Goal: Task Accomplishment & Management: Use online tool/utility

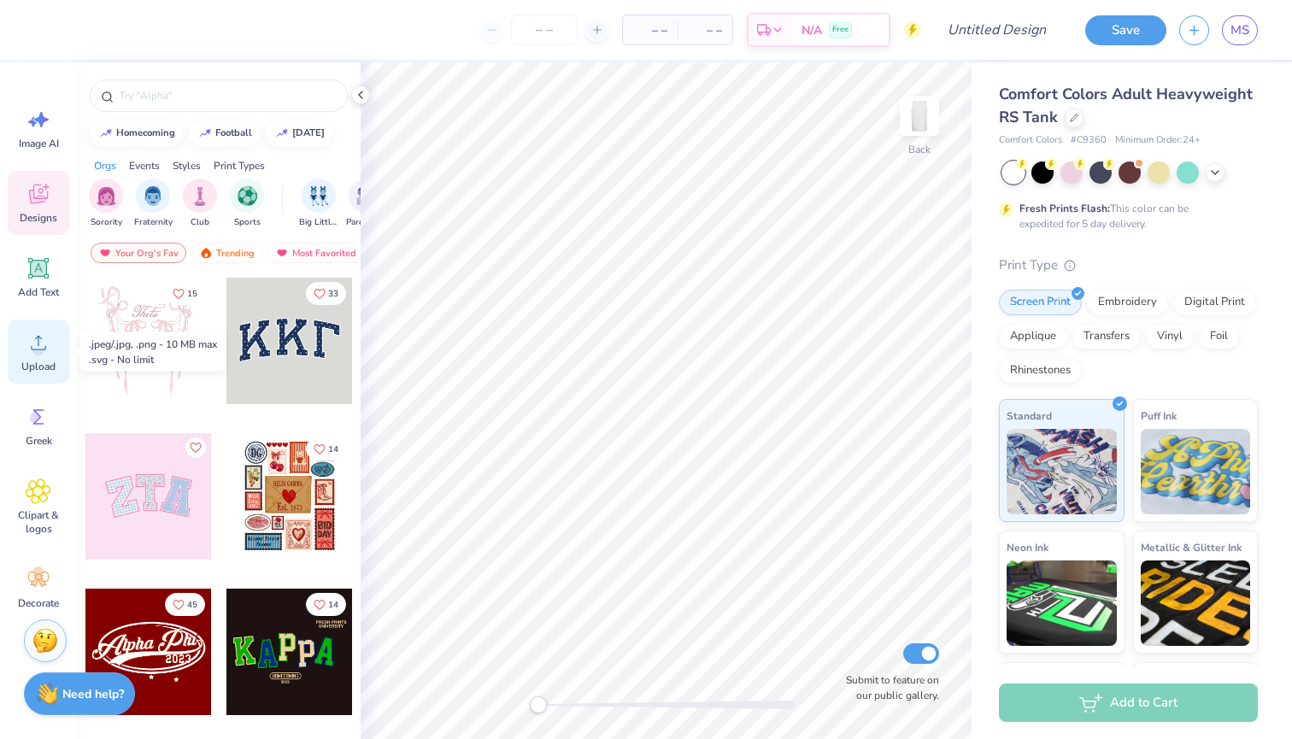
click at [26, 350] on icon at bounding box center [39, 343] width 26 height 26
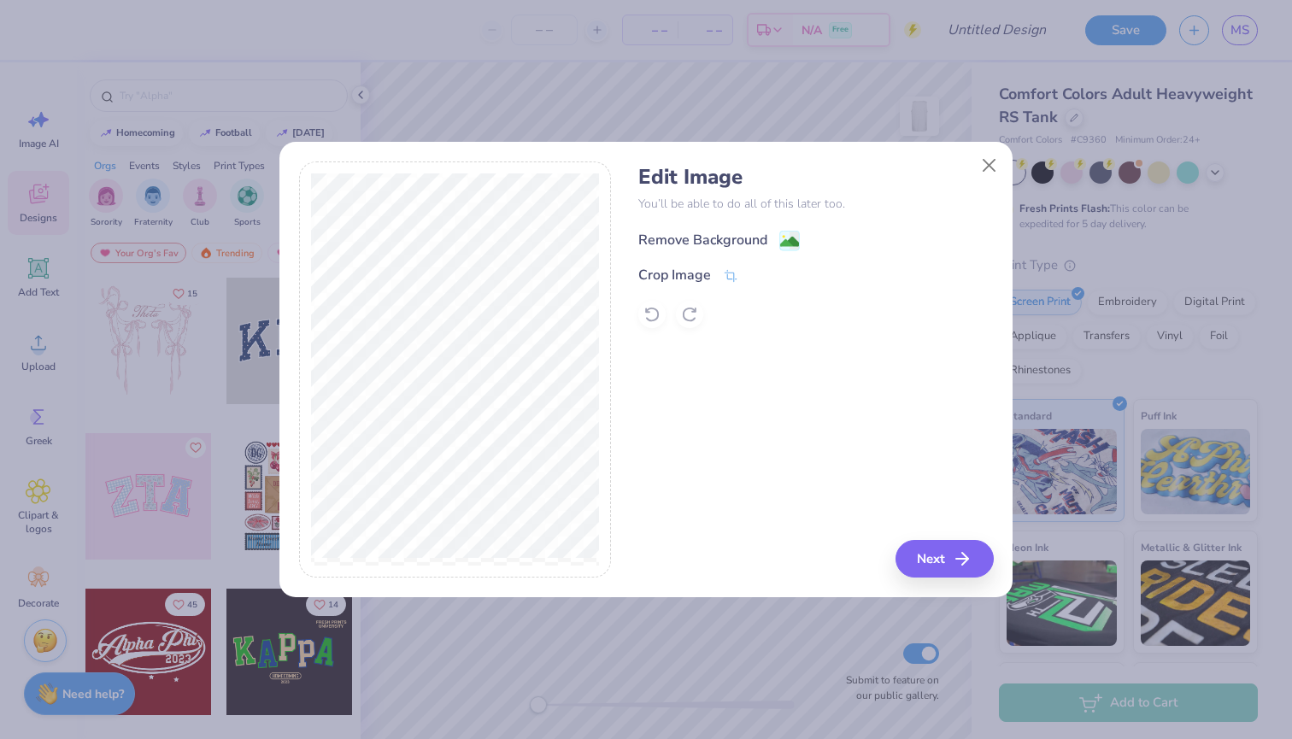
click at [671, 243] on div "Remove Background" at bounding box center [702, 240] width 129 height 21
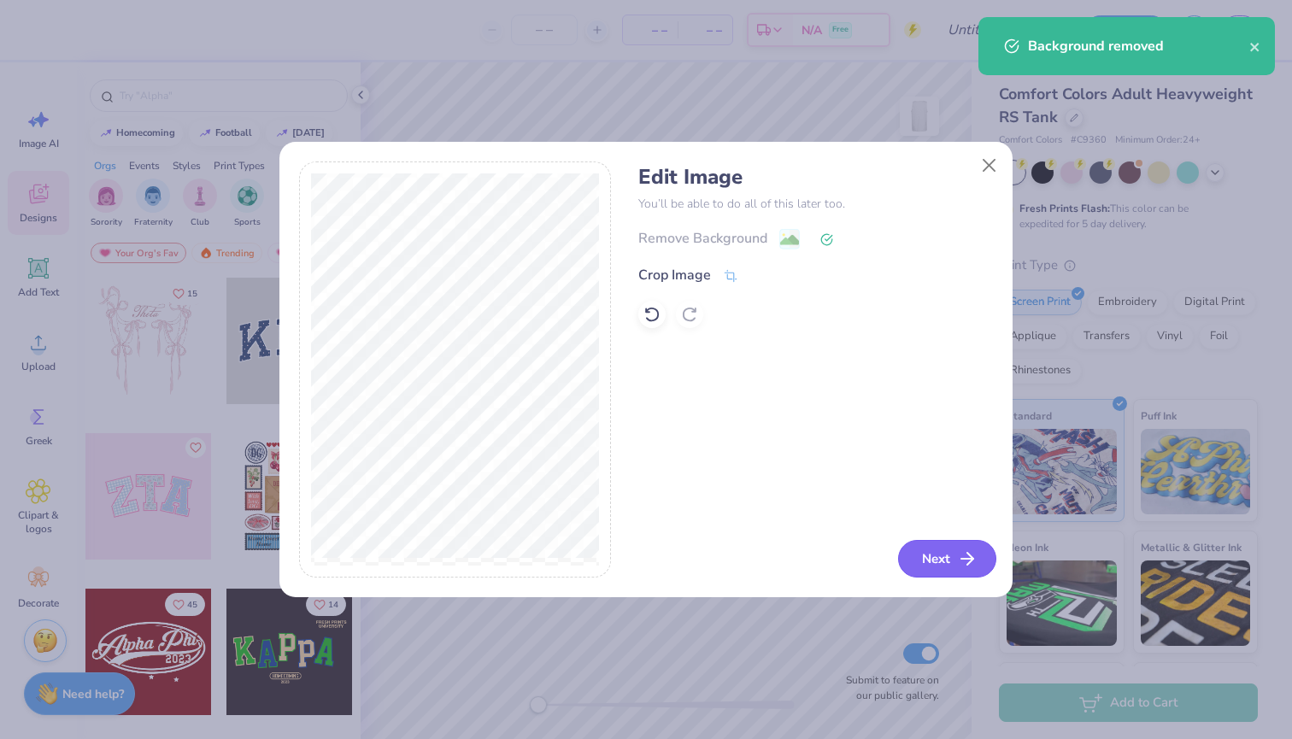
click at [955, 564] on button "Next" at bounding box center [947, 559] width 98 height 38
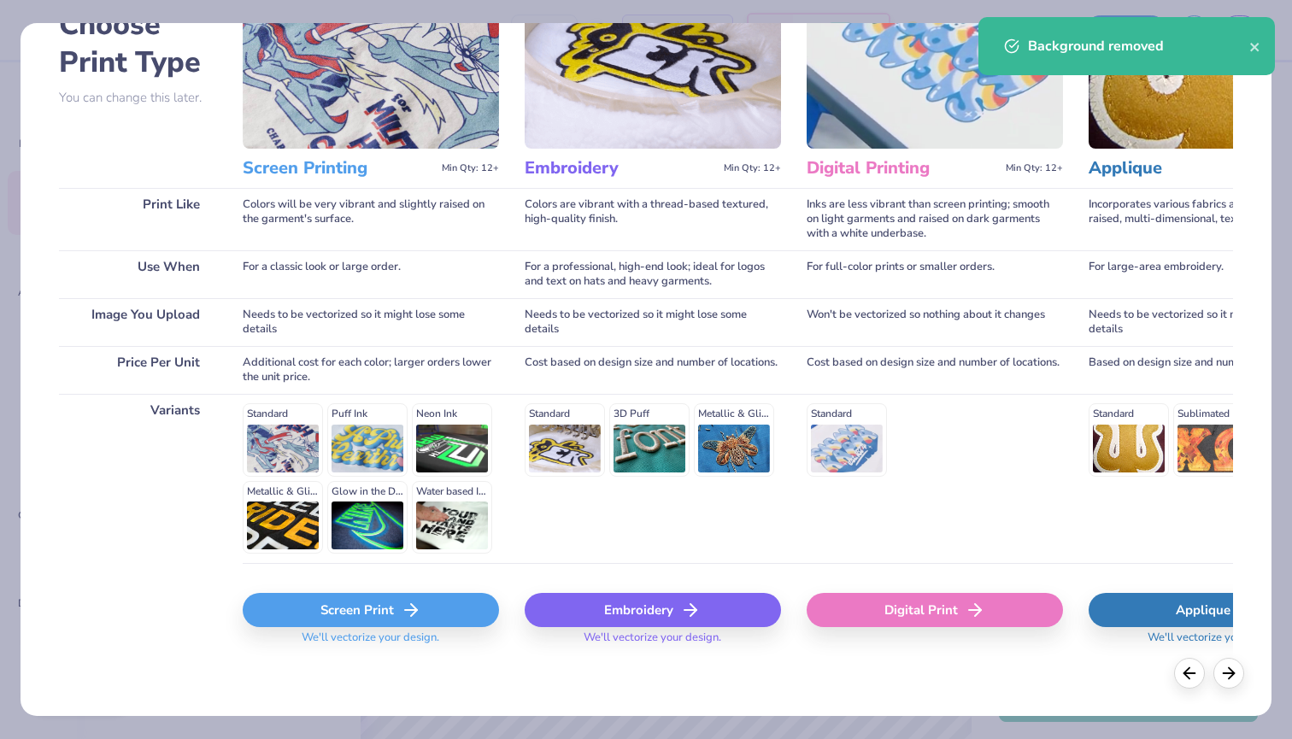
scroll to position [112, 0]
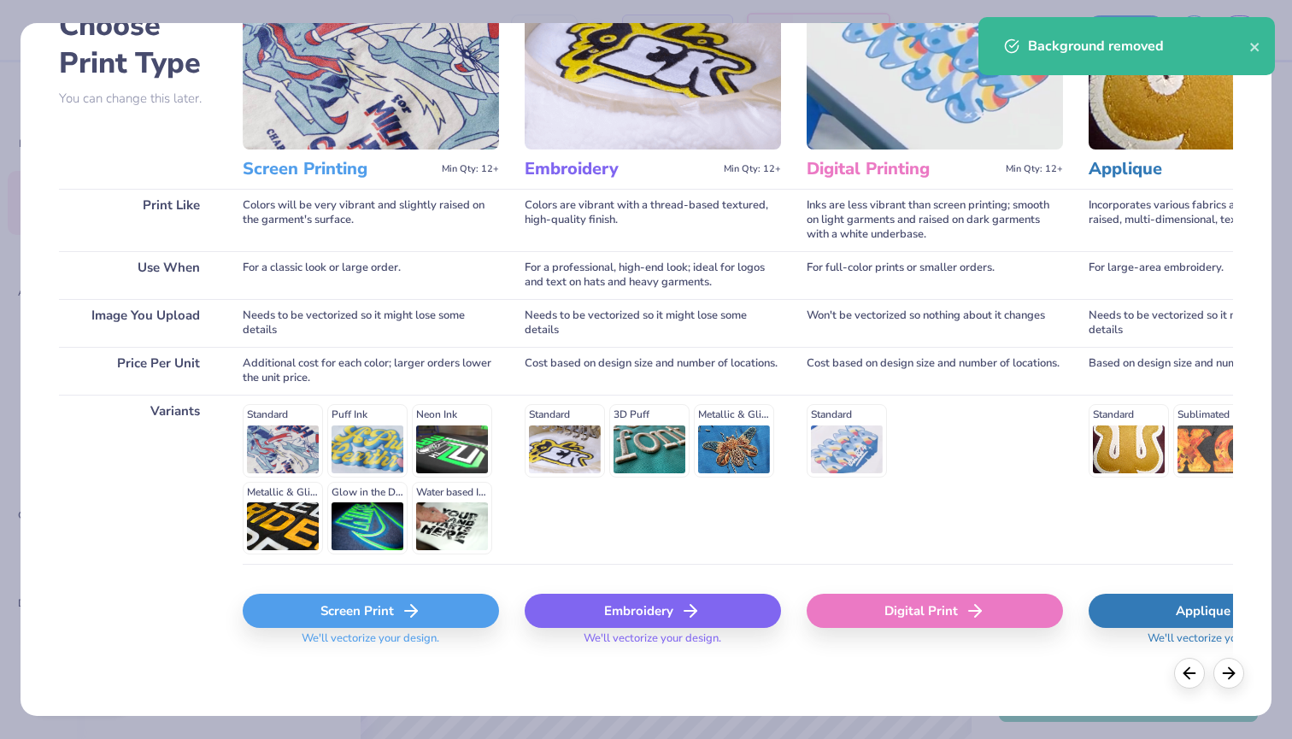
click at [357, 604] on div "Screen Print" at bounding box center [371, 611] width 256 height 34
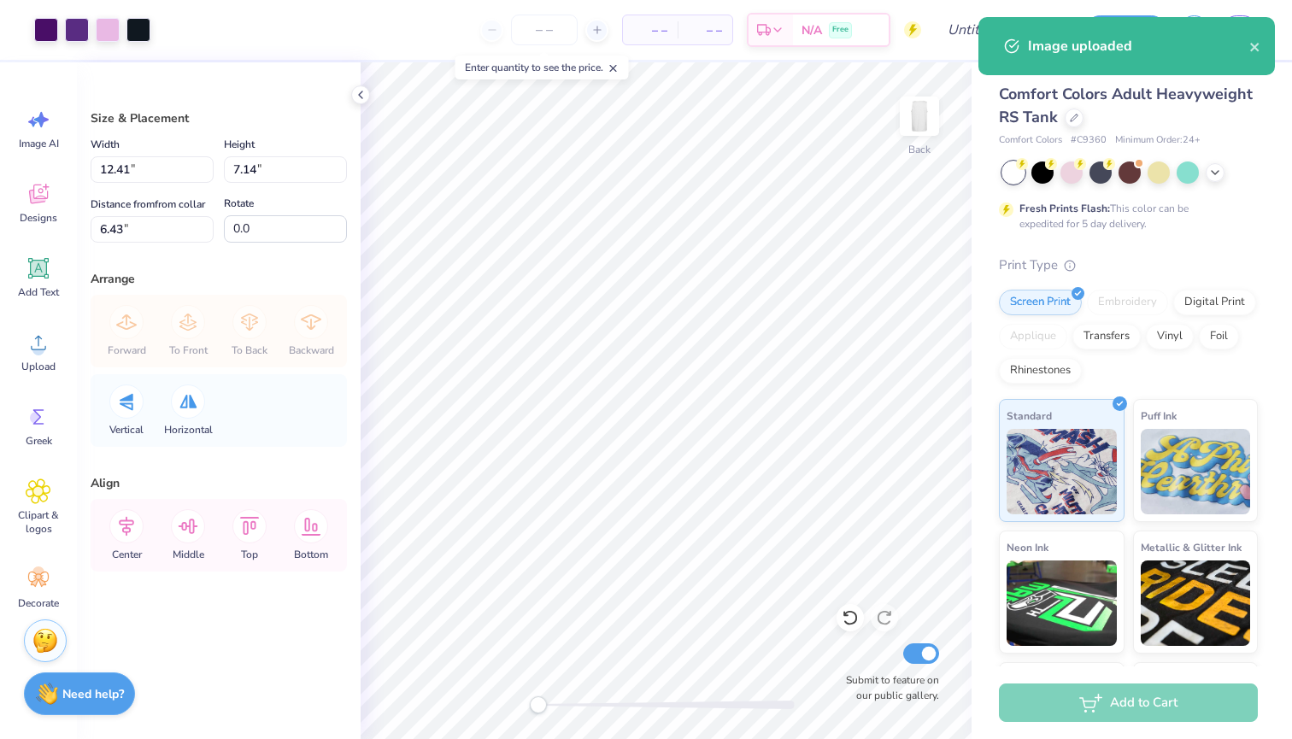
type input "7.72"
type input "4.44"
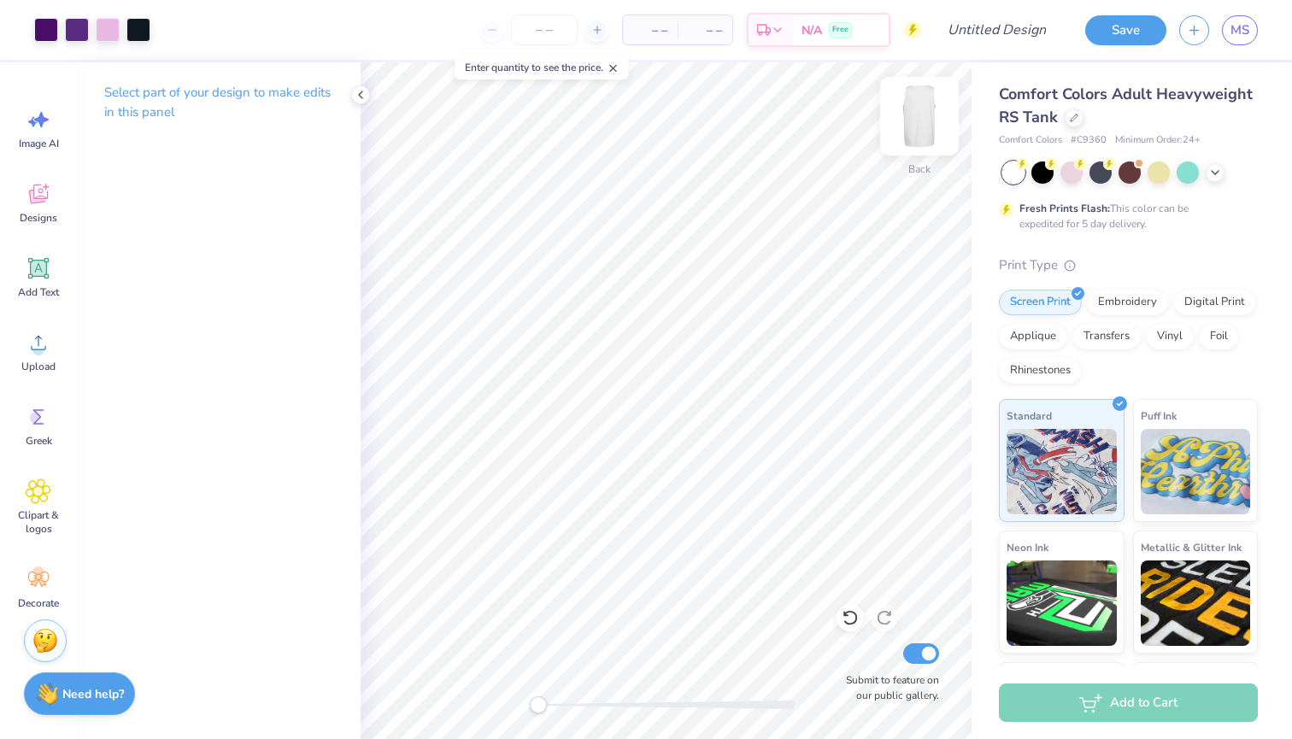
click at [921, 142] on img at bounding box center [919, 116] width 68 height 68
click at [41, 271] on icon at bounding box center [38, 268] width 21 height 21
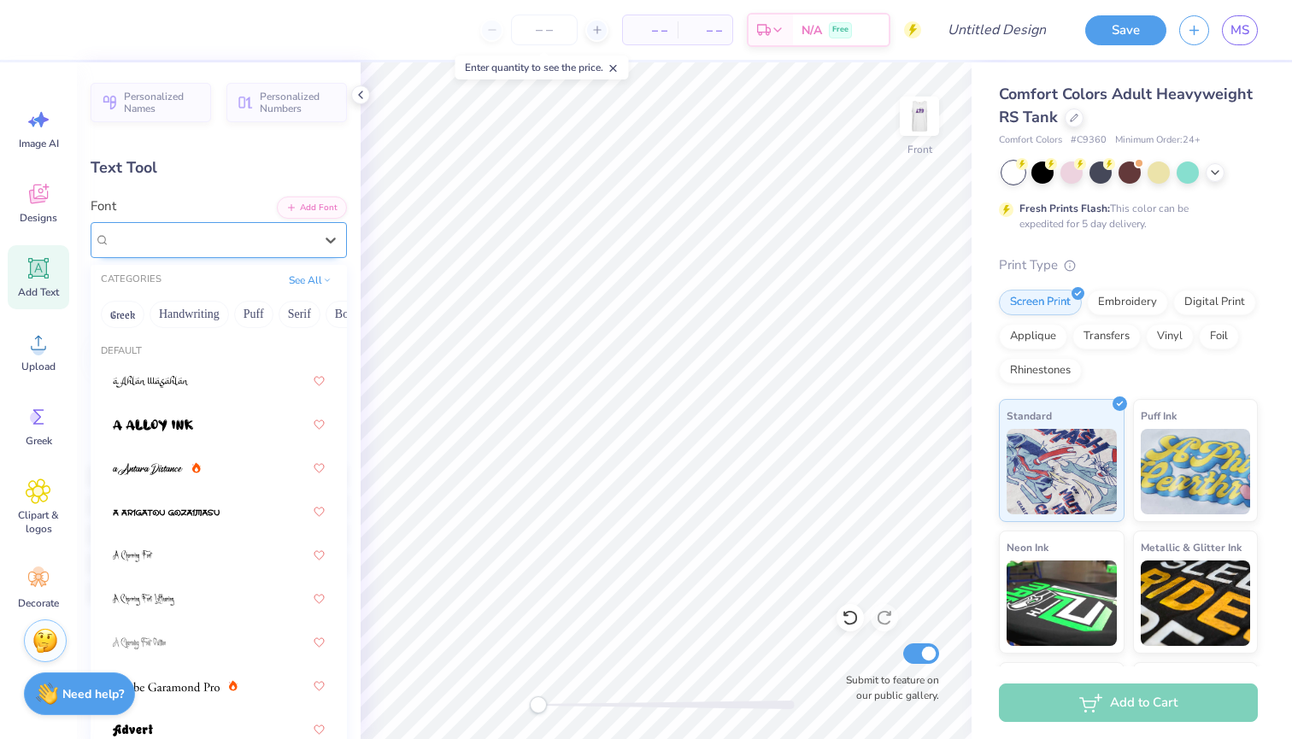
click at [284, 247] on div "Super Dream" at bounding box center [211, 239] width 207 height 26
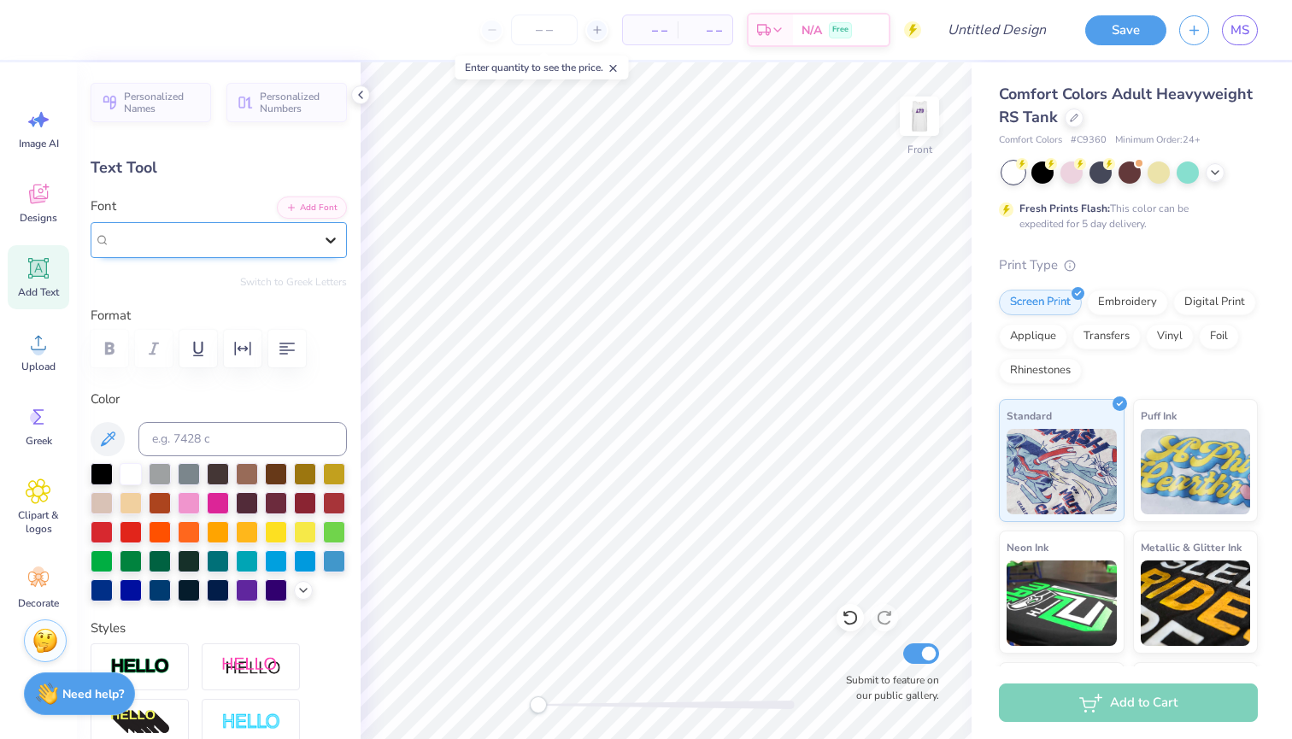
click at [331, 237] on icon at bounding box center [330, 239] width 17 height 17
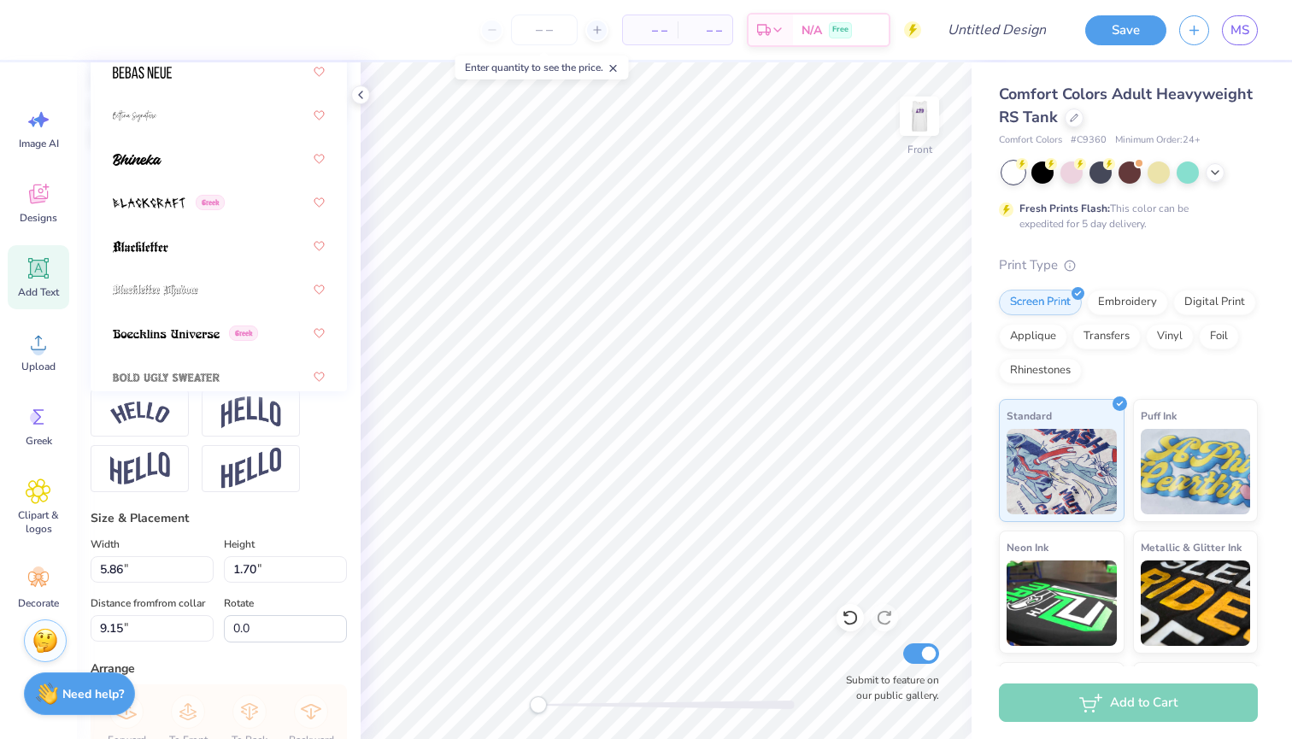
scroll to position [1013, 0]
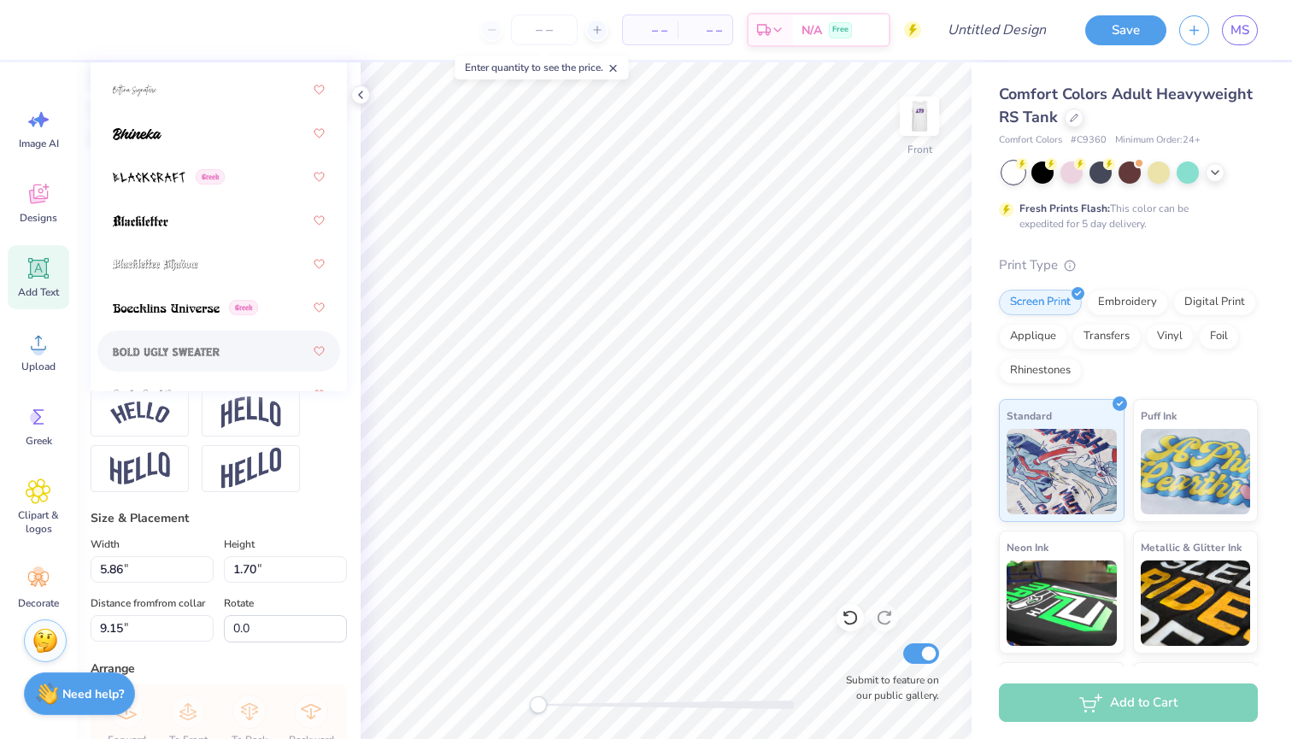
click at [305, 450] on div at bounding box center [219, 441] width 256 height 103
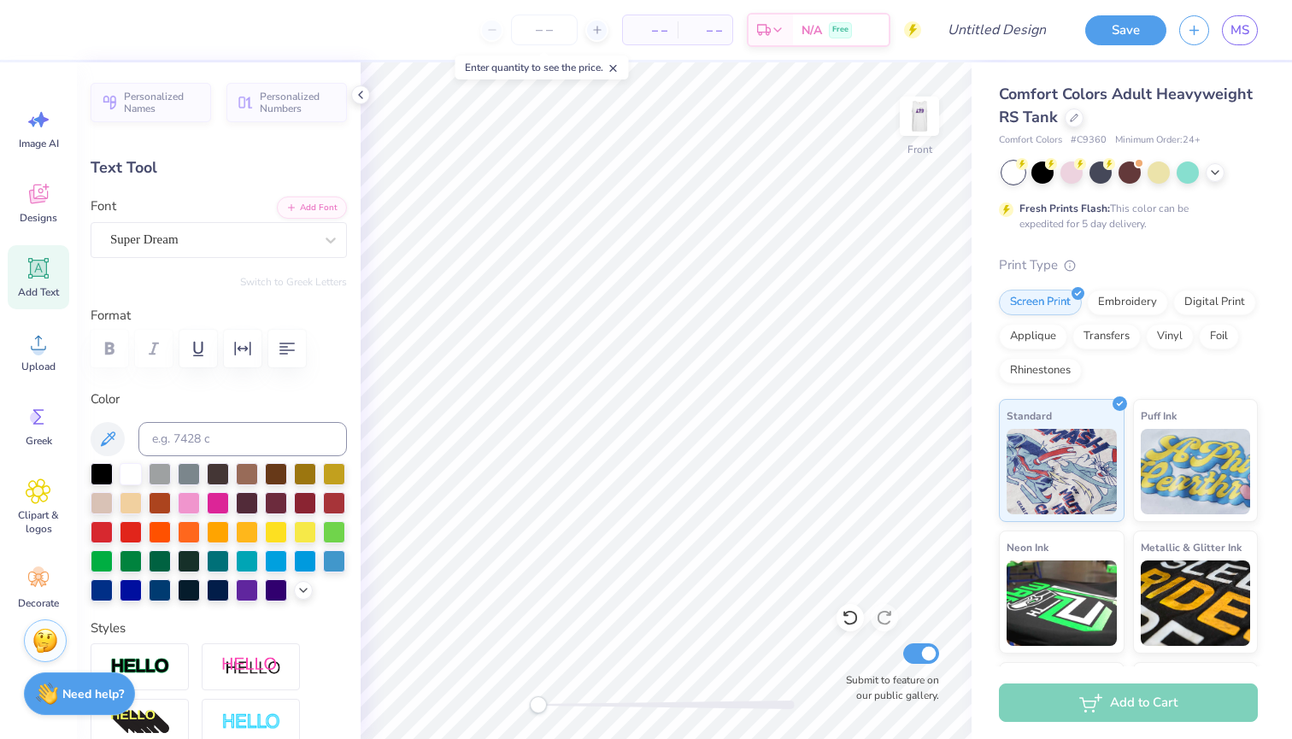
scroll to position [0, 0]
click at [314, 204] on button "Add Font" at bounding box center [312, 206] width 70 height 22
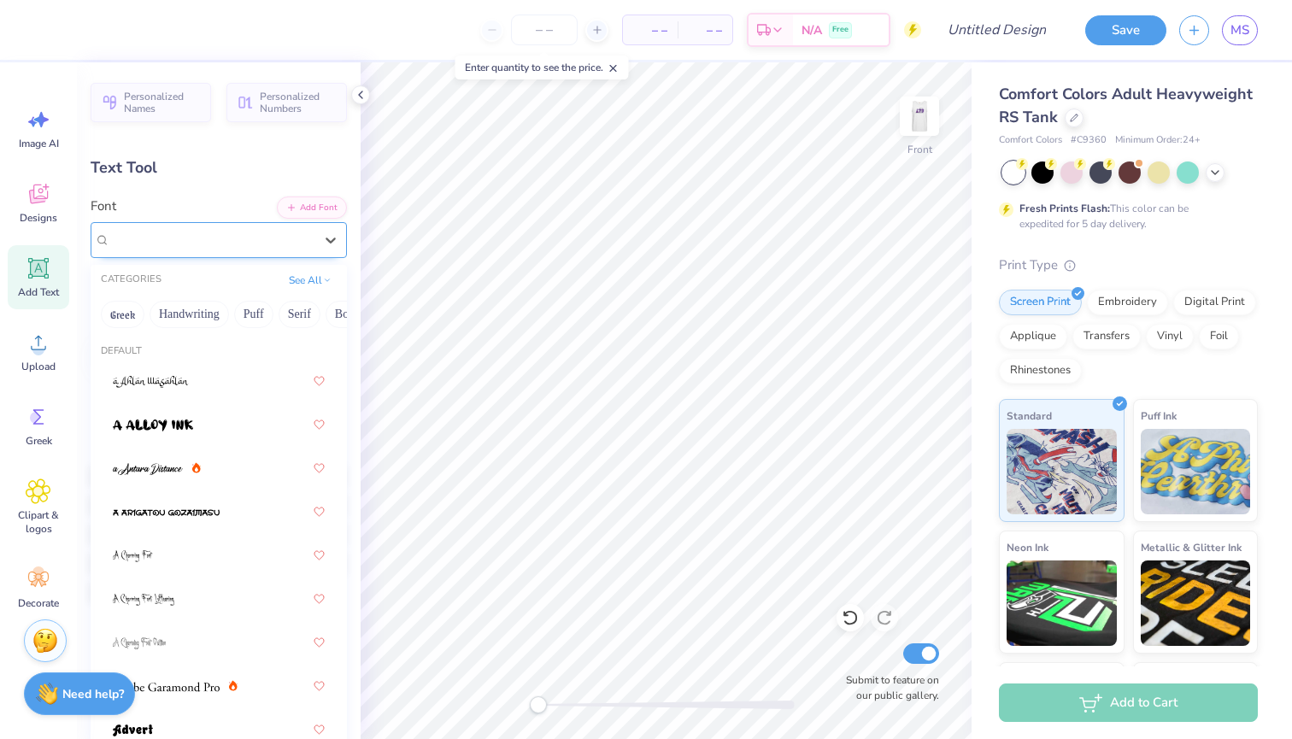
click at [302, 246] on div "Super Dream" at bounding box center [211, 239] width 207 height 26
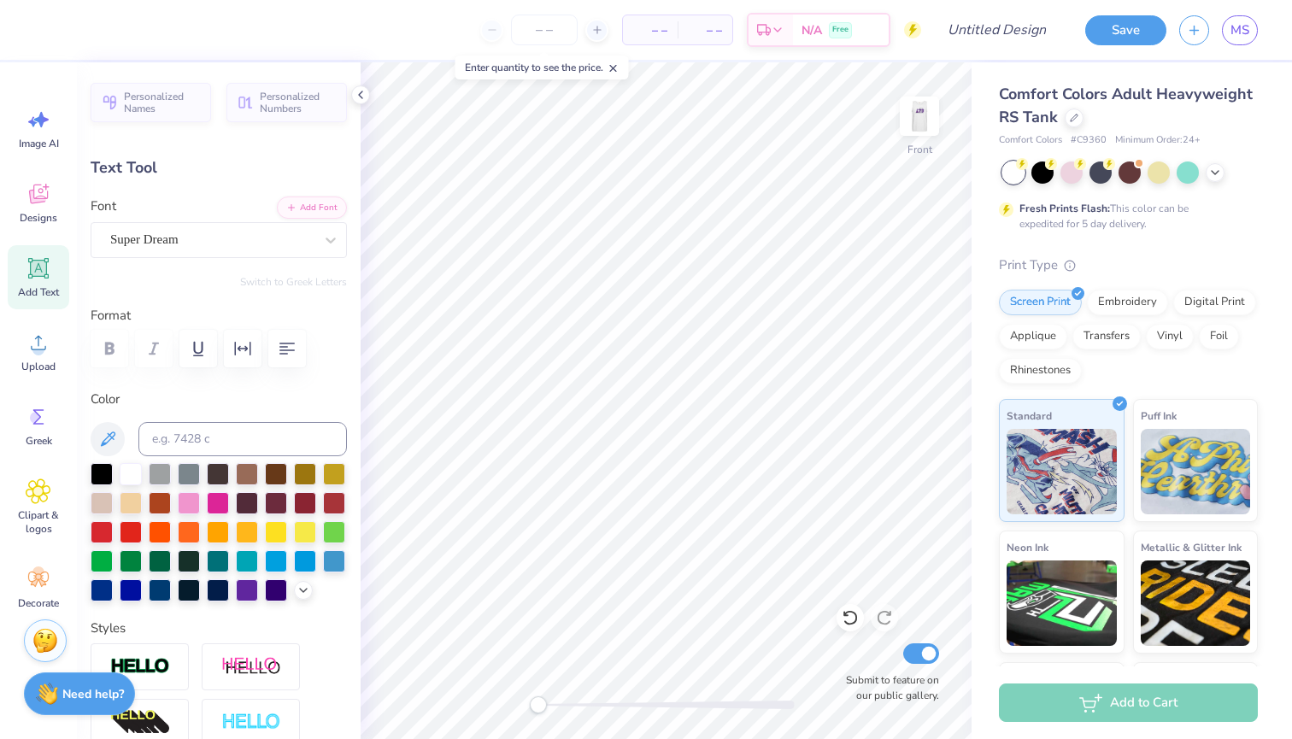
scroll to position [2, 1]
type textarea "Less Than Three"
click at [272, 587] on div at bounding box center [276, 588] width 22 height 22
click at [249, 588] on div at bounding box center [247, 588] width 22 height 22
click at [302, 592] on icon at bounding box center [303, 589] width 14 height 14
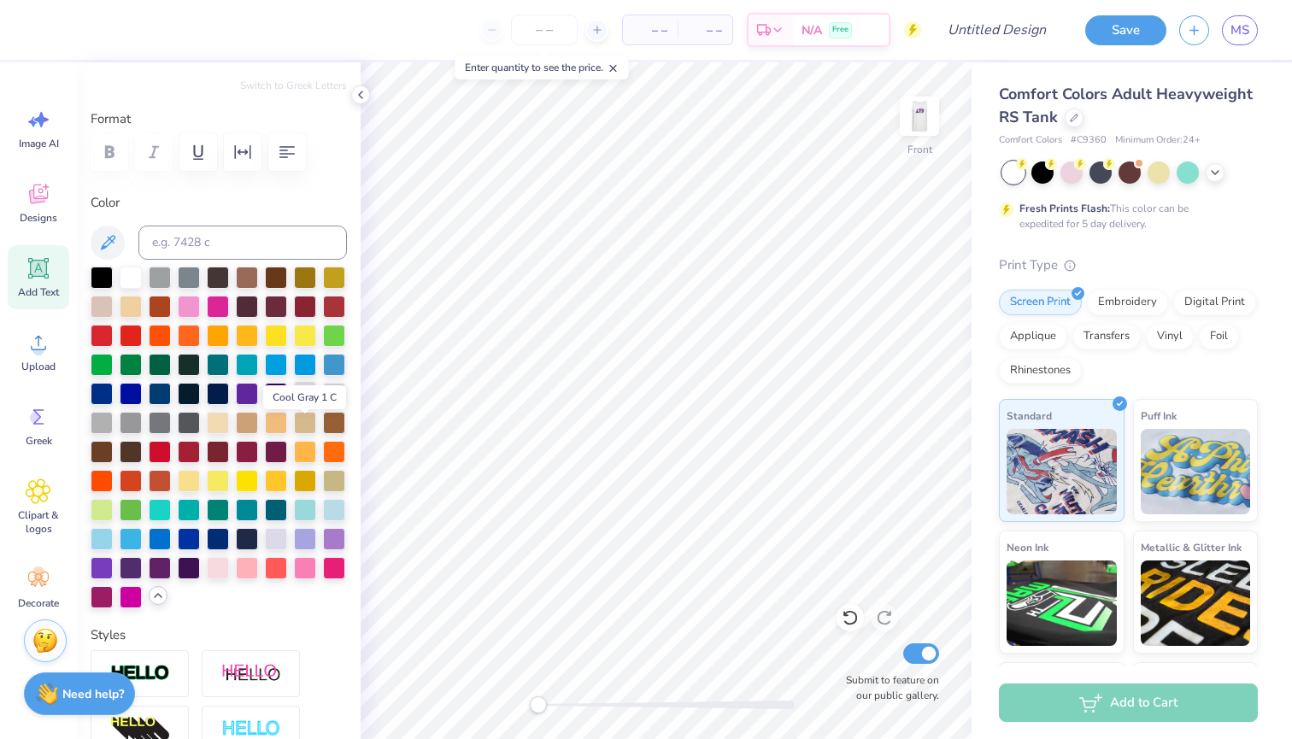
scroll to position [212, 0]
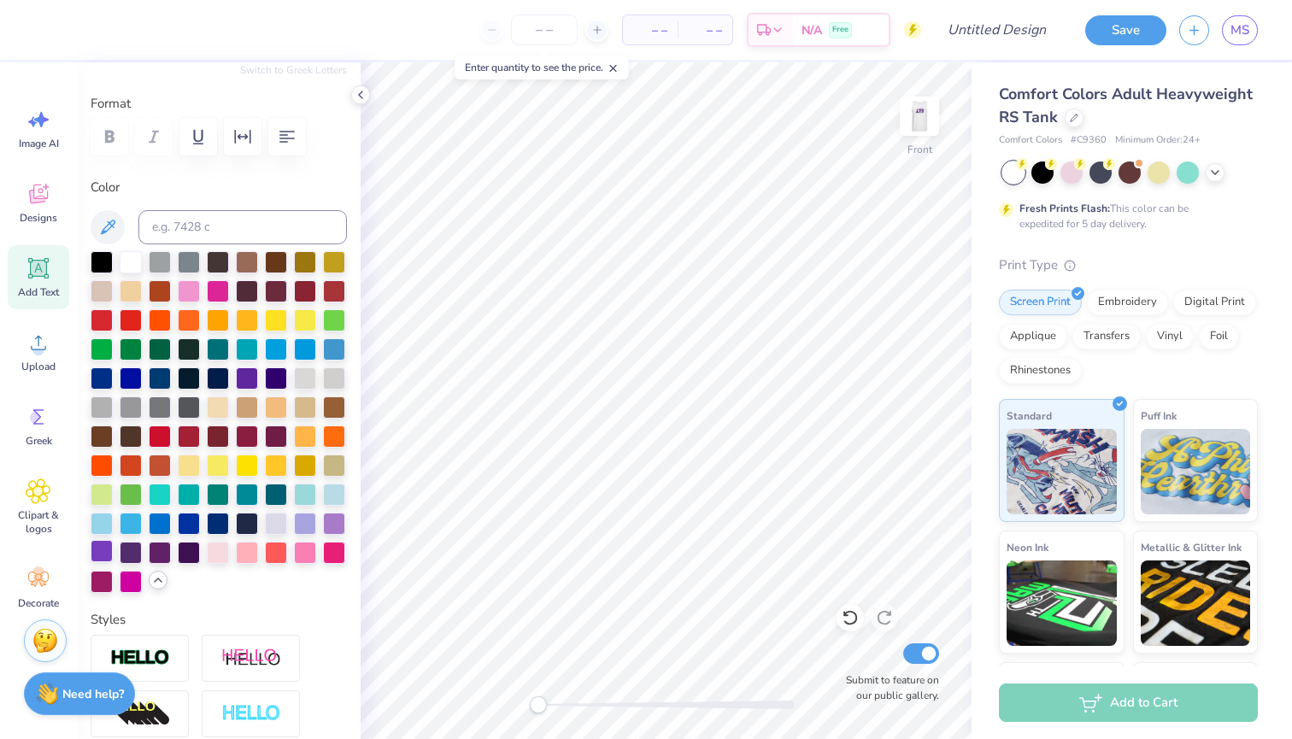
click at [97, 553] on div at bounding box center [102, 551] width 22 height 22
click at [271, 377] on div at bounding box center [276, 377] width 22 height 22
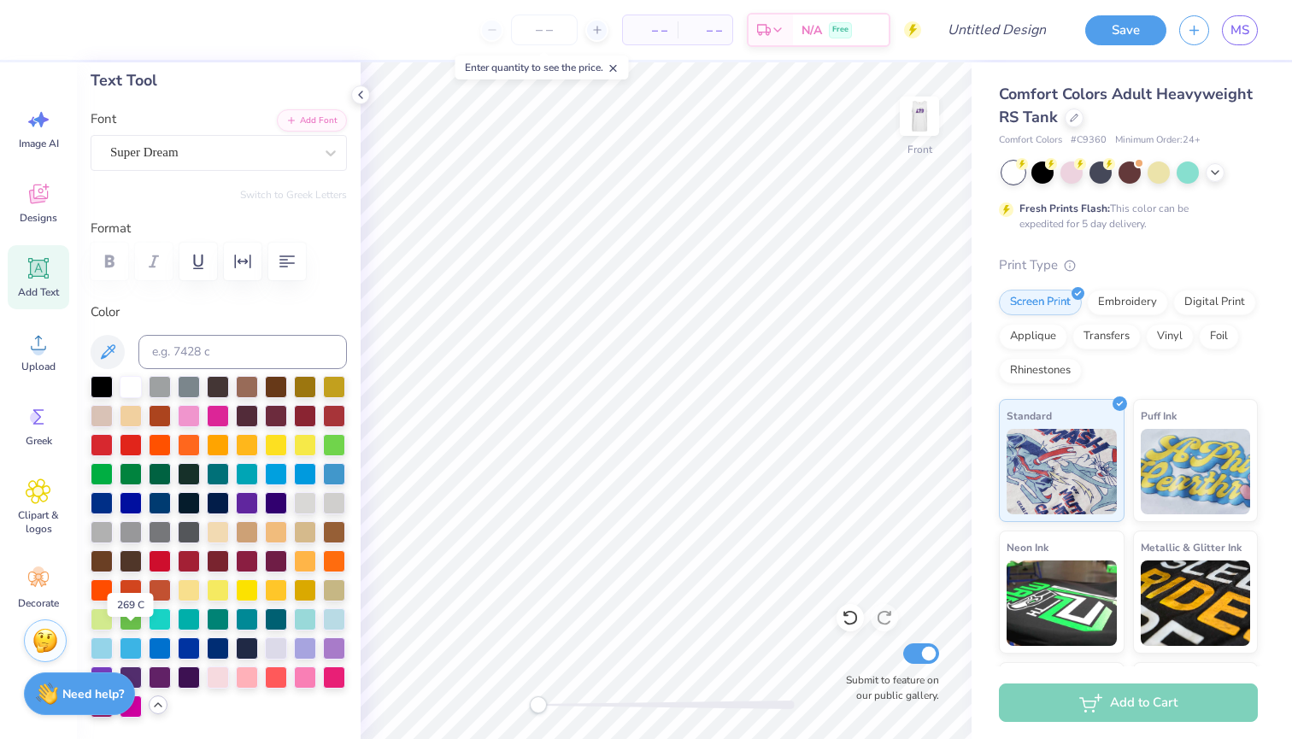
scroll to position [80, 0]
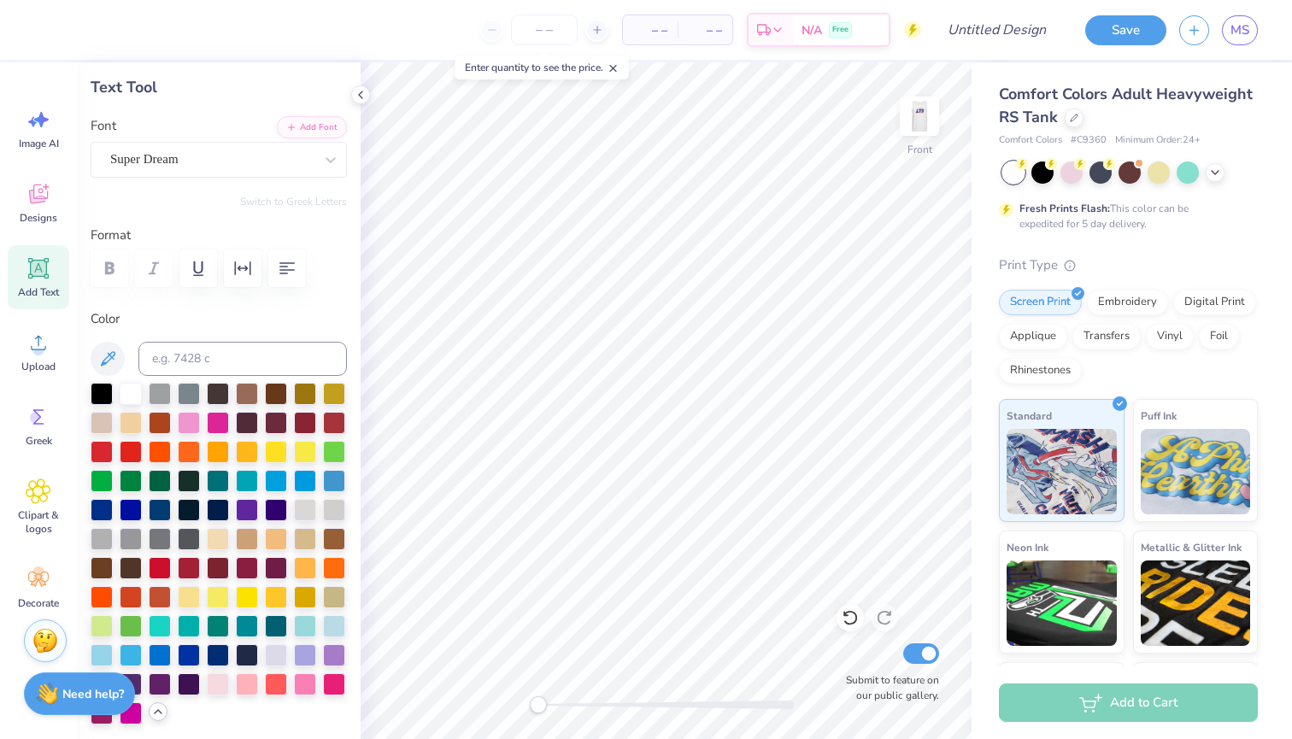
click at [269, 247] on div "Format" at bounding box center [219, 259] width 256 height 67
click at [280, 260] on icon "button" at bounding box center [287, 268] width 21 height 21
type input "6.65"
type input "7.51"
type input "6.24"
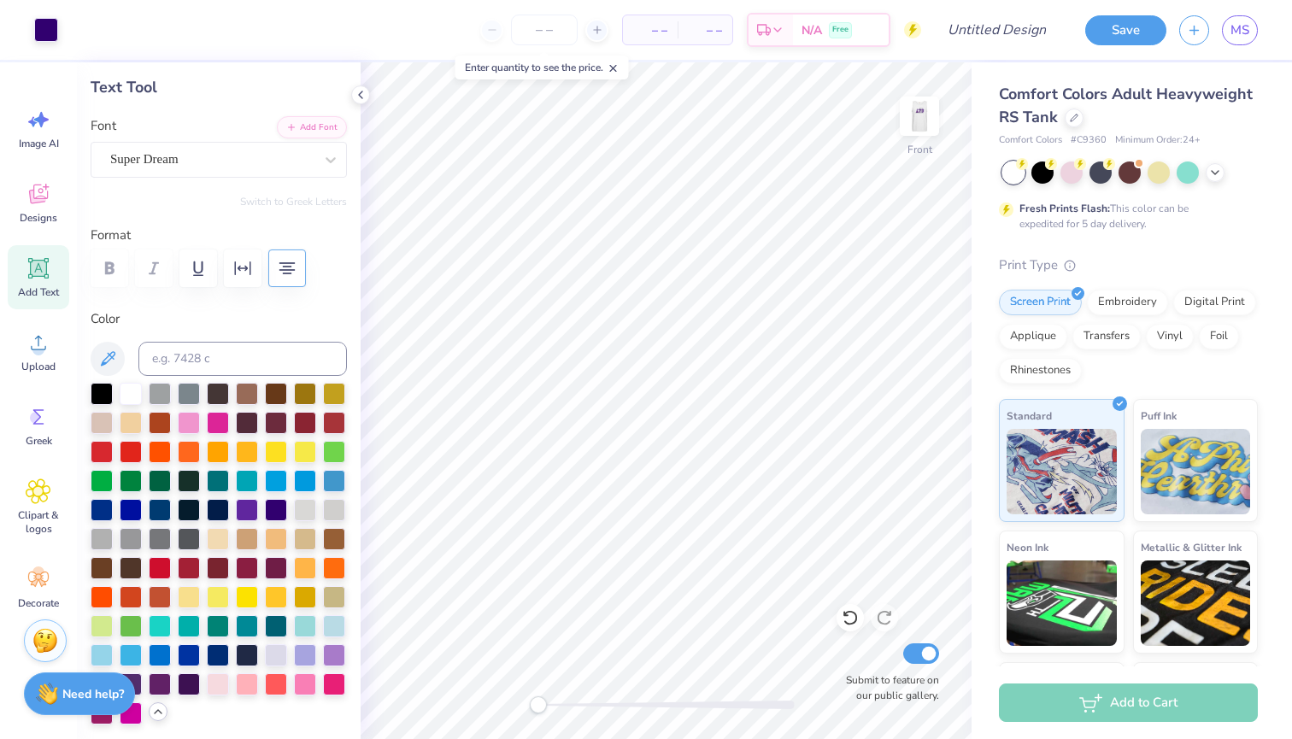
click at [50, 270] on icon at bounding box center [39, 268] width 26 height 26
type input "5.86"
type input "1.70"
type input "9.15"
type textarea "3"
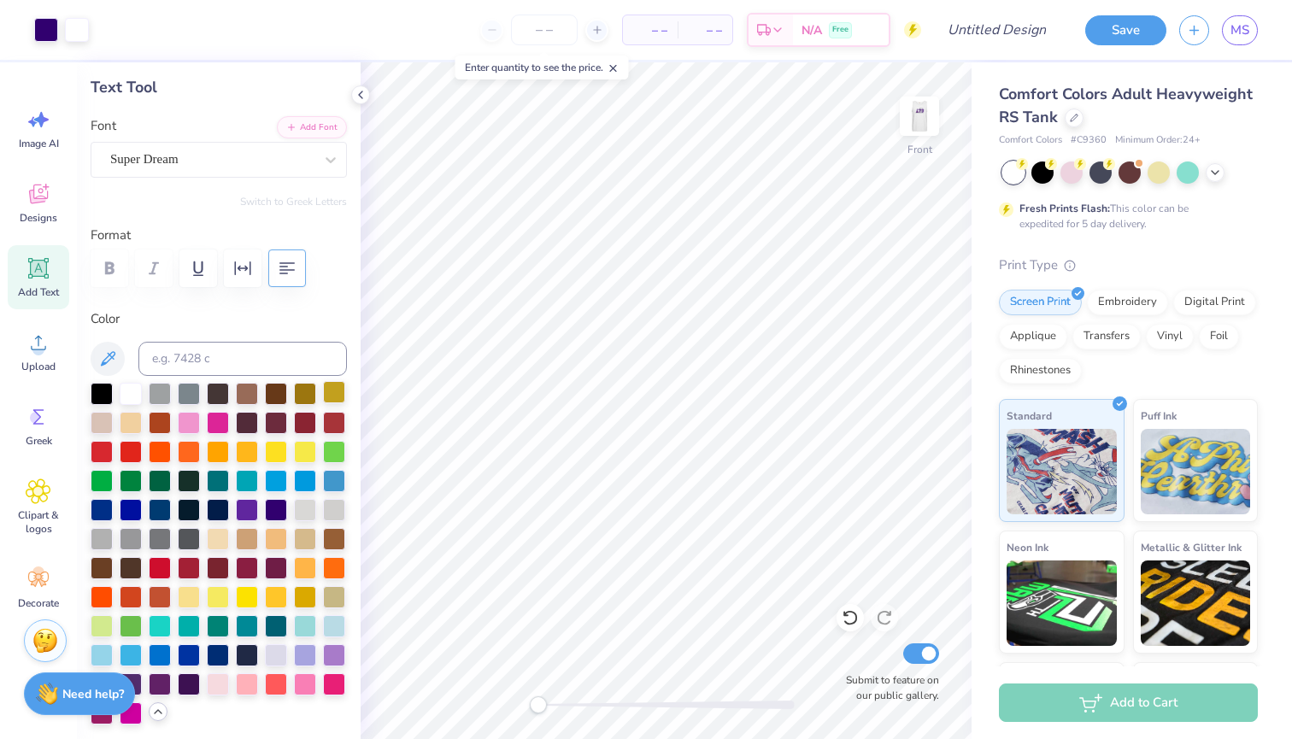
type input "1.25"
type input "1.71"
type input "3.30"
type input "4.52"
type input "12.37"
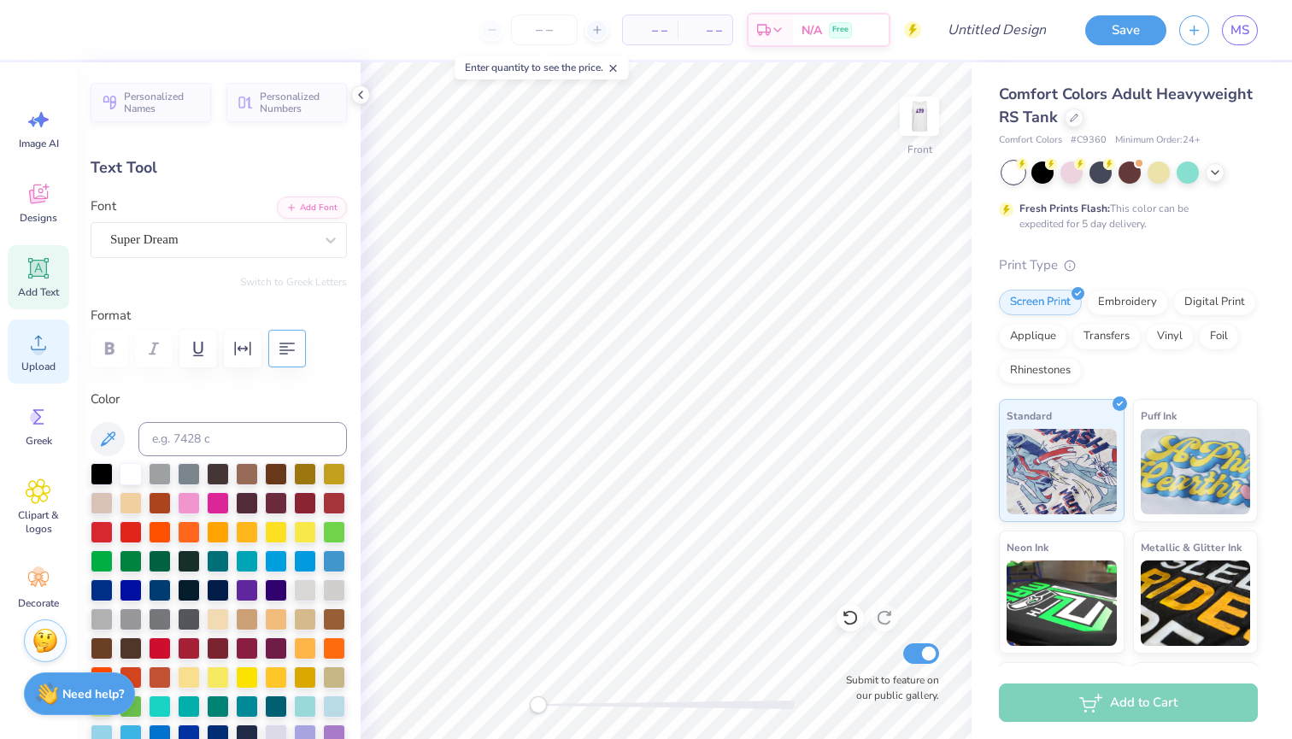
scroll to position [0, 0]
click at [28, 256] on icon at bounding box center [39, 268] width 26 height 26
type input "5.86"
type input "1.70"
type input "9.15"
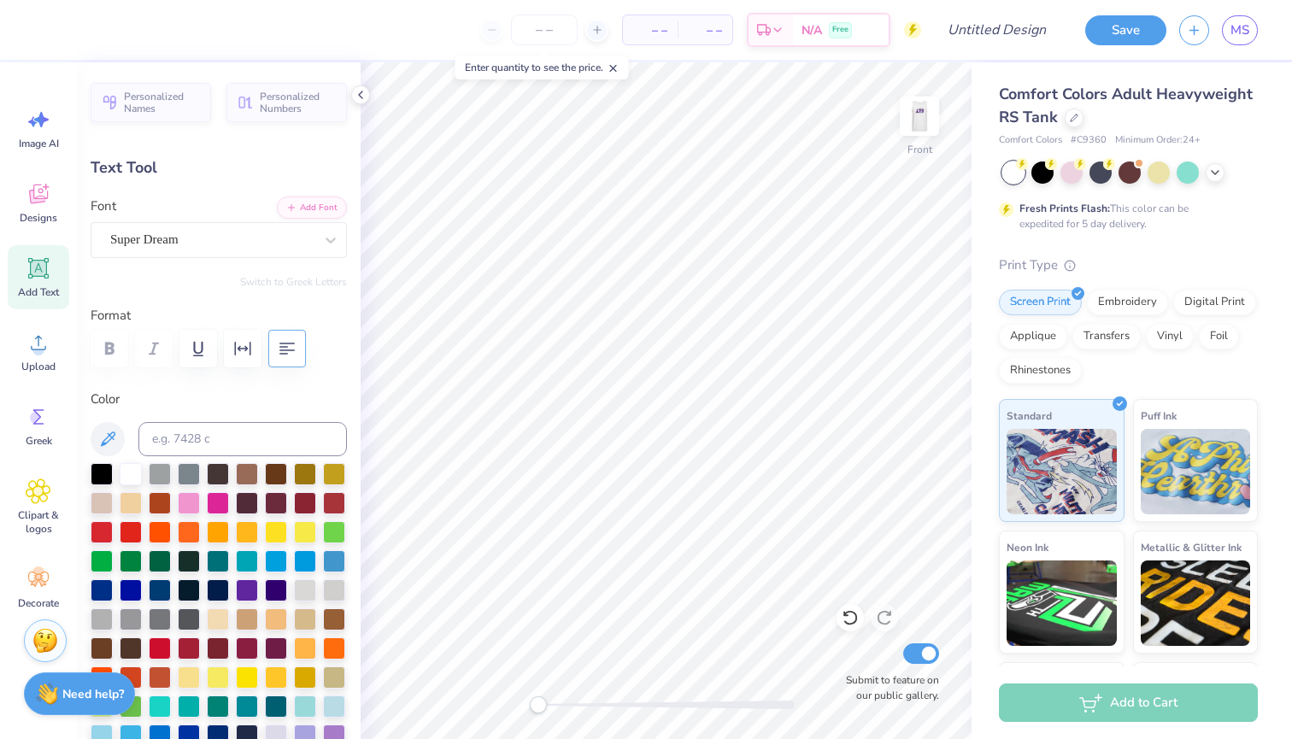
type textarea "<"
type input "1.14"
type input "1.42"
type input "9.29"
type input "3.16"
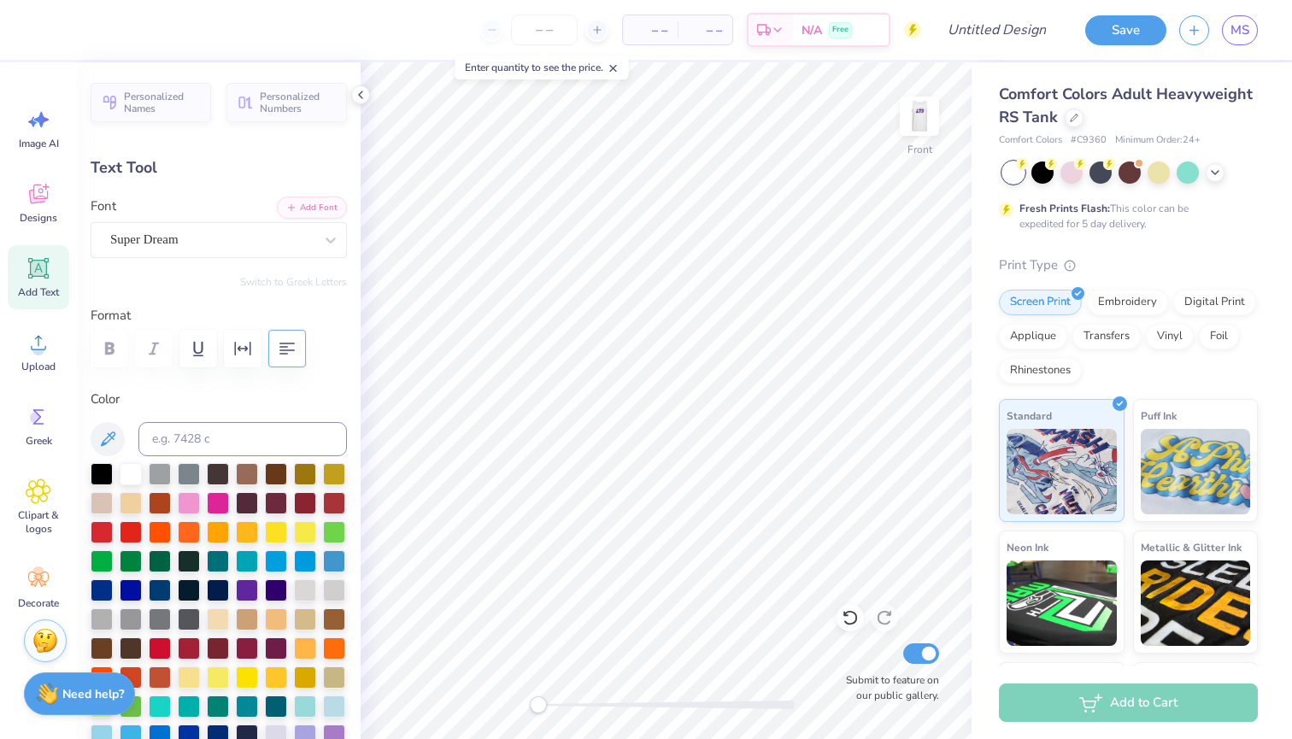
type input "3.93"
type input "12.67"
type input "3.30"
type input "4.52"
type input "12.37"
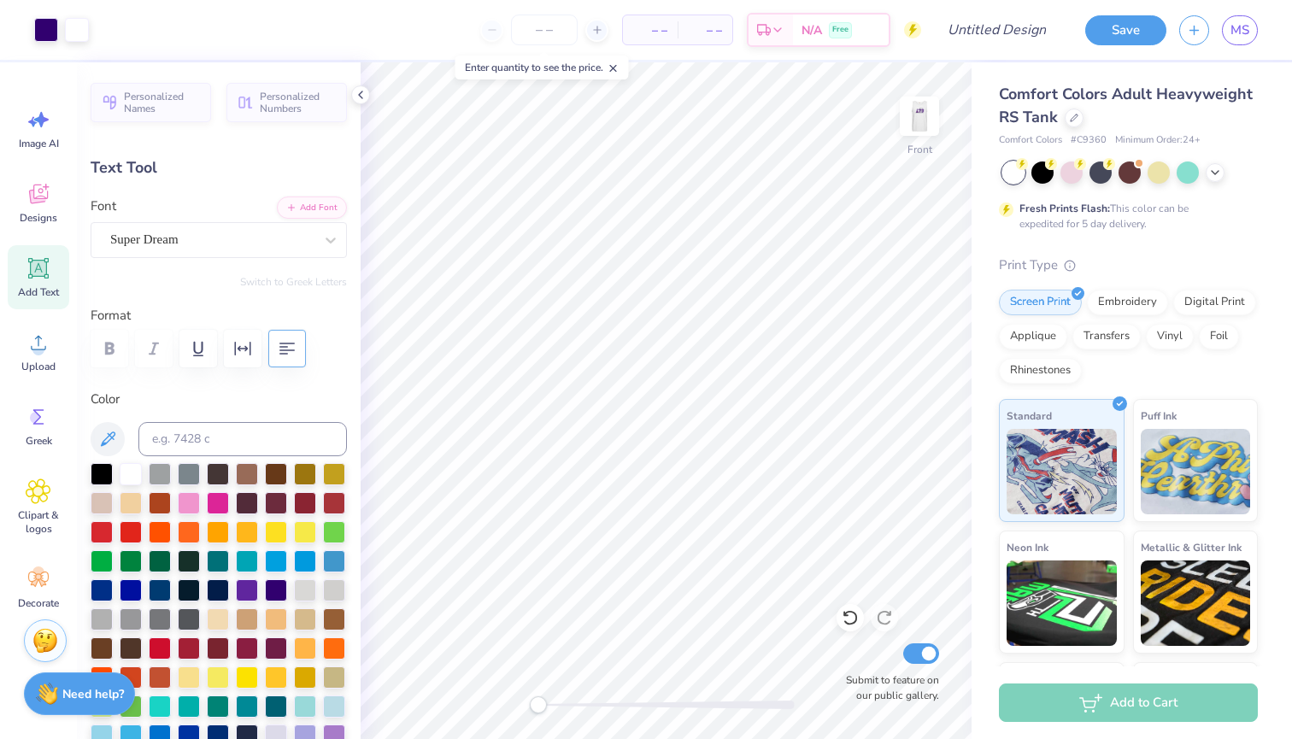
type input "3.16"
type input "3.93"
type input "12.66"
click at [96, 470] on div at bounding box center [102, 472] width 22 height 22
type input "3.30"
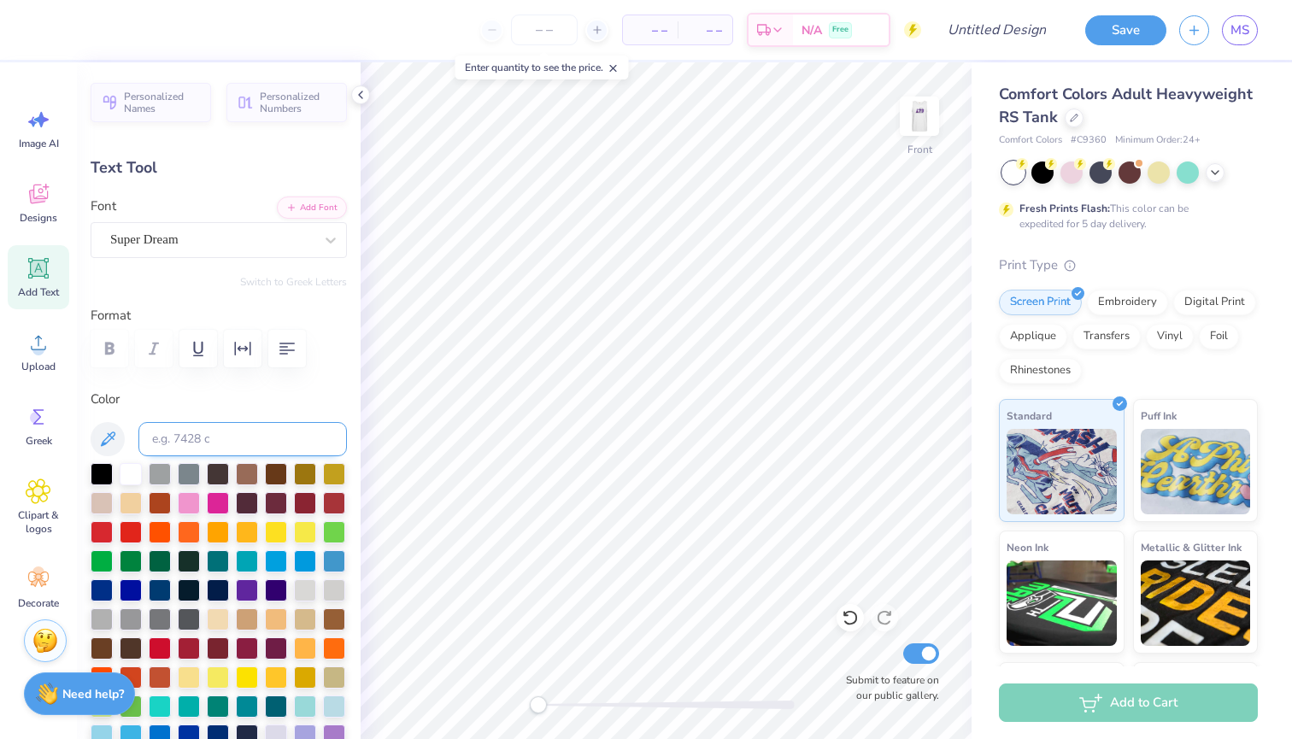
type input "4.52"
type input "12.37"
click at [104, 474] on div at bounding box center [102, 472] width 22 height 22
type input "3.16"
type input "3.93"
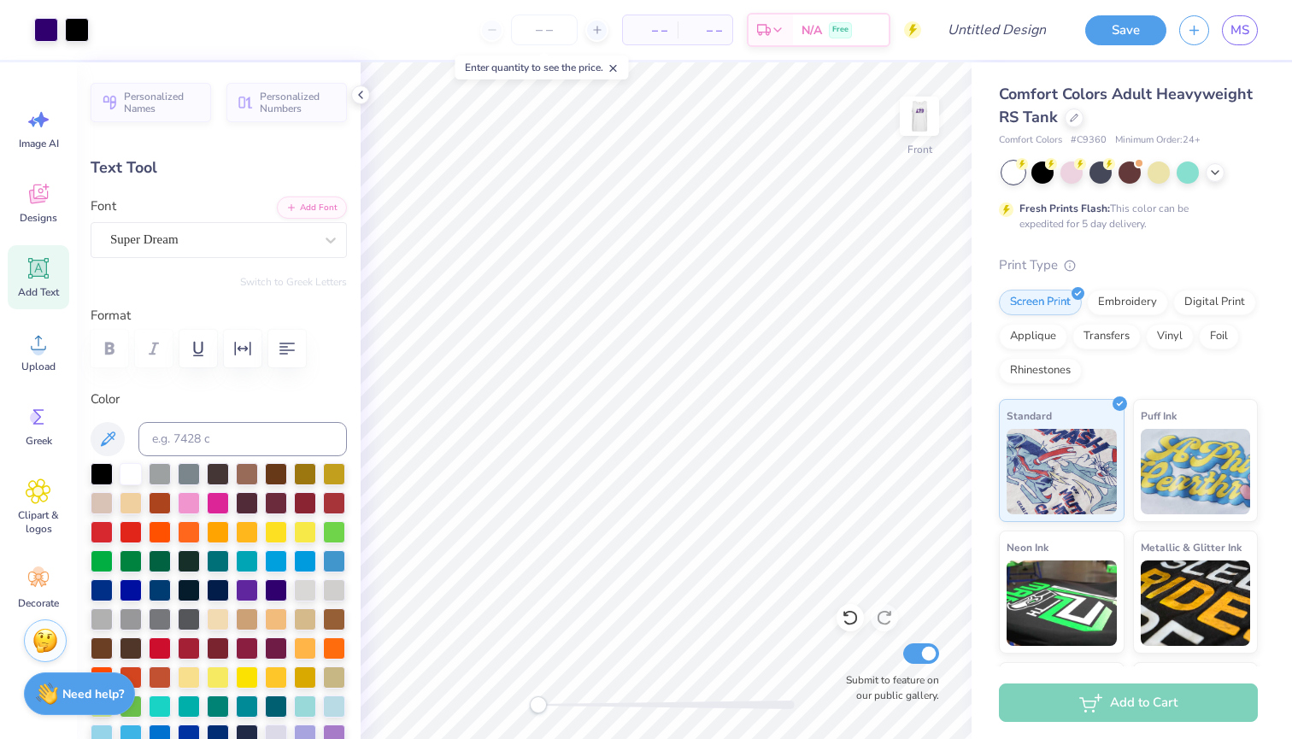
type input "12.66"
type input "3.30"
type input "4.52"
type input "12.37"
type input "6.65"
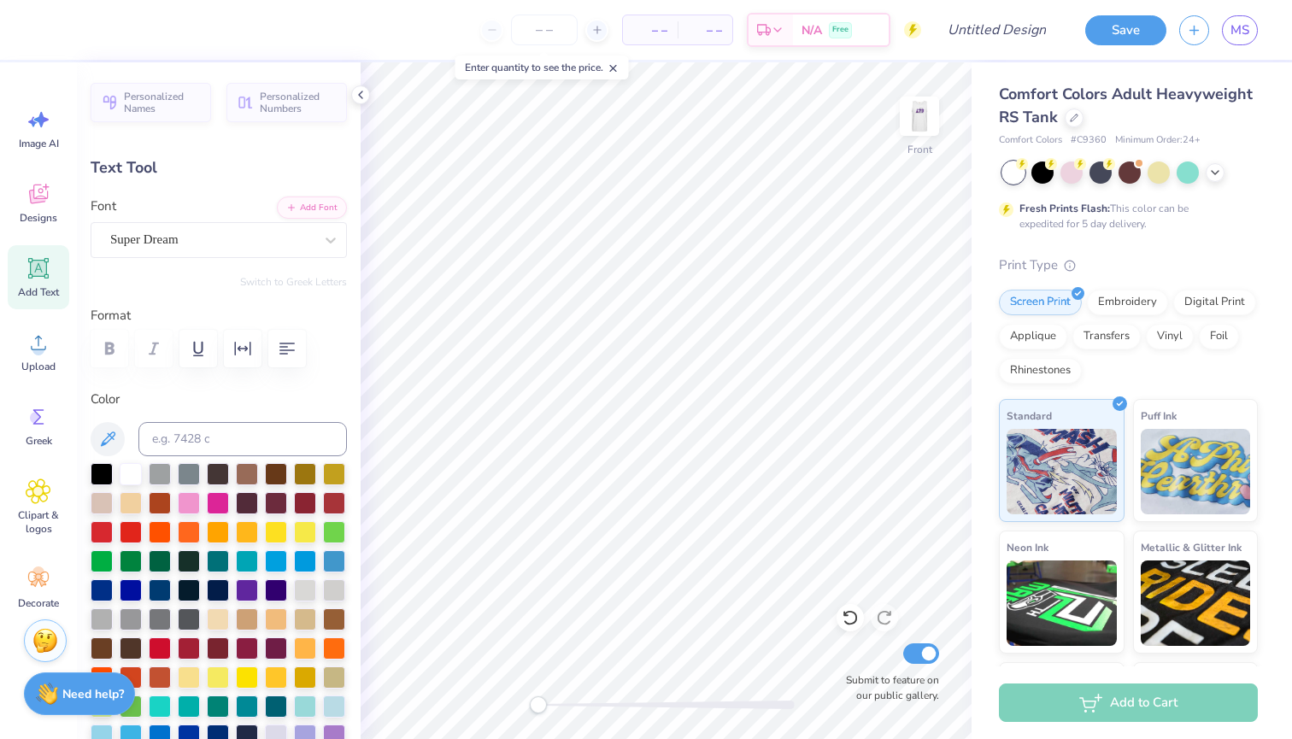
type input "7.51"
type input "2.06"
click at [993, 37] on input "Design Title" at bounding box center [1017, 30] width 84 height 34
click at [989, 36] on input "tank top" at bounding box center [1017, 30] width 84 height 34
type input "unisex tank top"
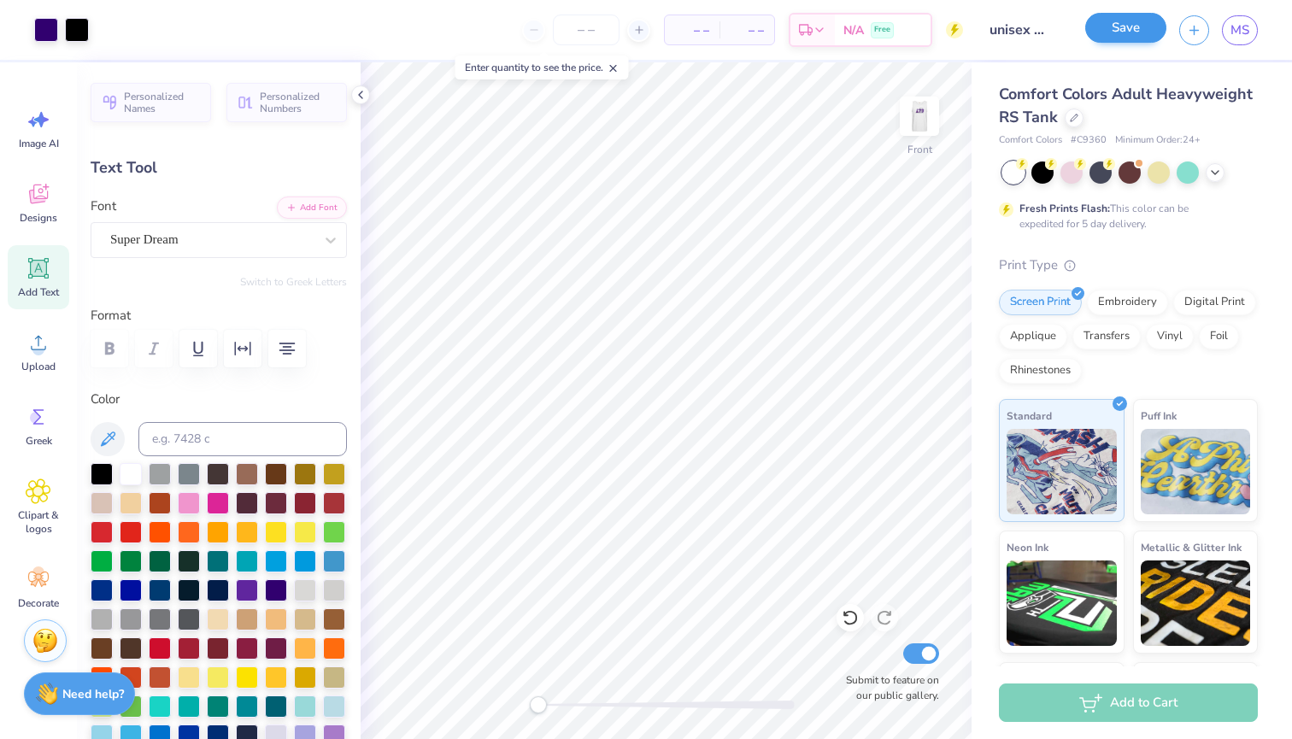
click at [1144, 31] on button "Save" at bounding box center [1125, 28] width 81 height 30
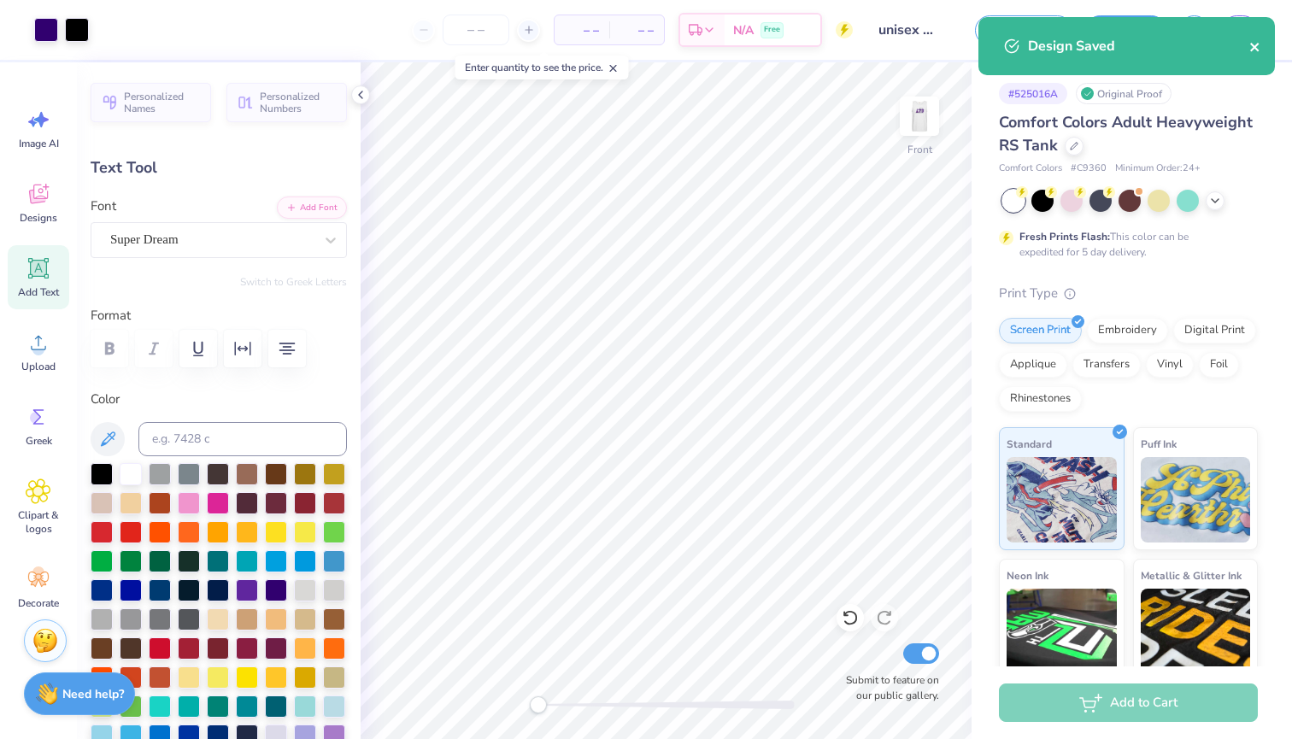
click at [1254, 44] on icon "close" at bounding box center [1255, 47] width 12 height 14
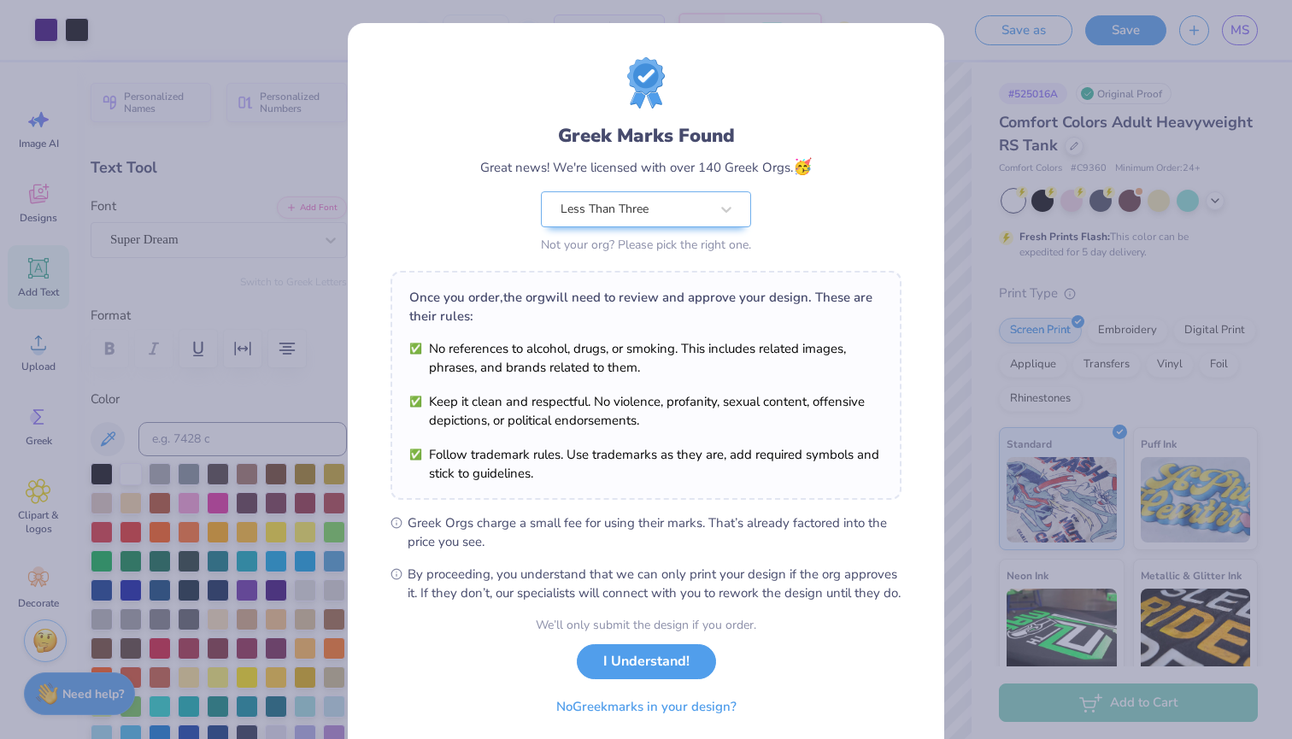
click at [1233, 27] on div "Greek Marks Found Great news! We're licensed with over 140 Greek Orgs. 🥳 Less T…" at bounding box center [646, 369] width 1292 height 739
click at [651, 675] on button "I Understand!" at bounding box center [646, 657] width 139 height 35
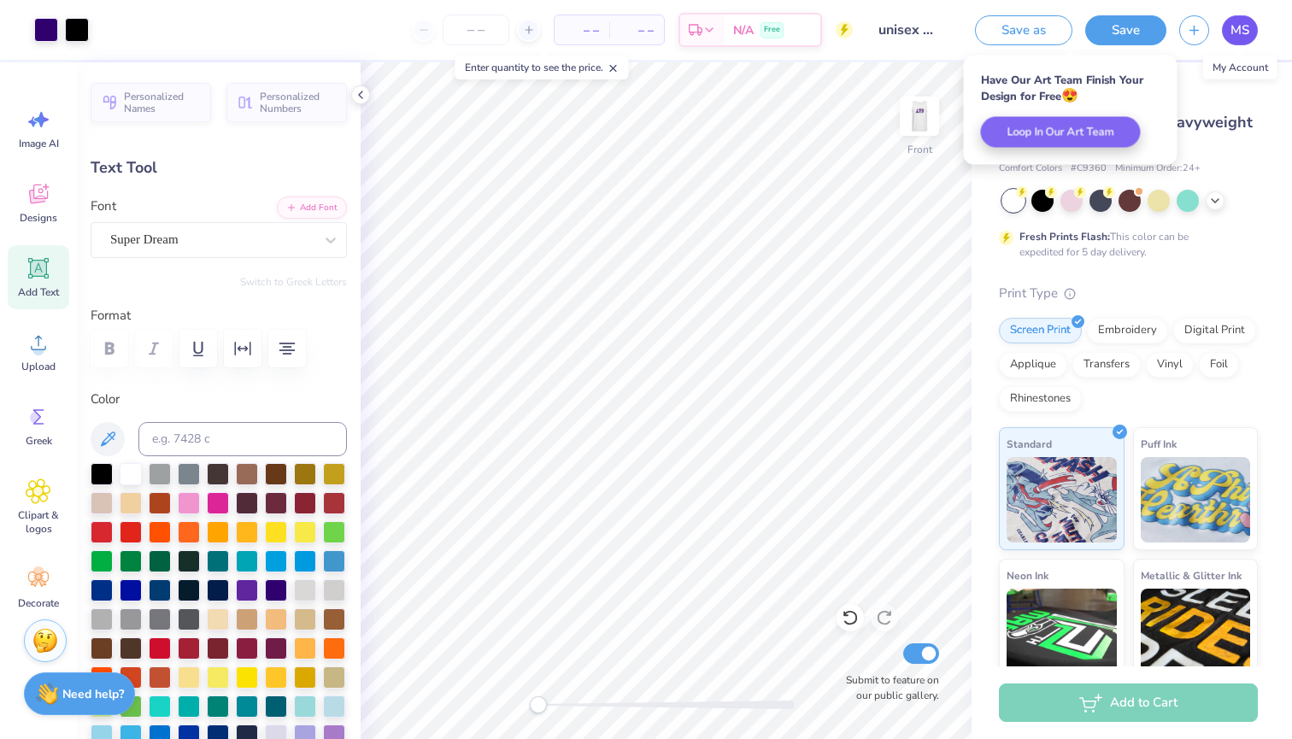
click at [1234, 42] on link "MS" at bounding box center [1239, 30] width 36 height 30
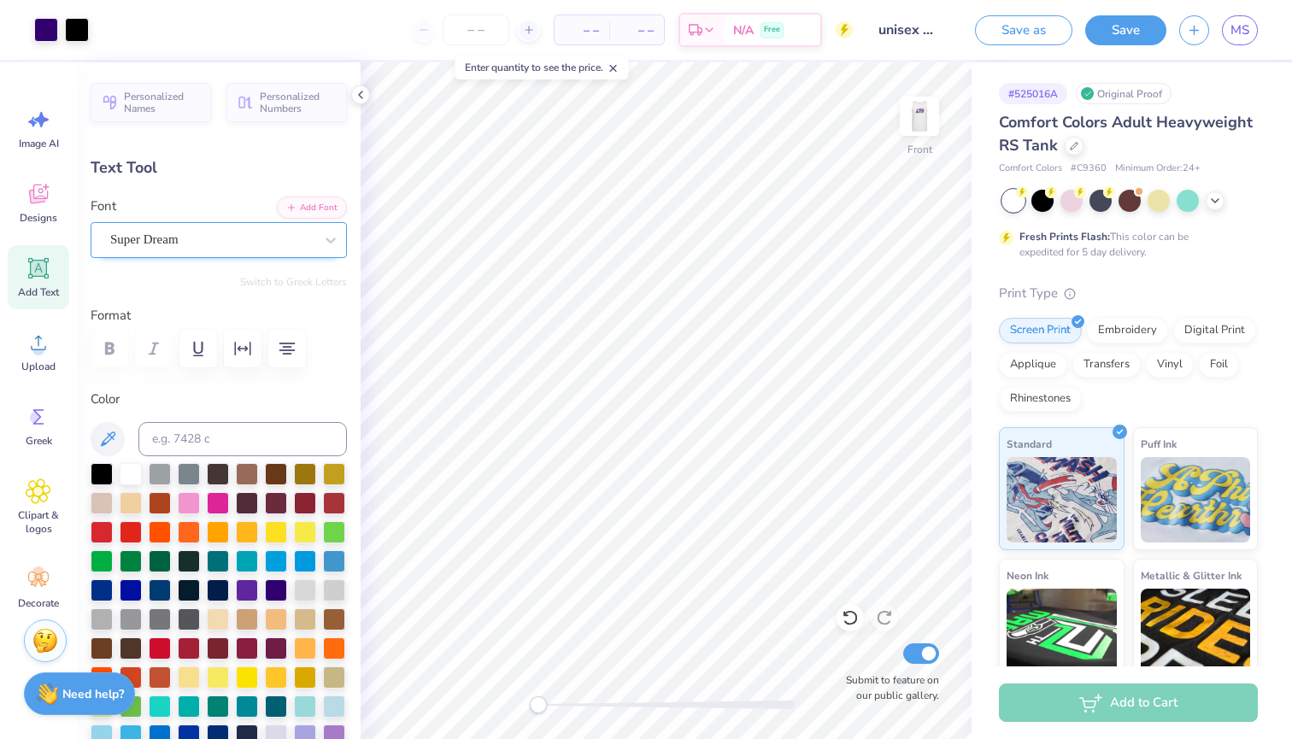
click at [290, 231] on div "Super Dream" at bounding box center [211, 239] width 207 height 26
type input "y"
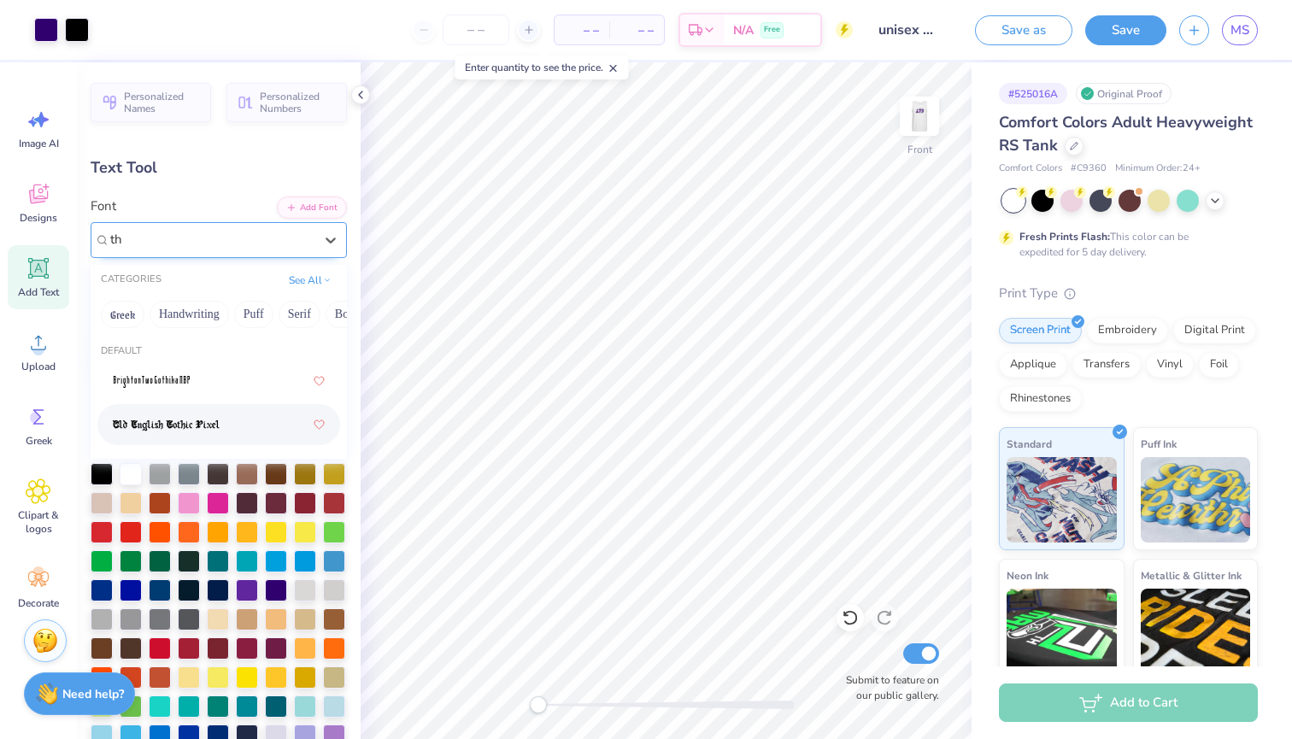
type input "t"
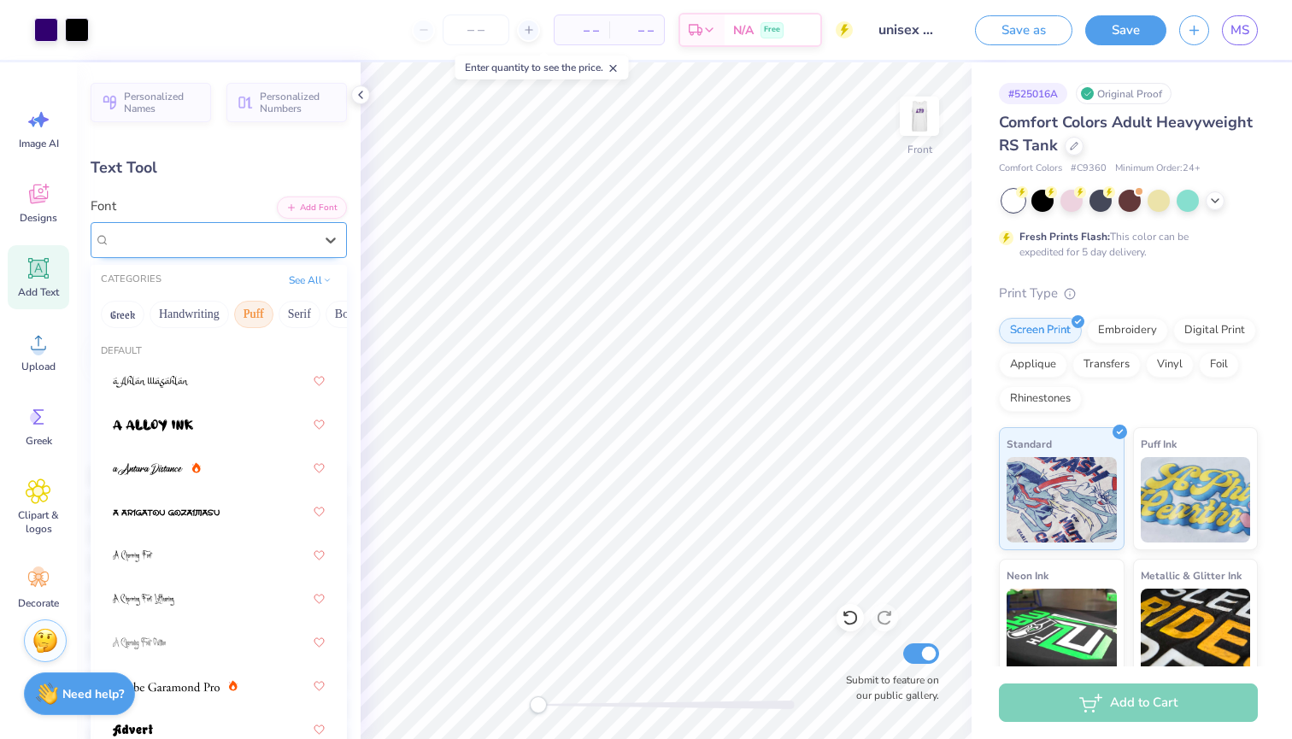
click at [243, 308] on button "Puff" at bounding box center [253, 314] width 39 height 27
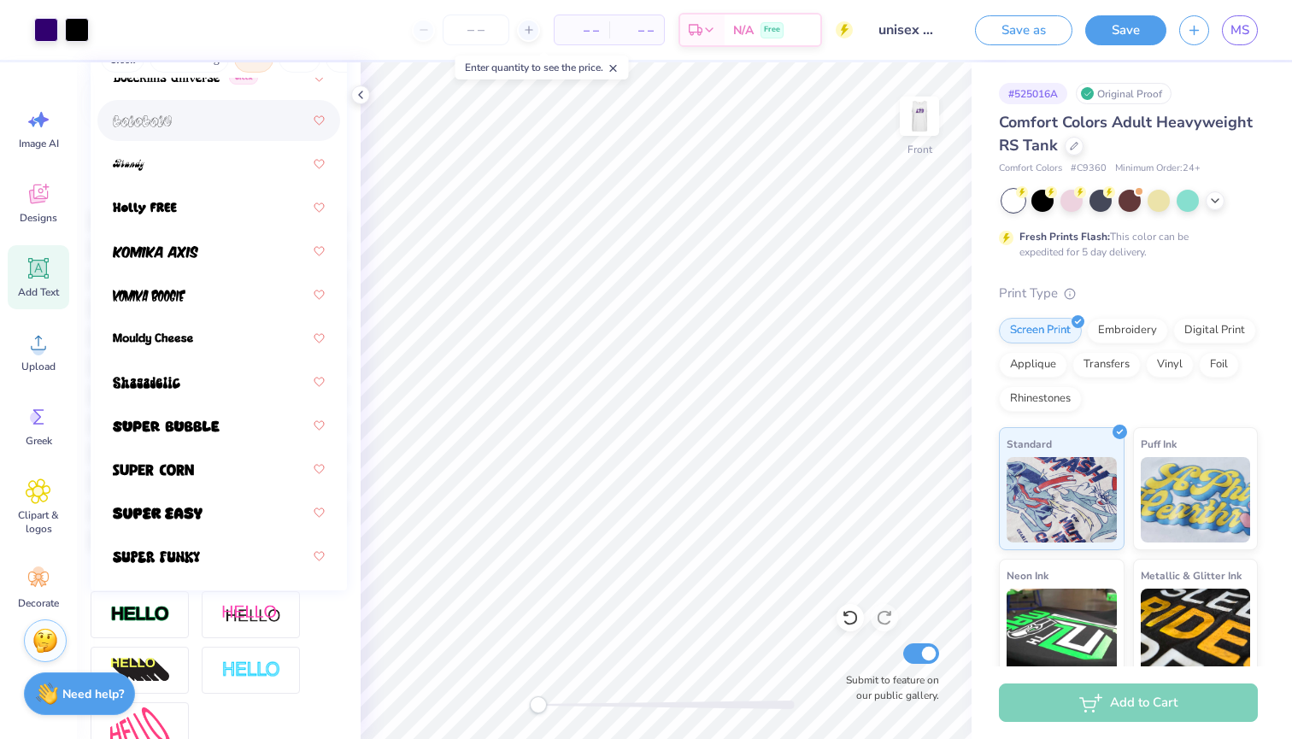
scroll to position [263, 0]
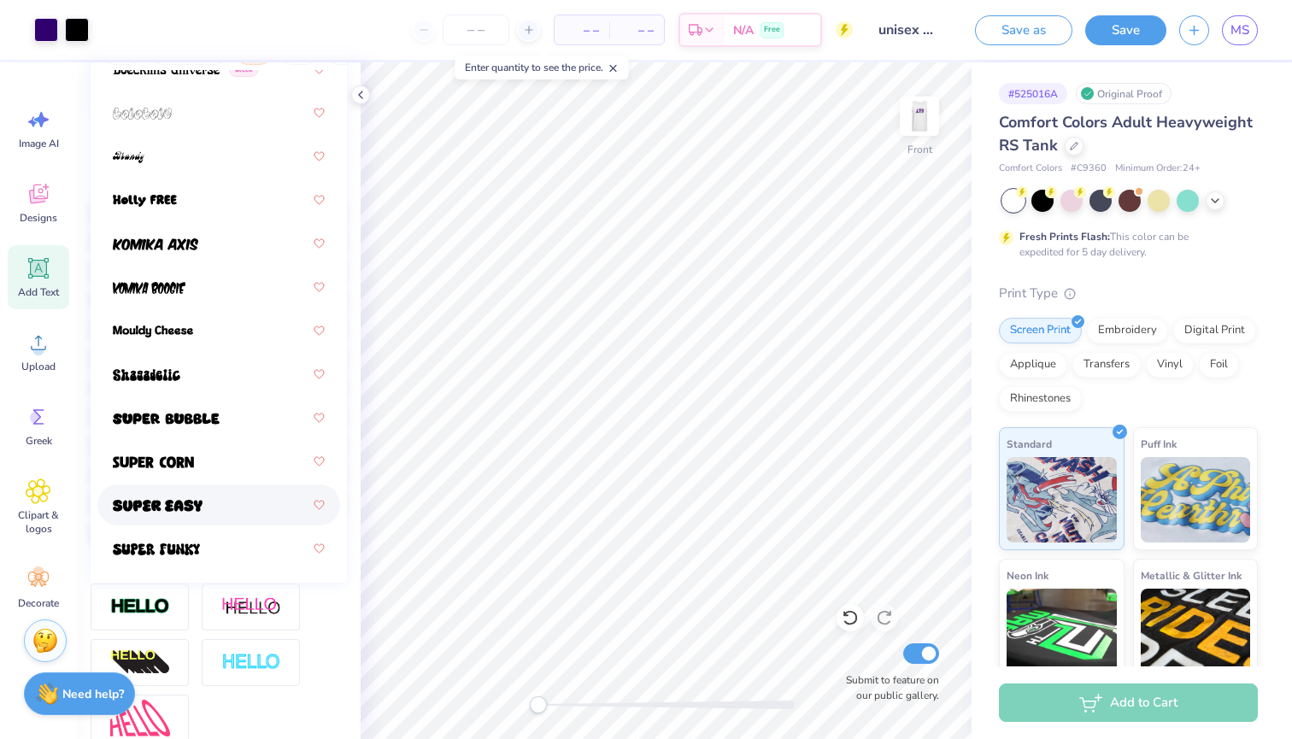
click at [224, 511] on div at bounding box center [219, 504] width 212 height 31
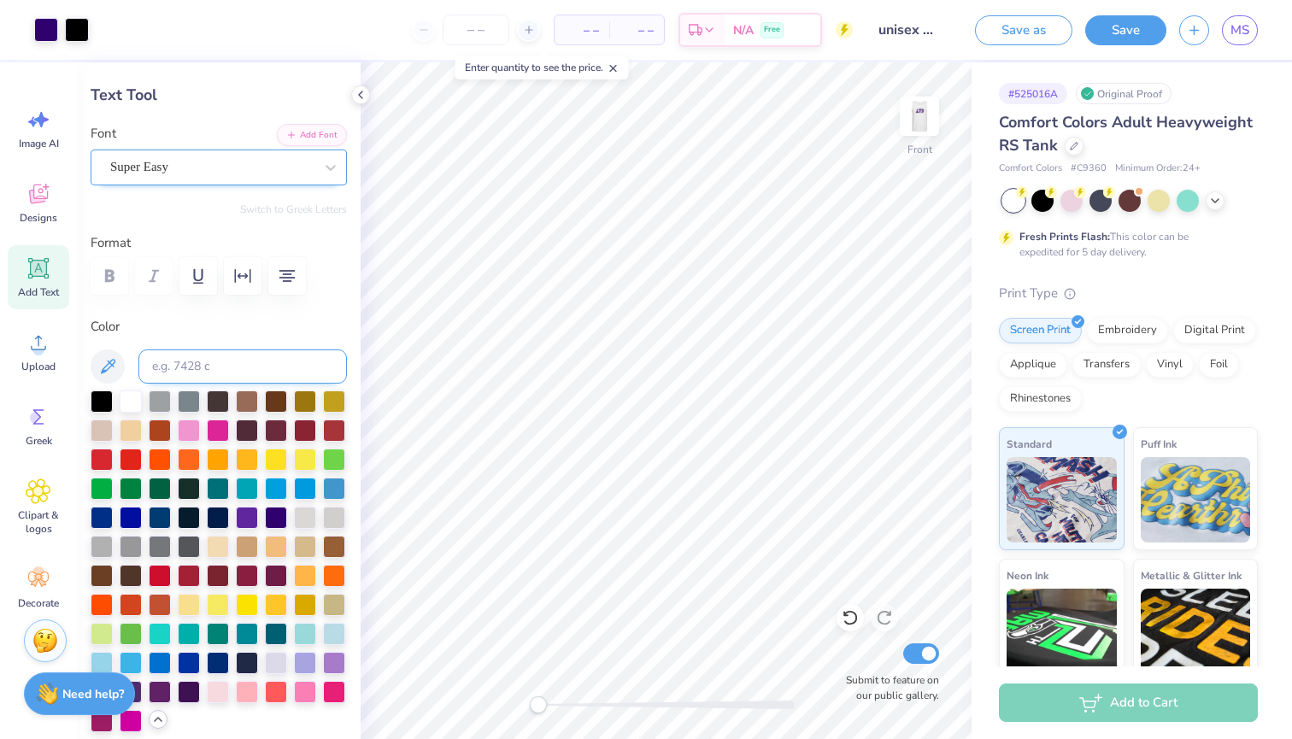
scroll to position [53, 0]
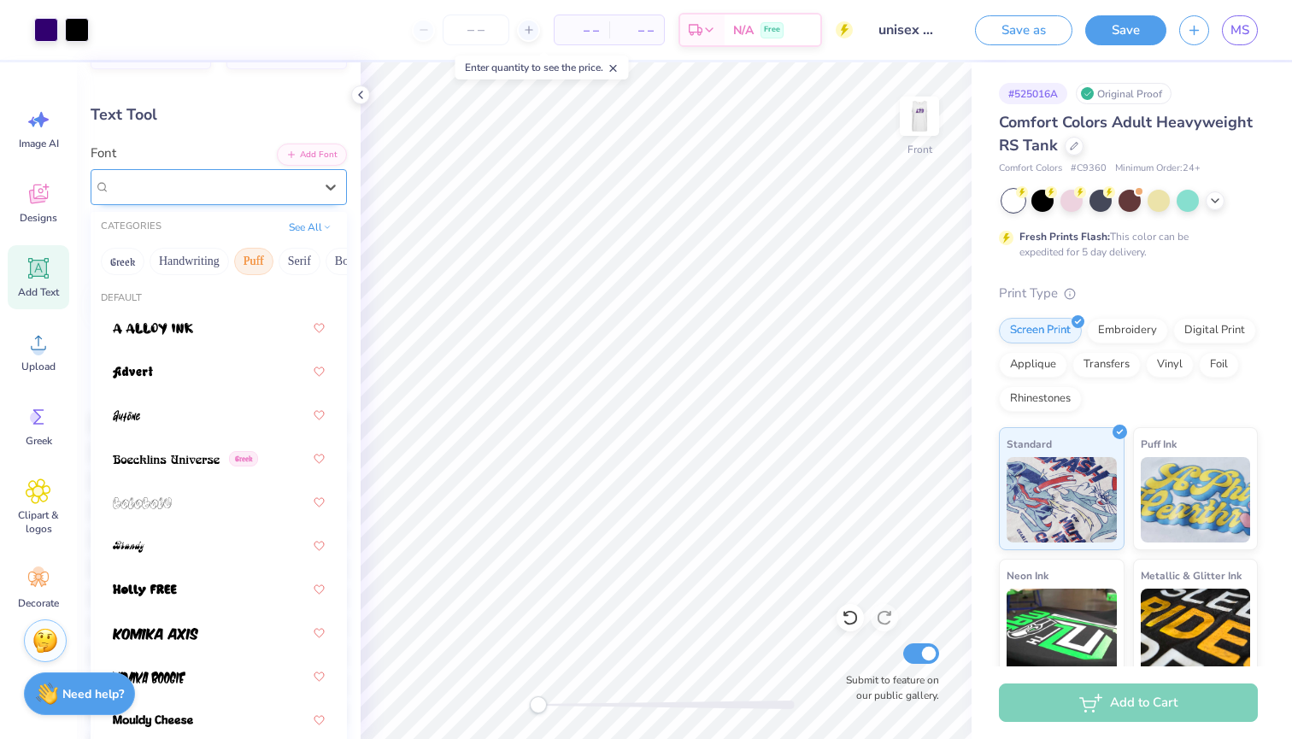
click at [229, 181] on div "Super Easy" at bounding box center [211, 186] width 207 height 26
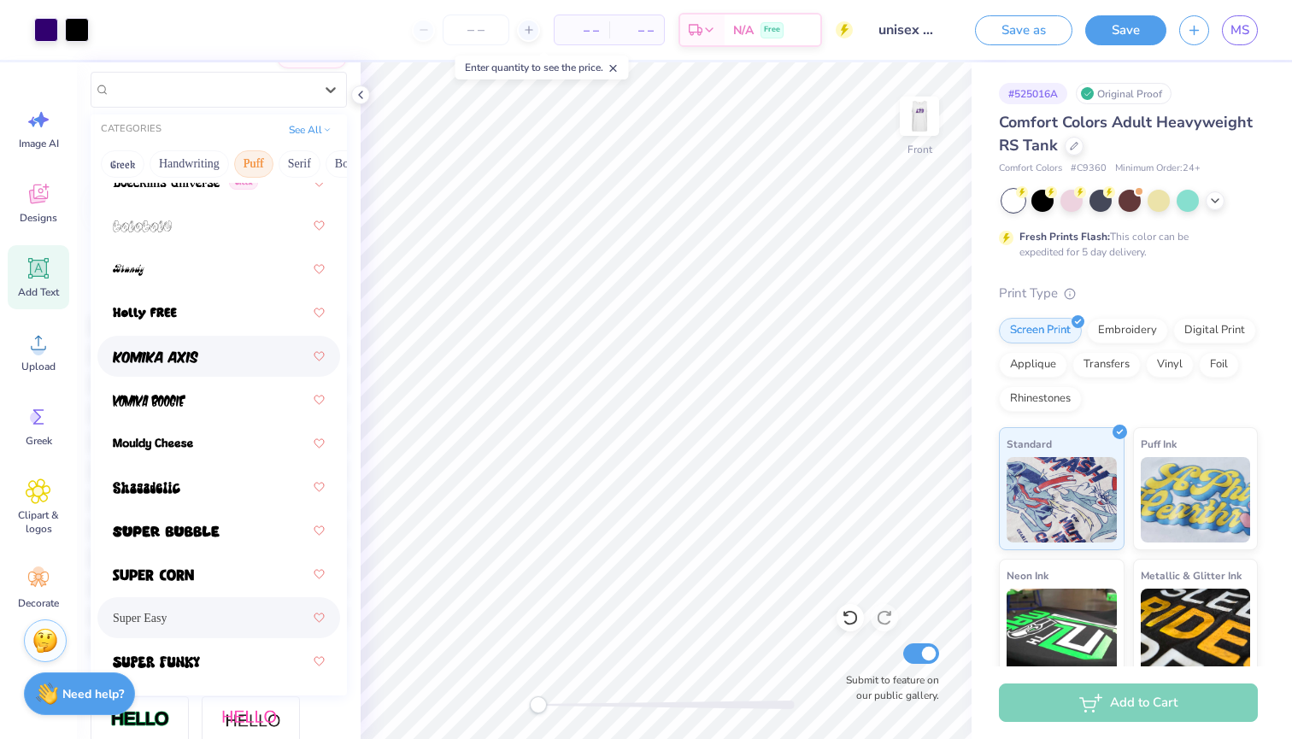
scroll to position [164, 0]
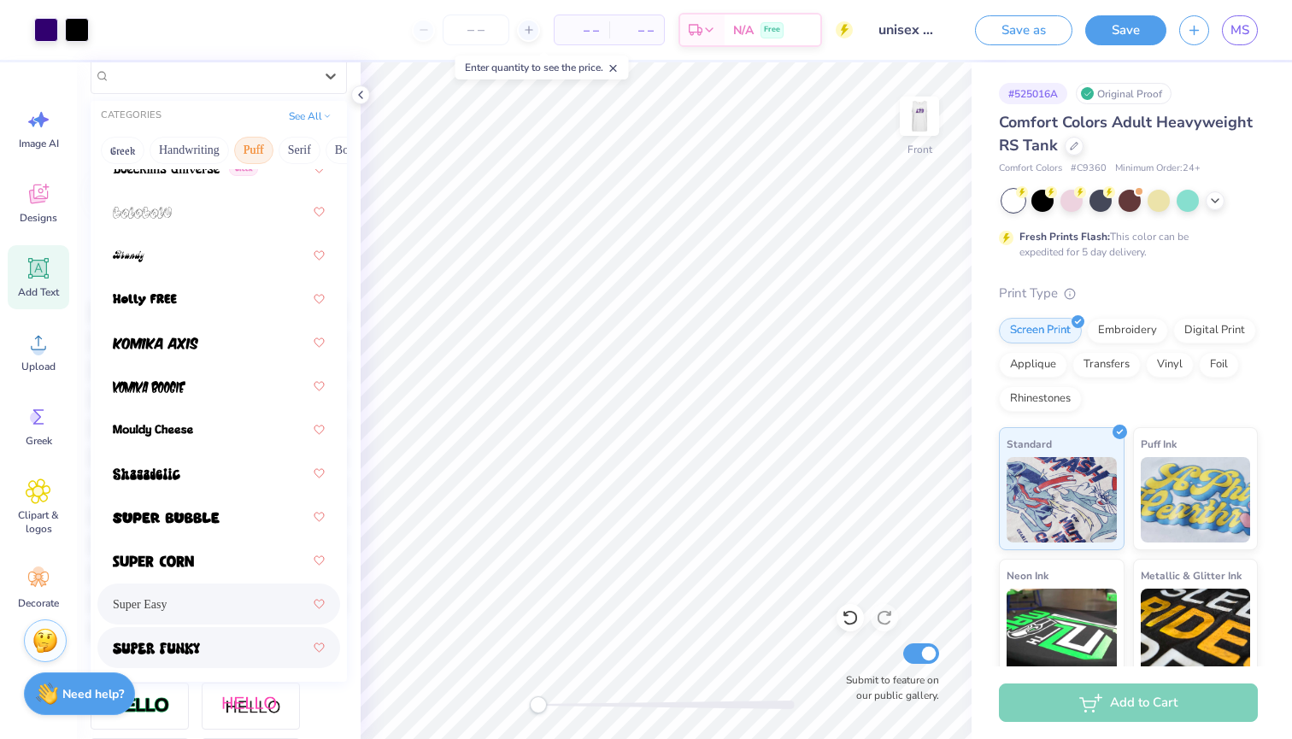
click at [208, 643] on div at bounding box center [219, 647] width 212 height 31
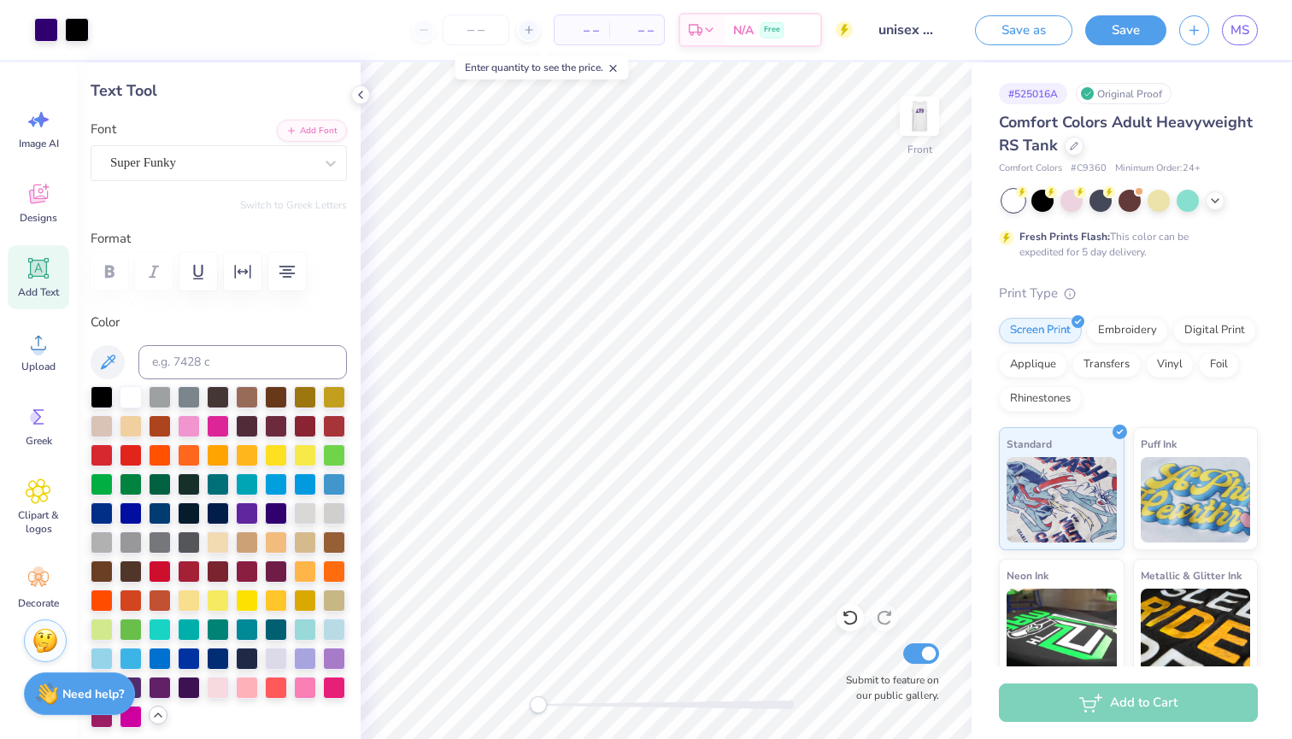
scroll to position [58, 0]
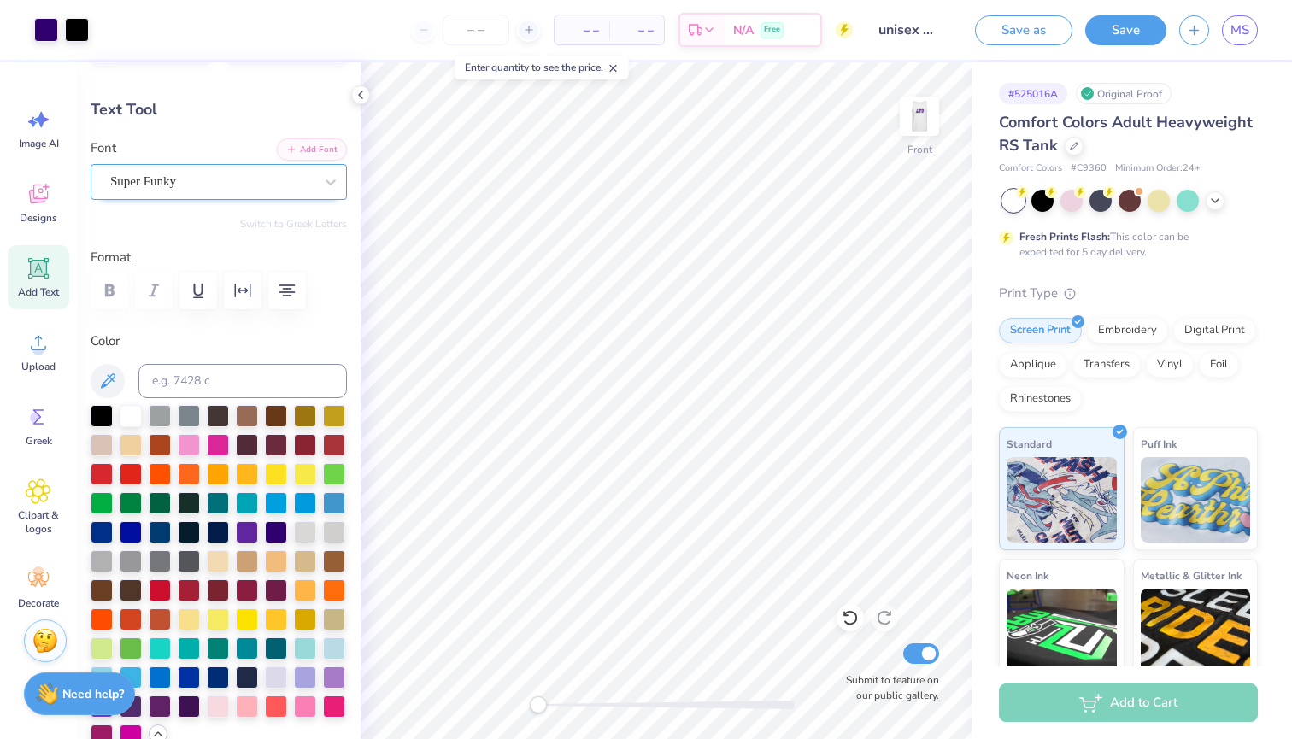
click at [229, 181] on div "Super Funky" at bounding box center [211, 181] width 207 height 26
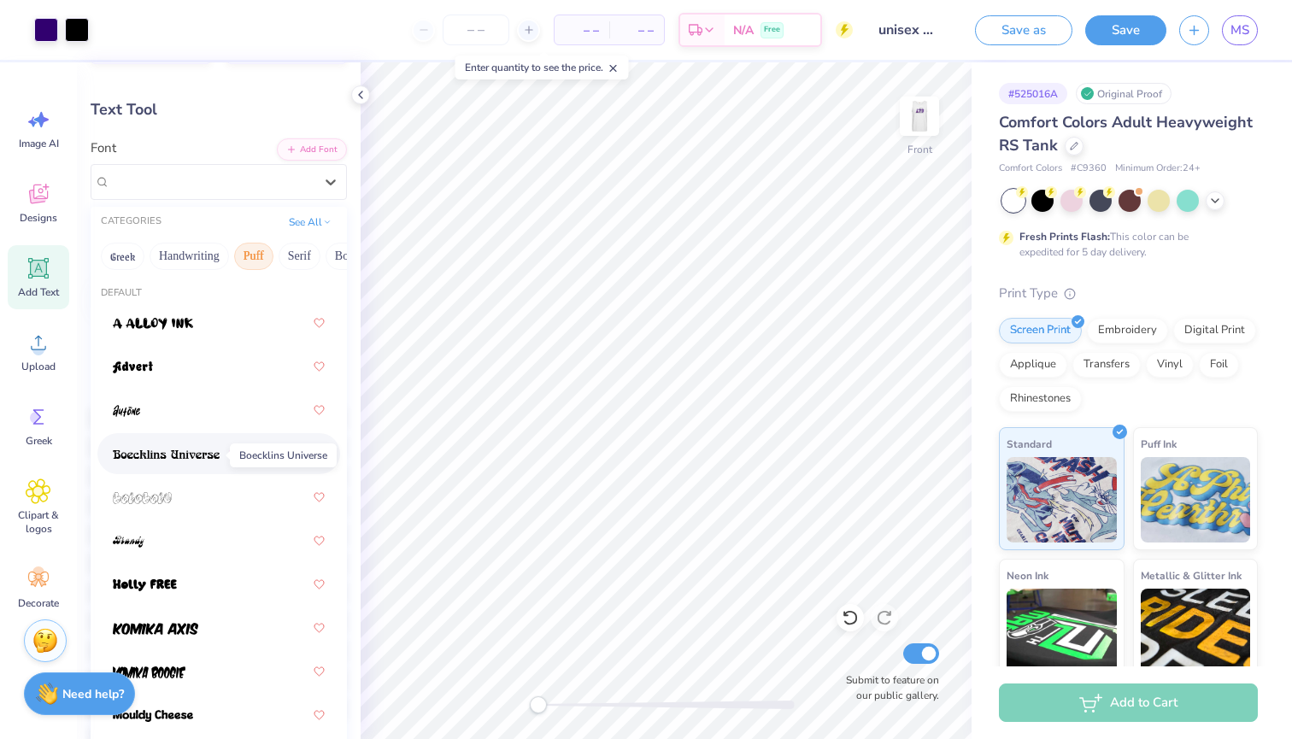
click at [183, 452] on img at bounding box center [166, 454] width 107 height 12
click at [303, 172] on div "Boecklins Universe Greek" at bounding box center [211, 181] width 207 height 26
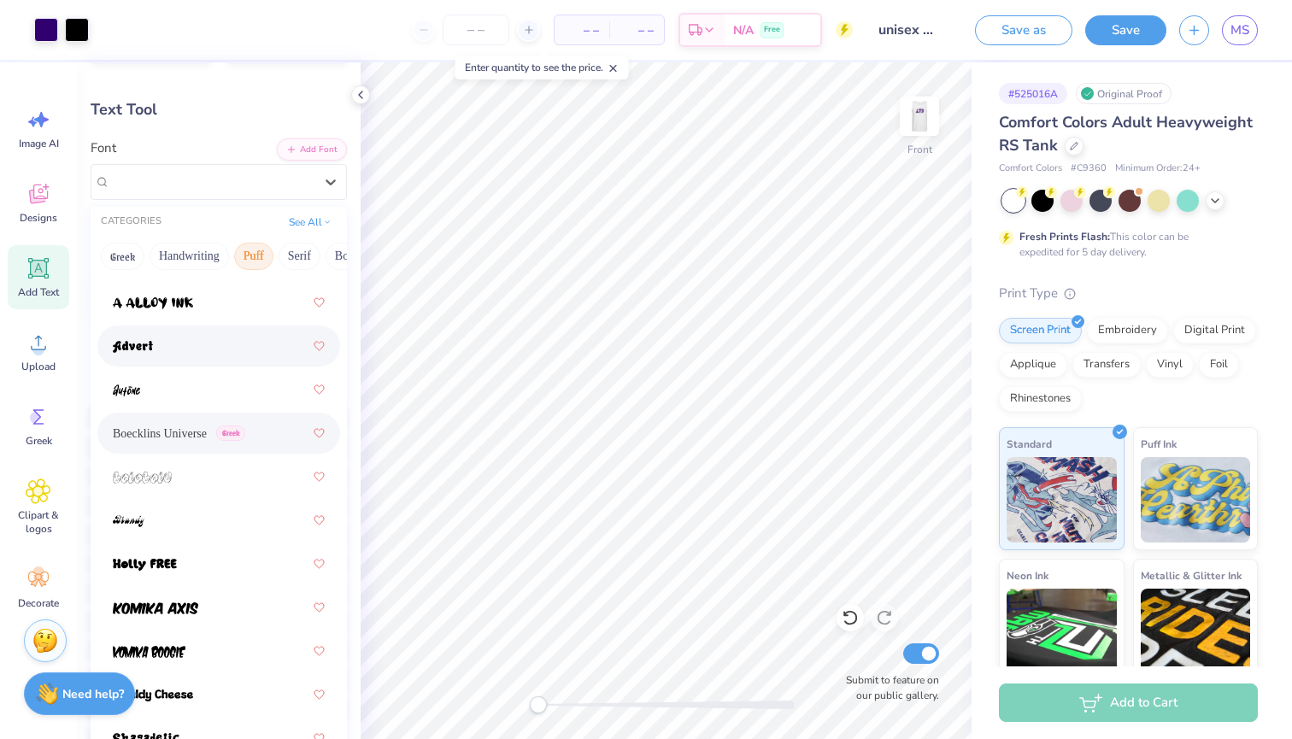
scroll to position [22, 0]
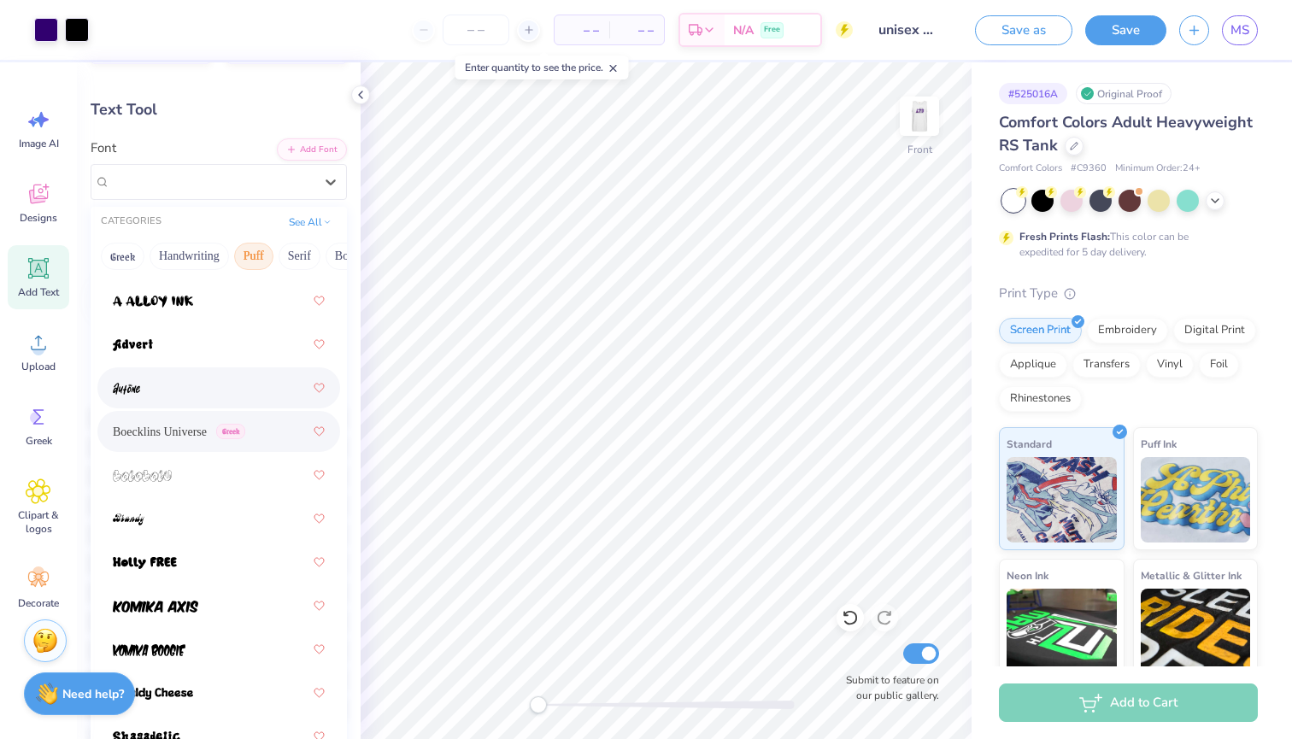
click at [199, 393] on div at bounding box center [219, 387] width 212 height 31
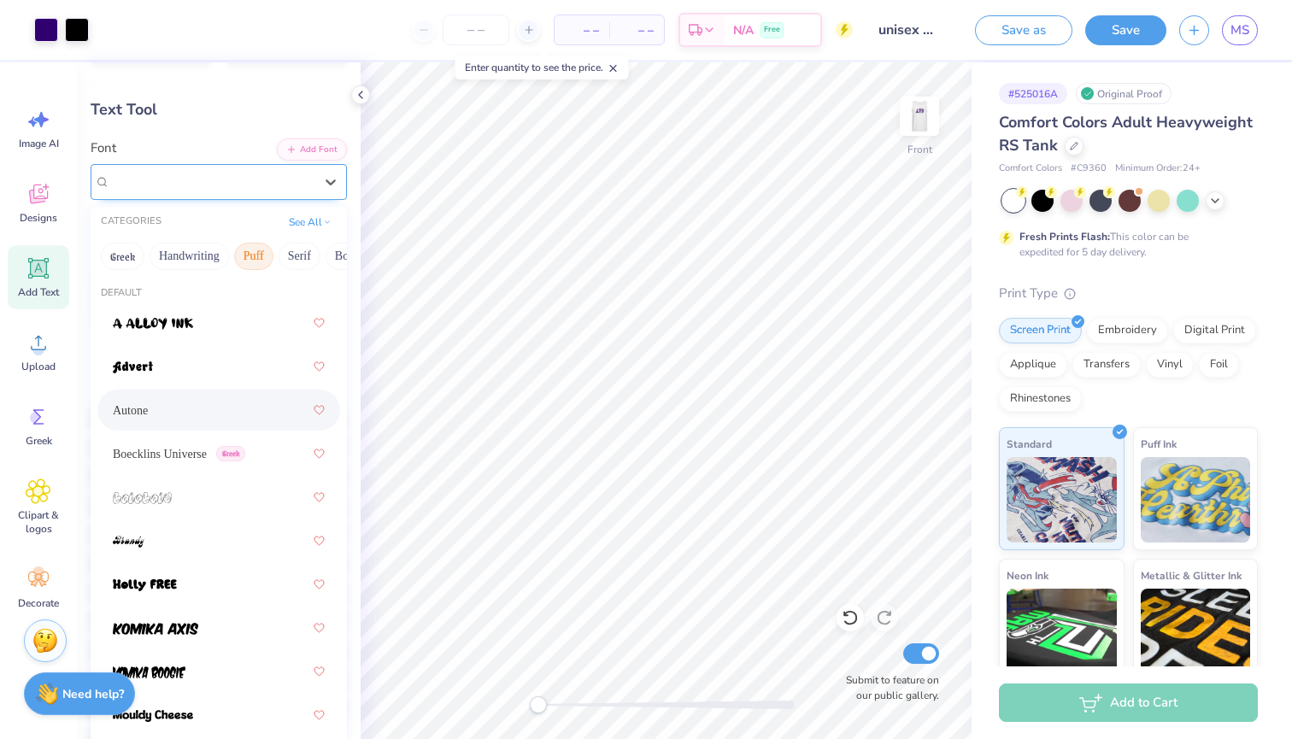
click at [252, 175] on div "Autone" at bounding box center [211, 181] width 207 height 26
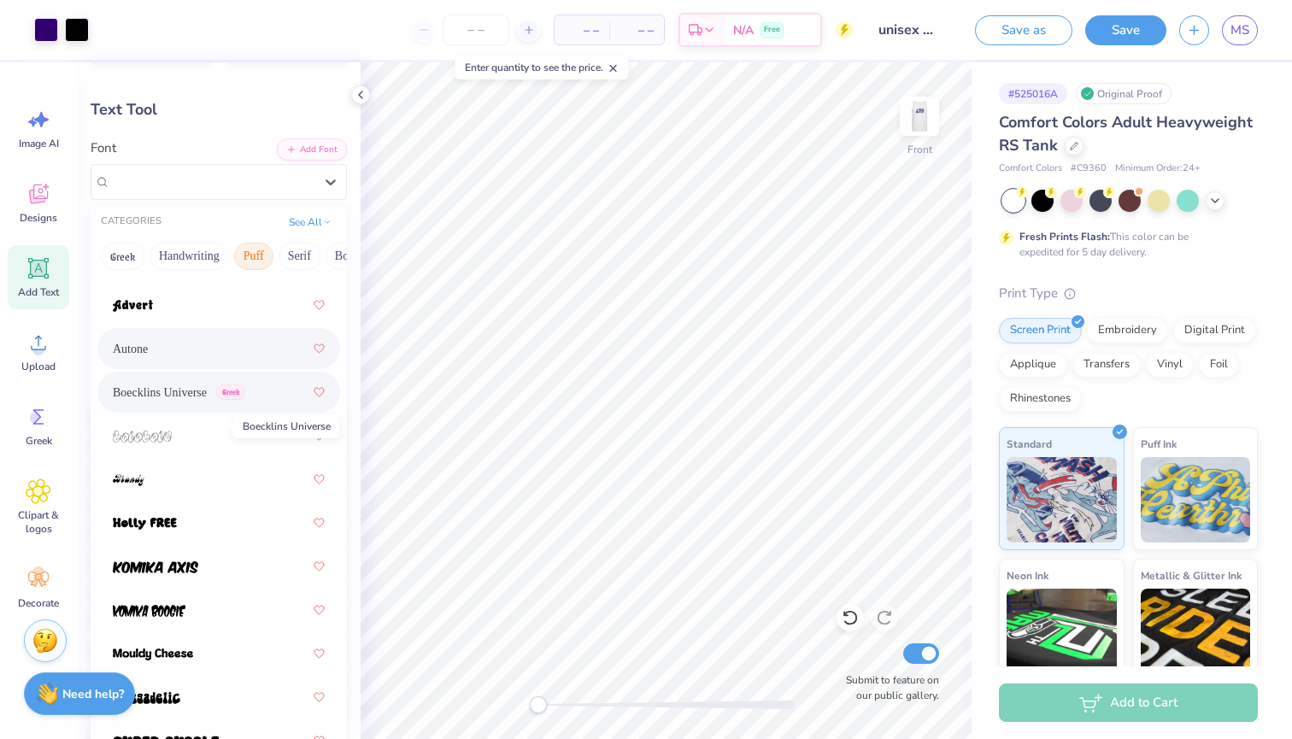
scroll to position [67, 0]
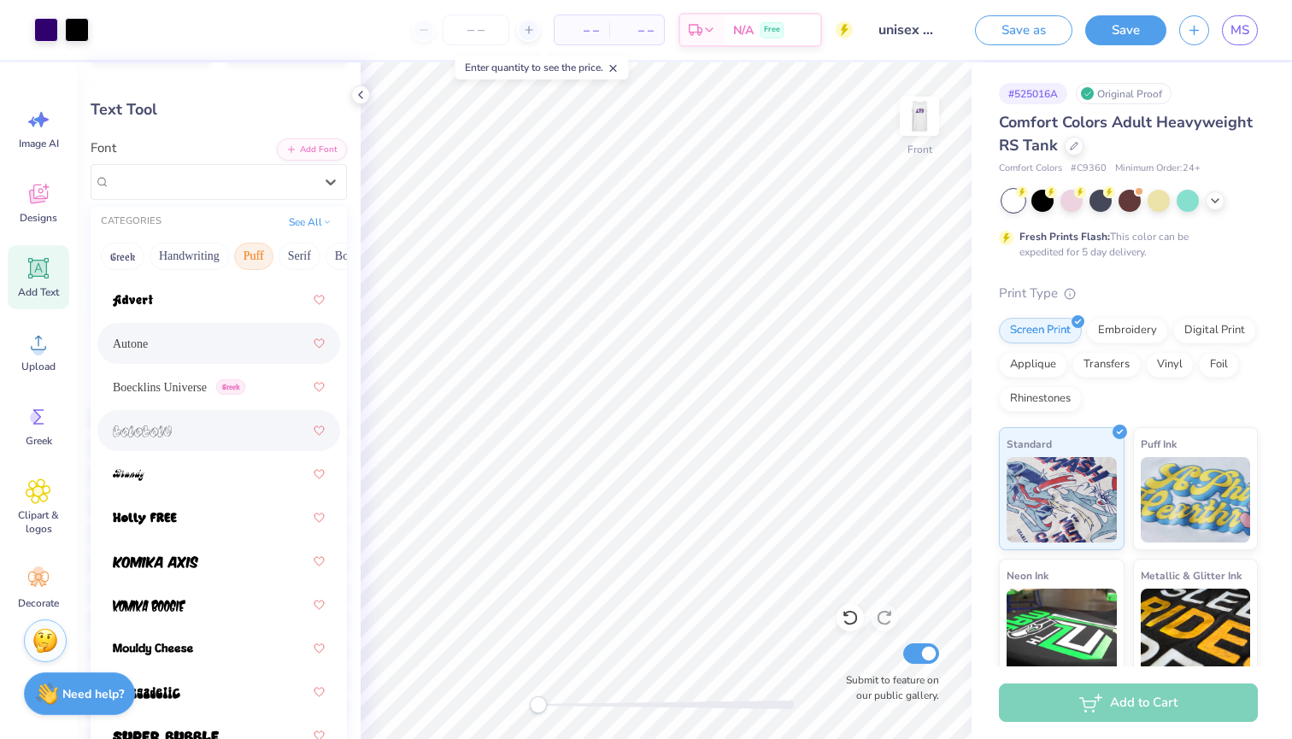
click at [188, 439] on div at bounding box center [219, 430] width 212 height 31
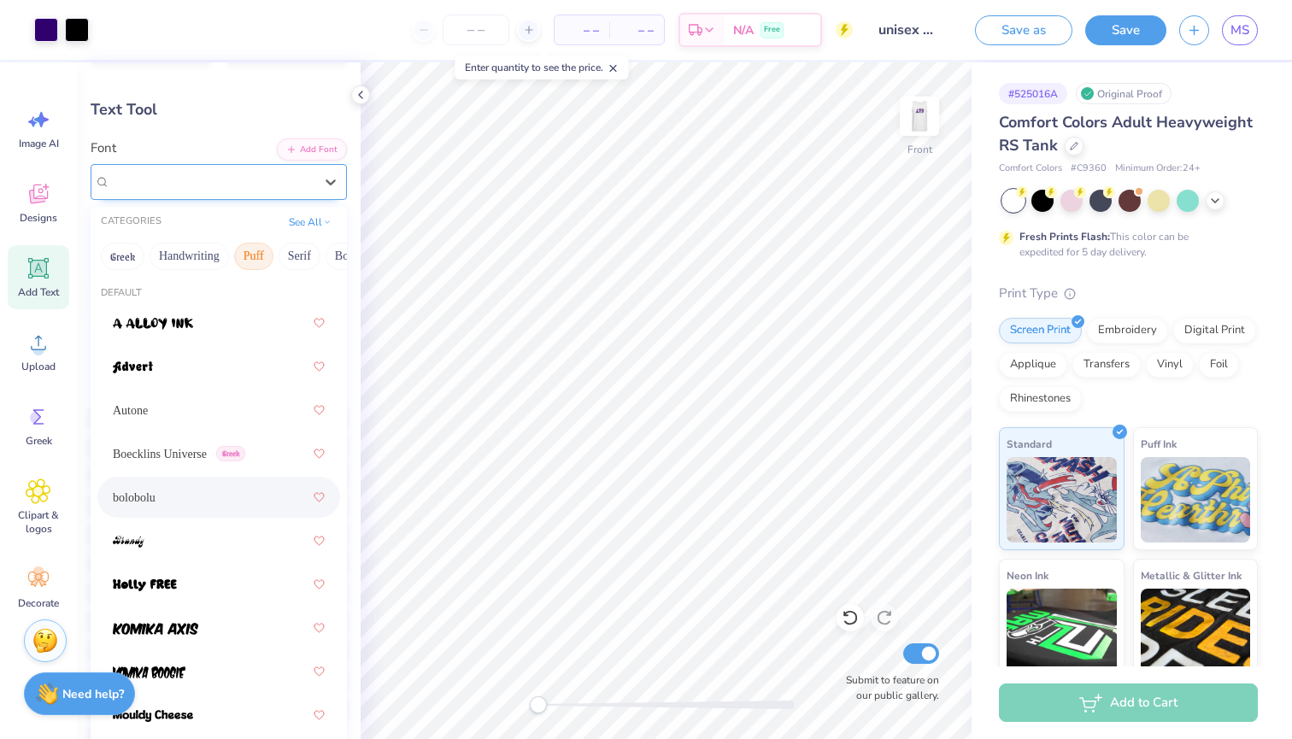
click at [196, 185] on div "bolobolu" at bounding box center [211, 181] width 207 height 26
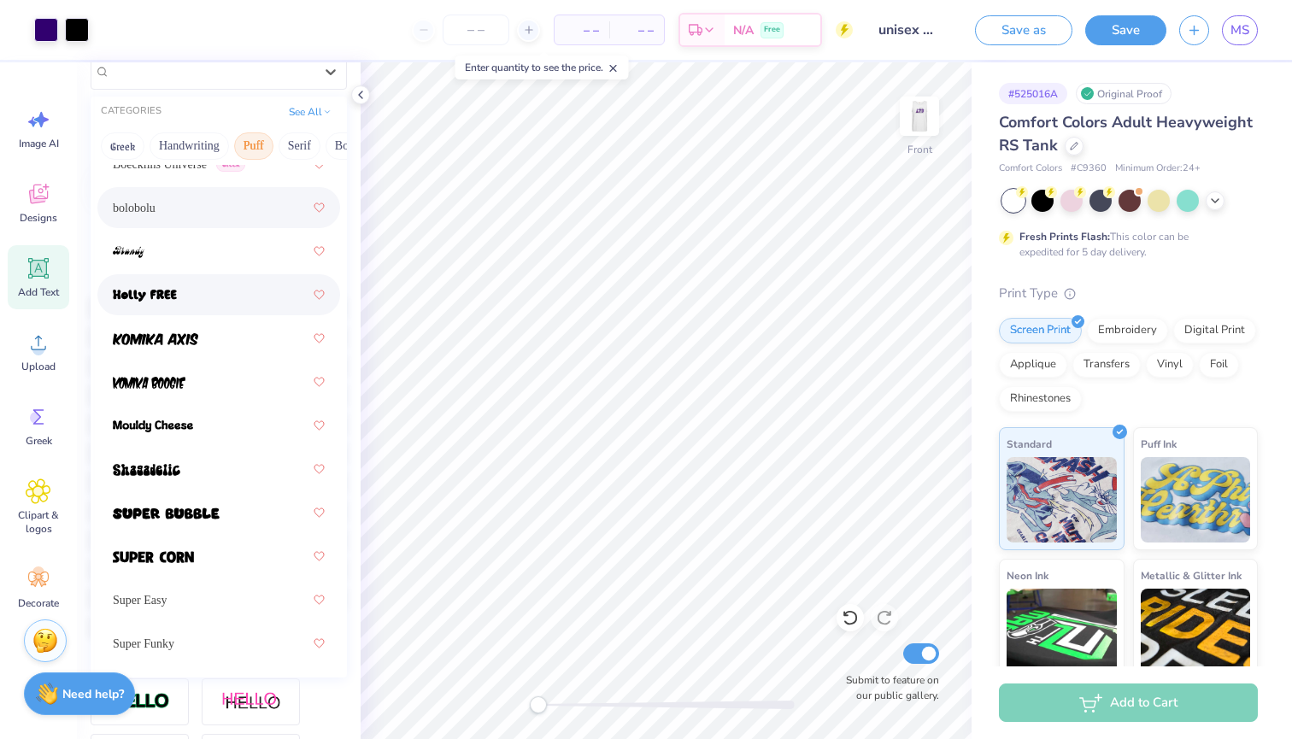
scroll to position [172, 0]
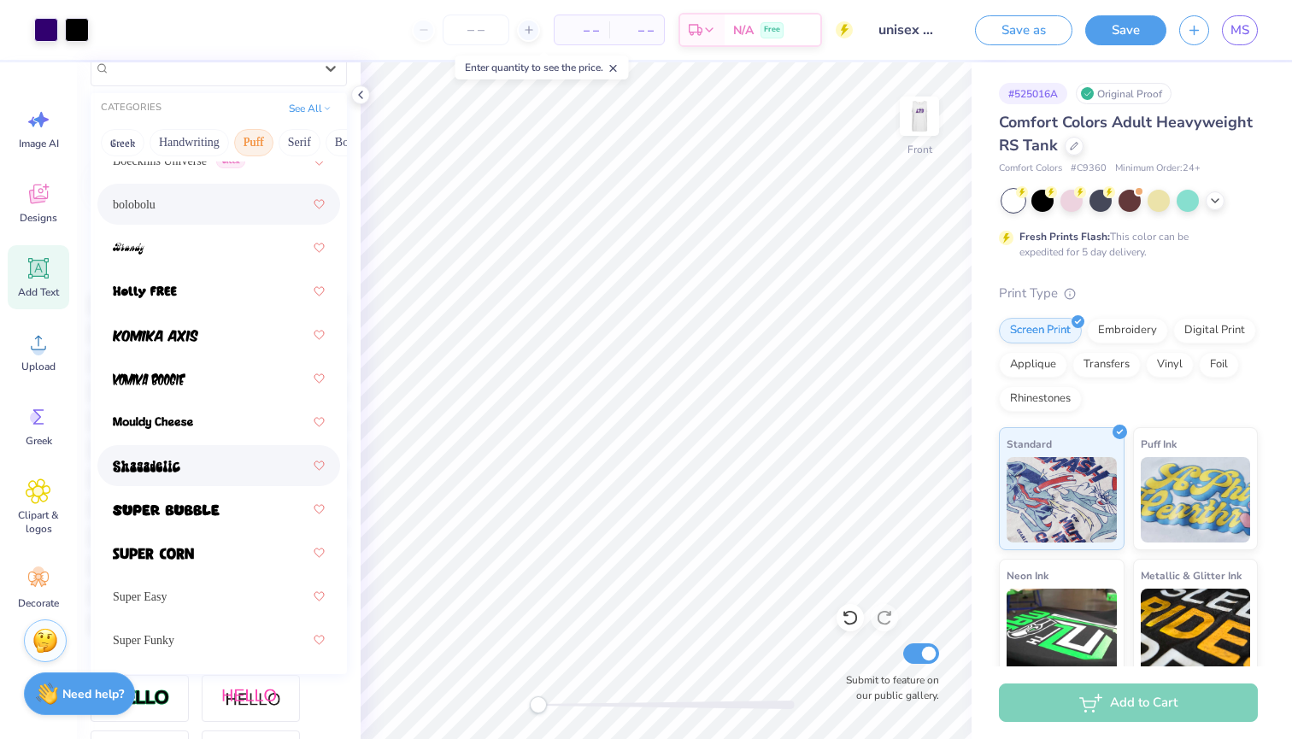
click at [142, 457] on div at bounding box center [219, 465] width 212 height 31
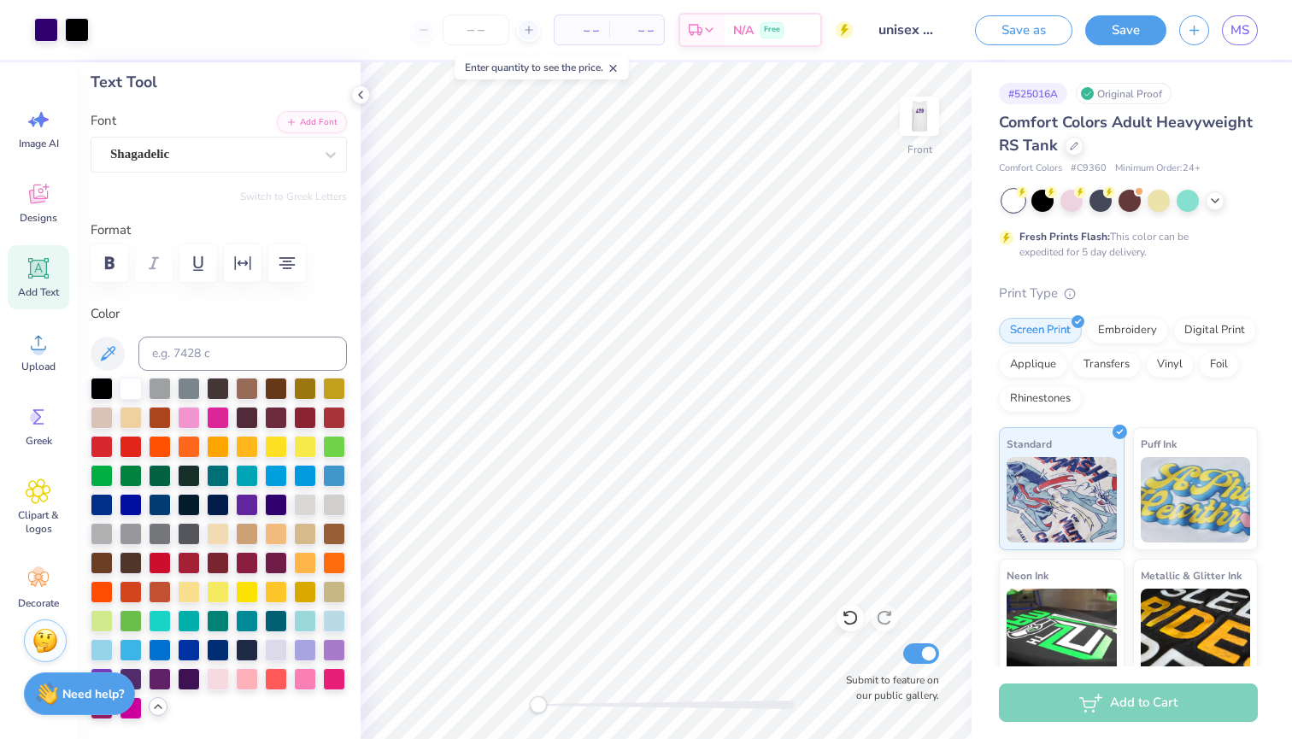
scroll to position [31, 0]
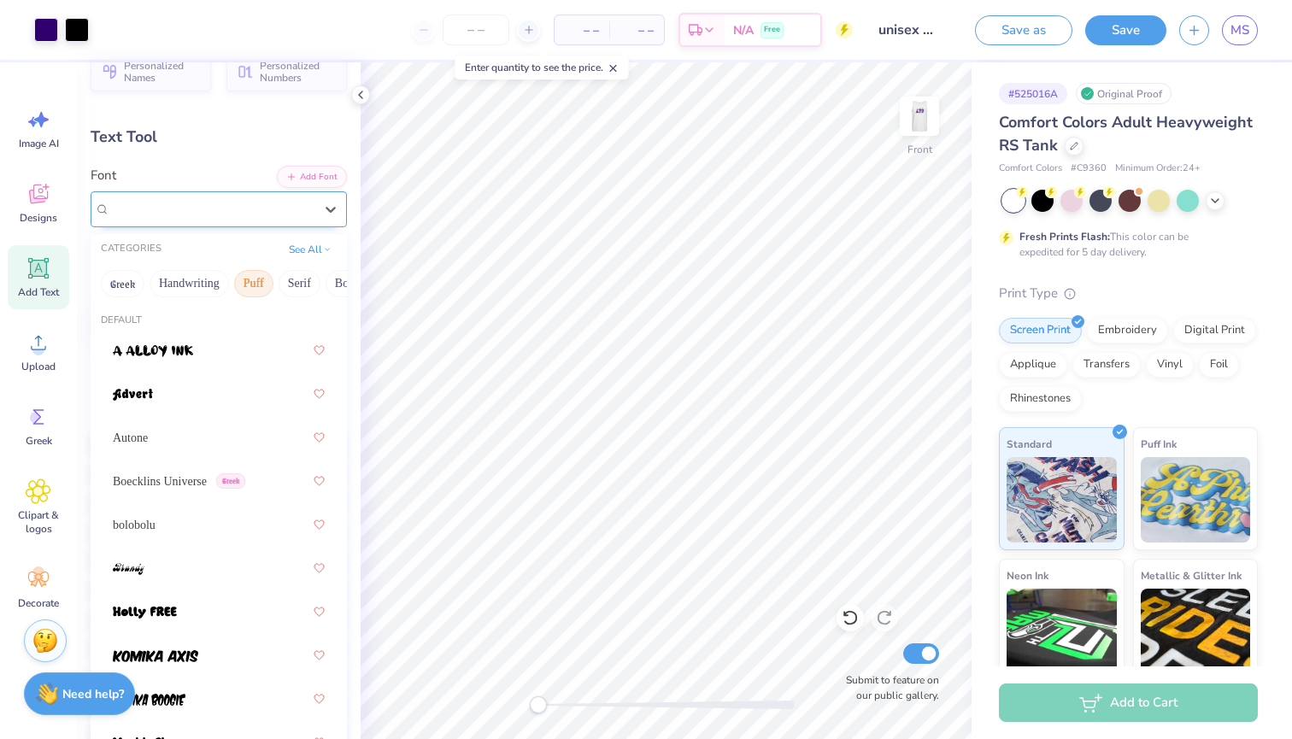
click at [232, 203] on div "Shagadelic" at bounding box center [211, 209] width 207 height 26
click at [306, 255] on button "See All" at bounding box center [310, 247] width 53 height 17
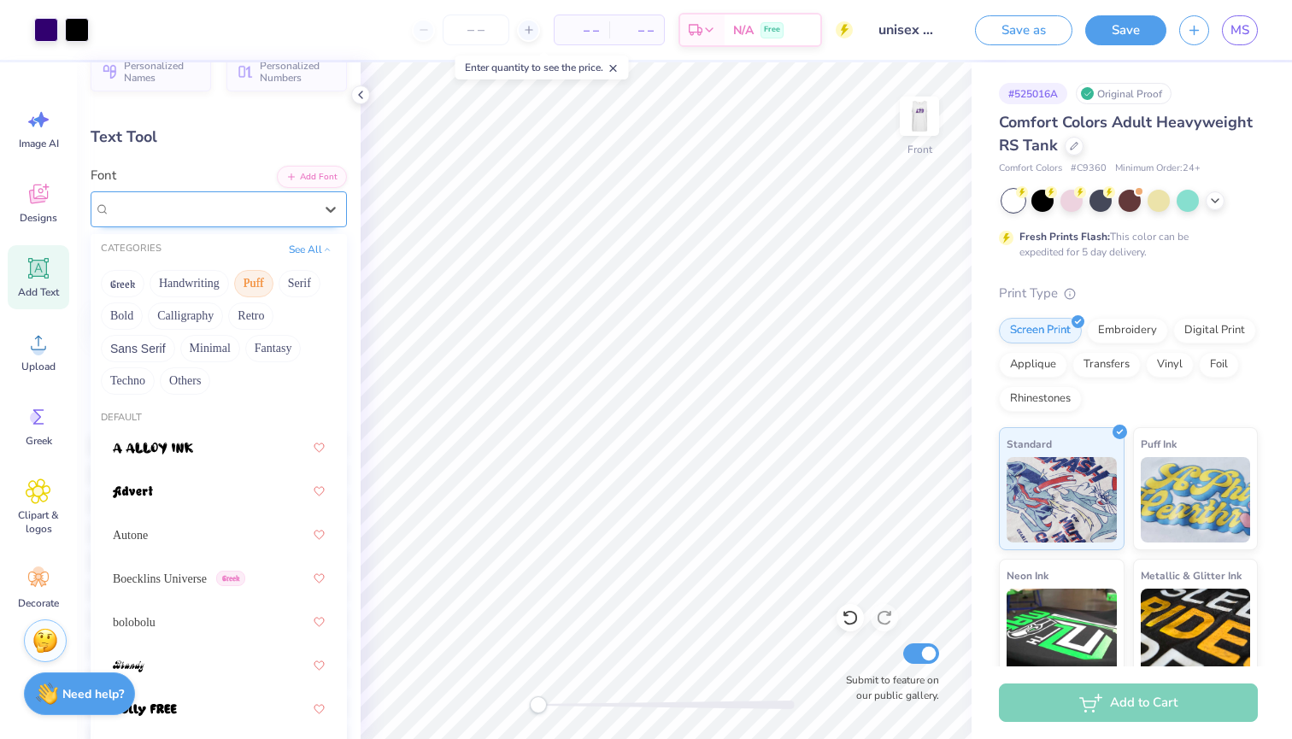
click at [249, 212] on div "Shagadelic" at bounding box center [211, 209] width 203 height 20
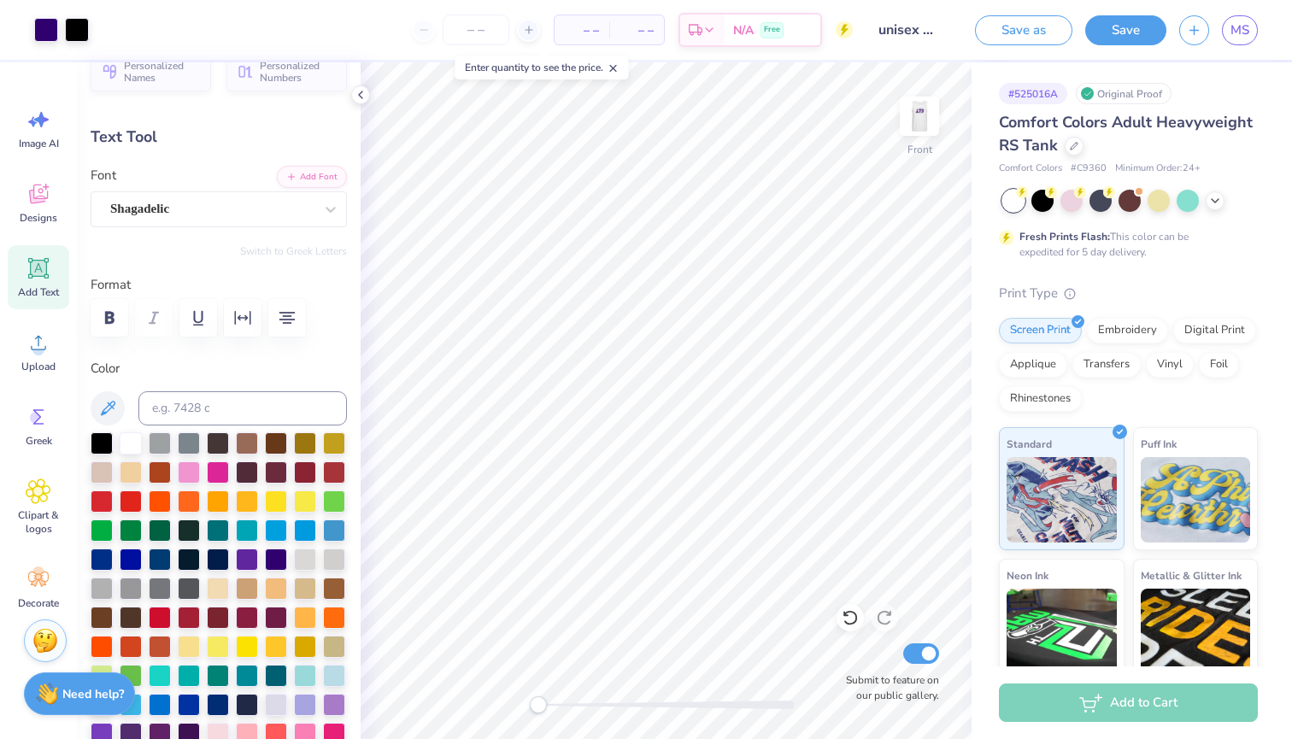
click at [203, 148] on div "Text Tool" at bounding box center [219, 137] width 256 height 23
click at [253, 205] on div "Shagadelic" at bounding box center [211, 209] width 207 height 26
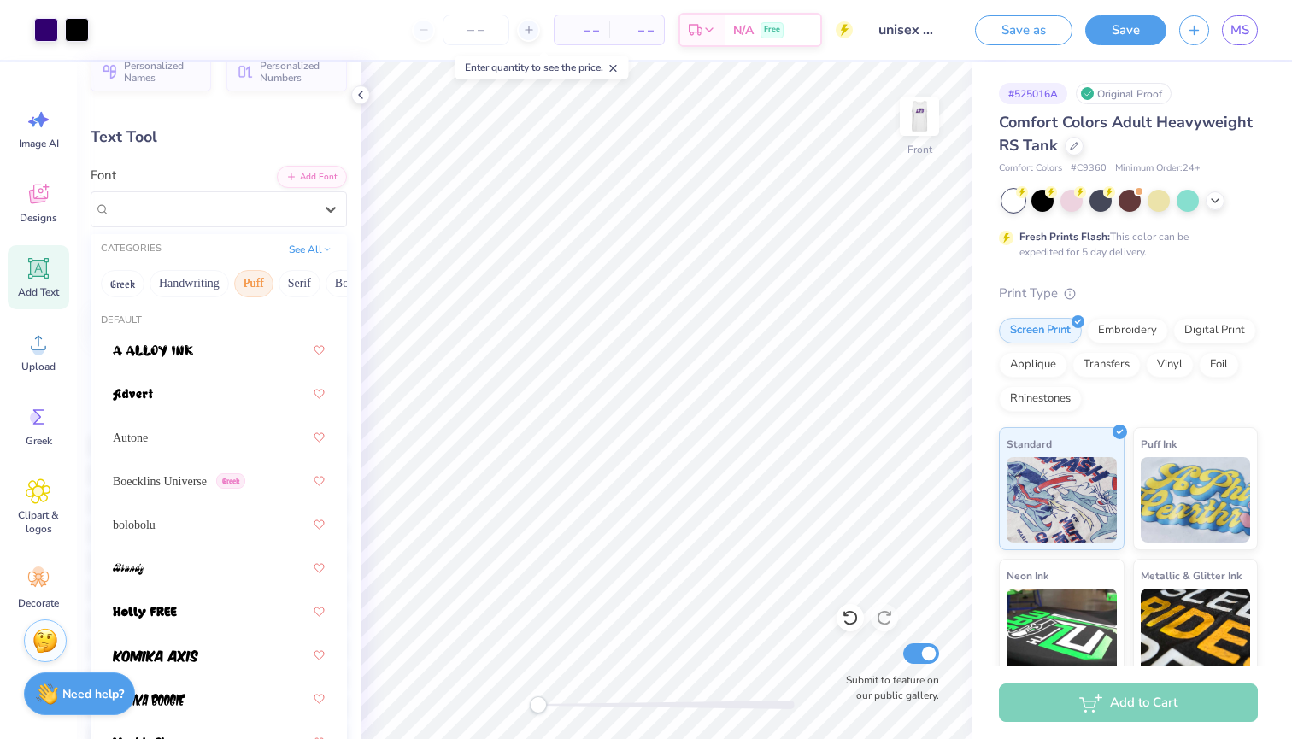
click at [248, 284] on button "Puff" at bounding box center [253, 283] width 39 height 27
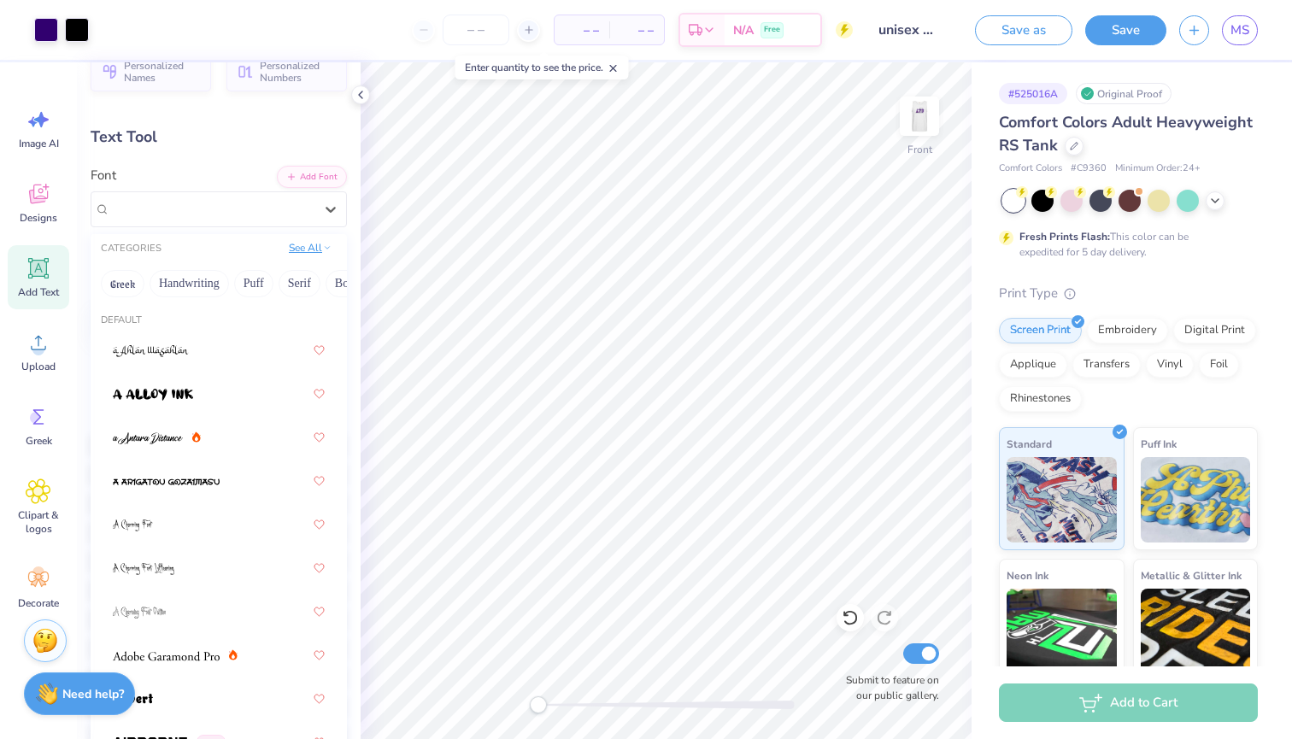
click at [314, 249] on button "See All" at bounding box center [310, 247] width 53 height 17
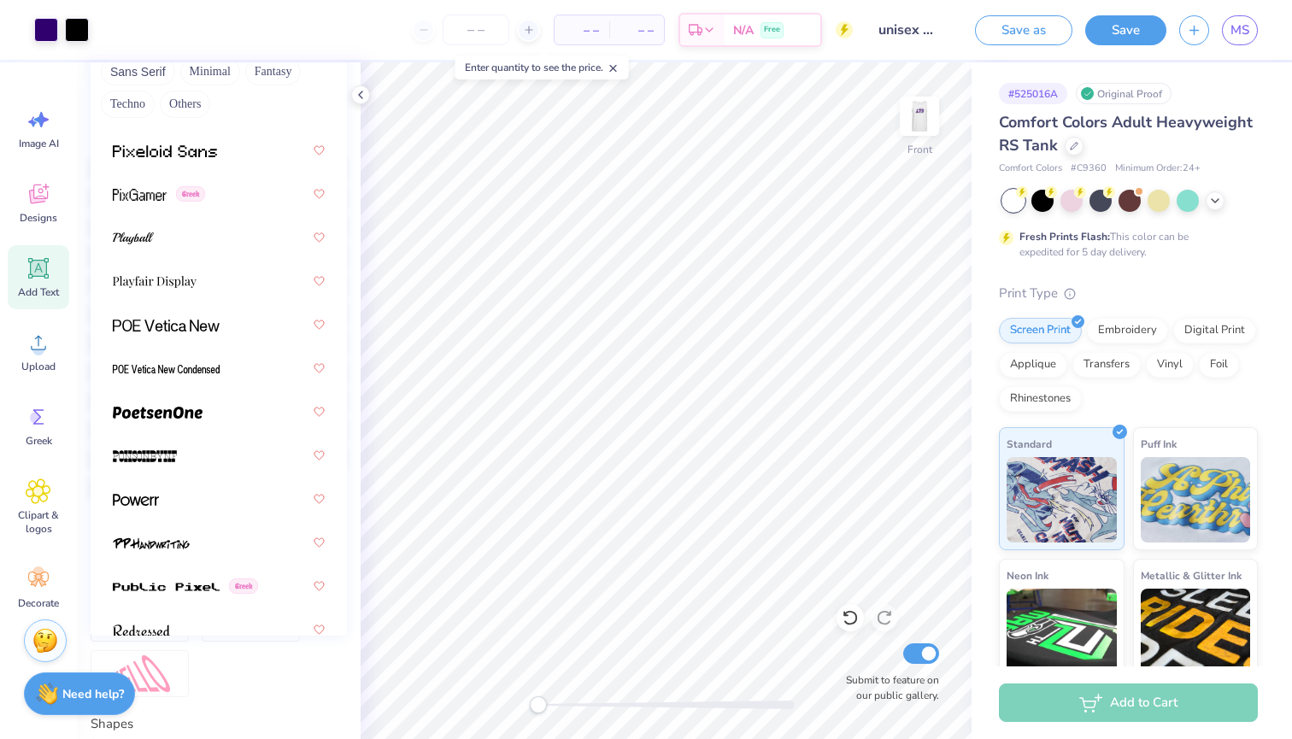
scroll to position [9949, 0]
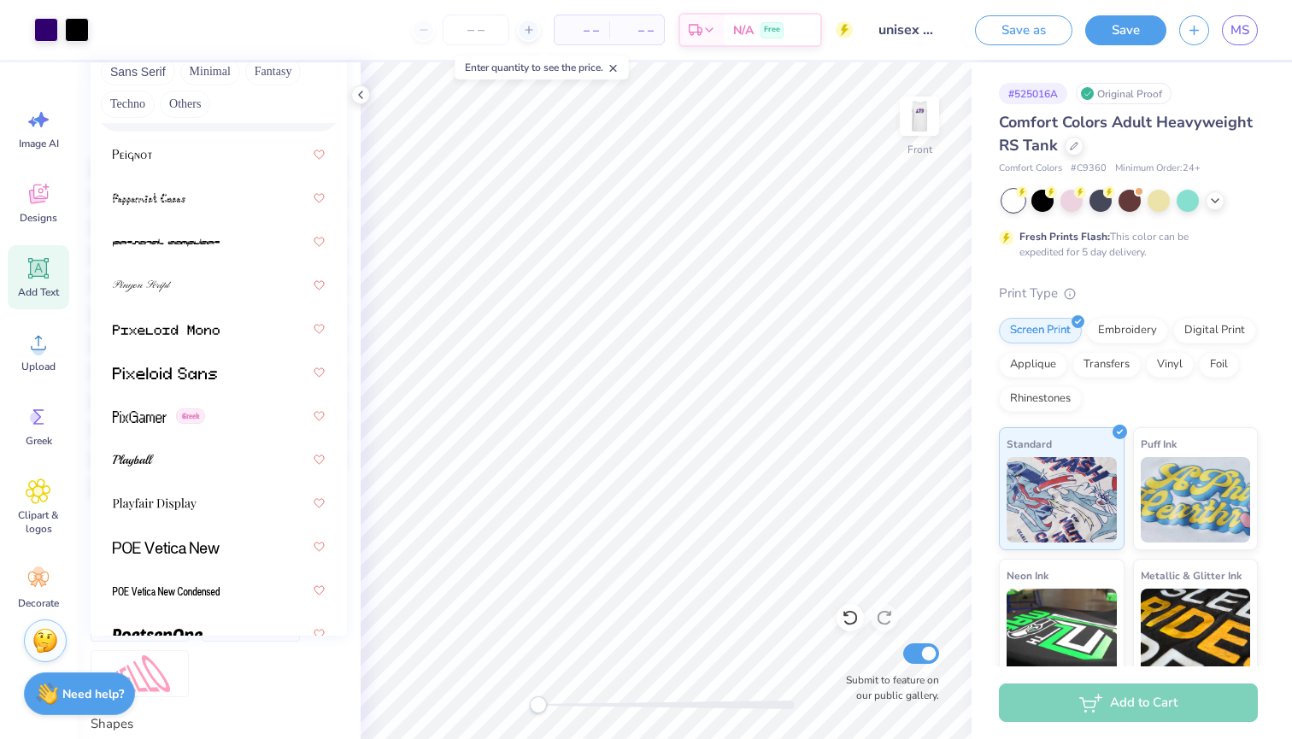
click at [355, 144] on div "Personalized Names Personalized Numbers Text Tool Add Font Font option Pecita f…" at bounding box center [219, 400] width 284 height 677
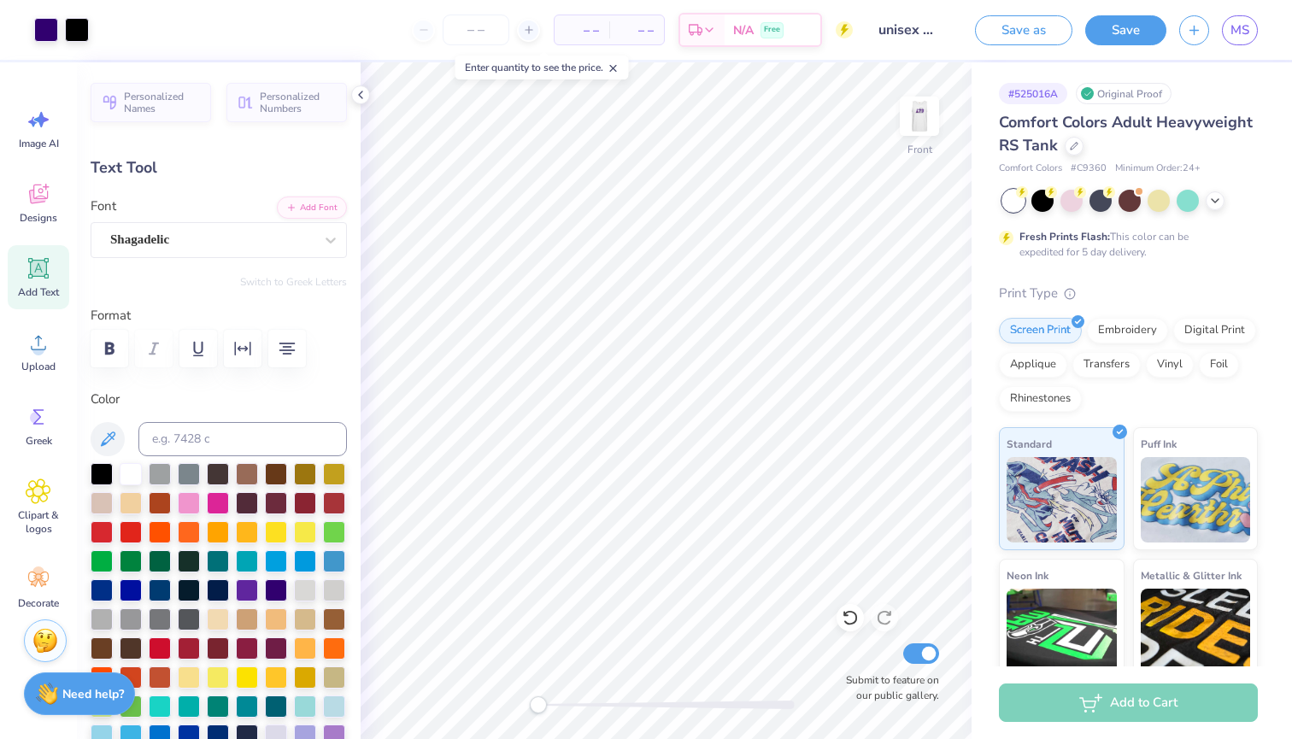
scroll to position [0, 0]
type input "7.23"
type input "7.86"
type input "2.31"
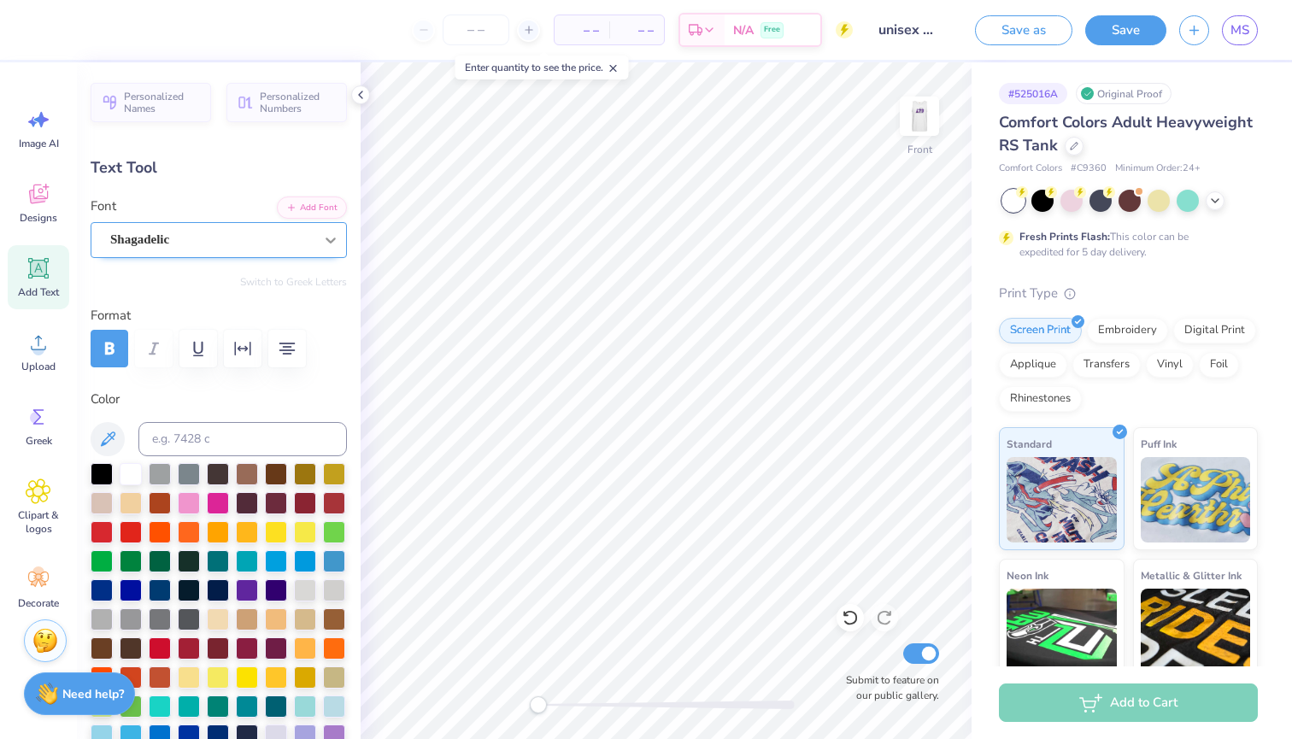
type textarea "Less Than Three"
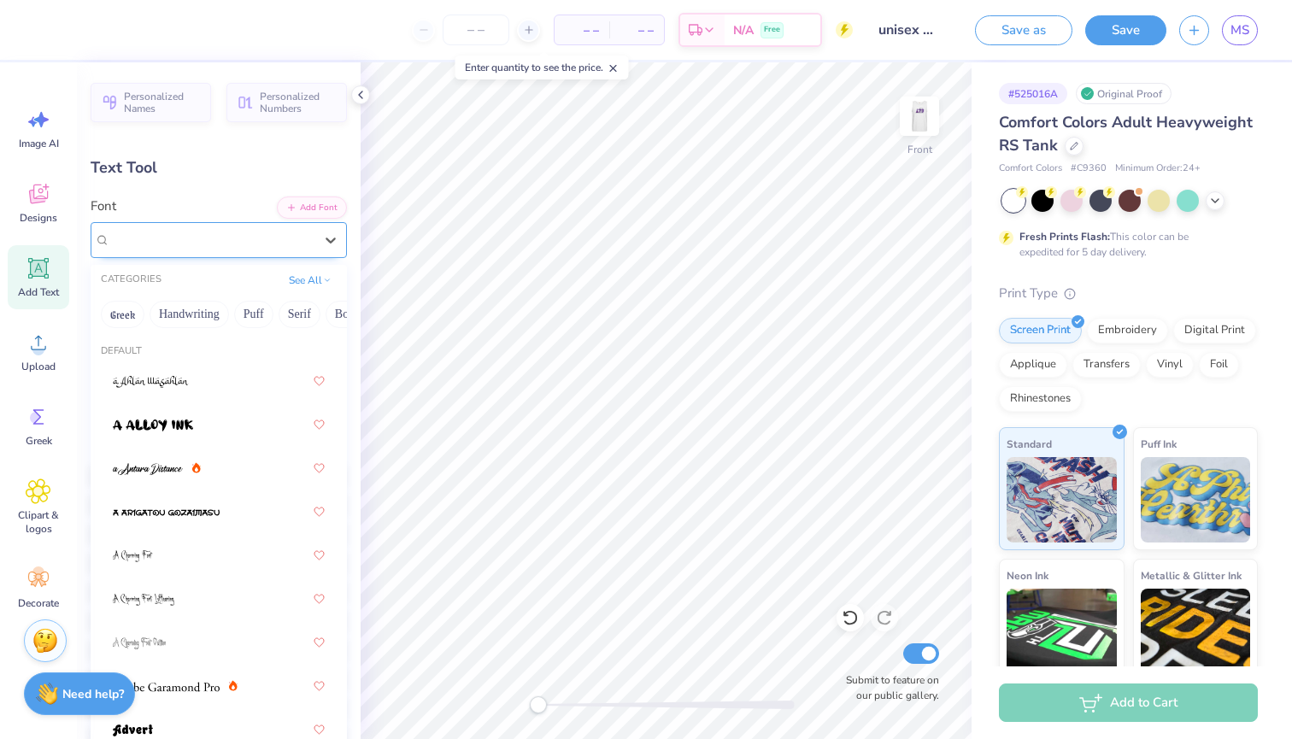
click at [284, 243] on div "Shagadelic" at bounding box center [211, 239] width 207 height 26
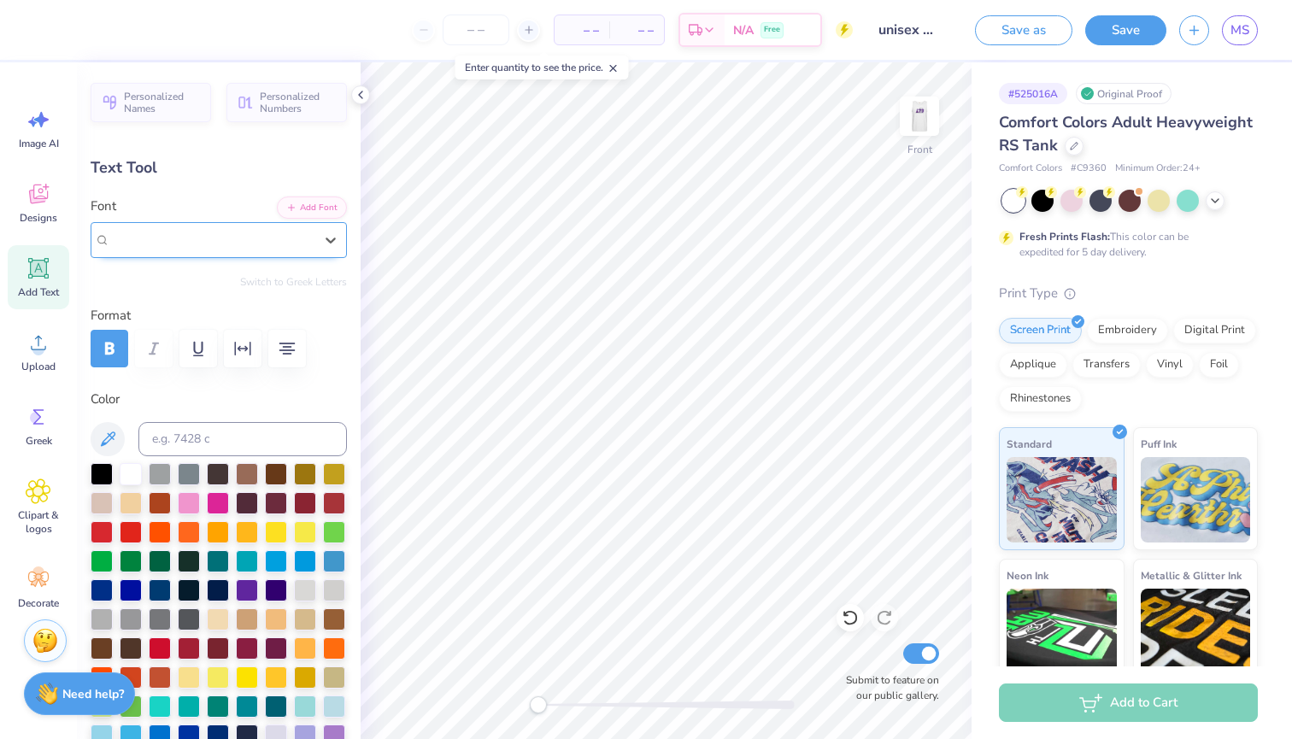
click at [284, 243] on div "Shagadelic" at bounding box center [211, 240] width 203 height 20
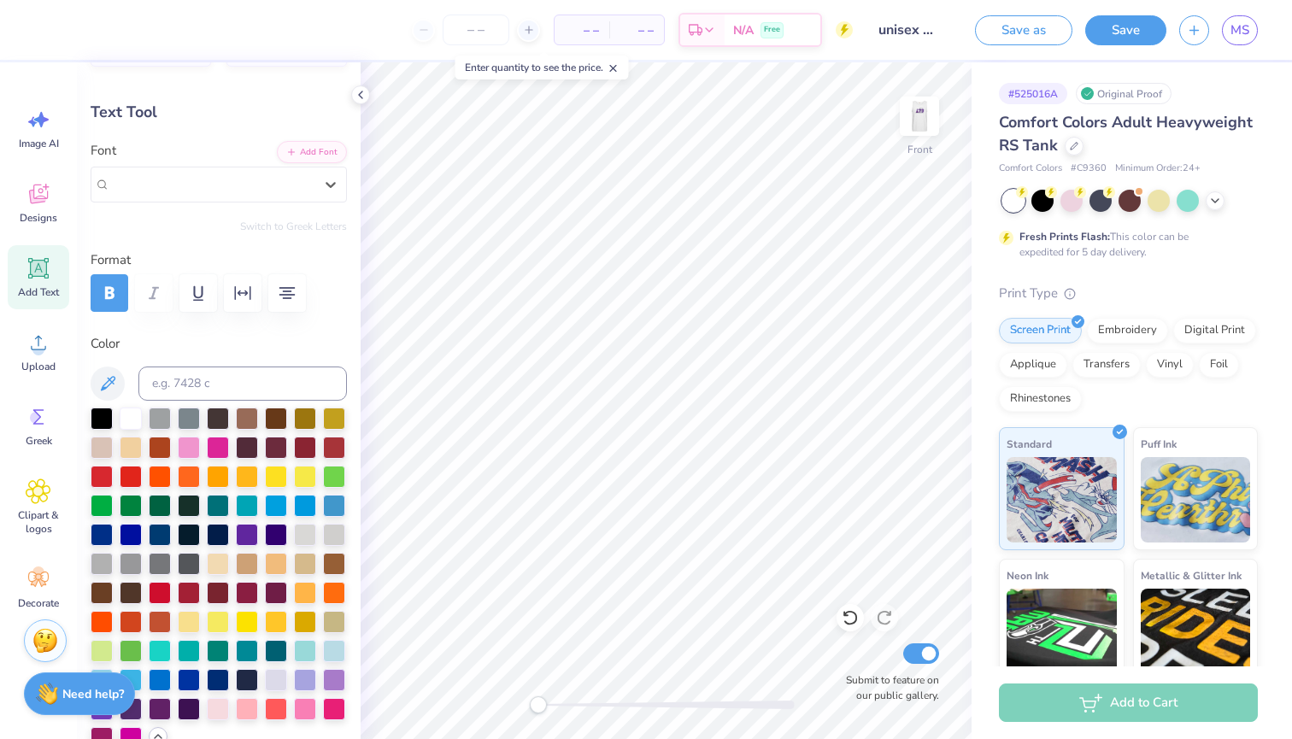
scroll to position [57, 0]
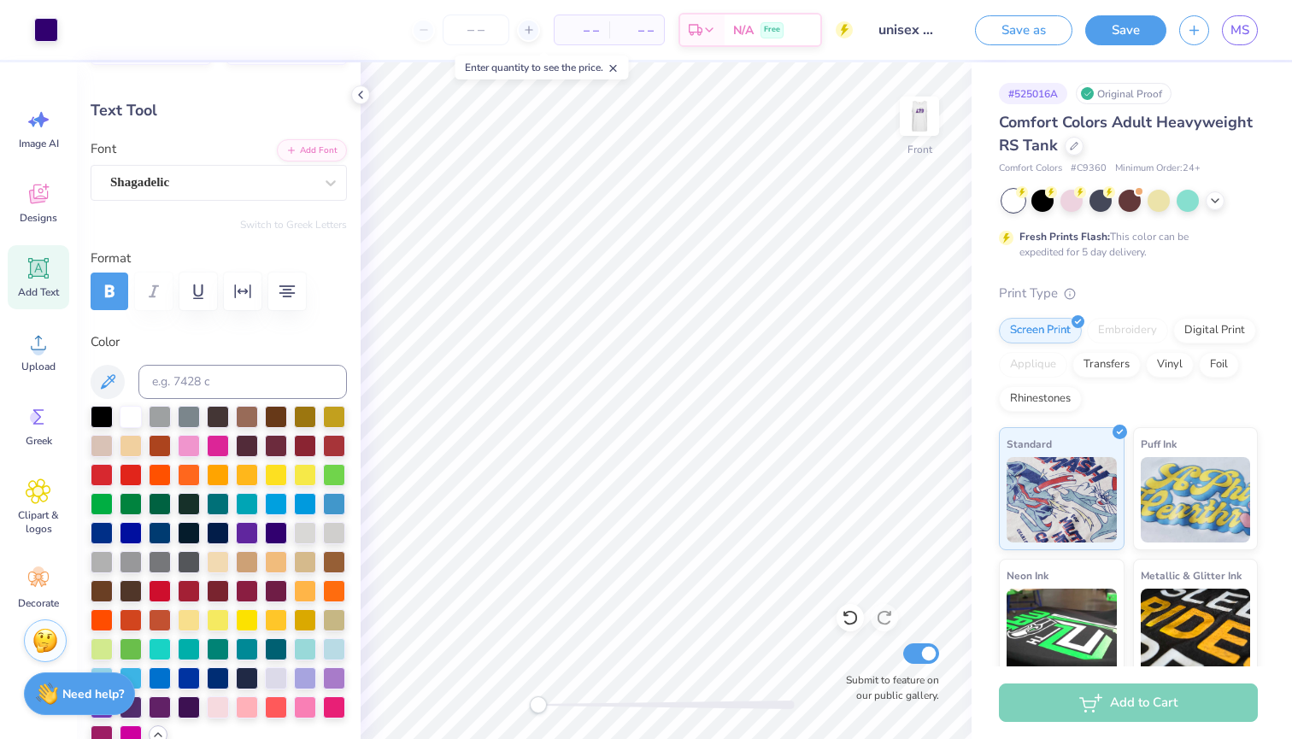
type input "12.43"
type input "1.23"
type input "5.63"
type input "9.68"
type input "0.95"
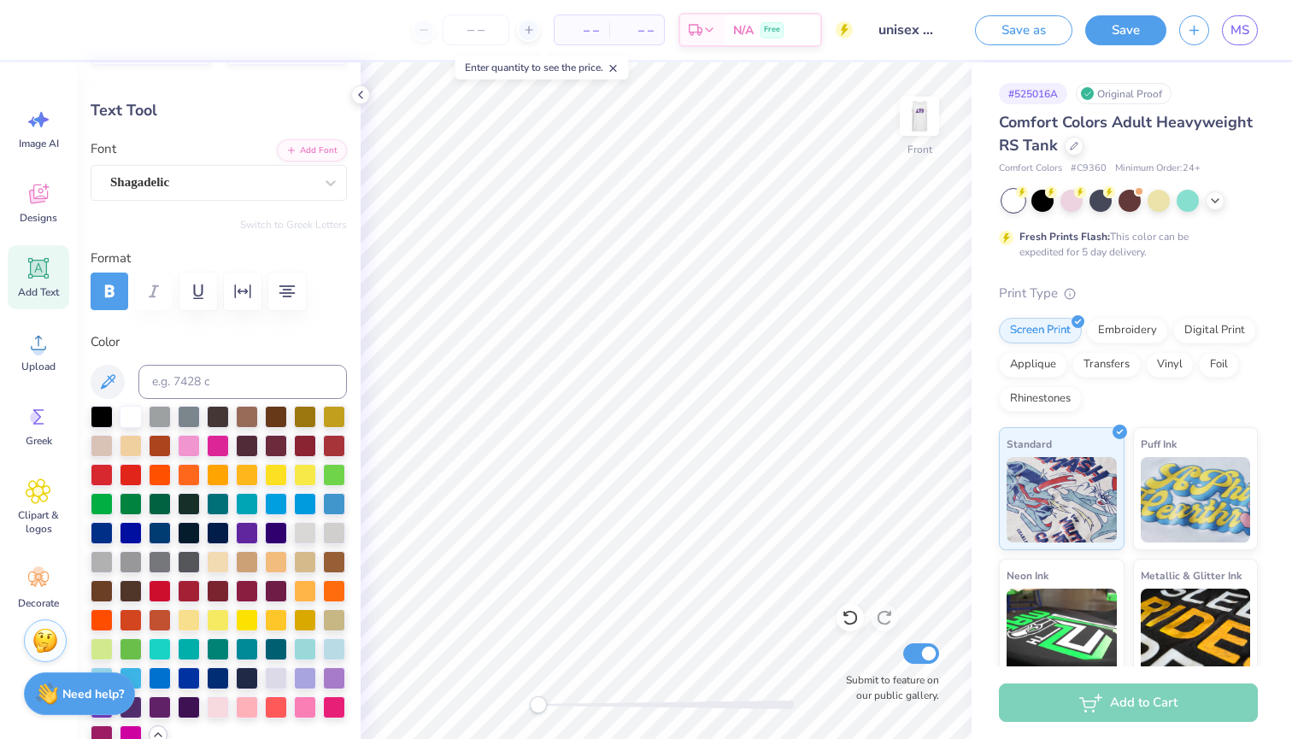
type input "5.90"
type input "12.32"
type input "1.22"
type input "3.79"
click at [1110, 32] on button "Save" at bounding box center [1125, 28] width 81 height 30
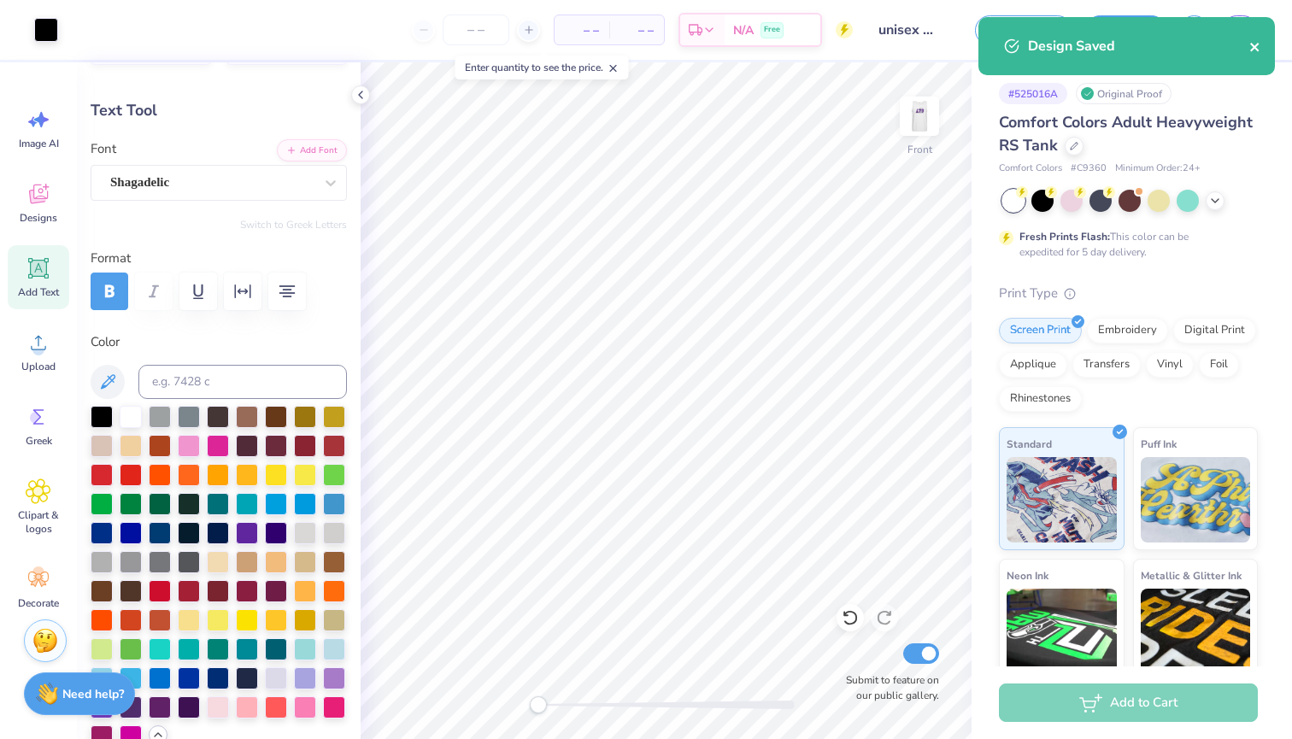
click at [1259, 43] on icon "close" at bounding box center [1255, 47] width 12 height 14
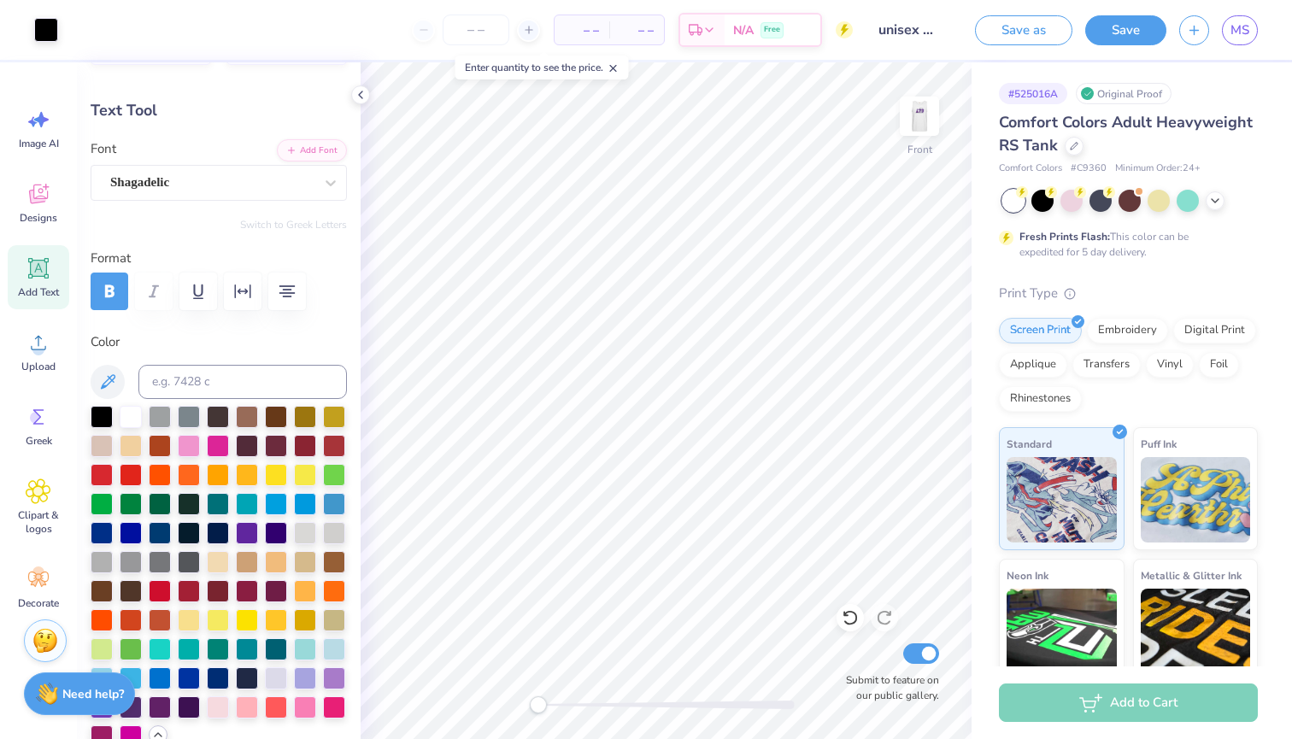
click at [1240, 22] on div "Design Saved" at bounding box center [1126, 53] width 303 height 78
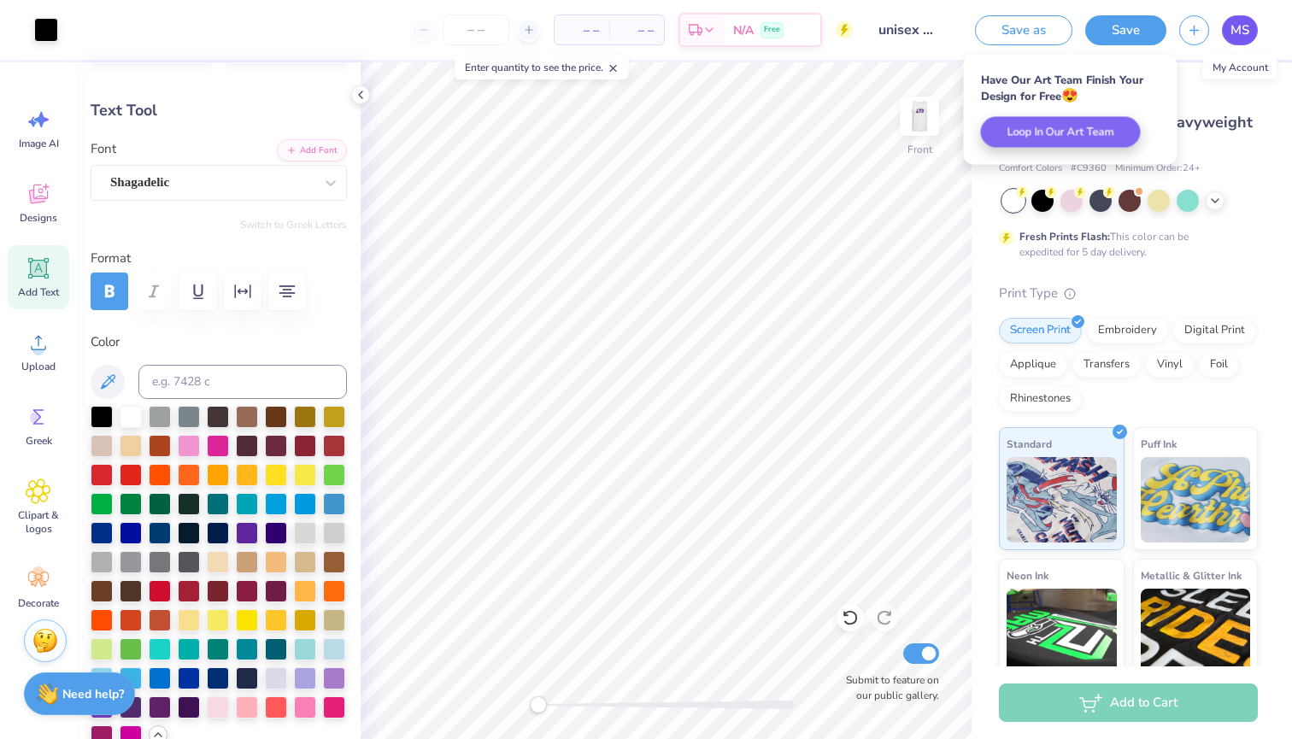
click at [1239, 26] on span "MS" at bounding box center [1239, 31] width 19 height 20
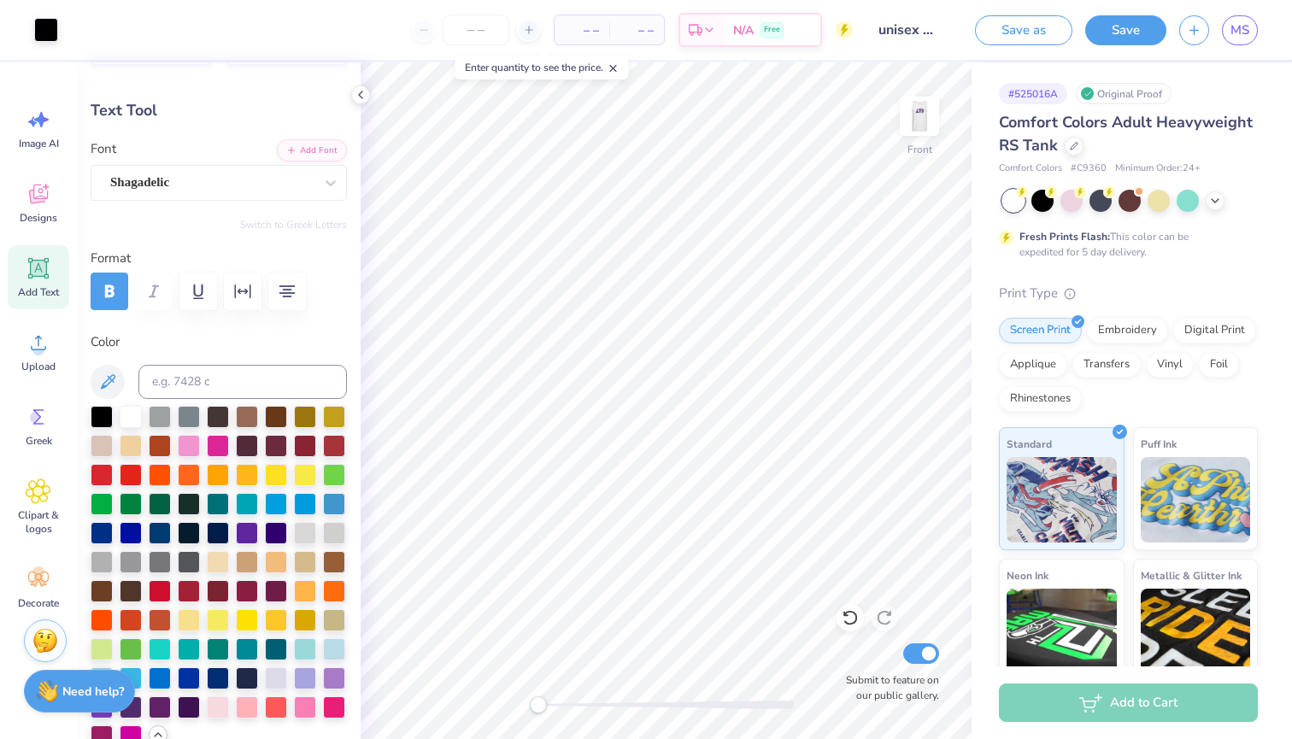
click at [65, 702] on div "Need help? Chat with us." at bounding box center [79, 691] width 111 height 43
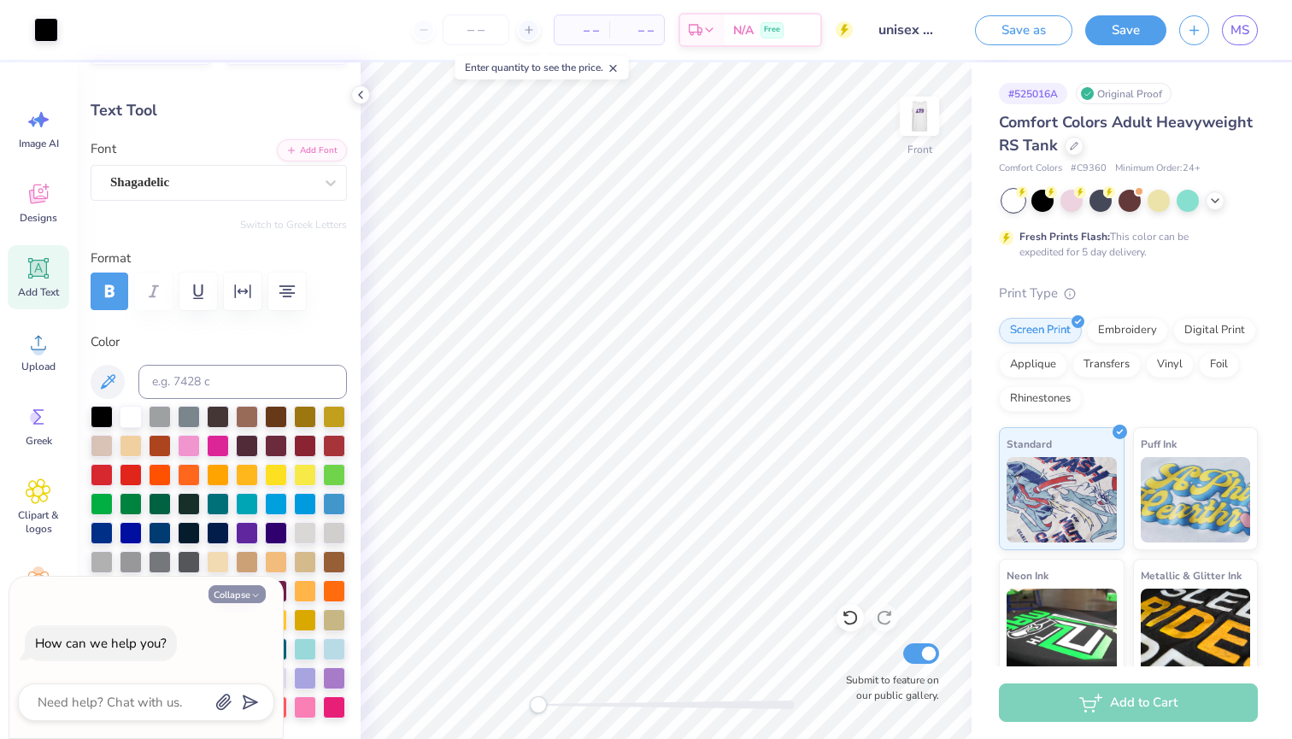
click at [237, 589] on button "Collapse" at bounding box center [236, 594] width 57 height 18
type textarea "x"
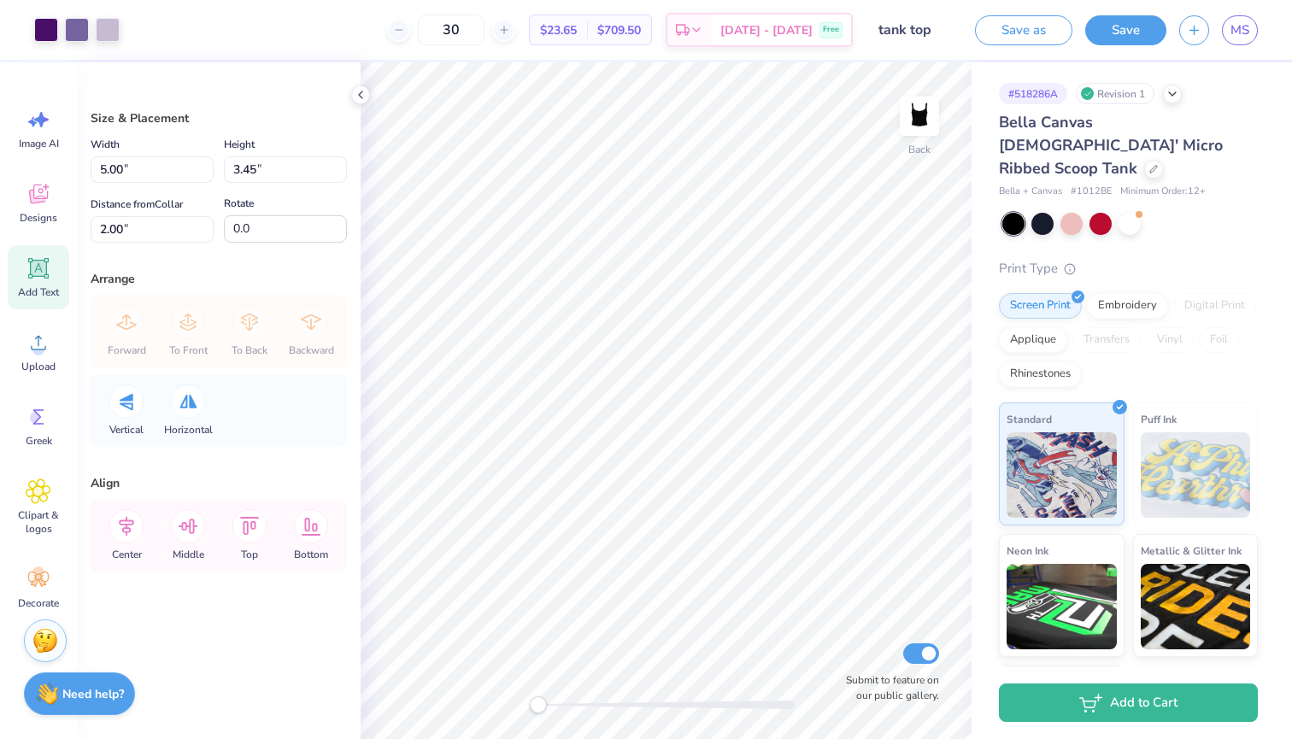
click at [48, 298] on span "Add Text" at bounding box center [38, 292] width 41 height 14
click at [1240, 34] on span "MS" at bounding box center [1239, 31] width 19 height 20
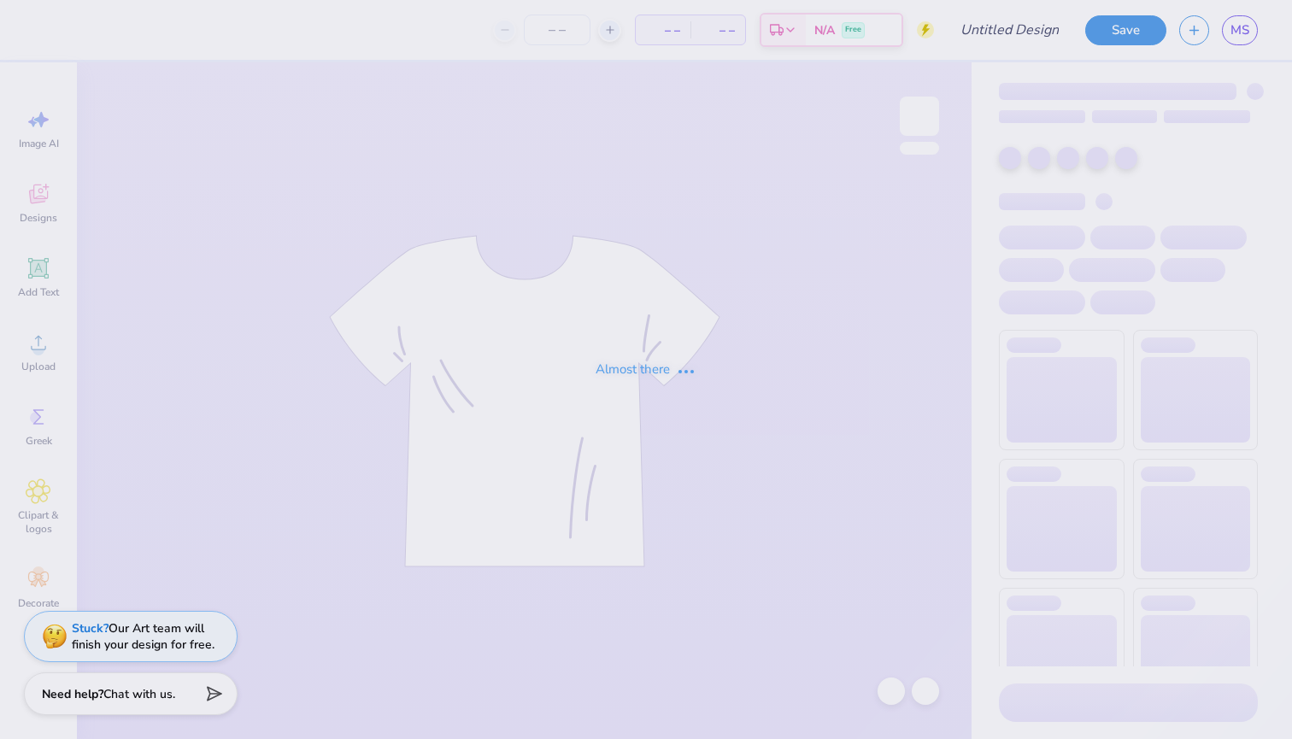
type input "unisex tank top"
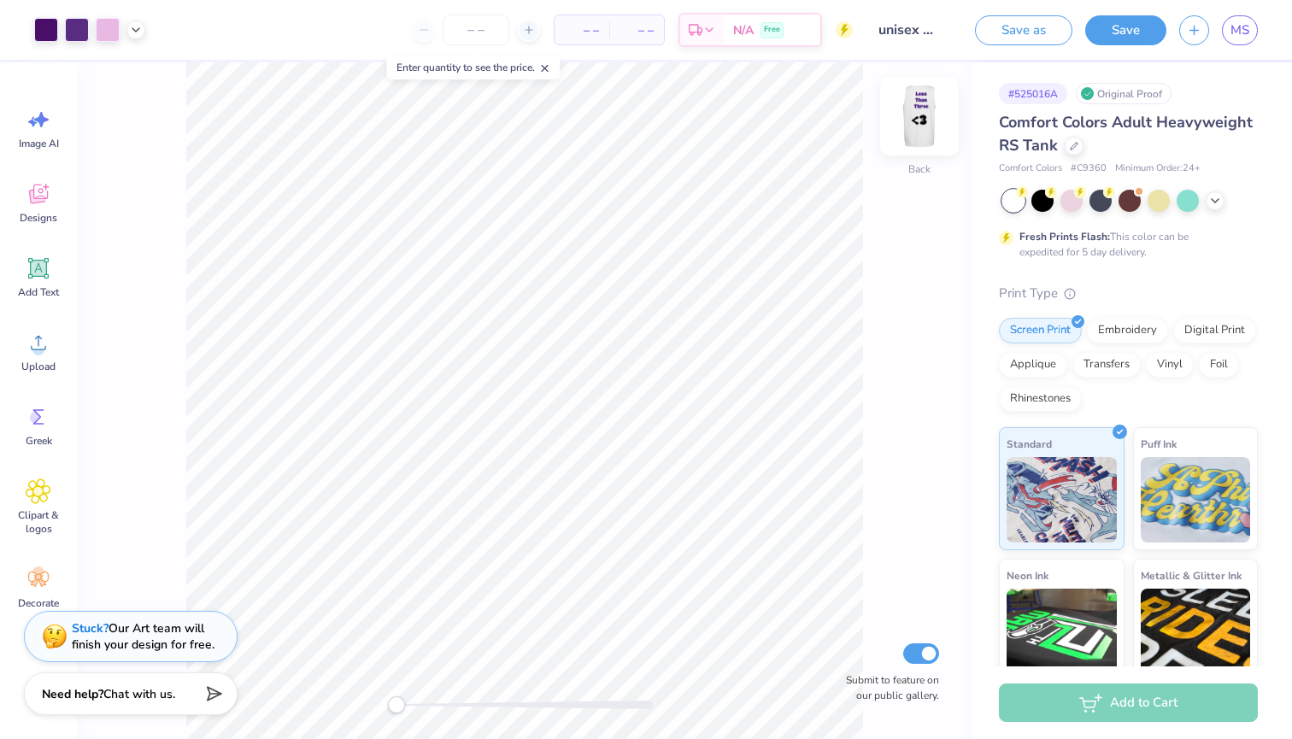
click at [911, 118] on img at bounding box center [919, 116] width 68 height 68
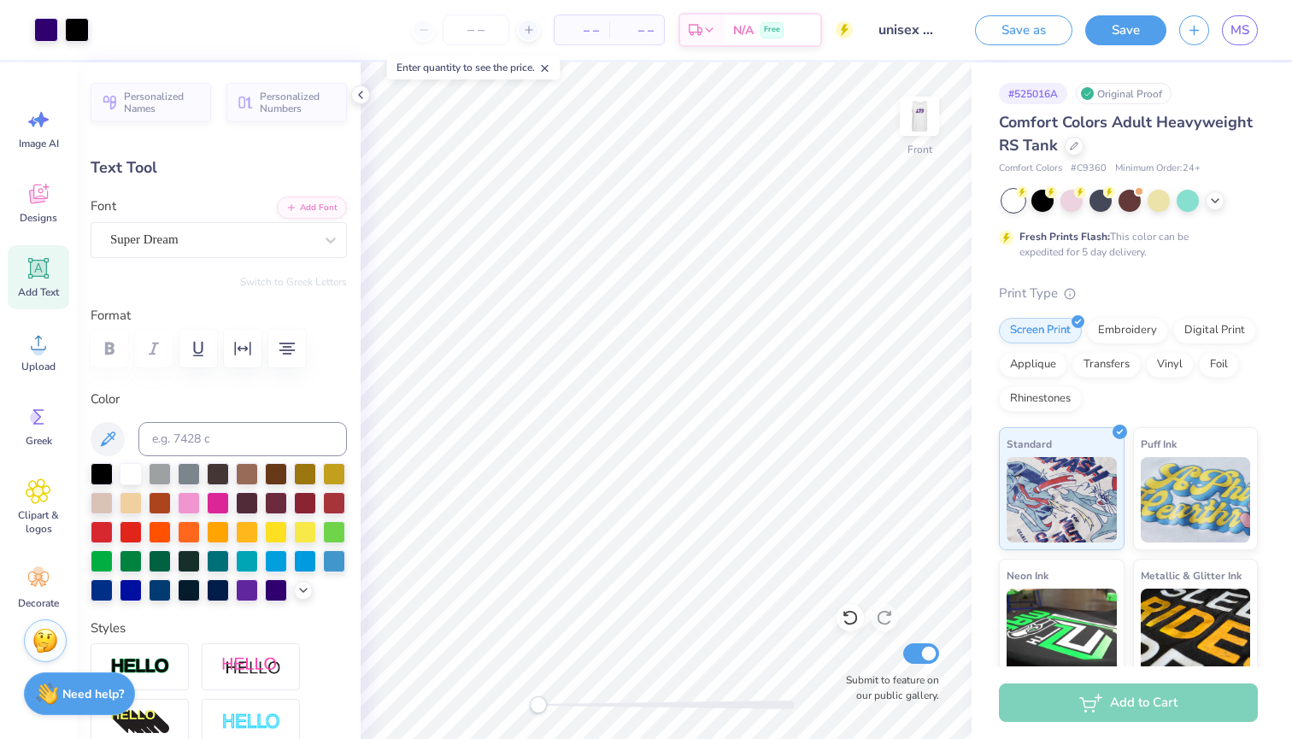
type input "3.33"
click at [201, 237] on div "Super Dream" at bounding box center [211, 239] width 207 height 26
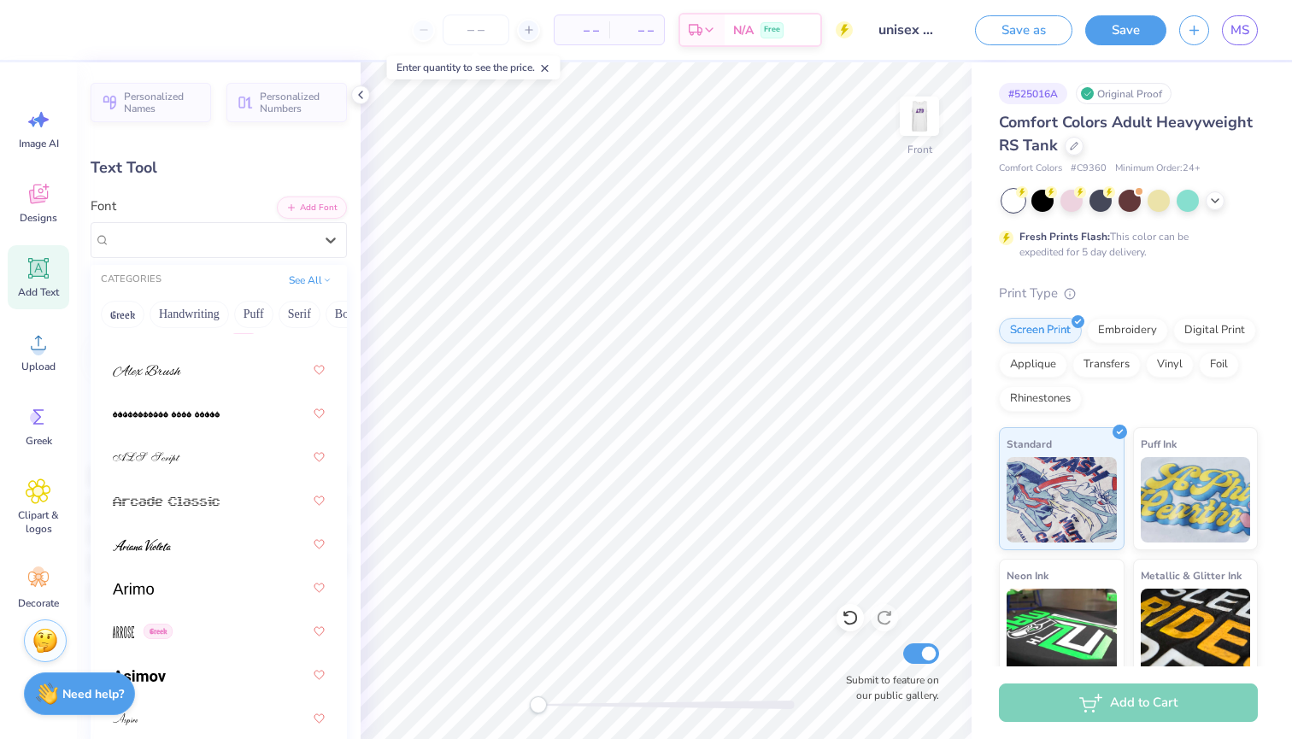
scroll to position [675, 0]
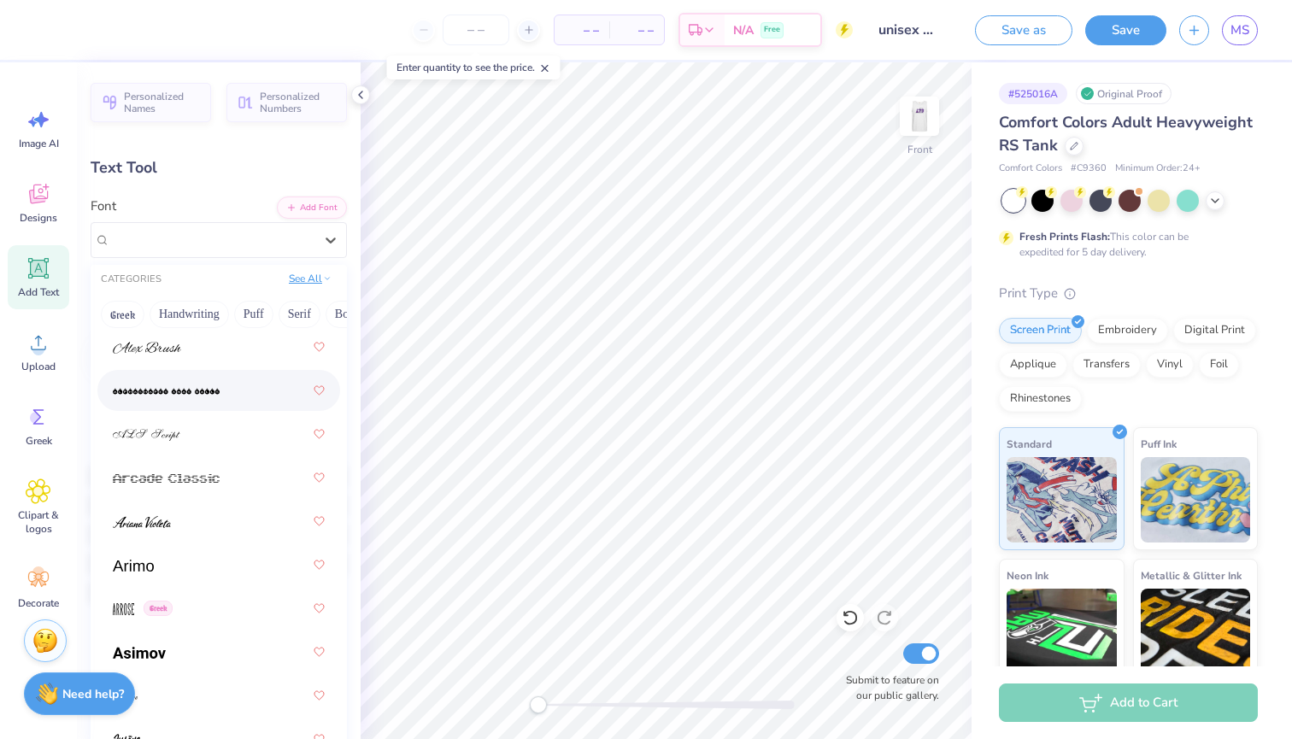
click at [312, 284] on button "See All" at bounding box center [310, 278] width 53 height 17
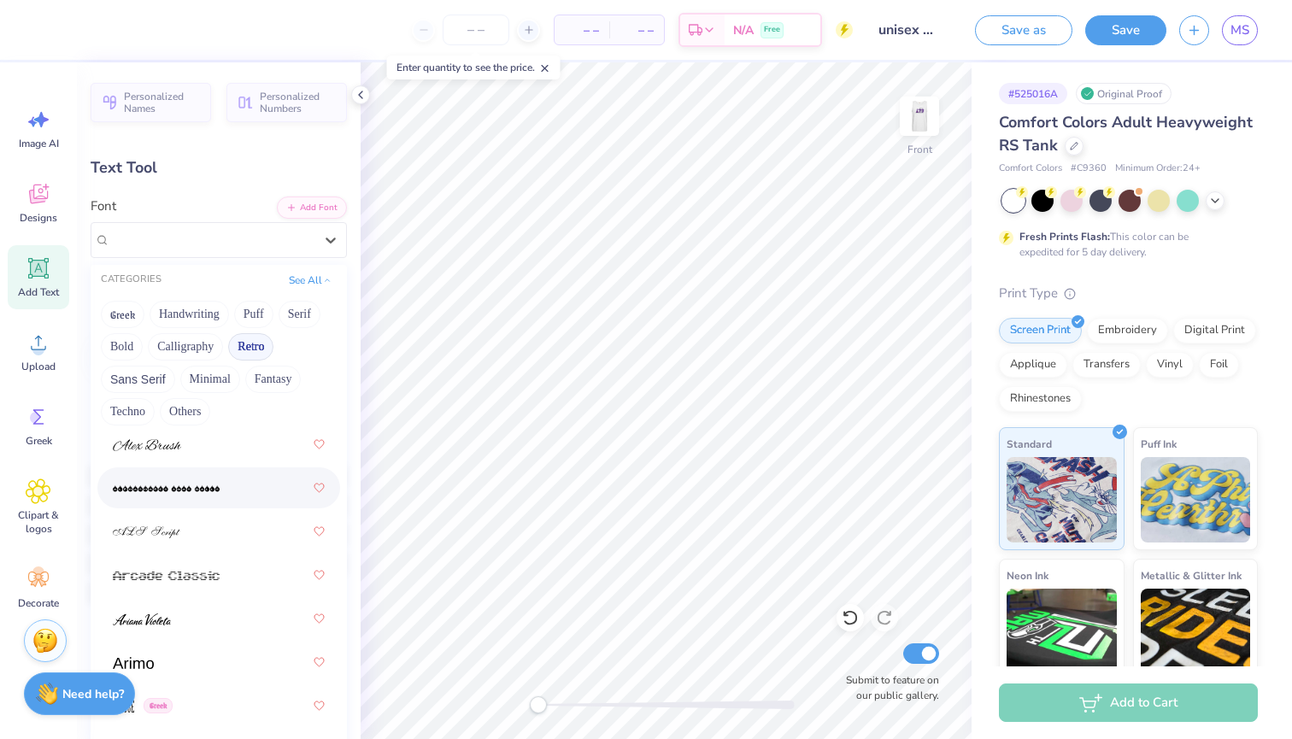
click at [246, 353] on button "Retro" at bounding box center [250, 346] width 45 height 27
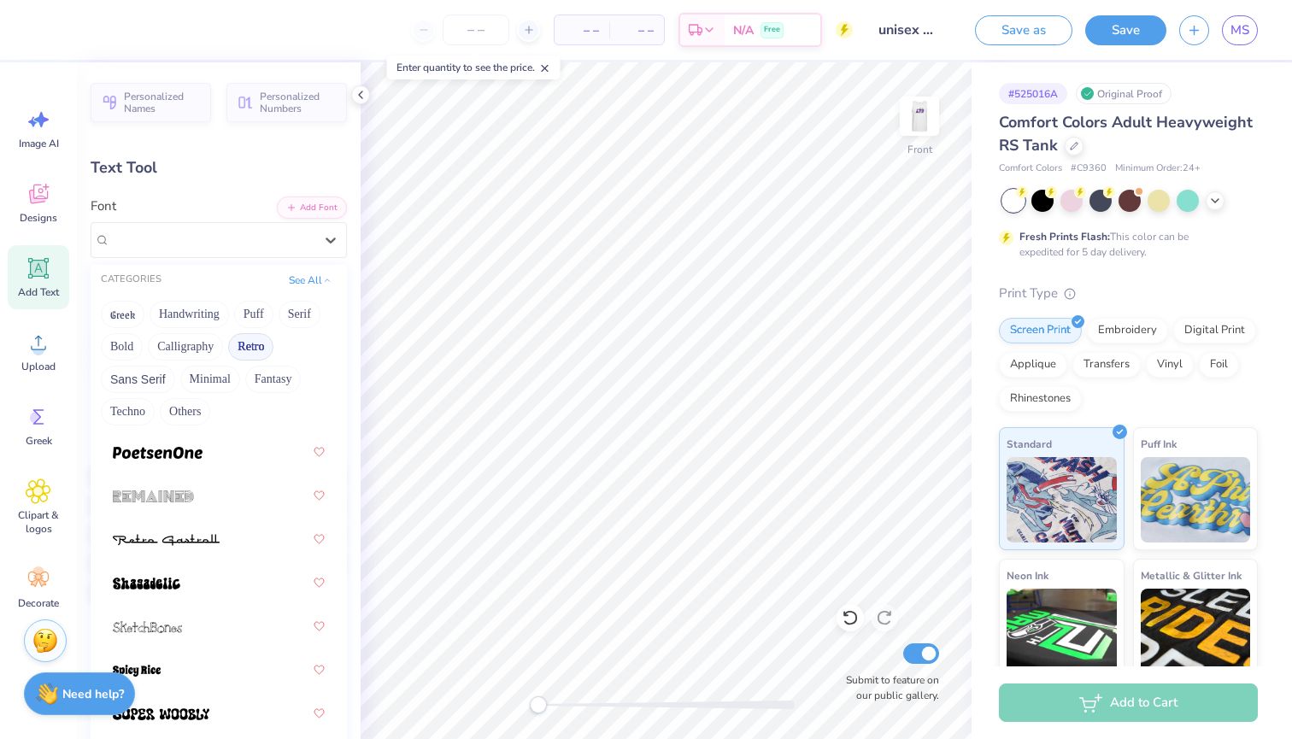
scroll to position [3148, 0]
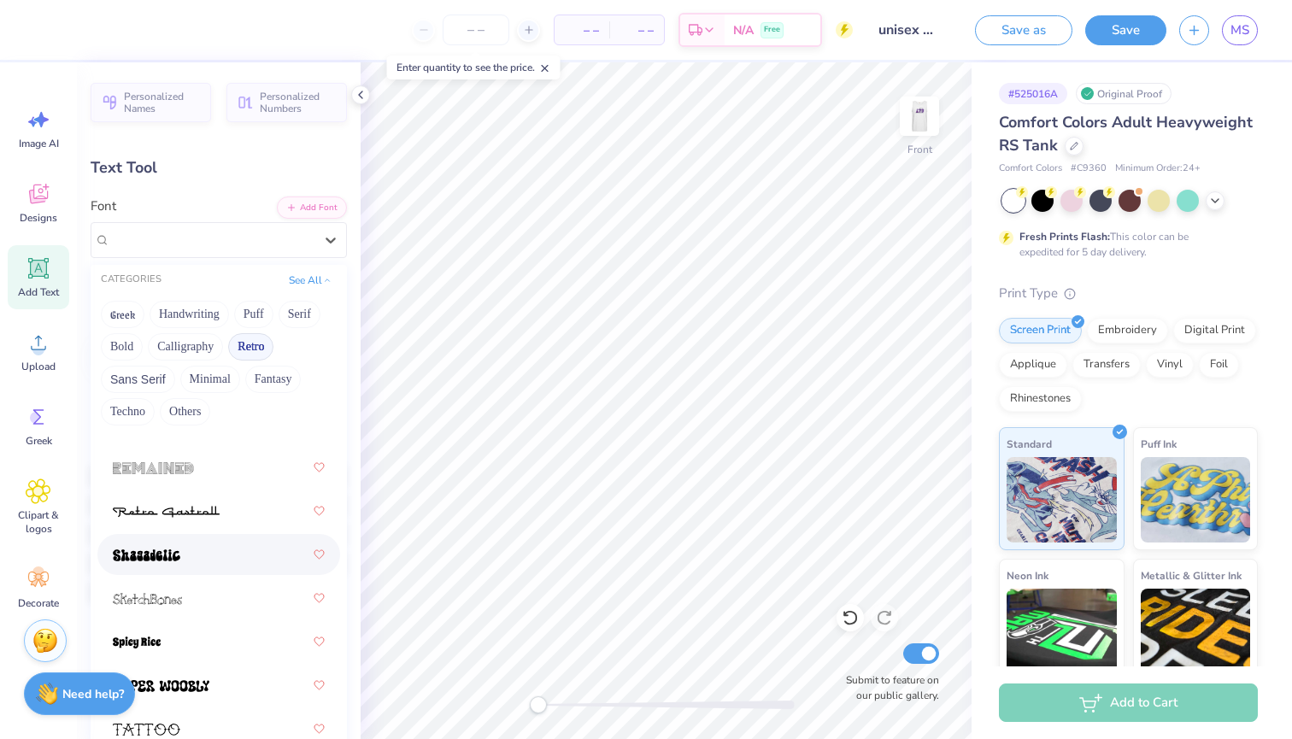
click at [226, 562] on div at bounding box center [219, 554] width 212 height 31
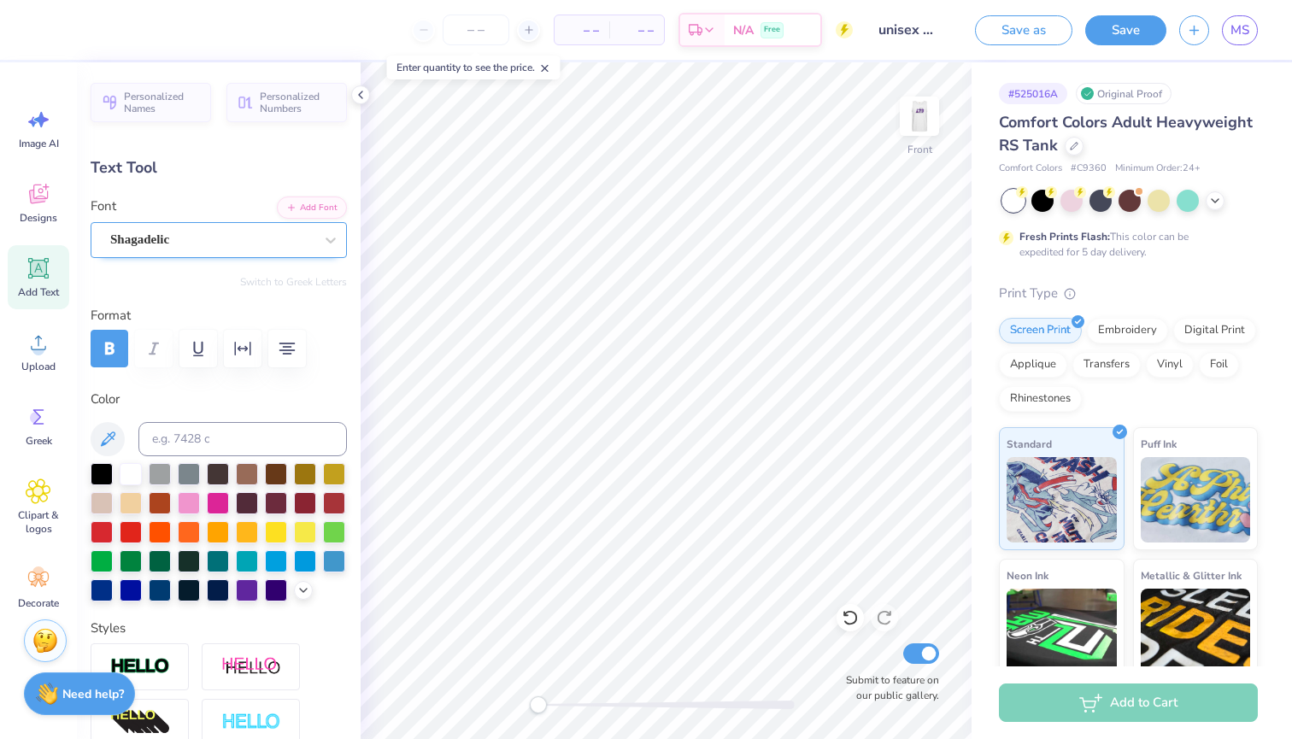
click at [272, 238] on div "Shagadelic" at bounding box center [211, 239] width 207 height 26
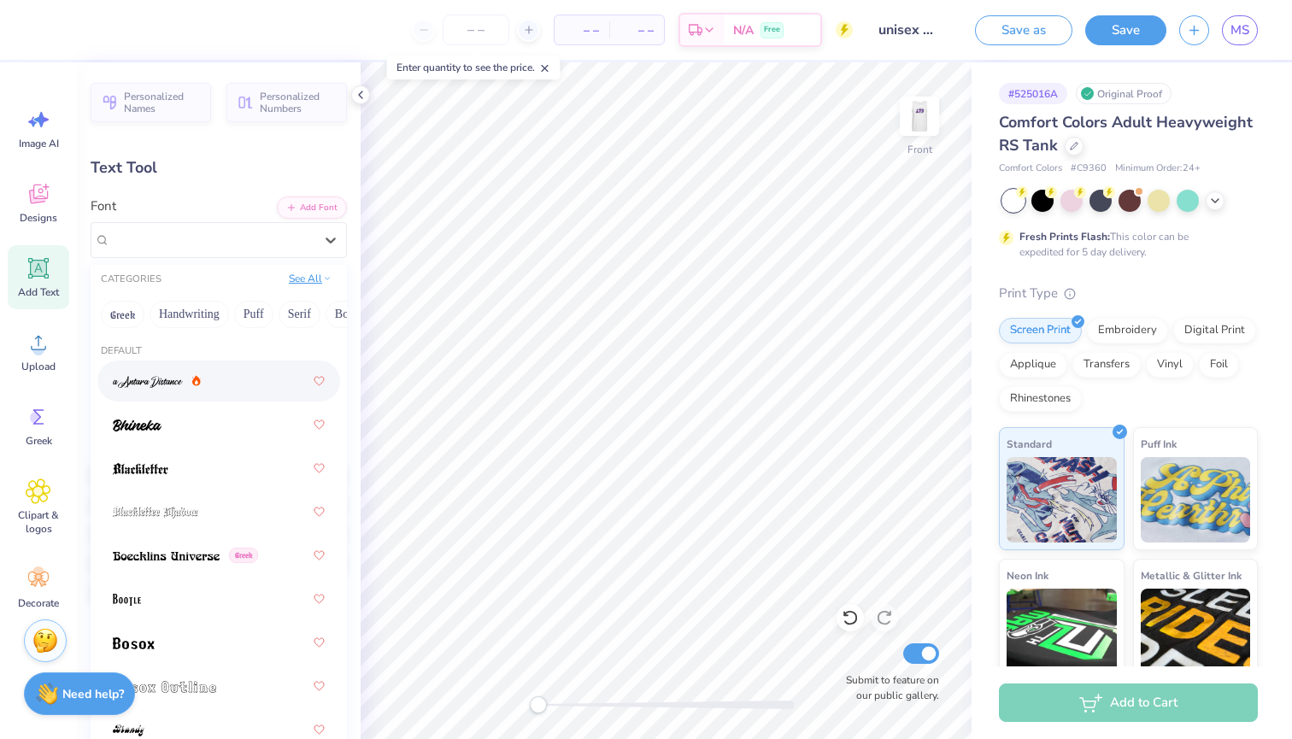
click at [306, 283] on button "See All" at bounding box center [310, 278] width 53 height 17
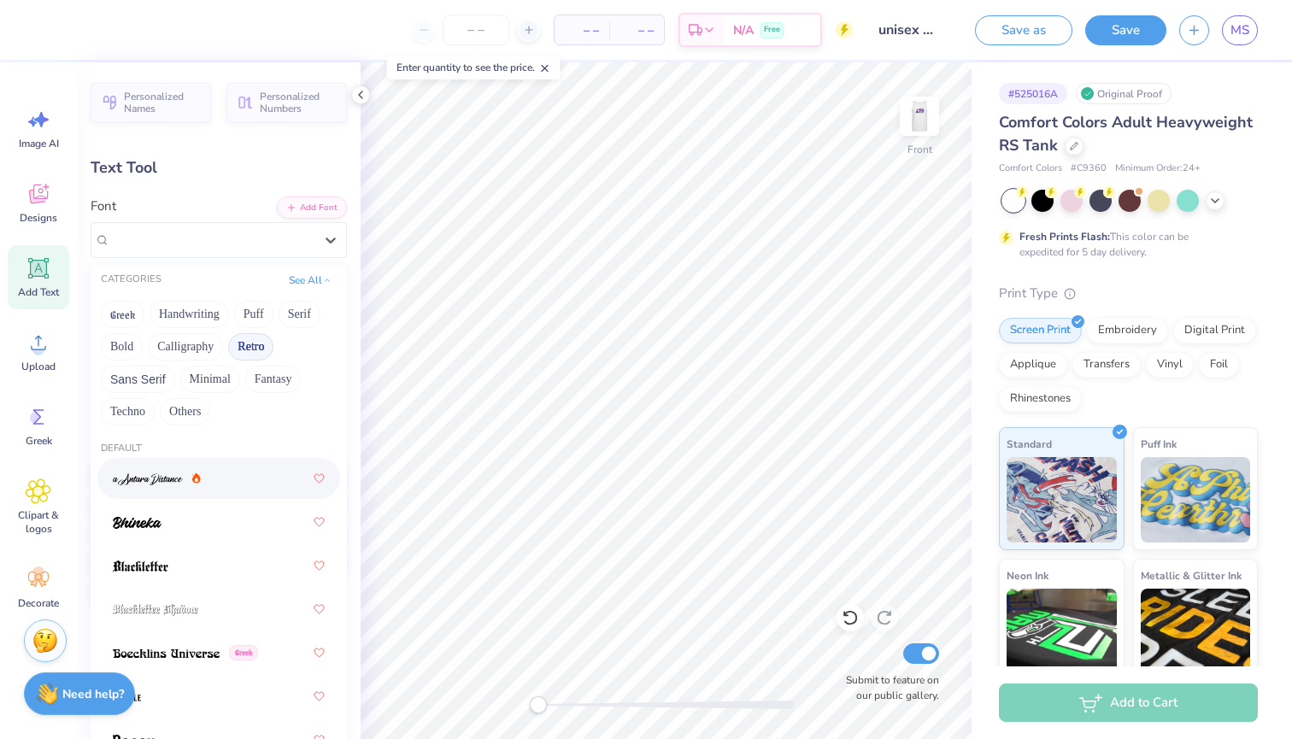
click at [261, 346] on button "Retro" at bounding box center [250, 346] width 45 height 27
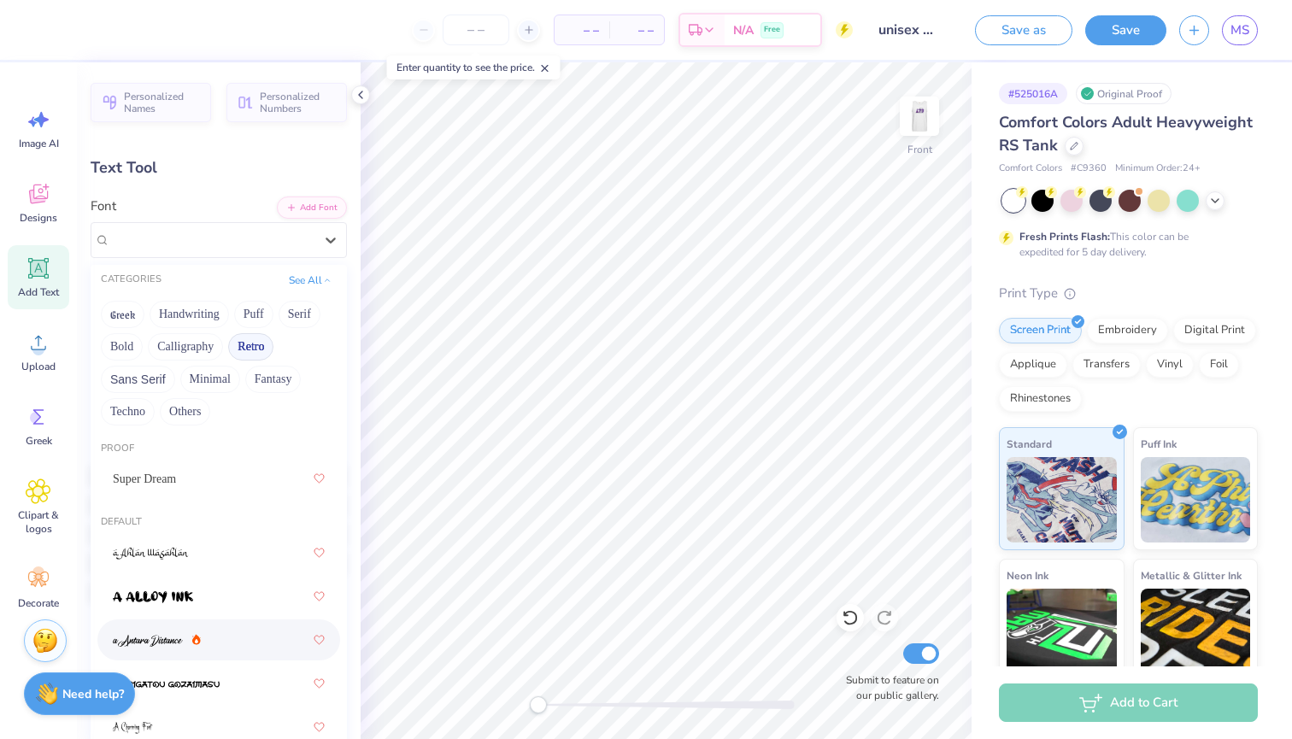
click at [249, 347] on button "Retro" at bounding box center [250, 346] width 45 height 27
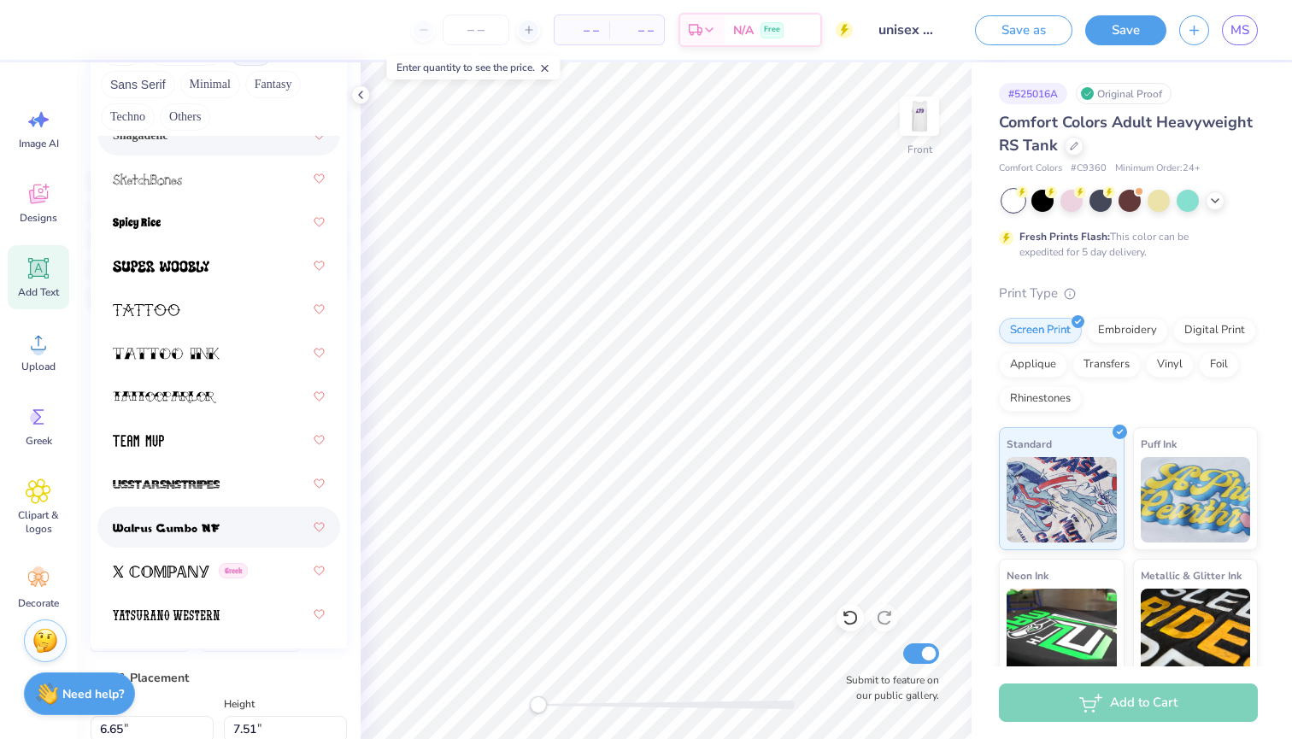
scroll to position [307, 0]
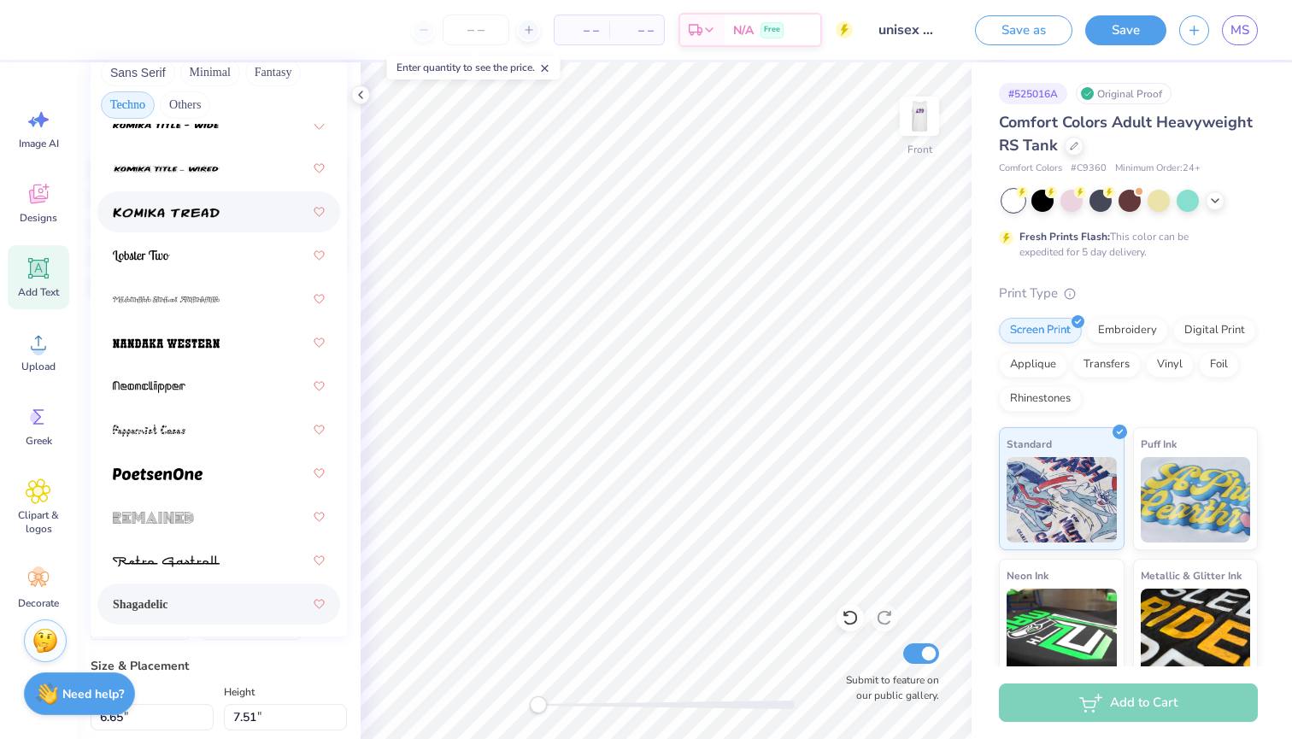
click at [132, 106] on button "Techno" at bounding box center [128, 104] width 54 height 27
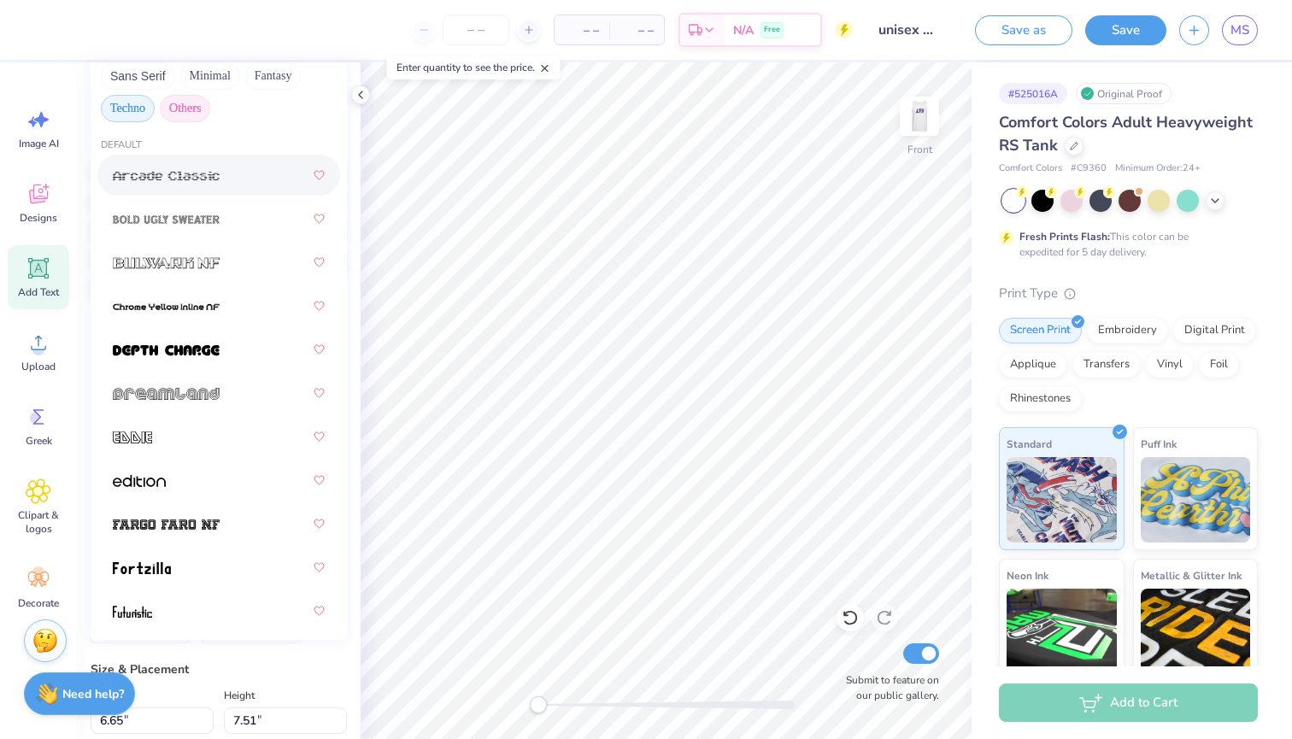
scroll to position [0, 0]
click at [185, 104] on button "Others" at bounding box center [185, 108] width 50 height 27
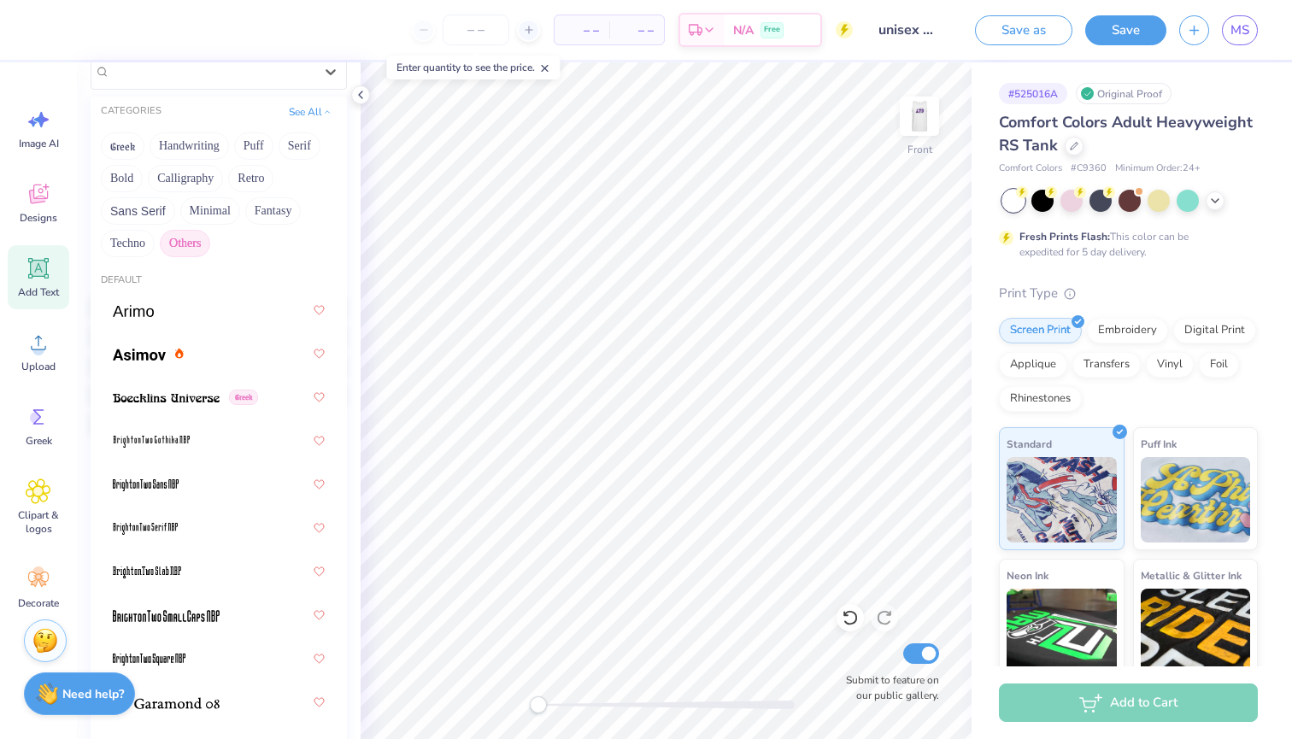
scroll to position [132, 0]
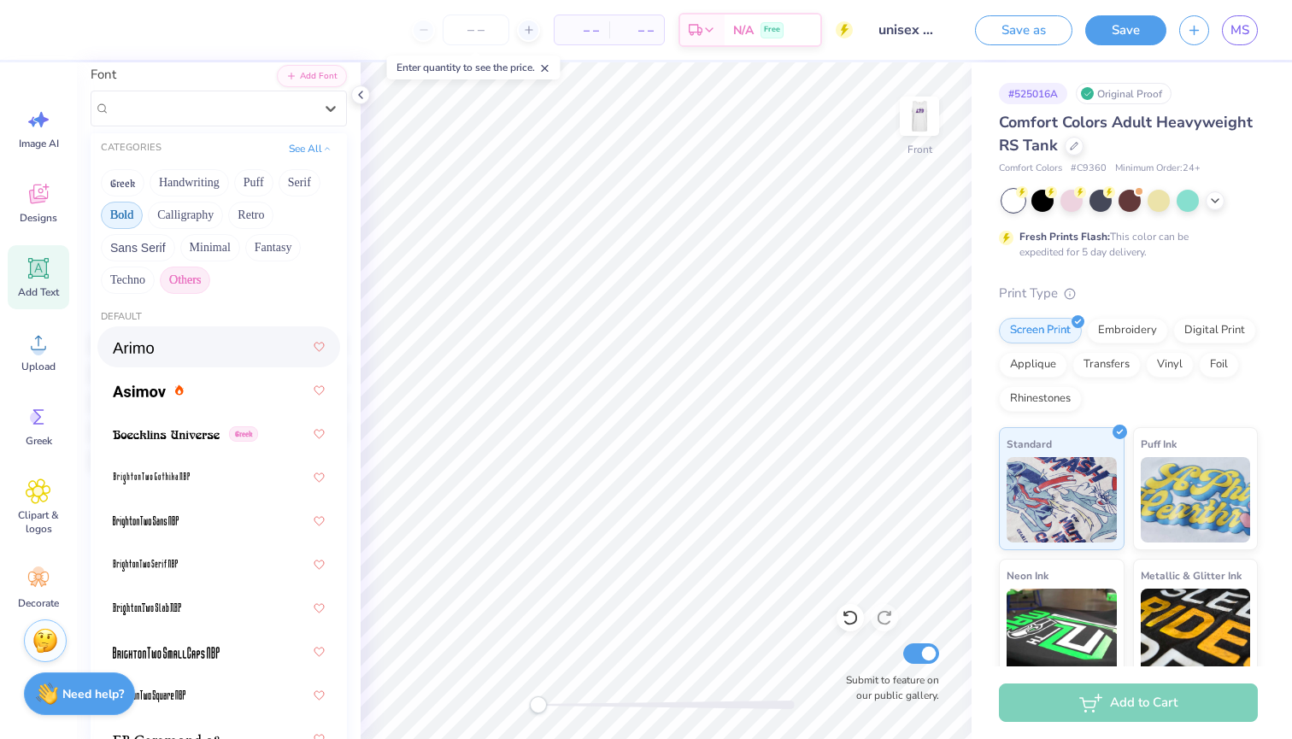
click at [132, 217] on button "Bold" at bounding box center [122, 215] width 42 height 27
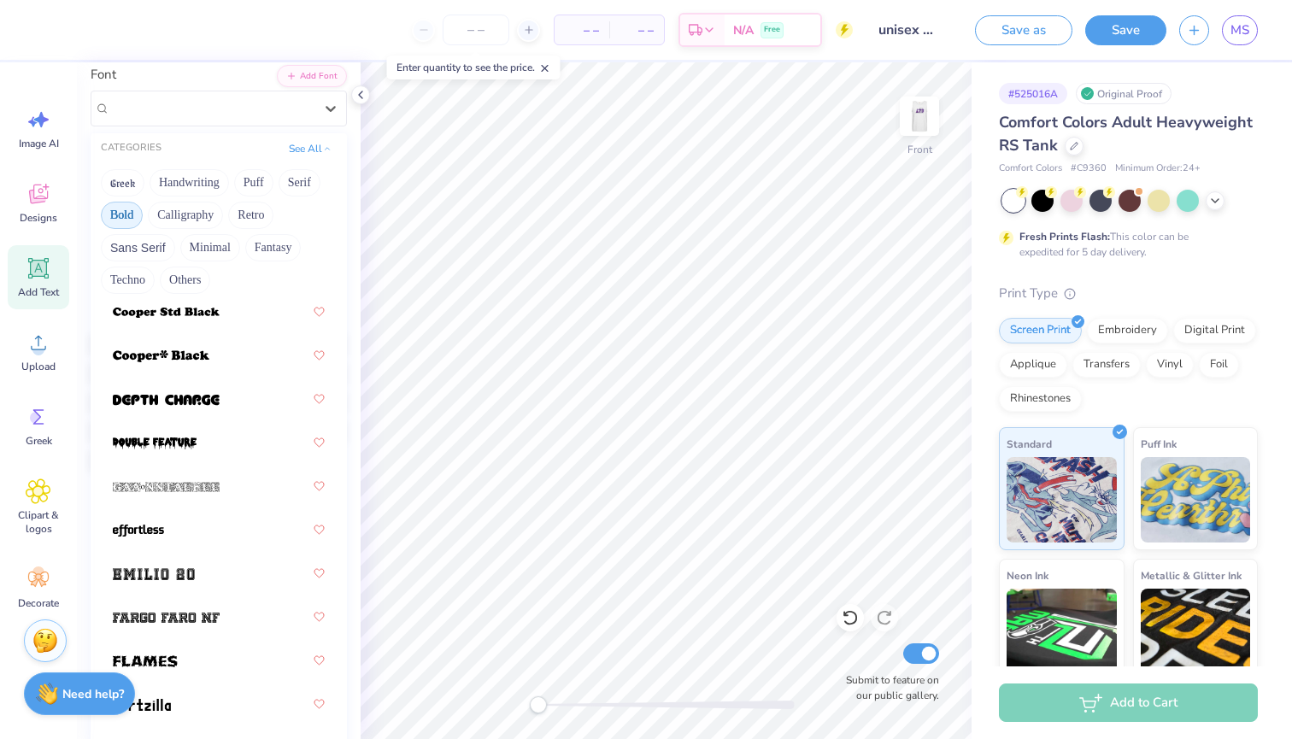
scroll to position [510, 0]
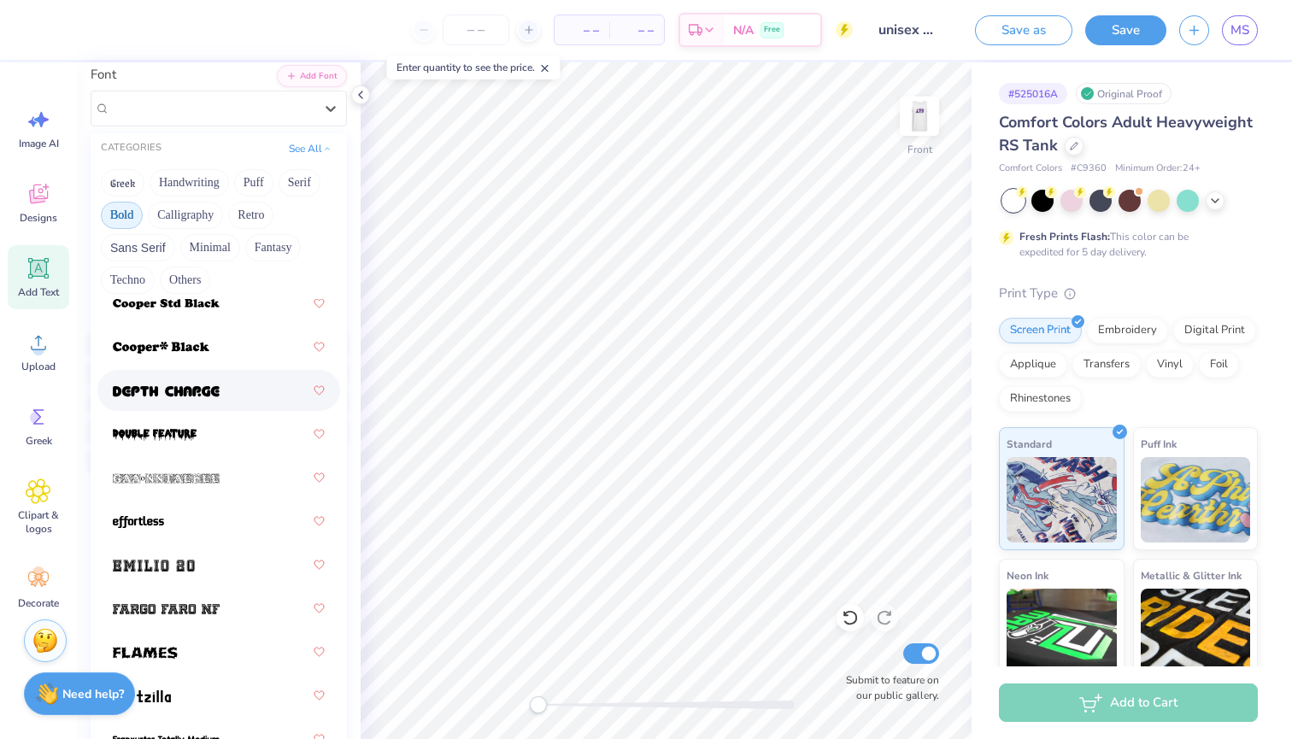
click at [220, 389] on div at bounding box center [219, 390] width 212 height 31
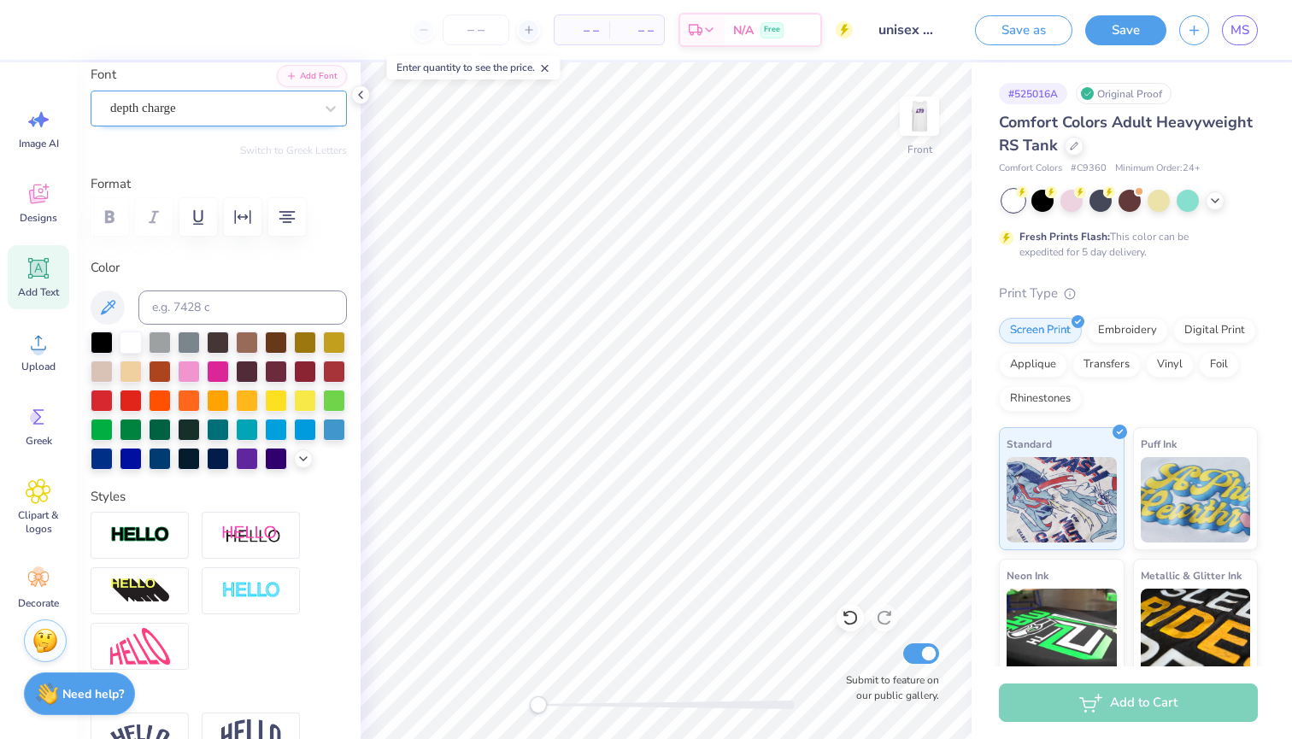
click at [176, 106] on span "depth charge" at bounding box center [143, 108] width 66 height 20
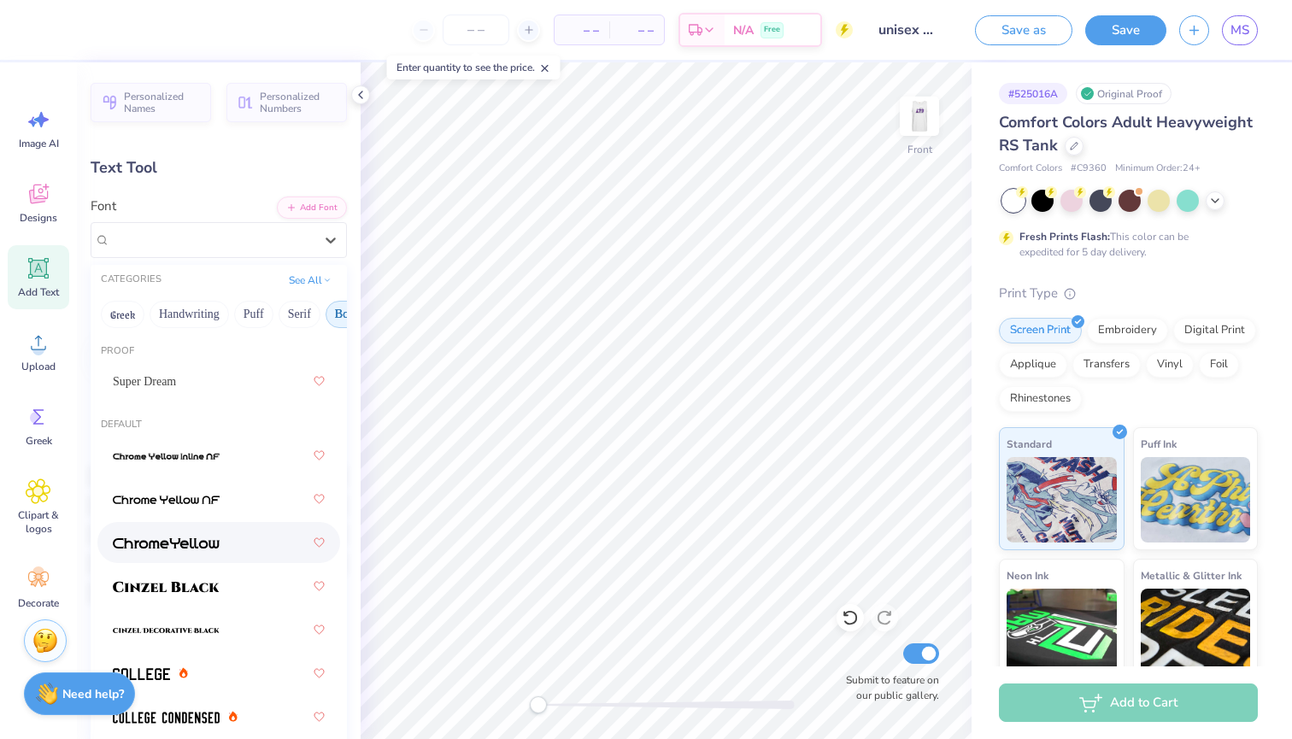
scroll to position [0, 0]
click at [117, 319] on button "Greek" at bounding box center [123, 314] width 44 height 27
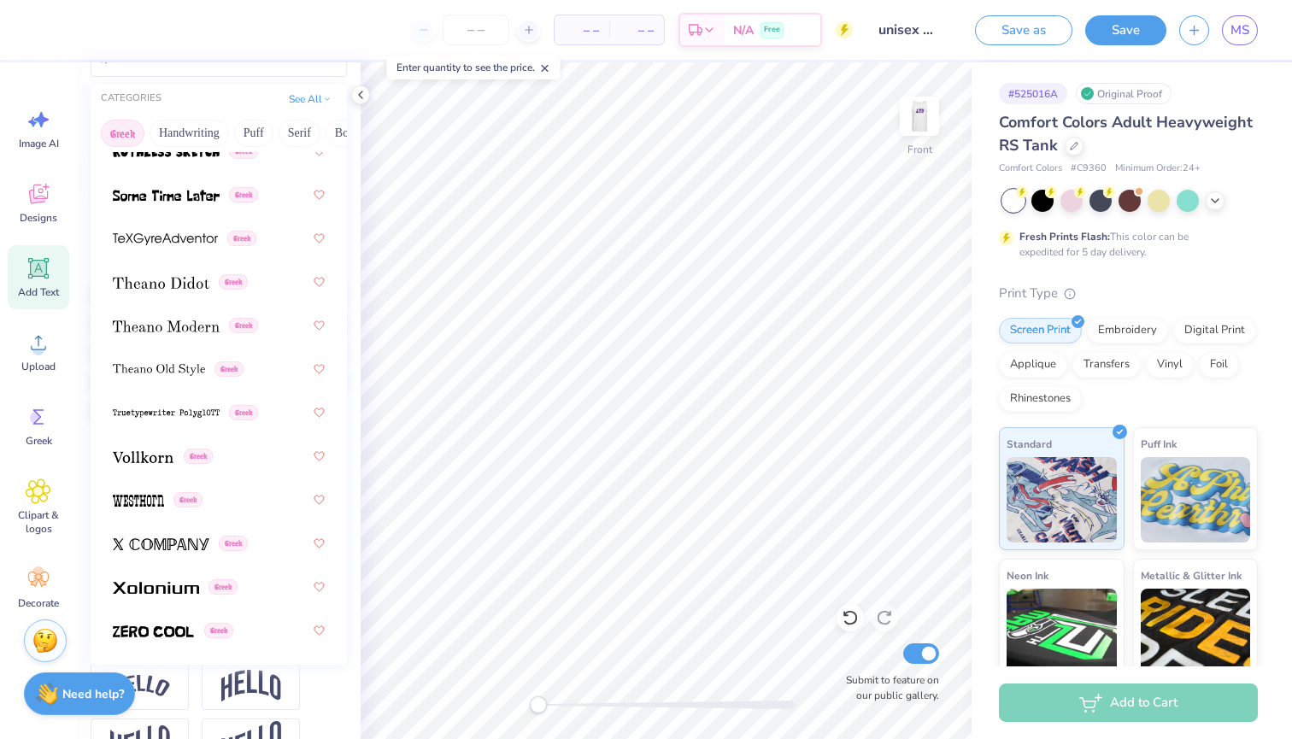
scroll to position [223, 0]
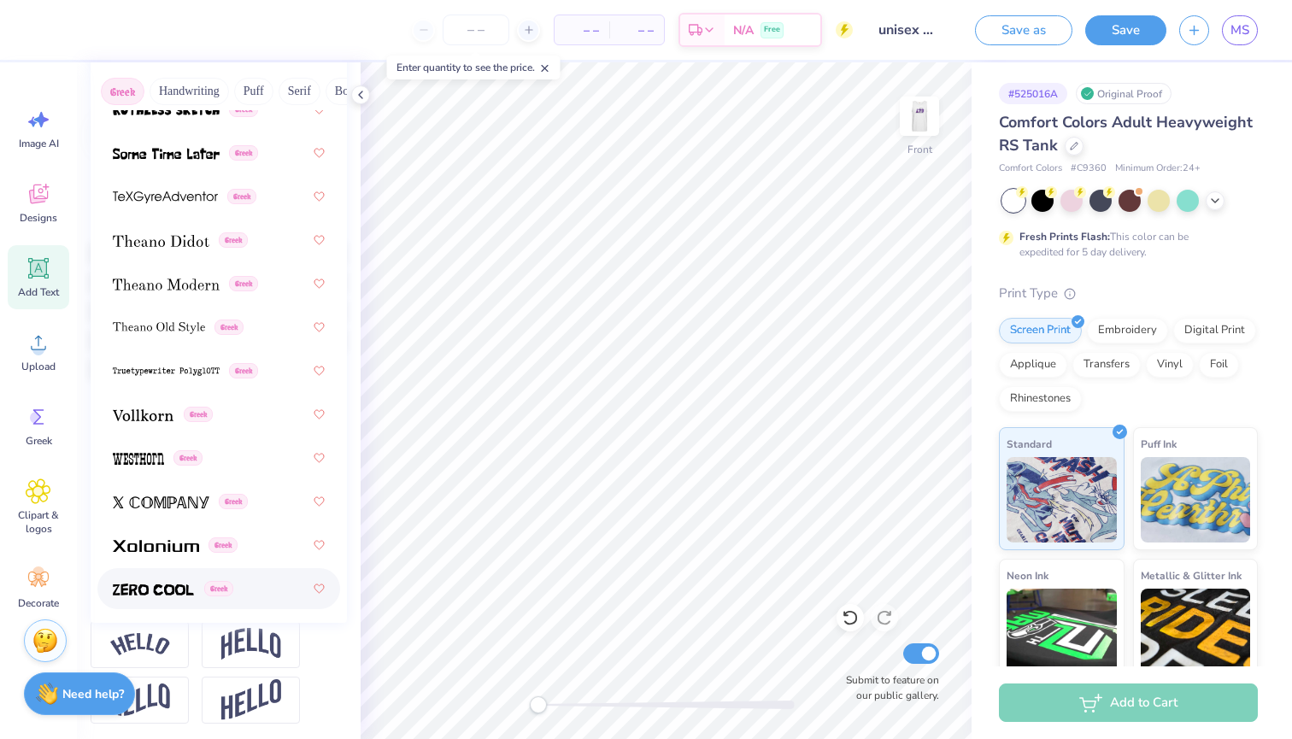
click at [157, 595] on img at bounding box center [153, 589] width 81 height 12
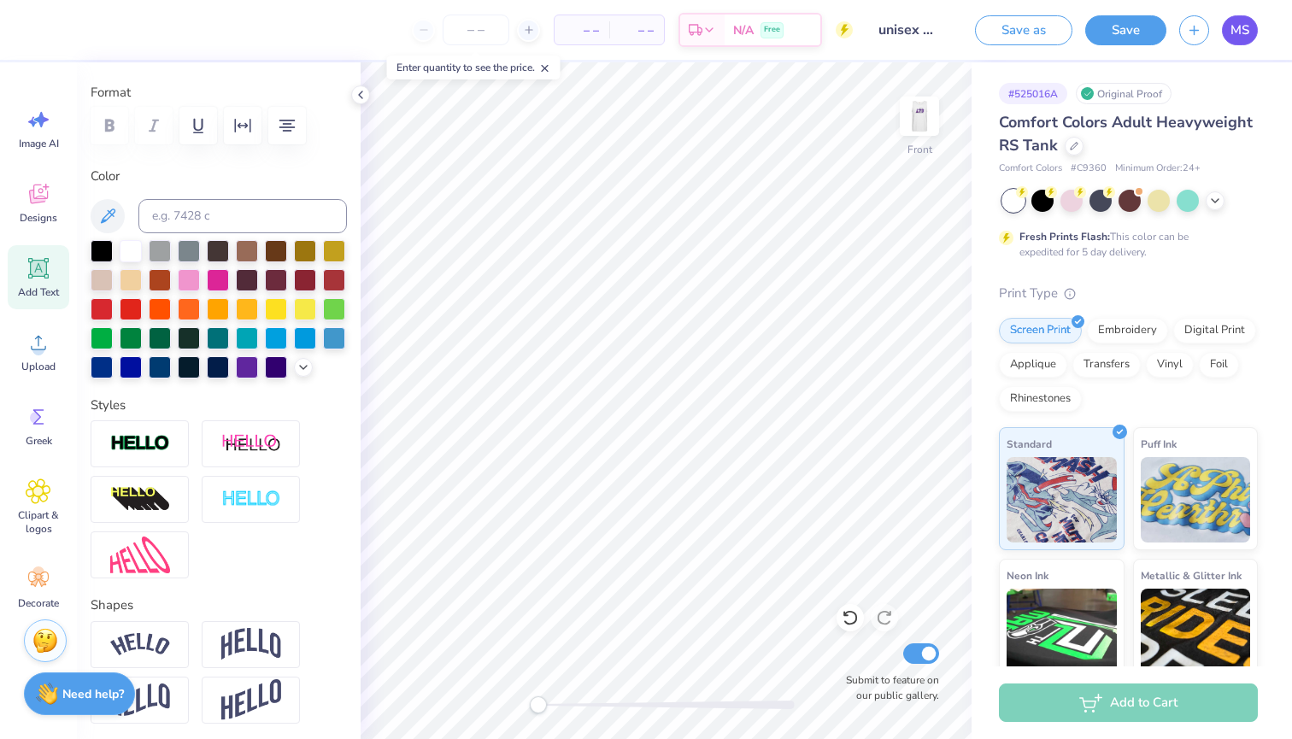
click at [1231, 22] on span "MS" at bounding box center [1239, 31] width 19 height 20
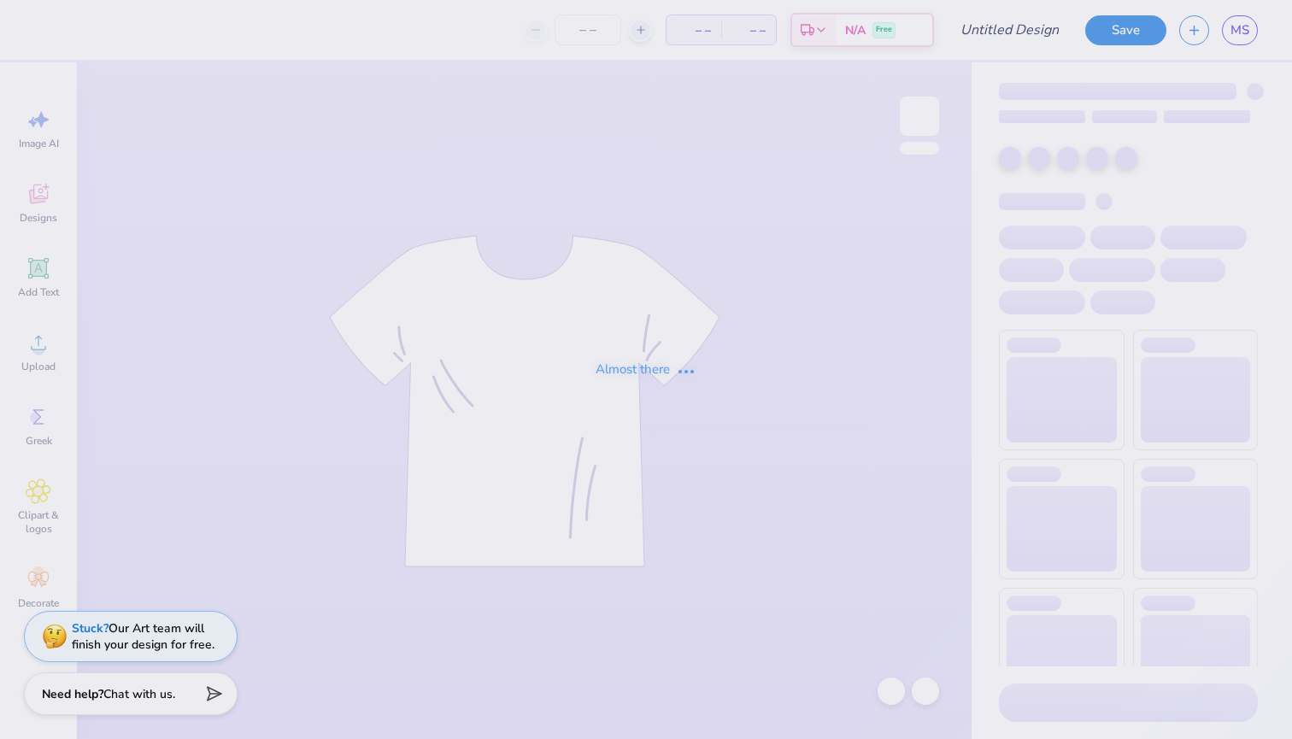
type input "tank top"
type input "30"
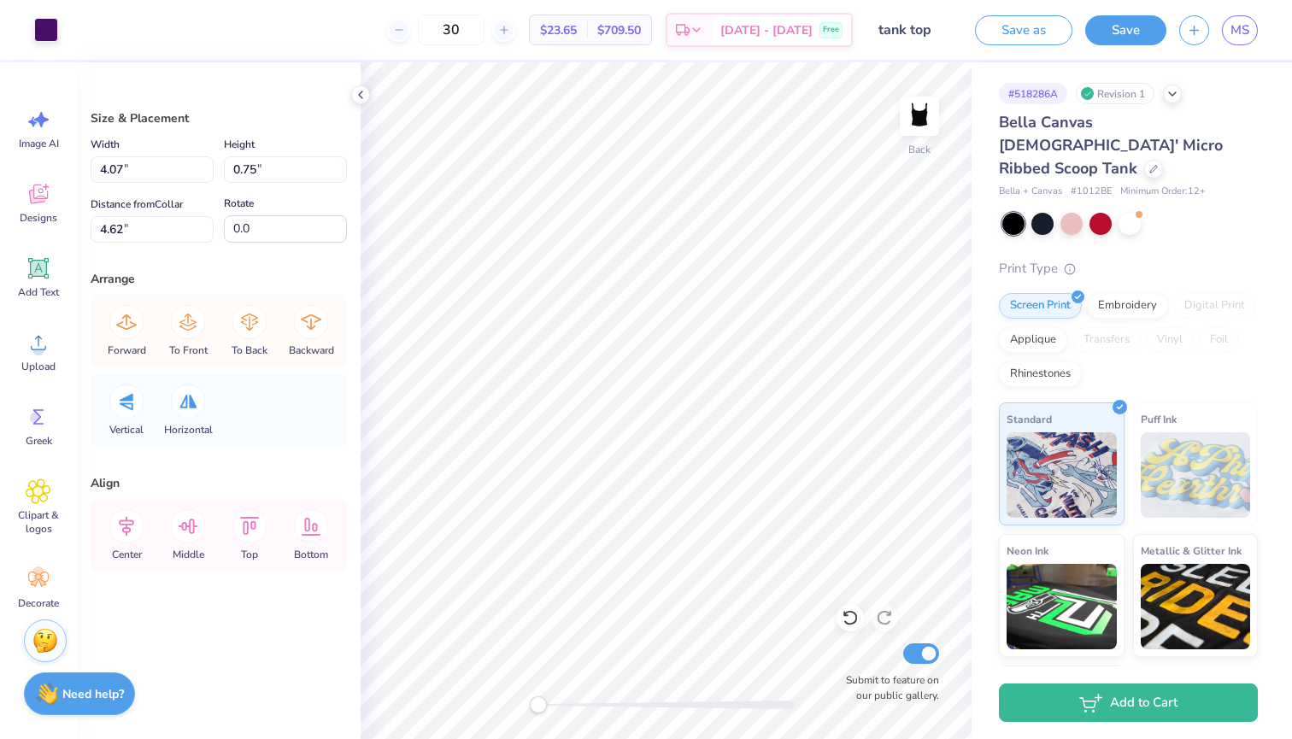
type input "4.07"
type input "0.75"
type input "4.62"
type input "4.80"
type input "3.35"
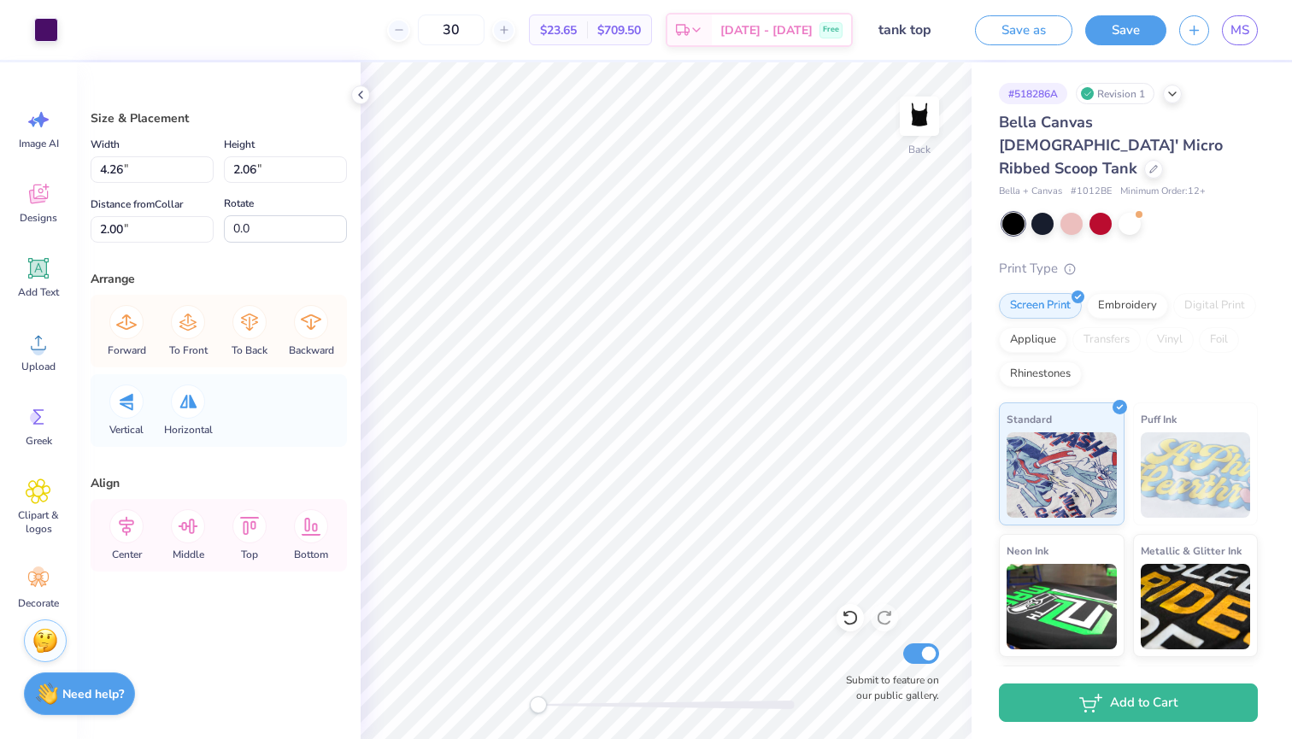
type input "2.07"
click at [43, 277] on icon at bounding box center [38, 268] width 21 height 21
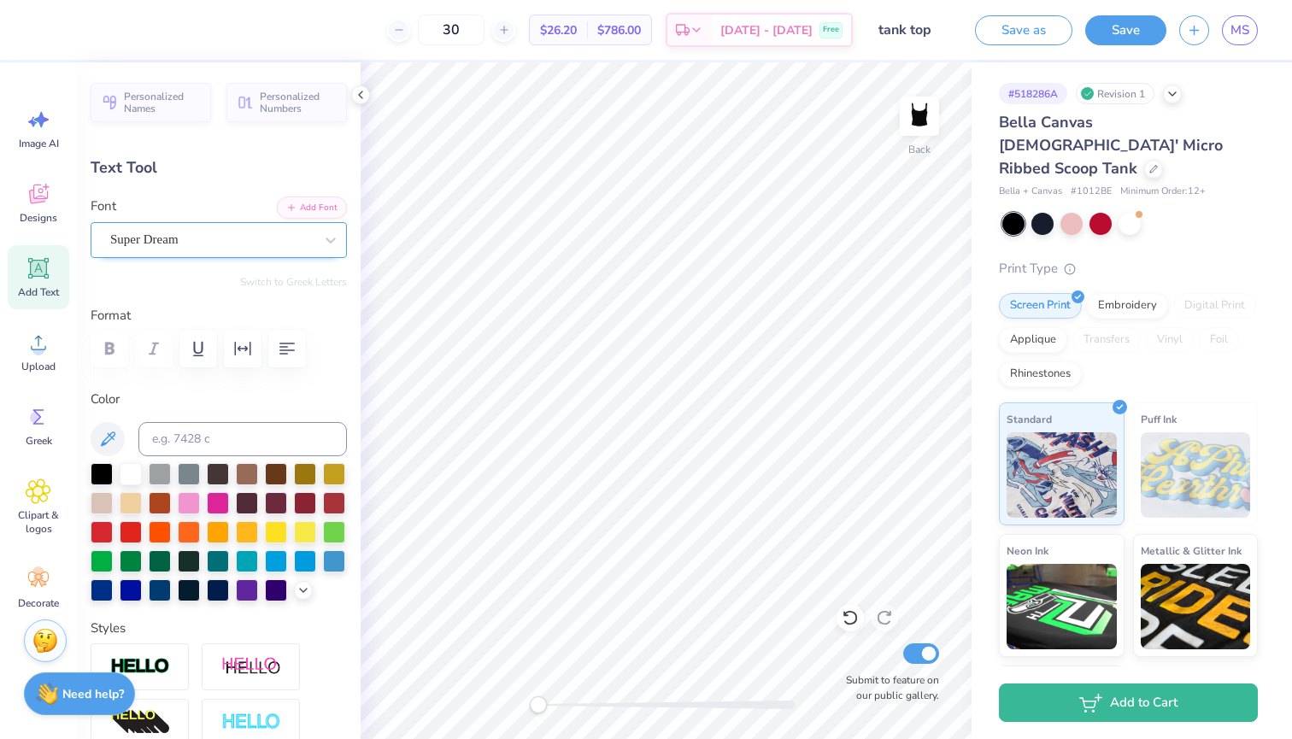
click at [218, 235] on div "Super Dream" at bounding box center [211, 239] width 207 height 26
click at [231, 241] on div "Super Dream" at bounding box center [211, 240] width 203 height 20
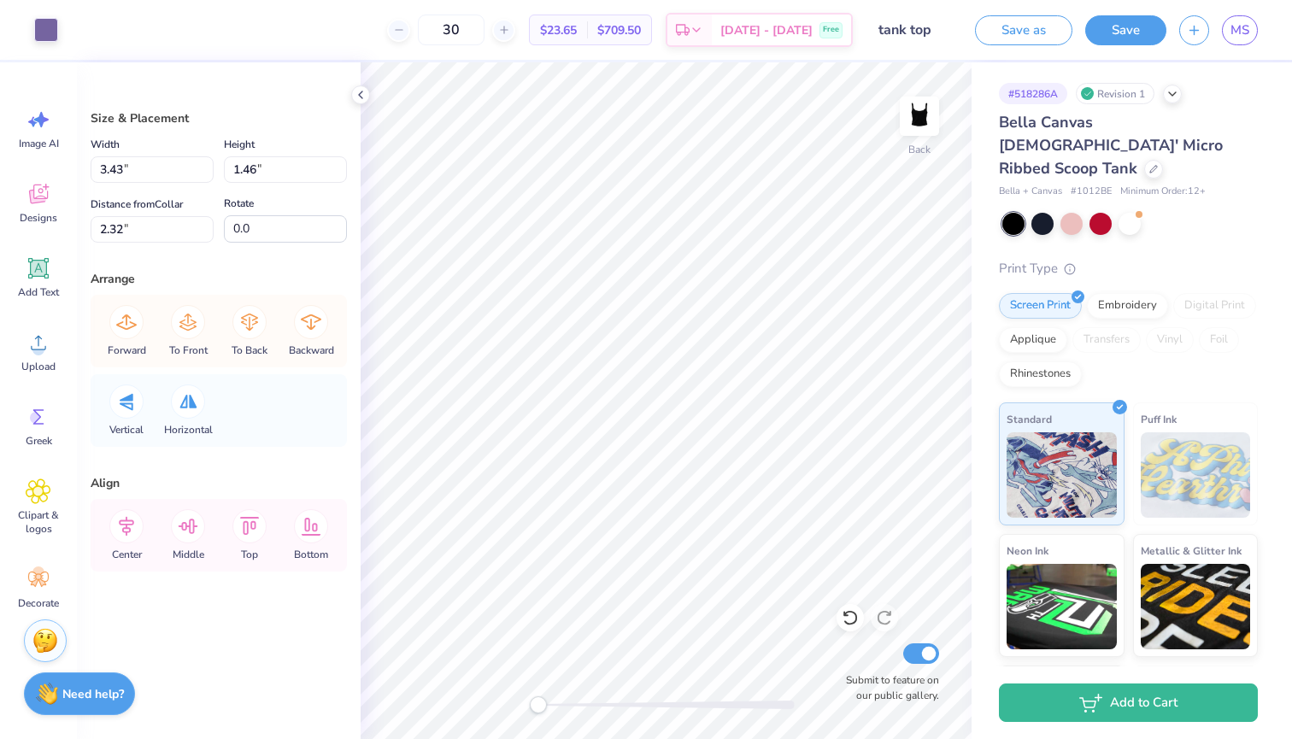
type input "4.07"
type input "0.75"
type input "4.62"
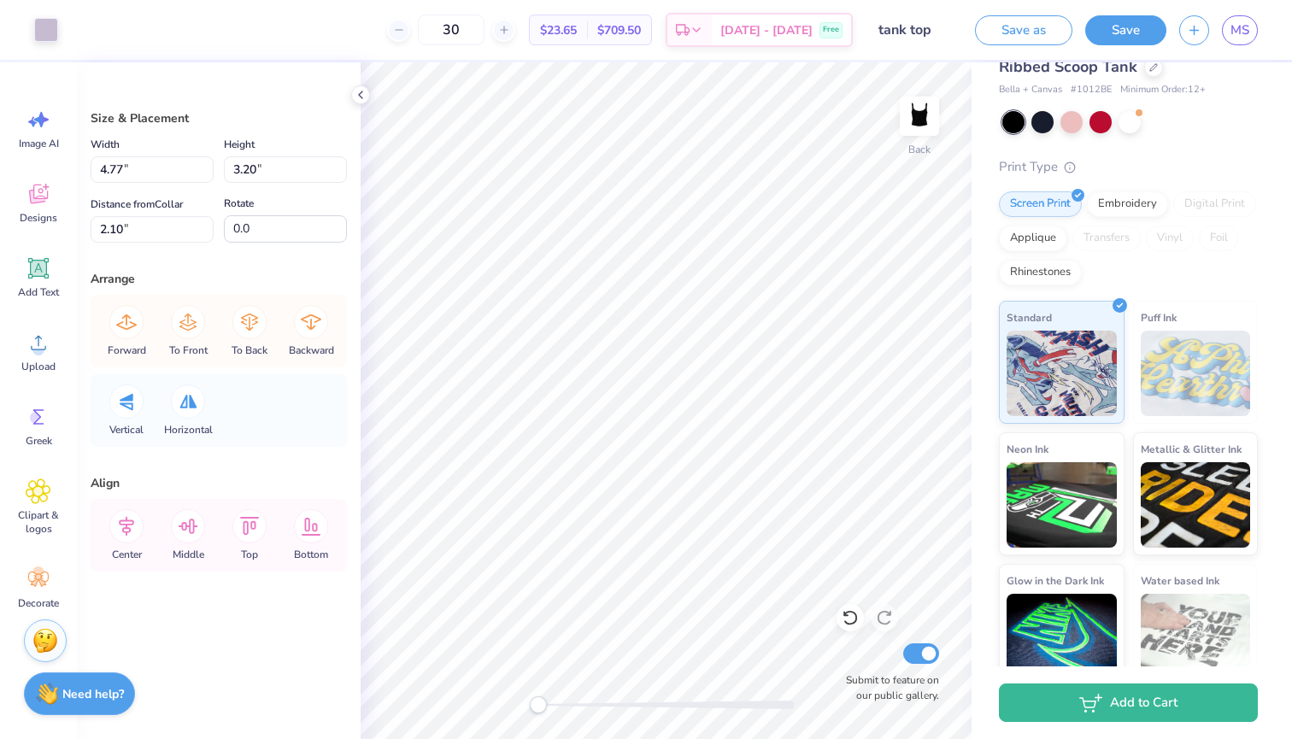
scroll to position [98, 0]
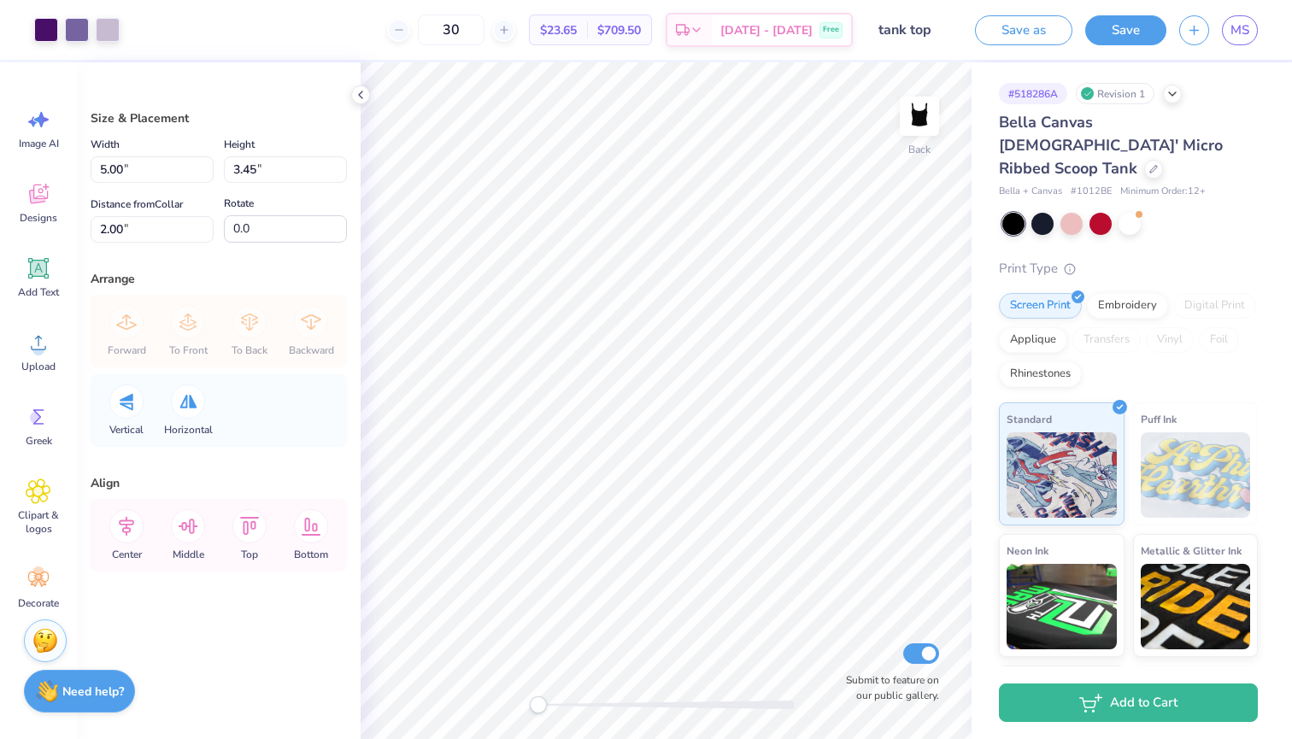
click at [102, 701] on div "Need help? Chat with us." at bounding box center [79, 691] width 111 height 43
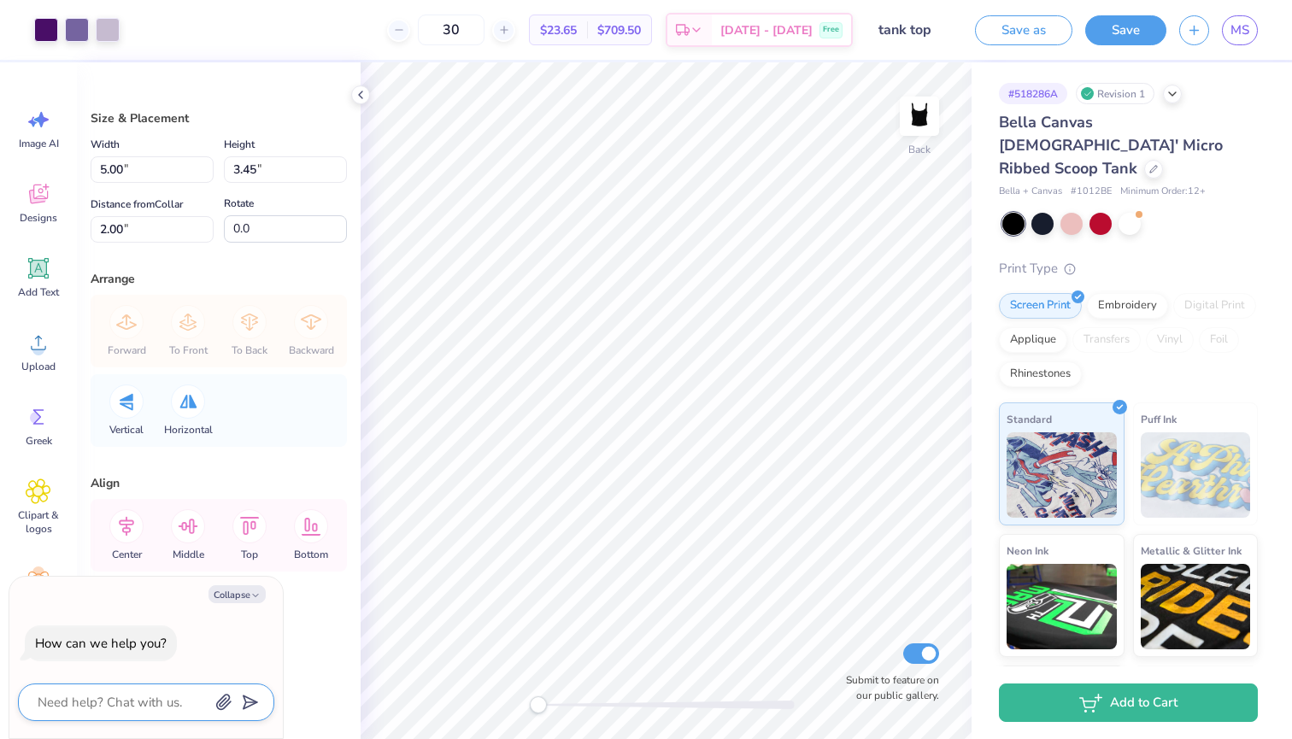
click at [110, 705] on textarea at bounding box center [122, 702] width 173 height 22
type textarea "w"
type textarea "x"
type textarea "wh"
type textarea "x"
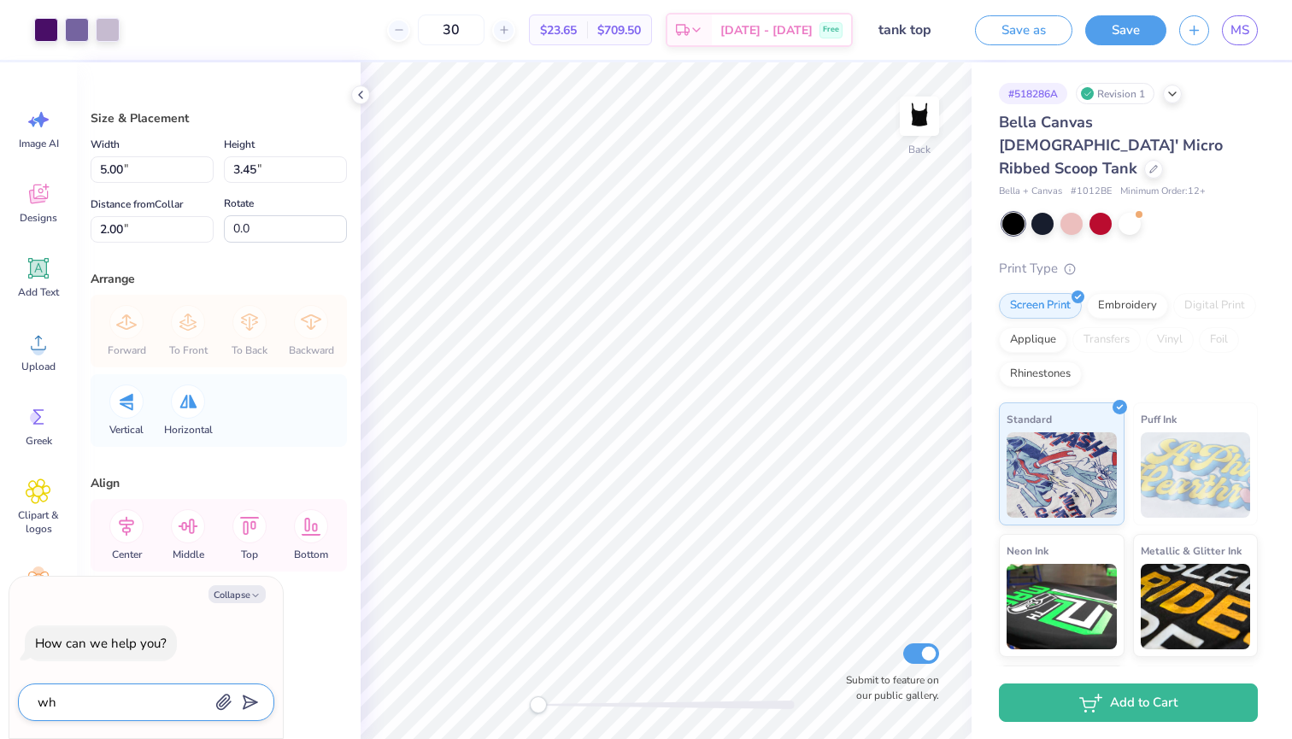
type textarea "wha"
type textarea "x"
type textarea "what"
type textarea "x"
type textarea "what"
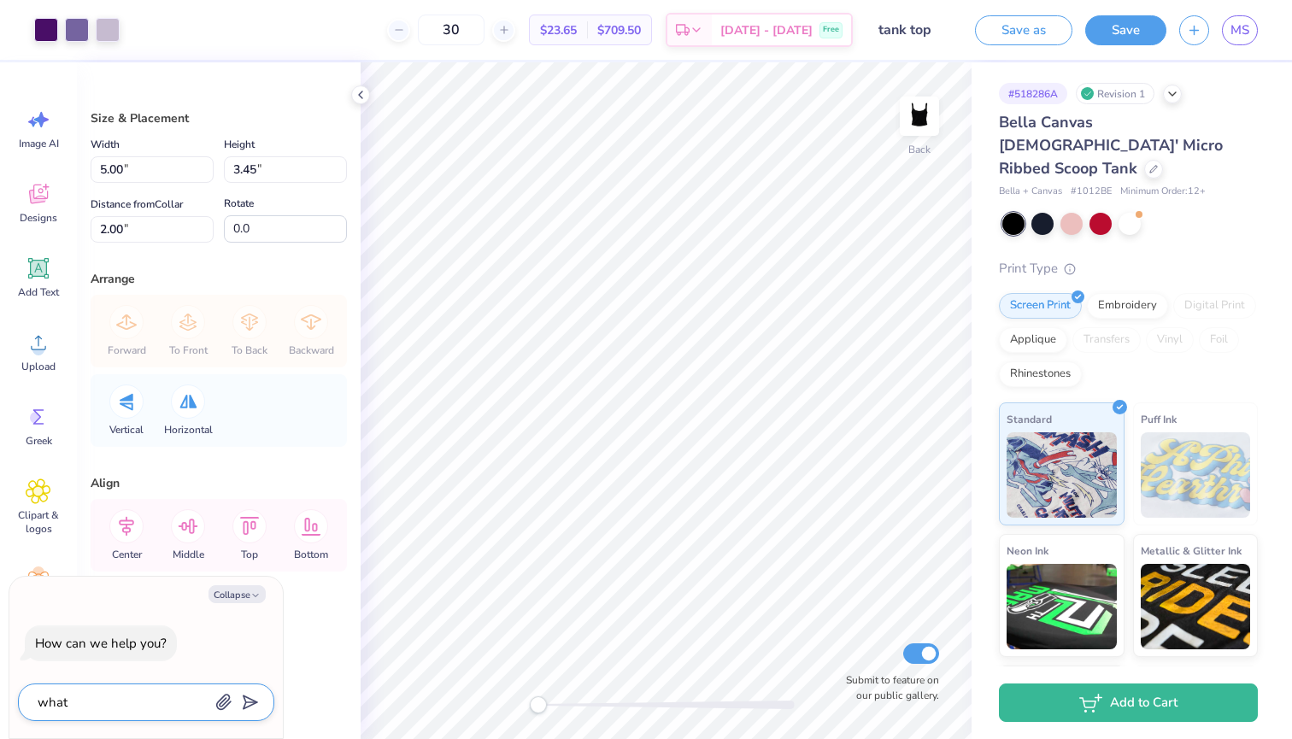
type textarea "x"
type textarea "what f"
type textarea "x"
type textarea "what fo"
type textarea "x"
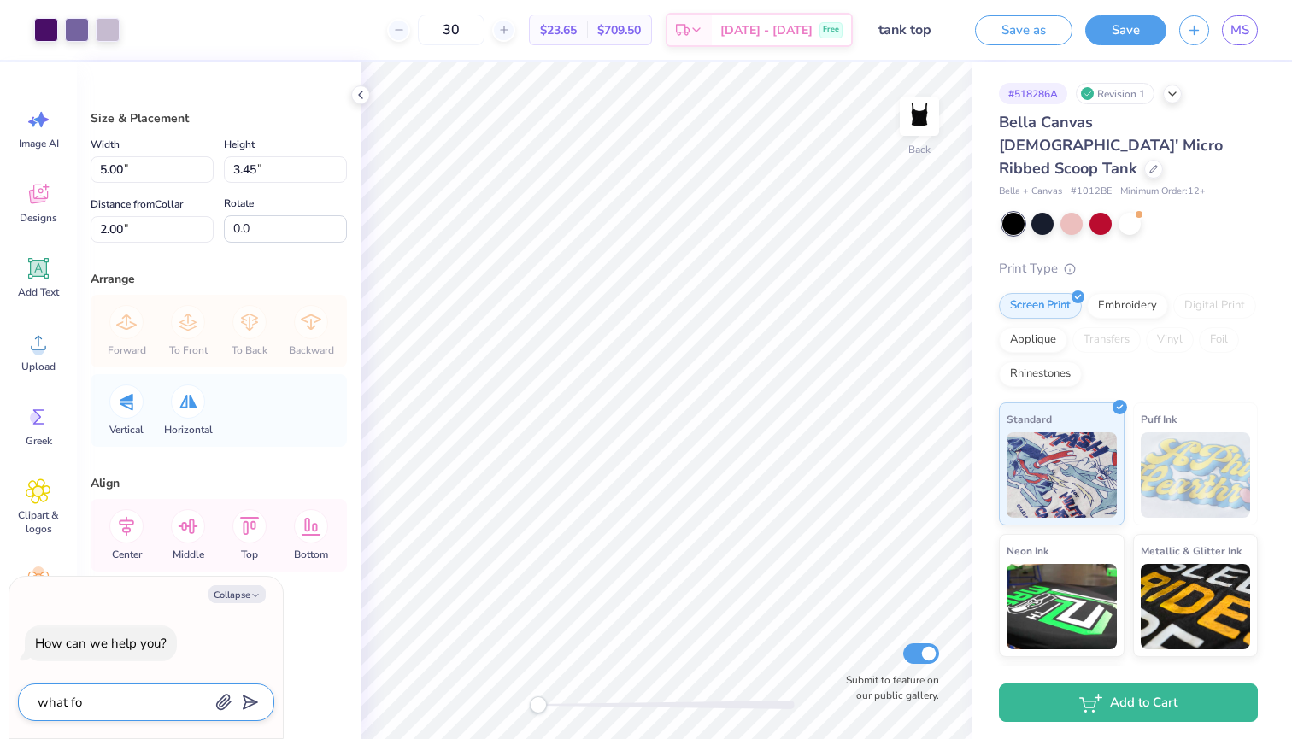
type textarea "what fon"
type textarea "x"
type textarea "what font"
type textarea "x"
type textarea "what font"
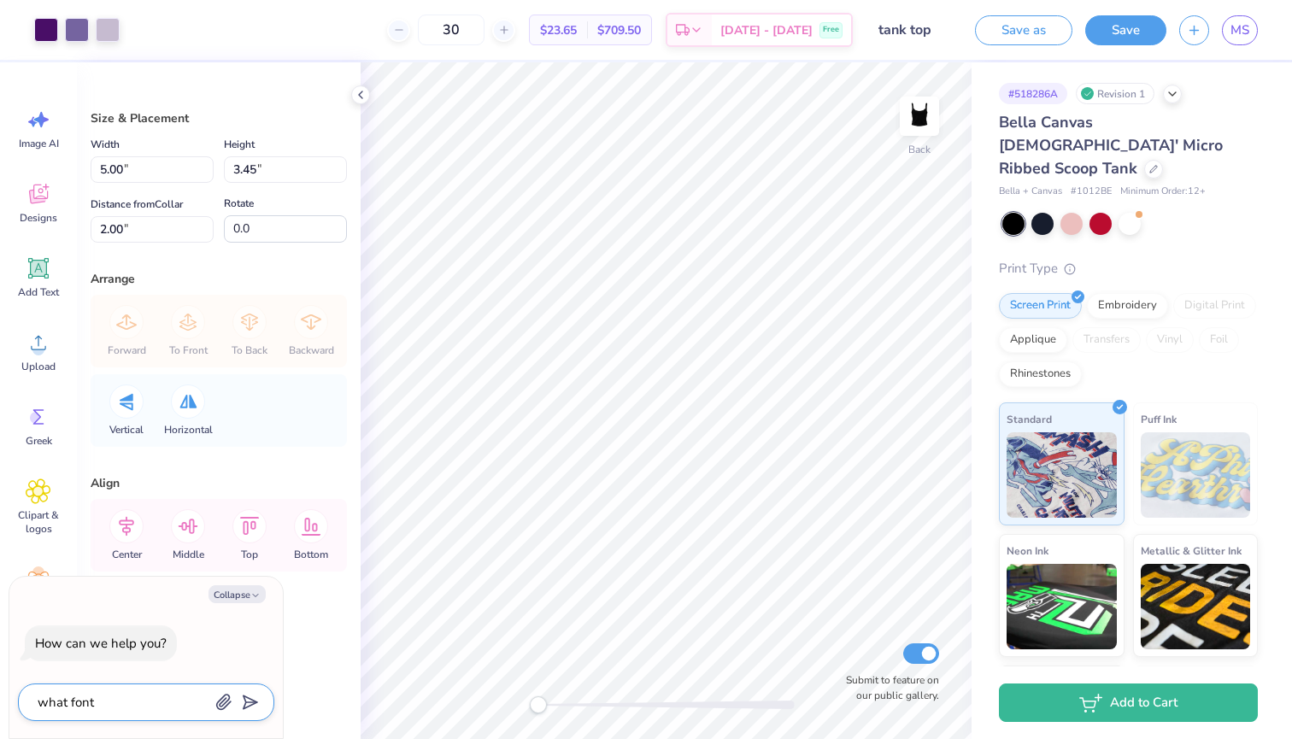
type textarea "x"
type textarea "what font i"
type textarea "x"
type textarea "what font is"
type textarea "x"
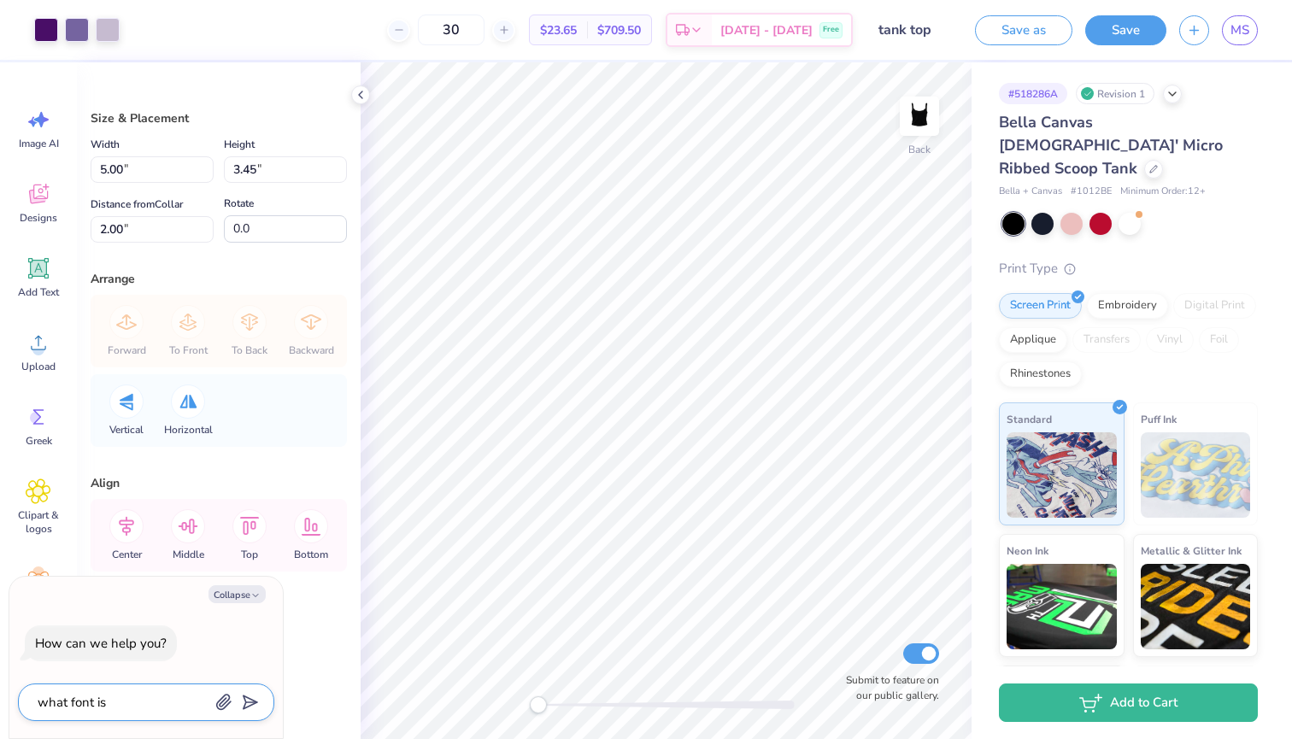
type textarea "what font is"
type textarea "x"
type textarea "what font is t"
type textarea "x"
type textarea "what font is th"
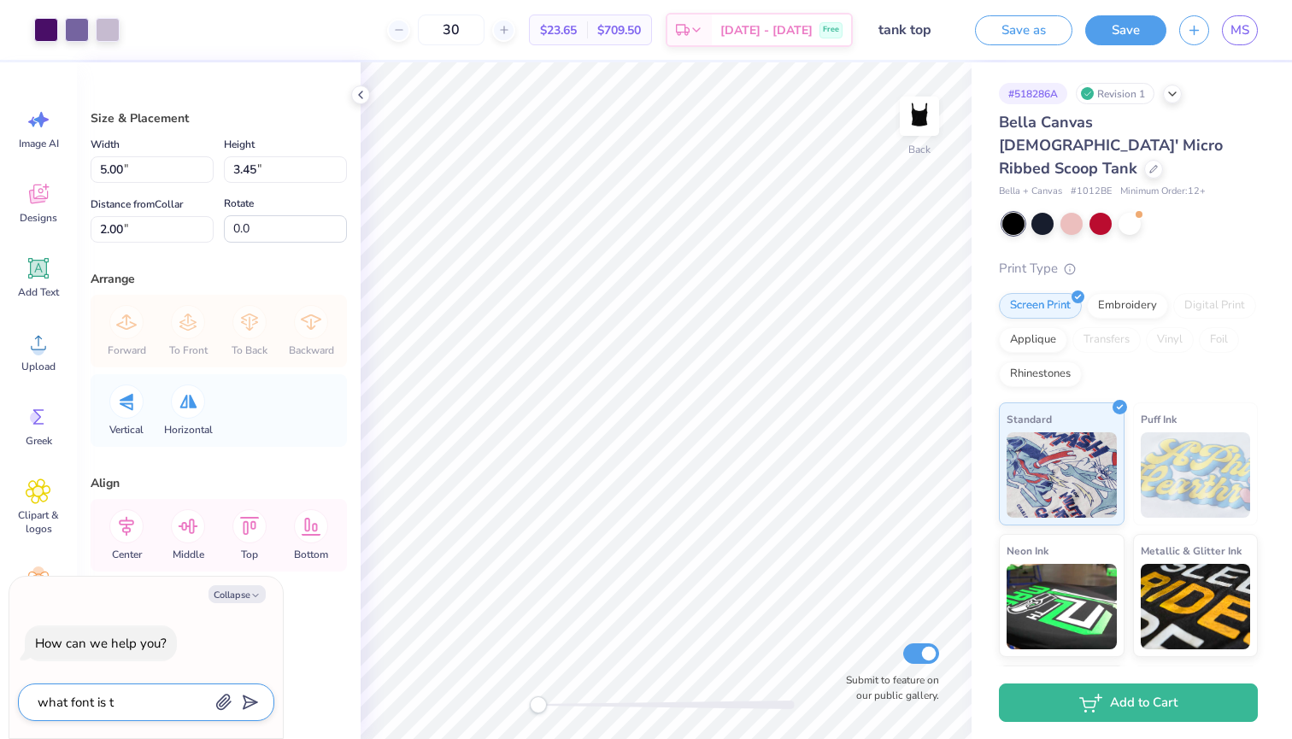
type textarea "x"
type textarea "what font is thi"
type textarea "x"
type textarea "what font is this"
type textarea "x"
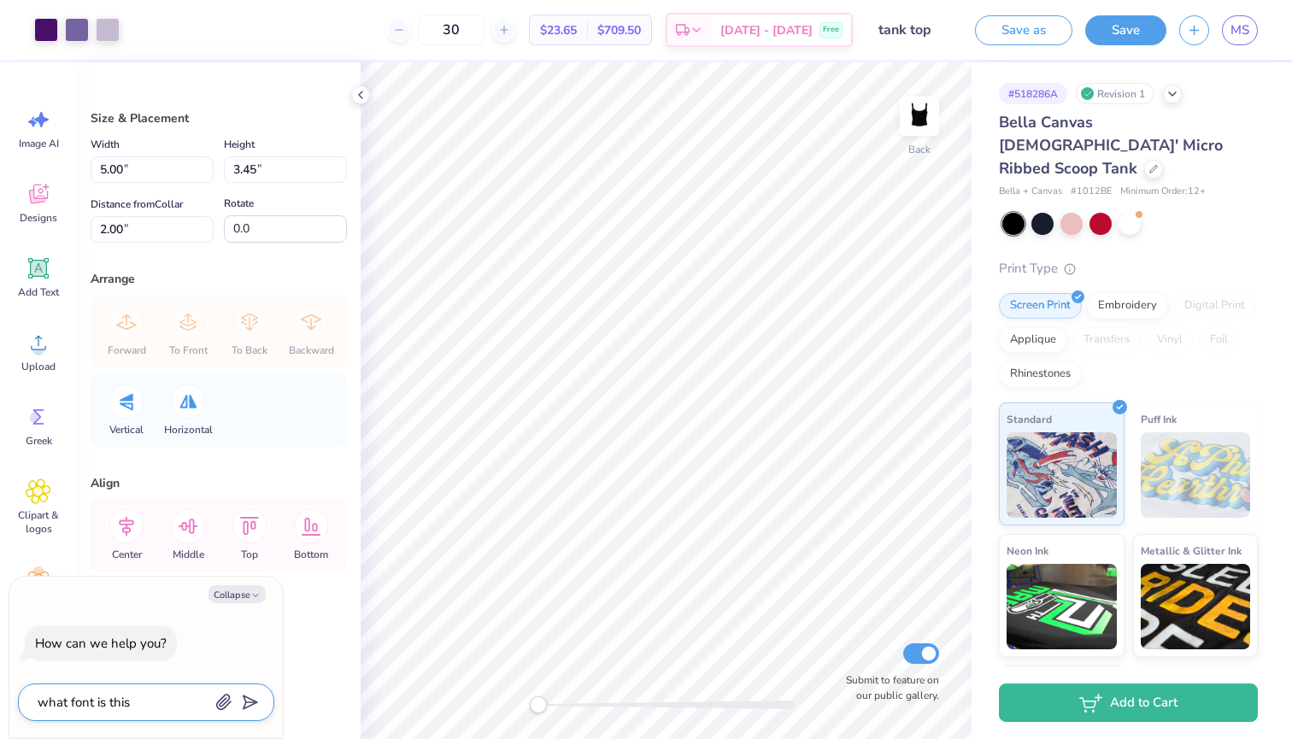
type textarea "what font is this"
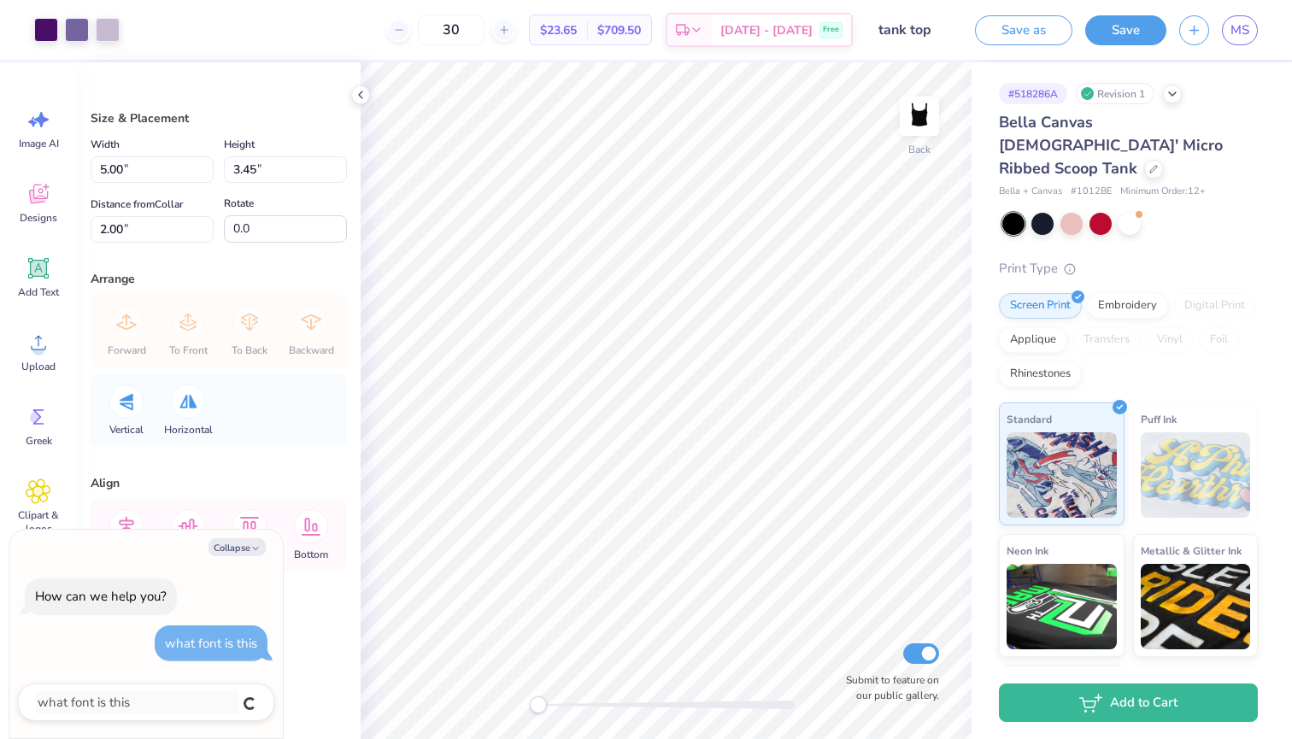
type textarea "x"
type textarea "w"
type textarea "x"
type textarea "wh"
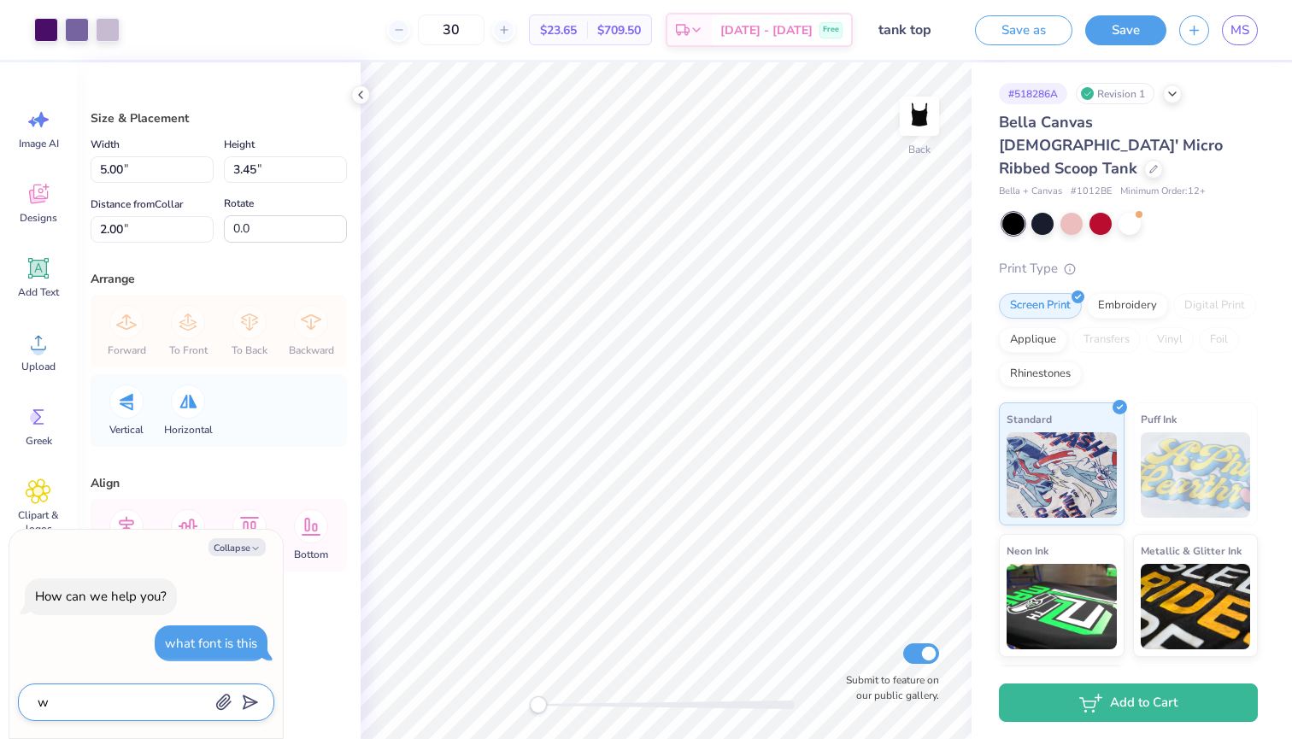
type textarea "x"
type textarea "wha"
type textarea "x"
type textarea "what"
type textarea "x"
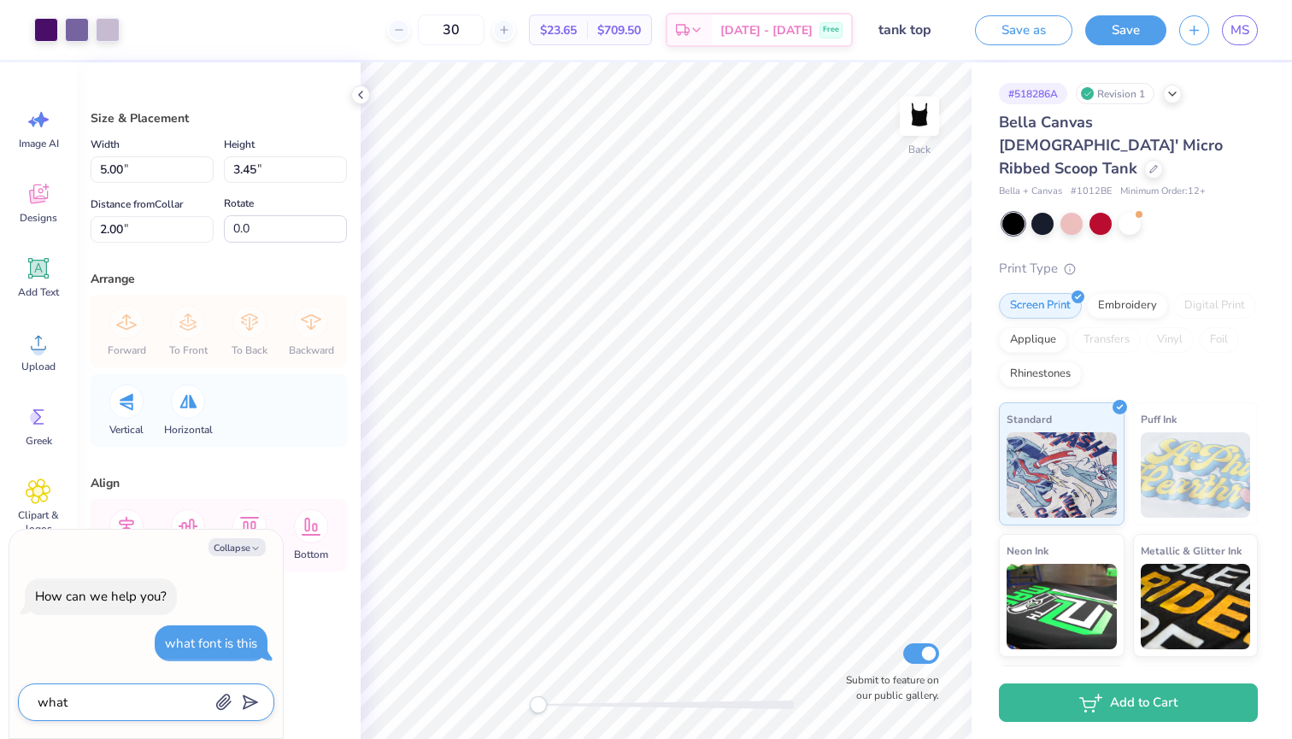
type textarea "what"
type textarea "x"
type textarea "what f"
type textarea "x"
type textarea "what fo"
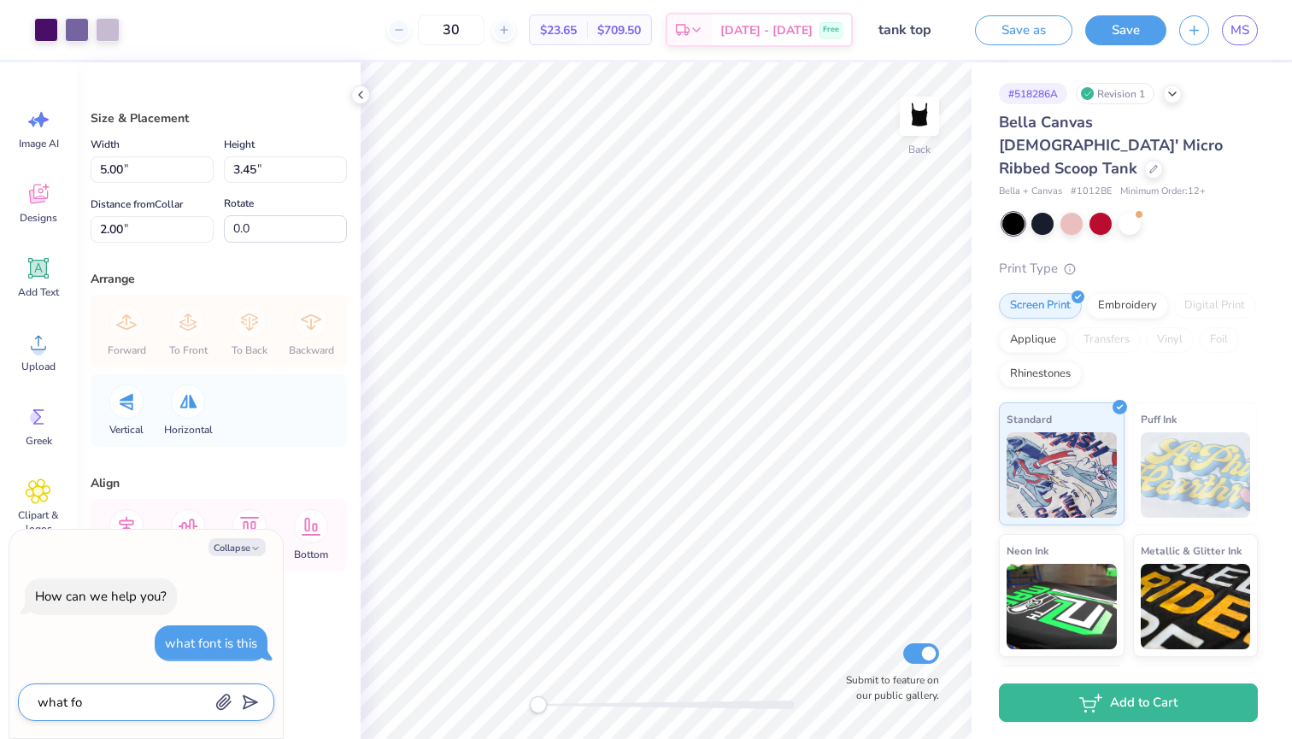
type textarea "x"
type textarea "what fon"
type textarea "x"
type textarea "what font"
type textarea "x"
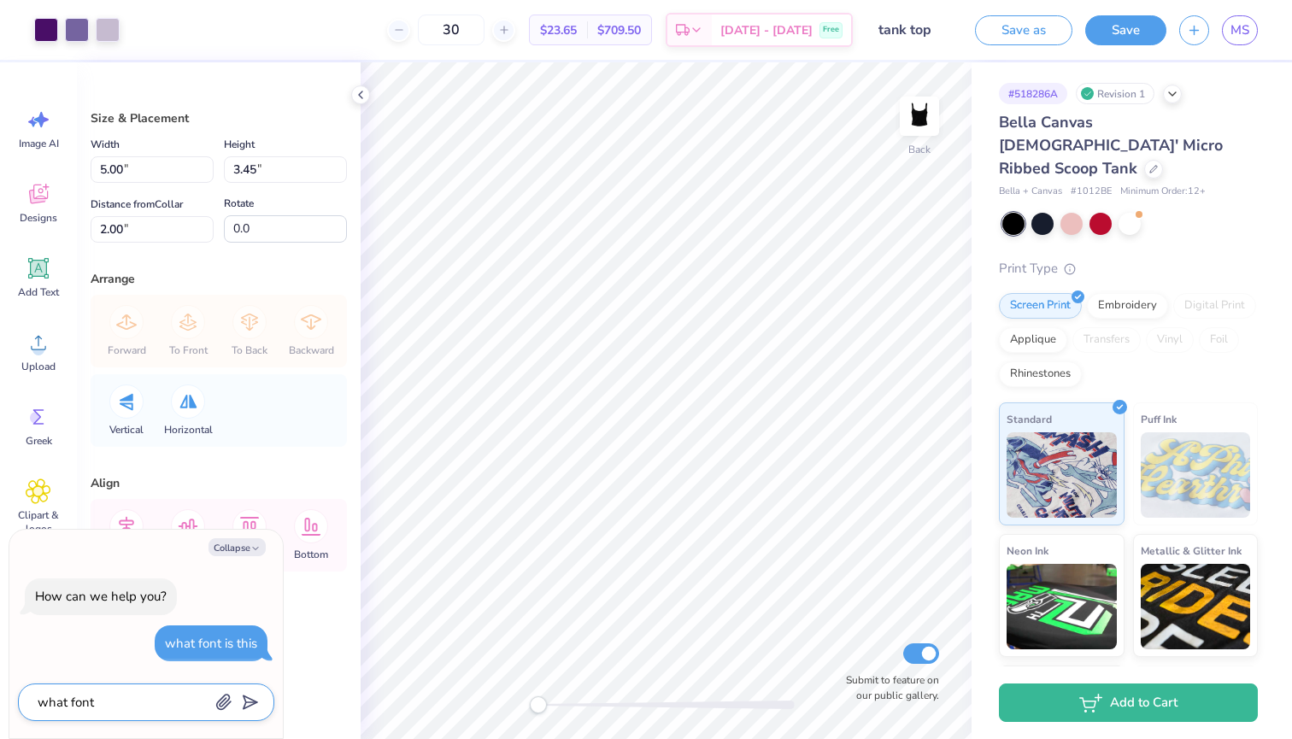
type textarea "what font"
type textarea "x"
type textarea "what font d"
type textarea "x"
type textarea "what font do"
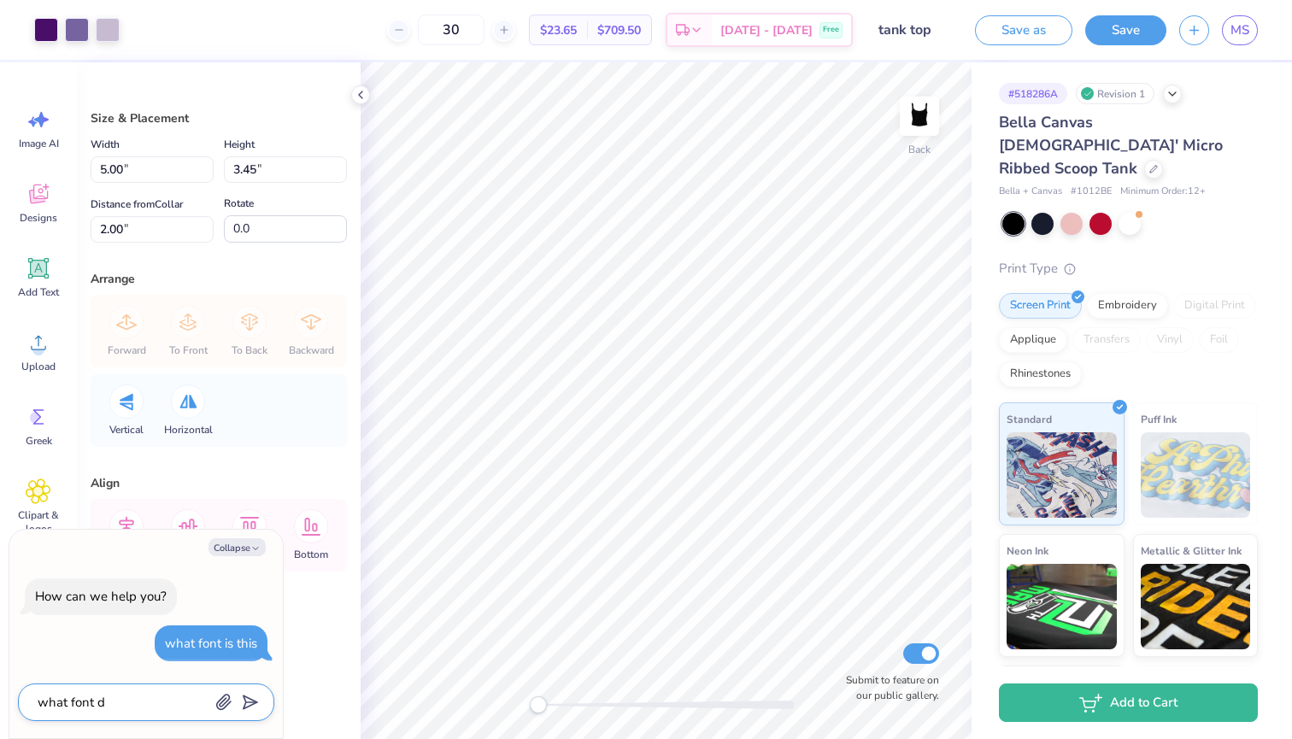
type textarea "x"
type textarea "what font do"
type textarea "x"
type textarea "what font do i"
type textarea "x"
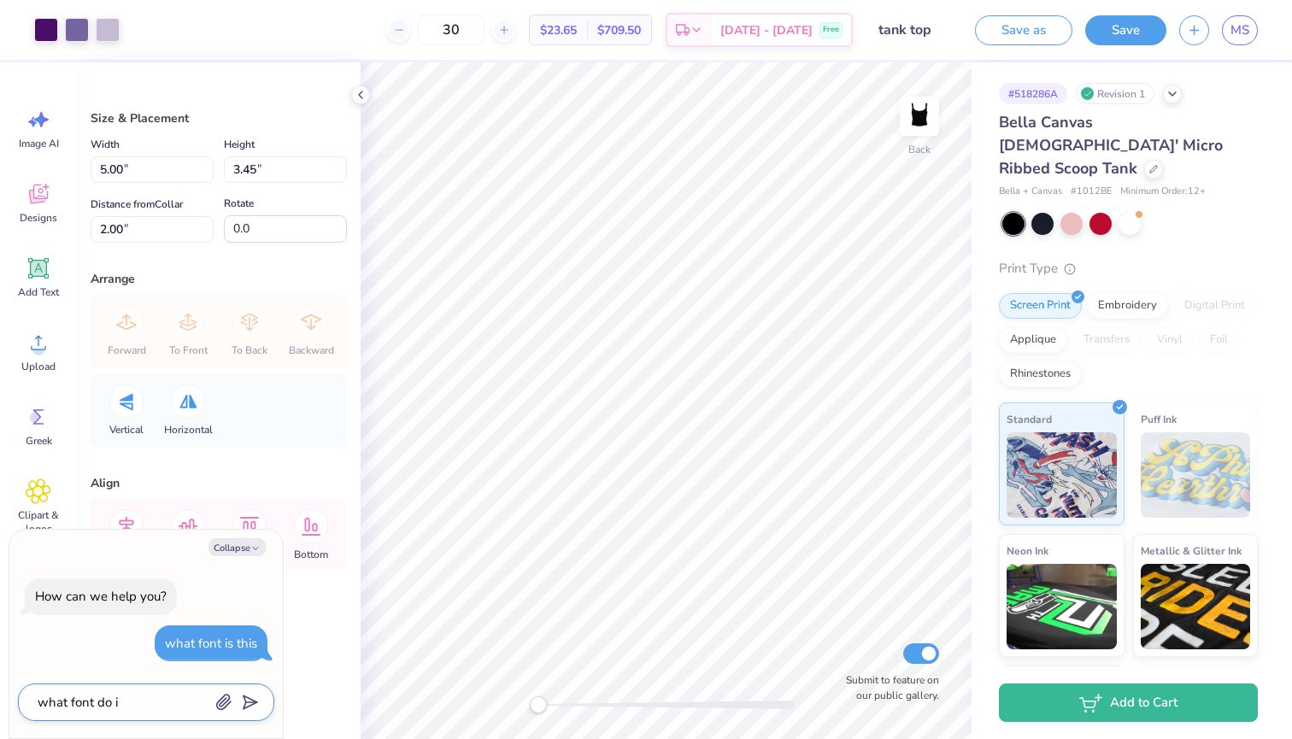
type textarea "what font do I"
type textarea "x"
type textarea "what font do I h"
type textarea "x"
type textarea "what font do I ha"
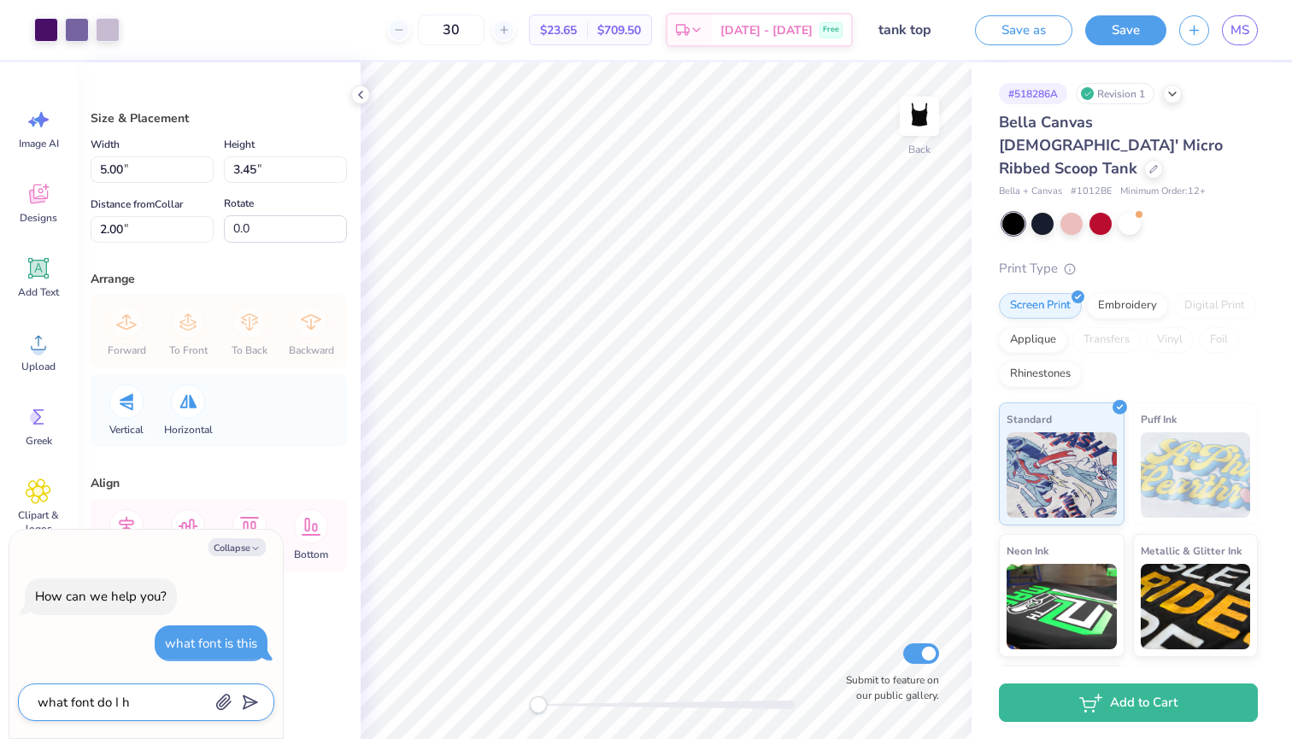
type textarea "x"
type textarea "what font do I hav"
type textarea "x"
type textarea "what font do I have"
type textarea "x"
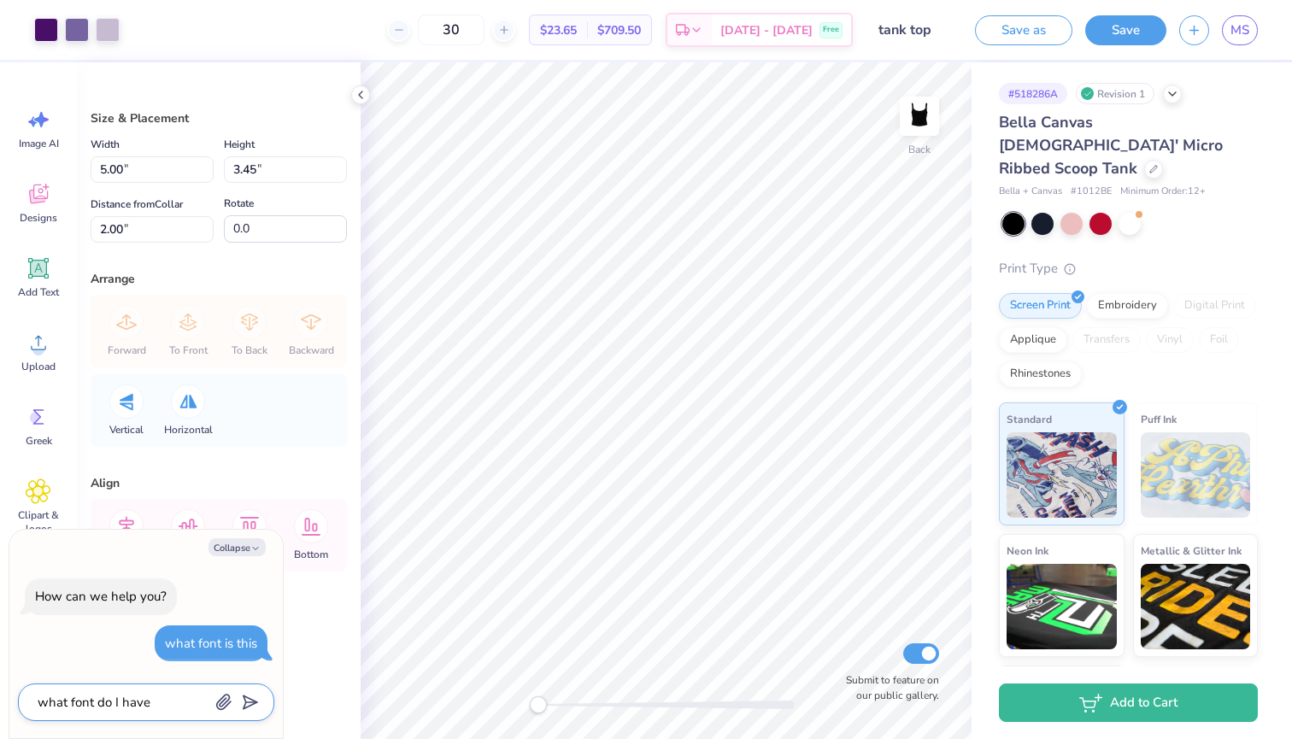
type textarea "what font do I have"
type textarea "x"
type textarea "what font do I have s"
type textarea "x"
type textarea "what font do I have se"
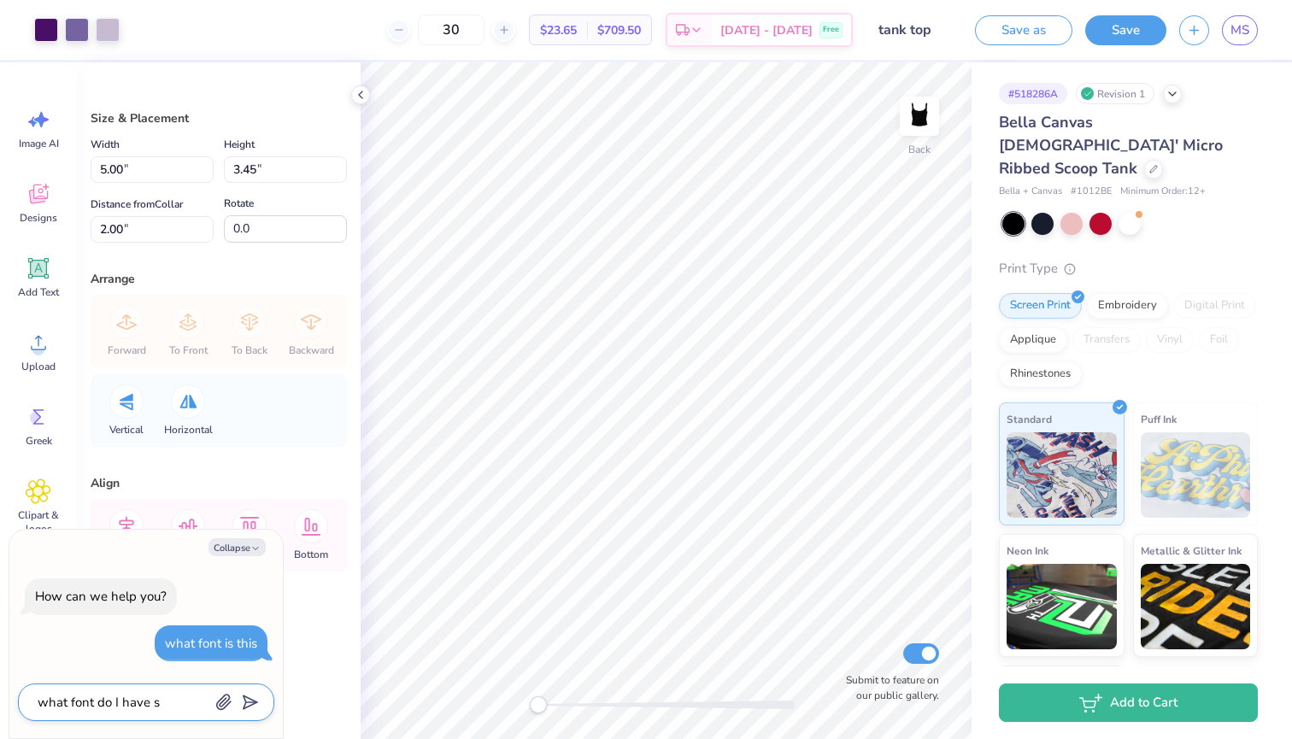
type textarea "x"
type textarea "what font do I have sel"
type textarea "x"
type textarea "what font do I have sele"
type textarea "x"
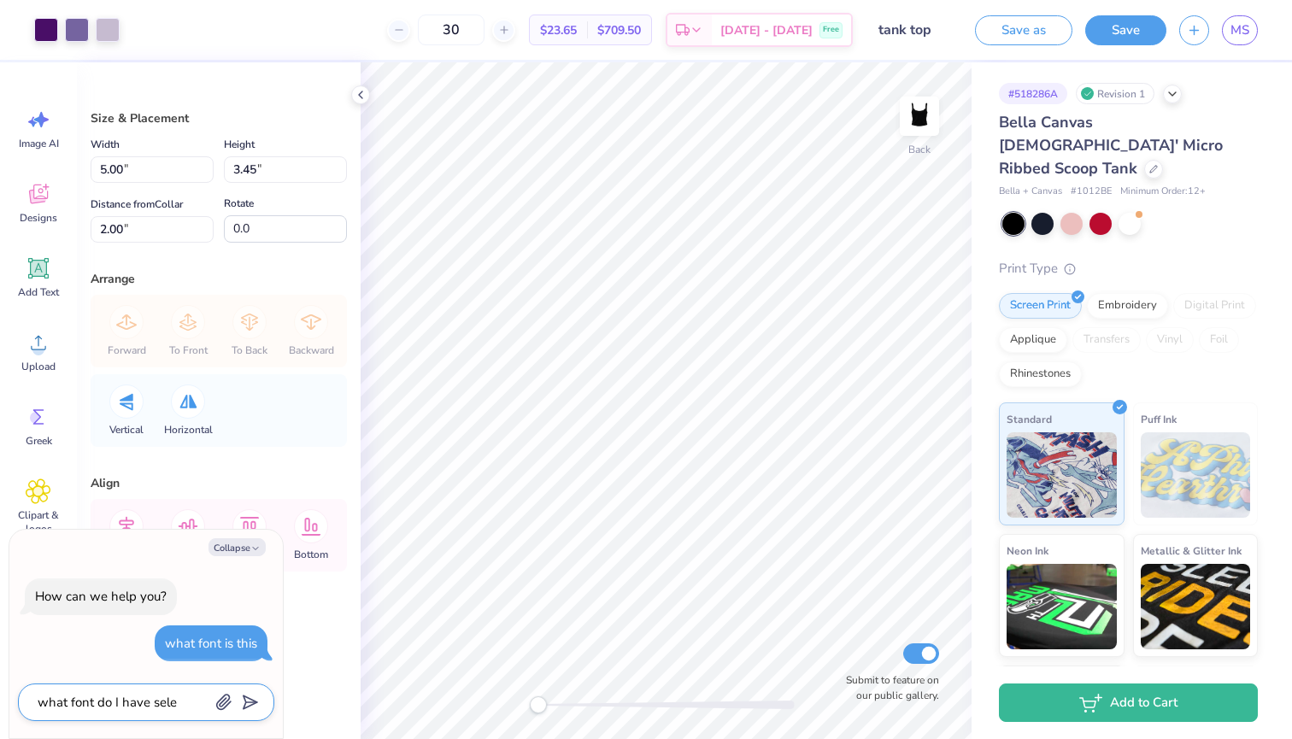
type textarea "what font do I have selec"
type textarea "x"
type textarea "what font do I have select"
type textarea "x"
type textarea "what font do I have selects"
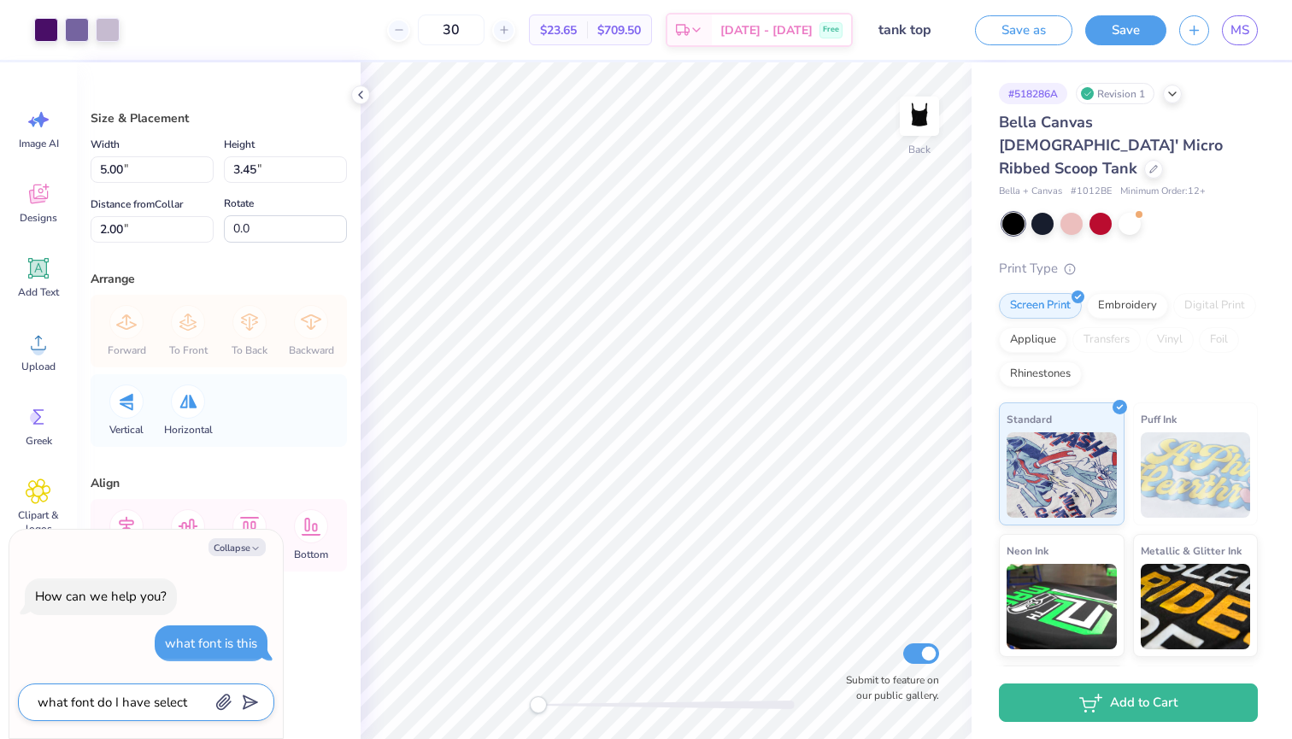
type textarea "x"
type textarea "what font do I have selectse"
type textarea "x"
type textarea "what font do I have selectsed"
type textarea "x"
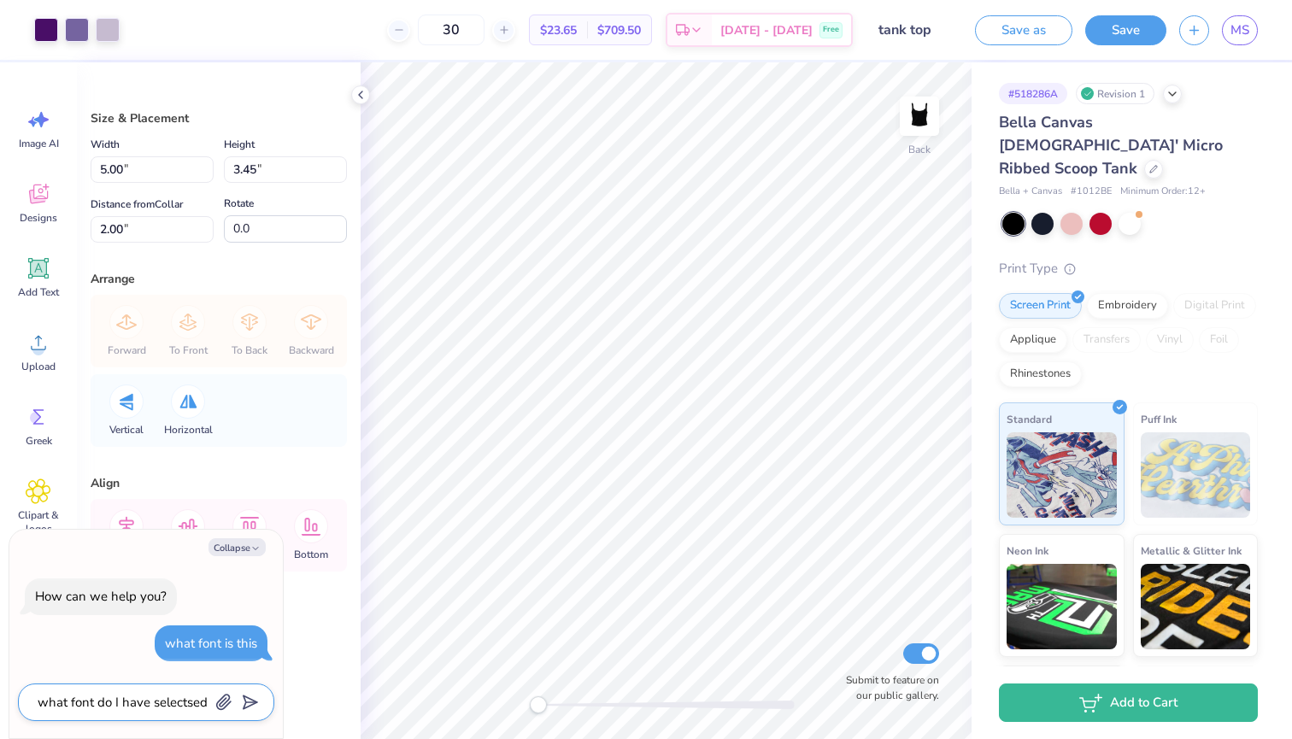
type textarea "what font do I have selectse"
type textarea "x"
type textarea "what font do I have selects"
type textarea "x"
type textarea "what font do I have select"
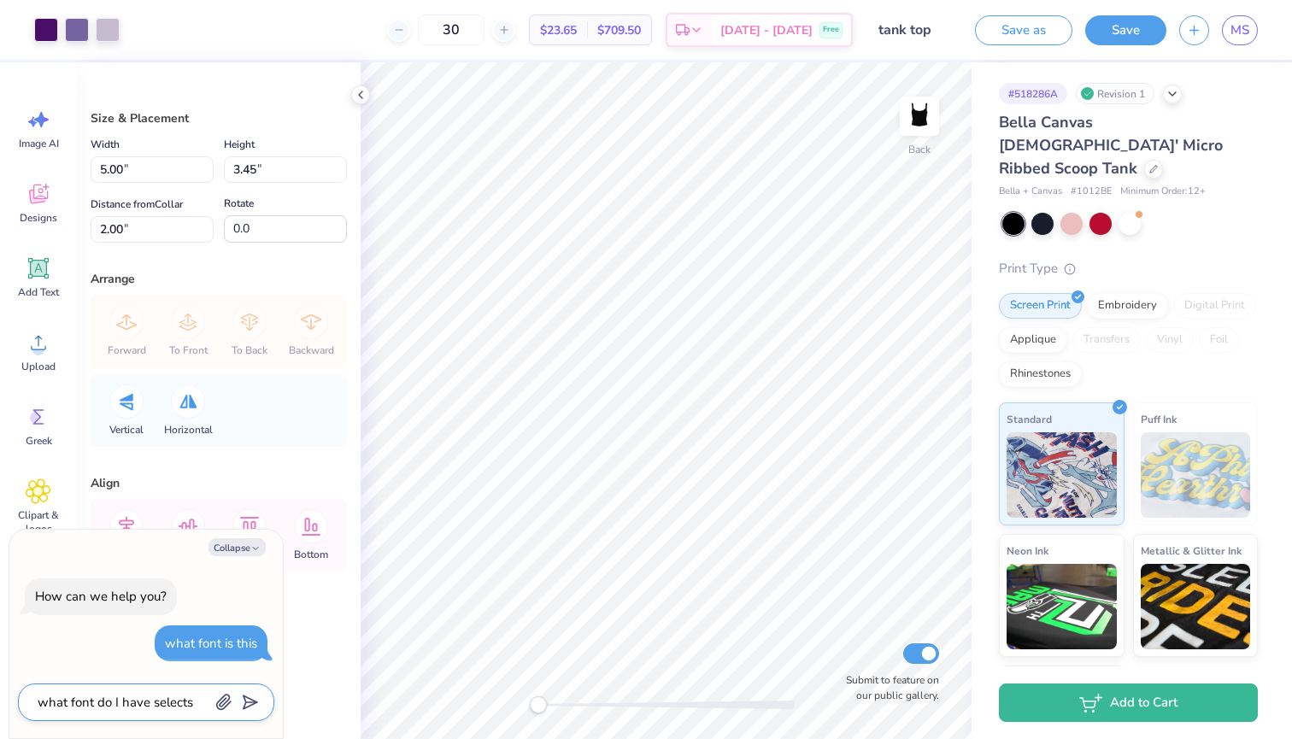
type textarea "x"
type textarea "what font do I have selecte"
type textarea "x"
type textarea "what font do I have selected"
type textarea "x"
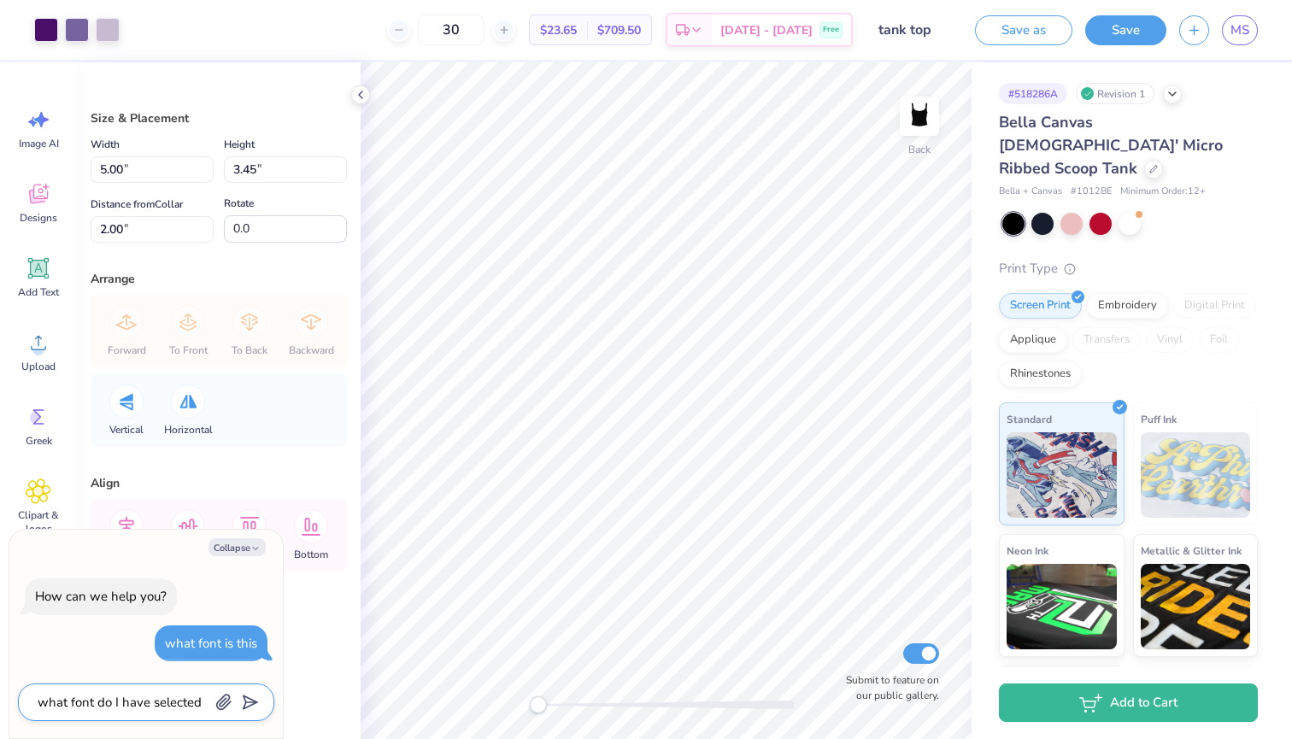
type textarea "what font do I have selected"
type textarea "x"
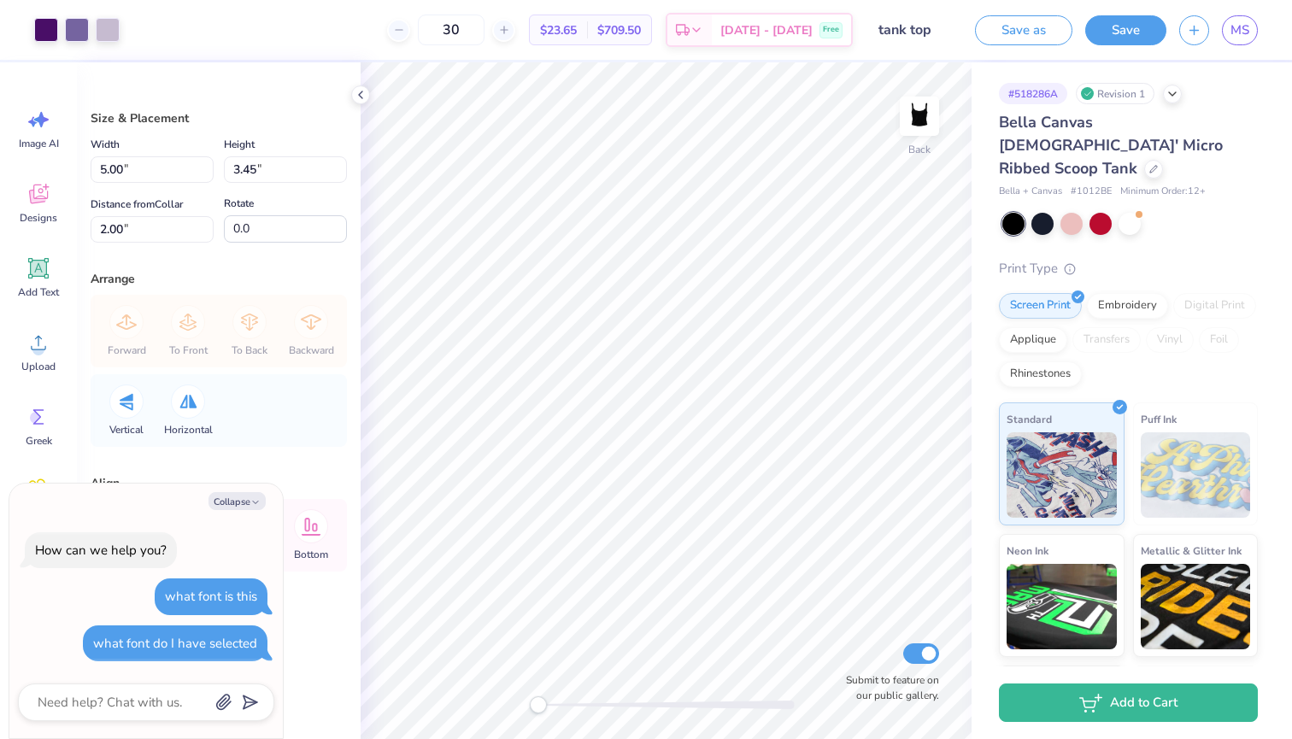
click at [347, 429] on div "Size & Placement Width 5.00 5.00 " Height 3.45 3.45 " Distance from Collar 2.00…" at bounding box center [219, 400] width 284 height 677
click at [265, 512] on div "Collapse How can we help you? what font is this what font do I have selected" at bounding box center [145, 610] width 273 height 255
click at [233, 503] on button "Collapse" at bounding box center [236, 501] width 57 height 18
type textarea "x"
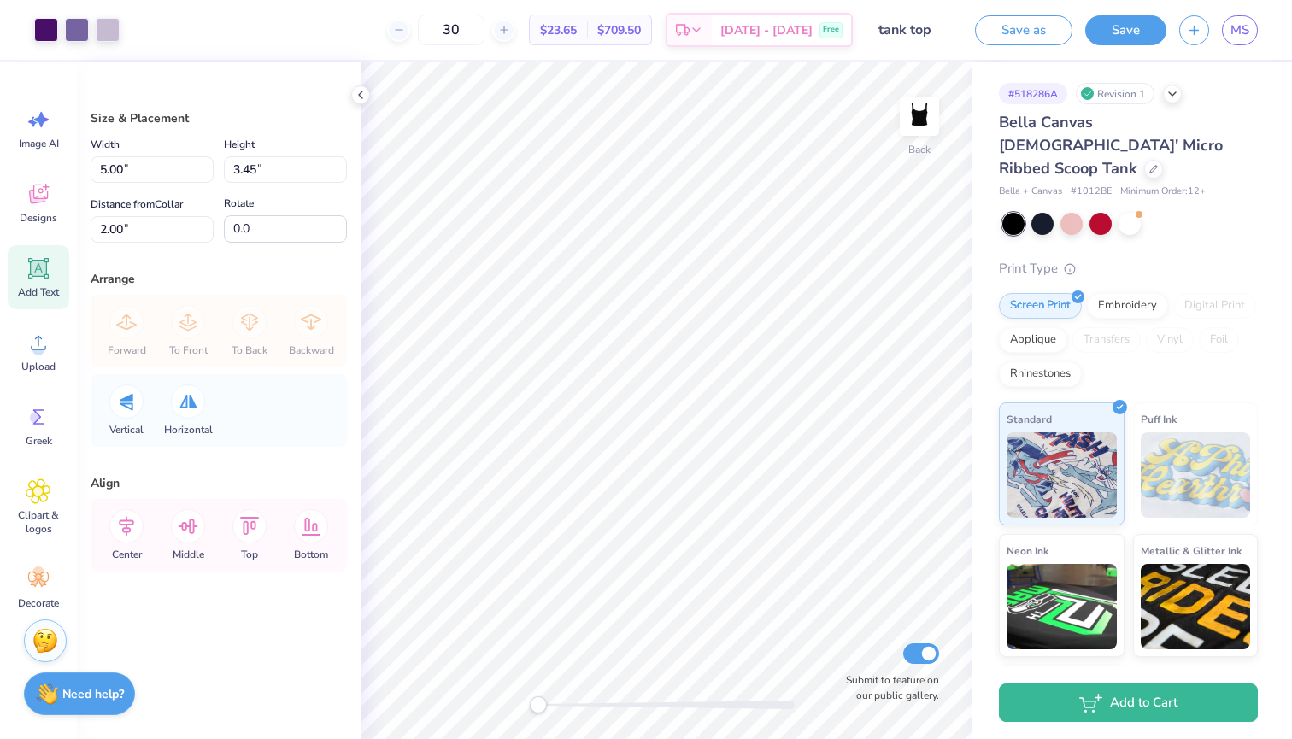
click at [36, 270] on icon at bounding box center [38, 268] width 21 height 21
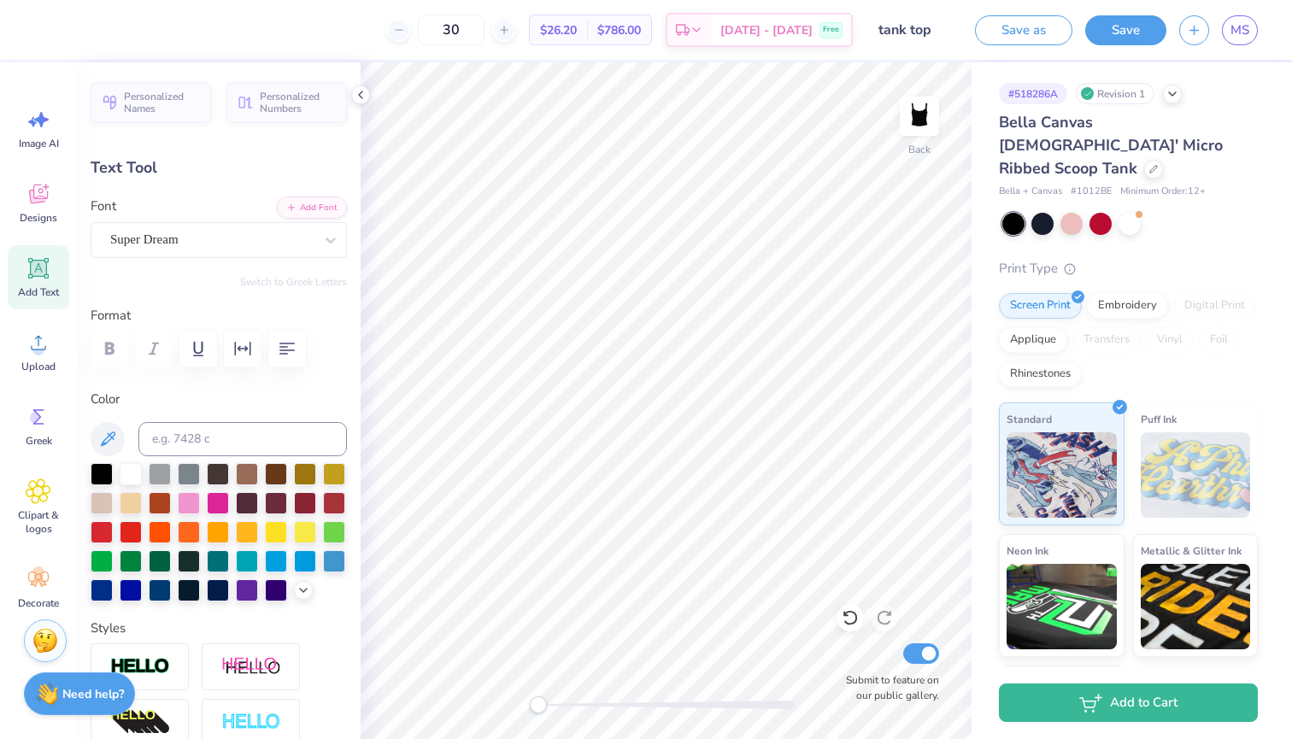
scroll to position [14, 3]
type textarea "T"
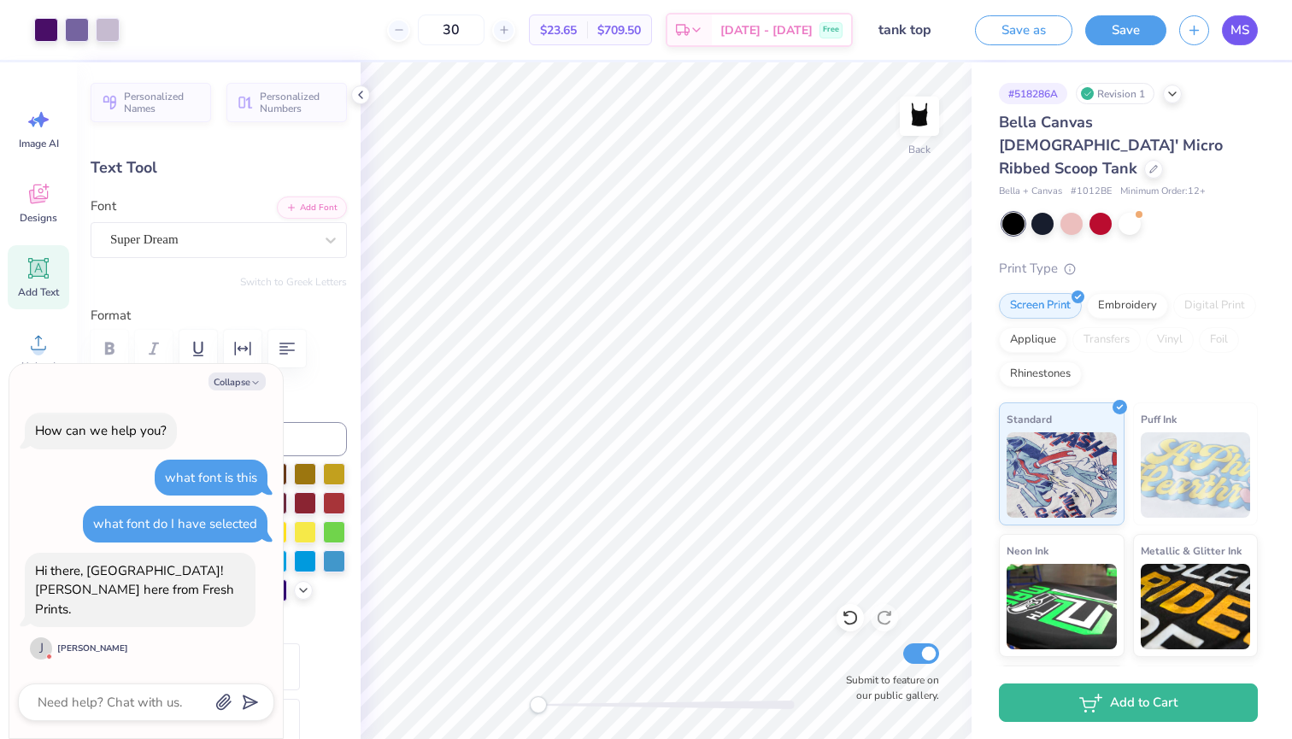
click at [1233, 26] on span "MS" at bounding box center [1239, 31] width 19 height 20
type textarea "x"
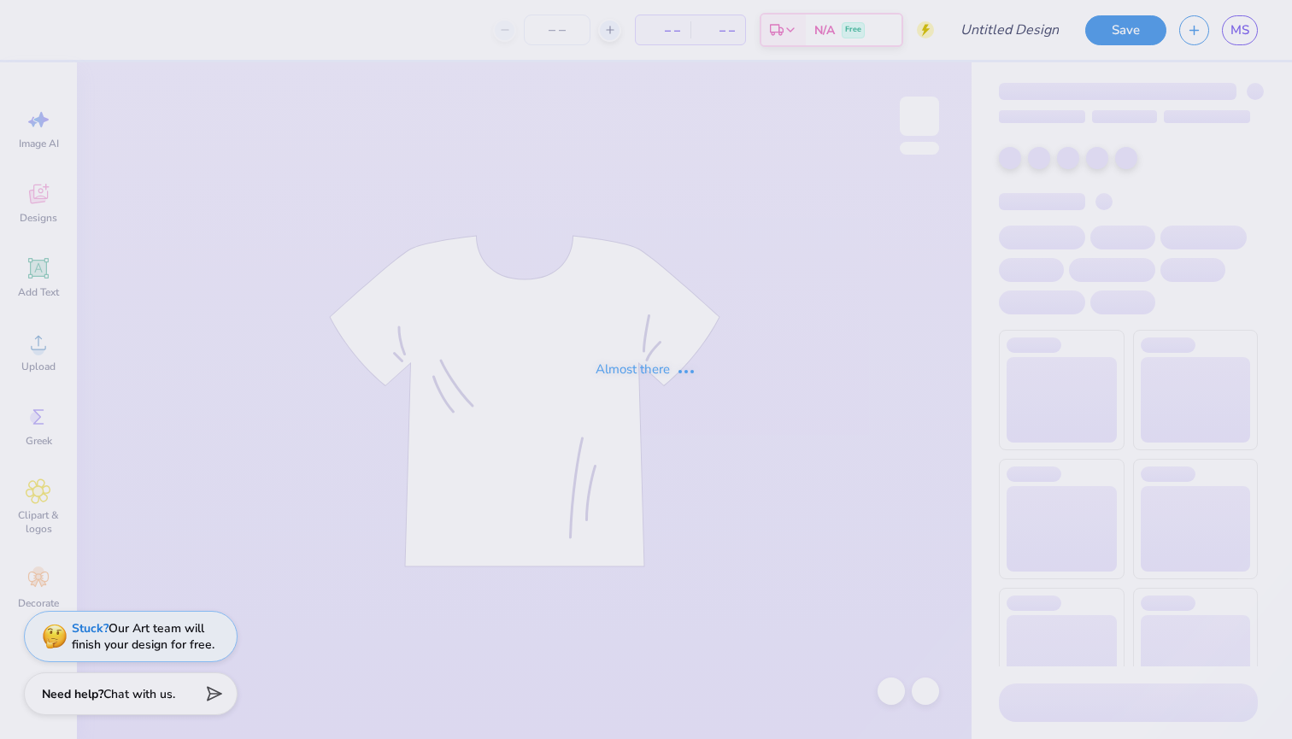
type input "unisex tank top"
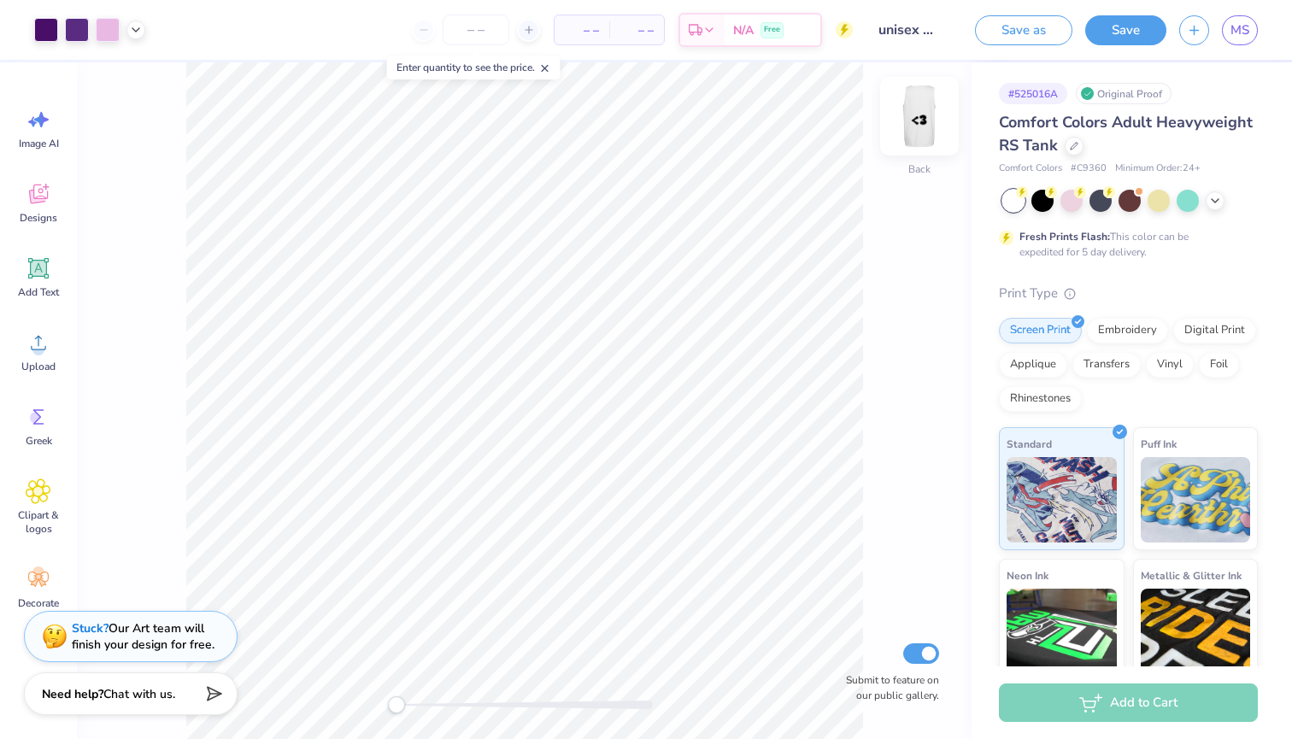
click at [908, 120] on img at bounding box center [919, 116] width 68 height 68
click at [44, 294] on span "Add Text" at bounding box center [38, 292] width 41 height 14
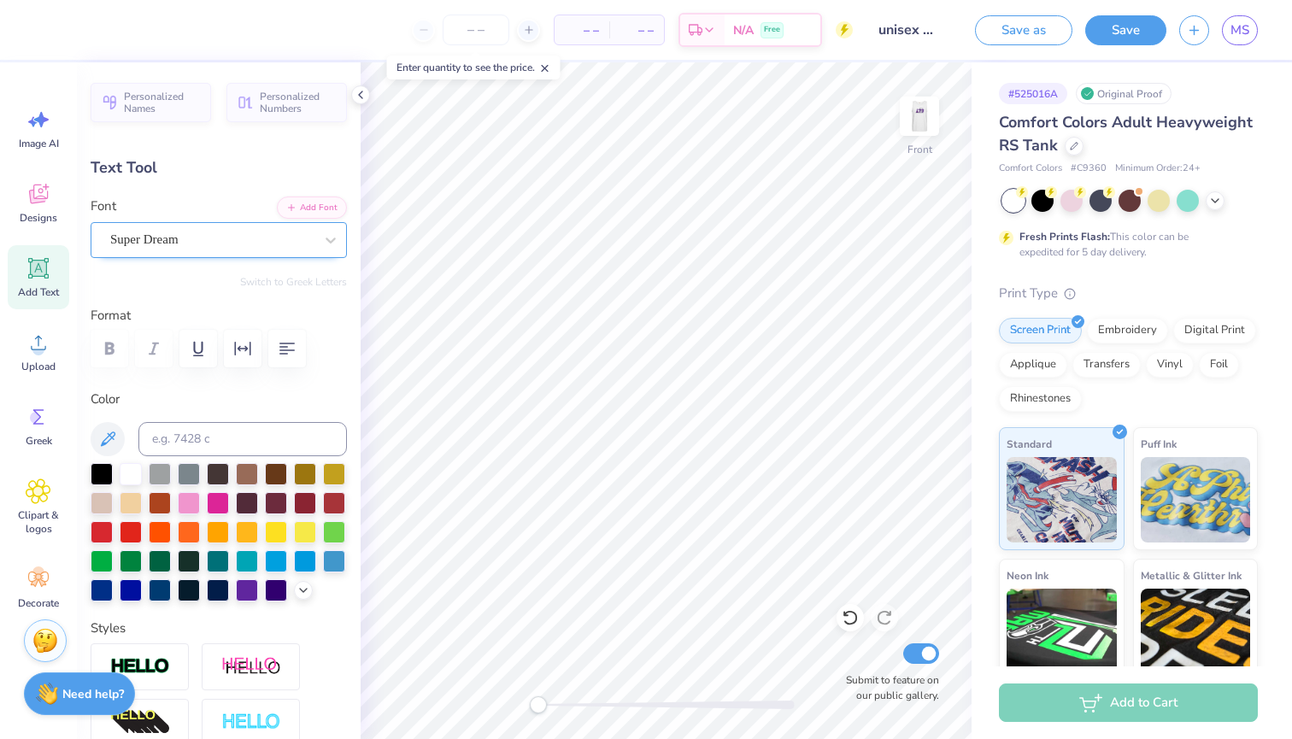
click at [245, 243] on div "Super Dream" at bounding box center [211, 239] width 207 height 26
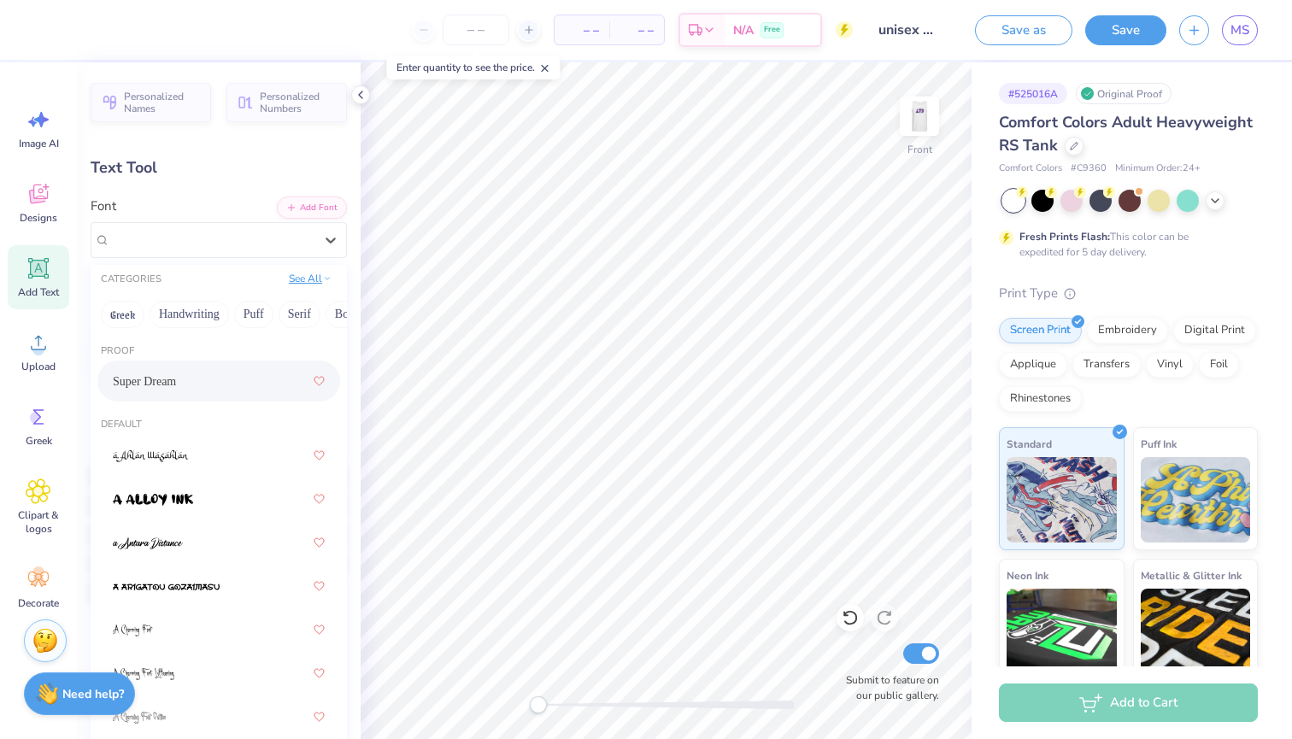
click at [302, 284] on button "See All" at bounding box center [310, 278] width 53 height 17
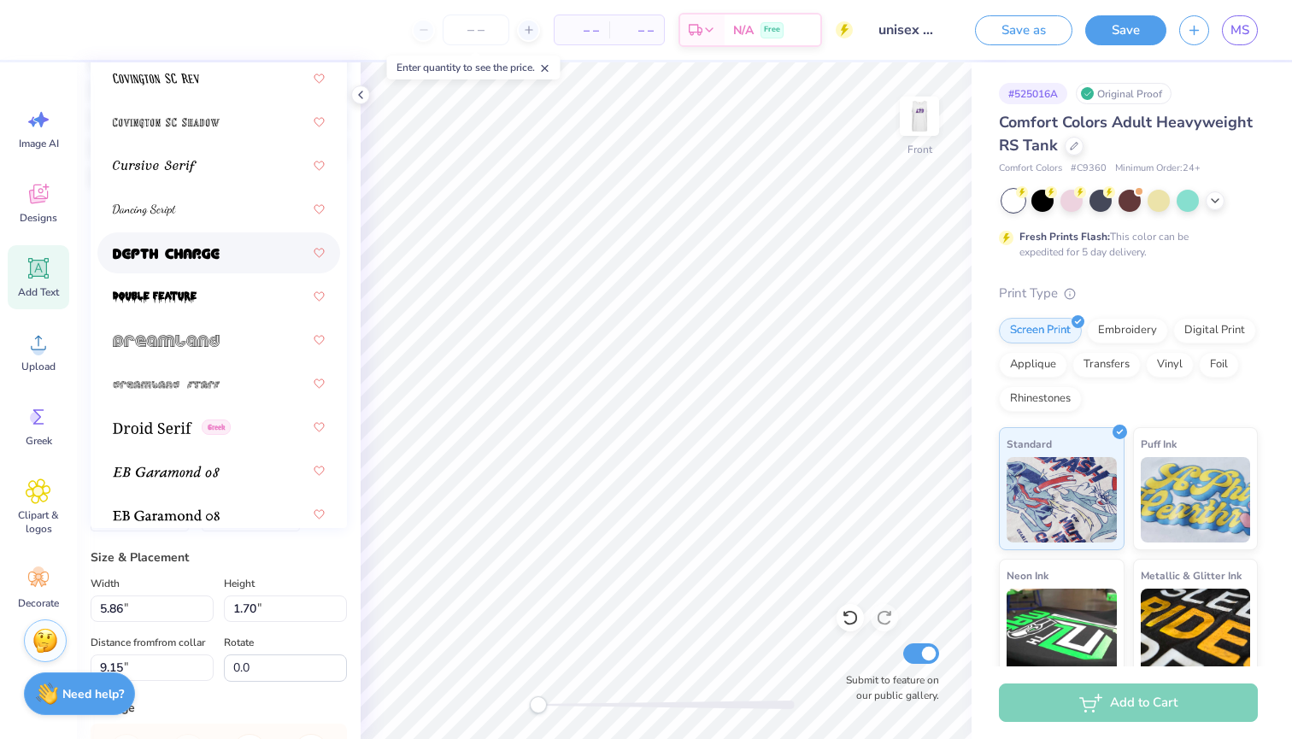
scroll to position [4055, 0]
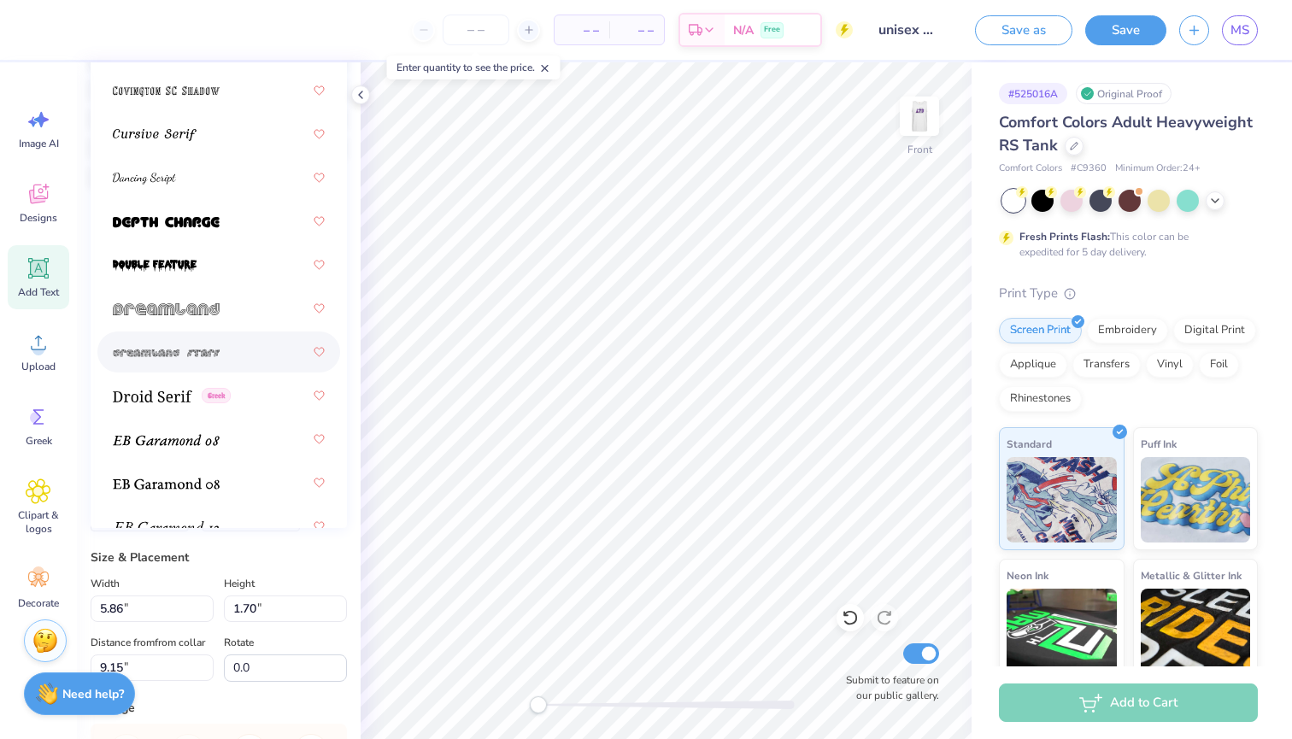
click at [235, 353] on div at bounding box center [219, 352] width 212 height 31
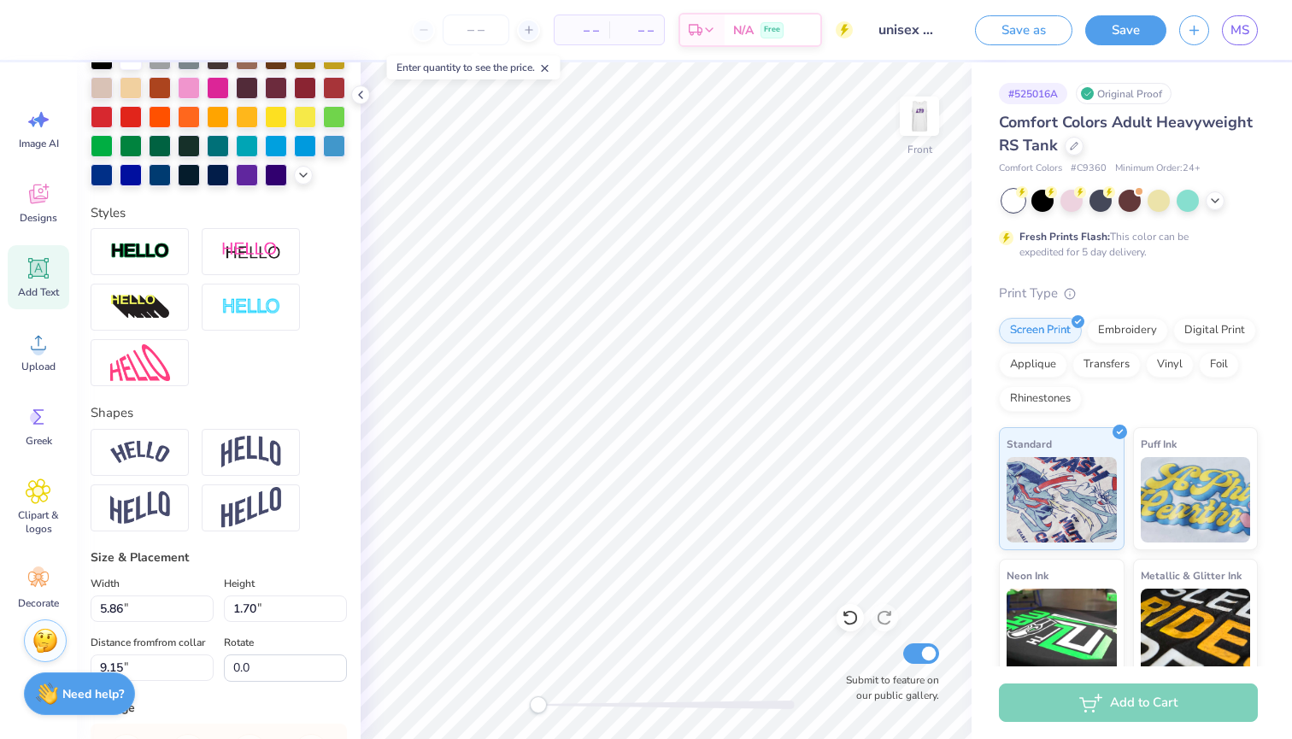
scroll to position [15, 3]
type textarea "Less than three"
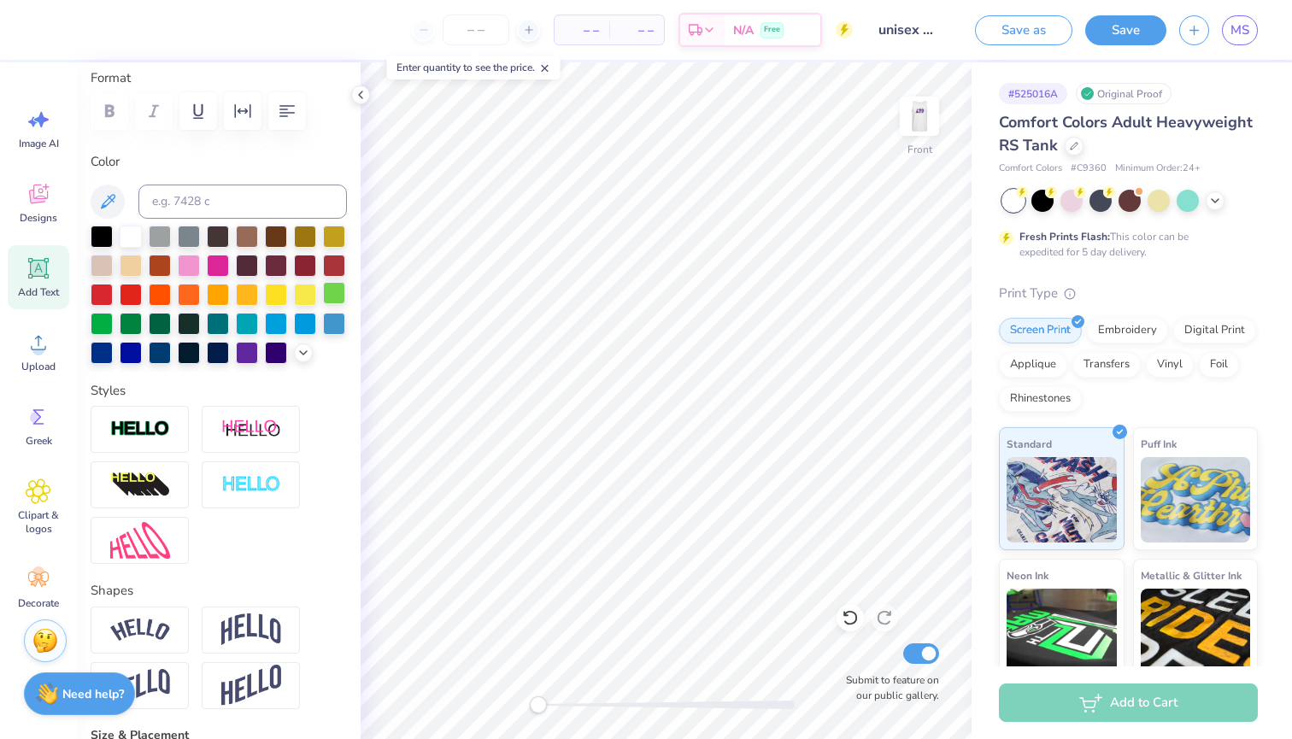
scroll to position [217, 0]
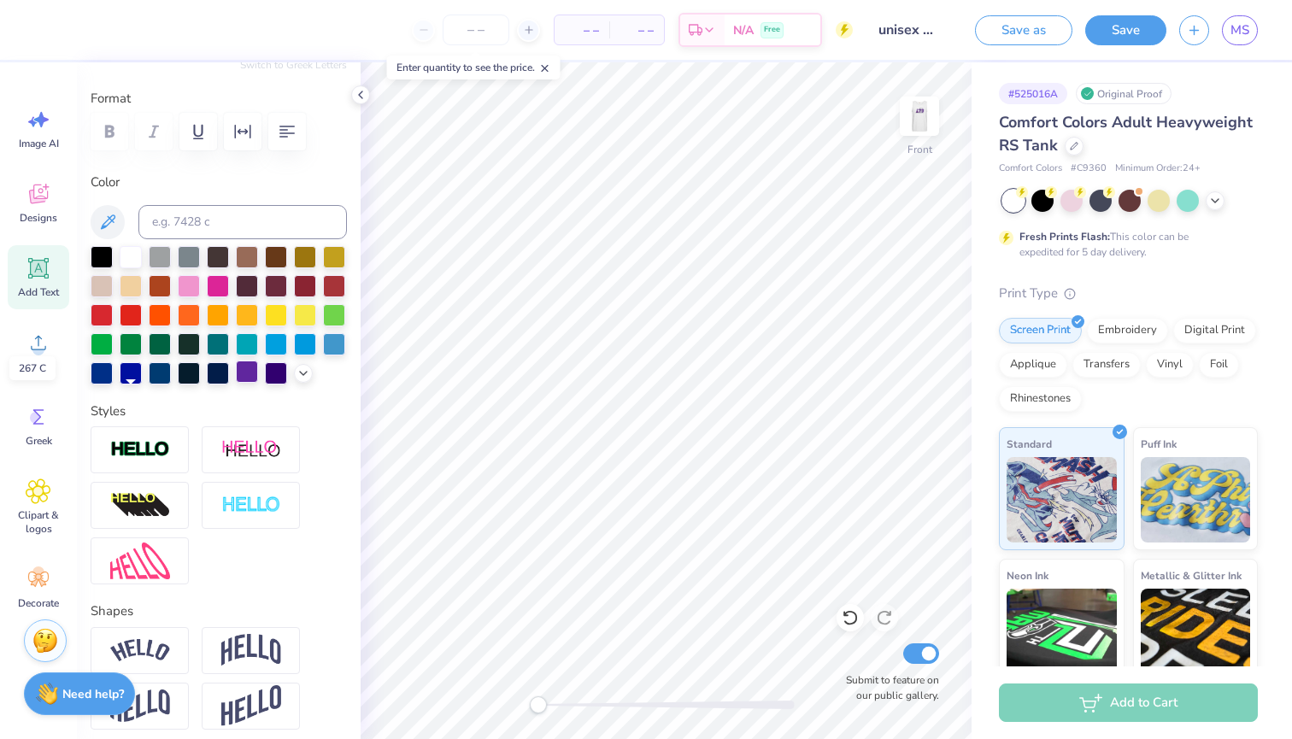
click at [236, 383] on div at bounding box center [247, 371] width 22 height 22
click at [265, 383] on div at bounding box center [276, 371] width 22 height 22
type input "8.55"
type input "7.56"
type input "6.22"
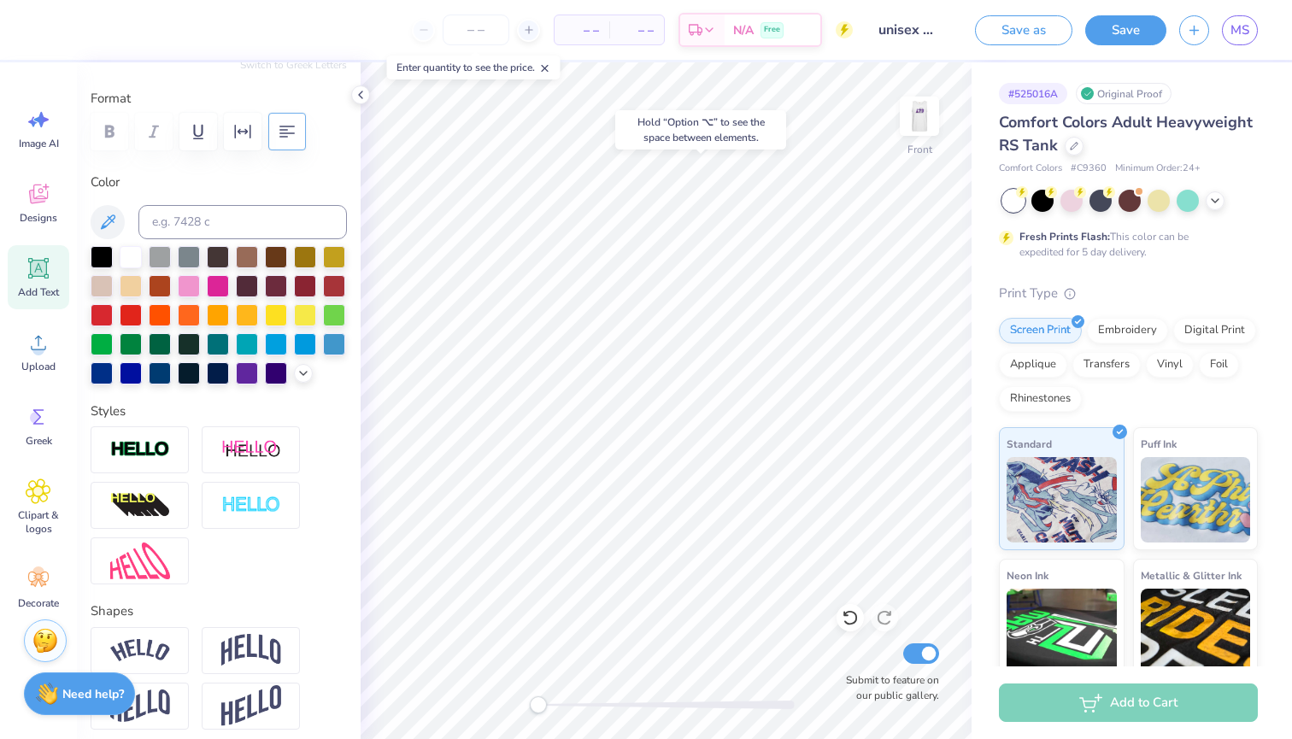
click at [290, 135] on icon "button" at bounding box center [287, 131] width 21 height 21
click at [291, 133] on icon "button" at bounding box center [287, 132] width 16 height 12
click at [291, 133] on icon "button" at bounding box center [287, 131] width 21 height 21
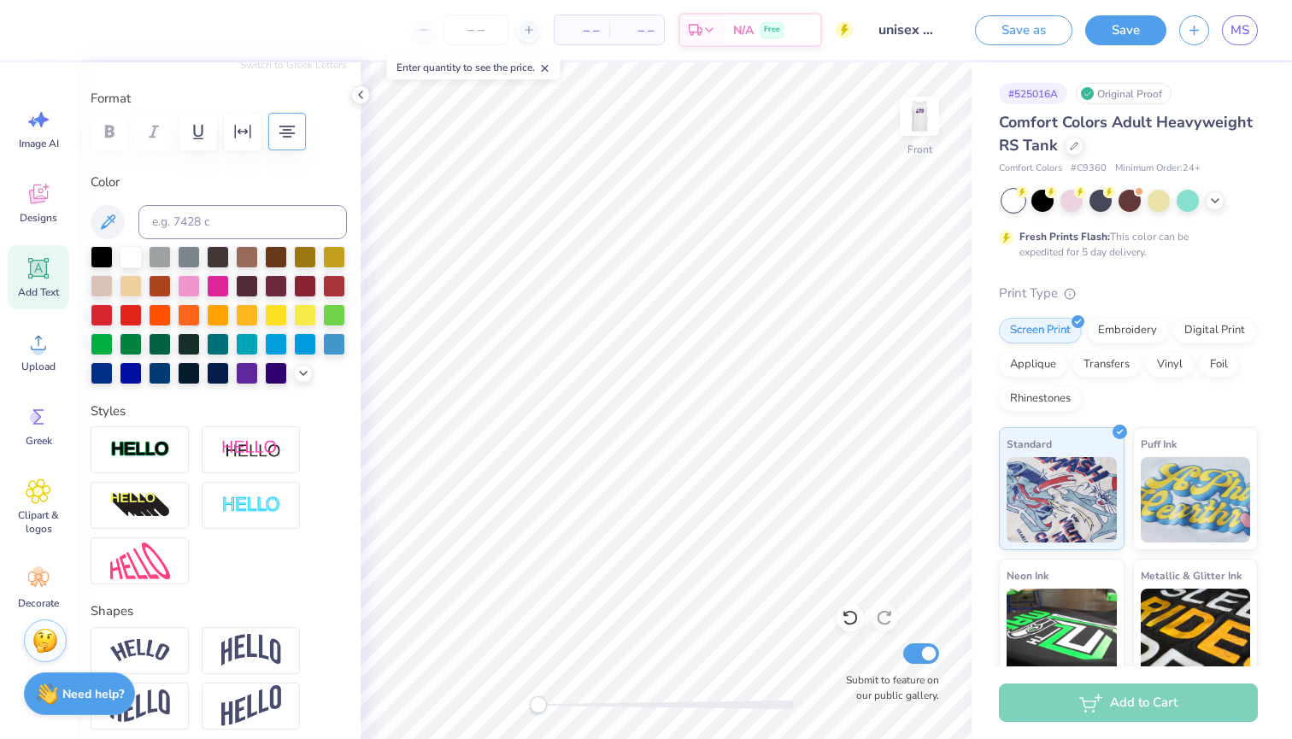
click at [291, 133] on icon "button" at bounding box center [287, 132] width 16 height 12
click at [291, 133] on icon "button" at bounding box center [287, 131] width 21 height 21
click at [286, 136] on icon "button" at bounding box center [286, 132] width 15 height 12
type textarea "Less than three"
type input "2.84"
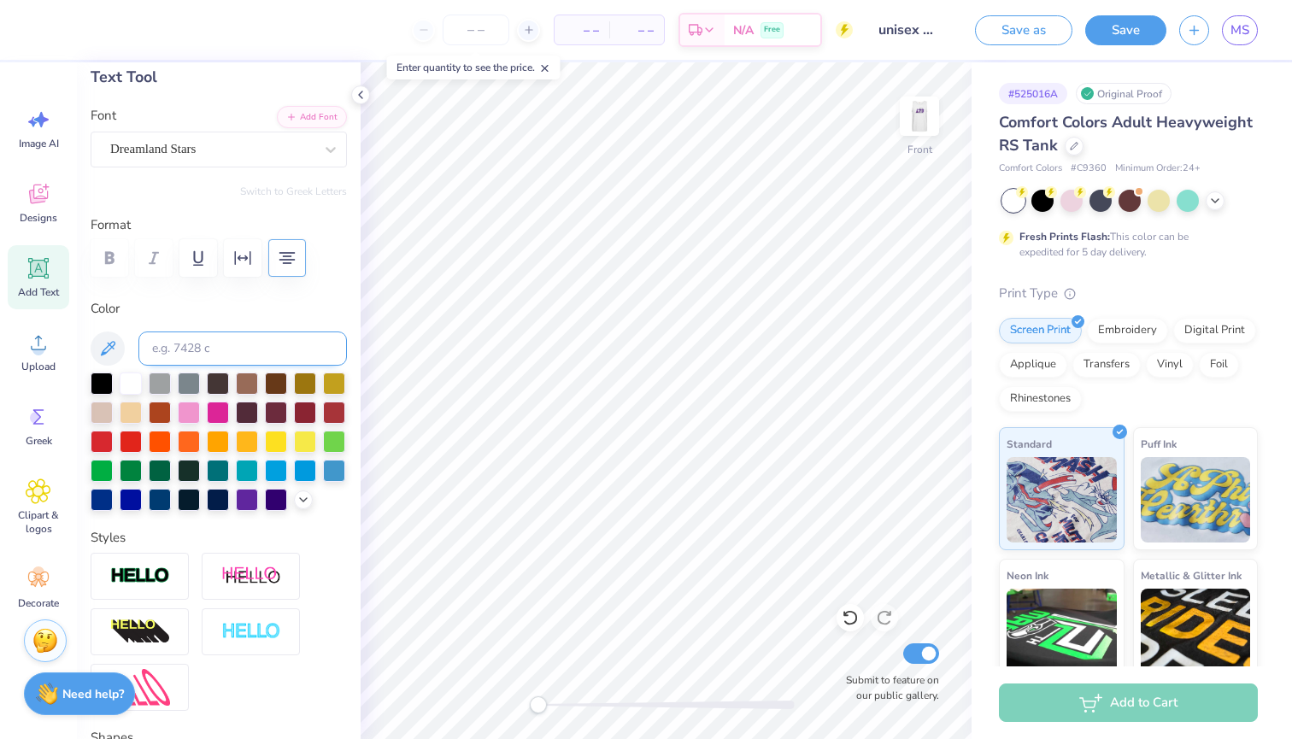
scroll to position [22, 0]
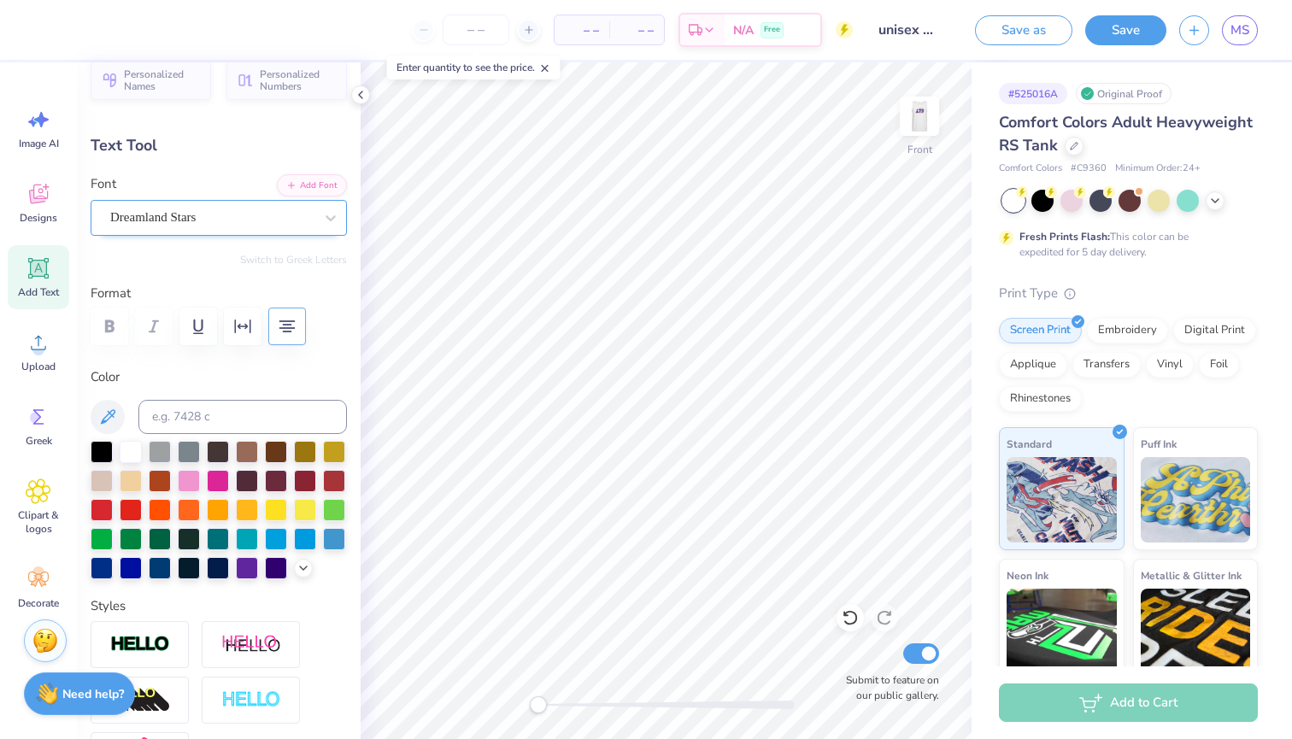
click at [196, 216] on span "Dreamland Stars" at bounding box center [152, 218] width 85 height 20
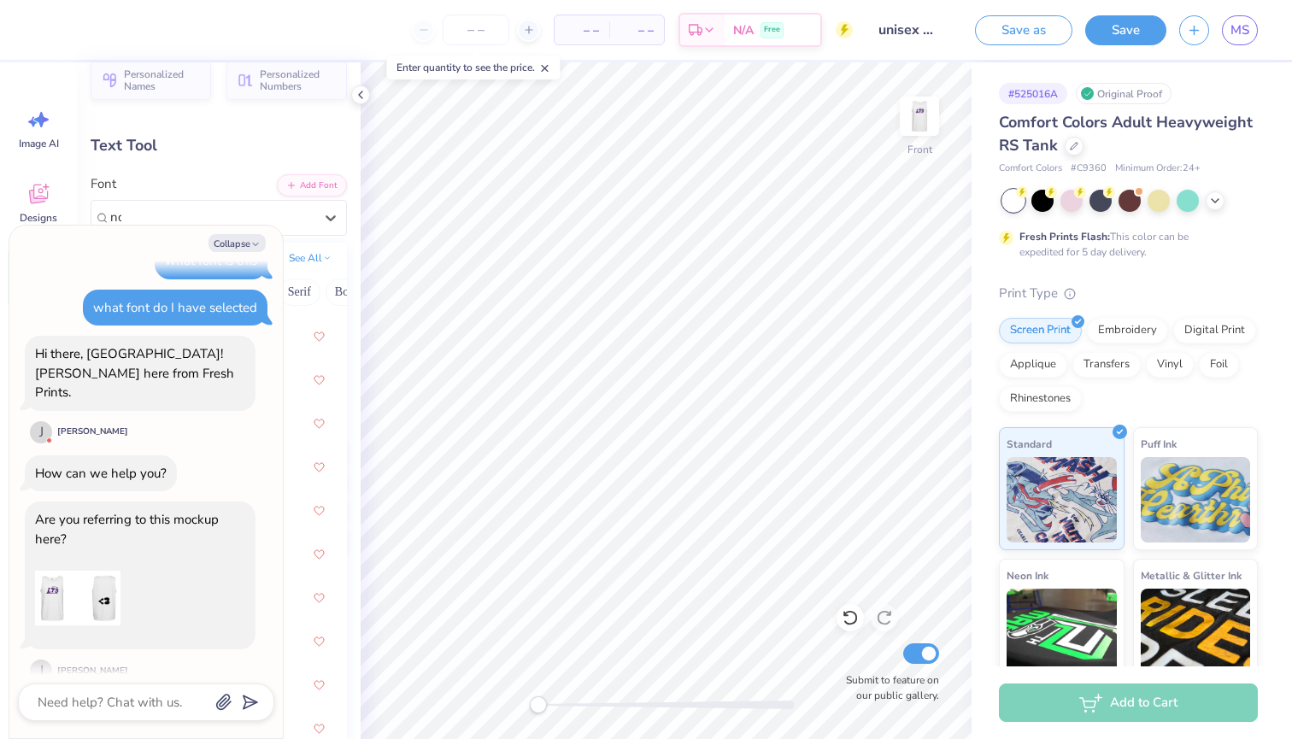
scroll to position [92, 0]
type input "no"
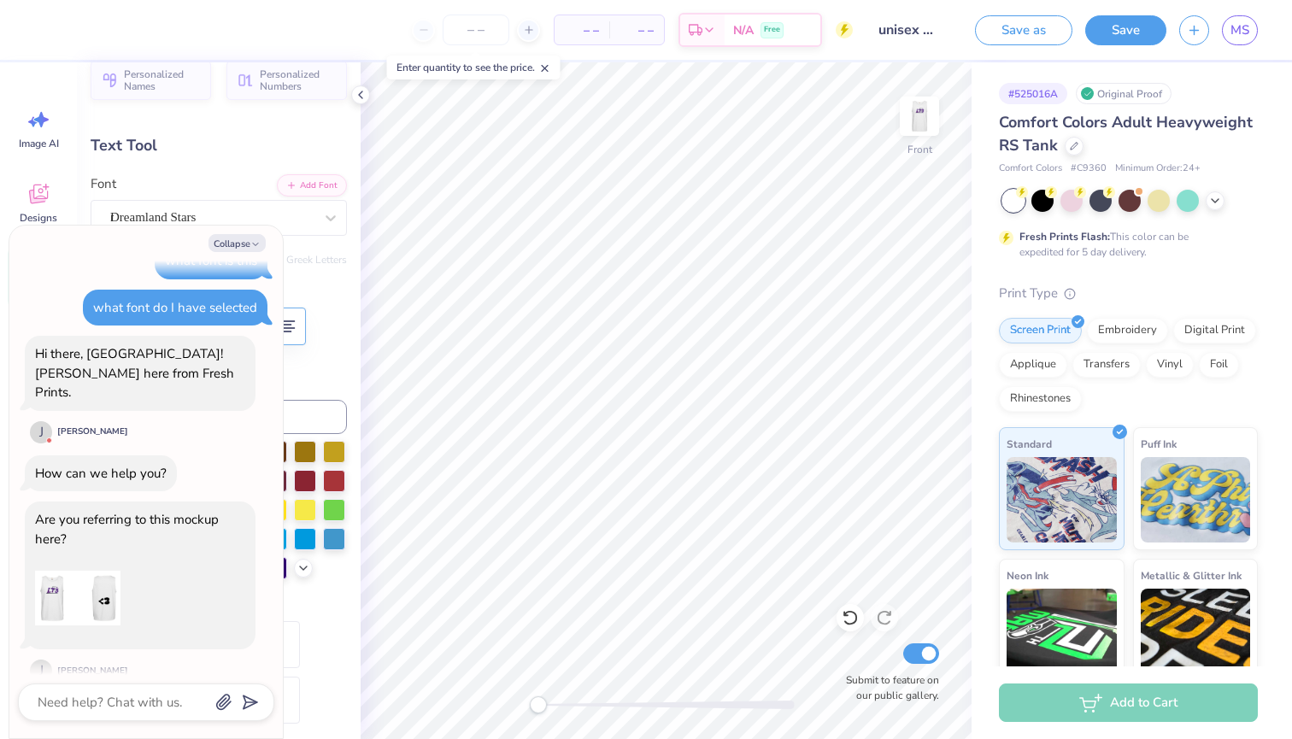
type textarea "x"
click at [99, 689] on div at bounding box center [146, 702] width 256 height 38
click at [85, 700] on textarea at bounding box center [122, 702] width 173 height 22
type textarea "n"
type textarea "x"
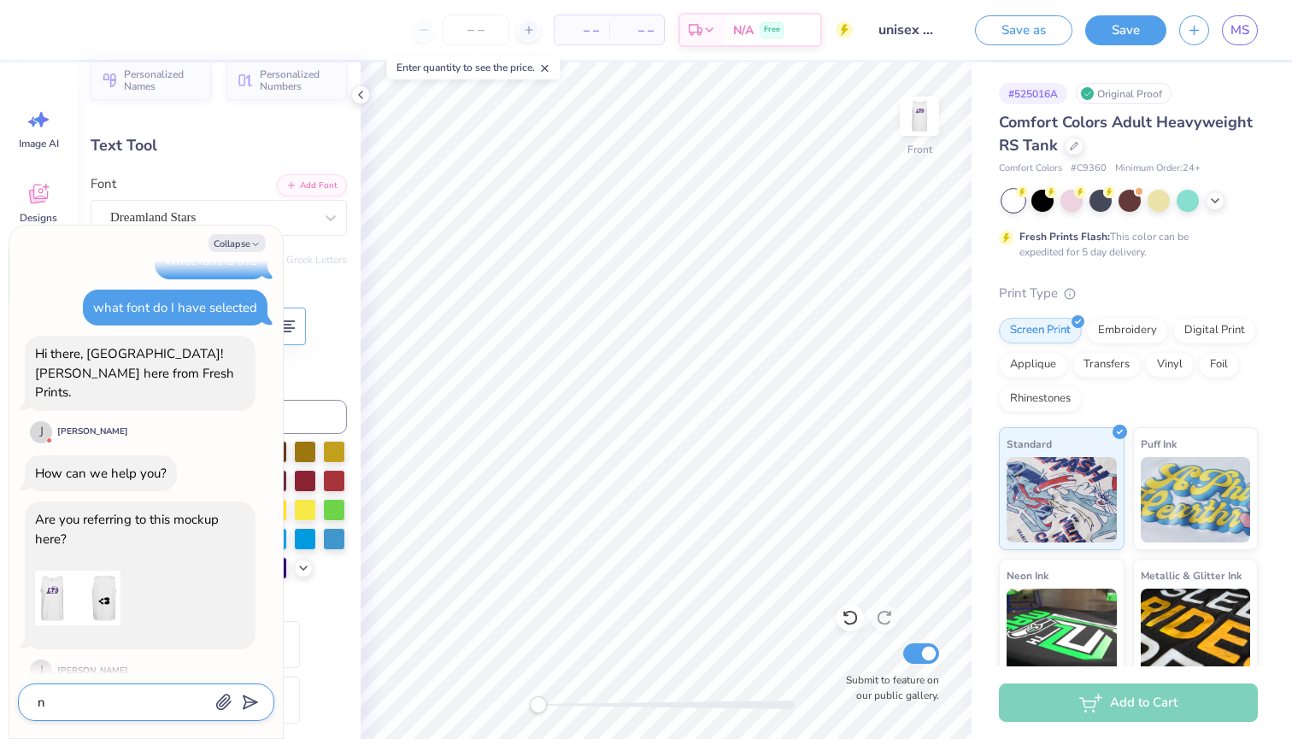
type textarea "no"
type textarea "x"
type textarea "no"
type textarea "x"
type textarea "no o"
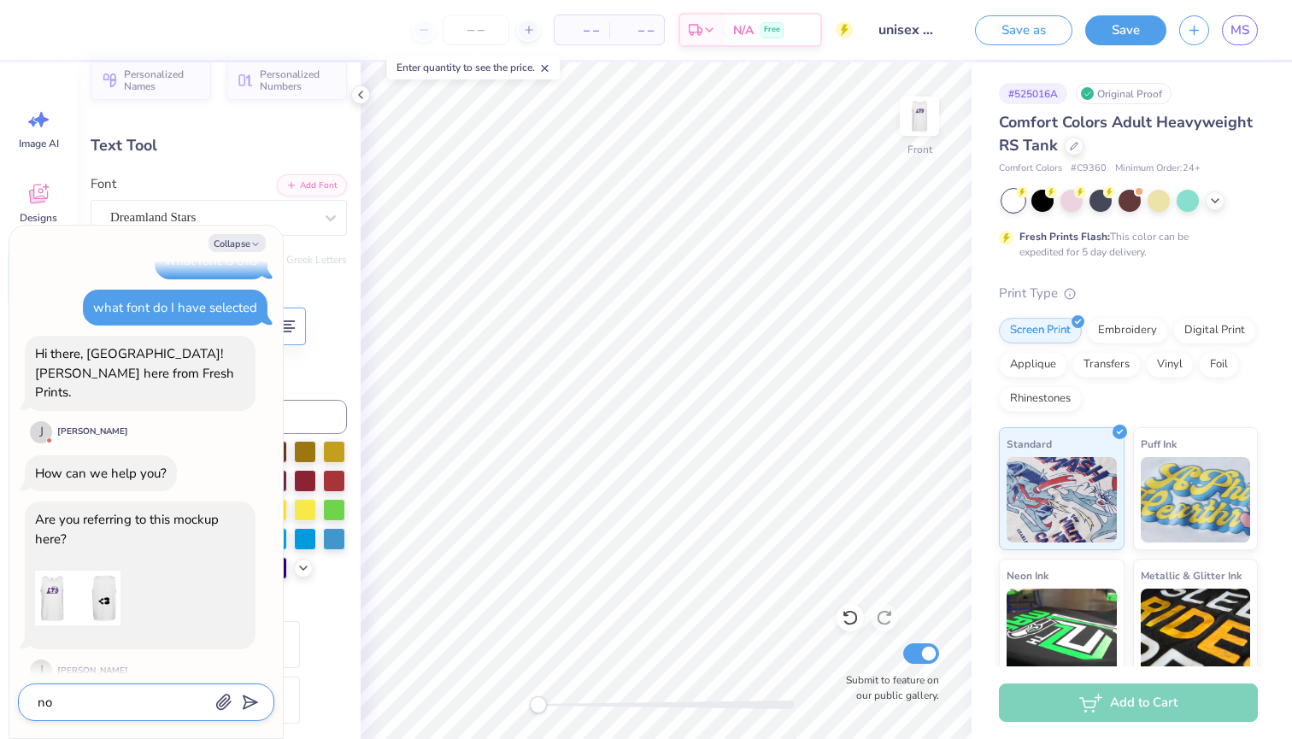
type textarea "x"
type textarea "no os"
type textarea "x"
type textarea "no osr"
type textarea "x"
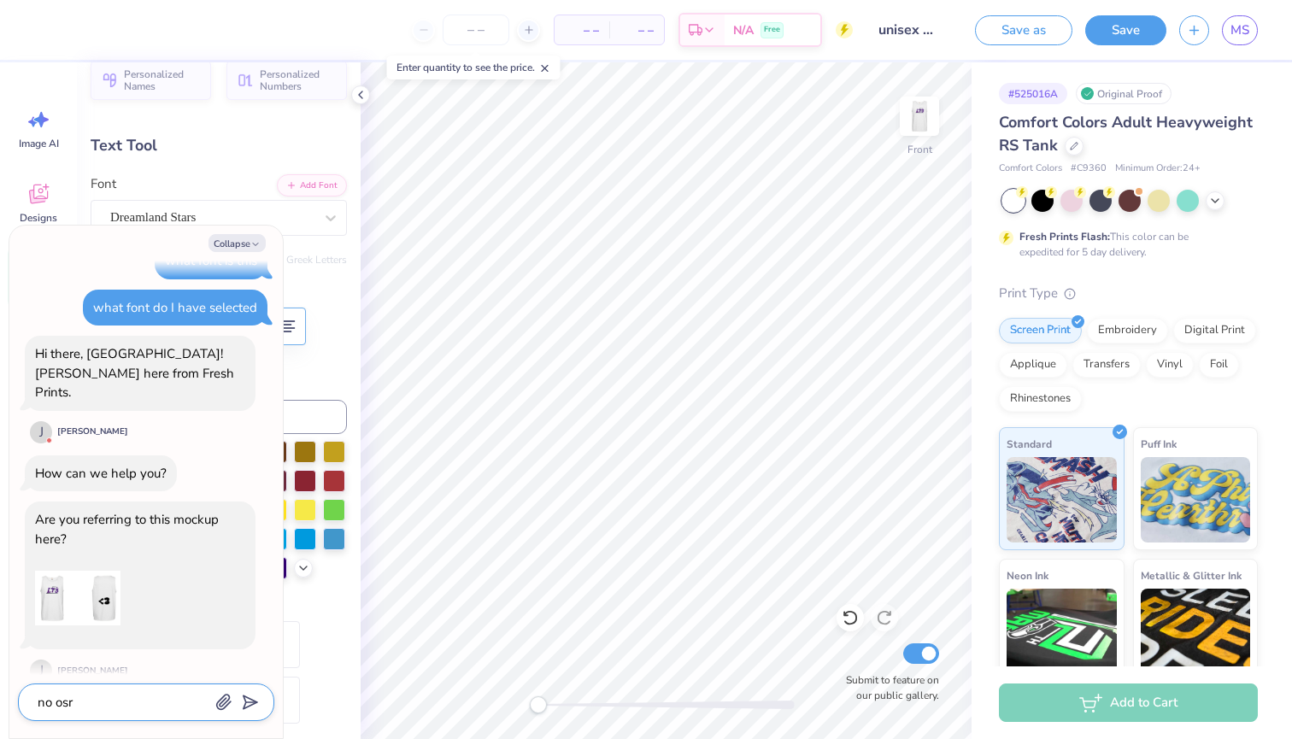
type textarea "no osrr"
type textarea "x"
type textarea "no osrry"
type textarea "x"
type textarea "no sorry"
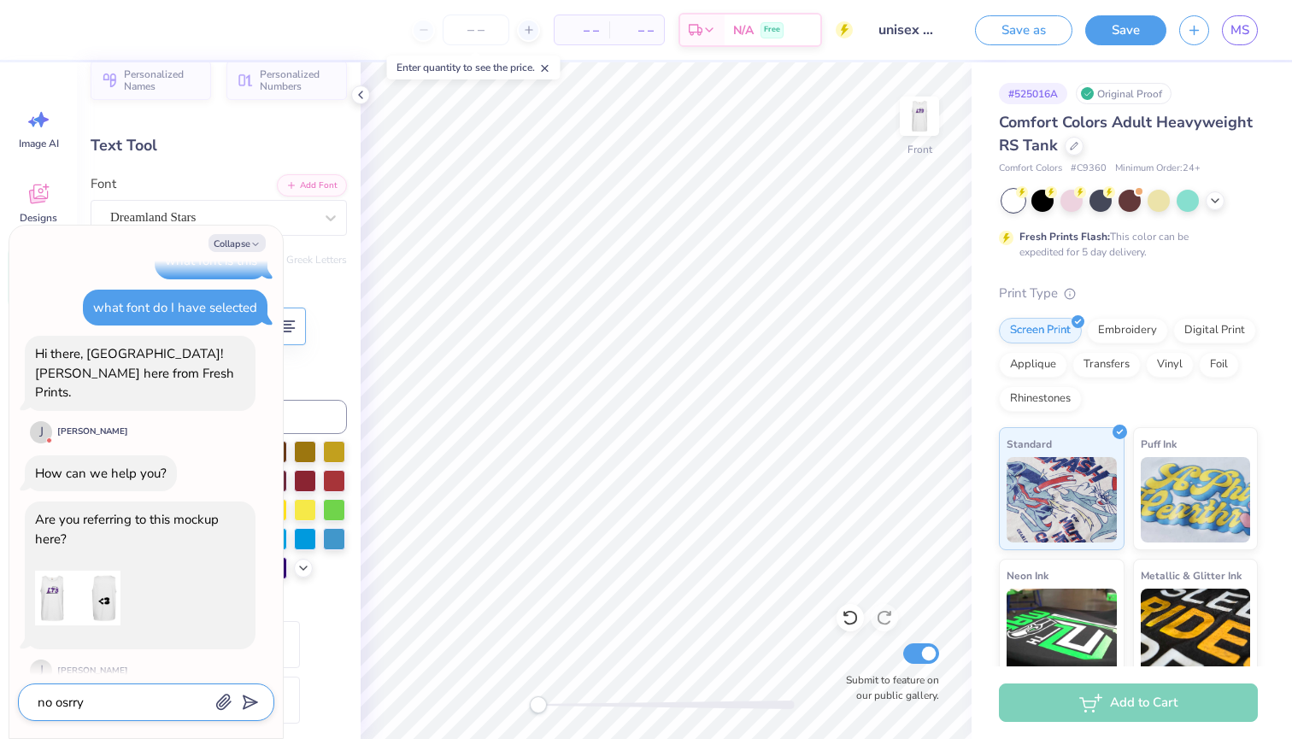
type textarea "x"
type textarea "no sorry"
type textarea "x"
type textarea "no sorry,"
type textarea "x"
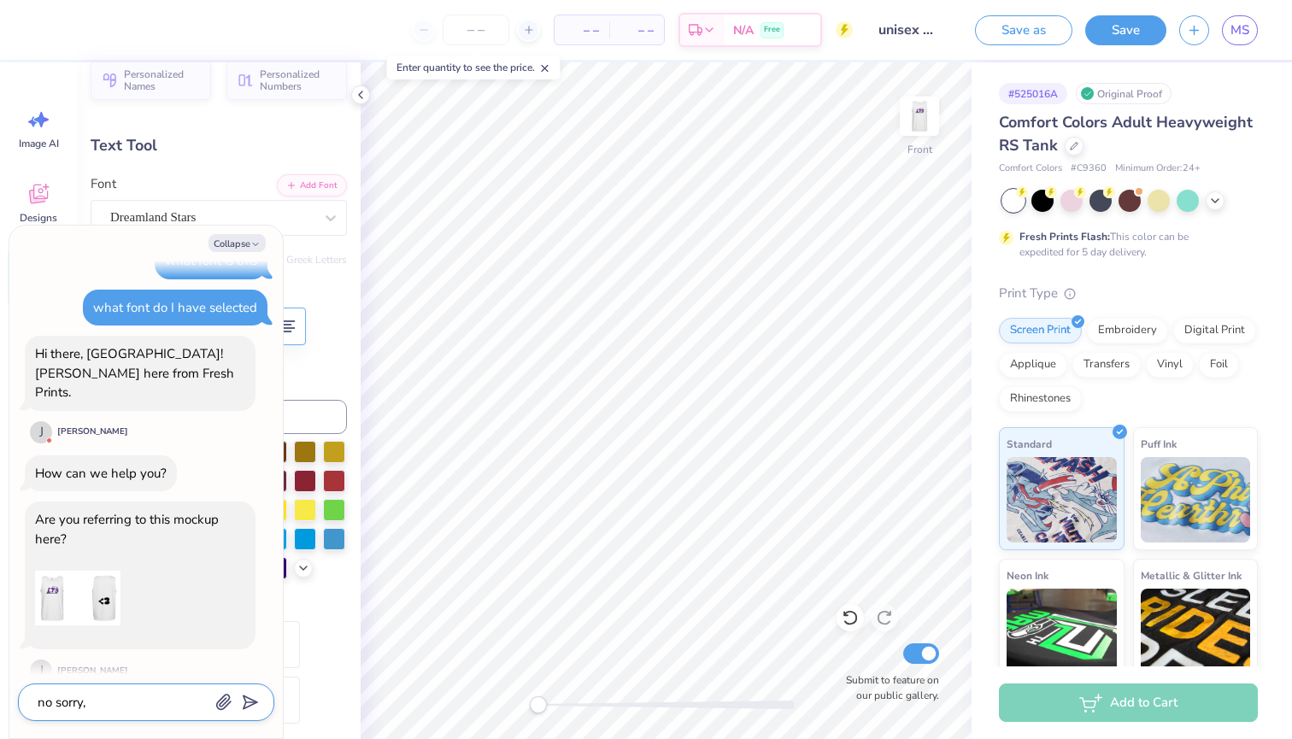
type textarea "no sorry,"
type textarea "x"
type textarea "no sorry, t"
type textarea "x"
type textarea "no sorry, th"
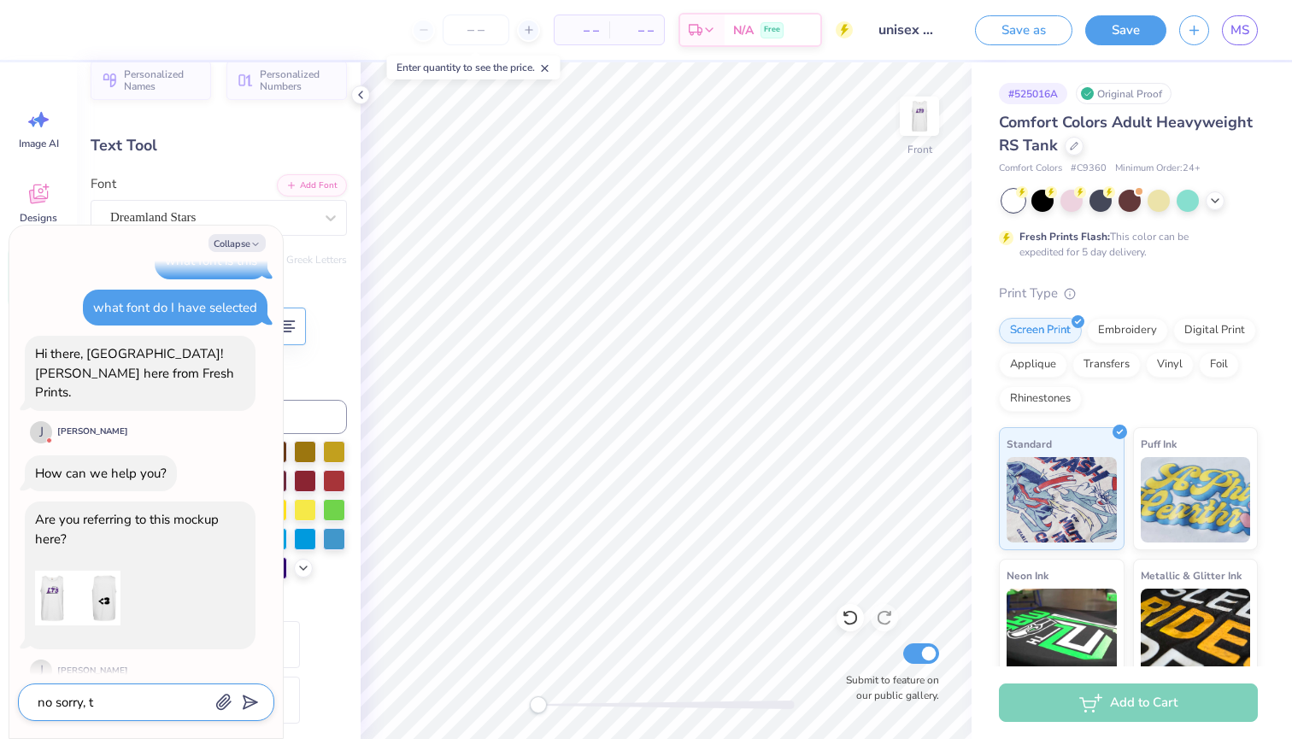
type textarea "x"
type textarea "no sorry, the"
type textarea "x"
type textarea "no sorry, the"
type textarea "x"
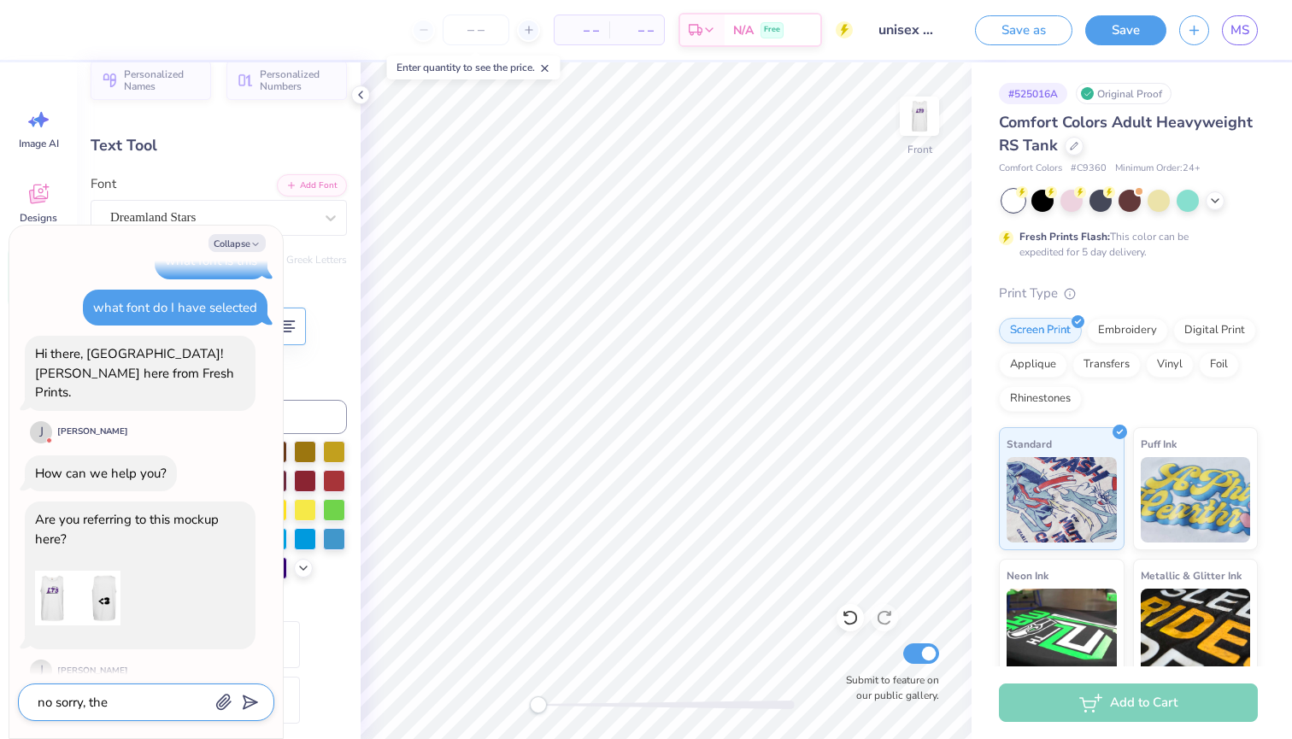
type textarea "no sorry, the t"
type textarea "x"
type textarea "no sorry, the ta"
type textarea "x"
type textarea "no sorry, the tan"
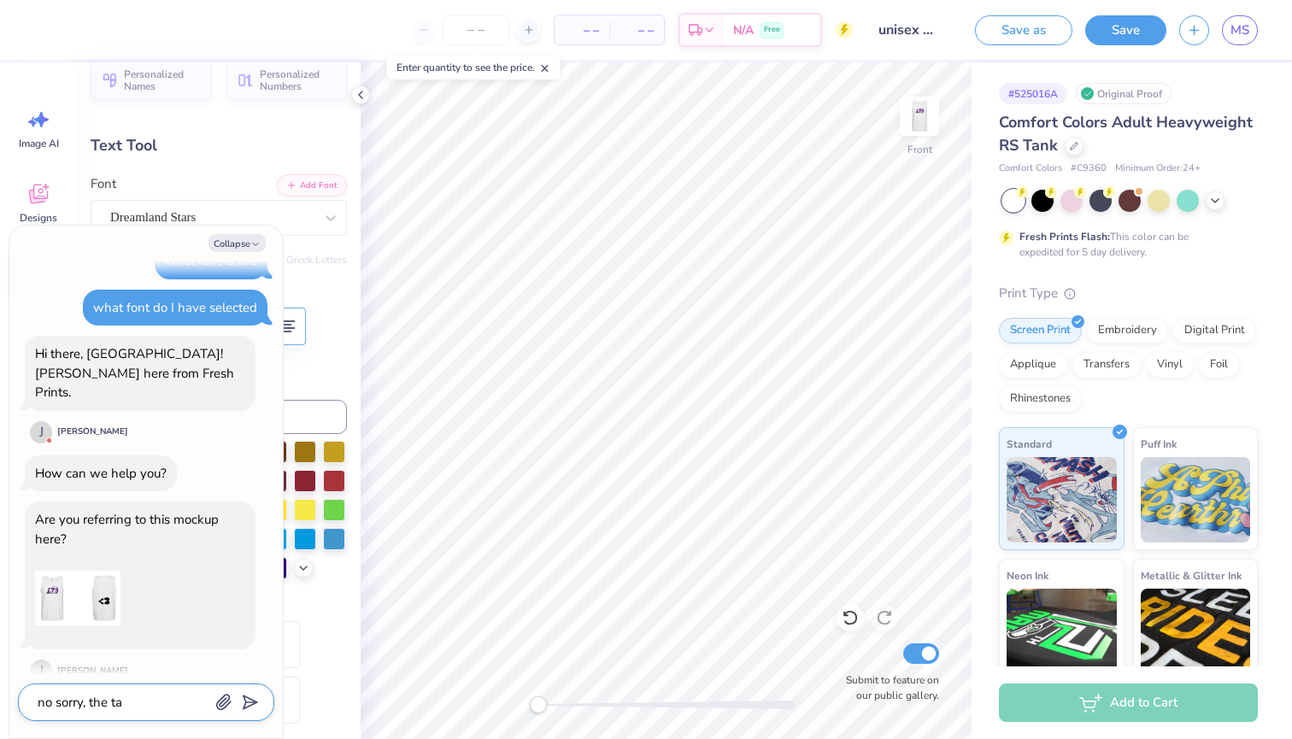
type textarea "x"
type textarea "no sorry, the tank"
type textarea "x"
type textarea "no sorry, the tank"
type textarea "x"
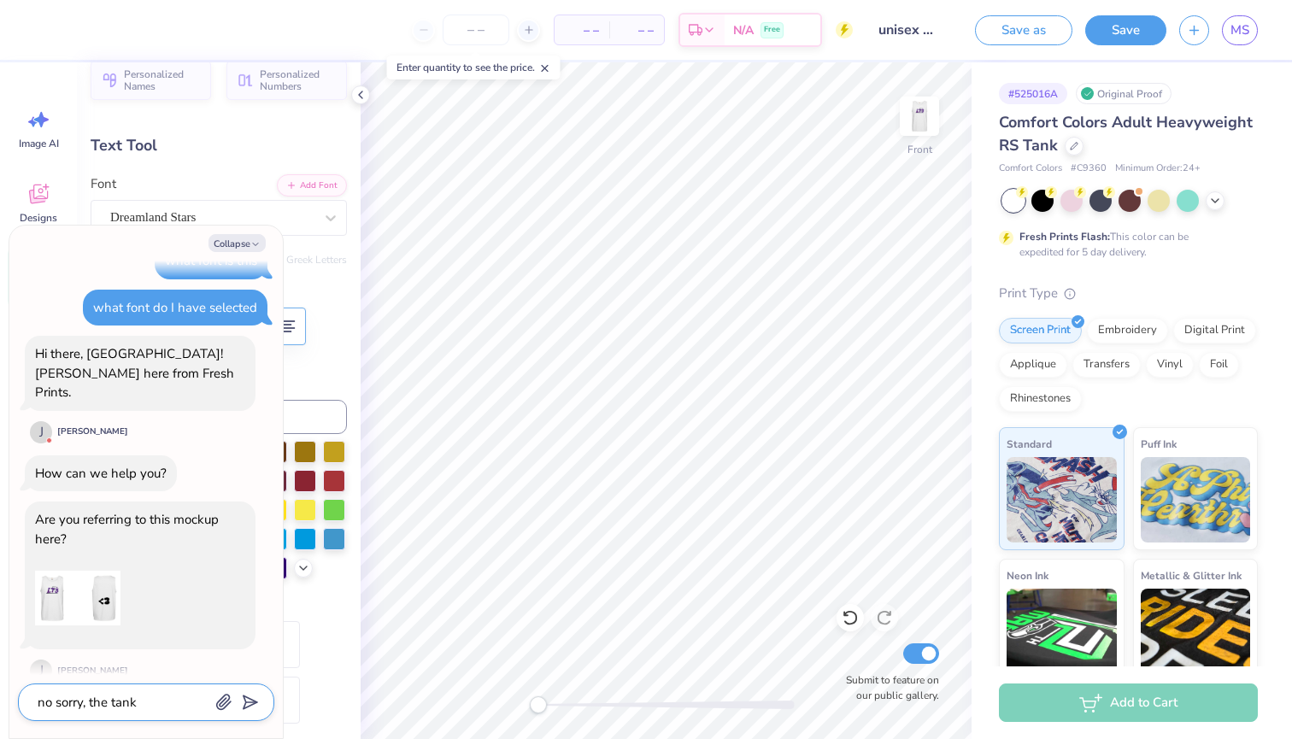
type textarea "no sorry, the tank t"
type textarea "x"
type textarea "no sorry, the tank to"
type textarea "x"
type textarea "no sorry, the tank top"
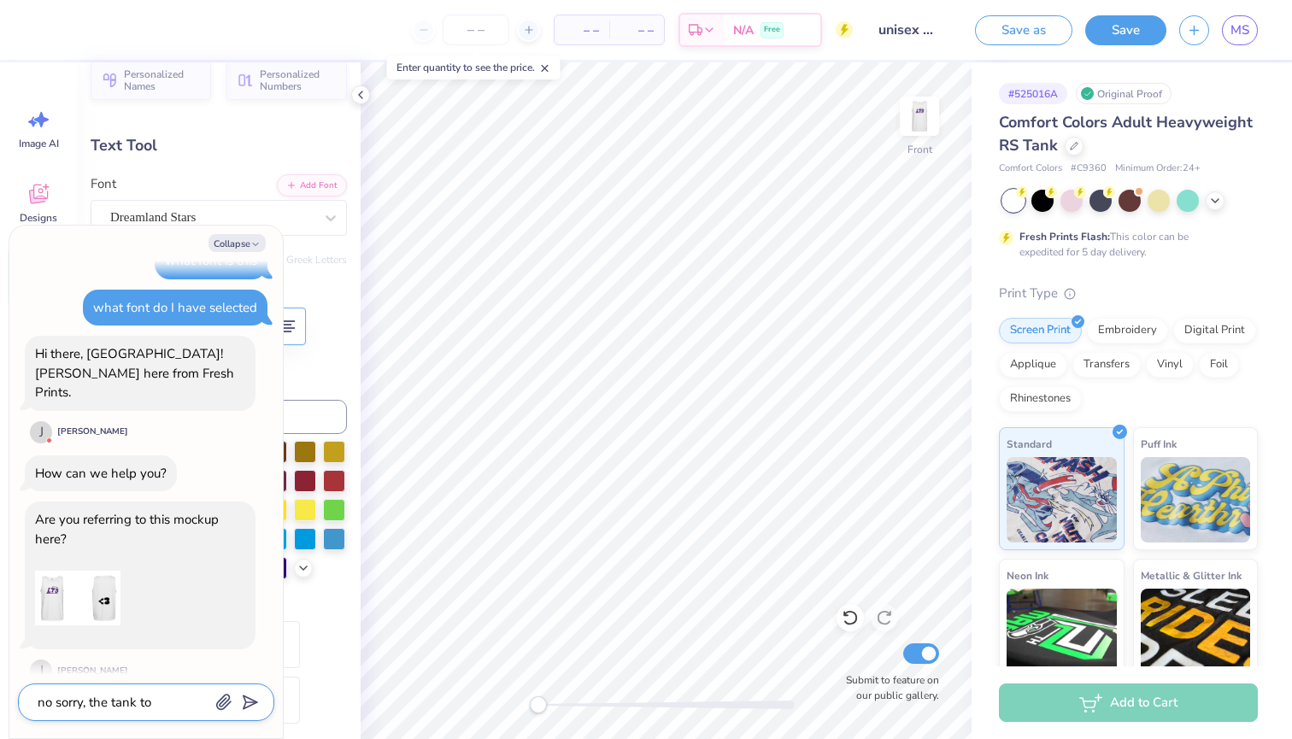
type textarea "x"
type textarea "no sorry, the tank top"
type textarea "x"
type textarea "no sorry, the tank top v"
type textarea "x"
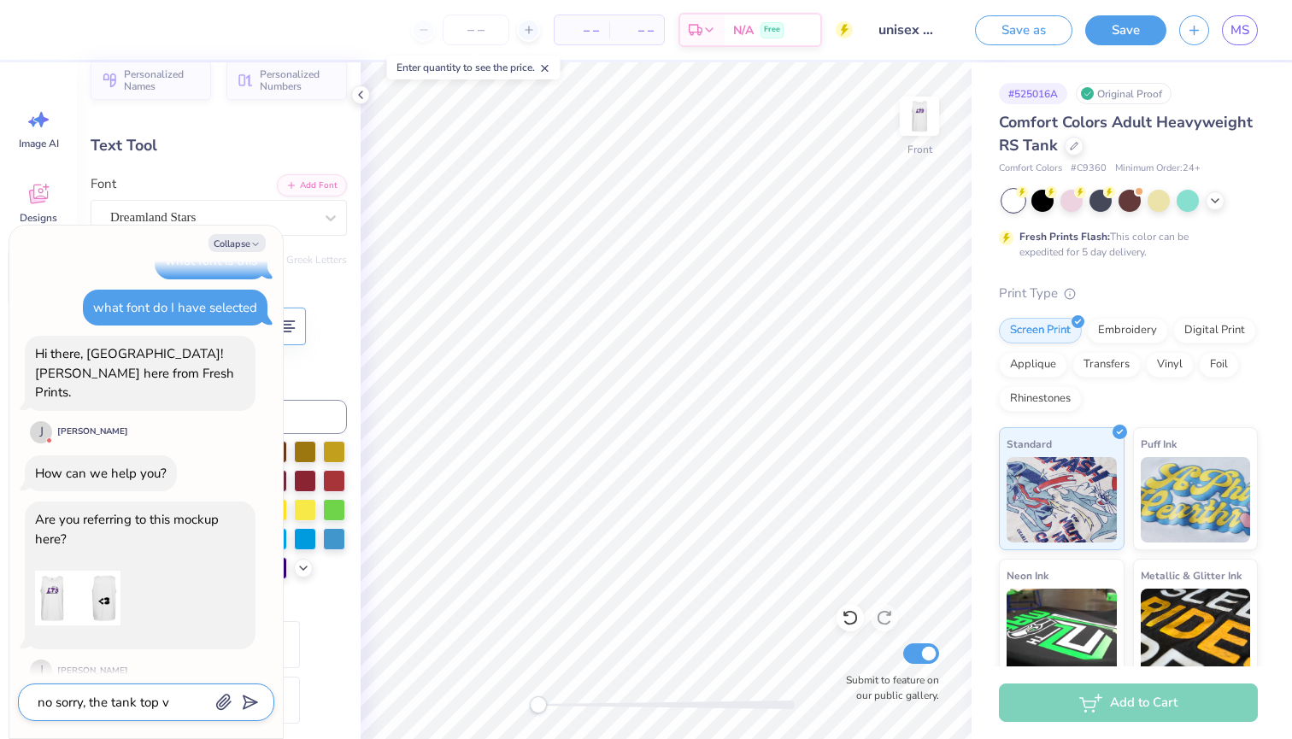
type textarea "no sorry, the tank top ve"
type textarea "x"
type textarea "no sorry, the tank top ver"
type textarea "x"
type textarea "no sorry, the tank top vers"
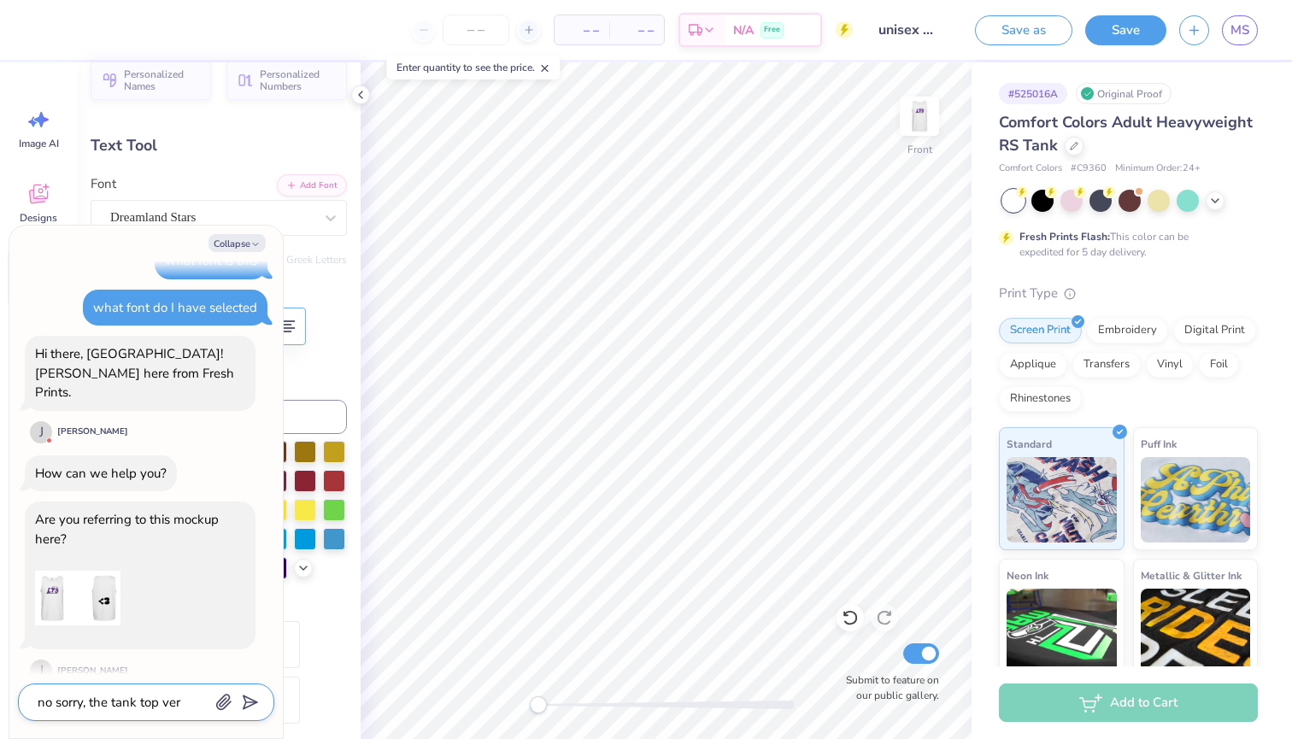
type textarea "x"
type textarea "no sorry, the tank top versi"
type textarea "x"
type textarea "no sorry, the tank top versio"
type textarea "x"
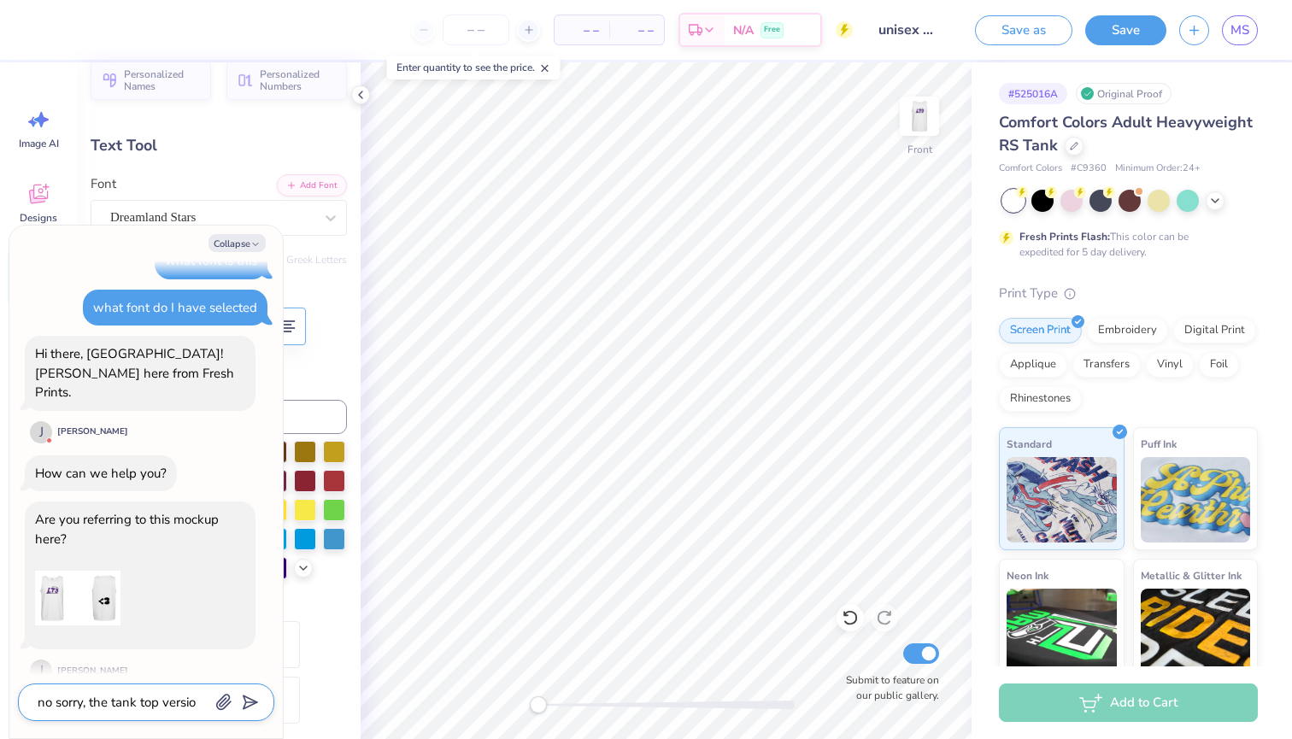
type textarea "no sorry, the tank top version"
type textarea "x"
type textarea "no sorry, the tank top version"
type textarea "x"
type textarea "no sorry, the tank top version 1"
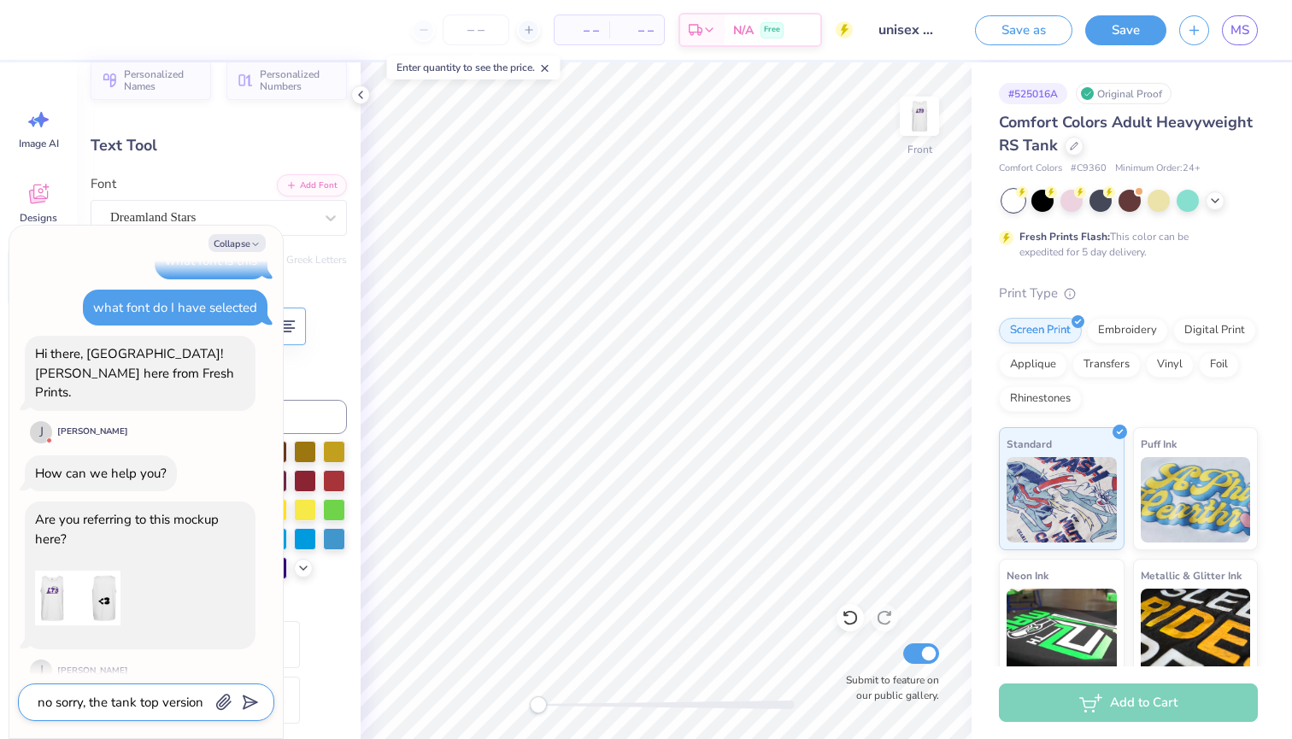
type textarea "x"
type textarea "no sorry, the tank top version 1"
type textarea "x"
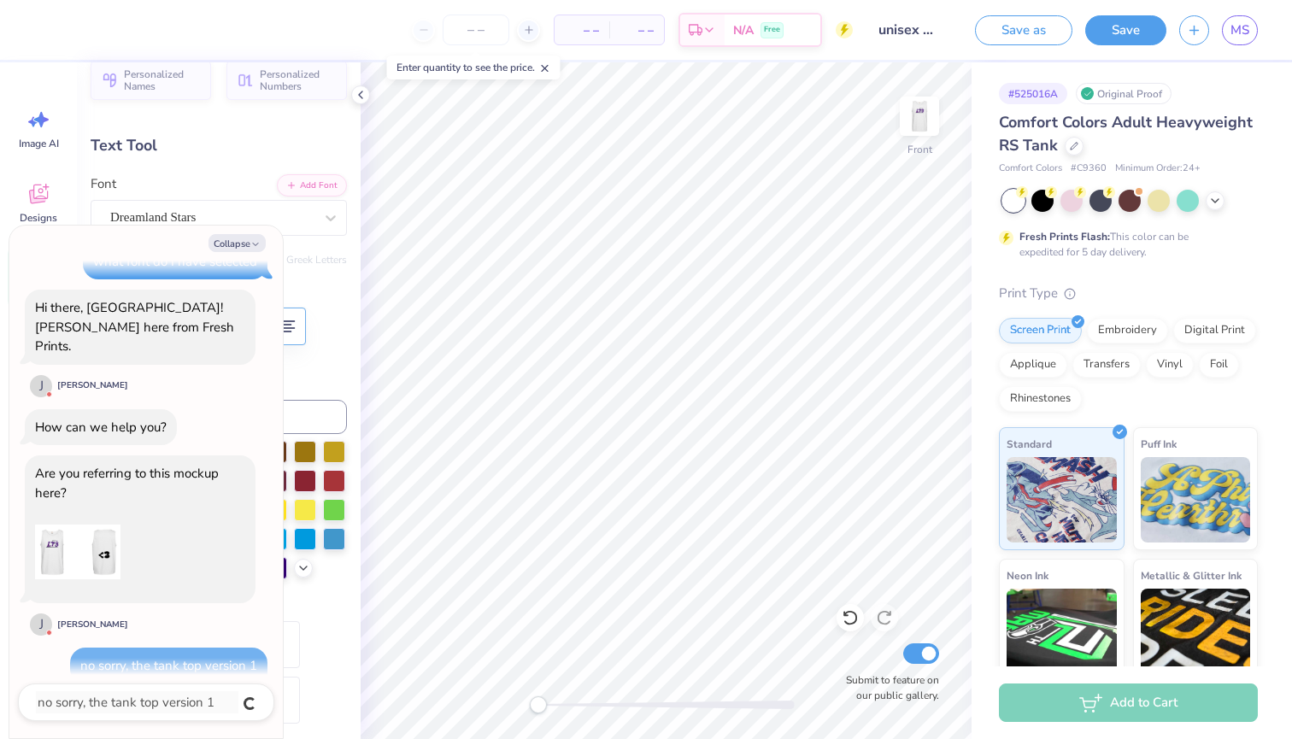
type textarea "x"
type textarea "i"
type textarea "x"
type textarea "iv"
type textarea "x"
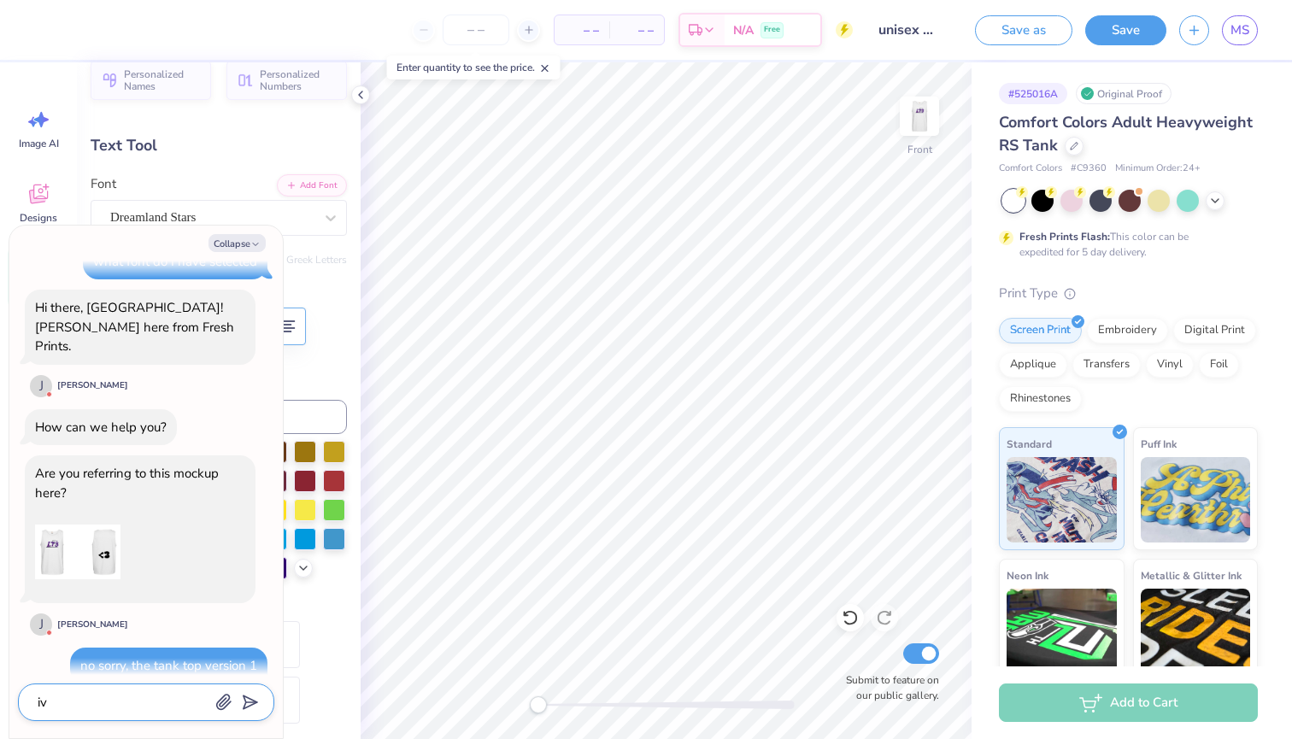
type textarea "ive"
type textarea "x"
type textarea "ive"
type textarea "x"
type textarea "ive b"
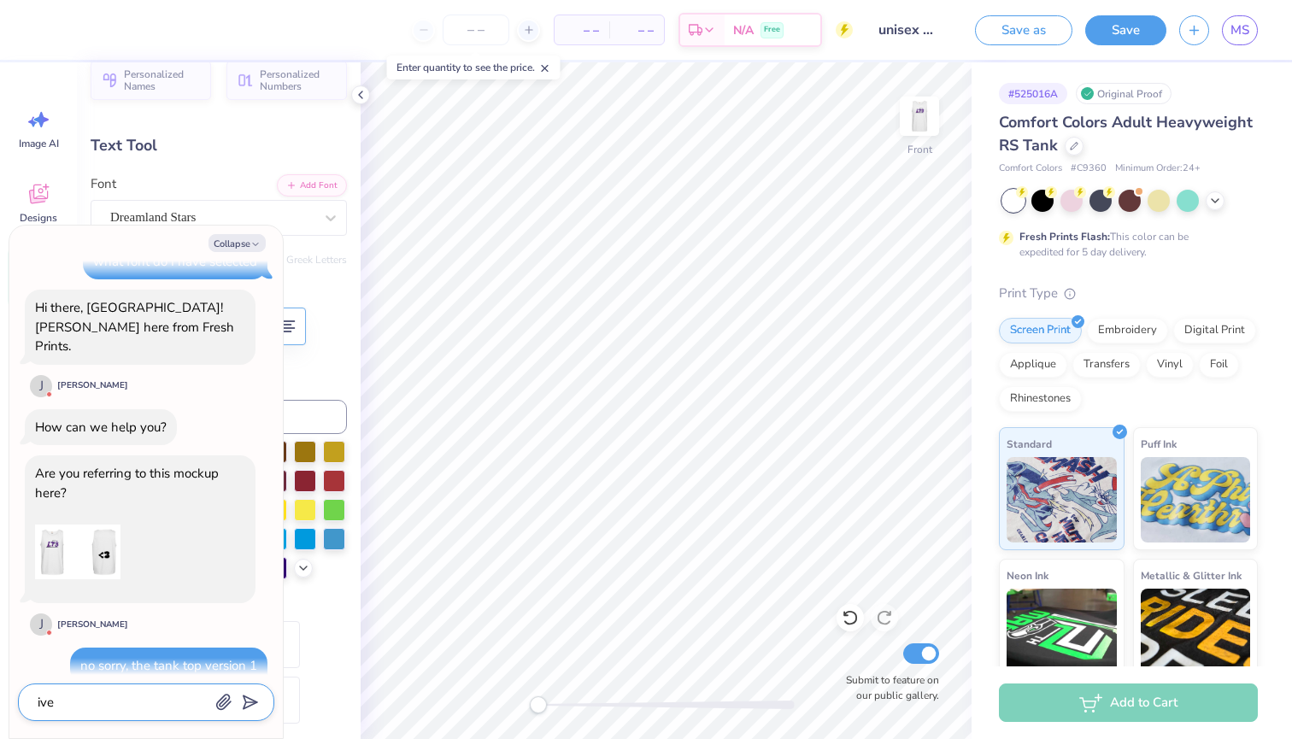
type textarea "x"
type textarea "ive be"
type textarea "x"
type textarea "ive bee"
type textarea "x"
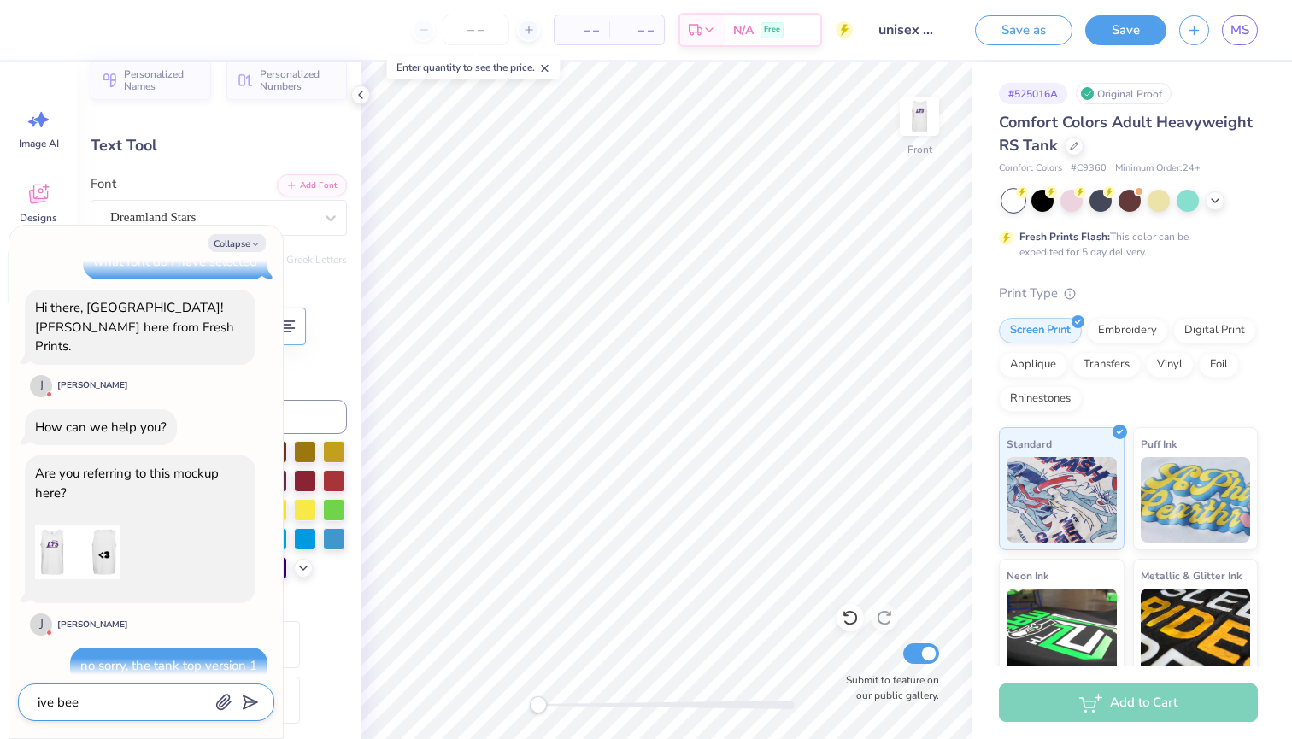
type textarea "ive been"
type textarea "x"
type textarea "ive bee"
type textarea "x"
type textarea "ive be"
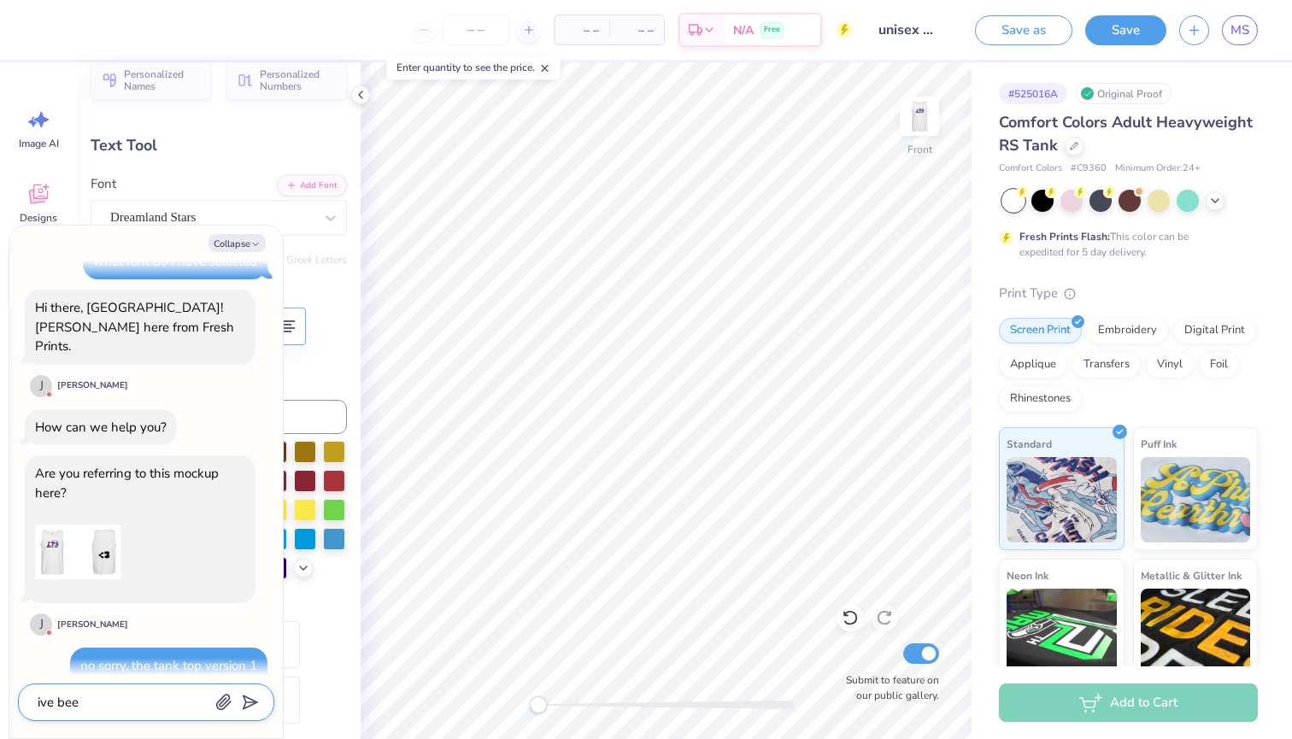
type textarea "x"
type textarea "ive b"
type textarea "x"
type textarea "ive"
type textarea "x"
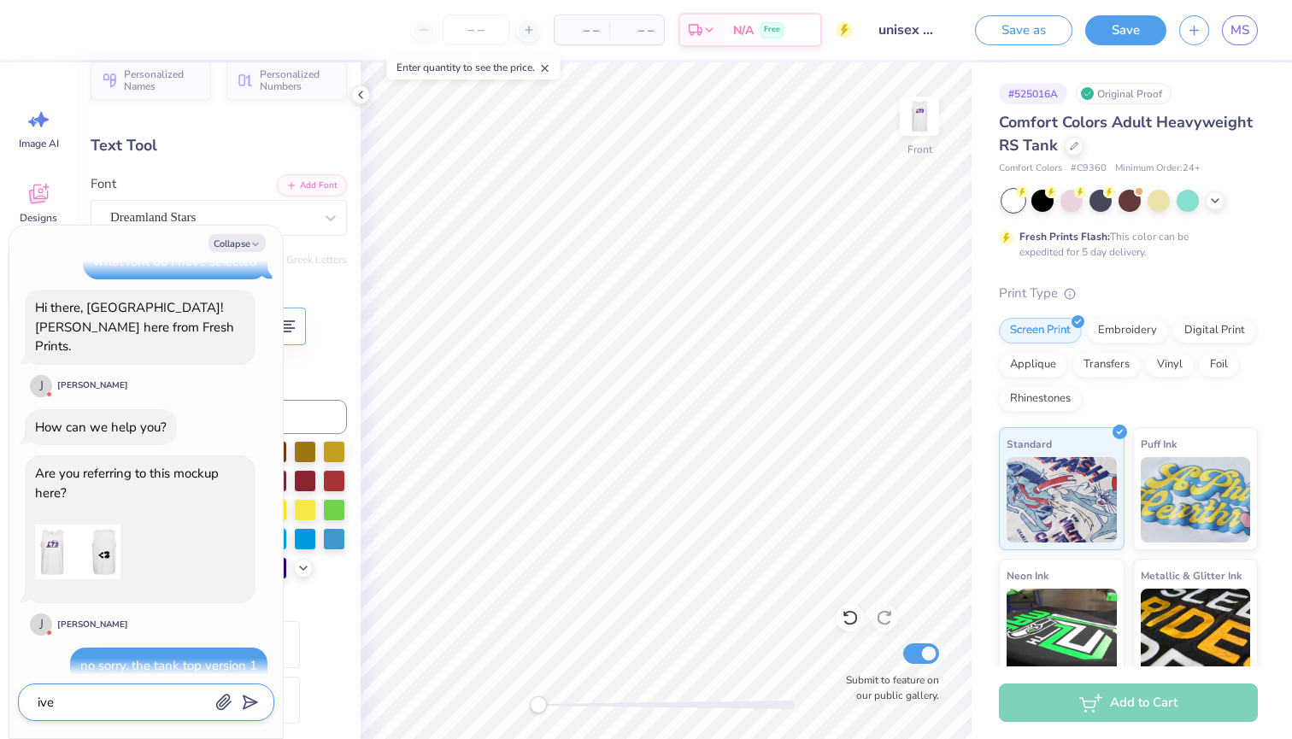
type textarea "ive"
type textarea "x"
type textarea "iv"
type textarea "x"
type textarea "i"
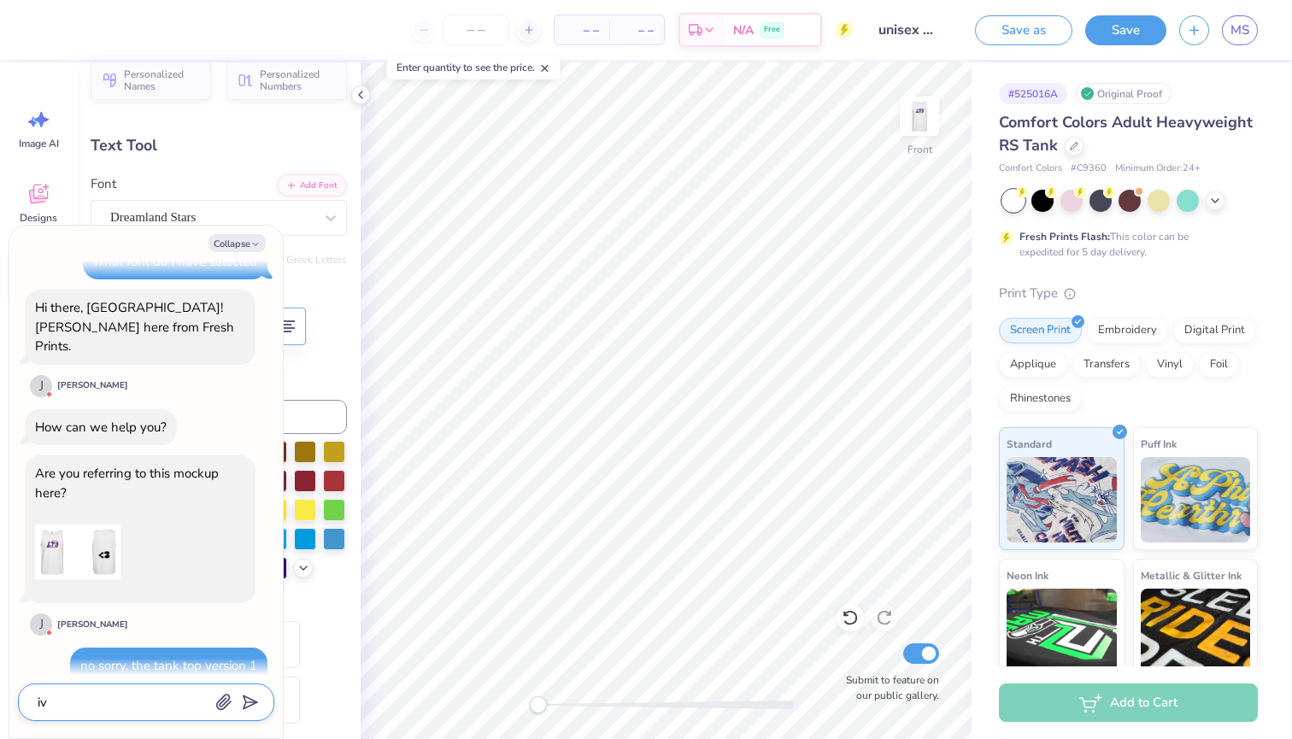
type textarea "x"
type textarea "I"
type textarea "x"
type textarea "I'"
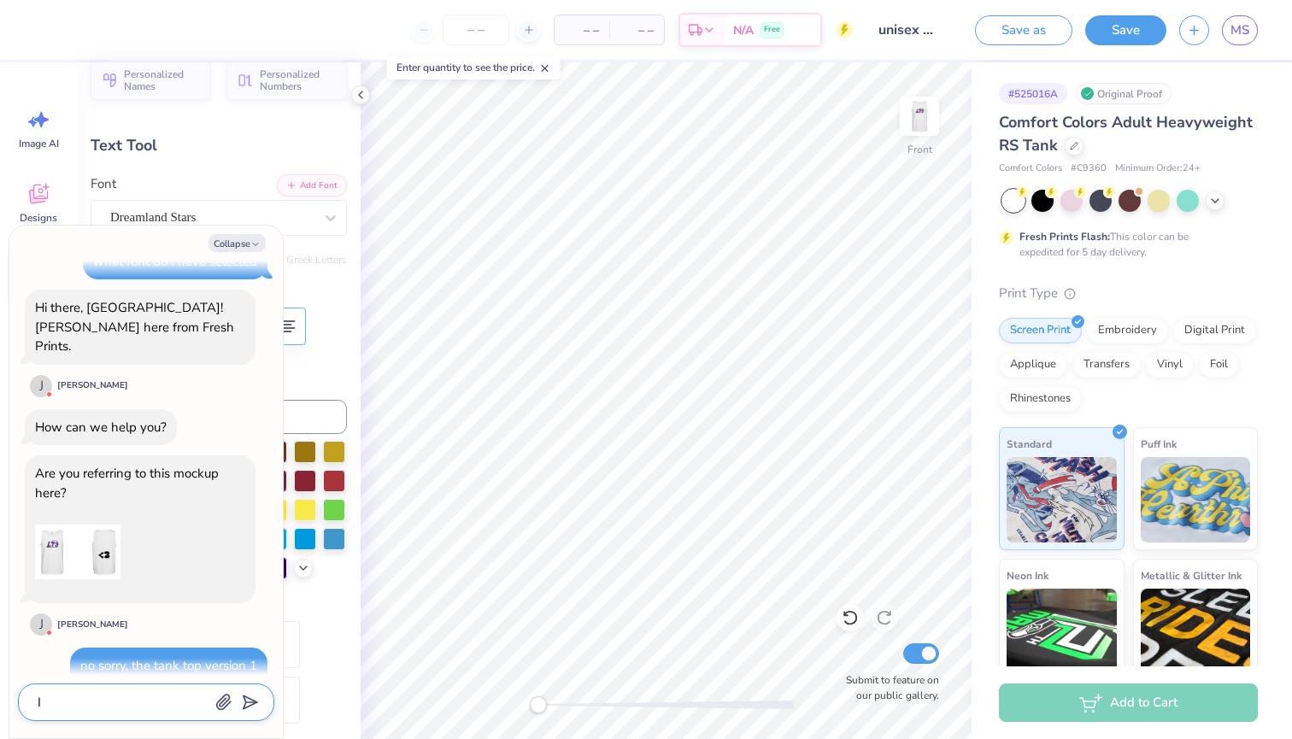
type textarea "x"
type textarea "I'v"
type textarea "x"
type textarea "I've"
type textarea "x"
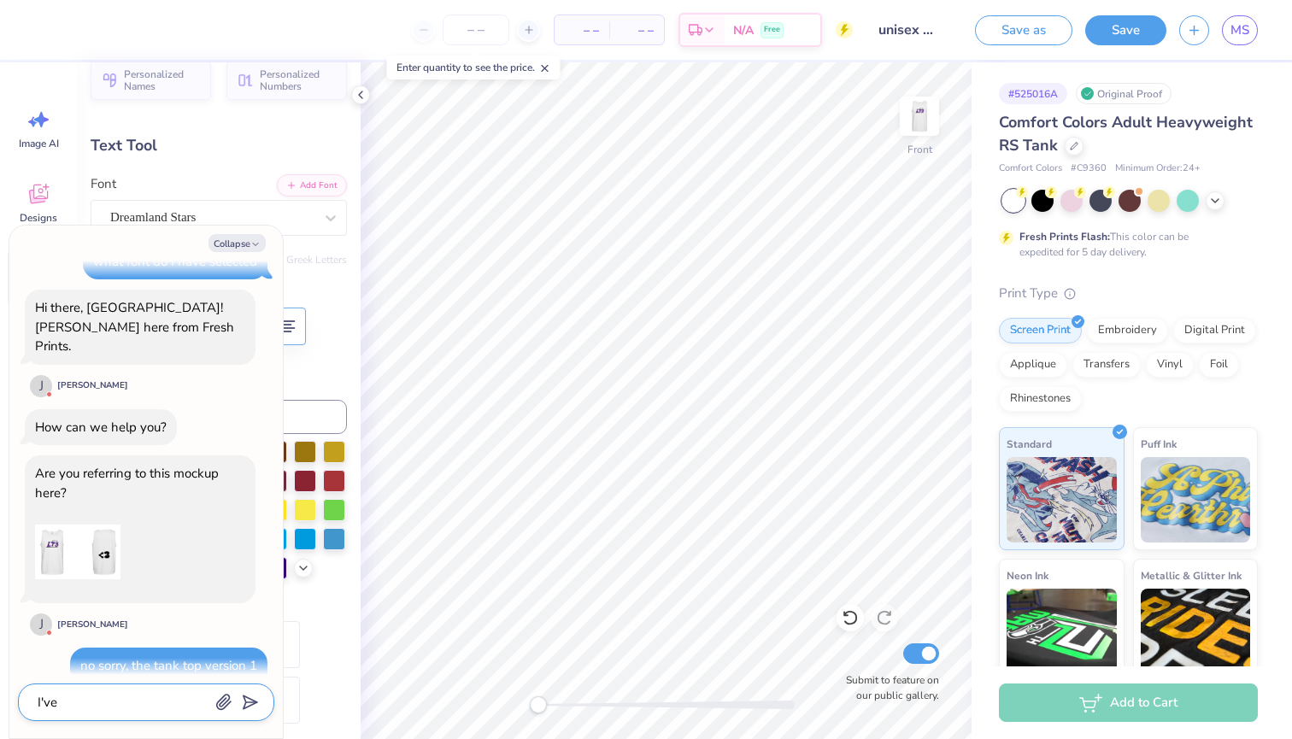
type textarea "I've"
type textarea "x"
type textarea "I've b"
type textarea "x"
type textarea "I've be"
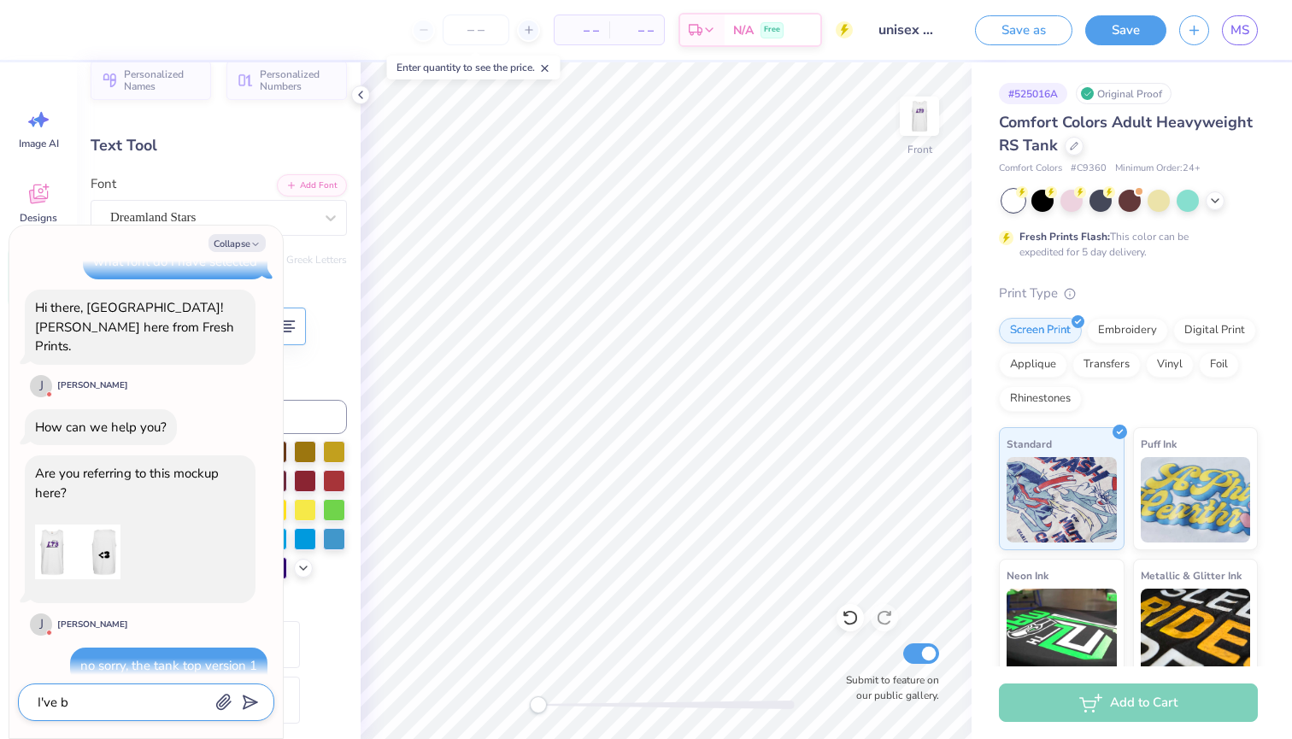
type textarea "x"
type textarea "I've bee"
type textarea "x"
type textarea "I've been"
type textarea "x"
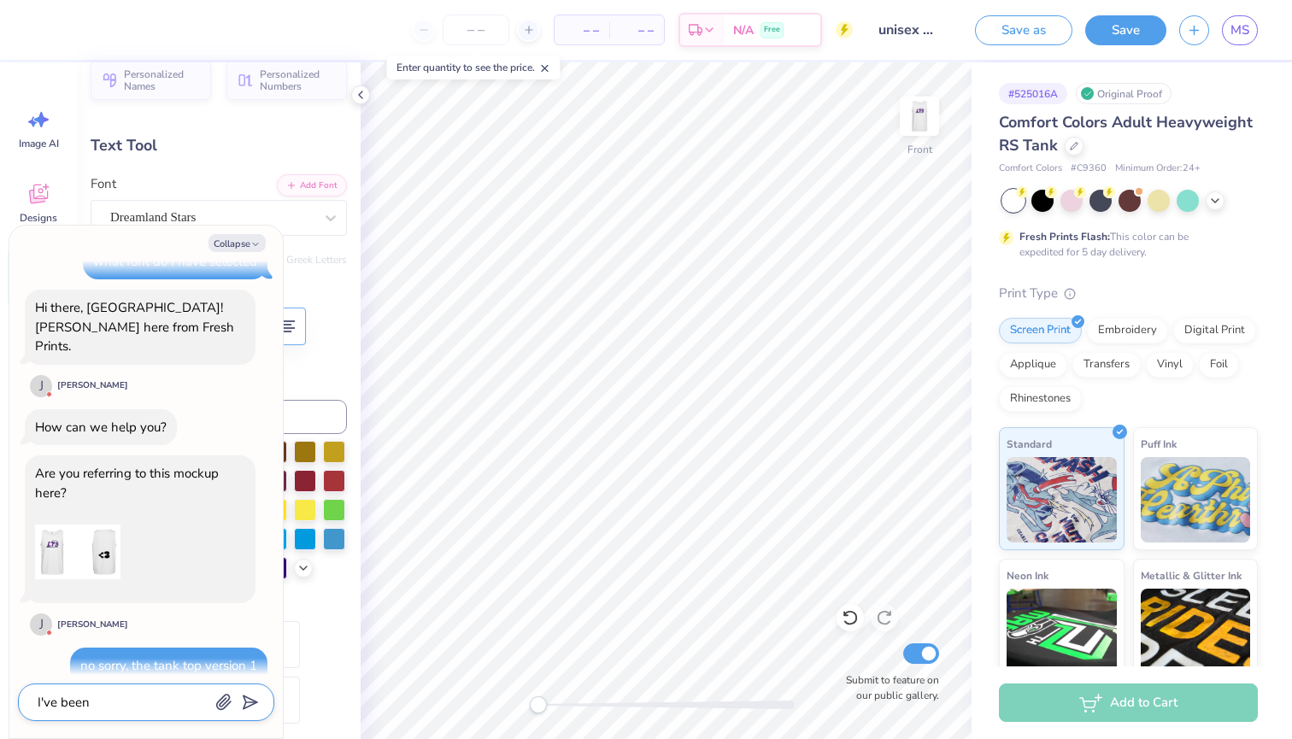
type textarea "I've been"
type textarea "x"
type textarea "I've been t"
type textarea "x"
type textarea "I've been tr"
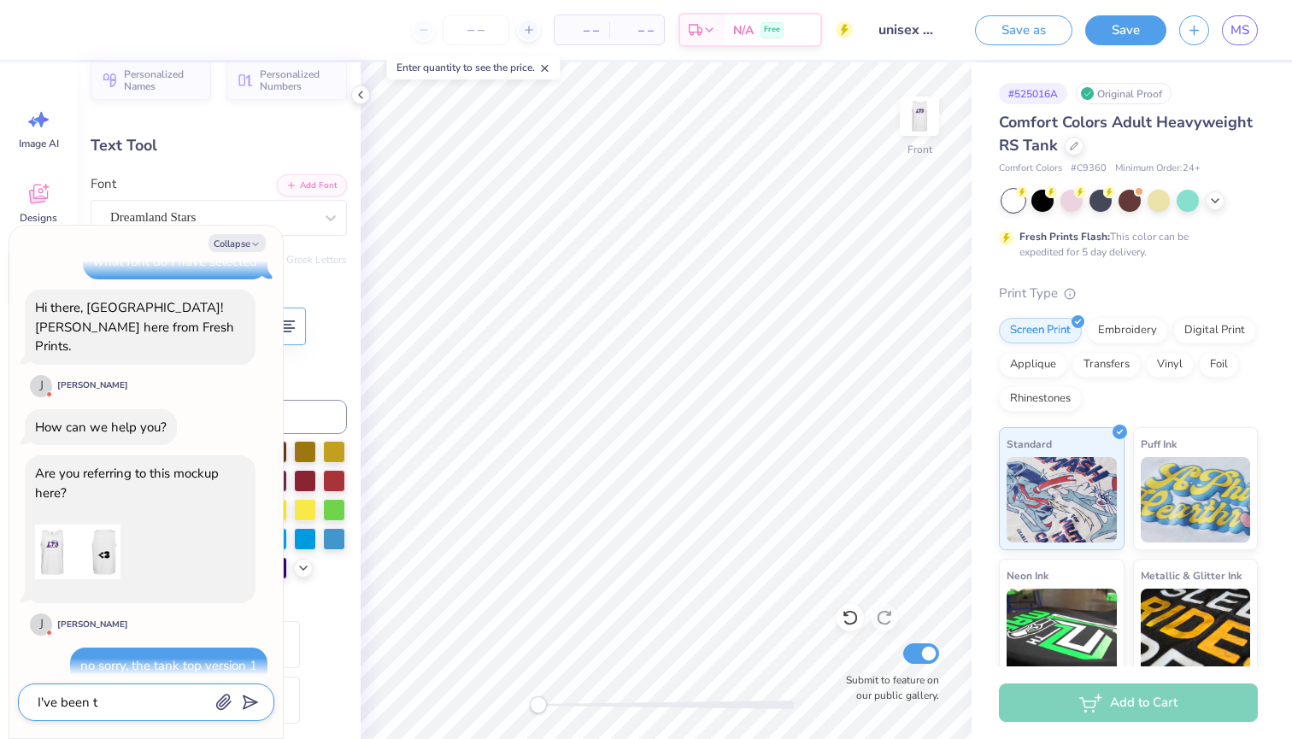
type textarea "x"
type textarea "I've been try"
type textarea "x"
type textarea "I've been tryi"
type textarea "x"
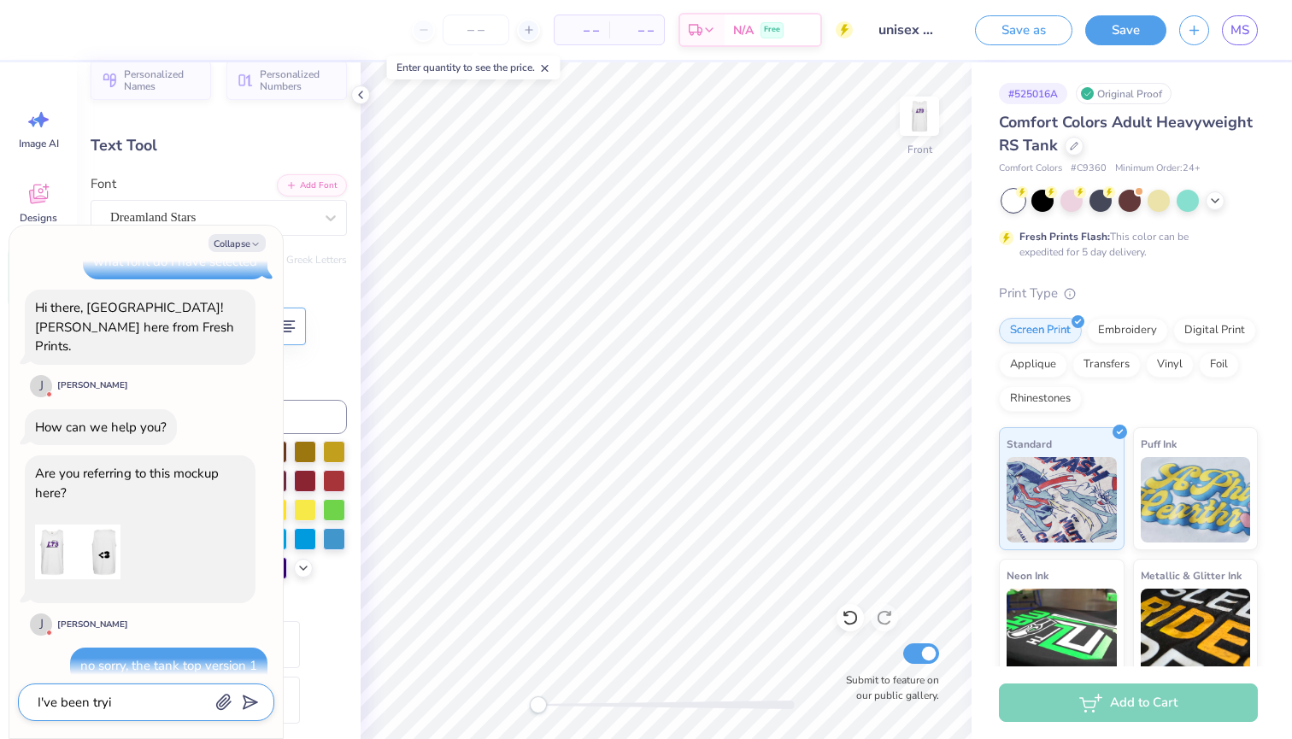
type textarea "I've been tryin"
type textarea "x"
type textarea "I've been trying"
type textarea "x"
type textarea "I've been trying"
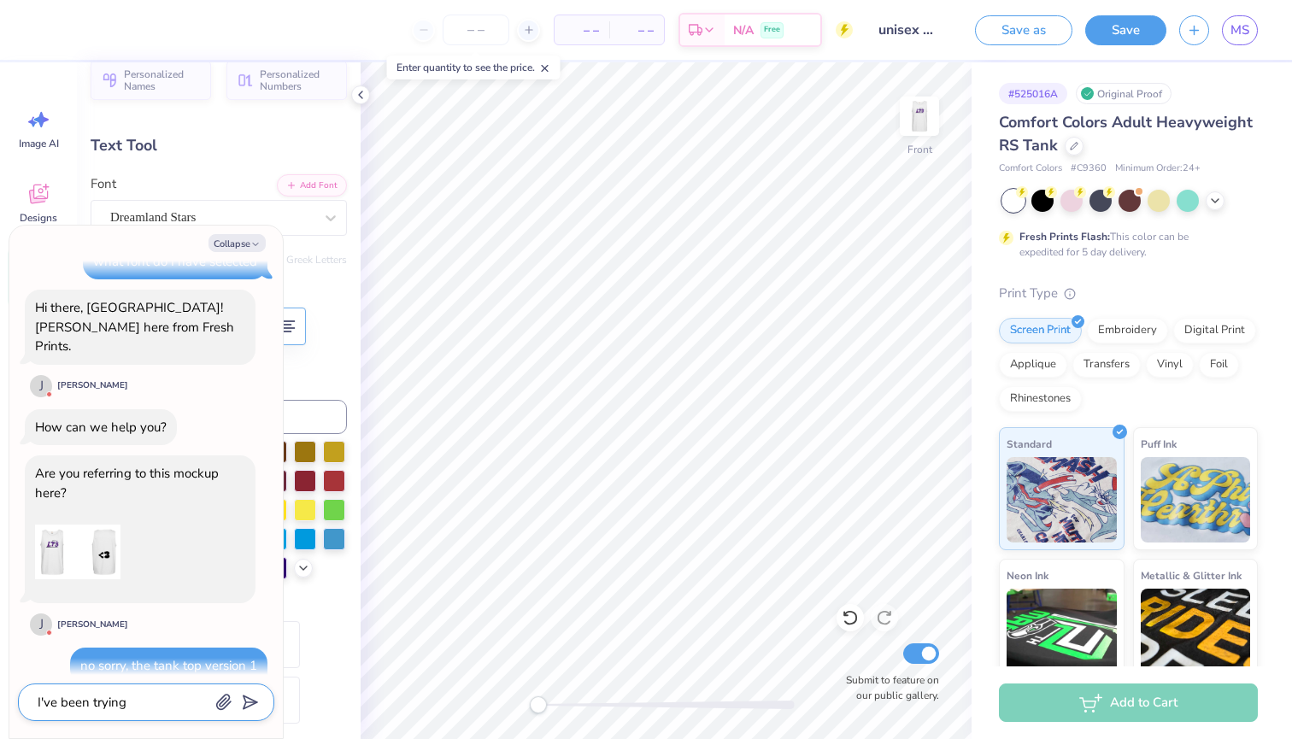
type textarea "x"
type textarea "I've been trying t"
type textarea "x"
type textarea "I've been trying to"
type textarea "x"
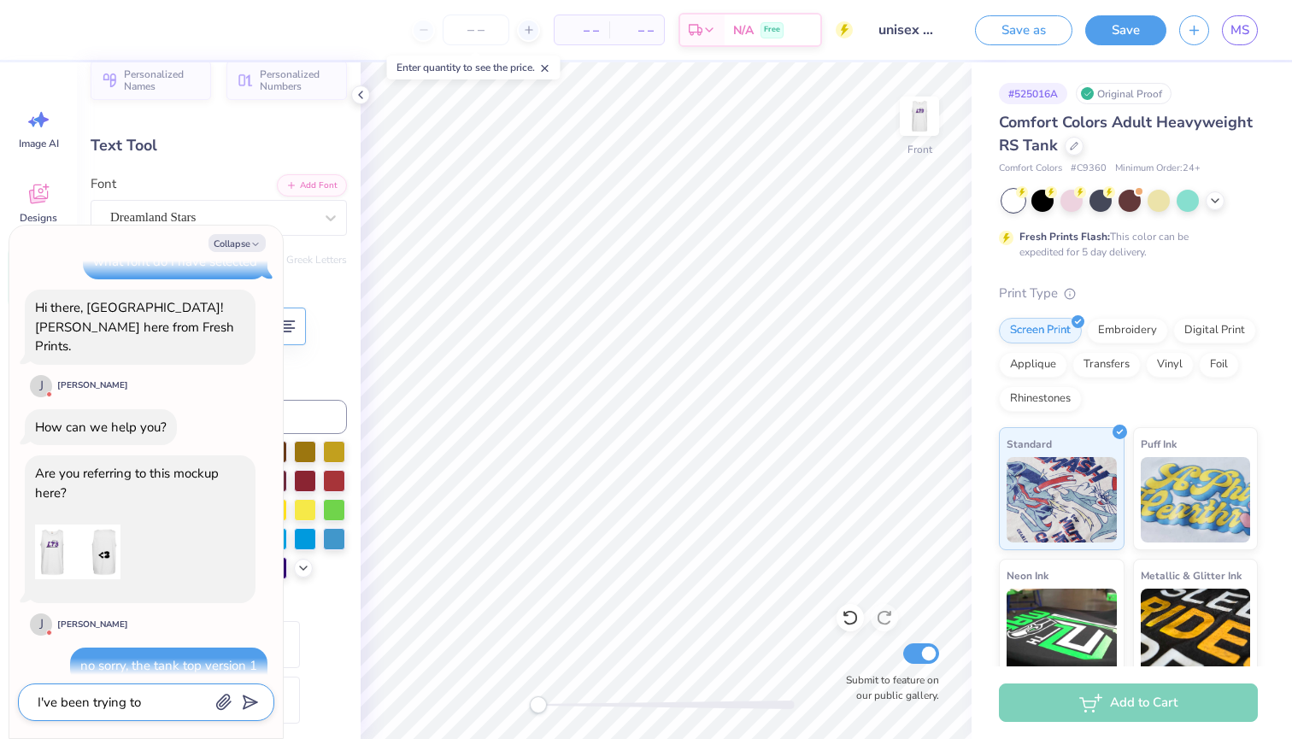
type textarea "I've been trying to"
type textarea "x"
type textarea "I've been trying to p"
type textarea "x"
type textarea "I've been trying to pu"
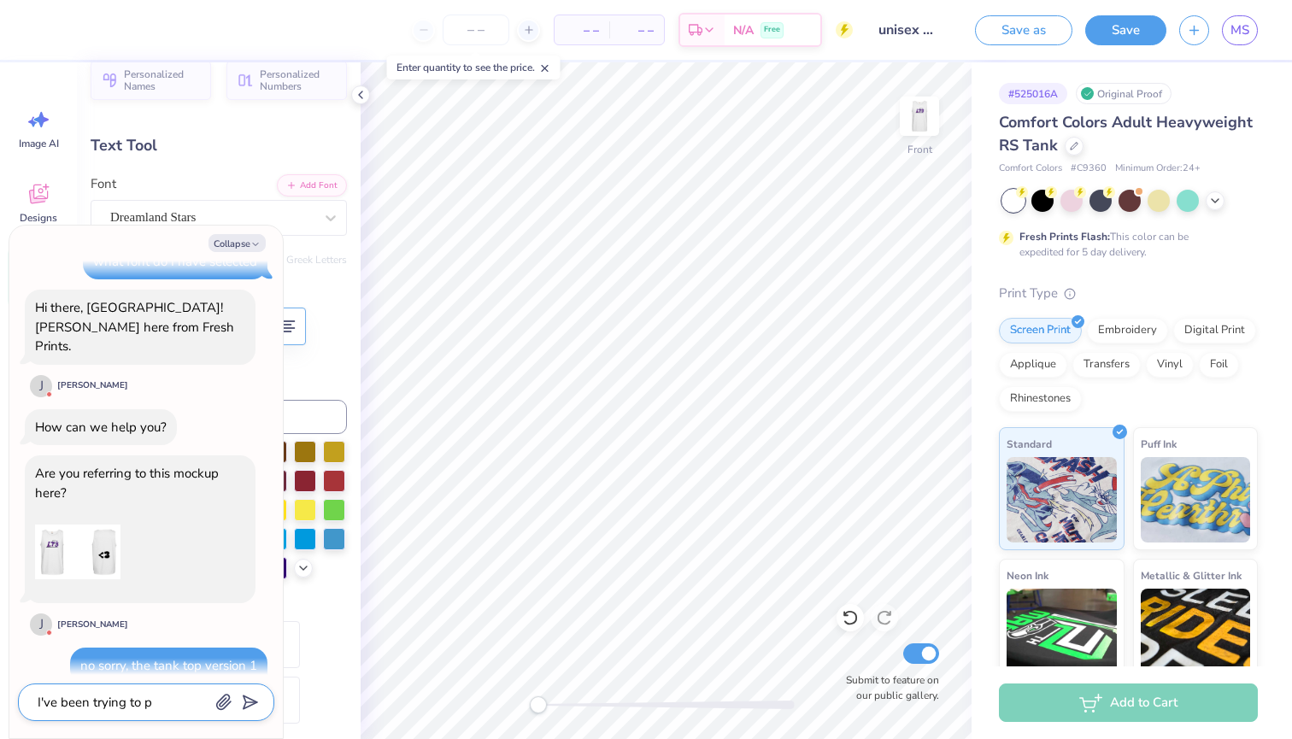
type textarea "x"
type textarea "I've been trying to put"
type textarea "x"
type textarea "I've been trying to put"
type textarea "x"
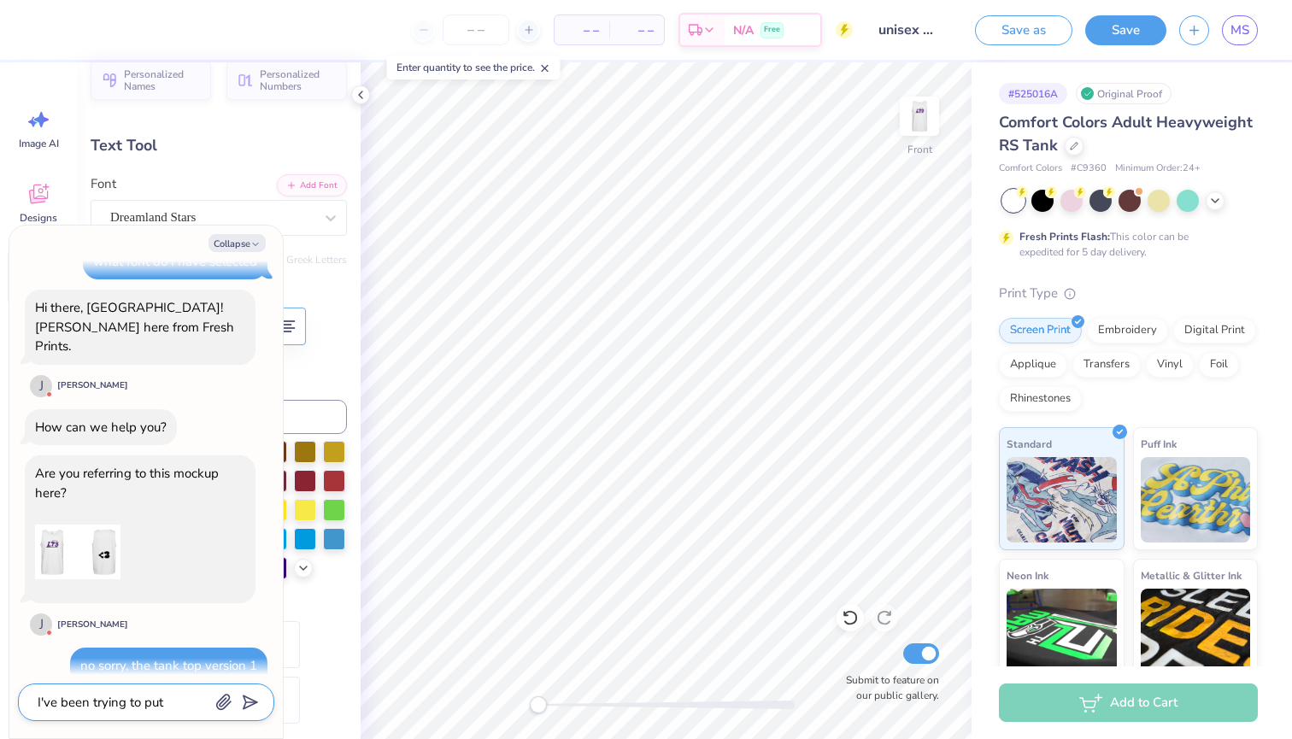
type textarea "I've been trying to put t"
type textarea "x"
type textarea "I've been trying to put th"
type textarea "x"
type textarea "I've been trying to put the"
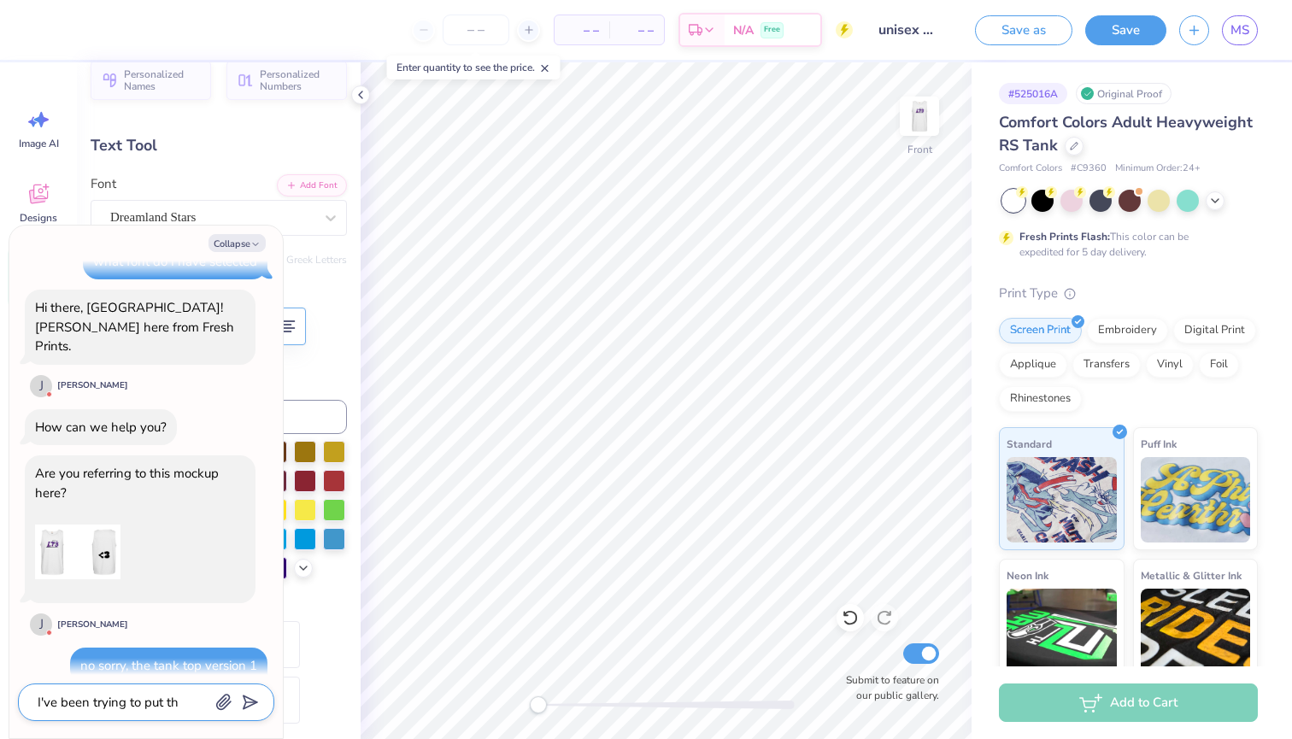
type textarea "x"
type textarea "I've been trying to put the"
type textarea "x"
type textarea "I've been trying to put the e"
type textarea "x"
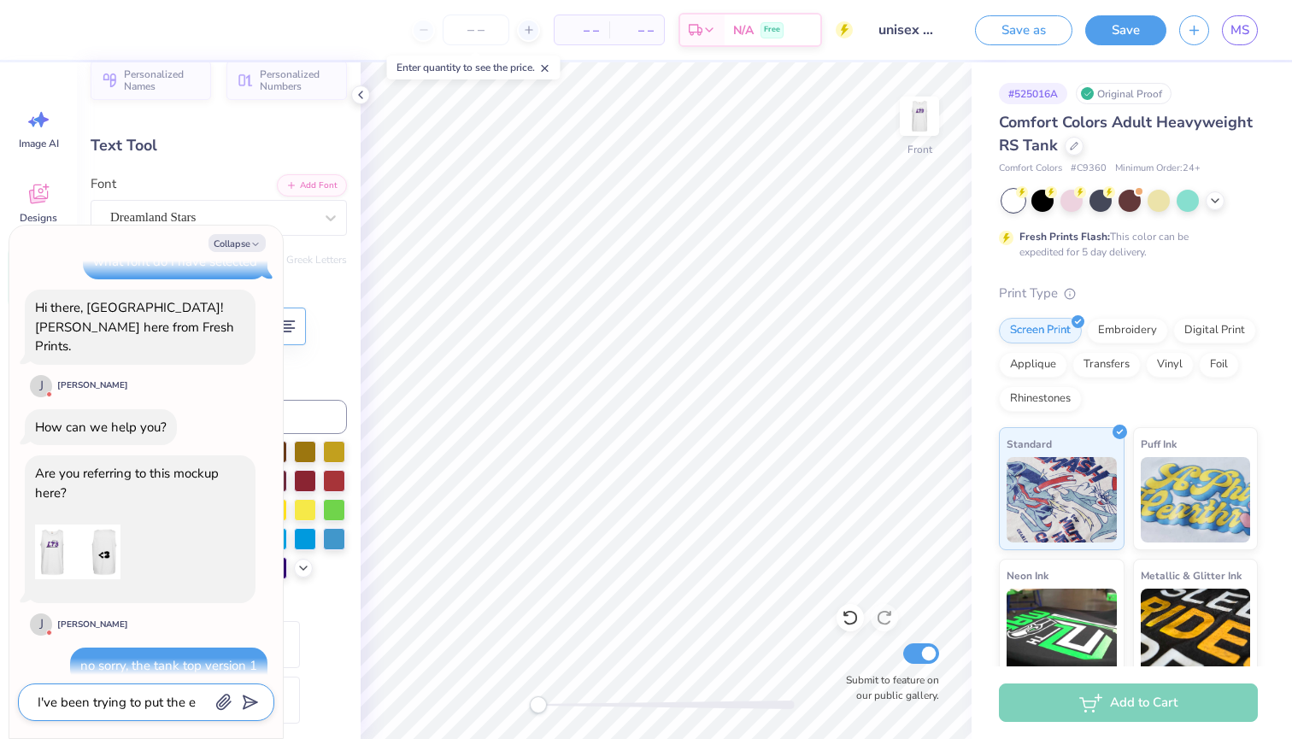
type textarea "I've been trying to put the ex"
type textarea "x"
type textarea "I've been trying to put the exa"
type textarea "x"
type textarea "I've been trying to put the exac"
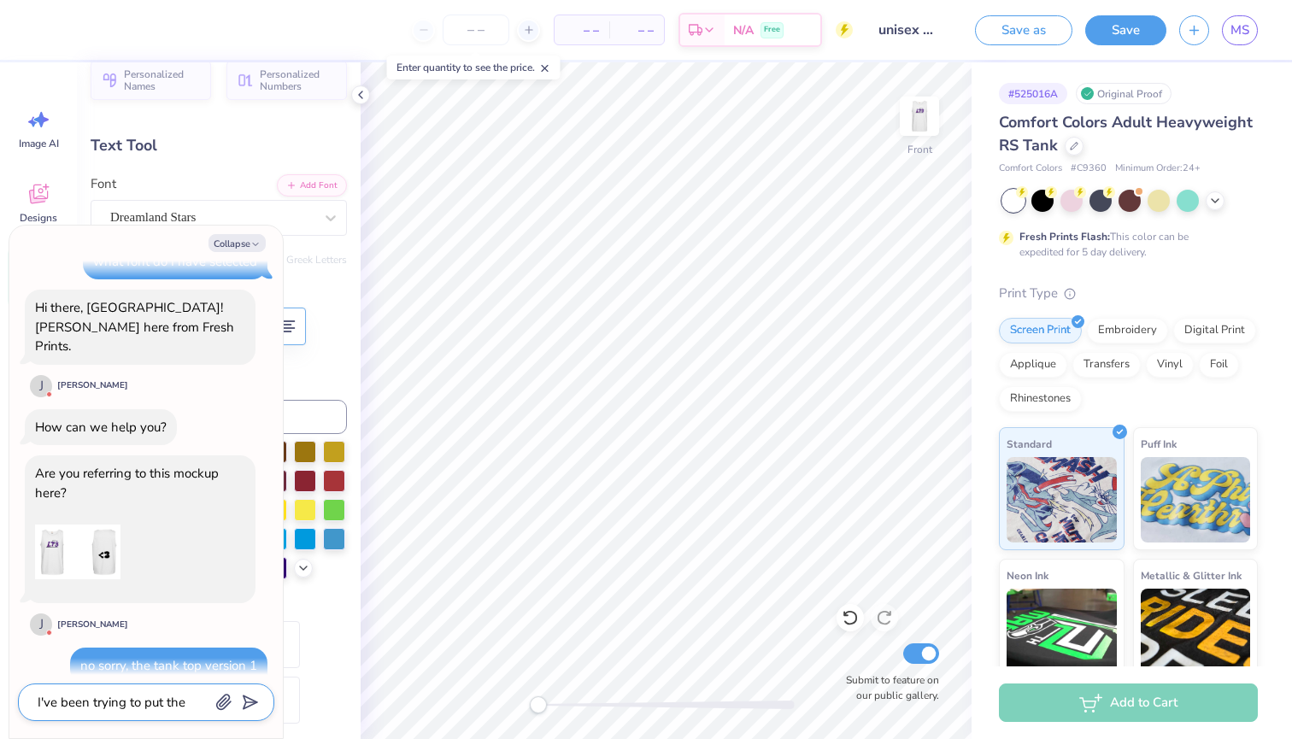
type textarea "x"
type textarea "I've been trying to put the exact"
type textarea "x"
type textarea "I've been trying to put the exact"
type textarea "x"
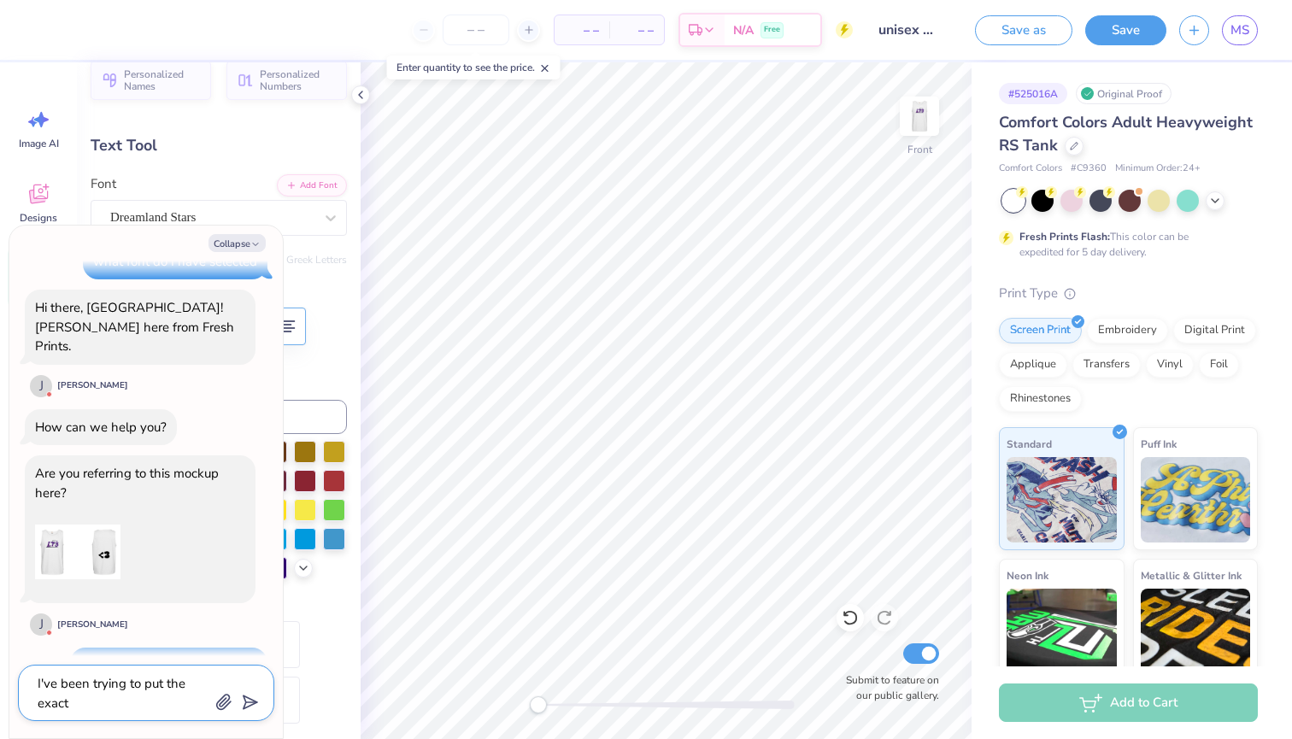
type textarea "I've been trying to put the exact s"
type textarea "x"
type textarea "I've been trying to put the exact sa"
type textarea "x"
type textarea "I've been trying to put the exact sam"
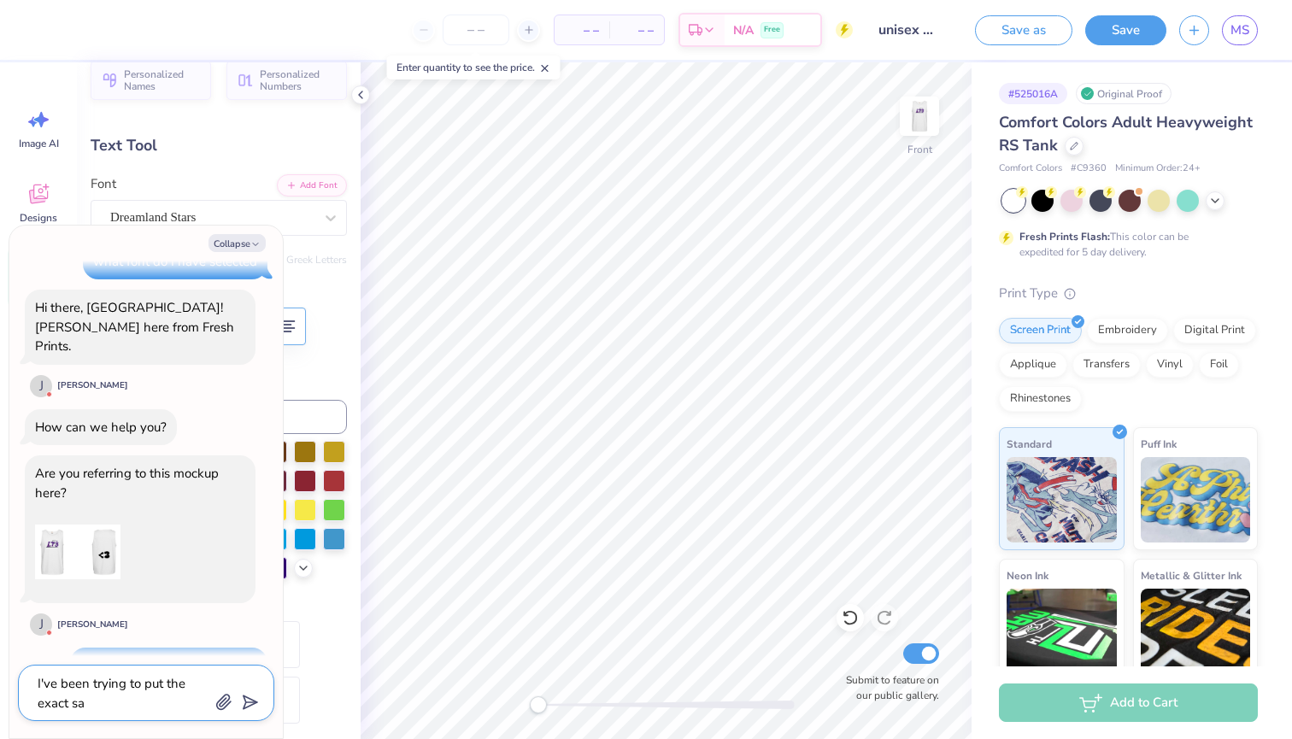
type textarea "x"
type textarea "I've been trying to put the exact same"
type textarea "x"
type textarea "I've been trying to put the exact same"
type textarea "x"
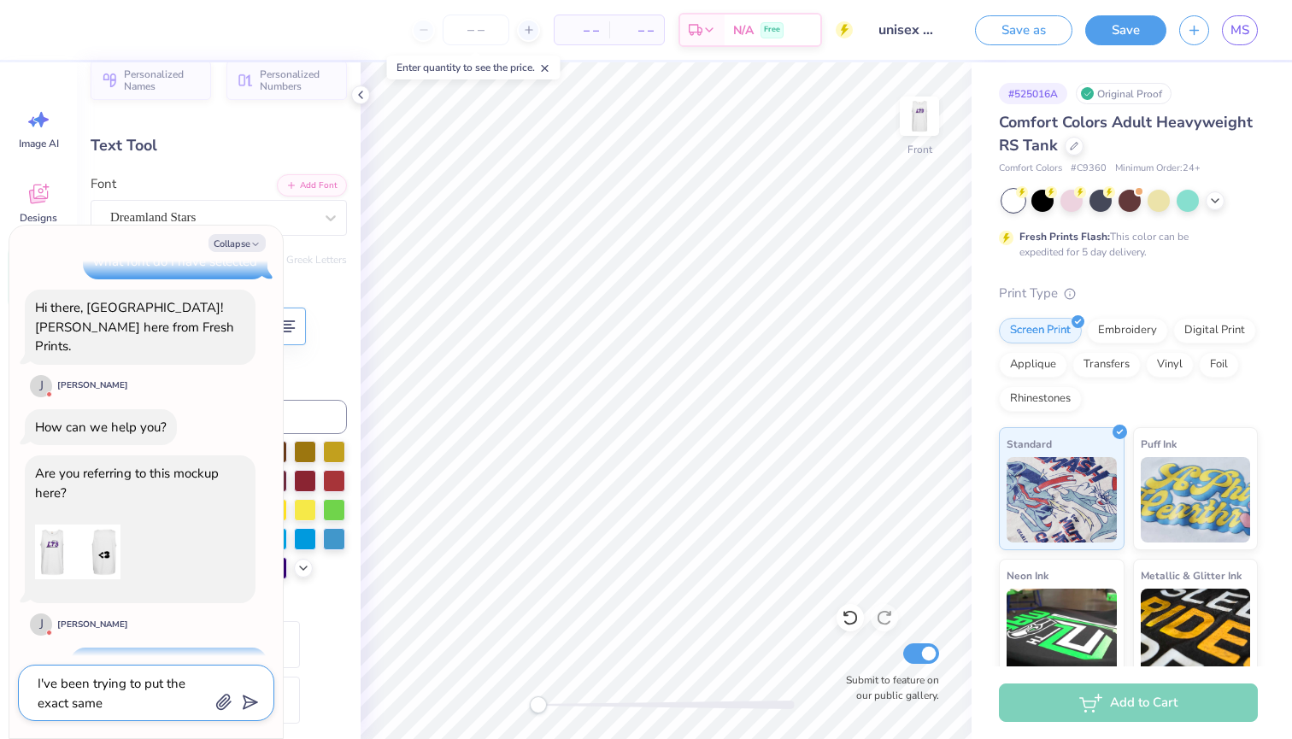
type textarea "I've been trying to put the exact same f"
type textarea "x"
type textarea "I've been trying to put the exact same fi"
type textarea "x"
type textarea "I've been trying to put the exact same fio"
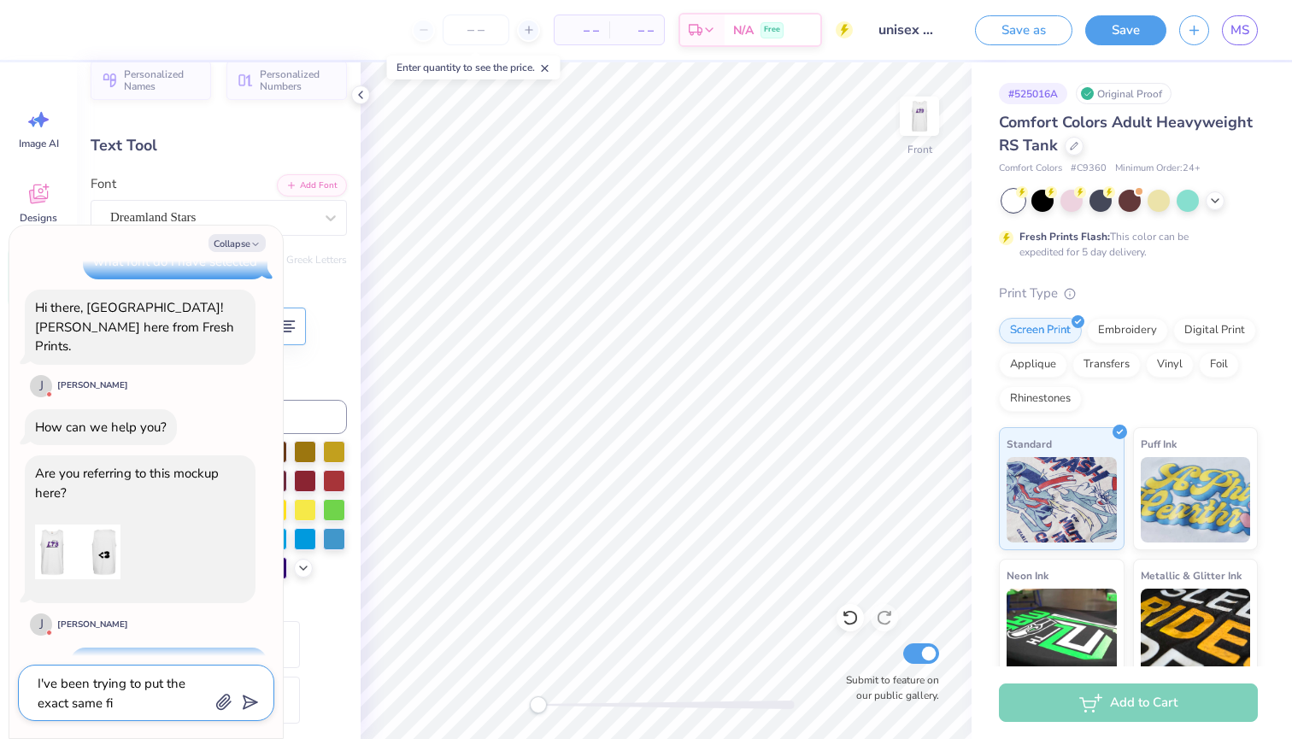
type textarea "x"
type textarea "I've been trying to put the exact same fi"
type textarea "x"
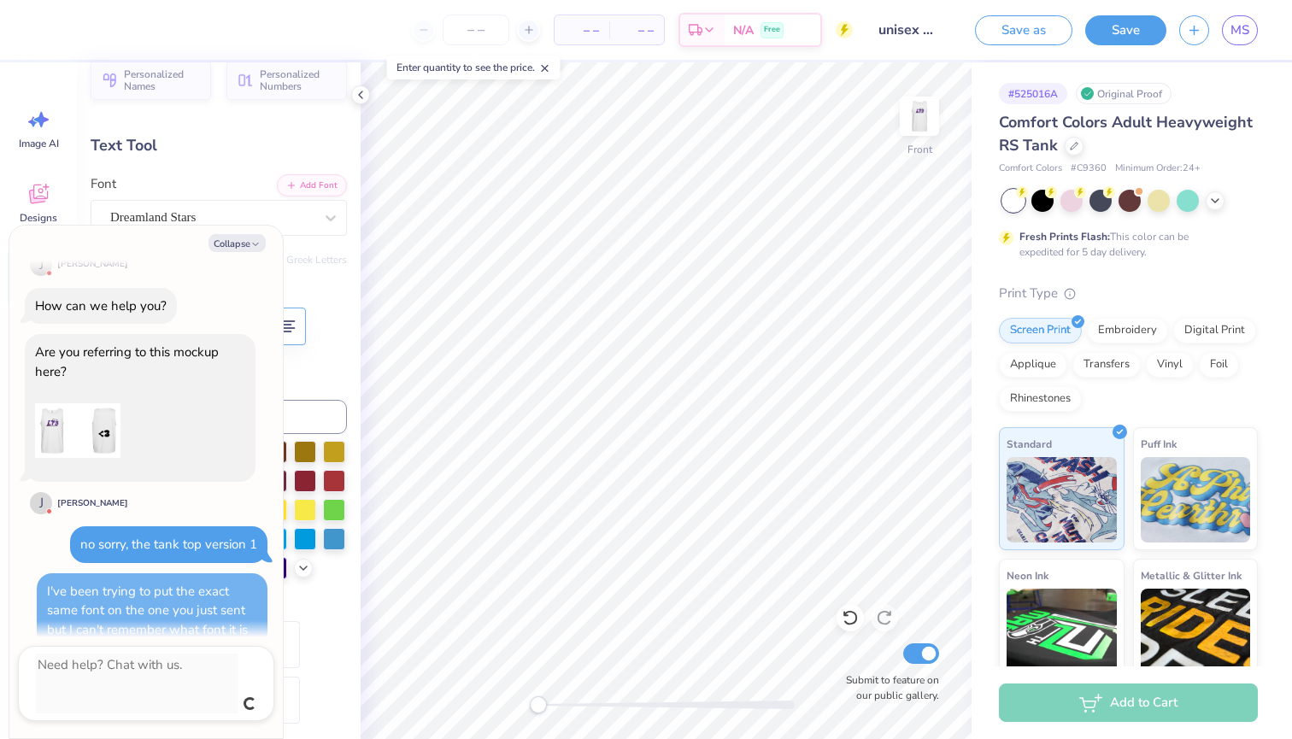
scroll to position [161, 0]
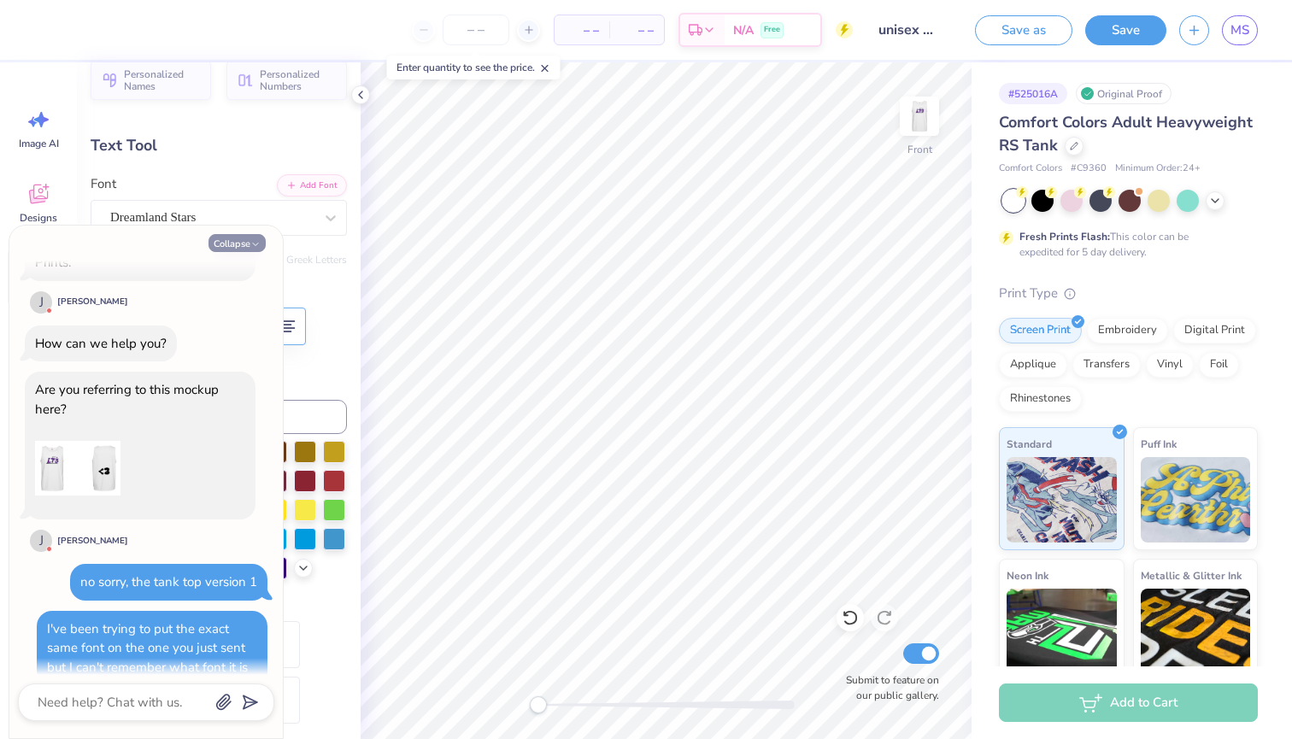
click at [238, 242] on button "Collapse" at bounding box center [236, 243] width 57 height 18
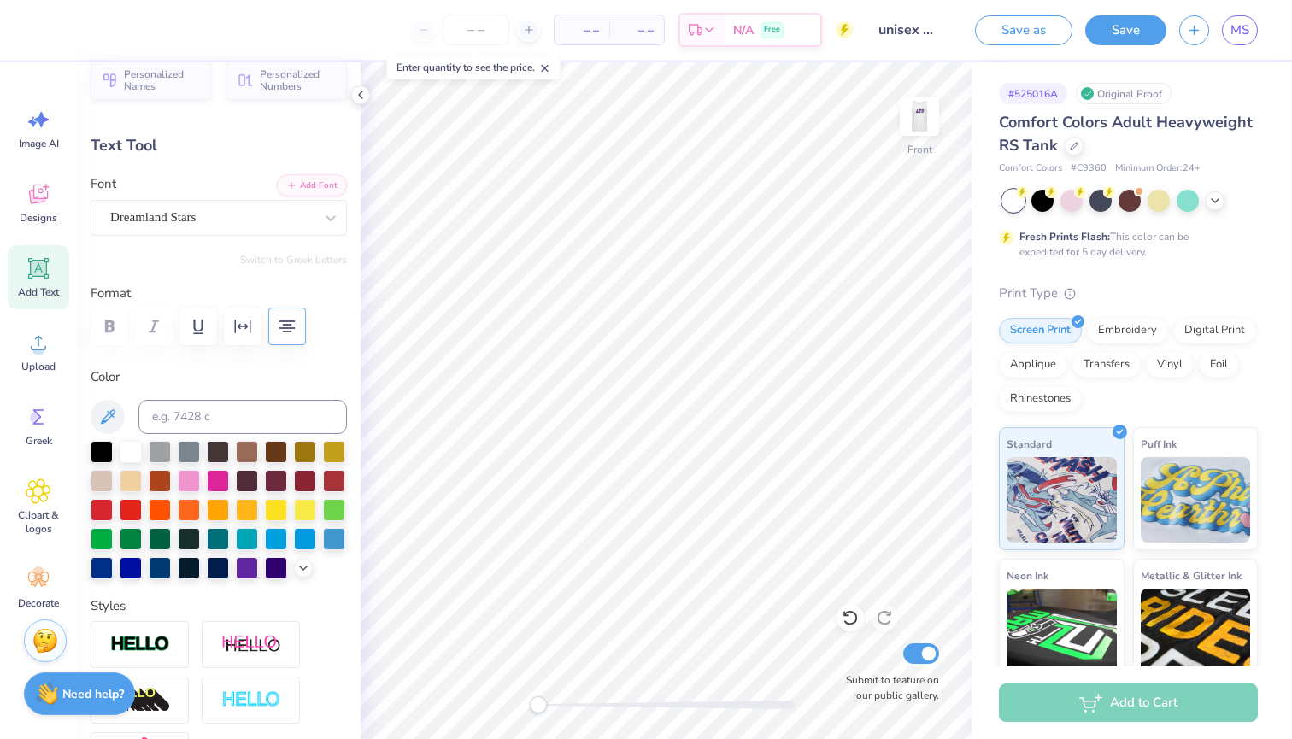
scroll to position [15, 3]
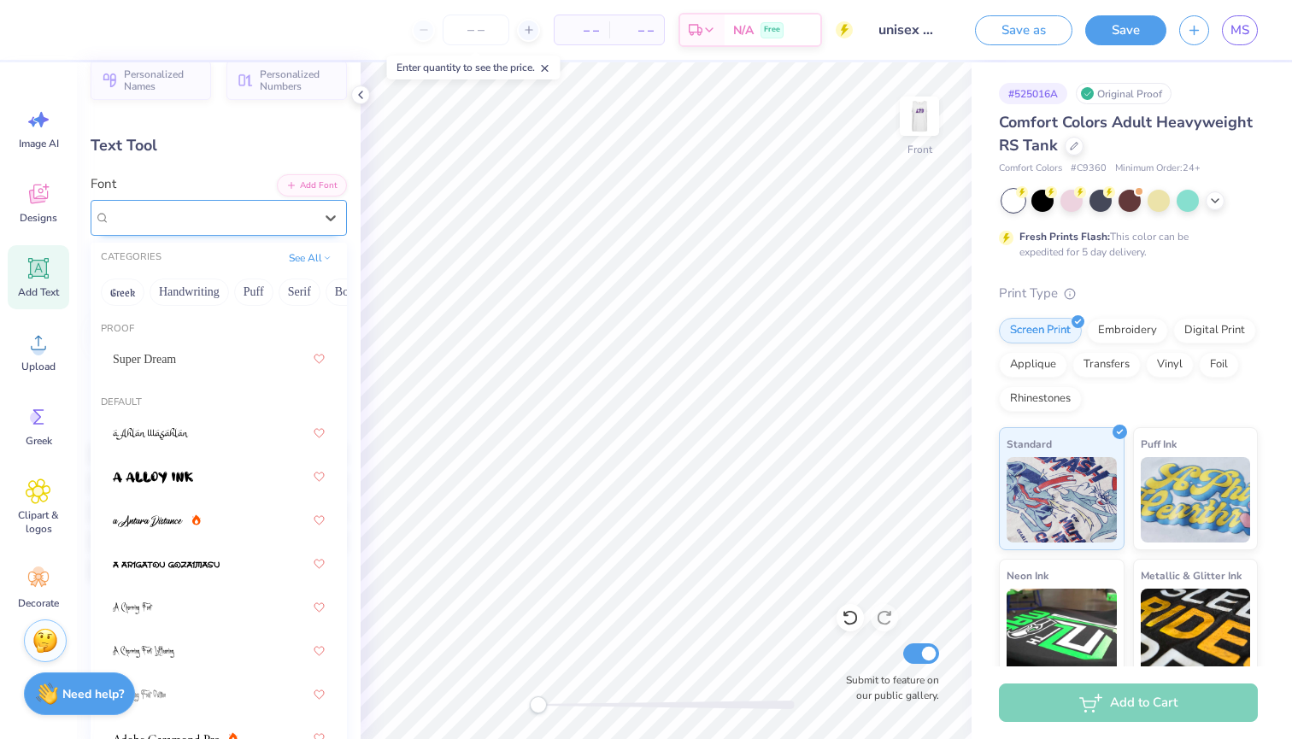
click at [196, 223] on span "Dreamland Stars" at bounding box center [152, 218] width 85 height 20
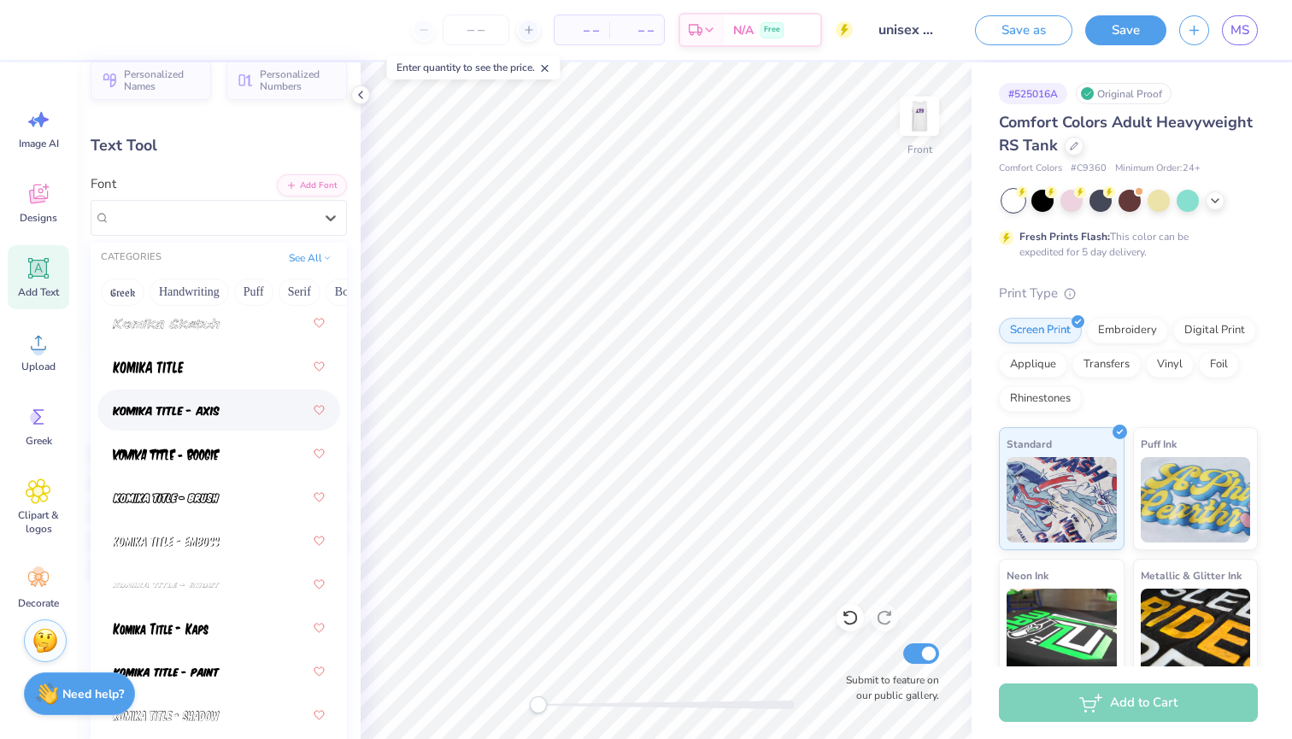
scroll to position [7471, 0]
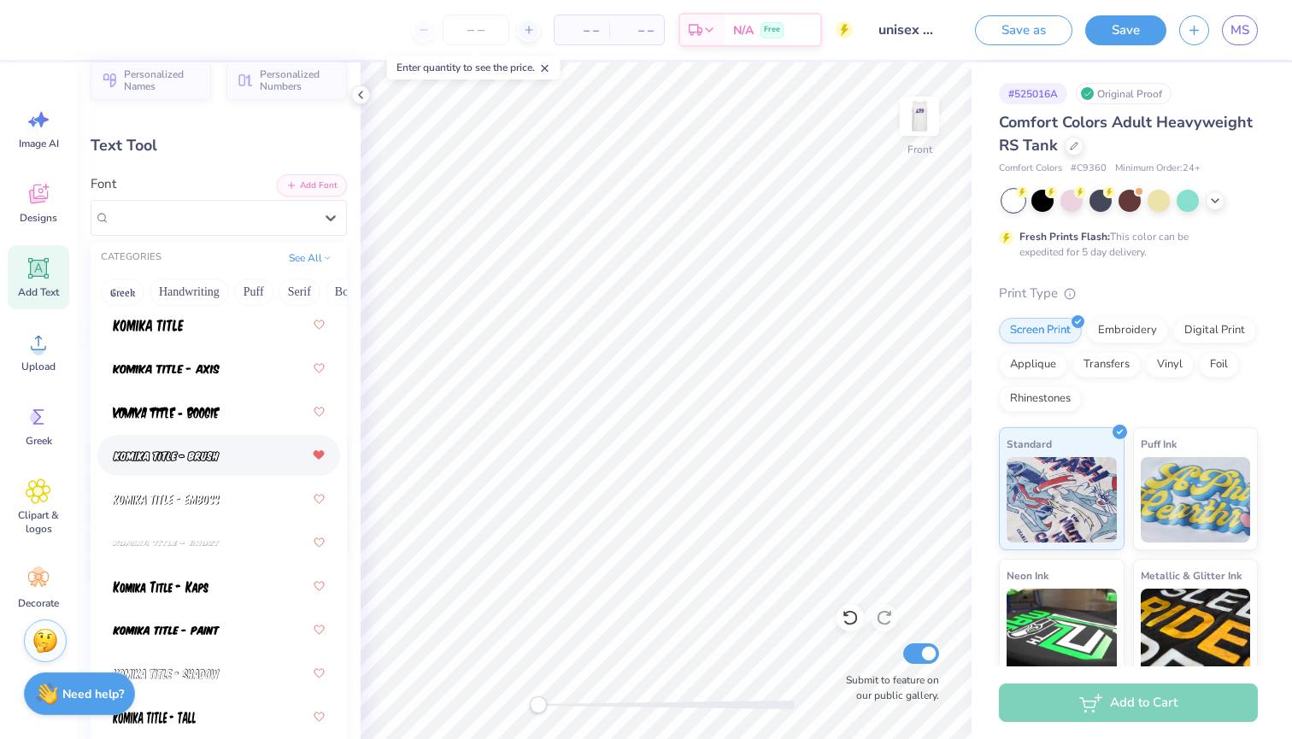
click at [313, 456] on icon at bounding box center [318, 455] width 10 height 9
click at [223, 455] on body "– – Per Item – – Total Est. Delivery N/A Free Design Title unisex tank top Save…" at bounding box center [646, 369] width 1292 height 739
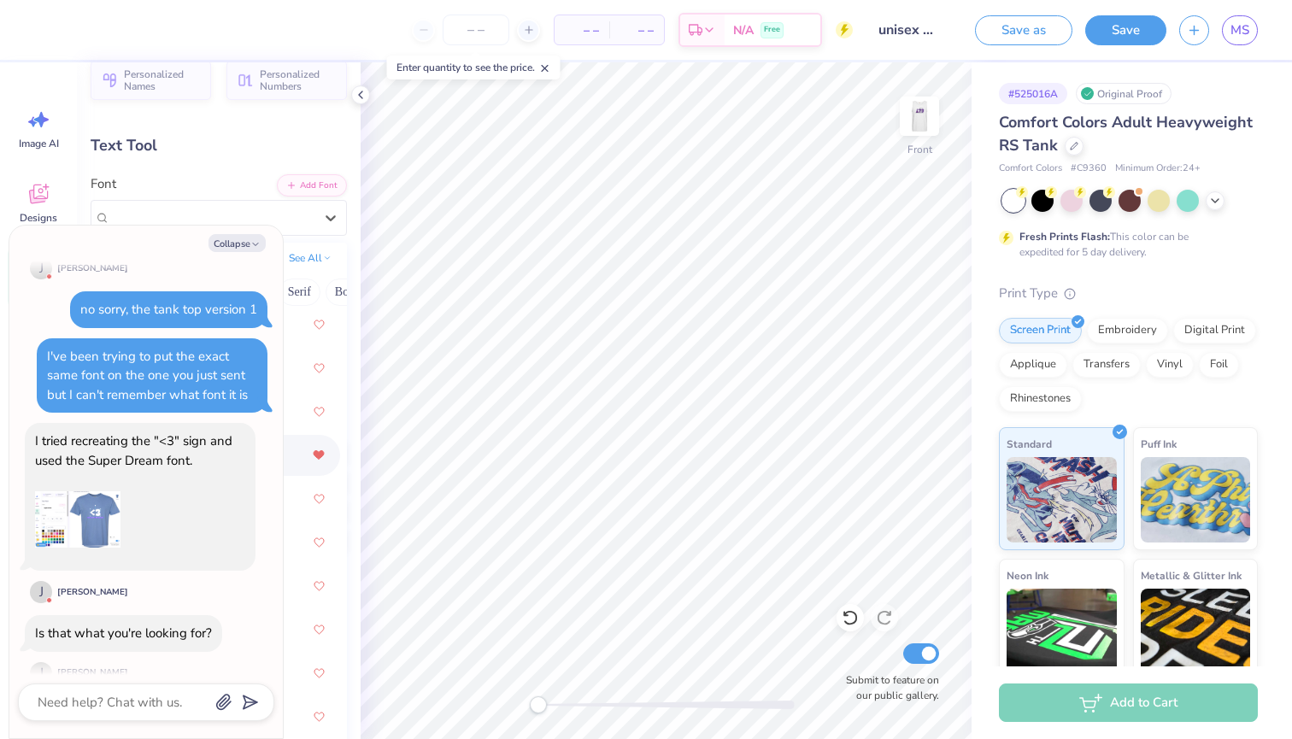
scroll to position [433, 0]
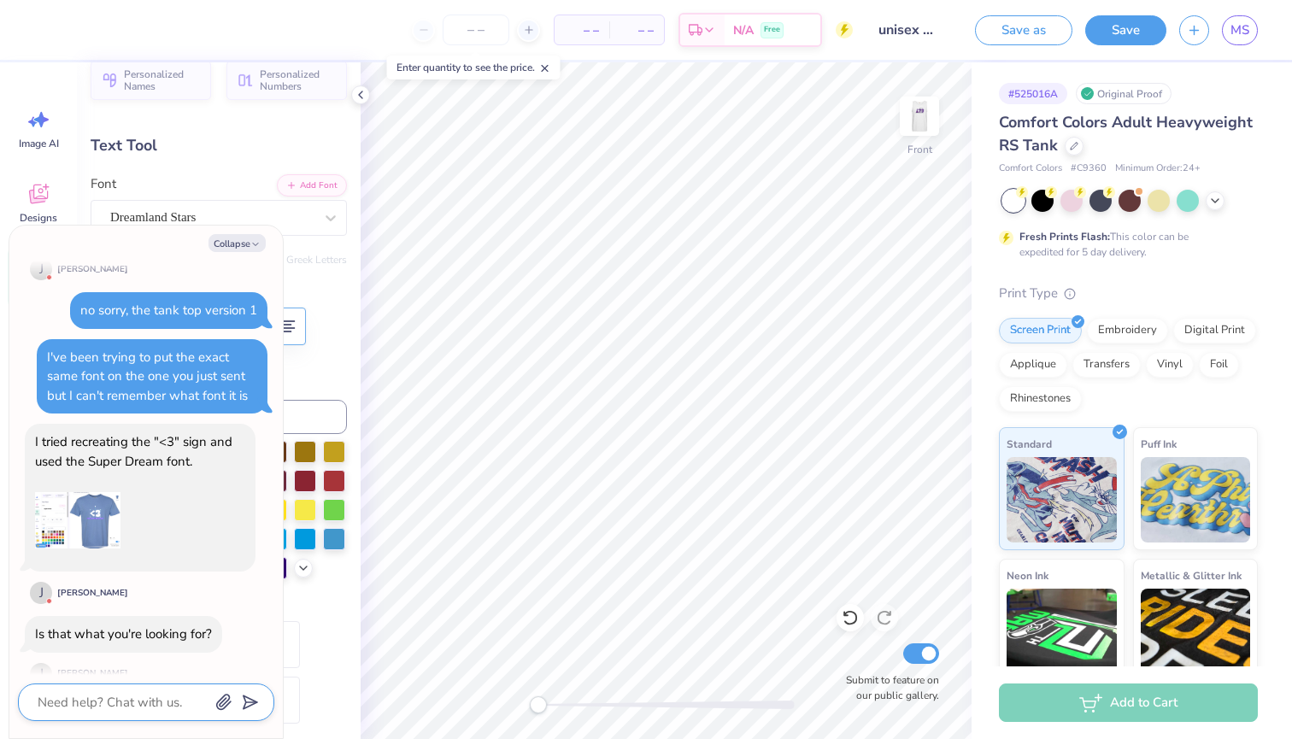
click at [92, 694] on textarea at bounding box center [122, 702] width 173 height 22
click at [105, 664] on textarea "No sorry- not in this design at all. There is a black tank top mockup and it sa…" at bounding box center [122, 683] width 173 height 60
click at [250, 699] on polygon "submit" at bounding box center [247, 703] width 21 height 21
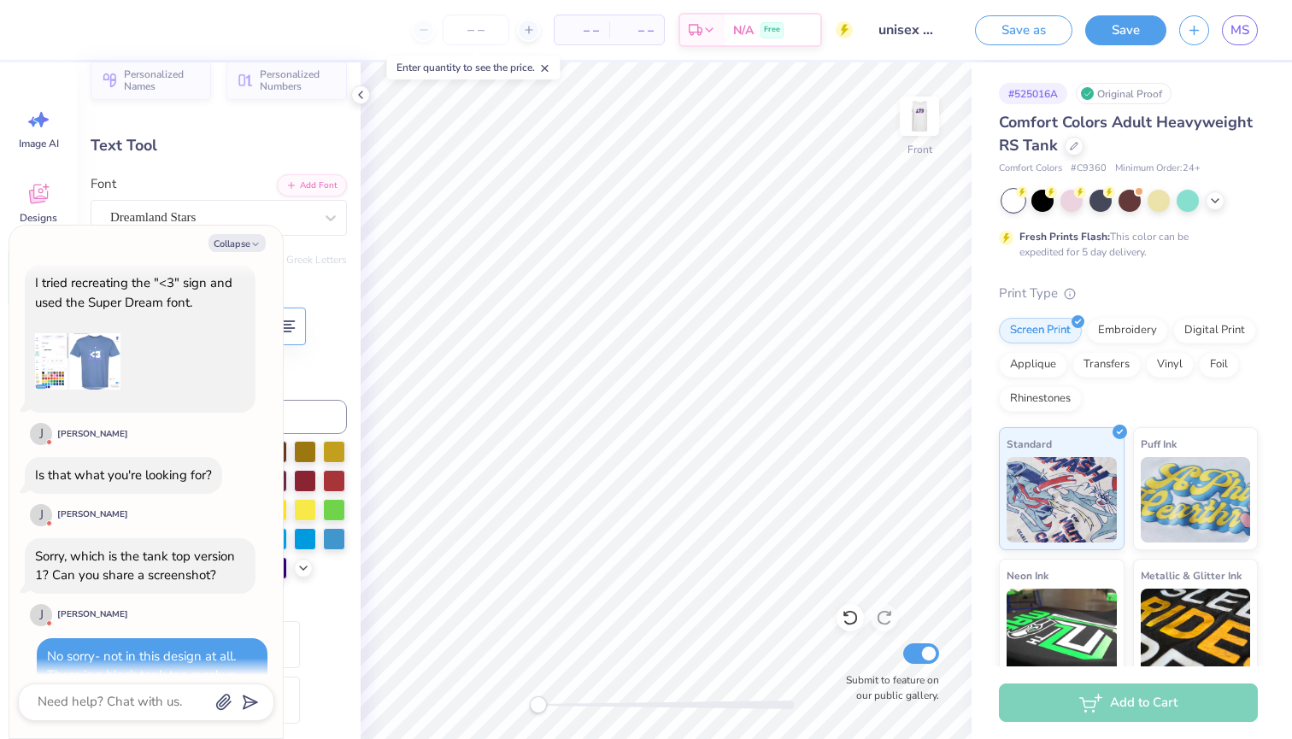
scroll to position [653, 0]
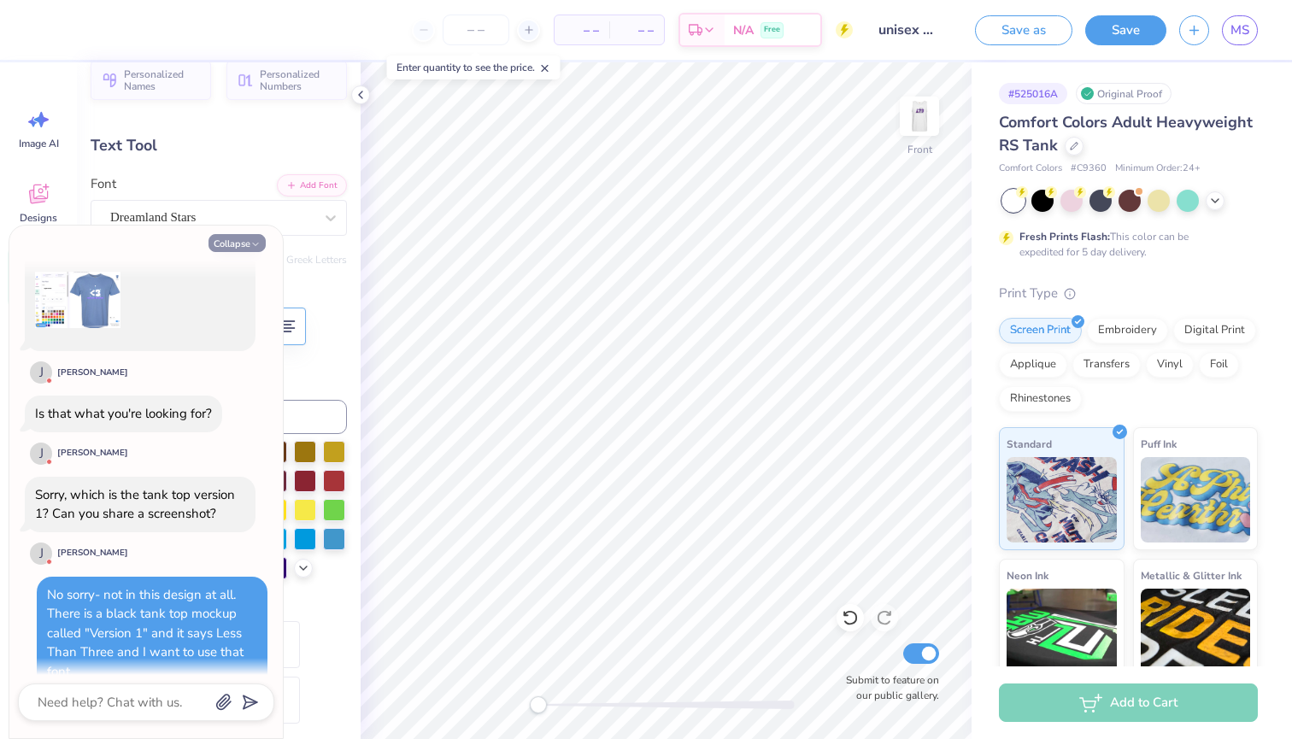
click at [236, 237] on button "Collapse" at bounding box center [236, 243] width 57 height 18
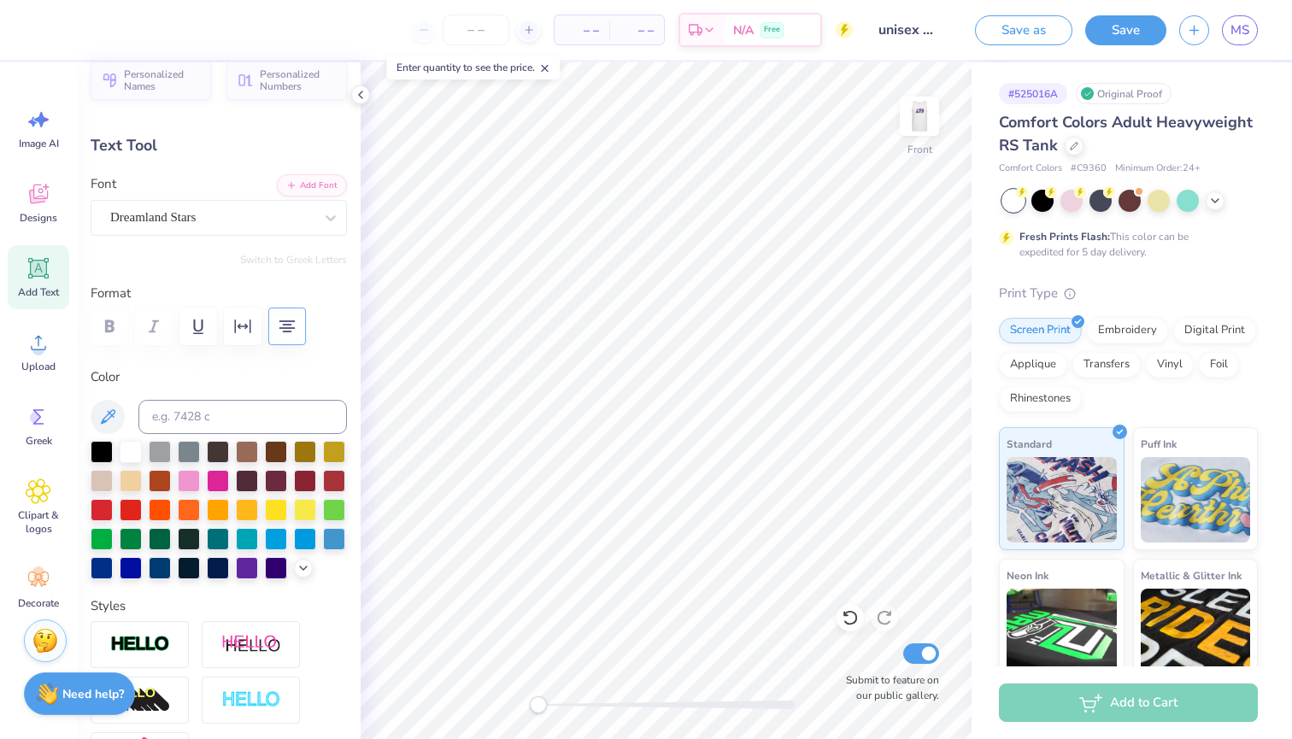
scroll to position [15, 3]
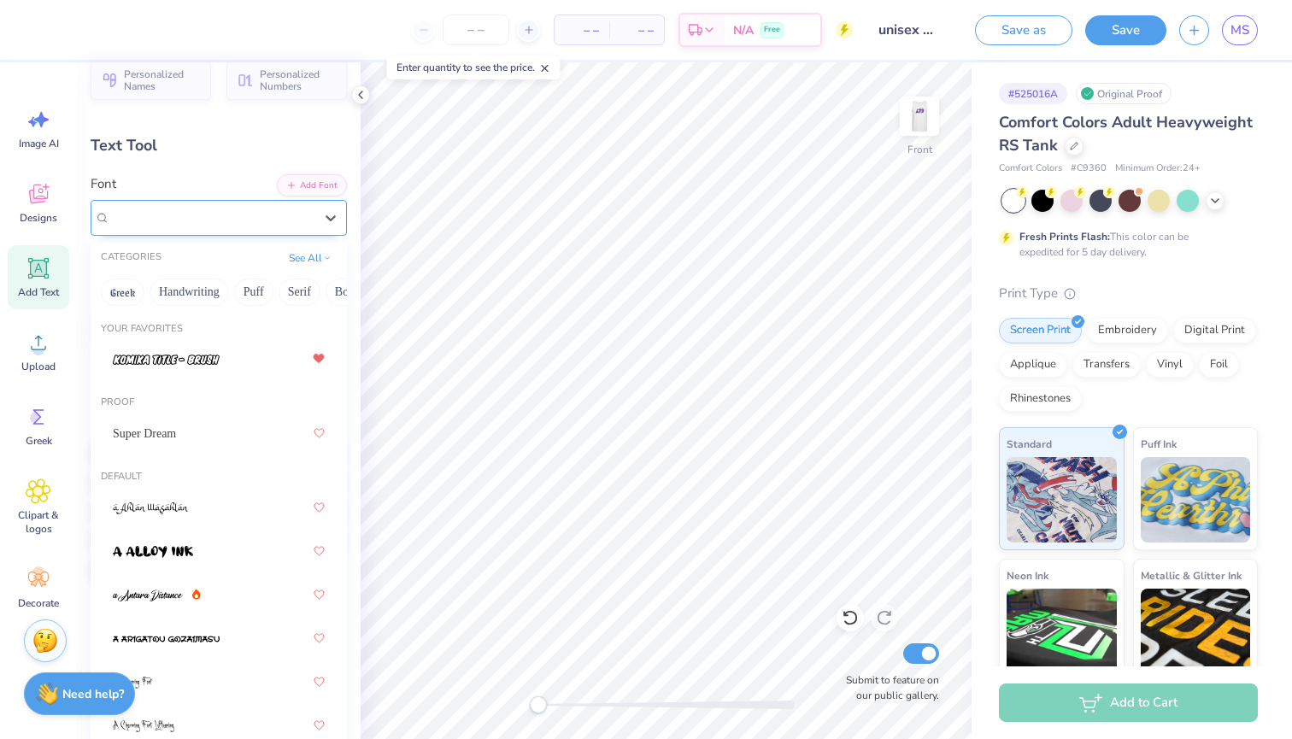
click at [229, 208] on div "Dreamland Stars" at bounding box center [211, 217] width 207 height 26
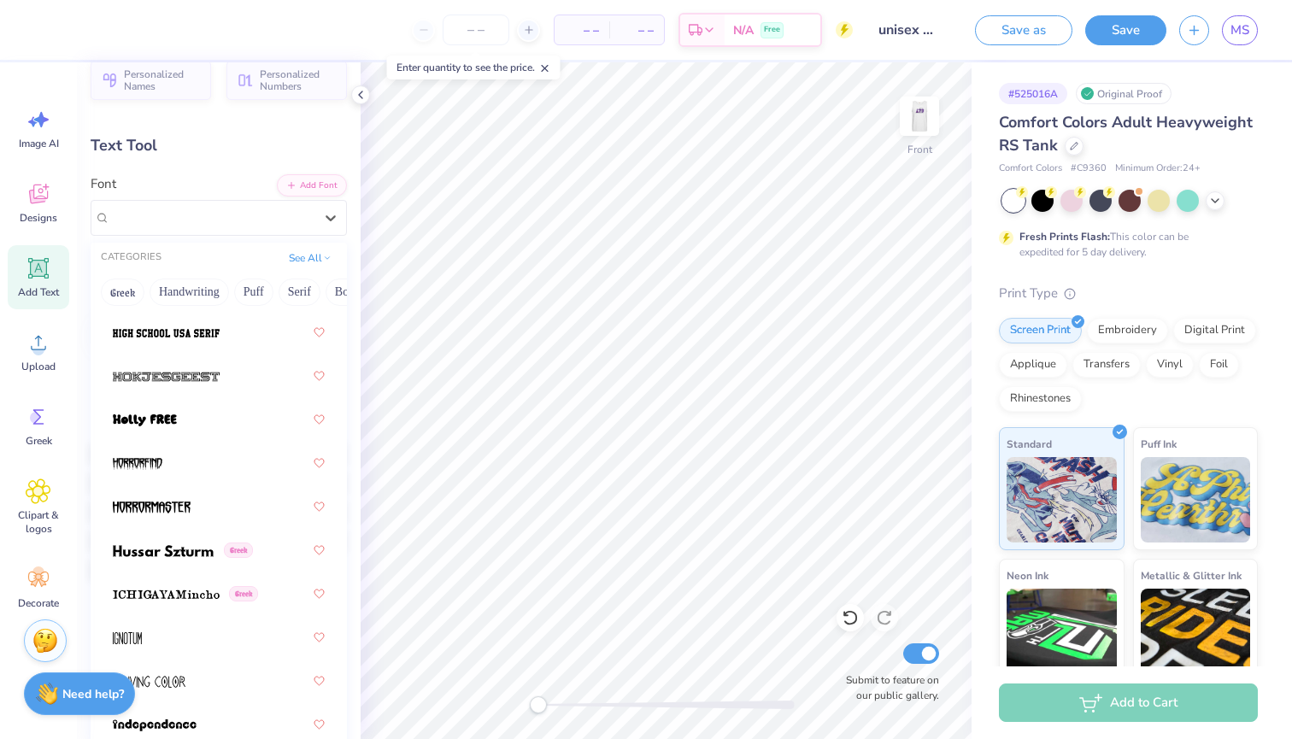
scroll to position [6346, 0]
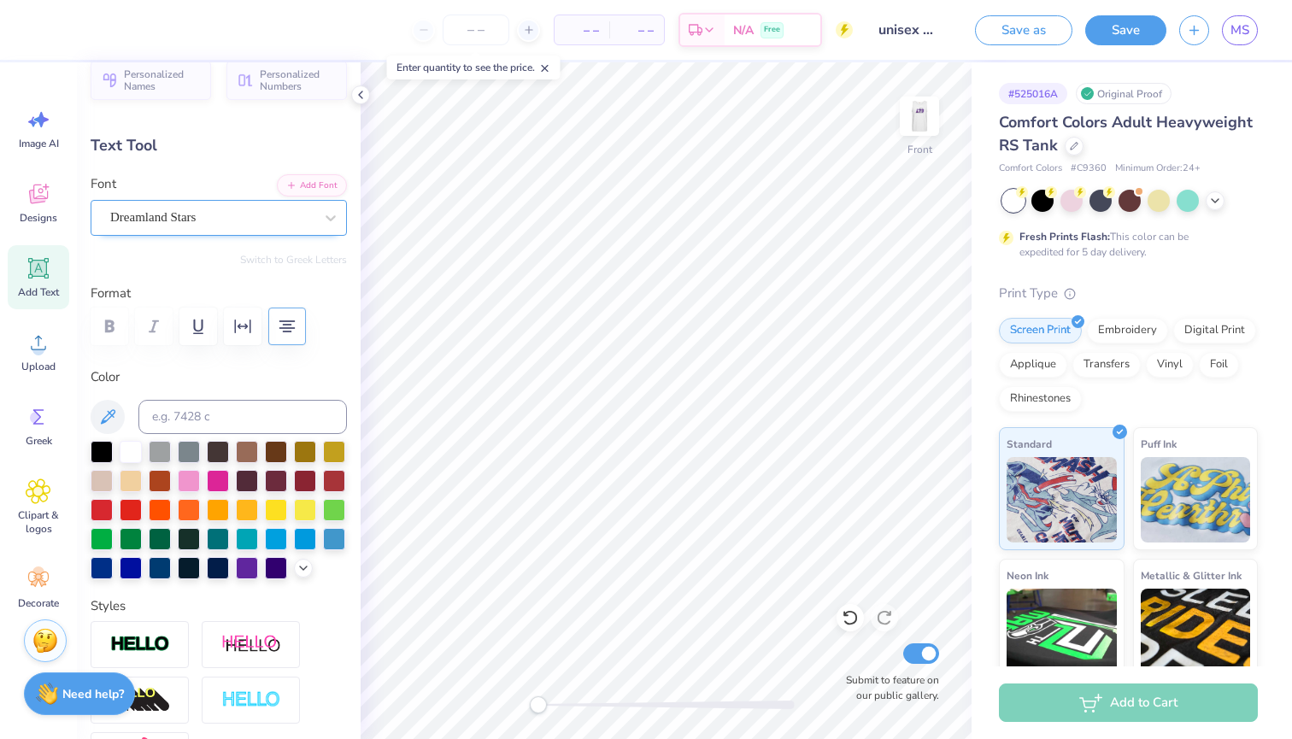
click at [196, 221] on span "Dreamland Stars" at bounding box center [152, 218] width 85 height 20
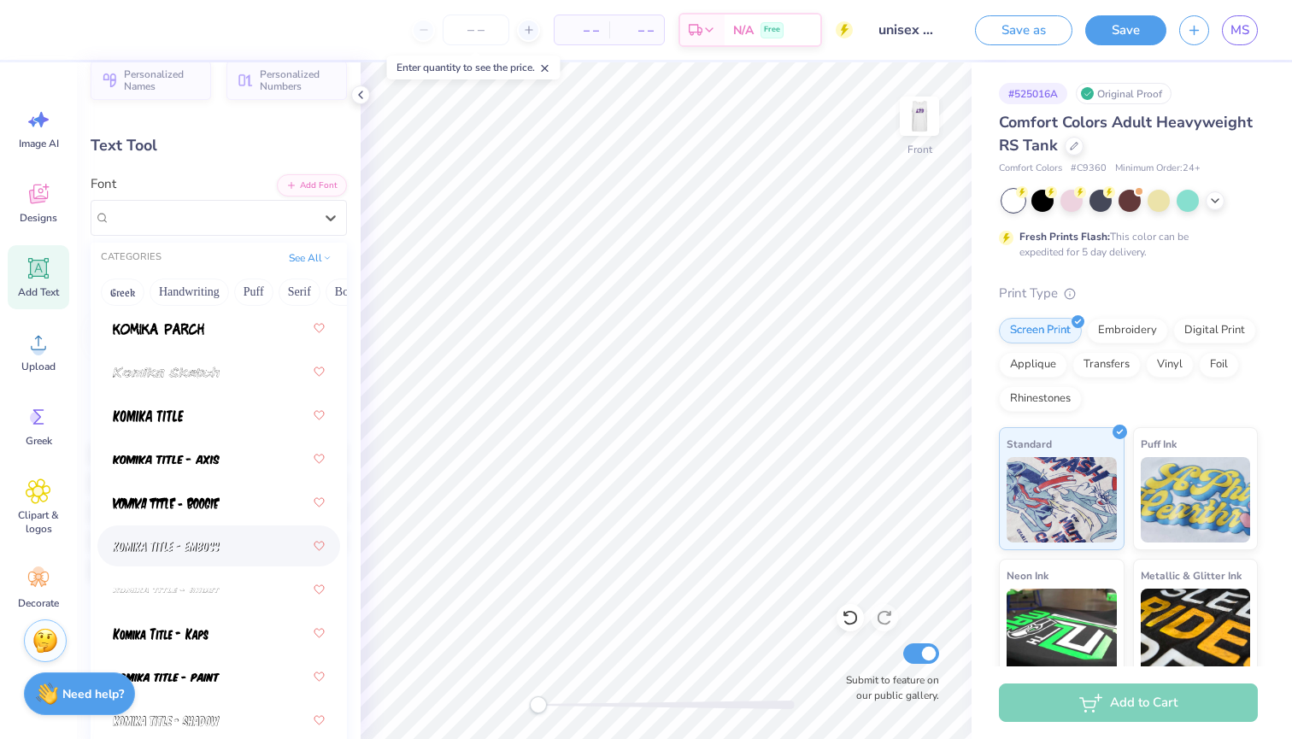
scroll to position [7486, 0]
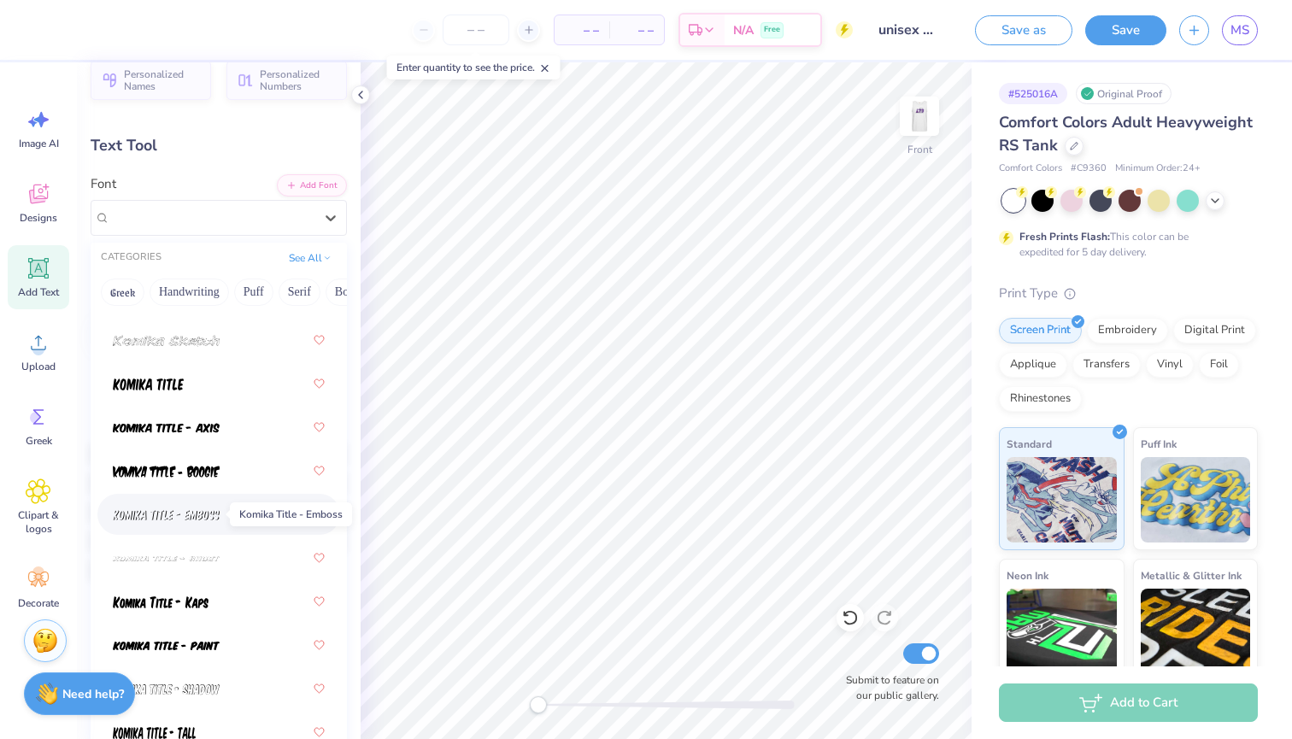
click at [212, 518] on img at bounding box center [166, 515] width 107 height 12
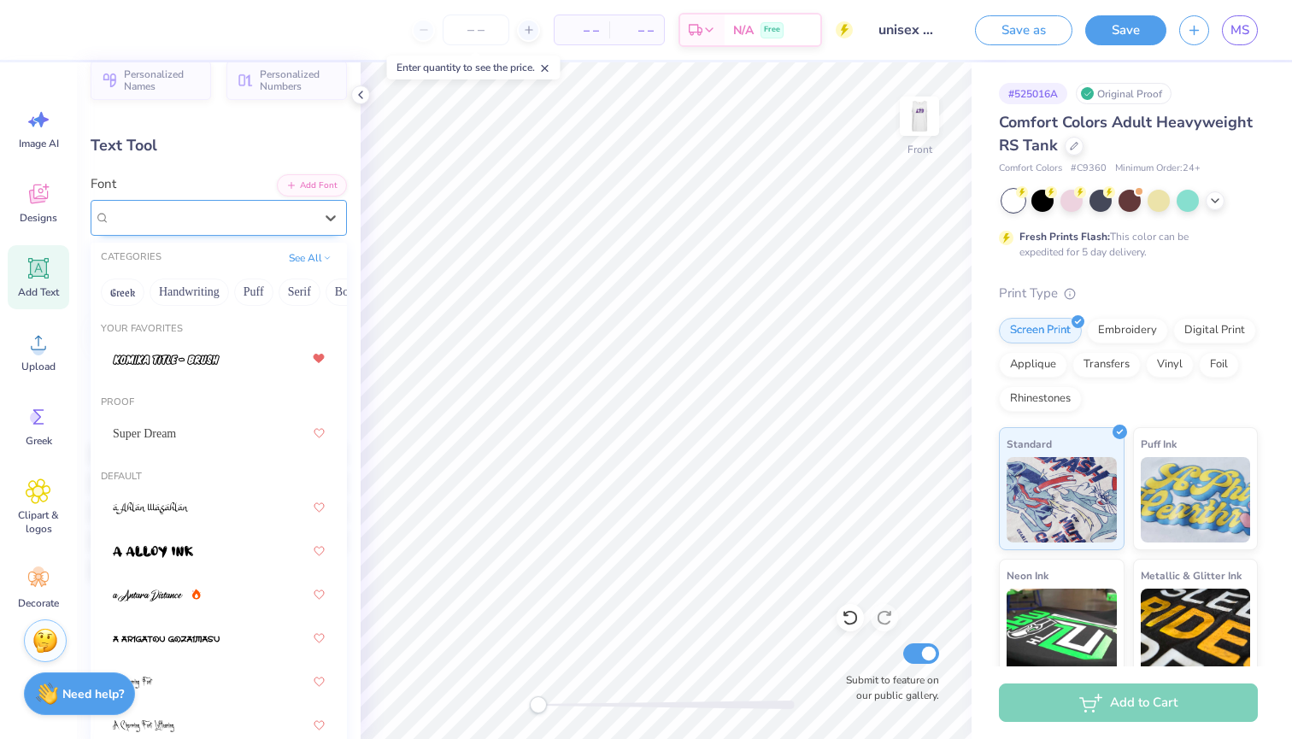
click at [255, 212] on div "Komika Title - Emboss" at bounding box center [211, 217] width 207 height 26
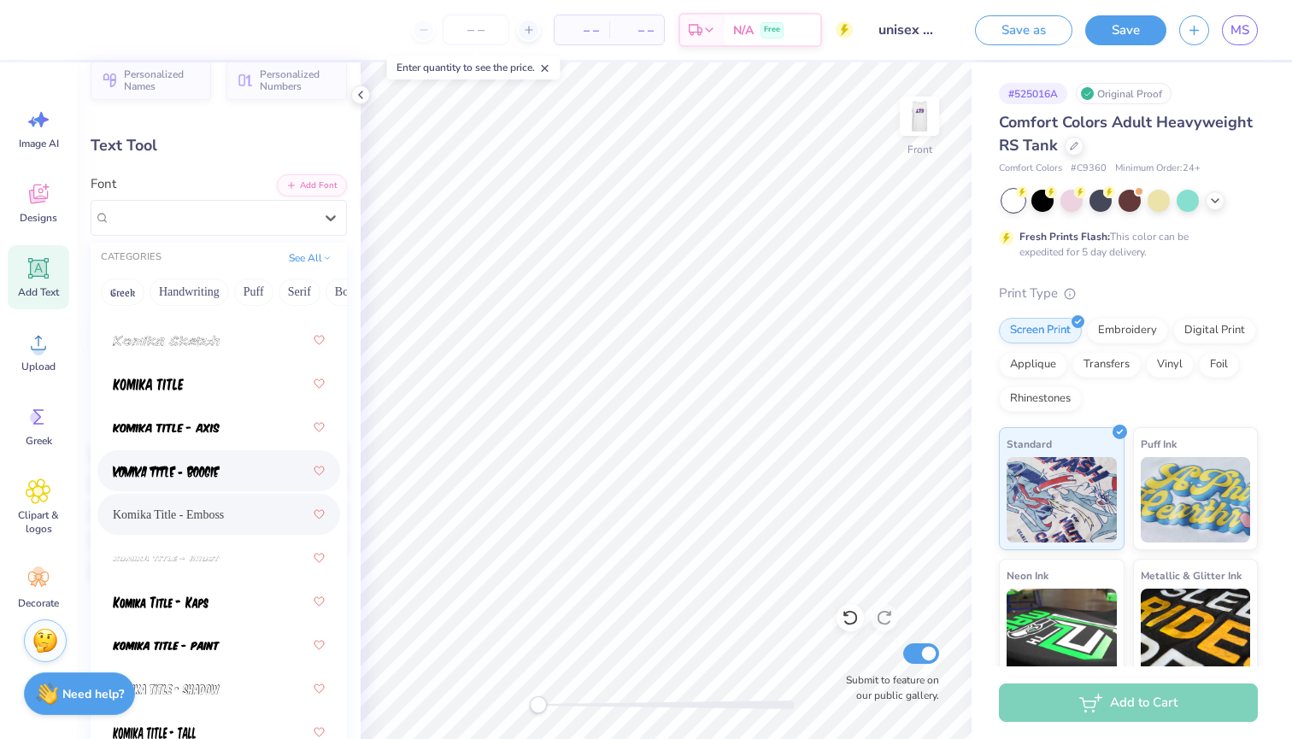
scroll to position [7520, 0]
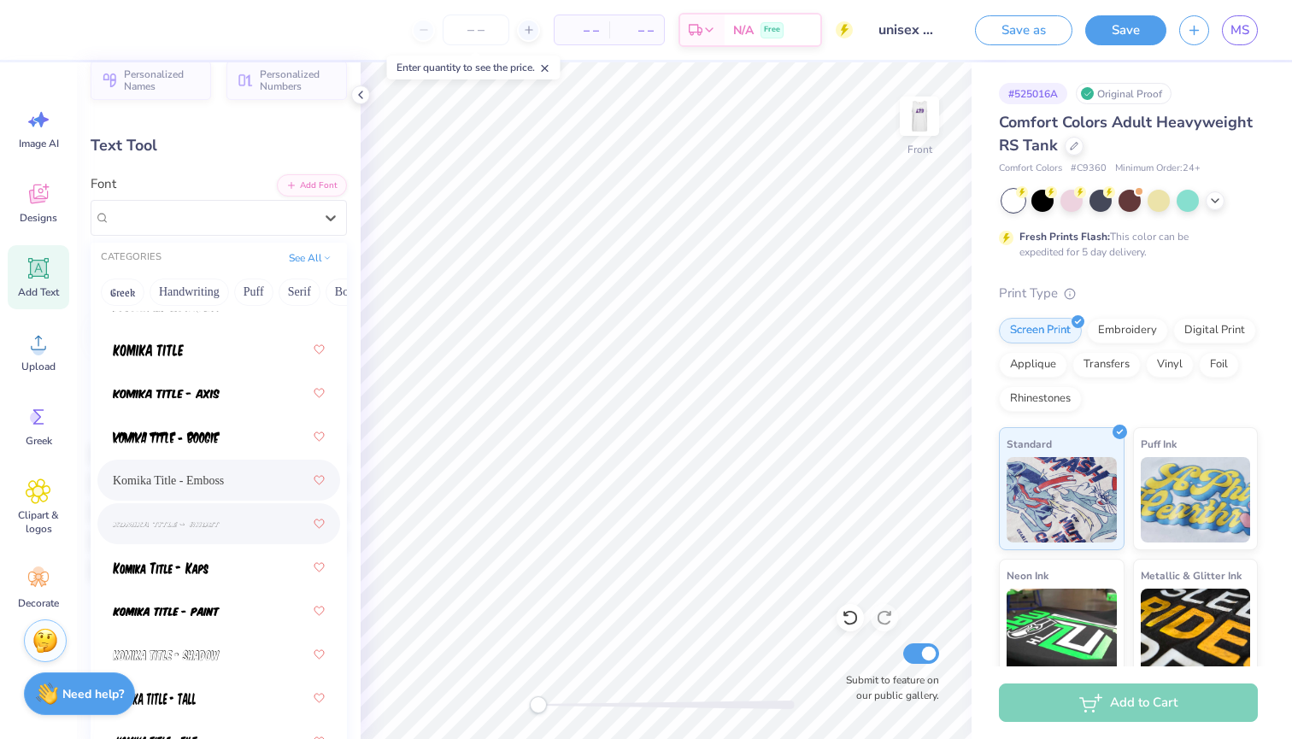
click at [224, 523] on div at bounding box center [219, 523] width 212 height 31
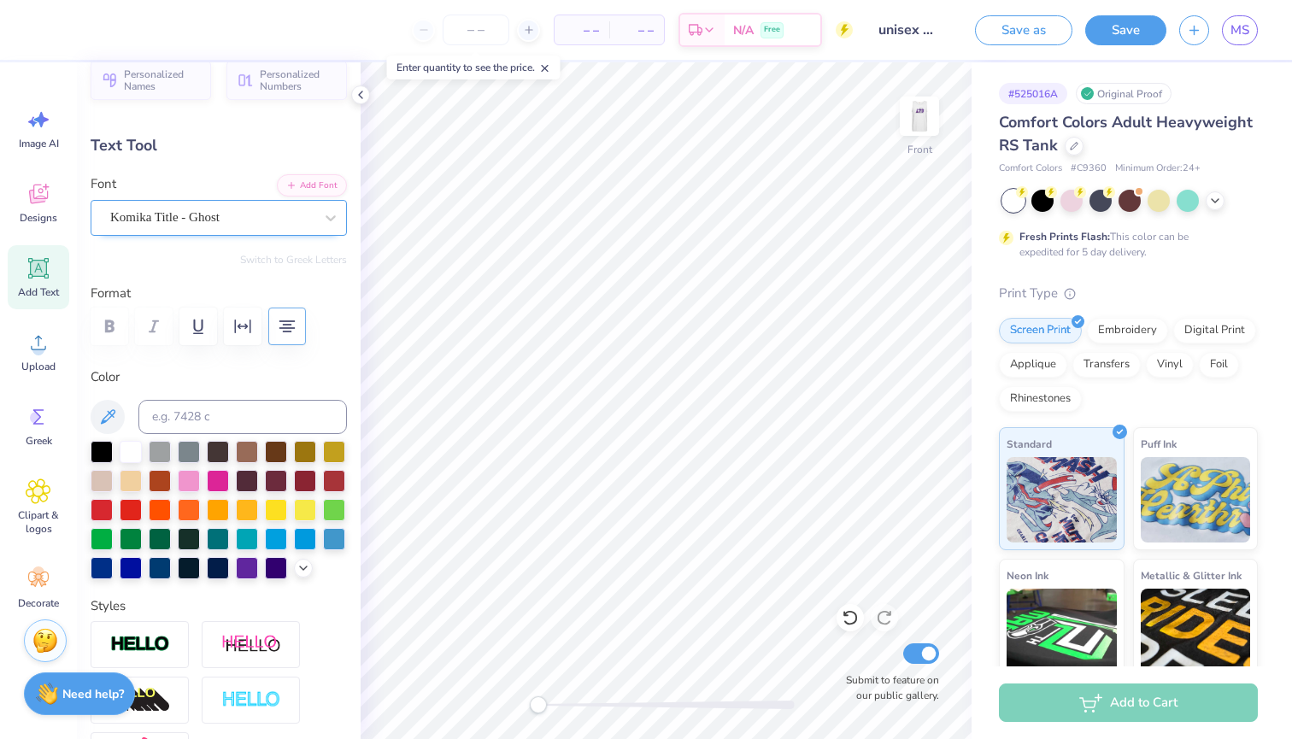
click at [187, 217] on span "Komika Title - Ghost" at bounding box center [164, 218] width 109 height 20
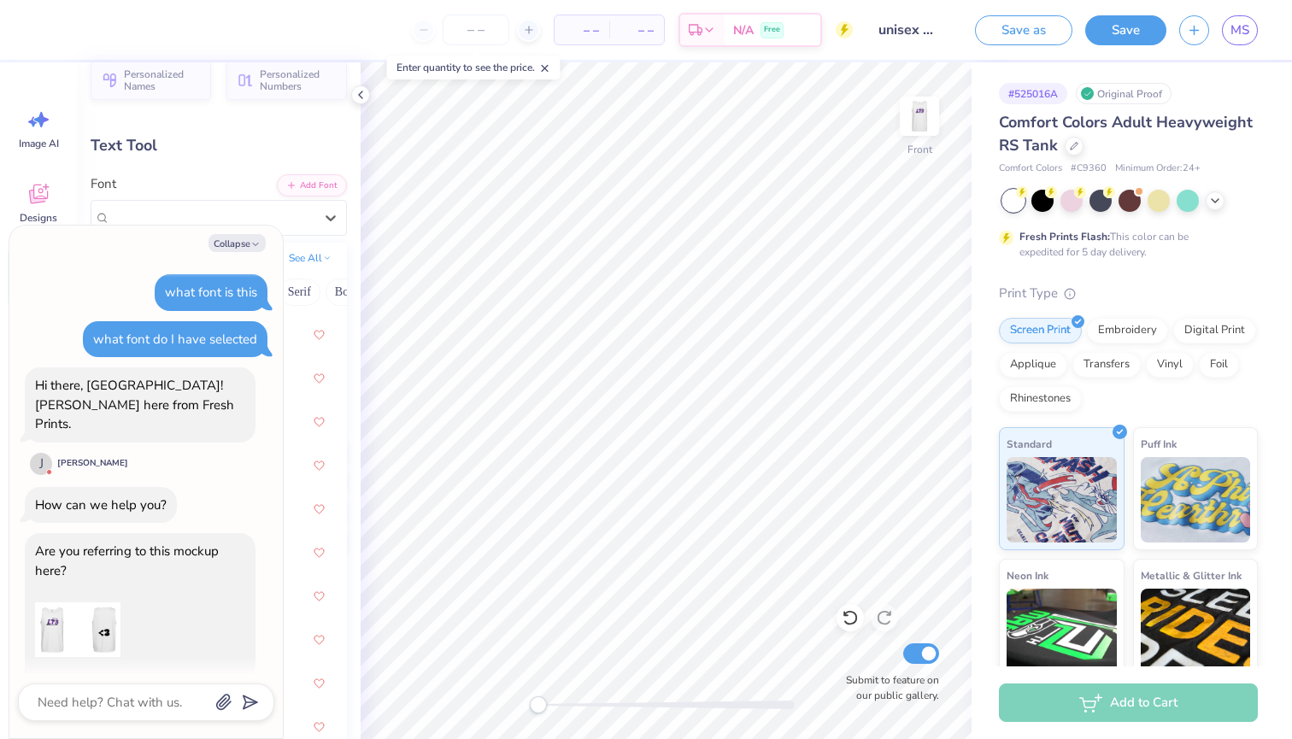
scroll to position [826, 0]
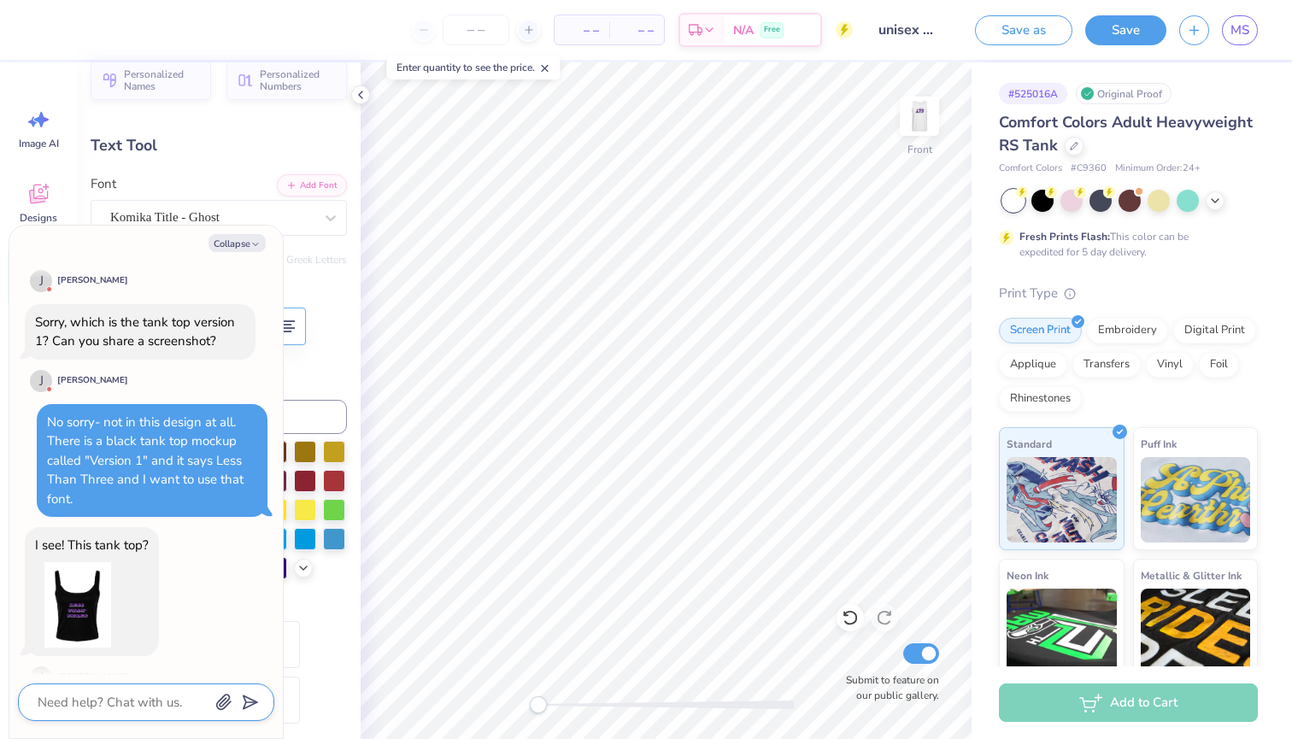
click at [103, 711] on textarea at bounding box center [122, 702] width 173 height 22
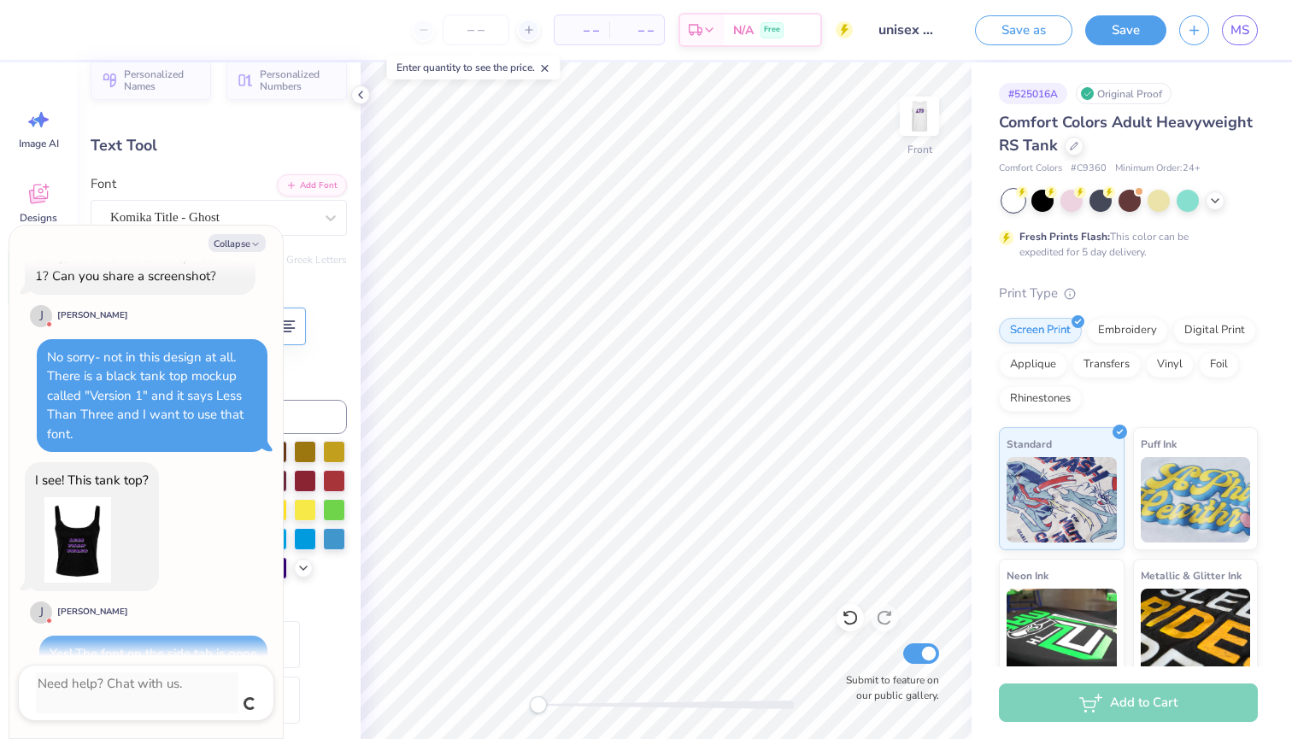
scroll to position [872, 0]
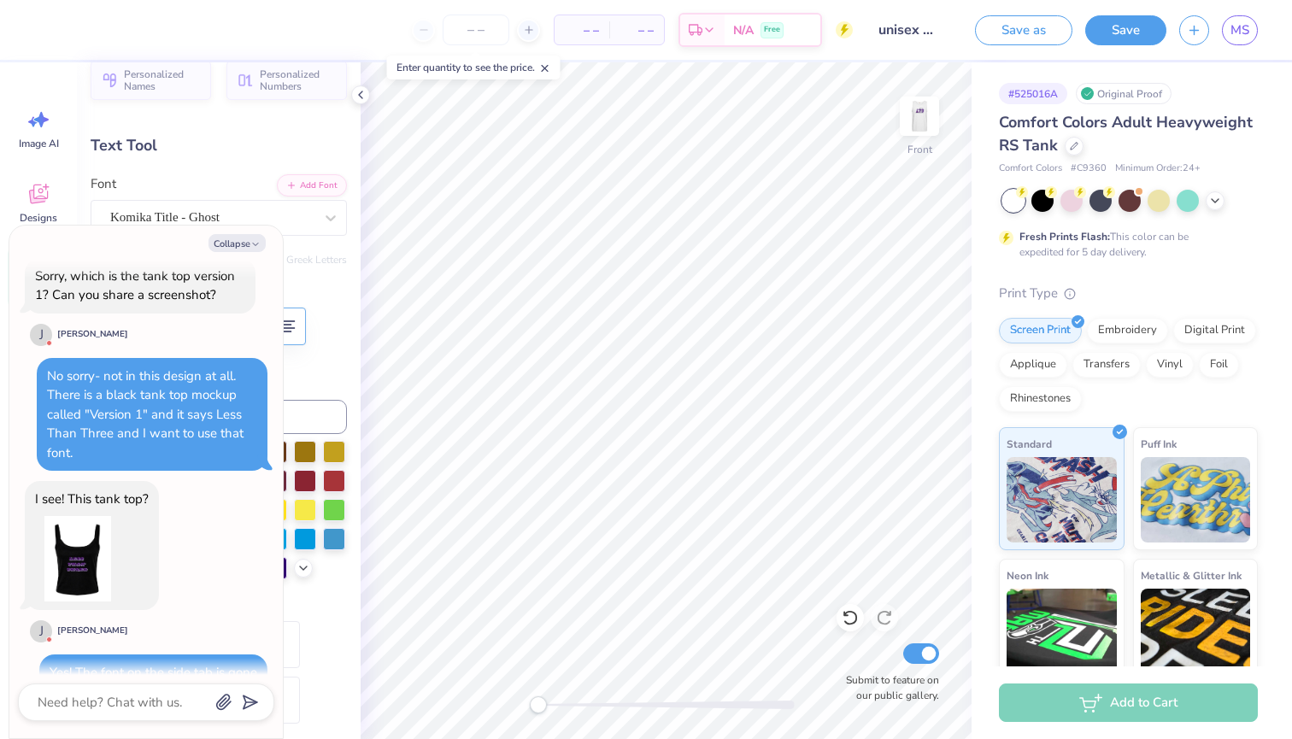
click at [239, 233] on div "Collapse what font is this what font do I have selected Hi there, Madison! Joni…" at bounding box center [145, 482] width 273 height 513
click at [237, 243] on button "Collapse" at bounding box center [236, 243] width 57 height 18
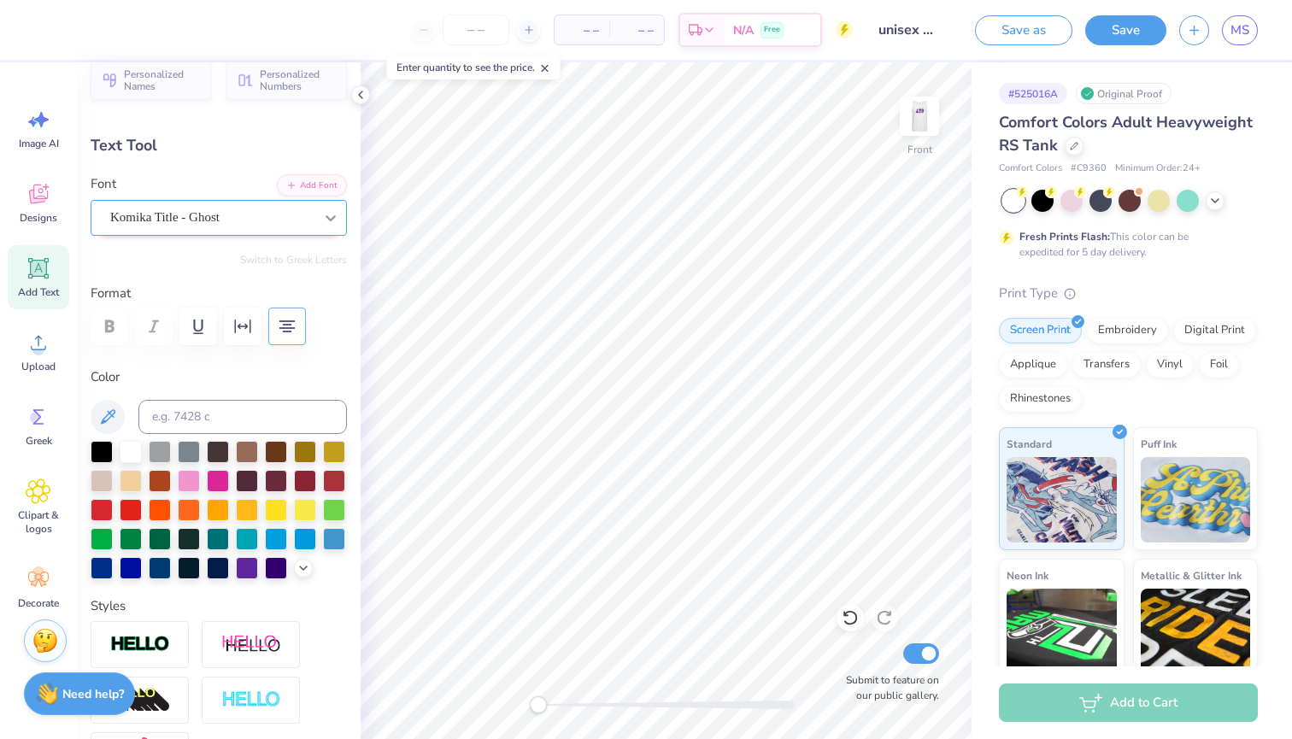
click at [315, 217] on div at bounding box center [330, 217] width 31 height 31
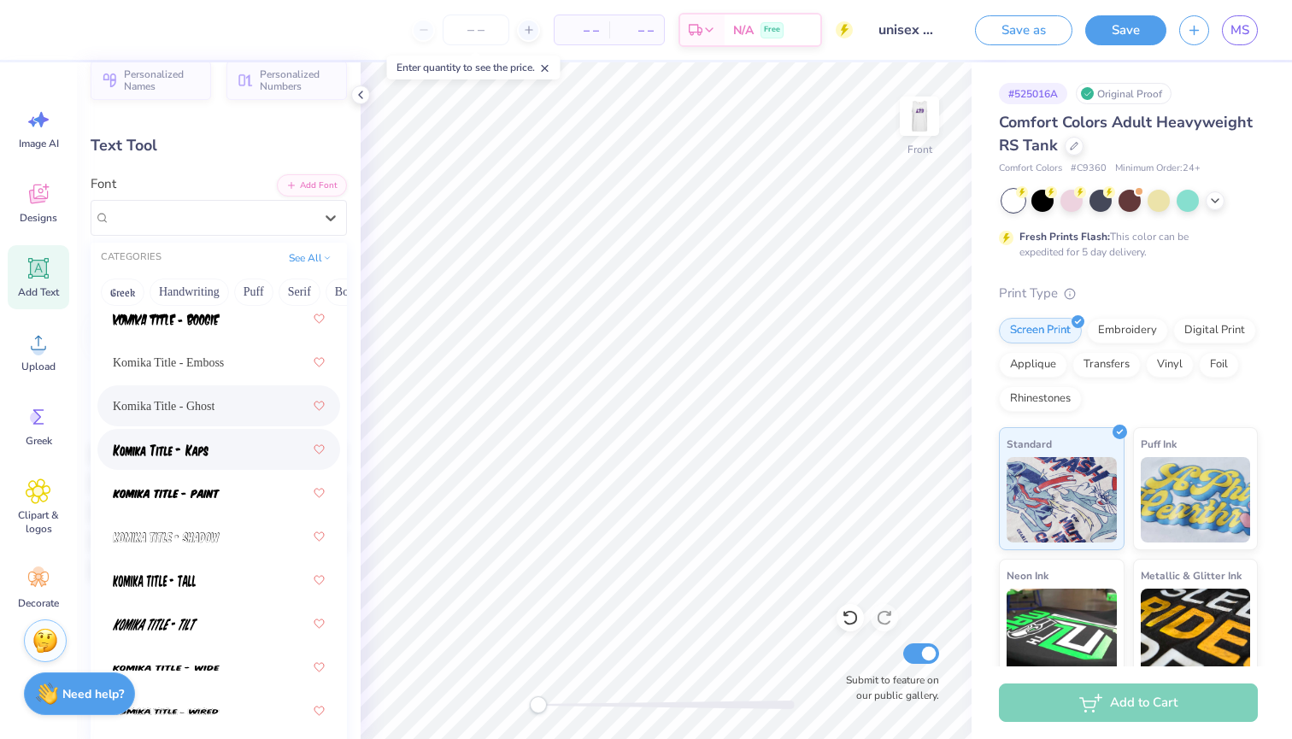
scroll to position [7647, 0]
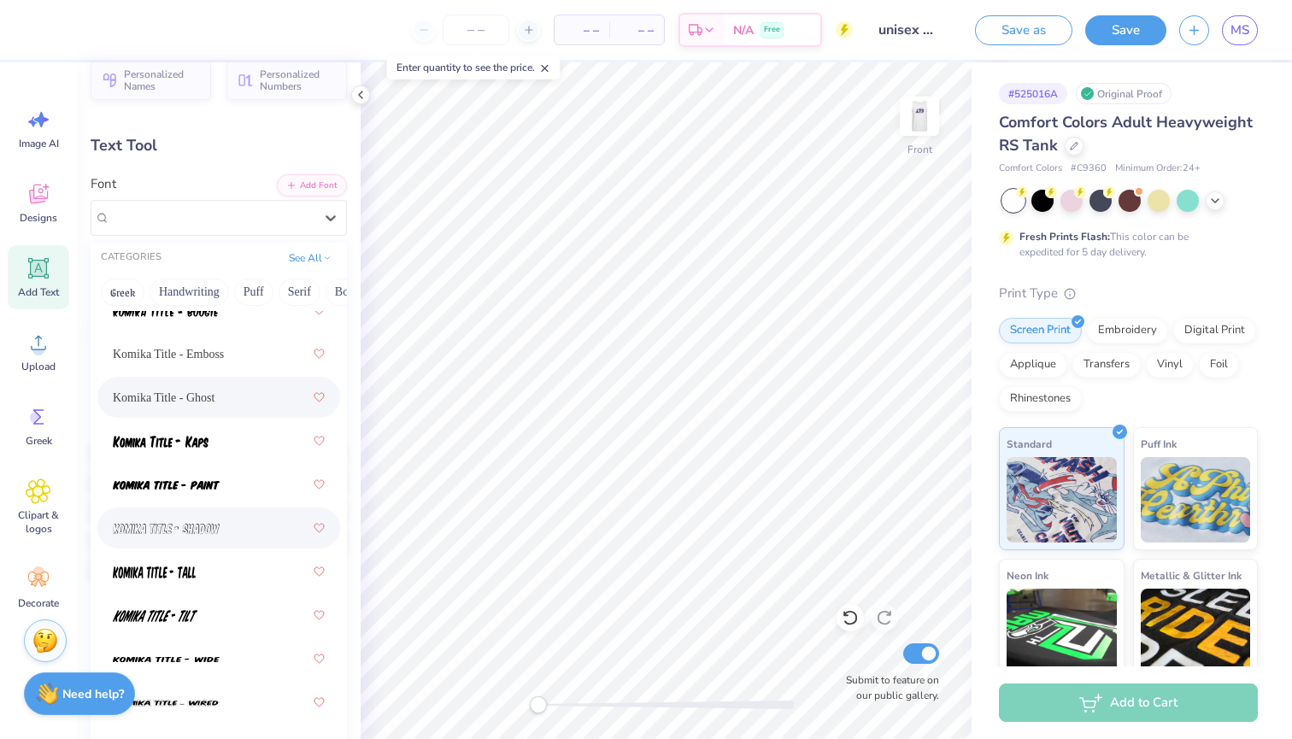
click at [233, 529] on div at bounding box center [219, 528] width 212 height 31
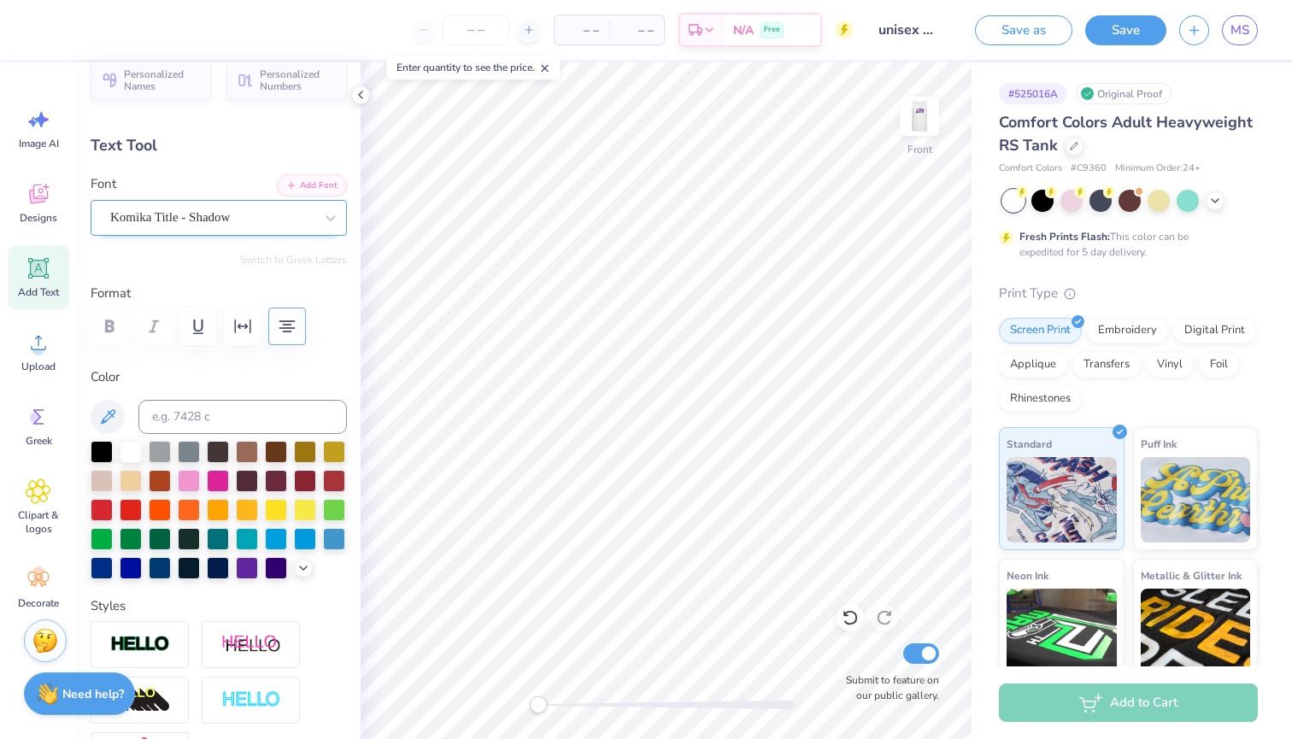
click at [226, 214] on div "Komika Title - Shadow" at bounding box center [211, 217] width 207 height 26
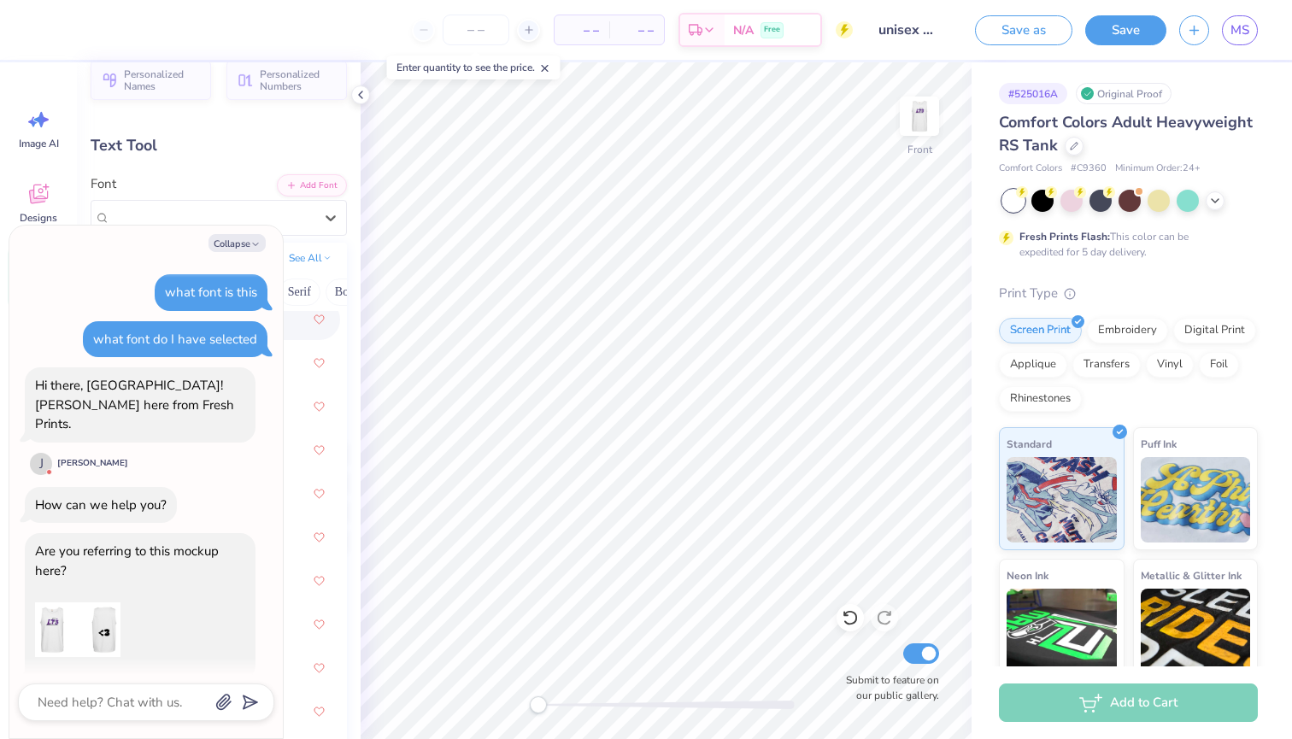
scroll to position [971, 0]
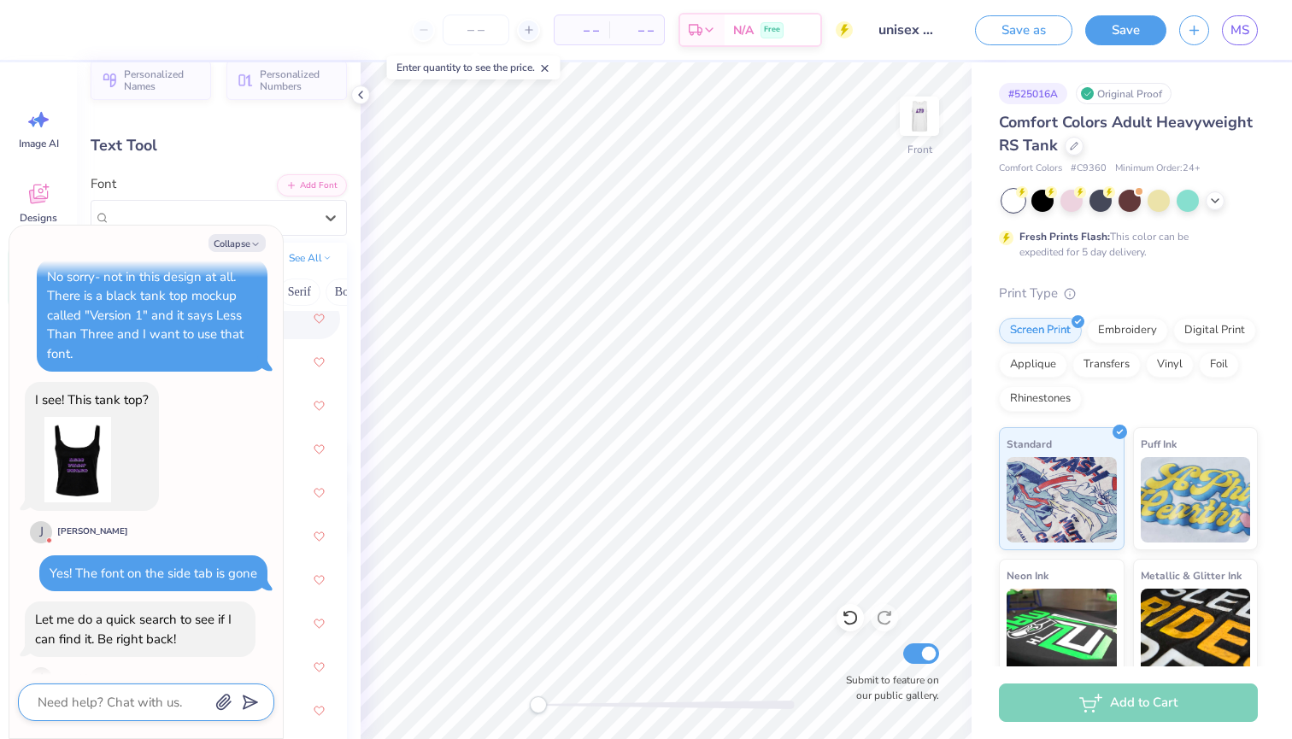
click at [139, 707] on textarea at bounding box center [122, 702] width 173 height 22
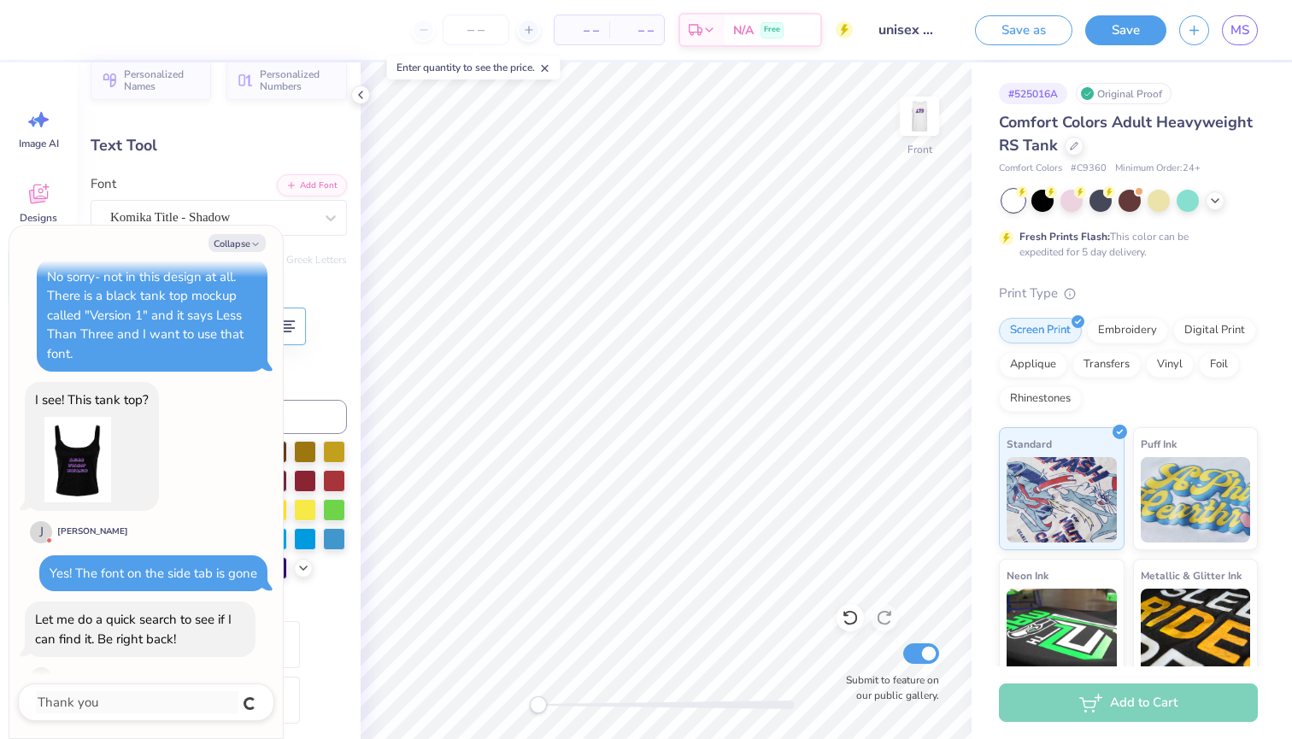
scroll to position [1017, 0]
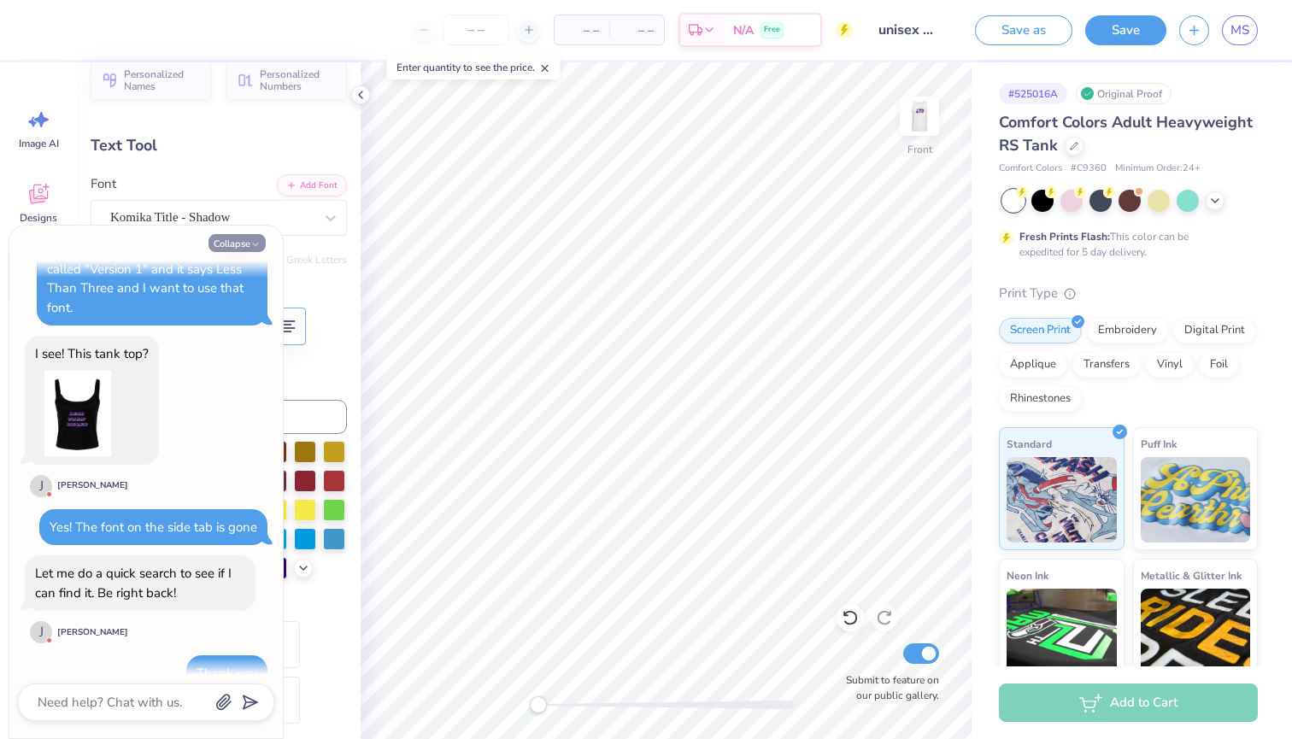
click at [237, 238] on button "Collapse" at bounding box center [236, 243] width 57 height 18
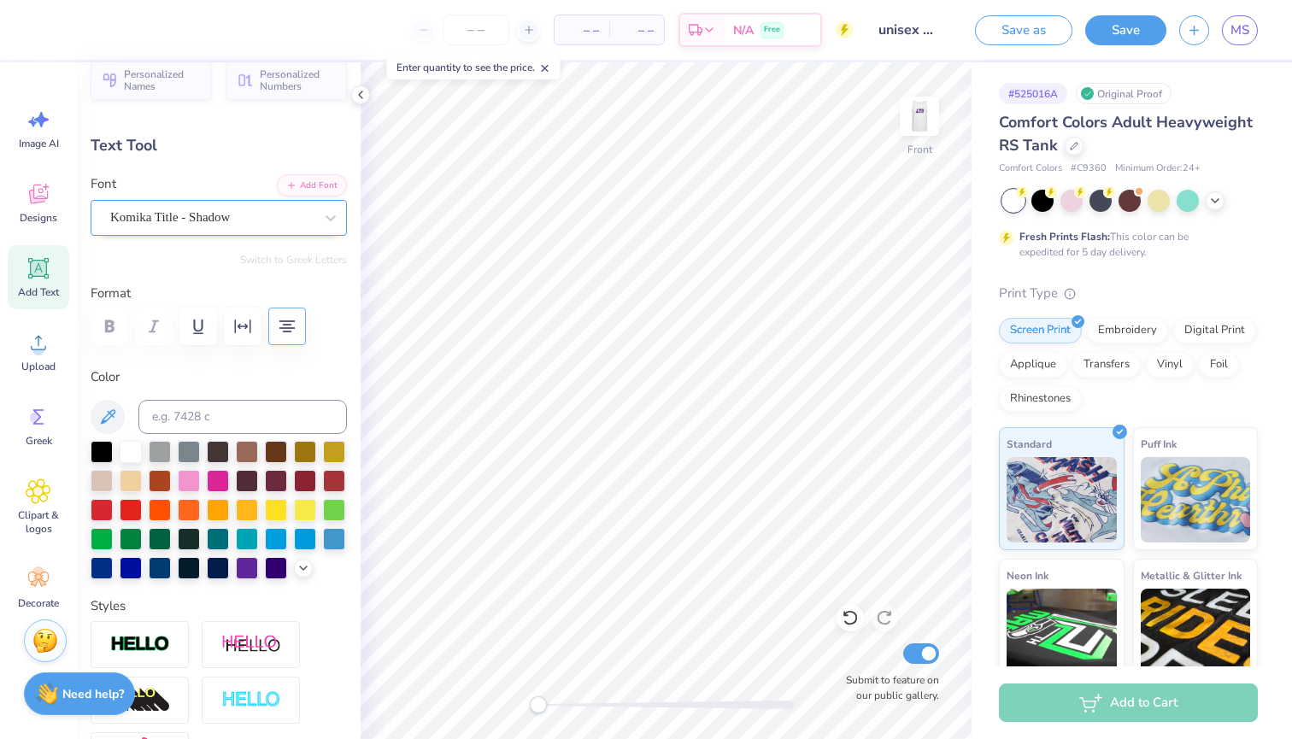
click at [249, 218] on div "Komika Title - Shadow" at bounding box center [211, 217] width 207 height 26
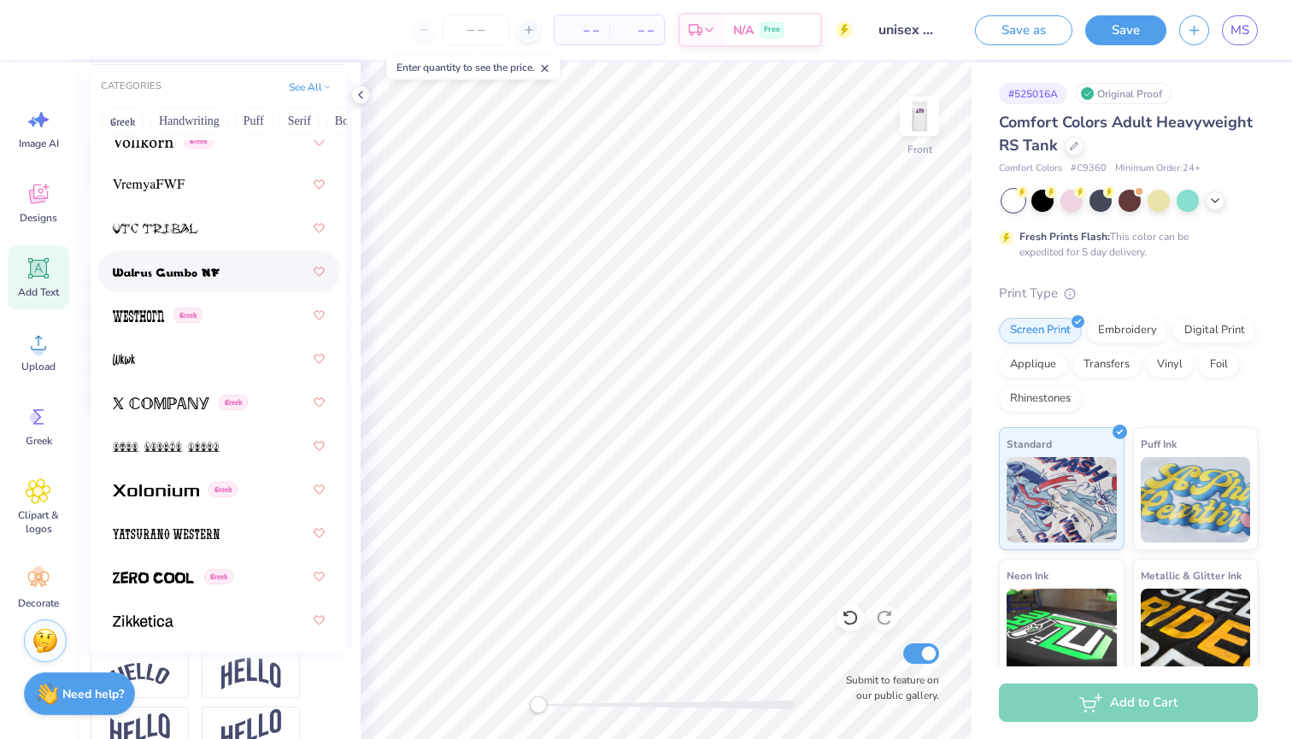
scroll to position [209, 0]
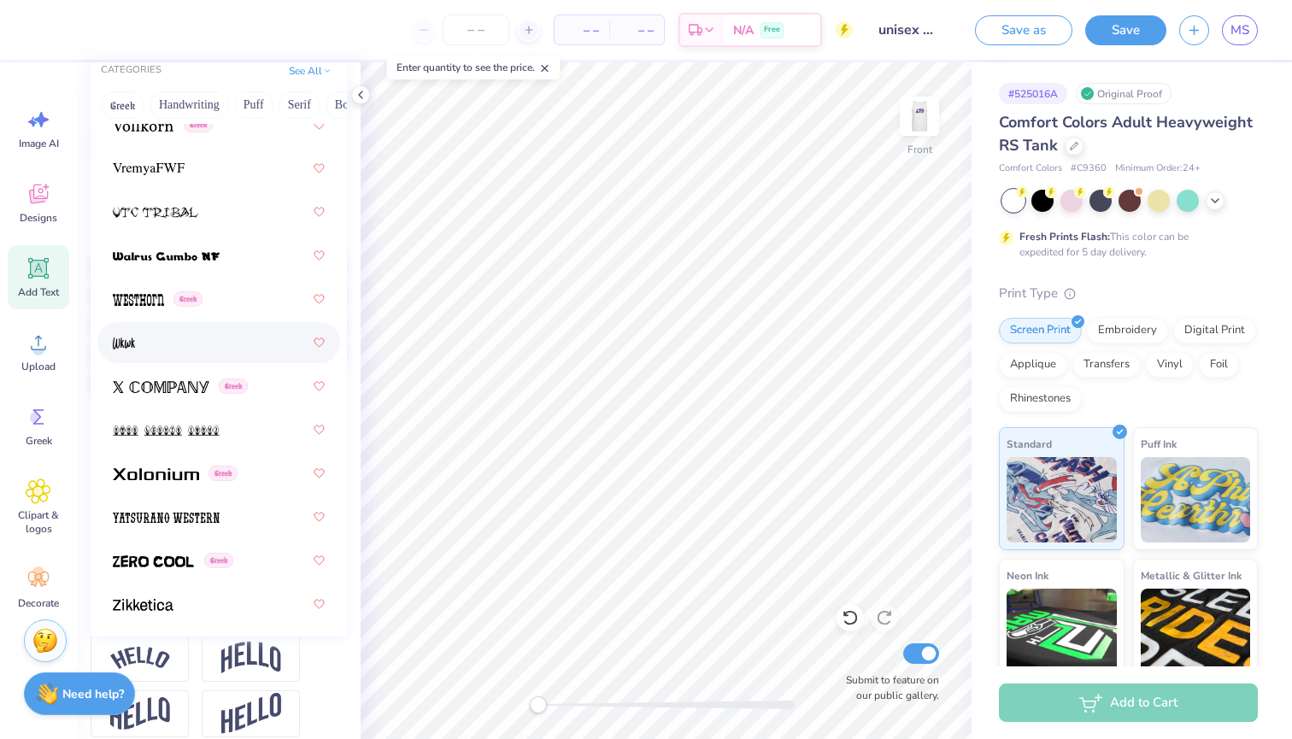
click at [201, 341] on div at bounding box center [219, 342] width 212 height 31
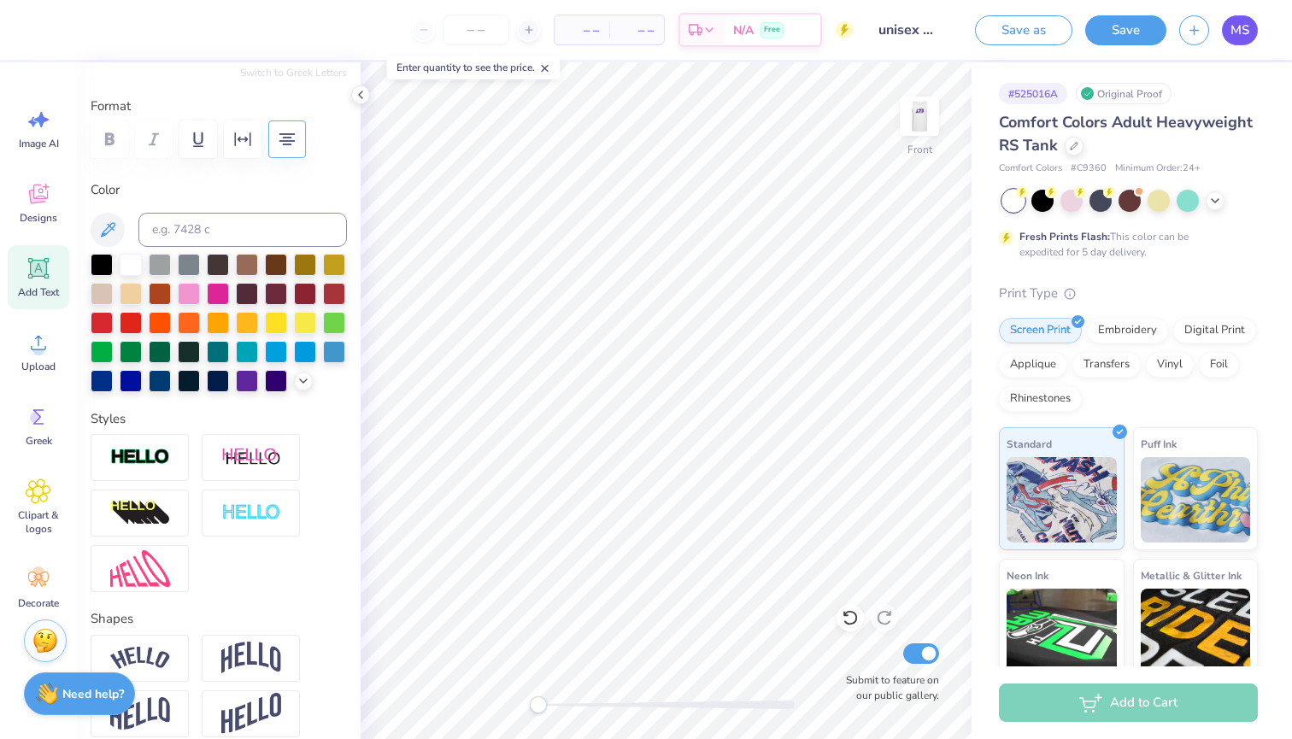
click at [1248, 17] on link "MS" at bounding box center [1239, 30] width 36 height 30
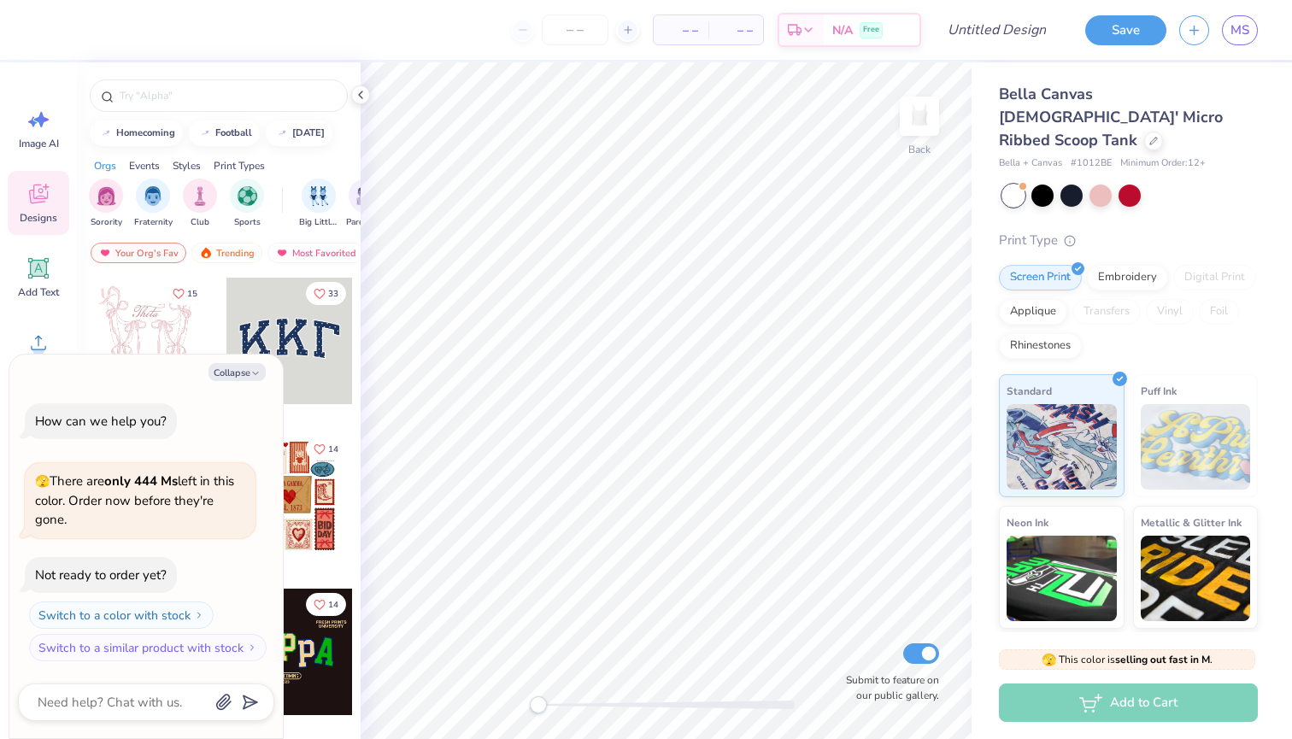
type textarea "x"
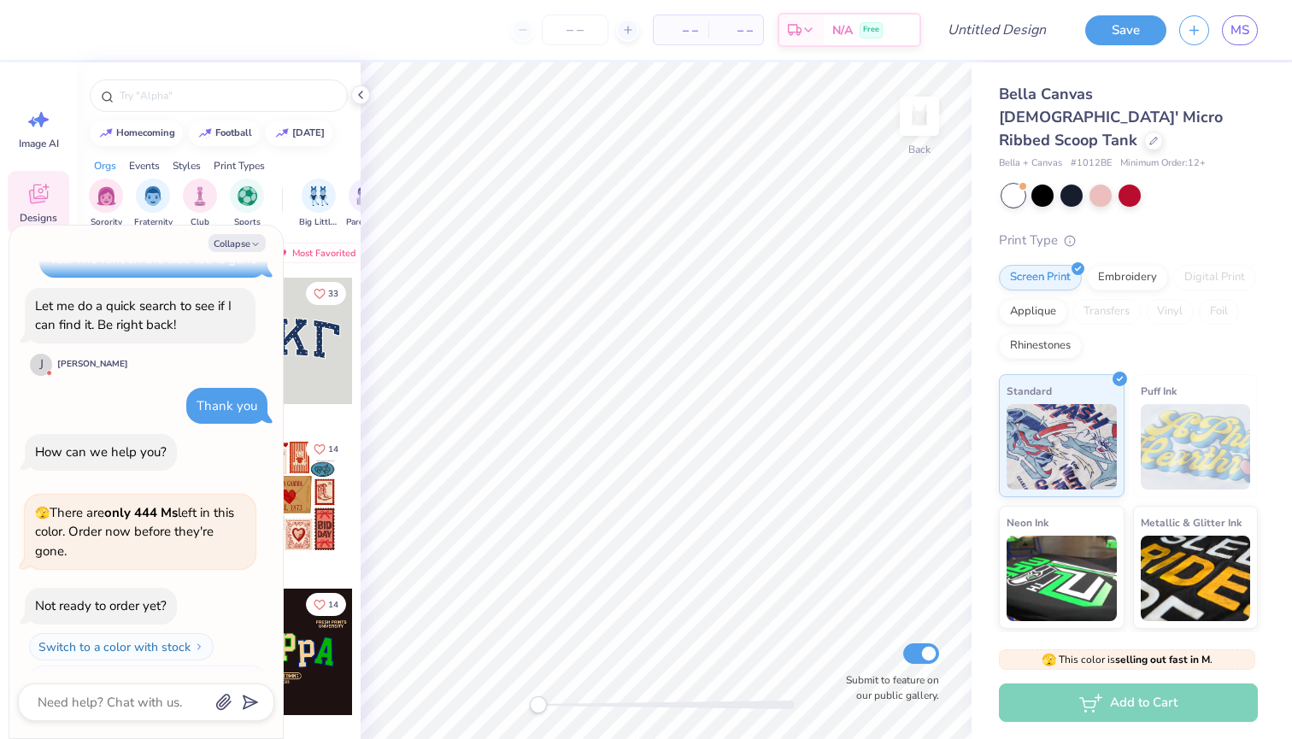
scroll to position [1238, 0]
click at [975, 32] on input "Design Title" at bounding box center [1017, 30] width 84 height 34
type input "w"
type textarea "x"
type input "wh"
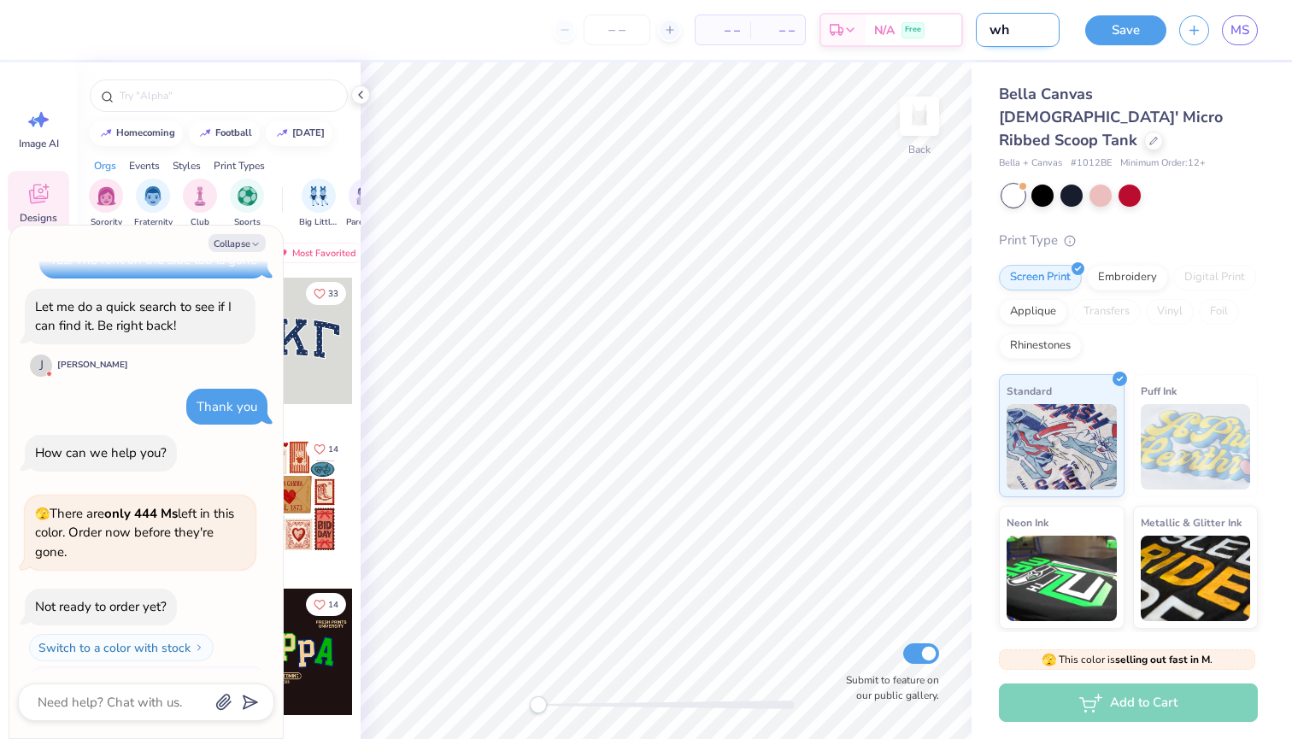
type textarea "x"
type input "whi"
type textarea "x"
type input "whit"
type textarea "x"
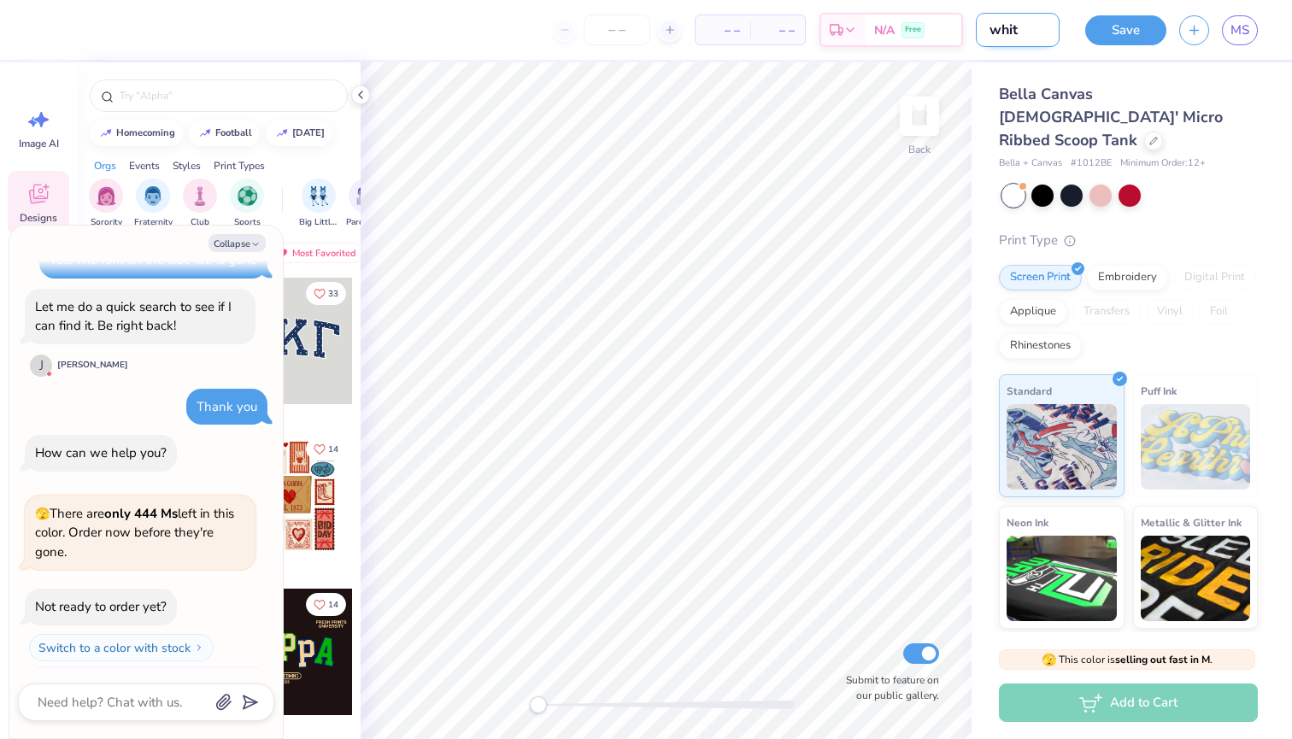
type input "white"
type textarea "x"
type input "whit"
type textarea "x"
type input "whi"
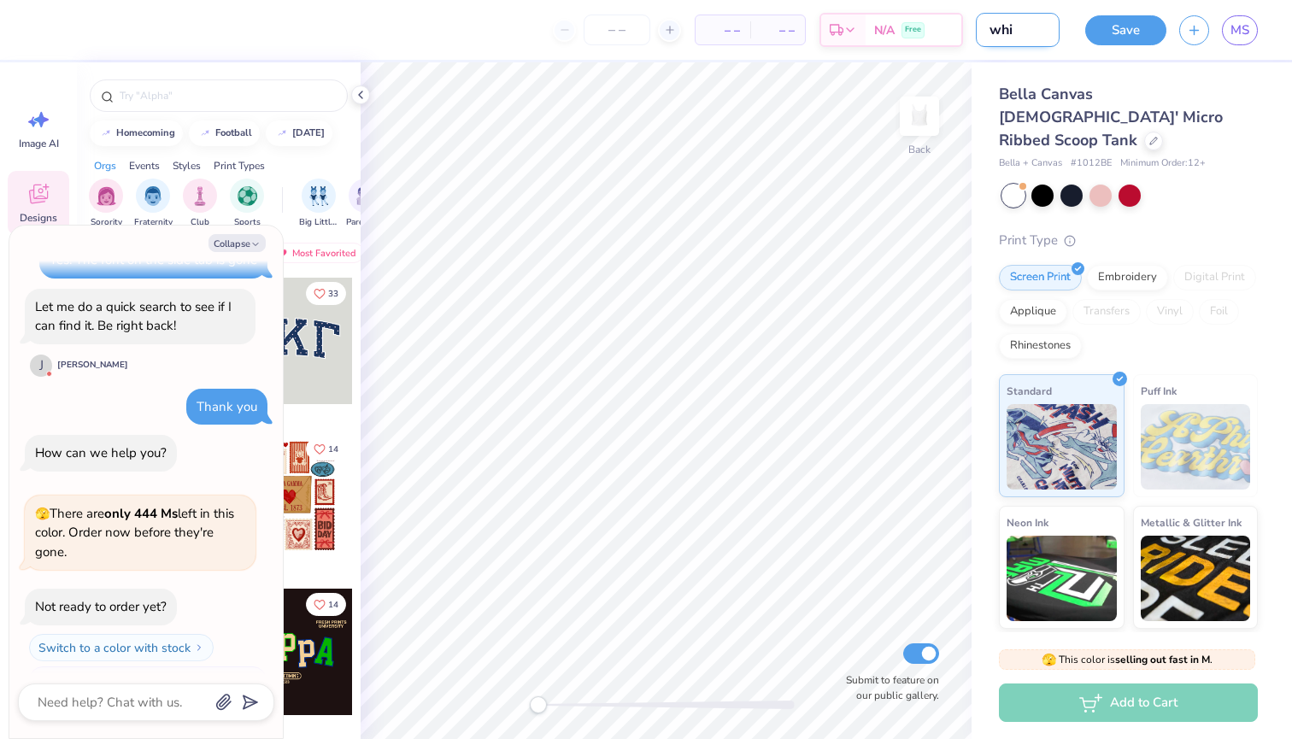
type textarea "x"
type input "wh"
type textarea "x"
type input "w"
type textarea "x"
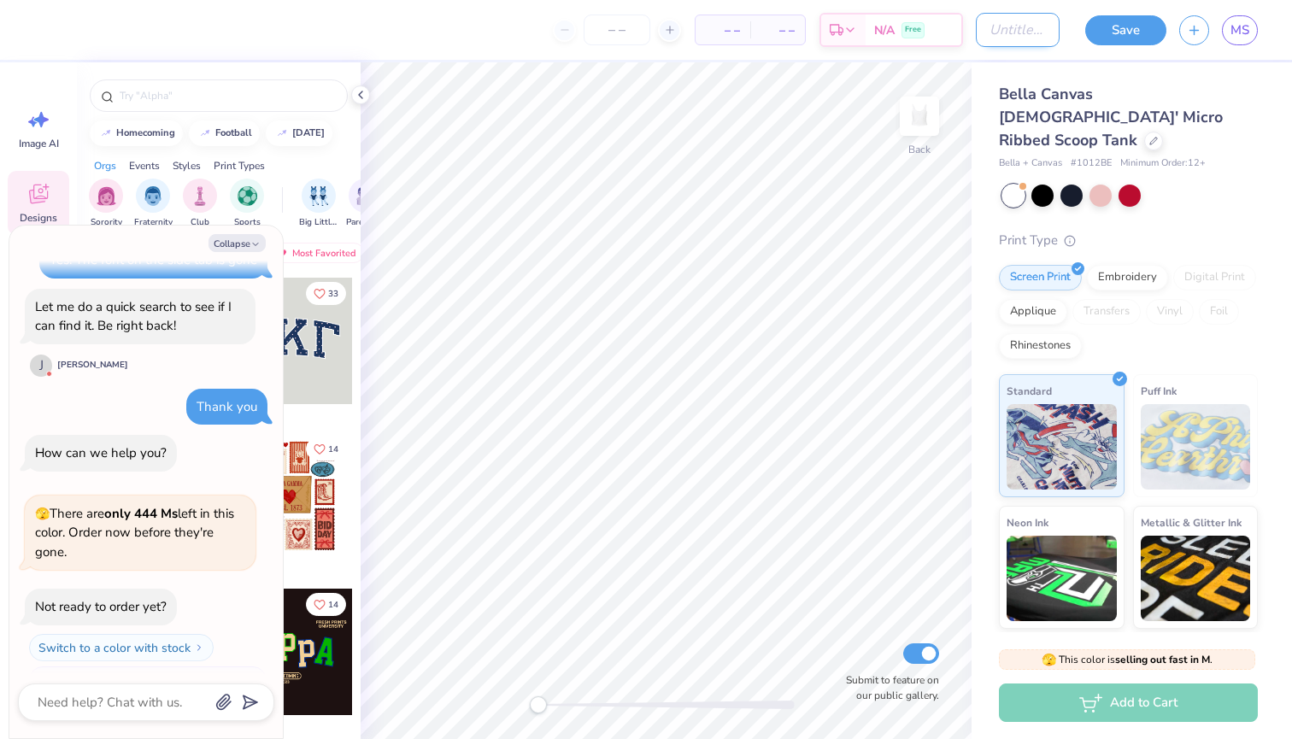
type textarea "x"
type input "t"
type textarea "x"
type input "ta"
type textarea "x"
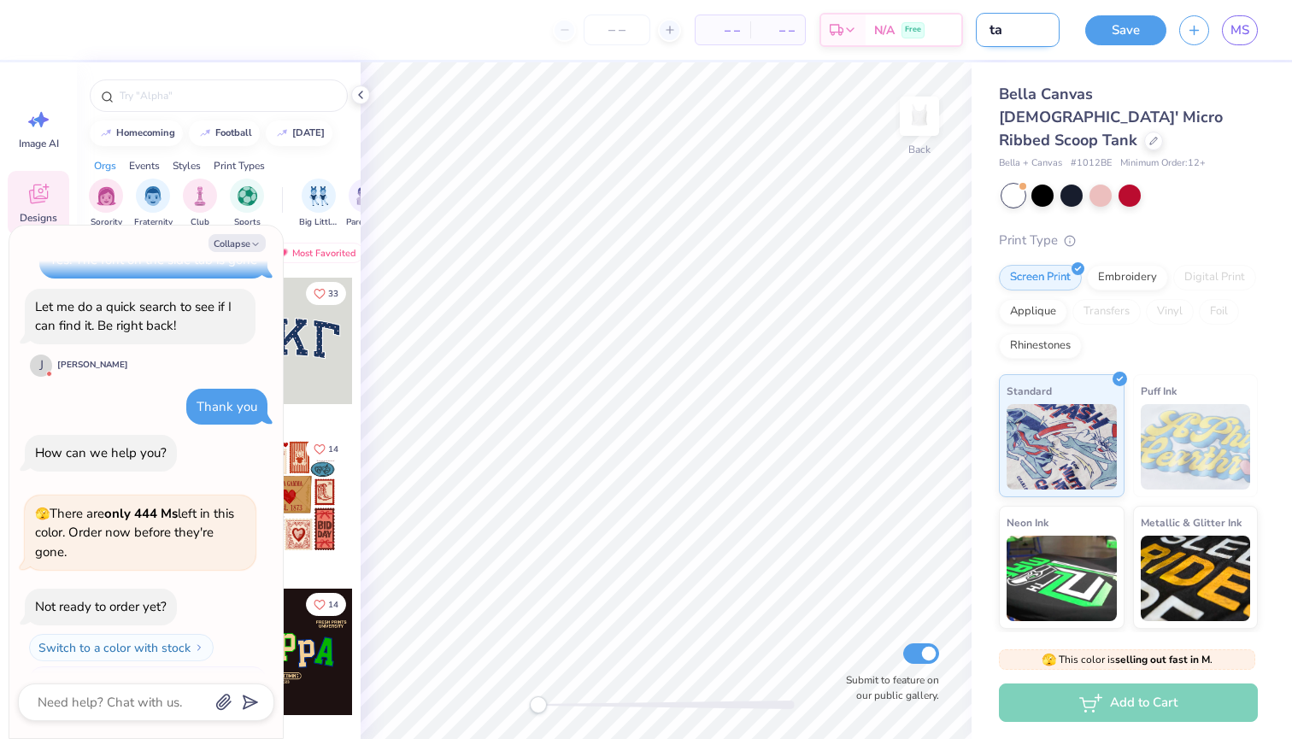
type input "tan"
type textarea "x"
type input "tank"
type textarea "x"
type input "tankt"
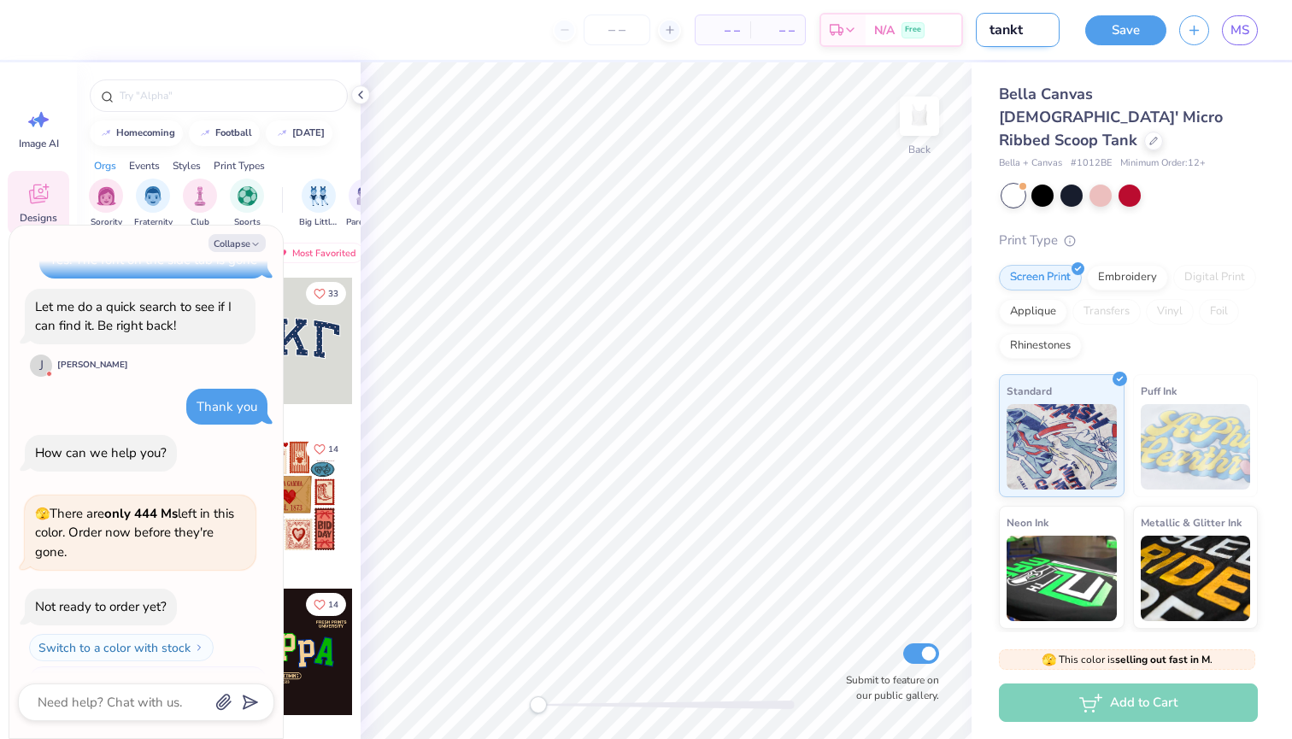
type textarea "x"
type input "tankt"
type textarea "x"
type input "tankt"
type textarea "x"
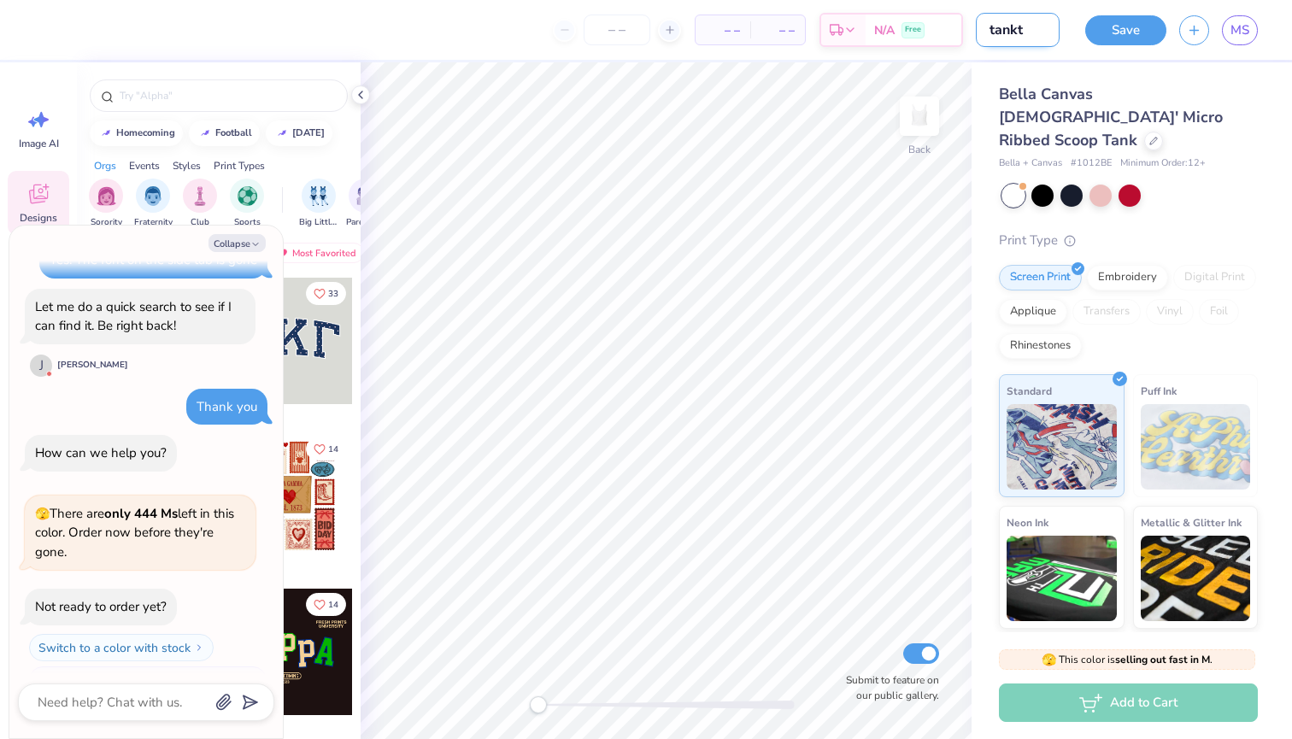
type input "tank"
type textarea "x"
type input "tank"
type textarea "x"
type input "tank t"
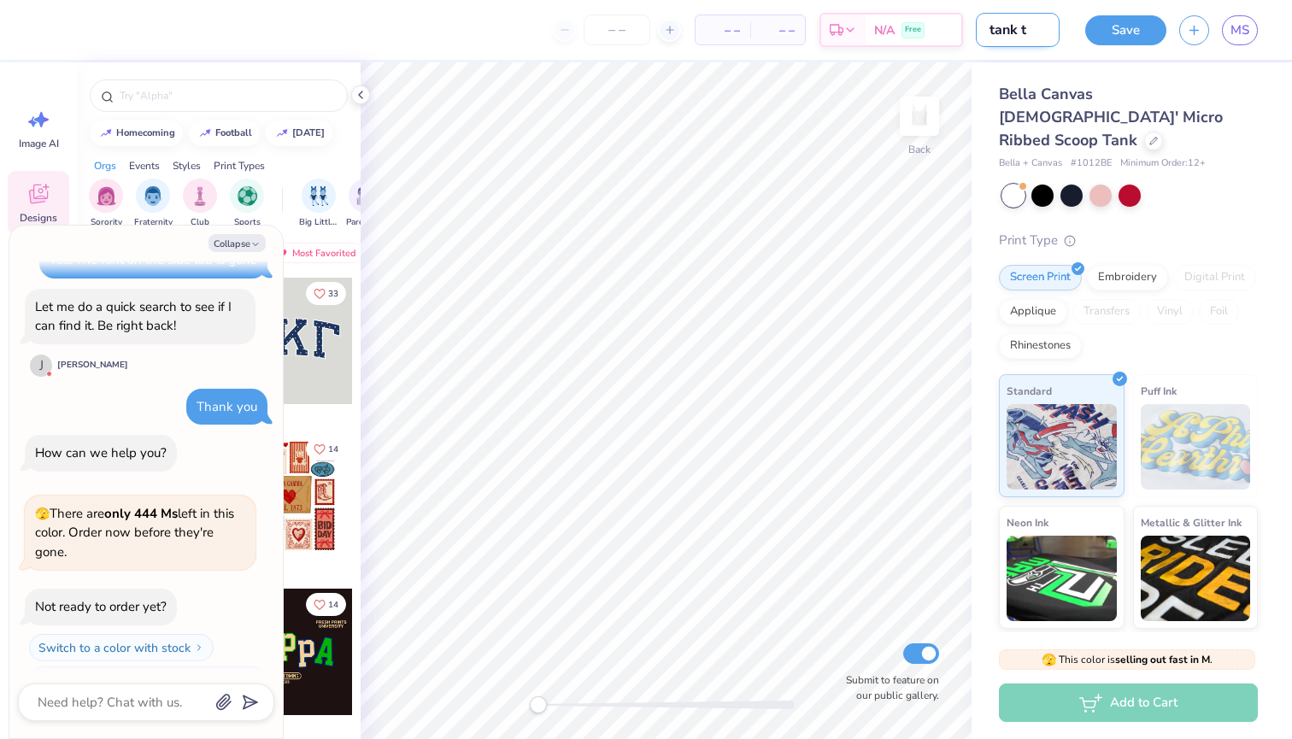
type textarea "x"
type input "tank to"
type textarea "x"
type input "tank top"
type textarea "x"
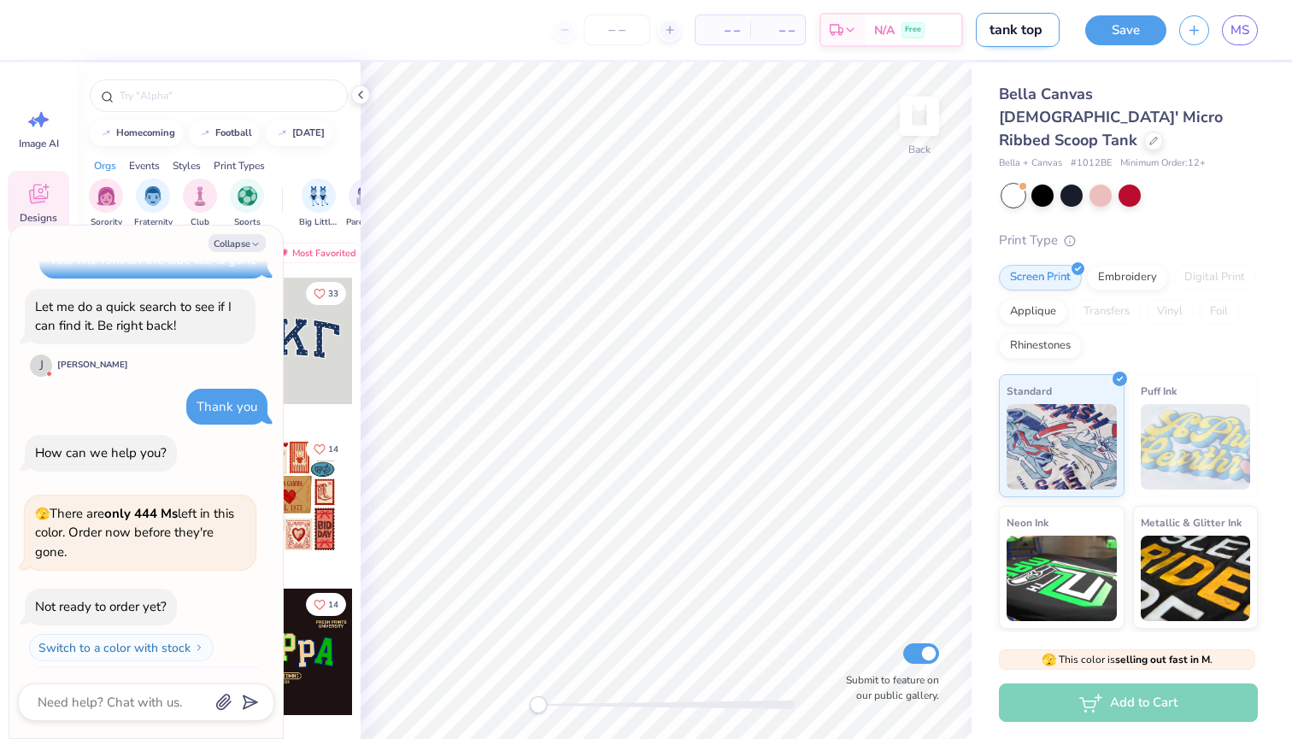
type input "tank top"
type textarea "x"
type input "tank top r"
type textarea "x"
type input "tank top re"
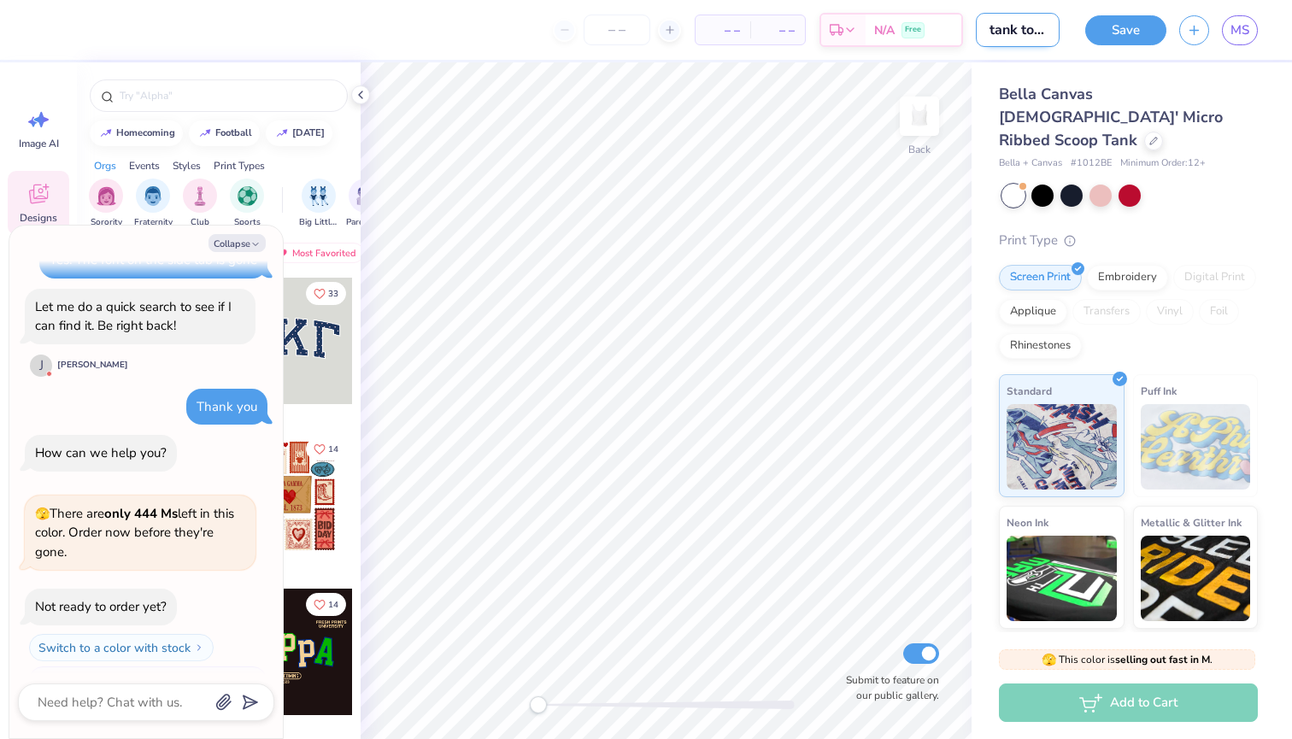
type textarea "x"
type input "tank top rev"
type textarea "x"
type input "tank top revi"
type textarea "x"
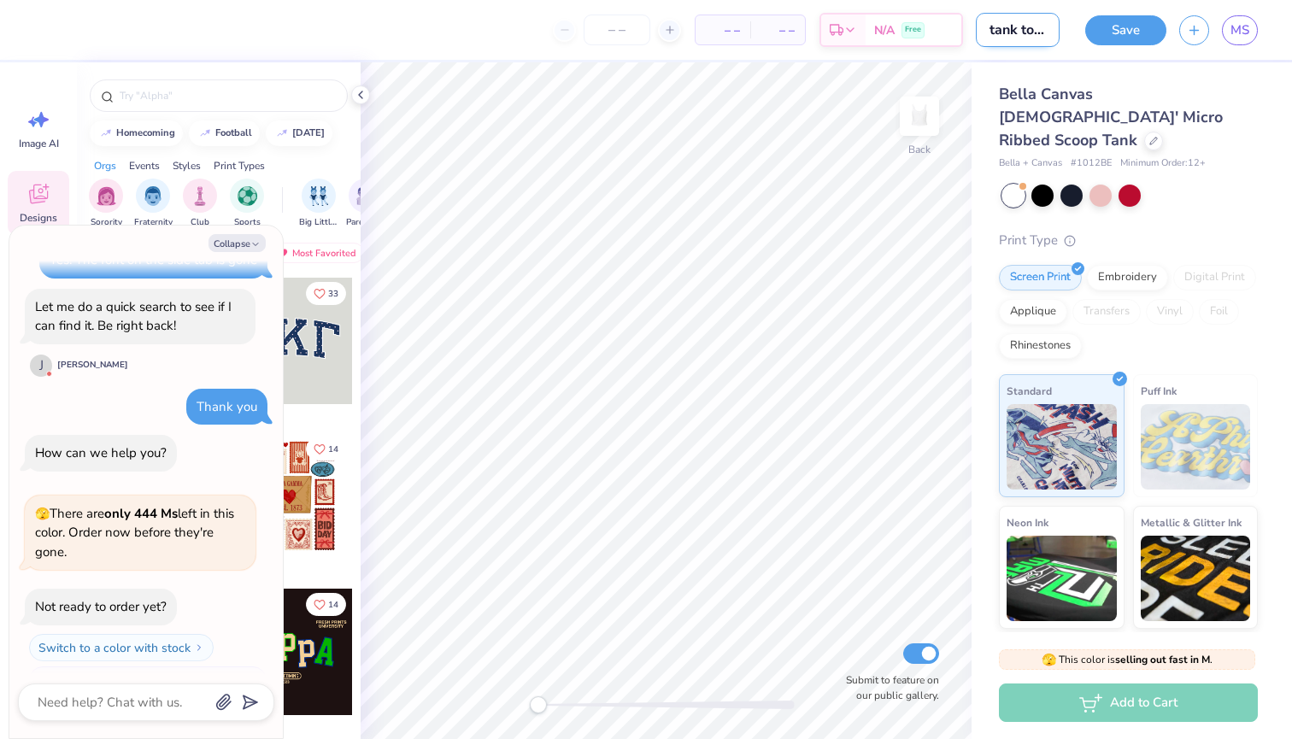
type input "tank top revis"
type textarea "x"
type input "tank top revise"
type textarea "x"
type input "tank top revised"
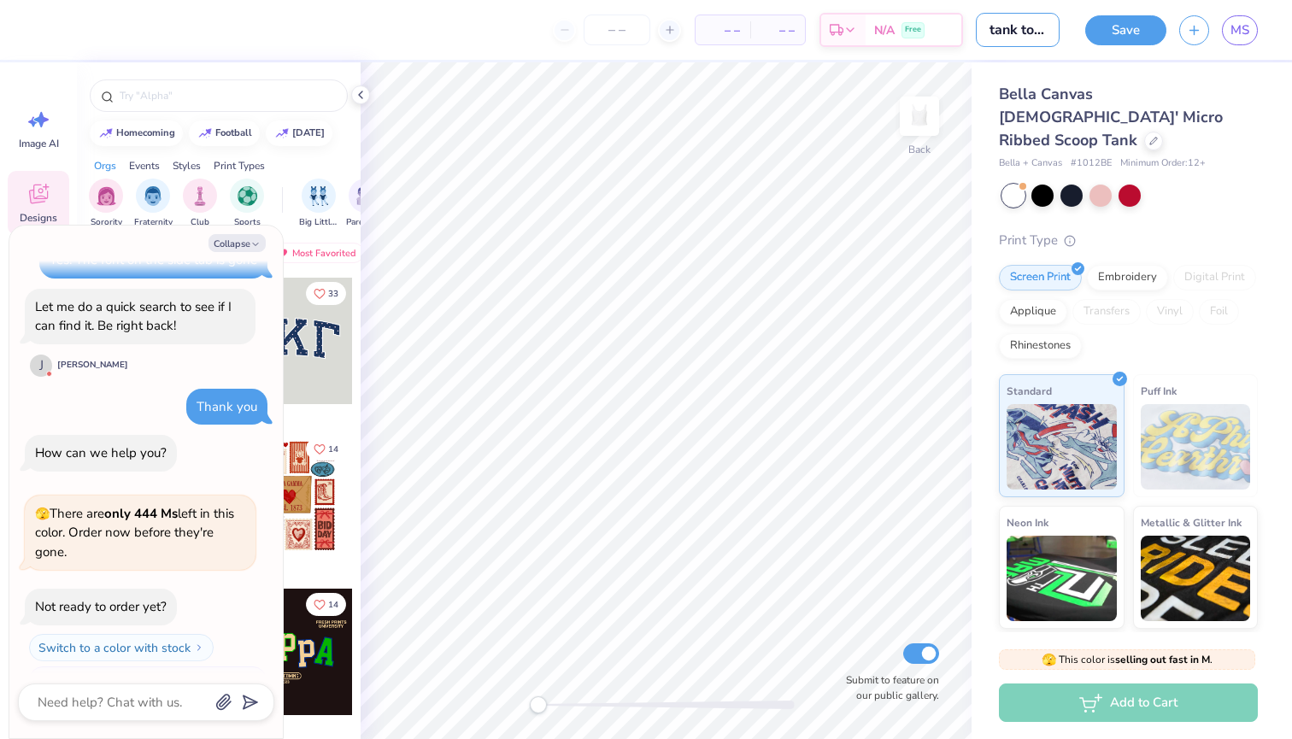
type textarea "x"
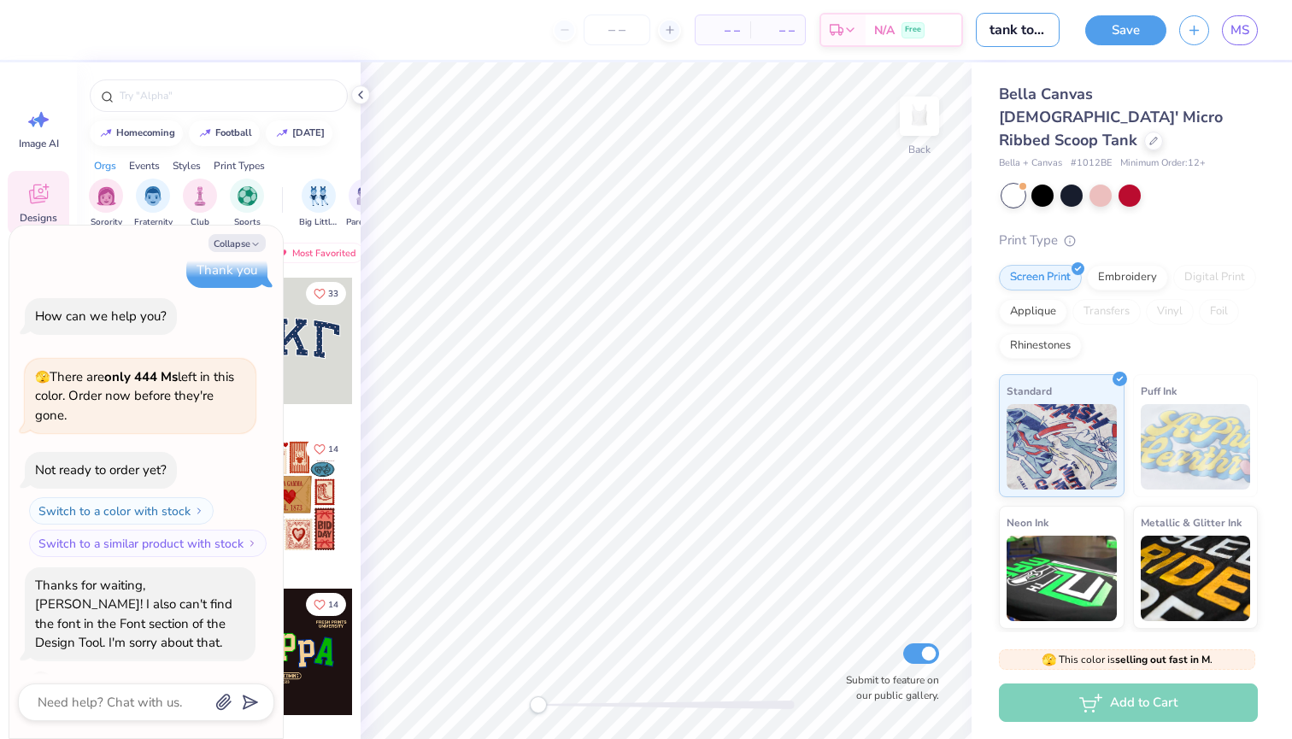
type input "tank top revised"
click at [117, 694] on textarea at bounding box center [122, 702] width 173 height 22
type textarea "T"
type textarea "x"
type textarea "Th"
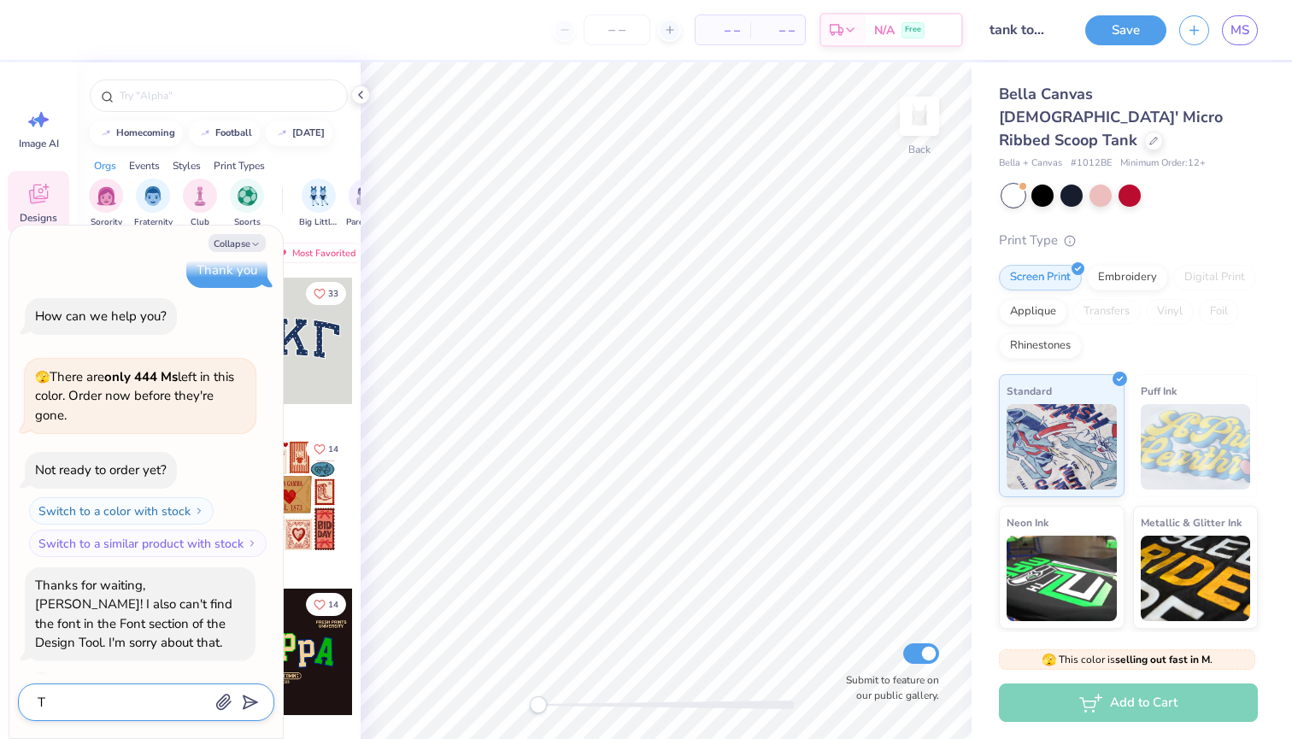
type textarea "x"
type textarea "Tha"
type textarea "x"
type textarea "That"
type textarea "x"
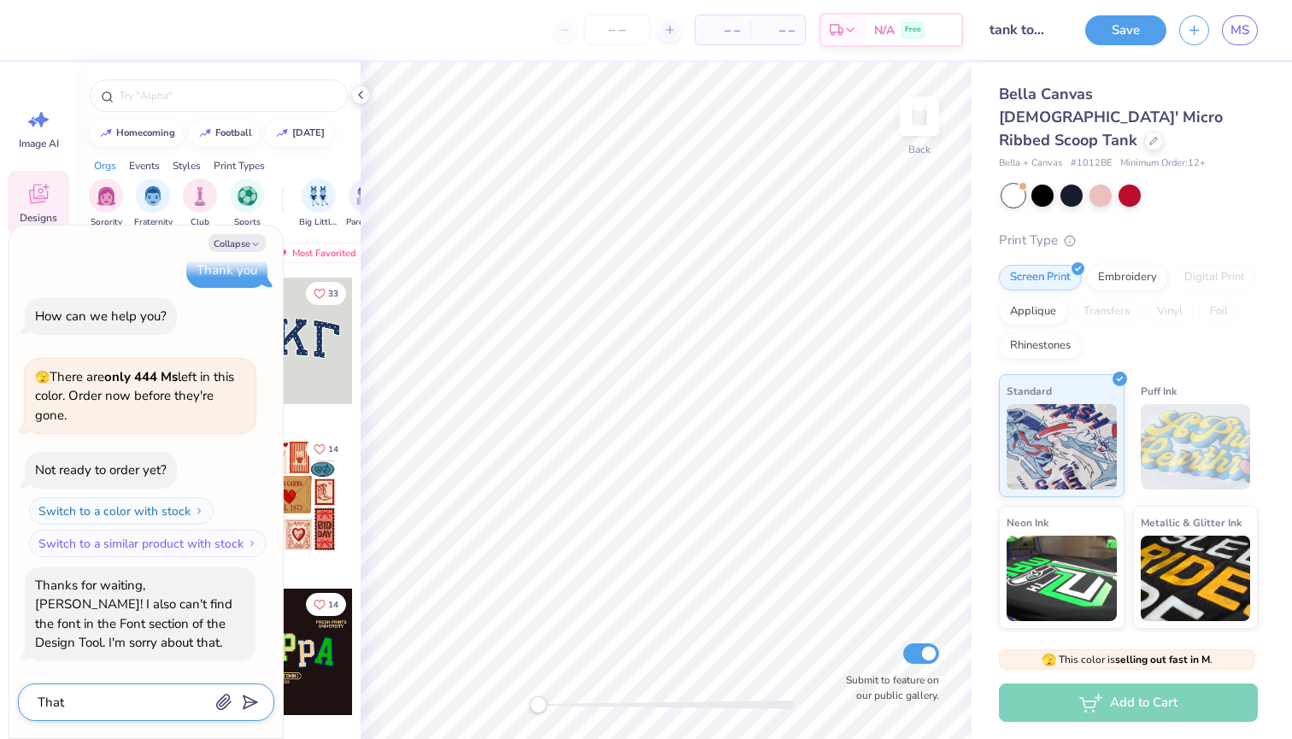
type textarea "That'"
type textarea "x"
type textarea "That's"
type textarea "x"
type textarea "That's"
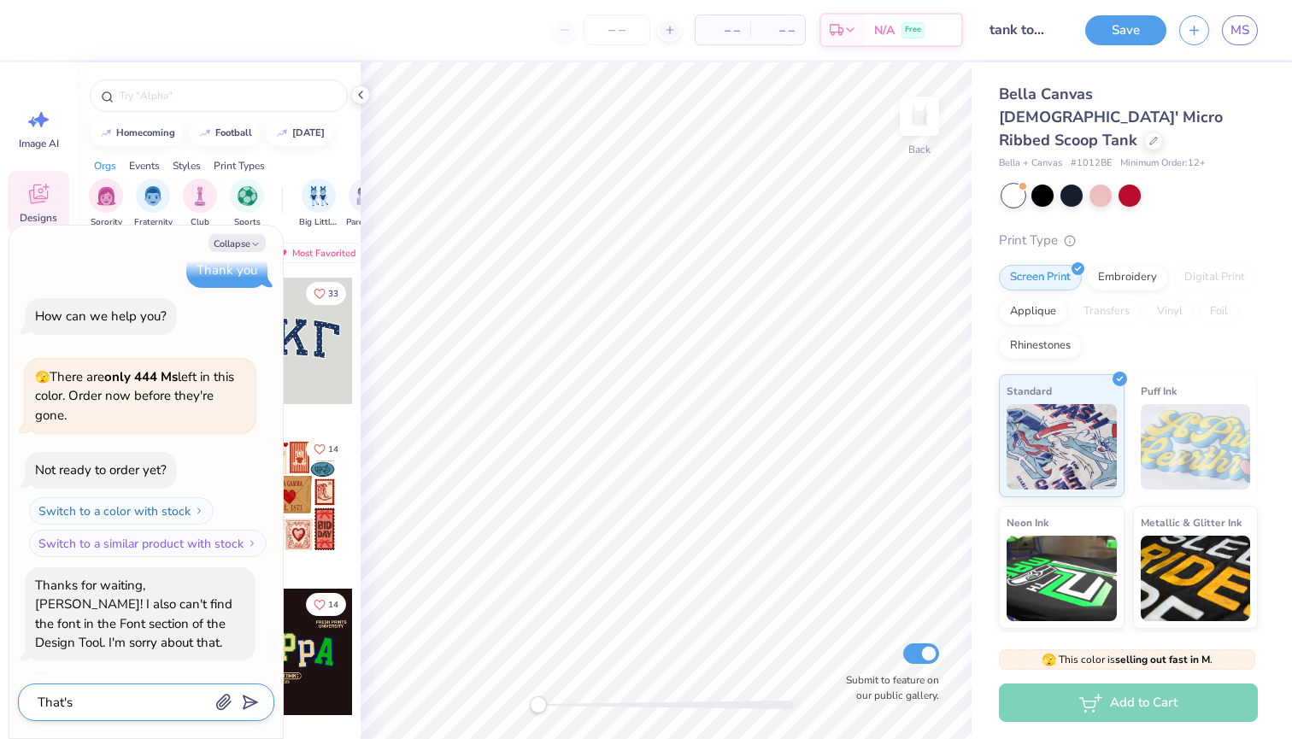
type textarea "x"
type textarea "That's o"
type textarea "x"
type textarea "That's ok"
type textarea "x"
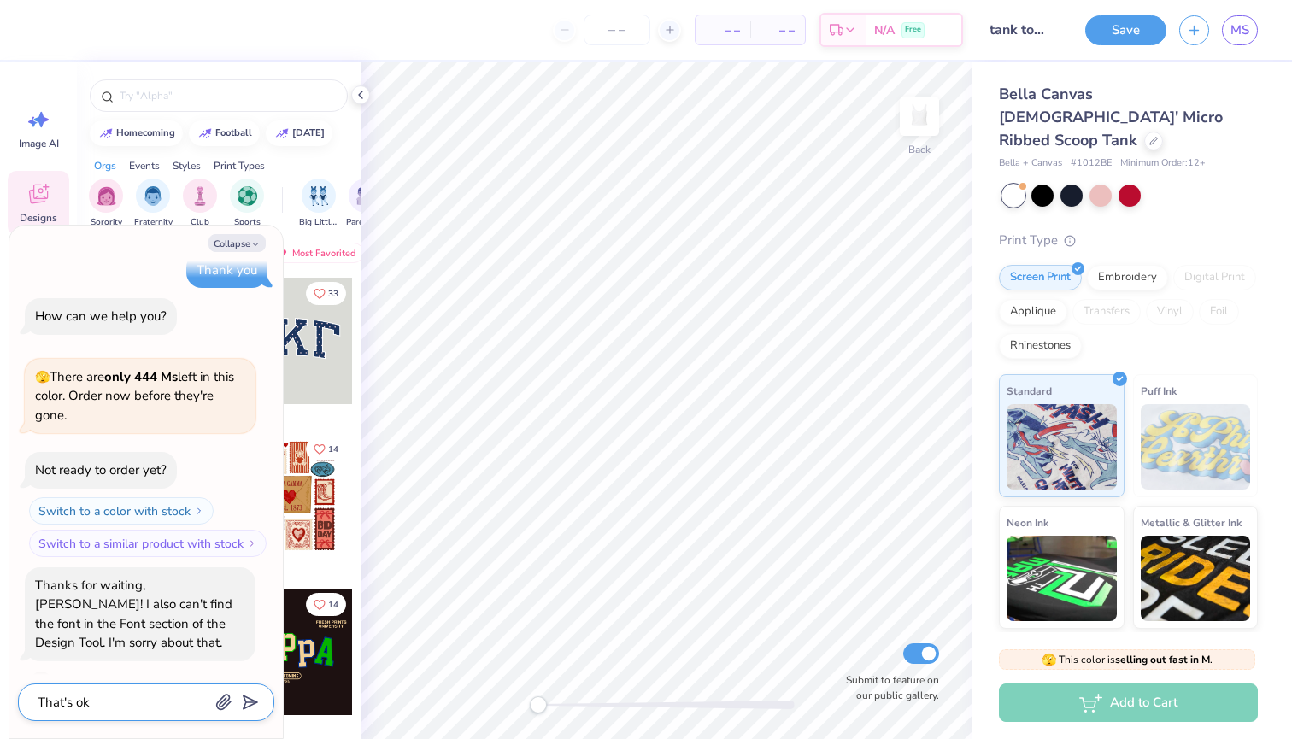
type textarea "That's oka"
type textarea "x"
type textarea "That's okay"
type textarea "x"
type textarea "That's okay,"
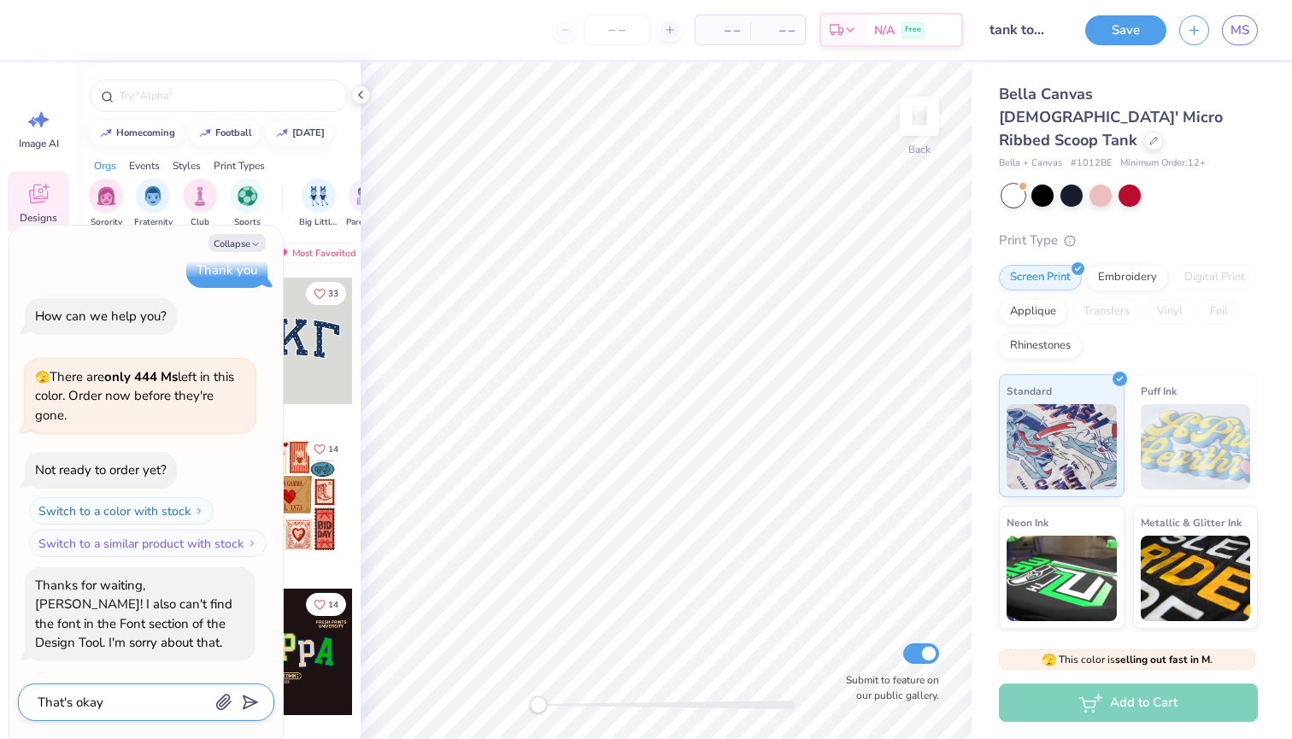
type textarea "x"
type textarea "That's okay,"
type textarea "x"
type textarea "That's okay, t"
type textarea "x"
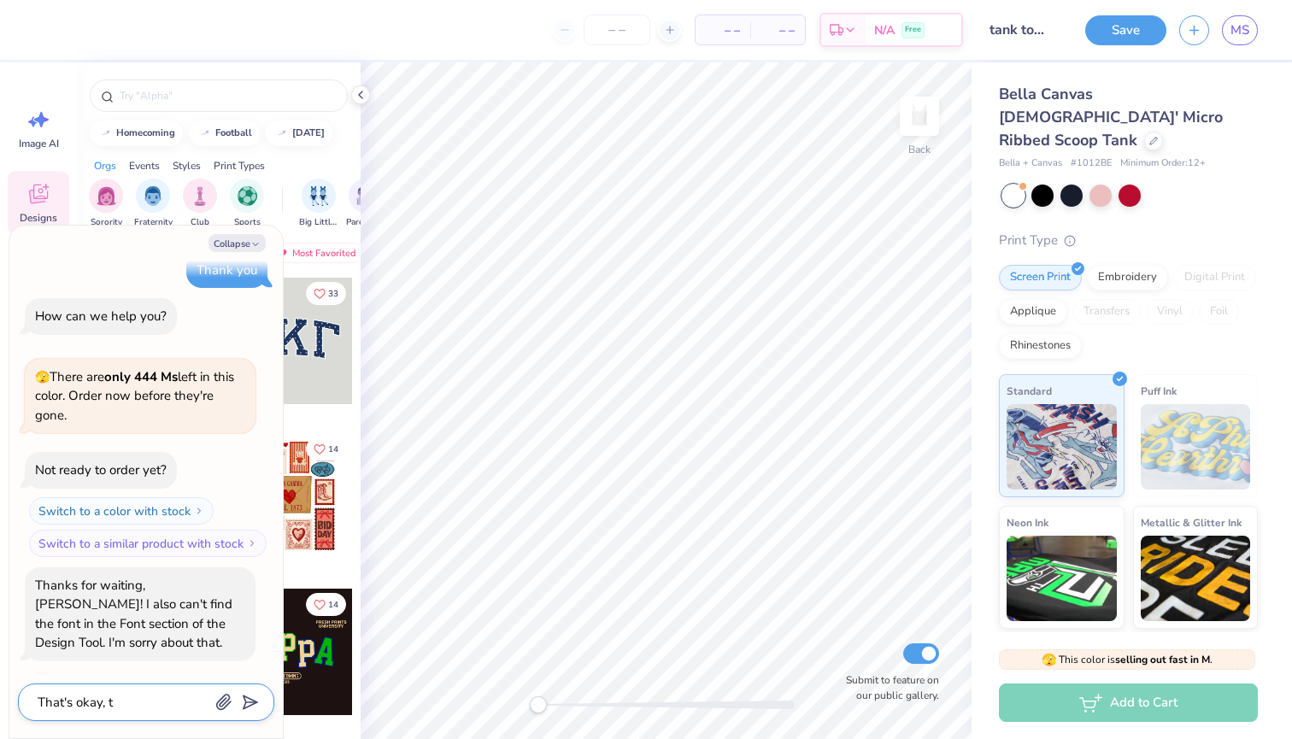
type textarea "That's okay, th"
type textarea "x"
type textarea "That's okay, tha"
type textarea "x"
type textarea "That's okay, than"
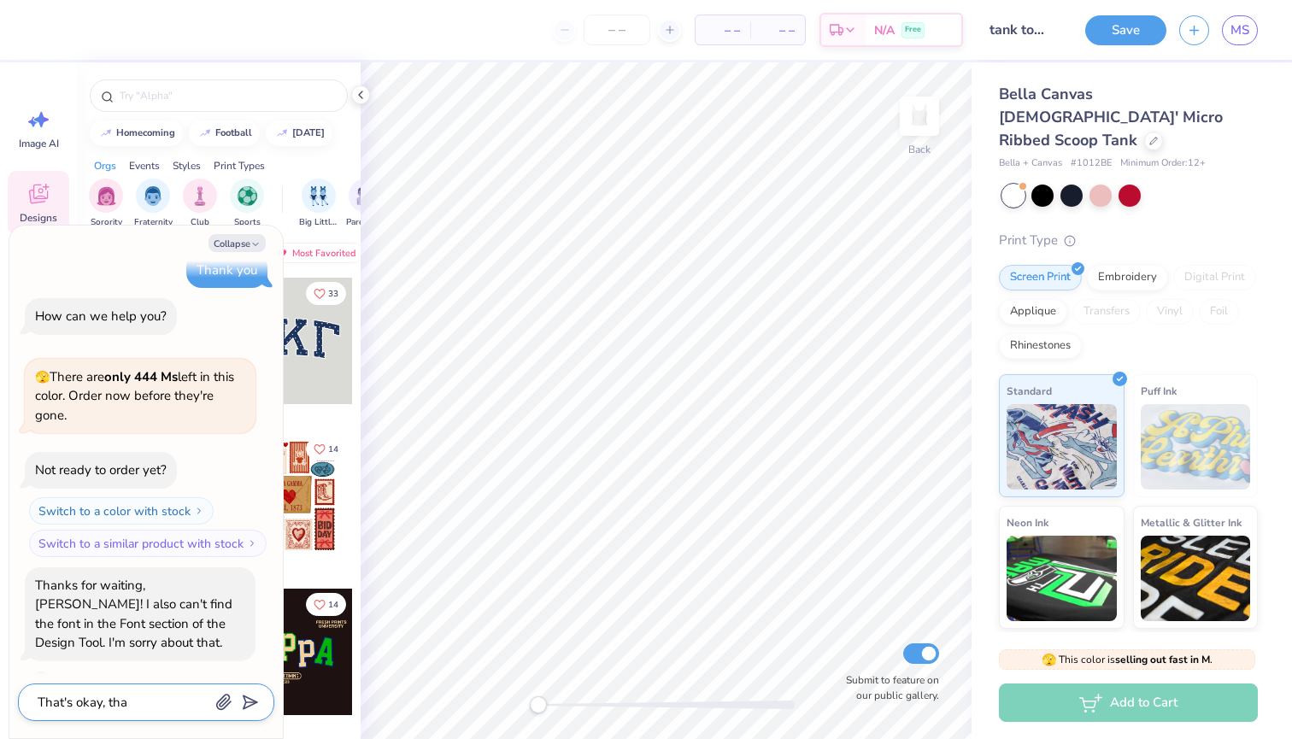
type textarea "x"
type textarea "That's okay, thank"
type textarea "x"
type textarea "That's okay, thank"
type textarea "x"
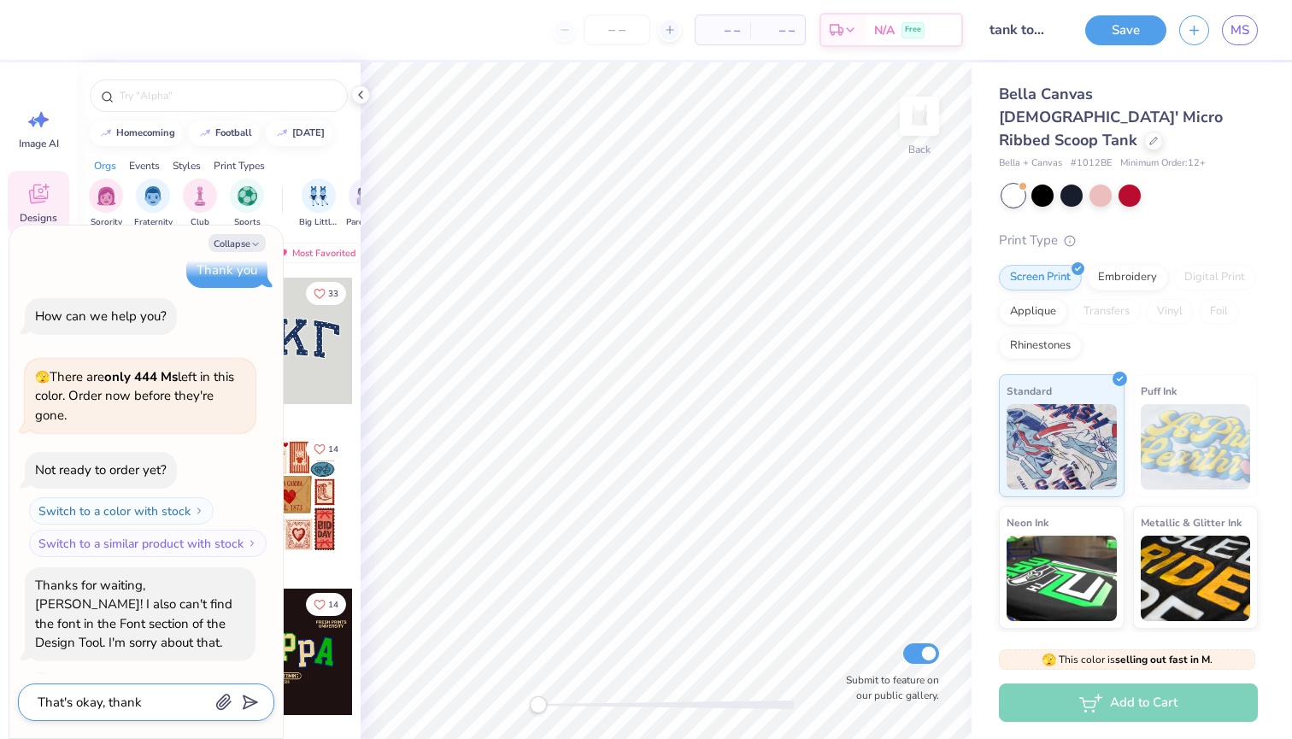
type textarea "That's okay, thank y"
type textarea "x"
type textarea "That's okay, thank yo"
type textarea "x"
type textarea "That's okay, thank you"
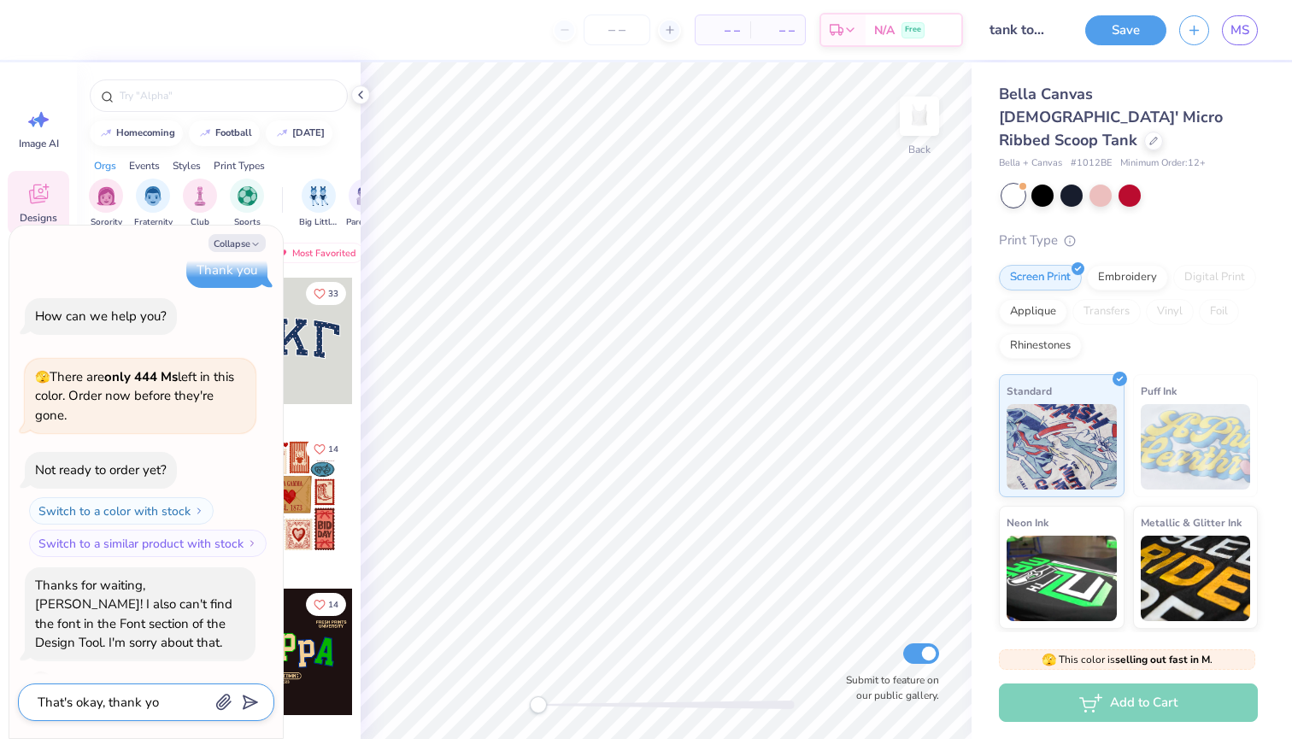
type textarea "x"
type textarea "That's okay, thank you"
type textarea "x"
type textarea "That's okay, thank you f"
type textarea "x"
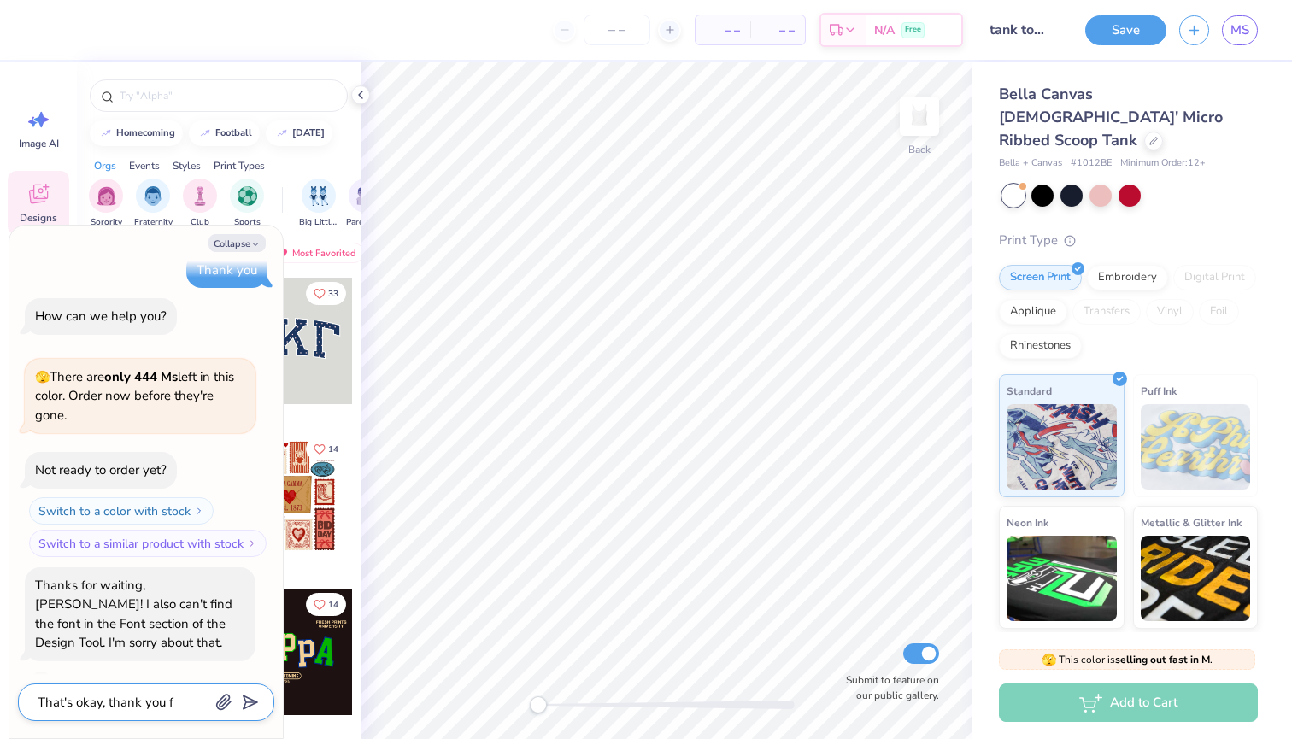
type textarea "That's okay, thank you fo"
type textarea "x"
type textarea "That's okay, thank you for"
type textarea "x"
type textarea "That's okay, thank you for"
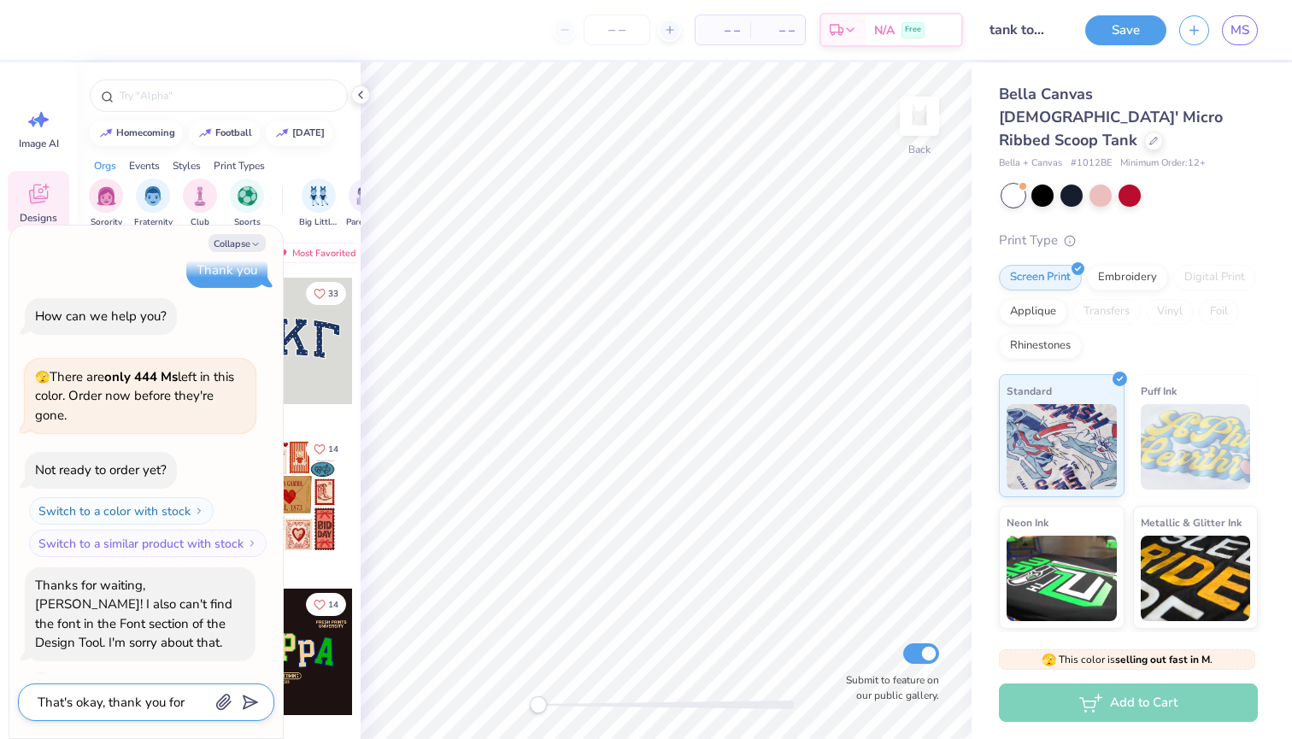
type textarea "x"
type textarea "That's okay, thank you for l"
type textarea "x"
type textarea "That's okay, thank you for lo"
type textarea "x"
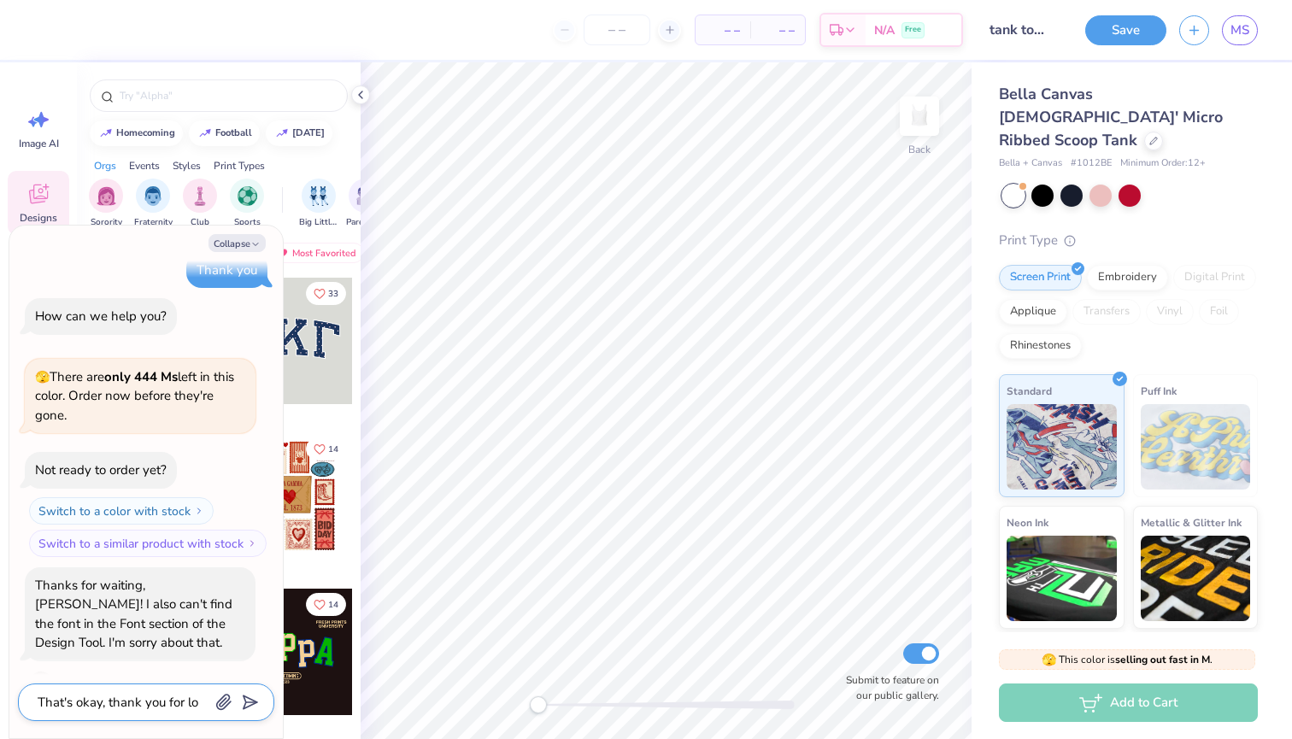
type textarea "That's okay, thank you for loo"
type textarea "x"
type textarea "That's okay, thank you for look"
type textarea "x"
type textarea "That's okay, thank you for looki"
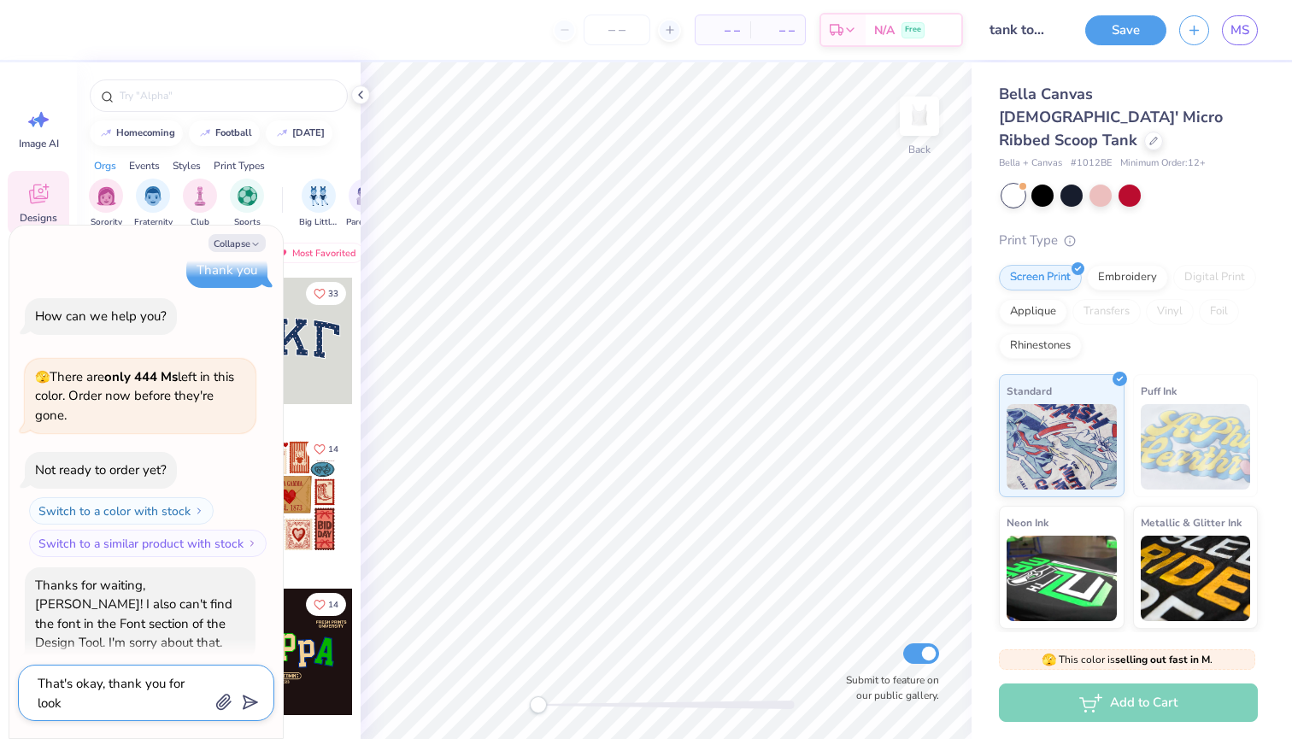
type textarea "x"
type textarea "That's okay, thank you for lookin"
type textarea "x"
type textarea "That's okay, thank you for looking"
type textarea "x"
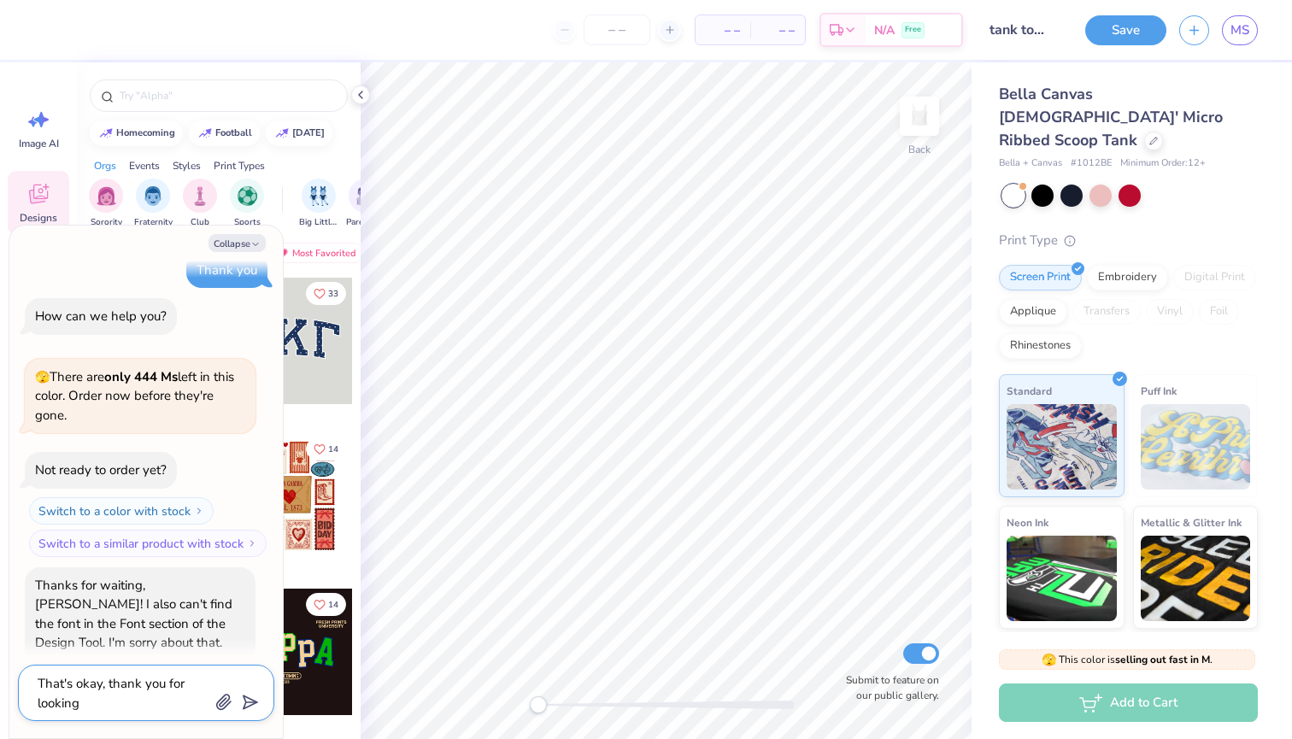
type textarea "That's okay, thank you for looking."
type textarea "x"
type textarea "That's okay, thank you for looking."
type textarea "x"
type textarea "That's okay, thank you for looking. N"
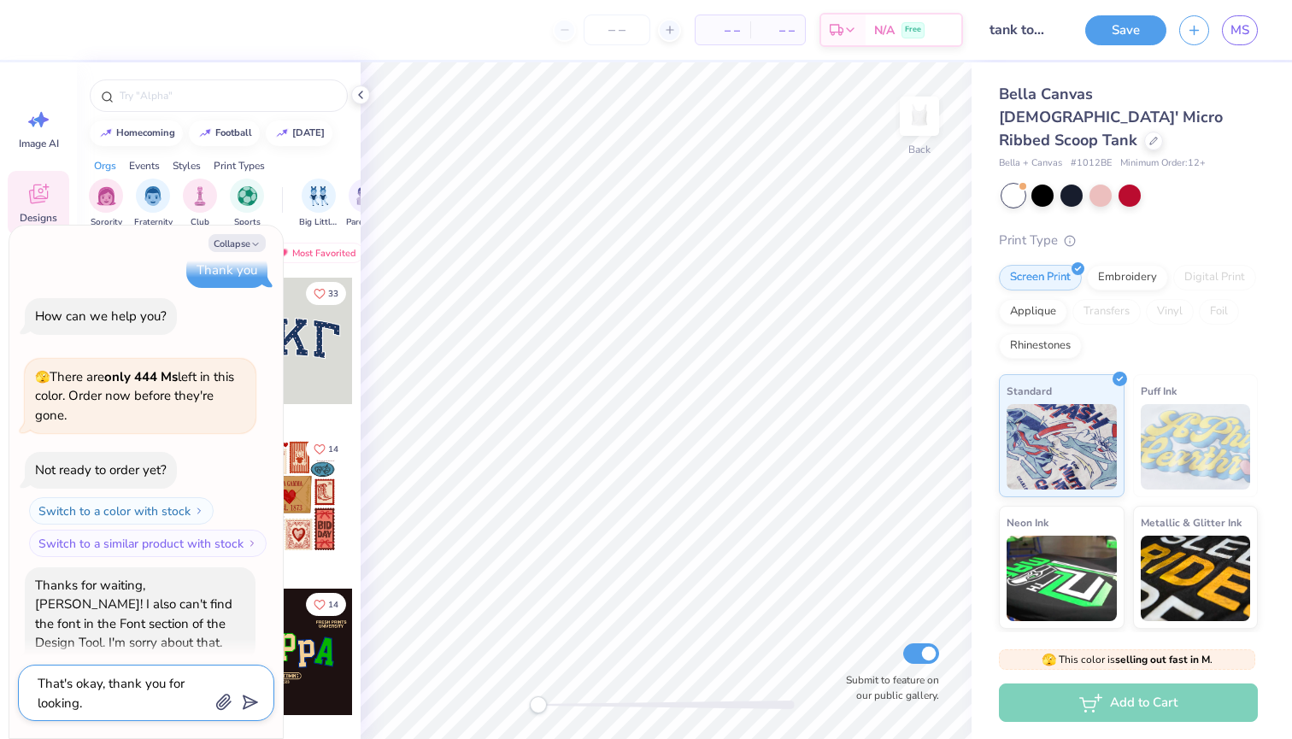
type textarea "x"
type textarea "That's okay, thank you for looking."
type textarea "x"
type textarea "That's okay, thank you for looking. M"
type textarea "x"
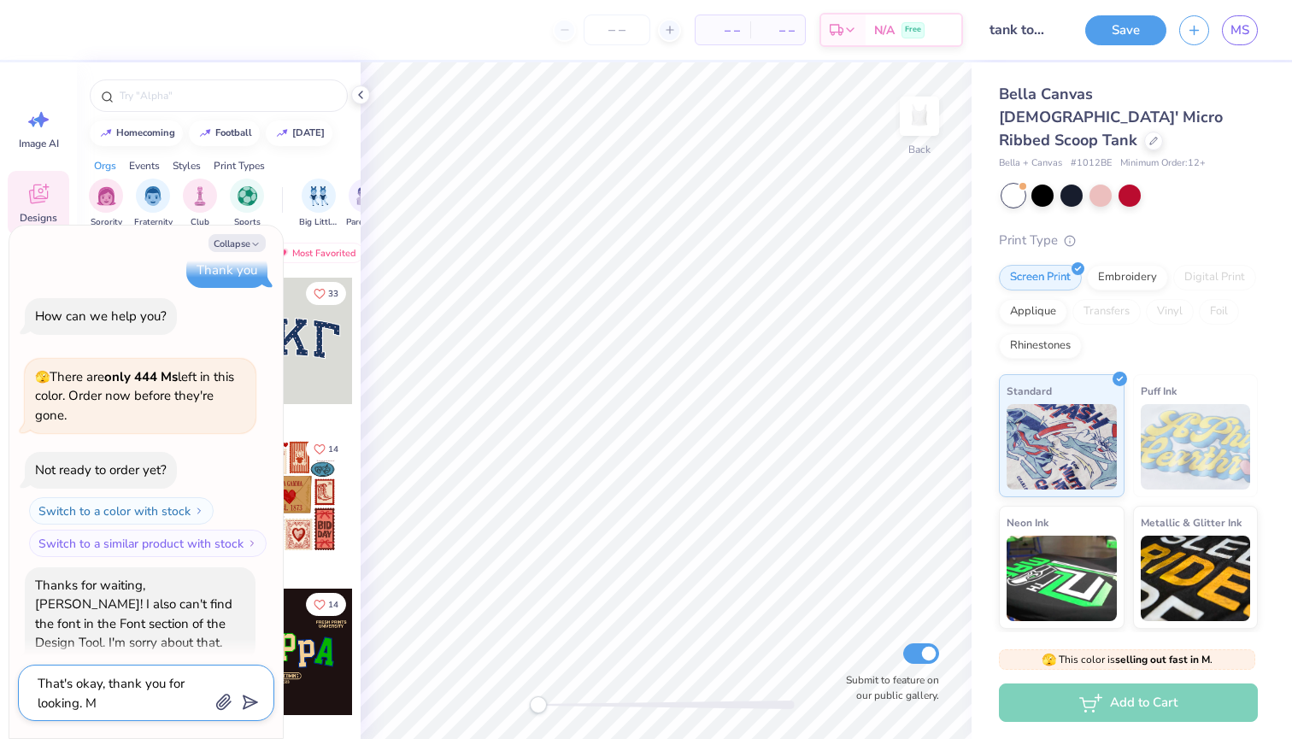
type textarea "That's okay, thank you for looking. Ma"
type textarea "x"
type textarea "That's okay, thank you for looking. May"
type textarea "x"
type textarea "That's okay, thank you for looking. Mayb"
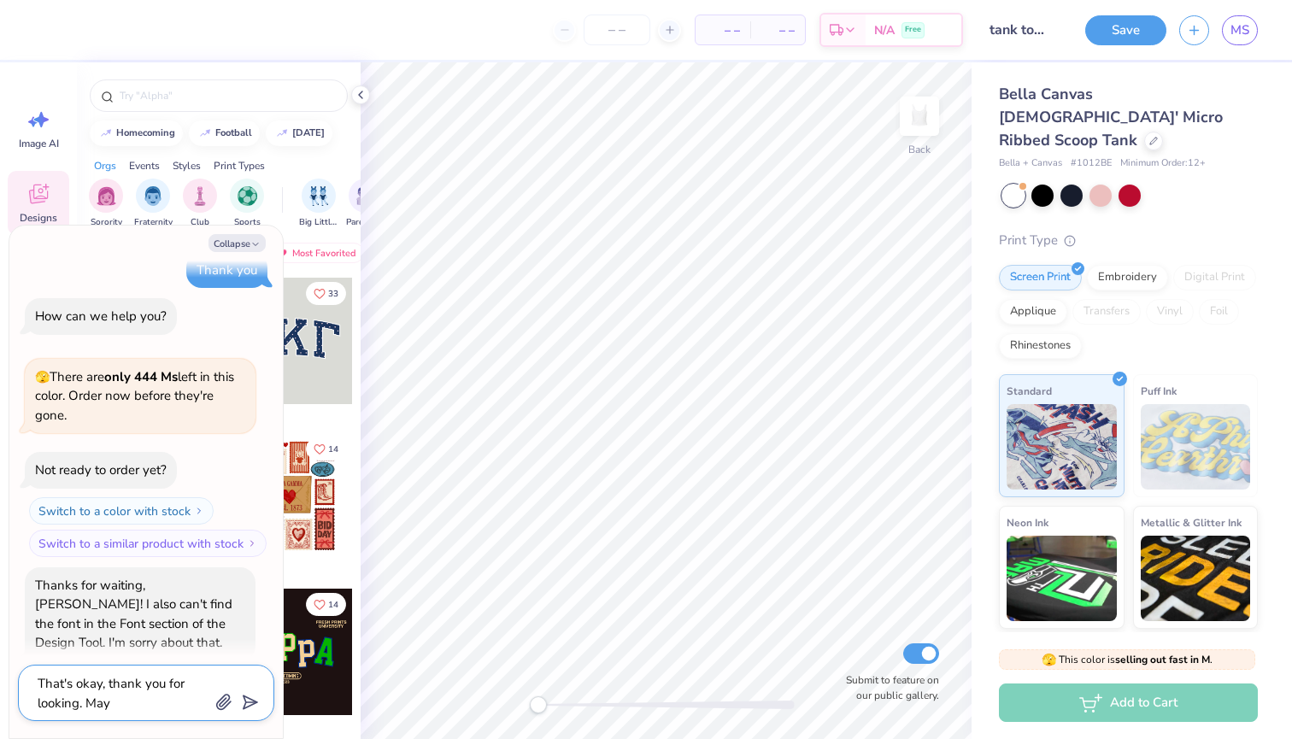
type textarea "x"
type textarea "That's okay, thank you for looking. Maybe"
type textarea "x"
type textarea "That's okay, thank you for looking. Maybe"
type textarea "x"
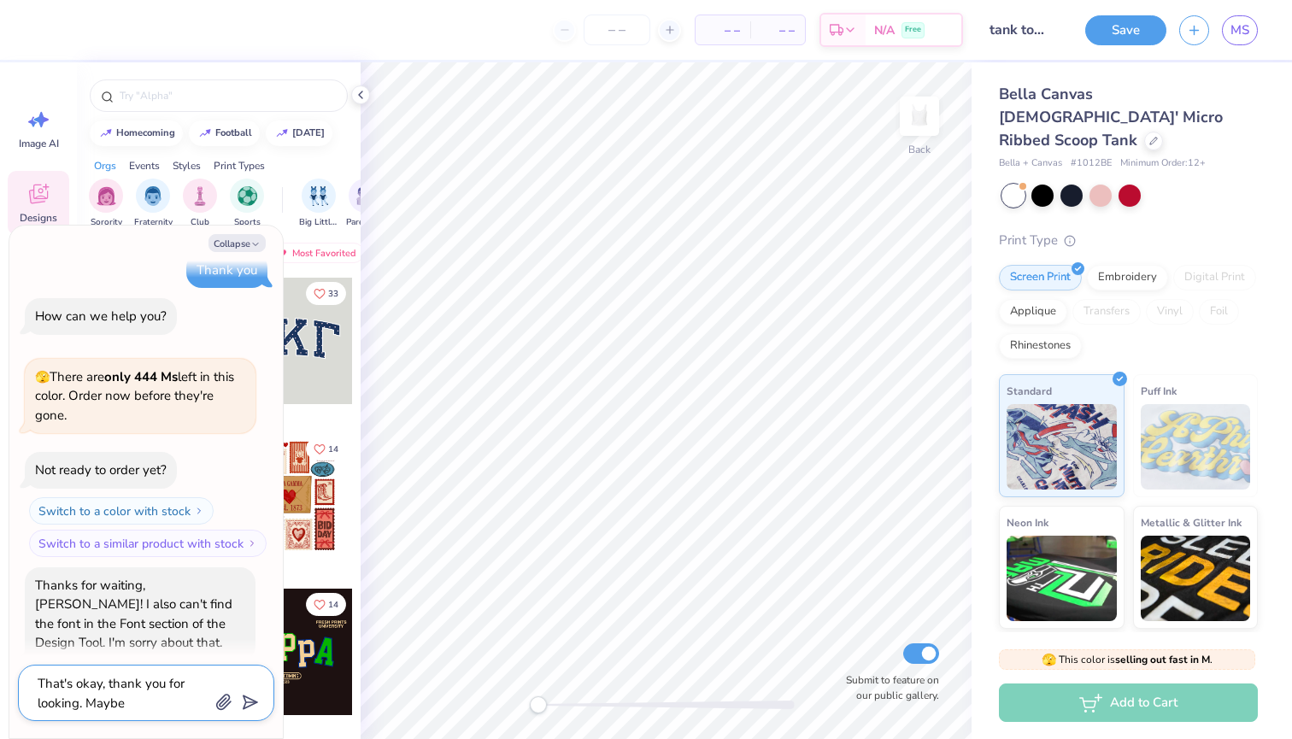
type textarea "That's okay, thank you for looking. Maybe i"
type textarea "x"
type textarea "That's okay, thank you for looking. Maybe it"
type textarea "x"
type textarea "That's okay, thank you for looking. Maybe it"
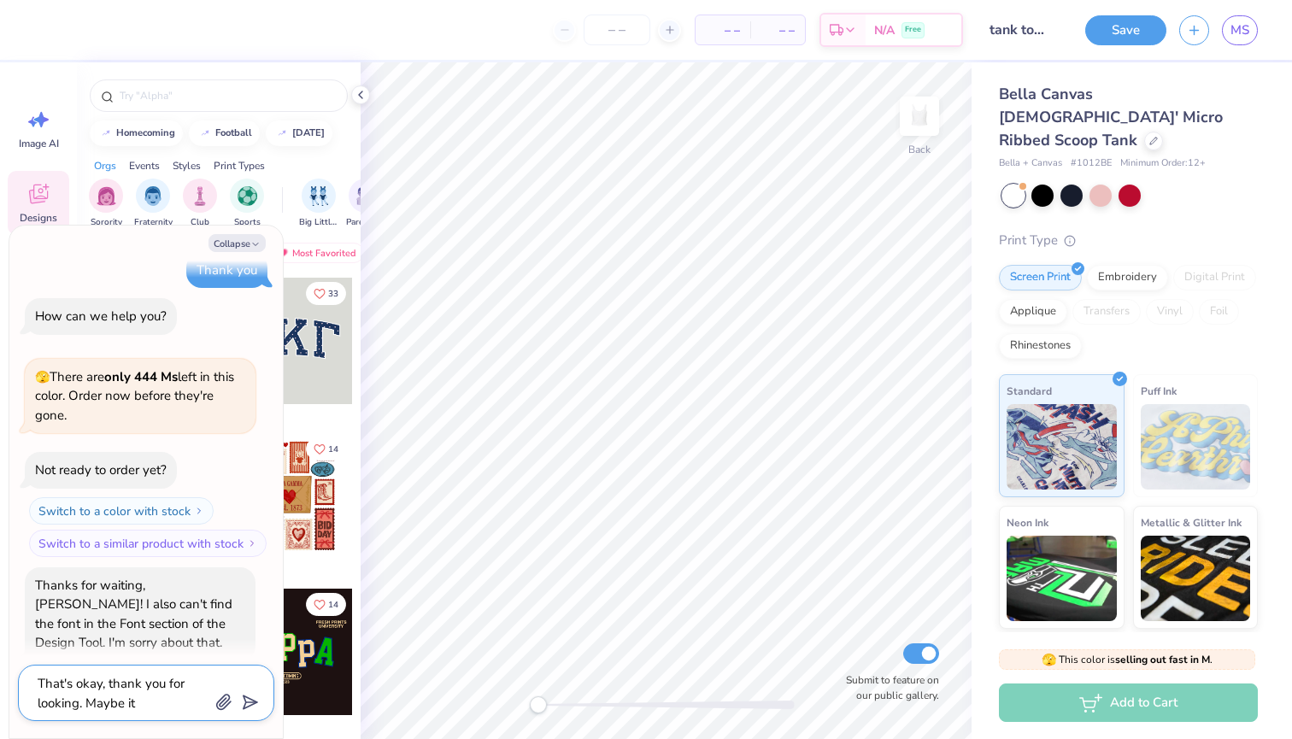
type textarea "x"
type textarea "That's okay, thank you for looking. Maybe it w"
type textarea "x"
type textarea "That's okay, thank you for looking. Maybe it"
type textarea "x"
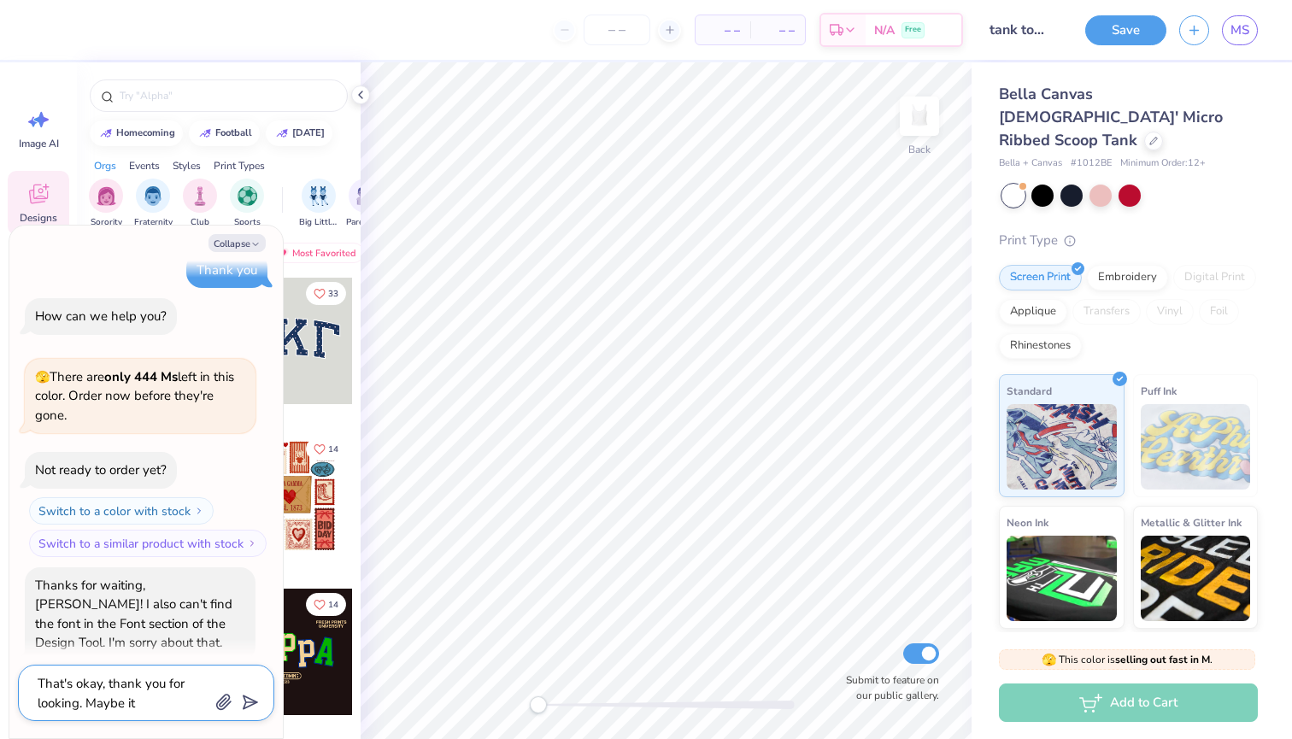
type textarea "That's okay, thank you for looking. Maybe it i"
type textarea "x"
type textarea "That's okay, thank you for looking. Maybe it is"
type textarea "x"
type textarea "That's okay, thank you for looking. Maybe it isn"
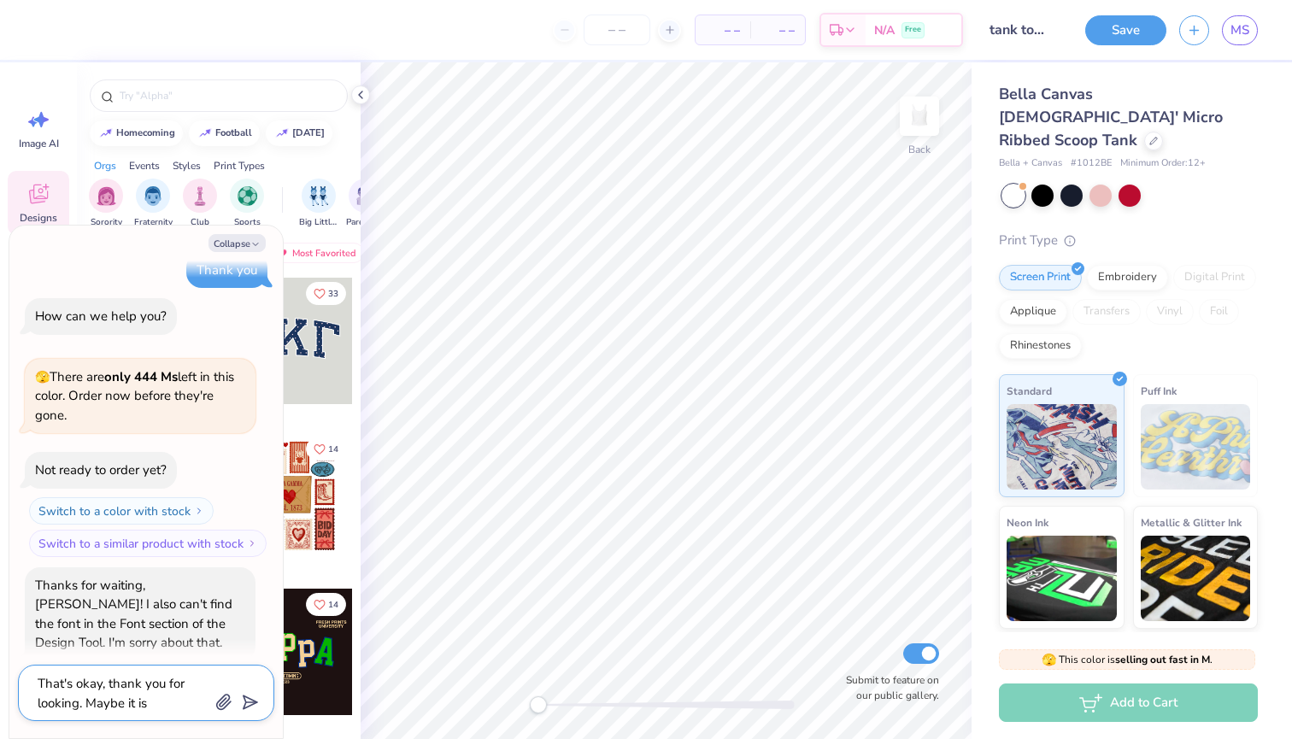
type textarea "x"
type textarea "That's okay, thank you for looking. Maybe it isnt"
type textarea "x"
type textarea "That's okay, thank you for looking. Maybe it isn"
type textarea "x"
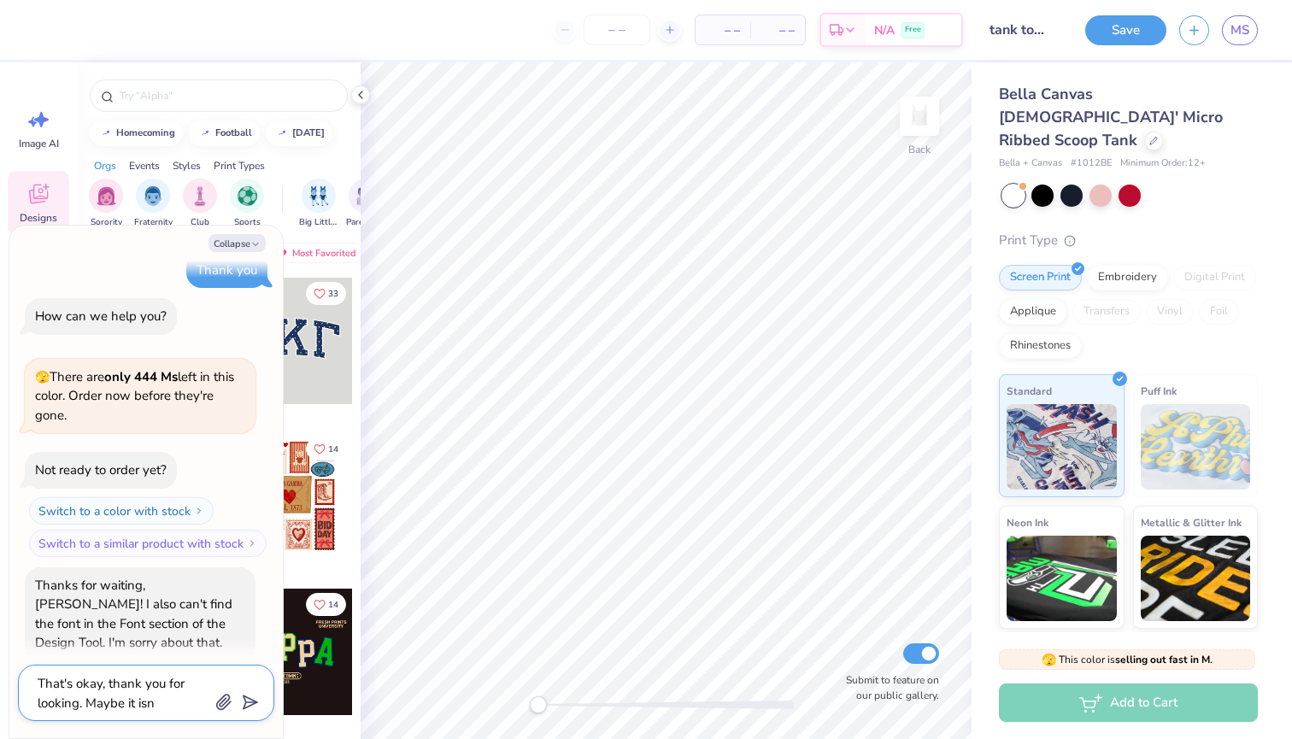
type textarea "That's okay, thank you for looking. Maybe it isn'"
type textarea "x"
type textarea "That's okay, thank you for looking. Maybe it isn't"
type textarea "x"
type textarea "That's okay, thank you for looking. Maybe it isn't"
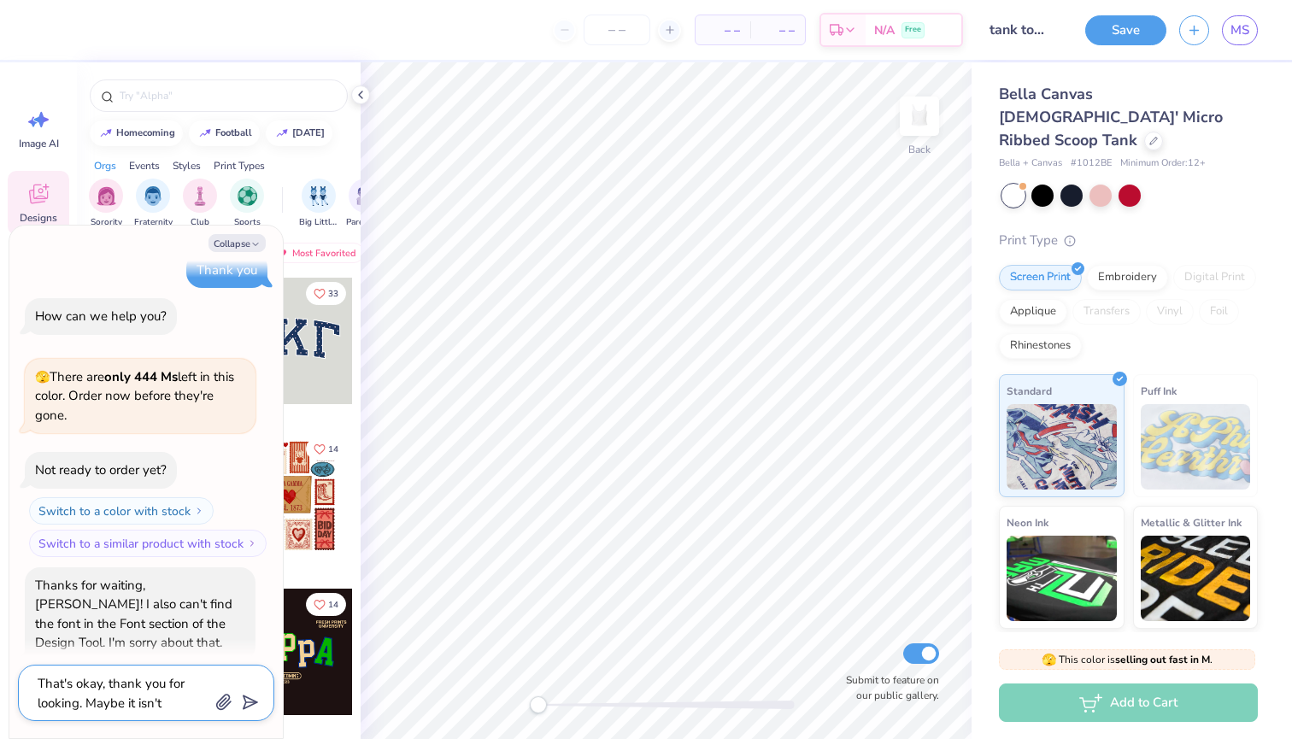
type textarea "x"
type textarea "That's okay, thank you for looking. Maybe it isn't u"
type textarea "x"
type textarea "That's okay, thank you for looking. Maybe it isn't us"
type textarea "x"
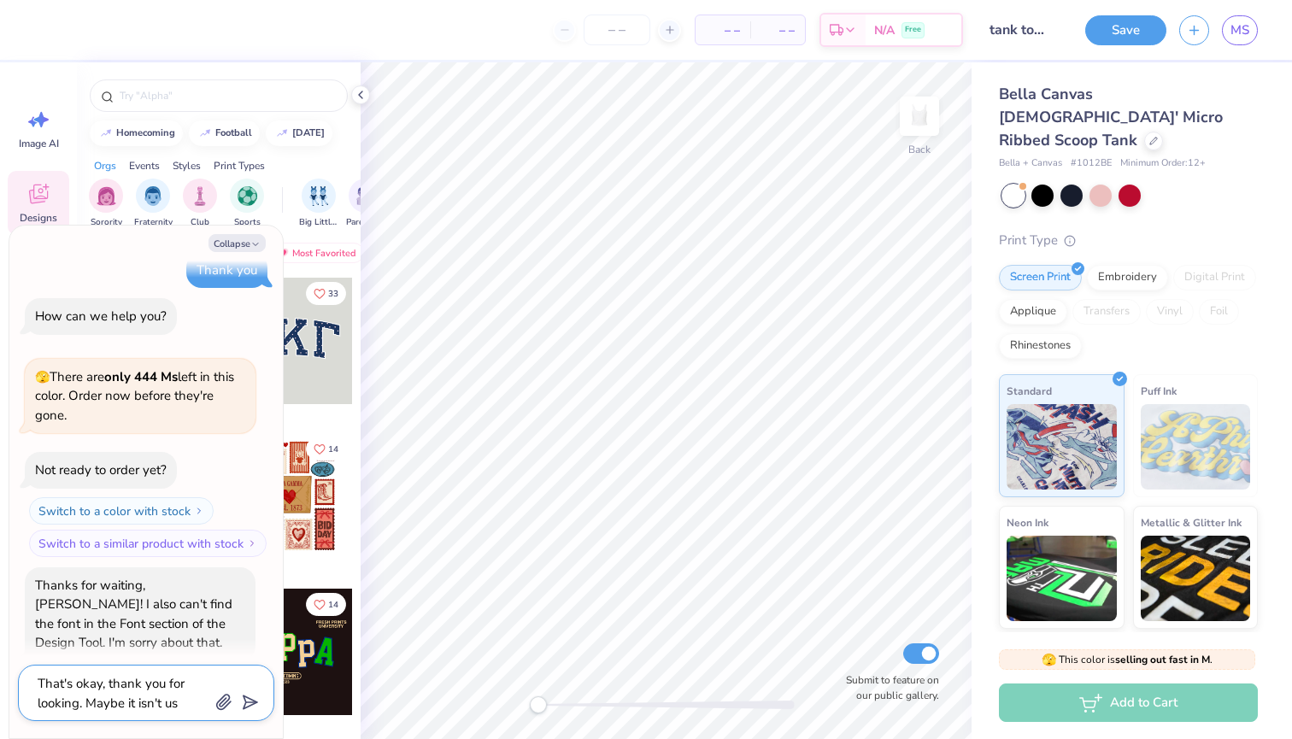
type textarea "That's okay, thank you for looking. Maybe it isn't use"
type textarea "x"
type textarea "That's okay, thank you for looking. Maybe it isn't used"
type textarea "x"
type textarea "That's okay, thank you for looking. Maybe it isn't used"
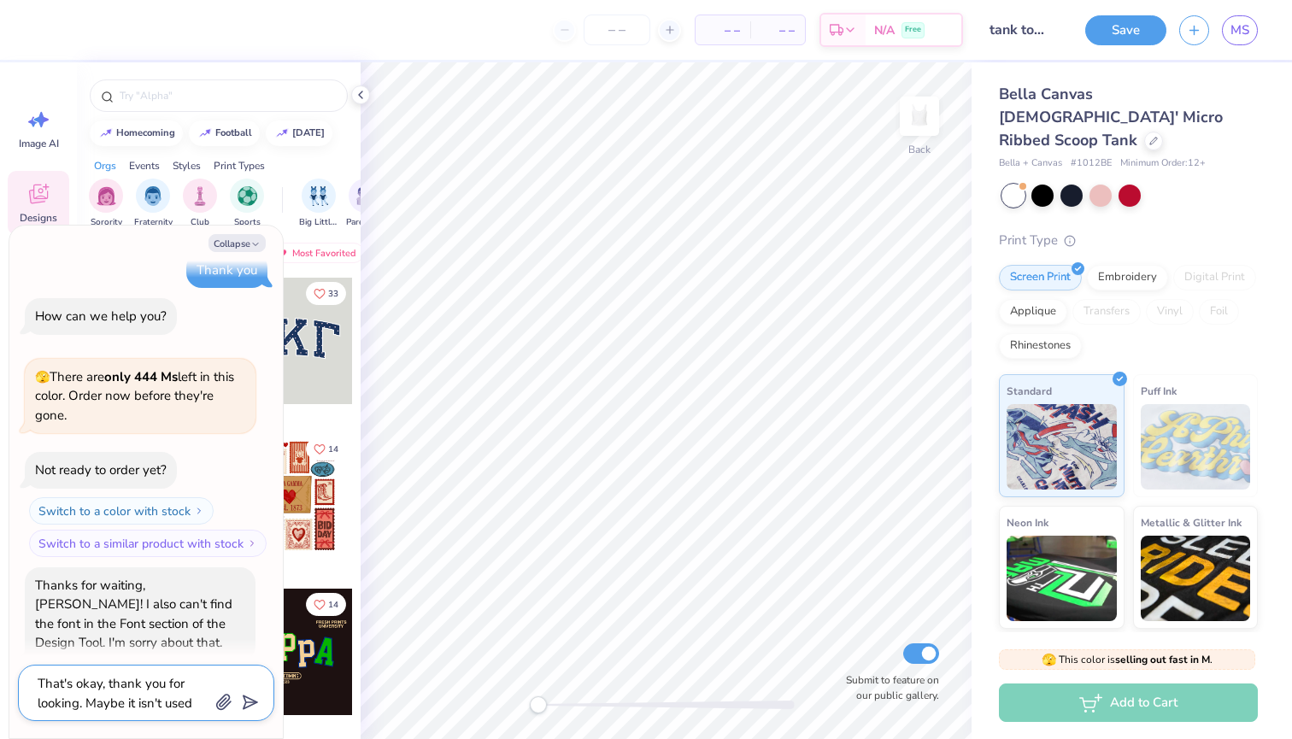
type textarea "x"
type textarea "That's okay, thank you for looking. Maybe it isn't used a"
type textarea "x"
type textarea "That's okay, thank you for looking. Maybe it isn't used an"
type textarea "x"
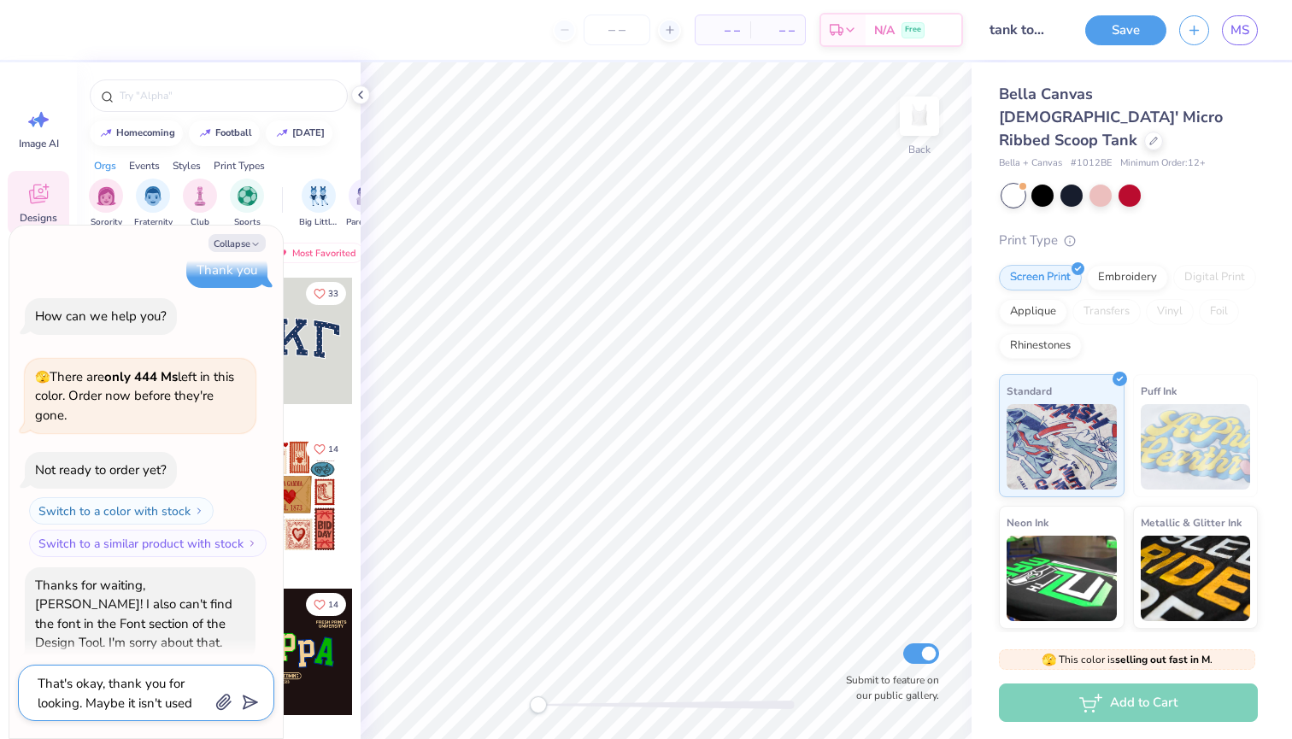
type textarea "That's okay, thank you for looking. Maybe it isn't used any"
type textarea "x"
type textarea "That's okay, thank you for looking. Maybe it isn't used anym"
type textarea "x"
type textarea "That's okay, thank you for looking. Maybe it isn't used anymo"
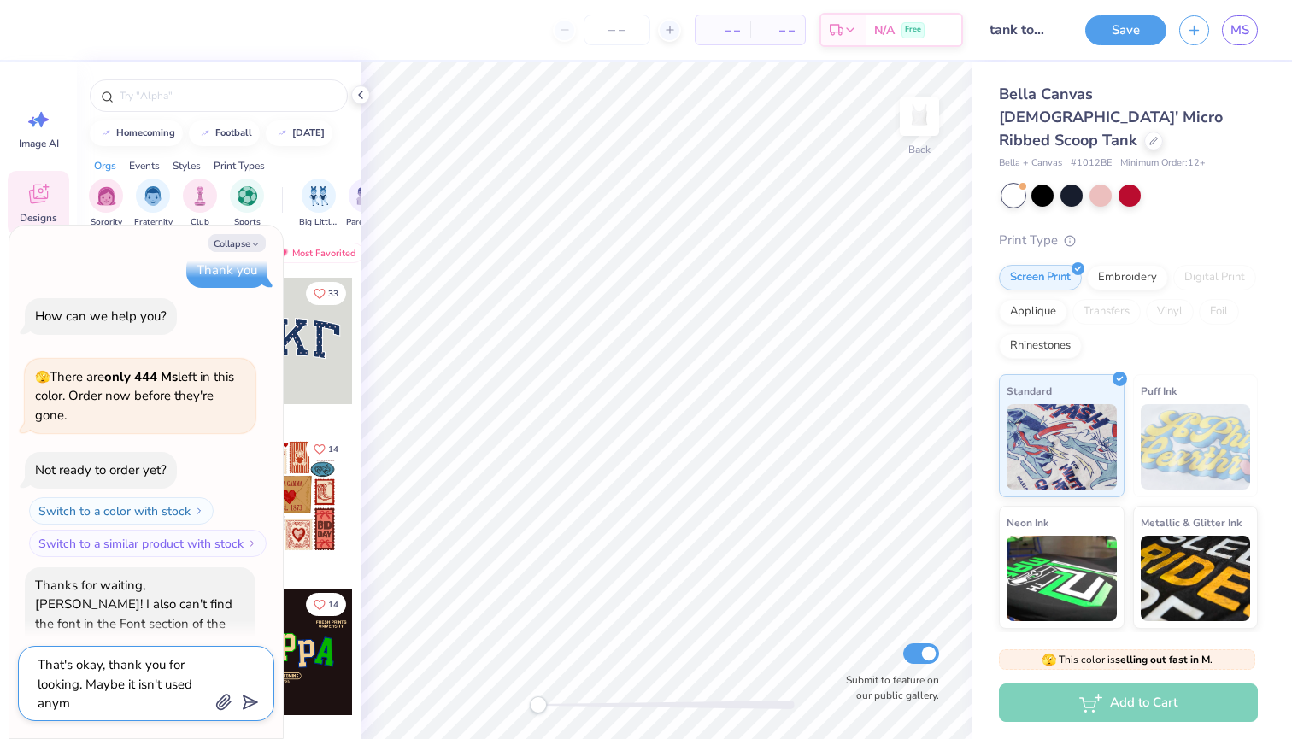
type textarea "x"
type textarea "That's okay, thank you for looking. Maybe it isn't used anymor"
type textarea "x"
type textarea "That's okay, thank you for looking. Maybe it isn't used anymore"
type textarea "x"
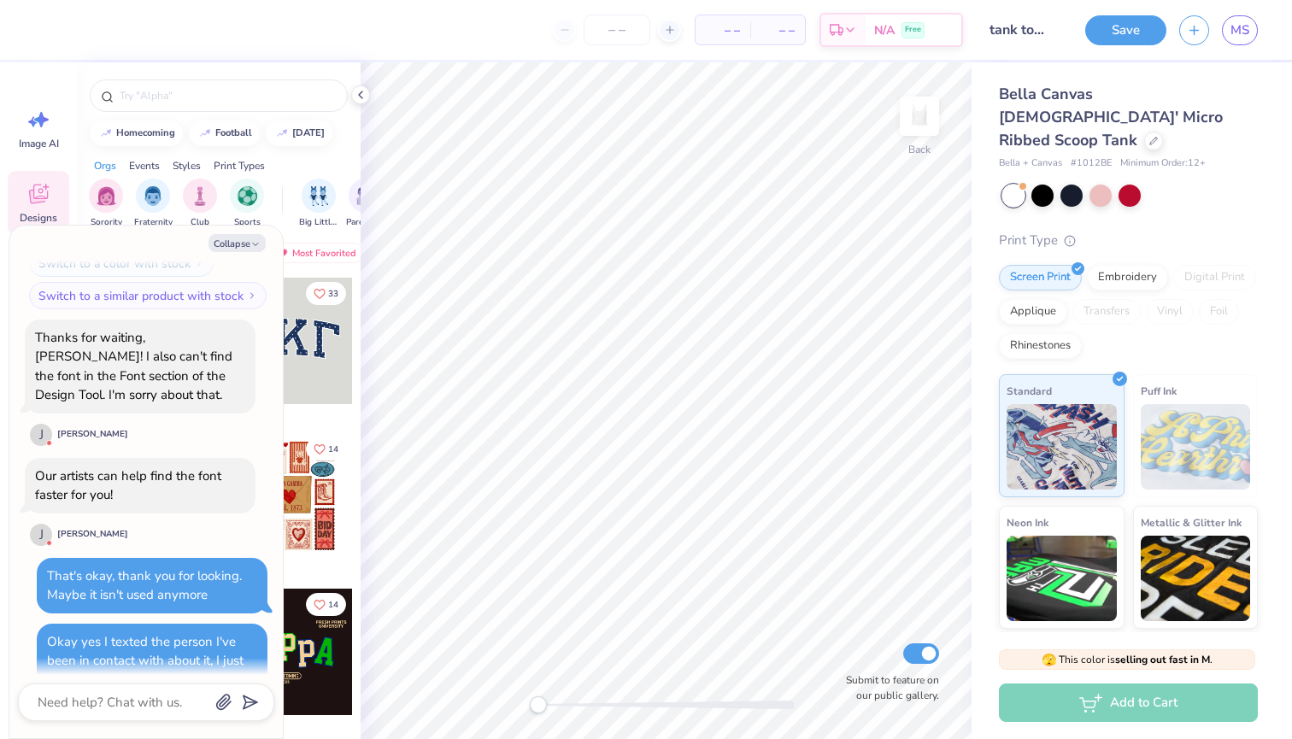
scroll to position [1740, 0]
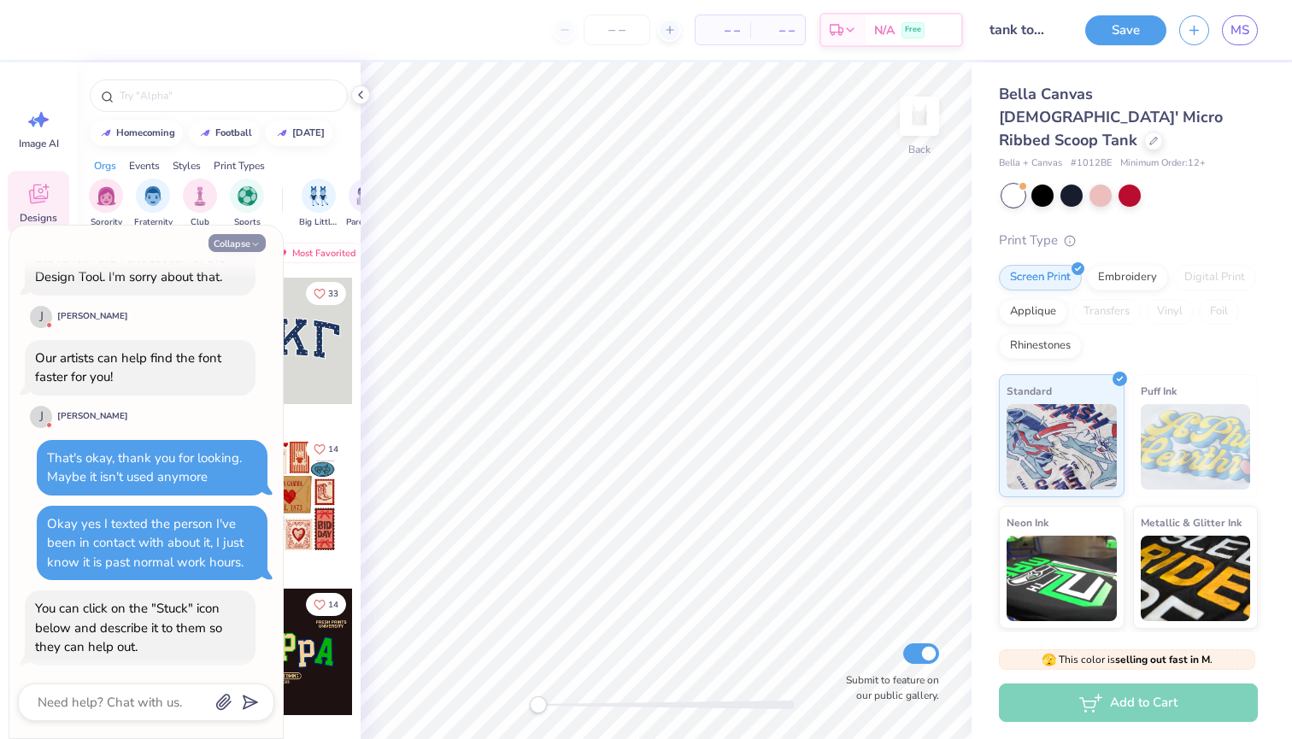
click at [228, 247] on button "Collapse" at bounding box center [236, 243] width 57 height 18
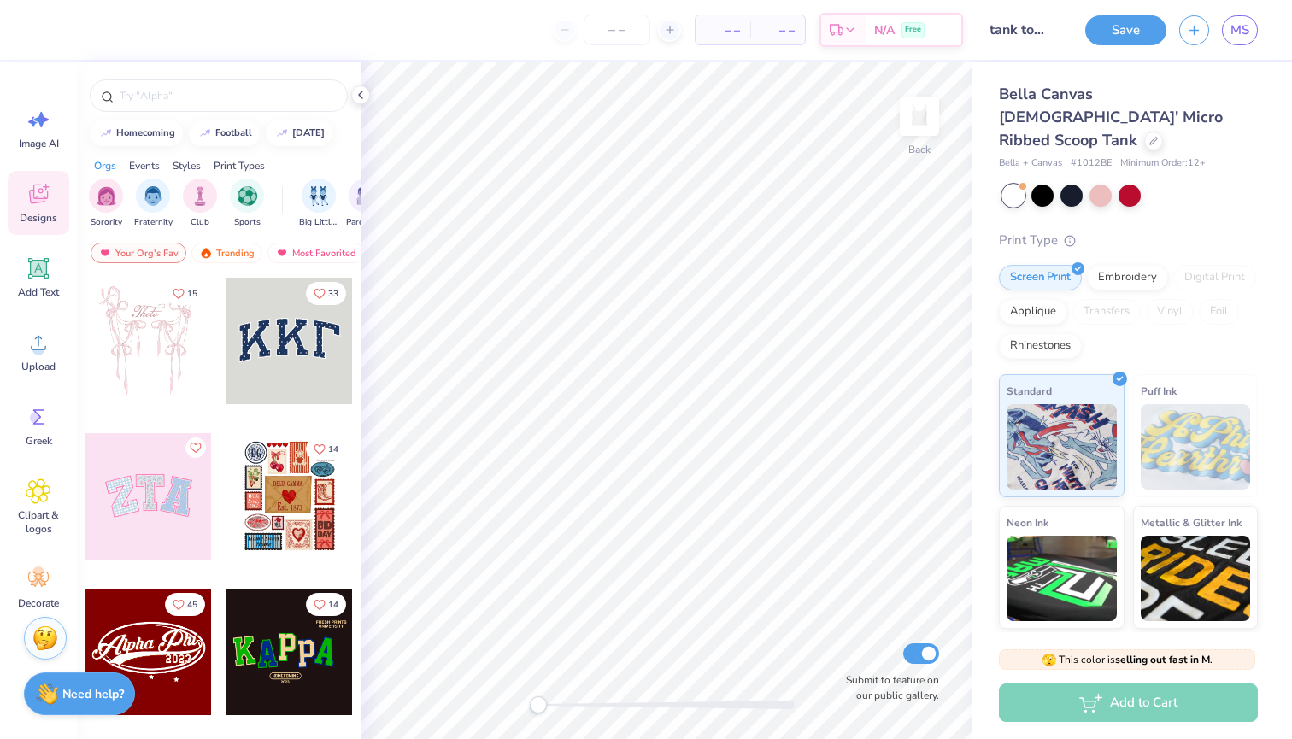
click at [36, 645] on img at bounding box center [45, 638] width 26 height 26
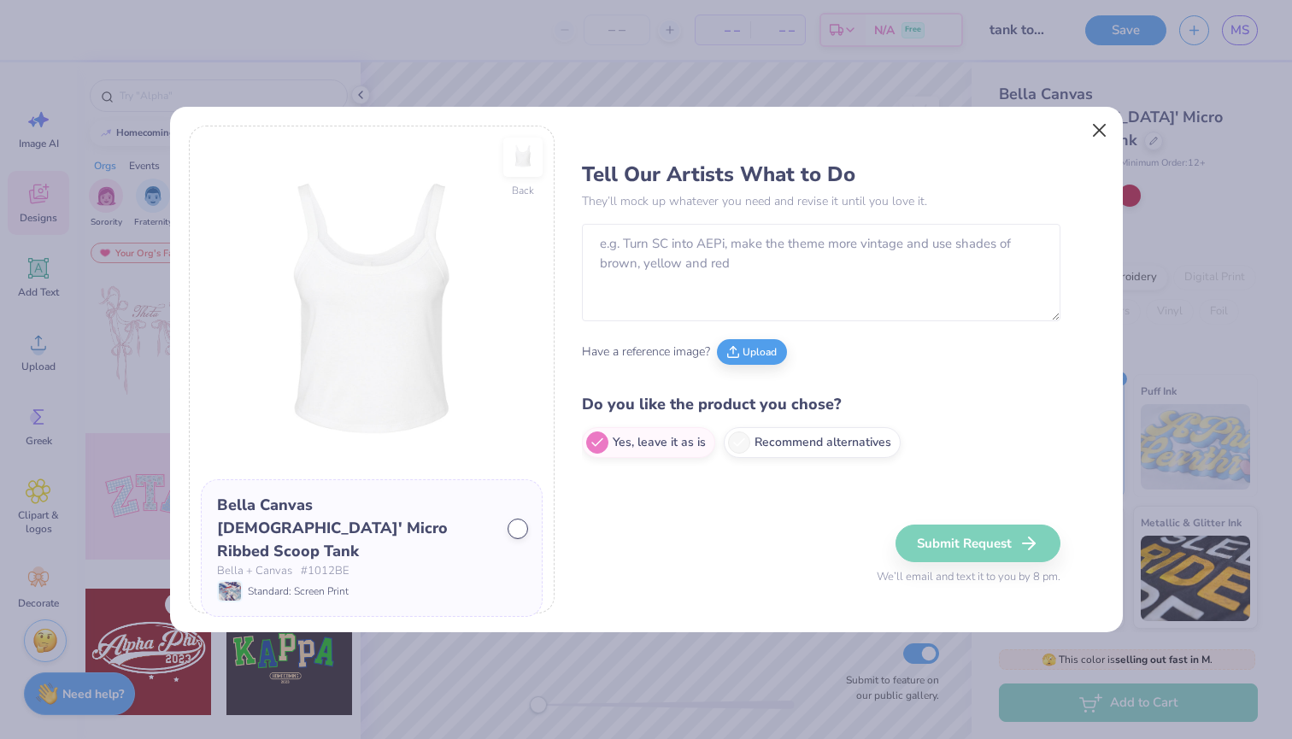
click at [1098, 127] on button "Close" at bounding box center [1098, 130] width 32 height 32
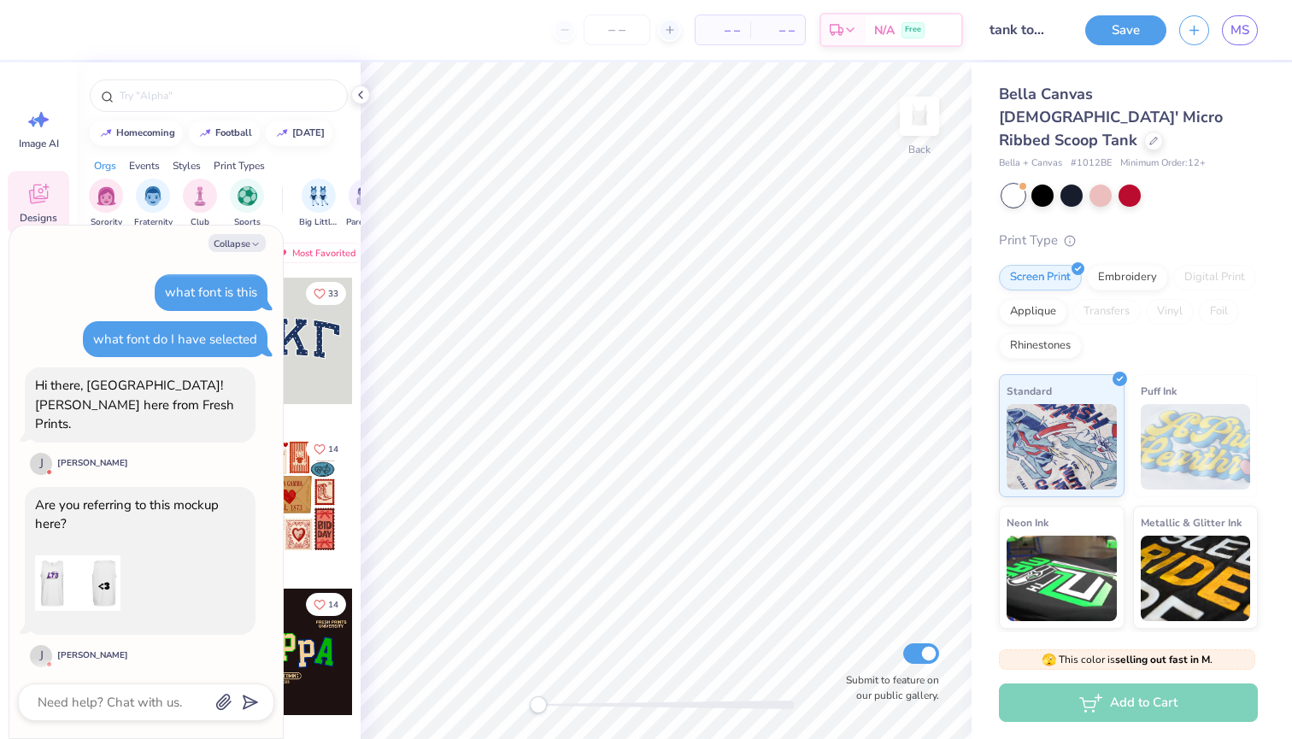
scroll to position [1895, 0]
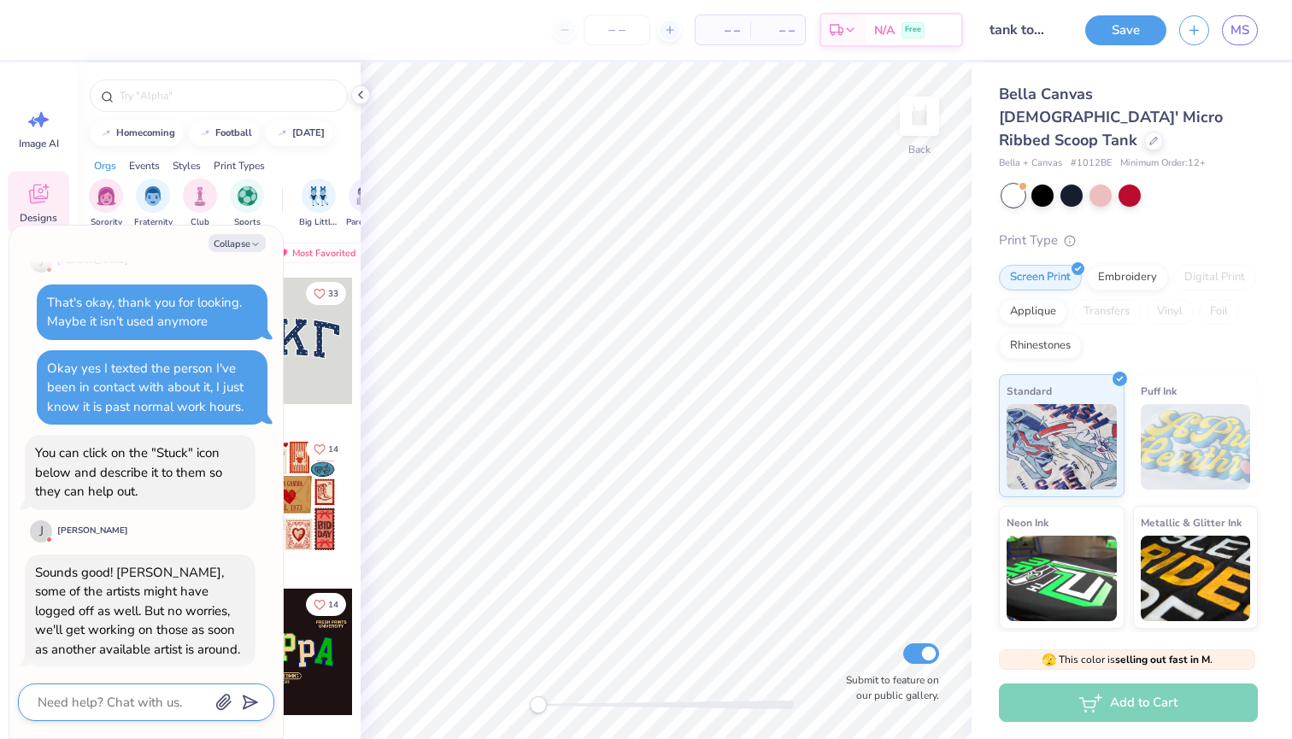
click at [120, 695] on textarea at bounding box center [122, 702] width 173 height 22
click at [245, 250] on button "Collapse" at bounding box center [236, 243] width 57 height 18
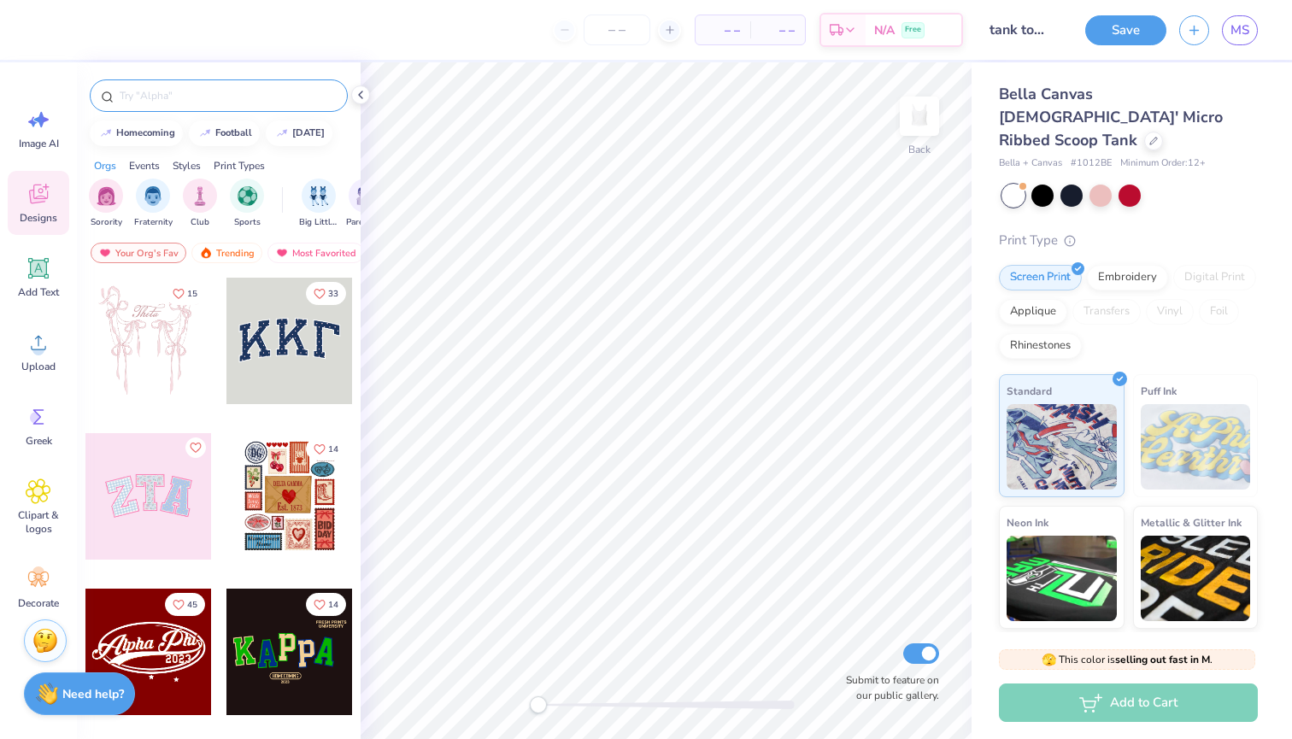
click at [189, 101] on input "text" at bounding box center [227, 95] width 219 height 17
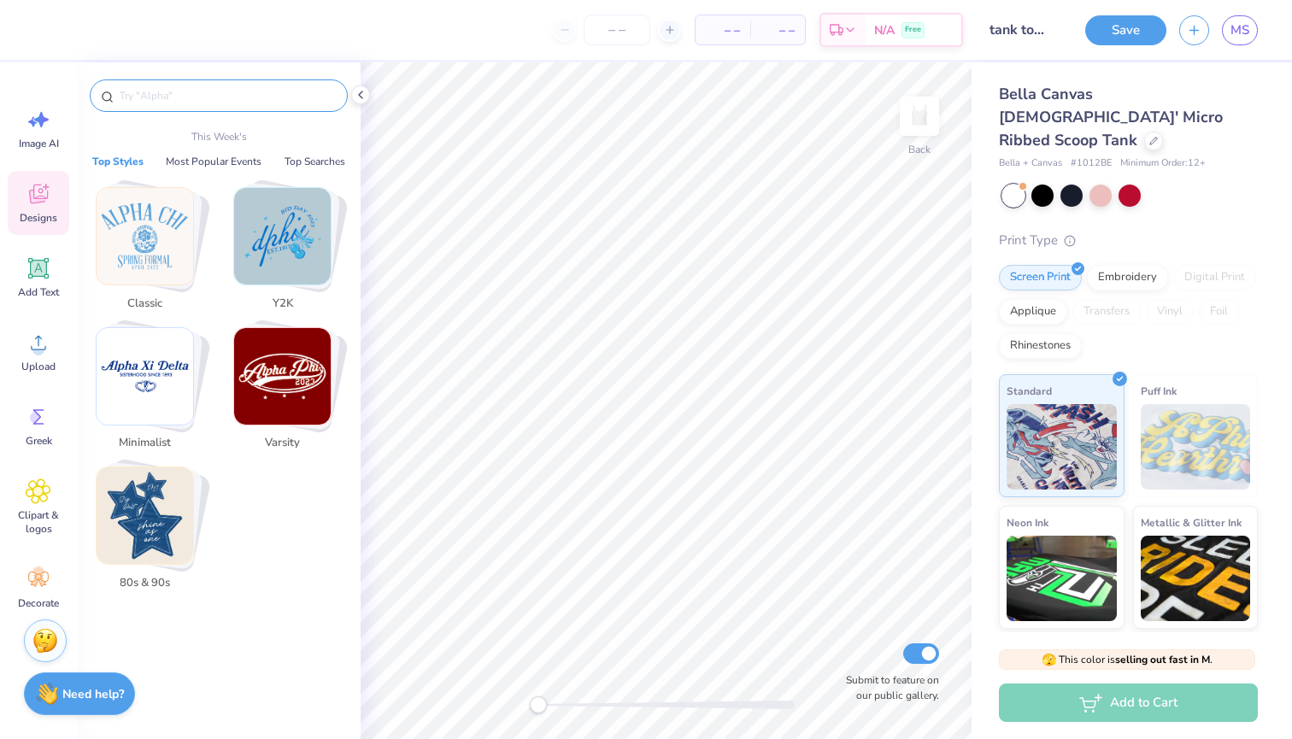
click at [49, 218] on span "Designs" at bounding box center [39, 218] width 38 height 14
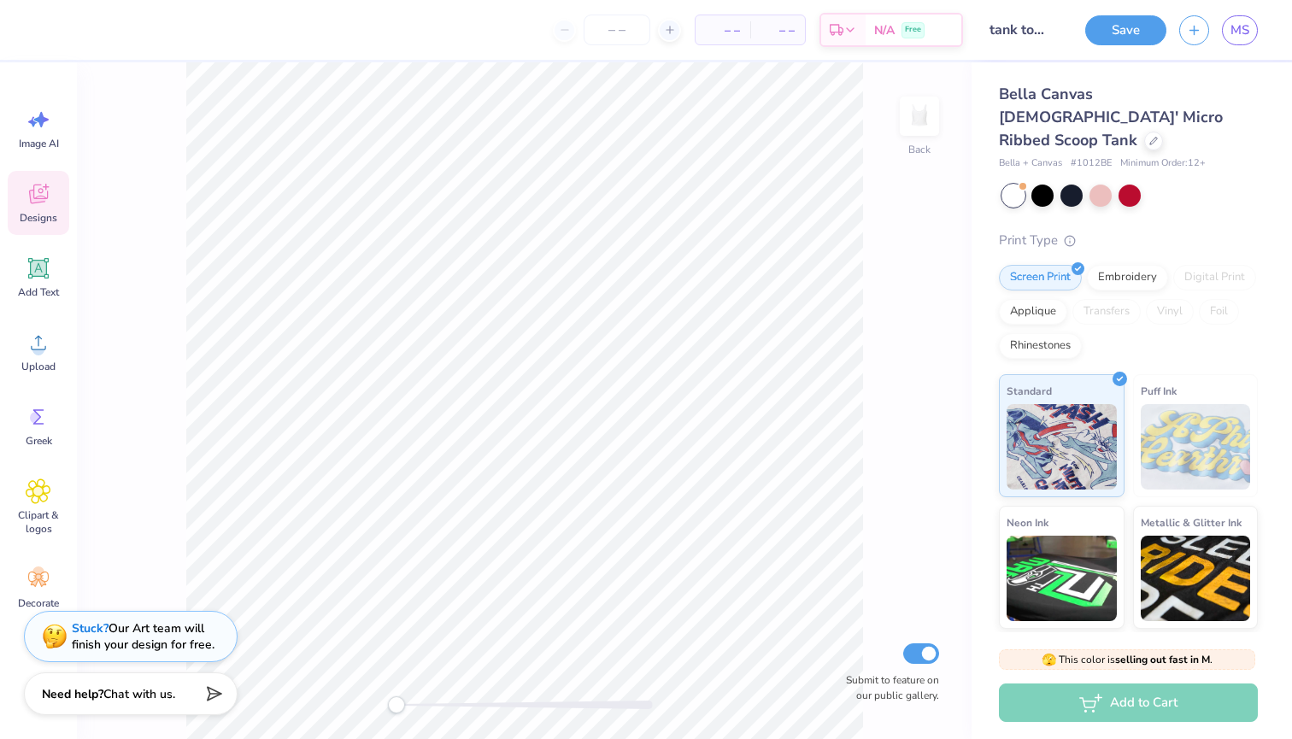
click at [44, 211] on span "Designs" at bounding box center [39, 218] width 38 height 14
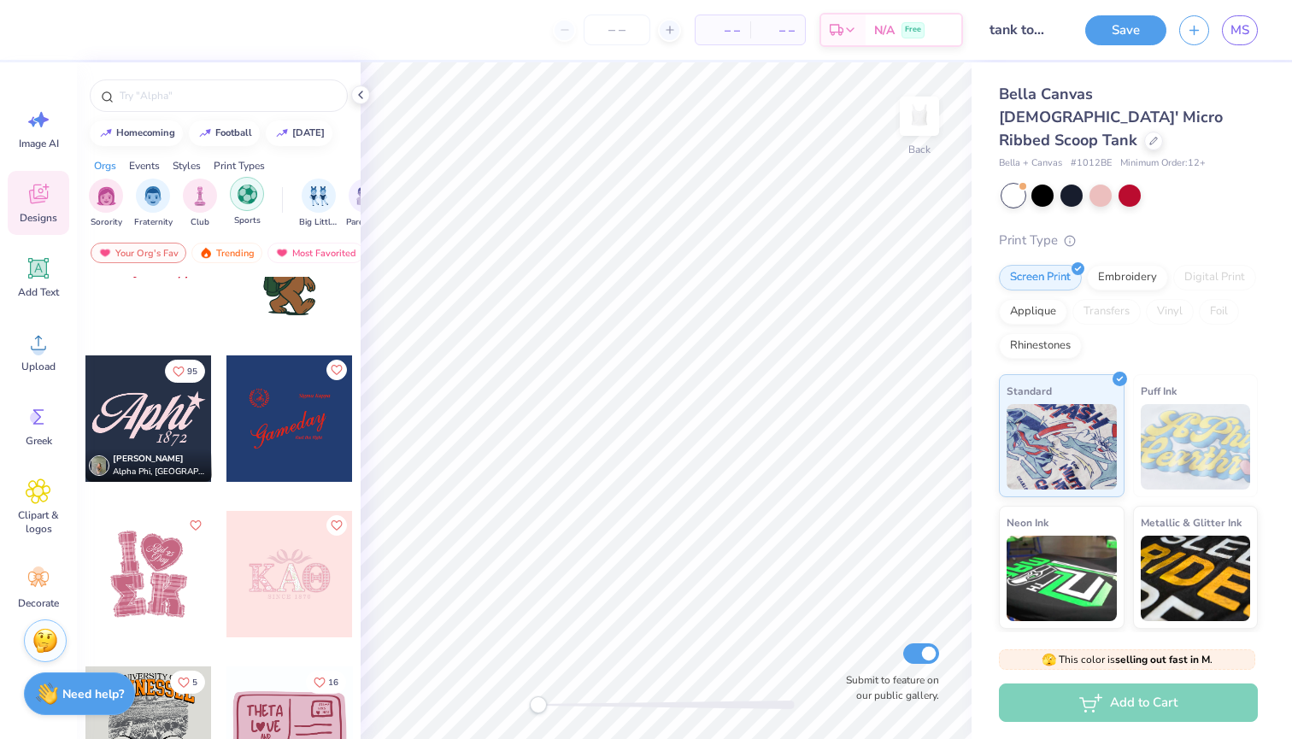
scroll to position [5845, 0]
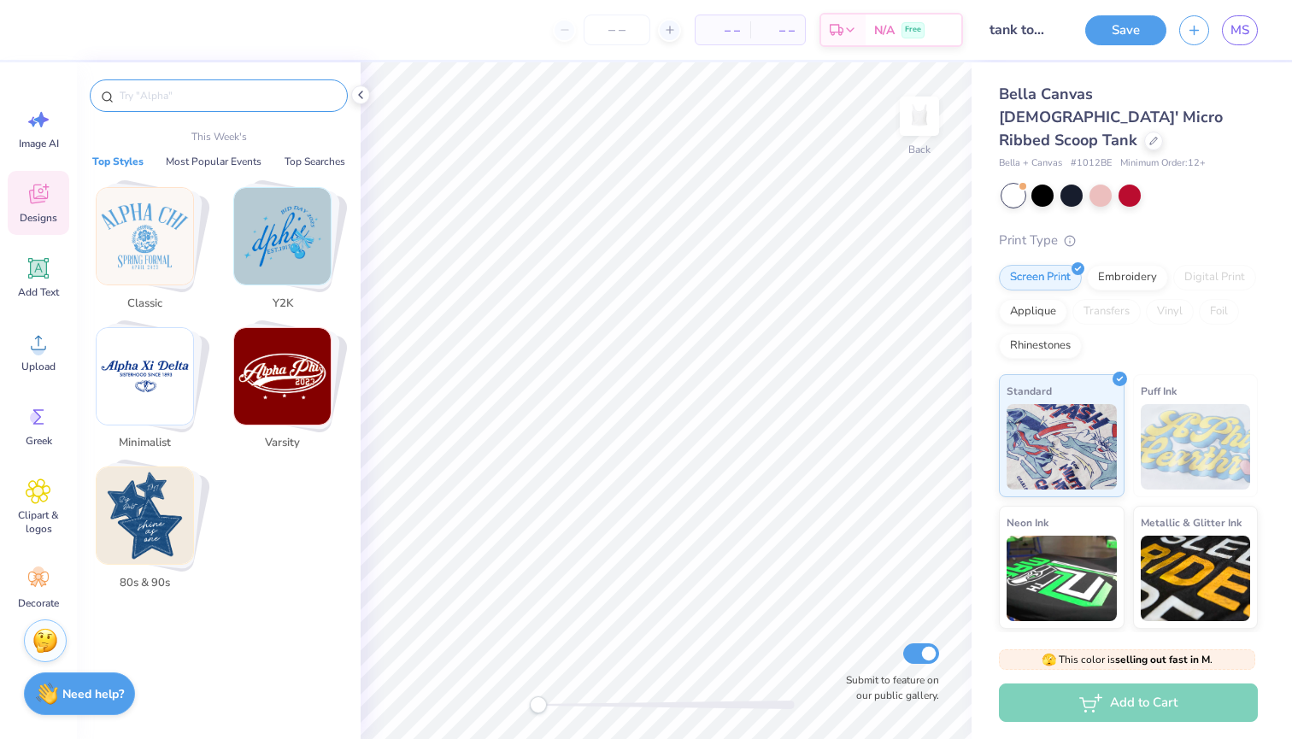
click at [160, 93] on input "text" at bounding box center [227, 95] width 219 height 17
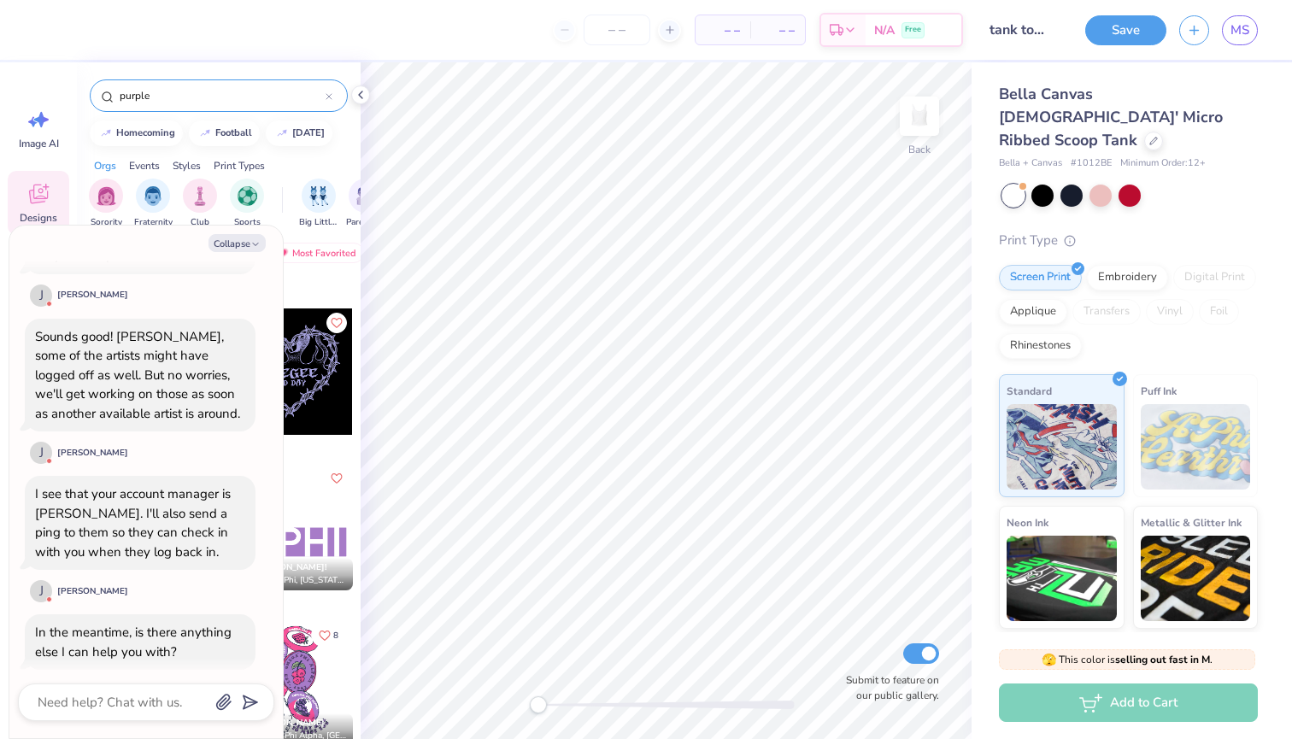
scroll to position [1685, 0]
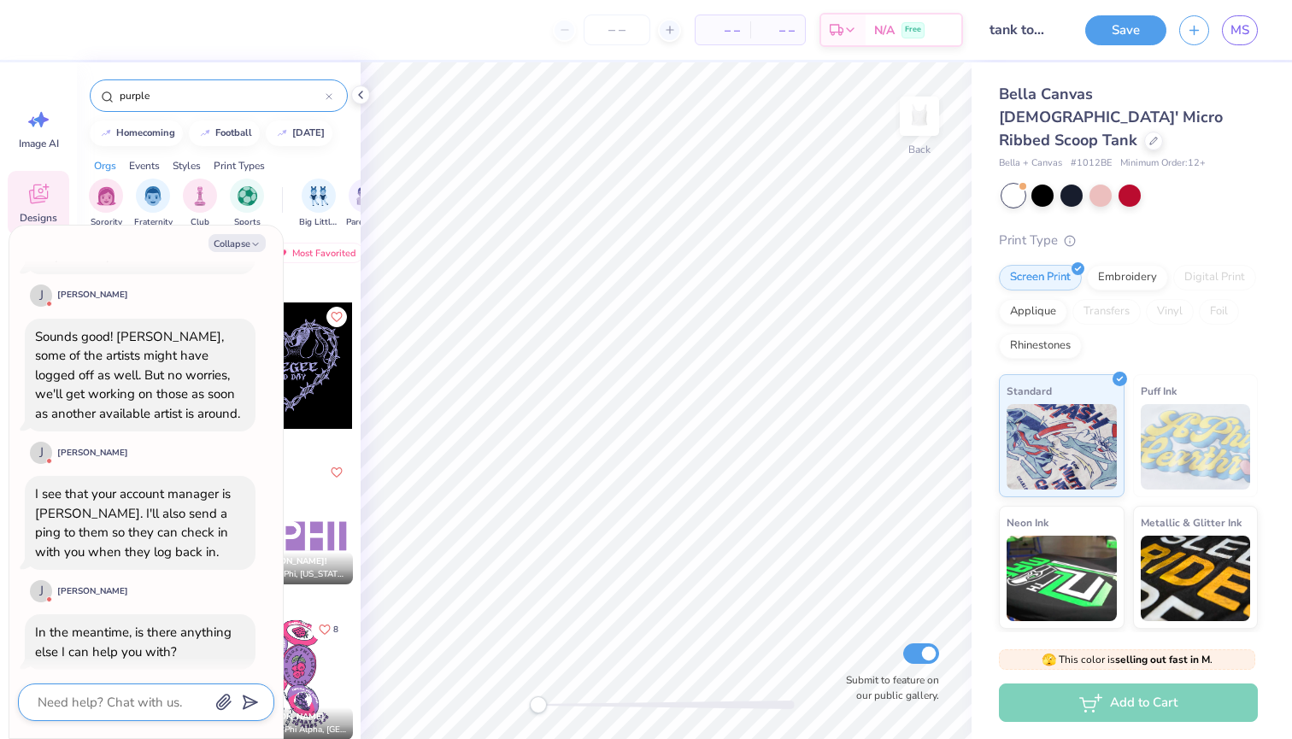
click at [97, 692] on textarea at bounding box center [122, 702] width 173 height 22
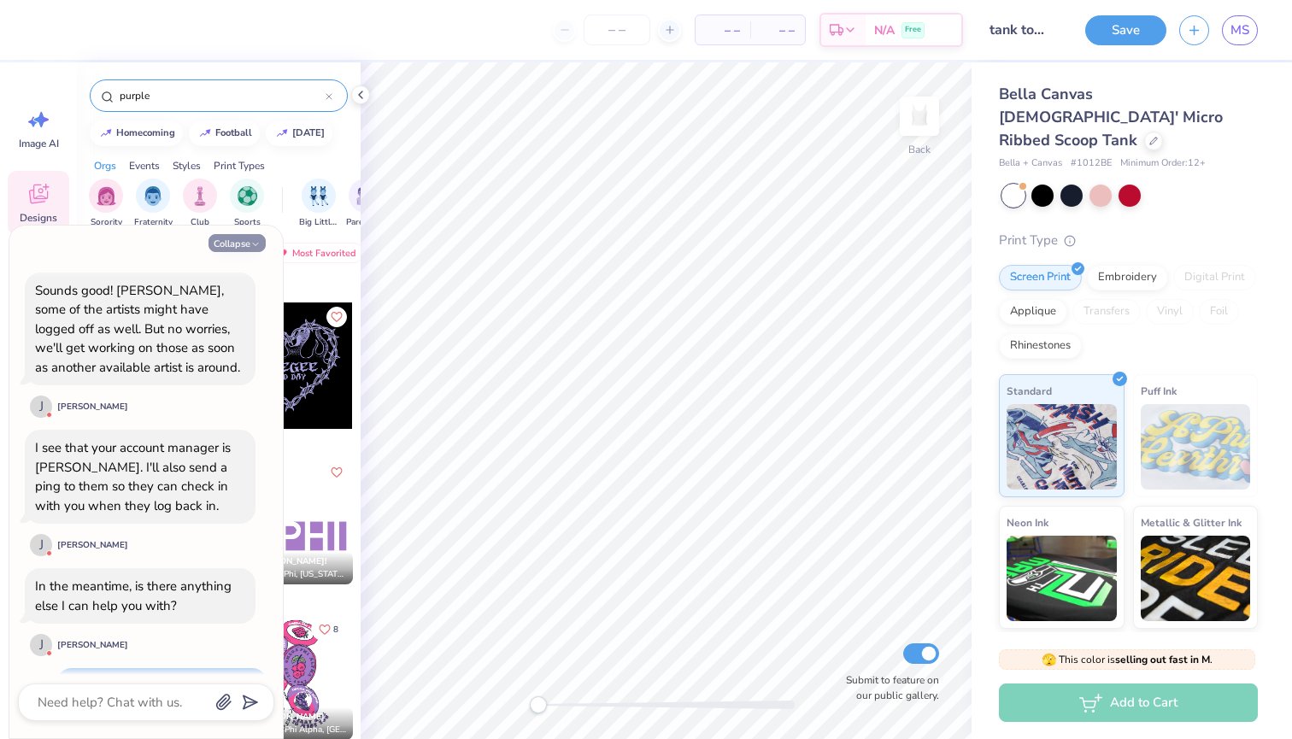
click at [230, 243] on button "Collapse" at bounding box center [236, 243] width 57 height 18
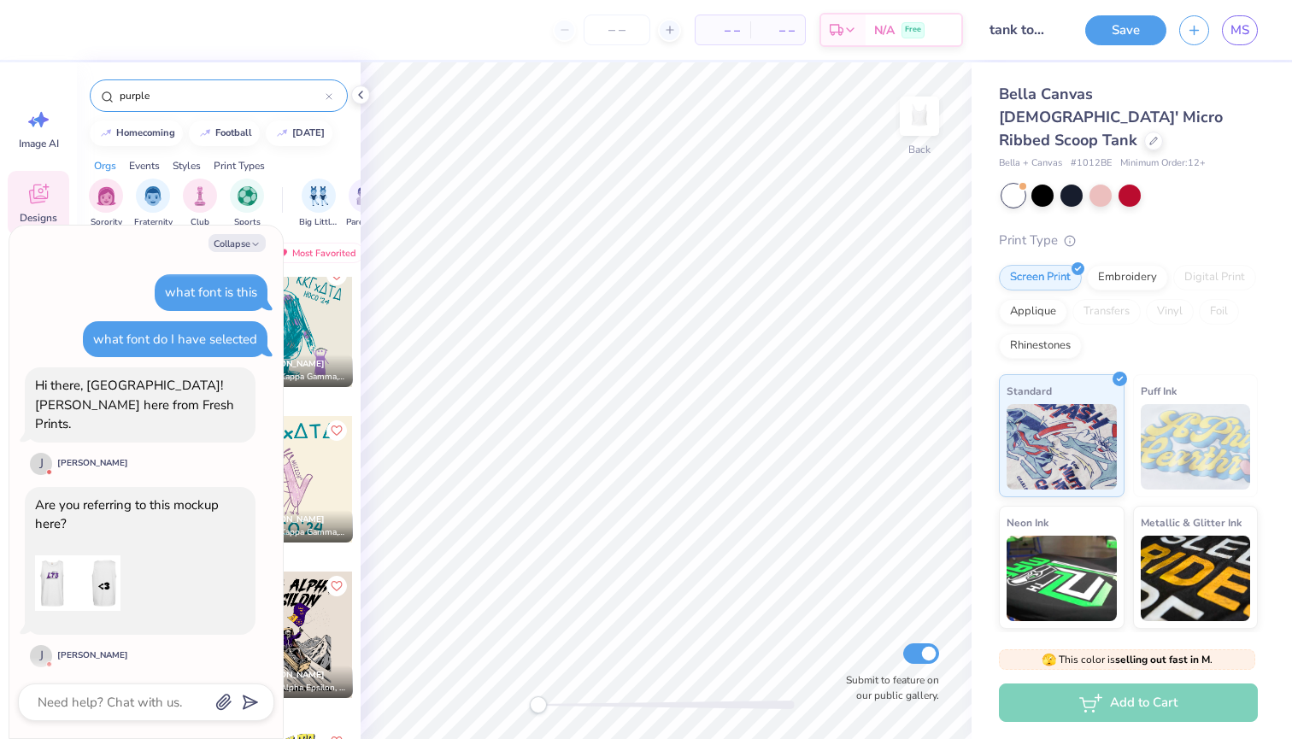
scroll to position [2258, 0]
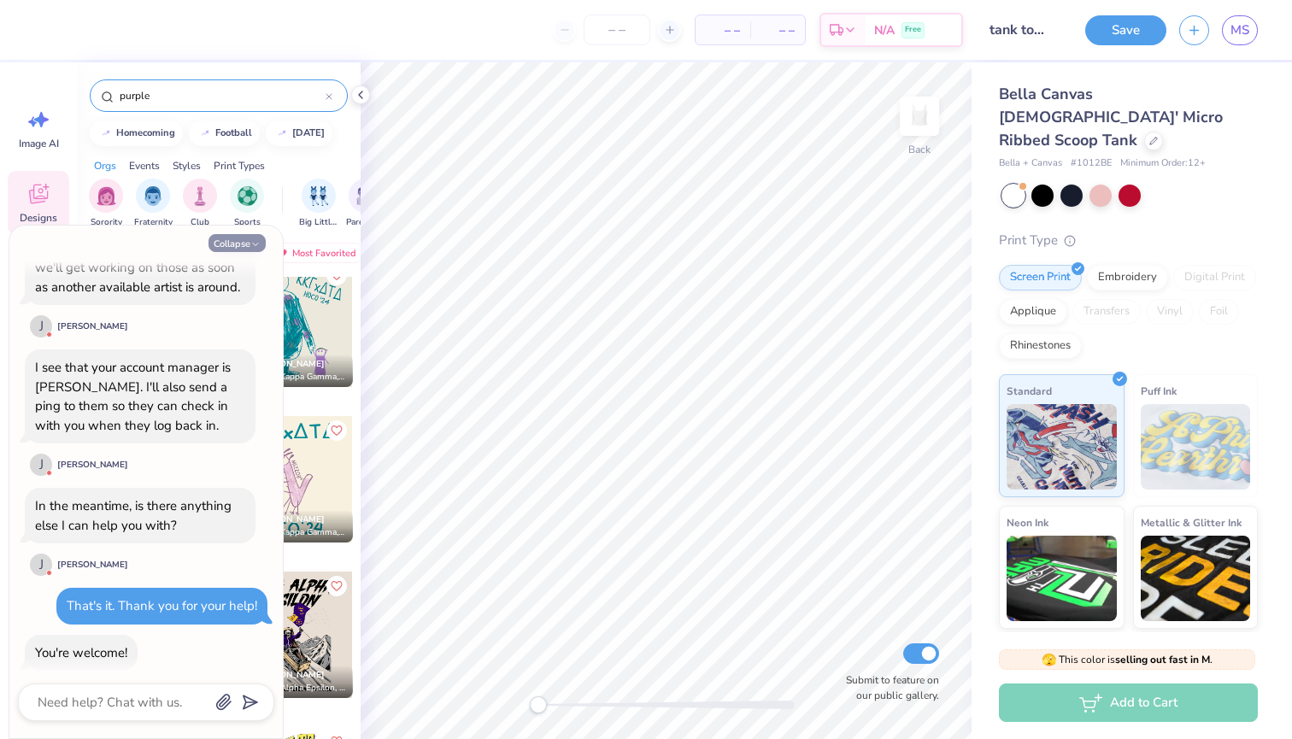
click at [237, 237] on button "Collapse" at bounding box center [236, 243] width 57 height 18
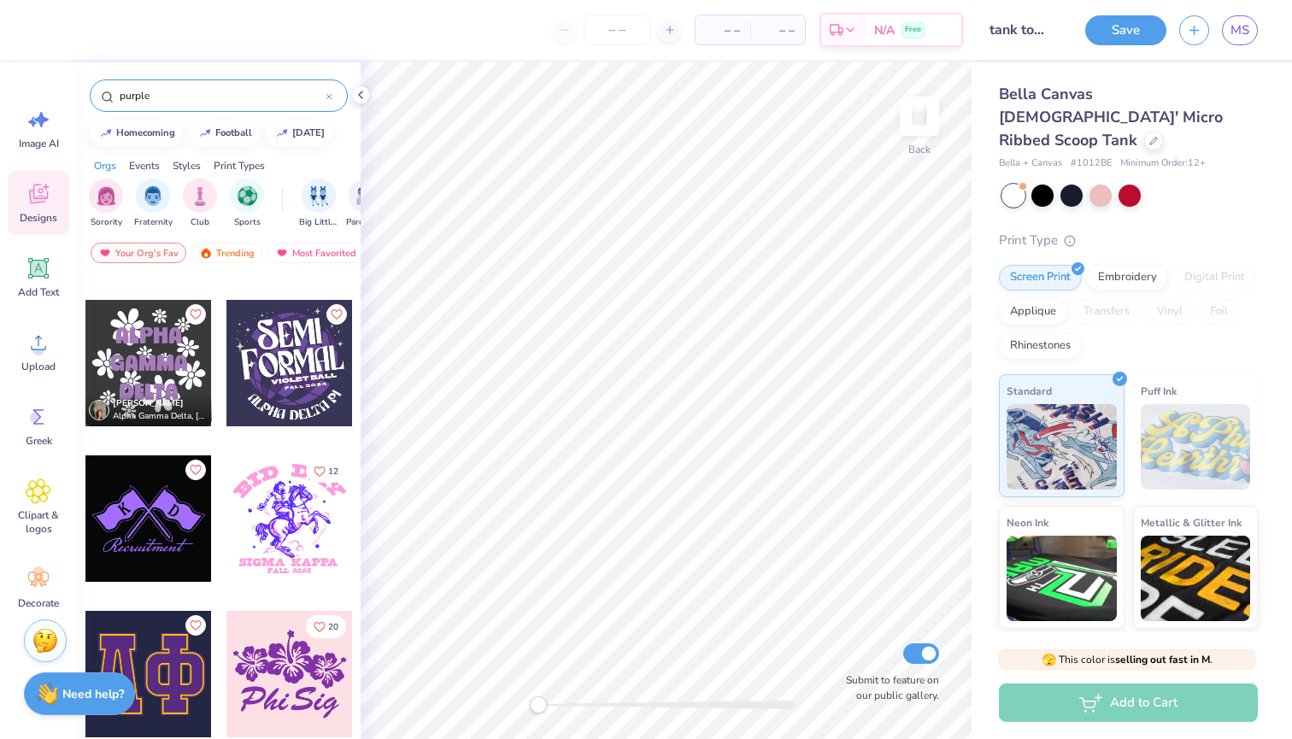
scroll to position [6976, 0]
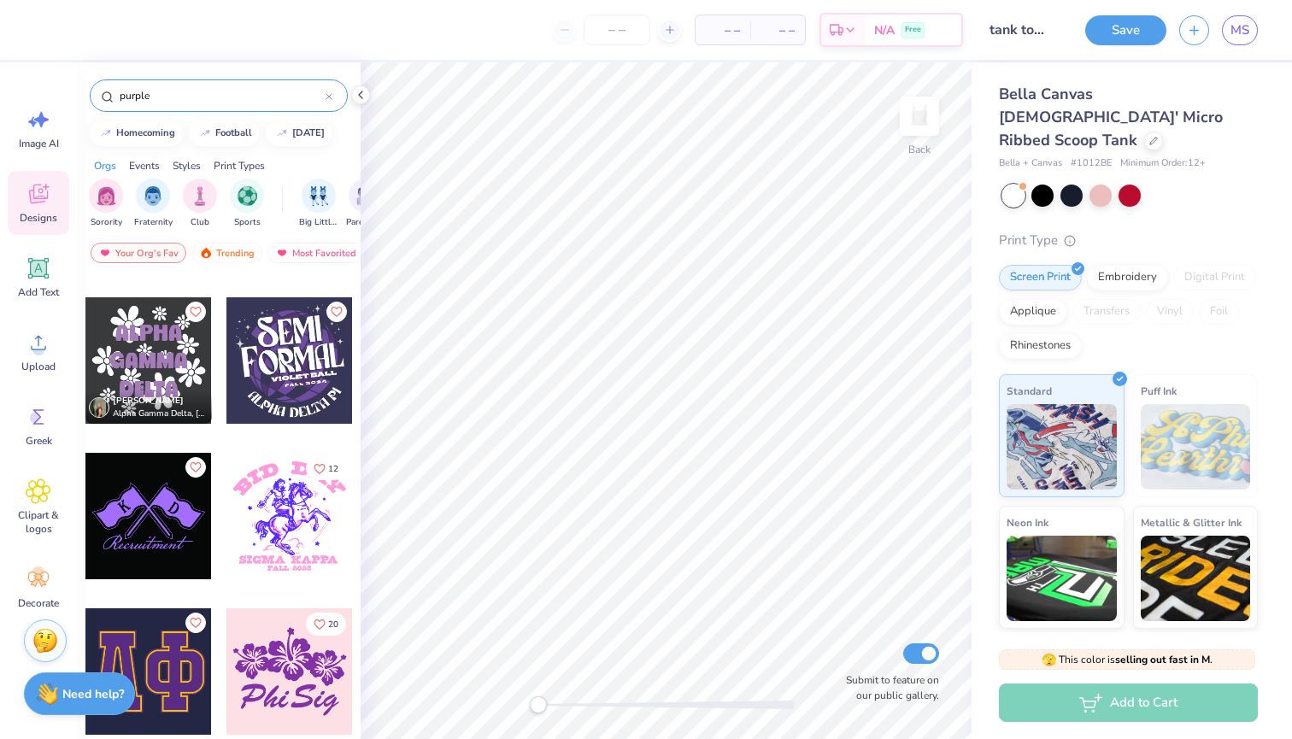
click at [296, 368] on div at bounding box center [289, 360] width 126 height 126
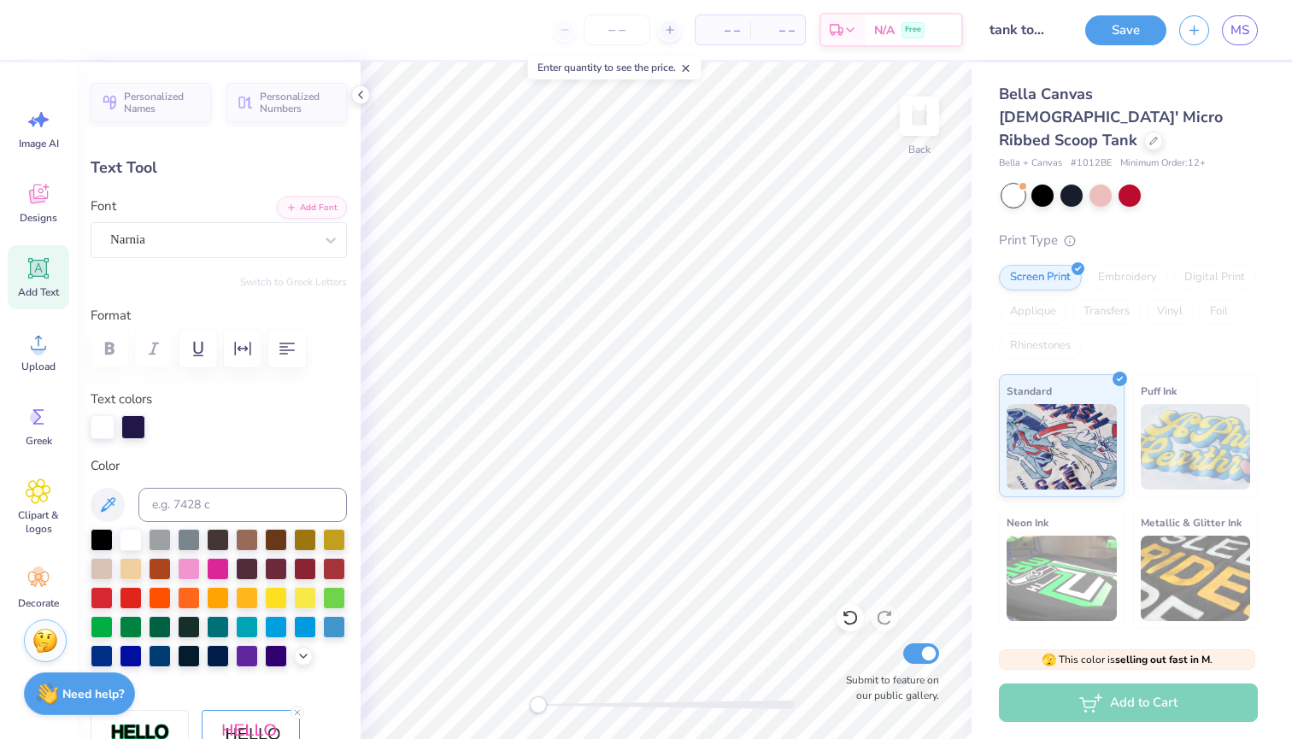
scroll to position [0, 2]
click at [110, 430] on div at bounding box center [103, 425] width 24 height 24
click at [103, 427] on div at bounding box center [103, 427] width 24 height 24
click at [103, 427] on div at bounding box center [103, 425] width 24 height 24
click at [105, 544] on div at bounding box center [102, 538] width 22 height 22
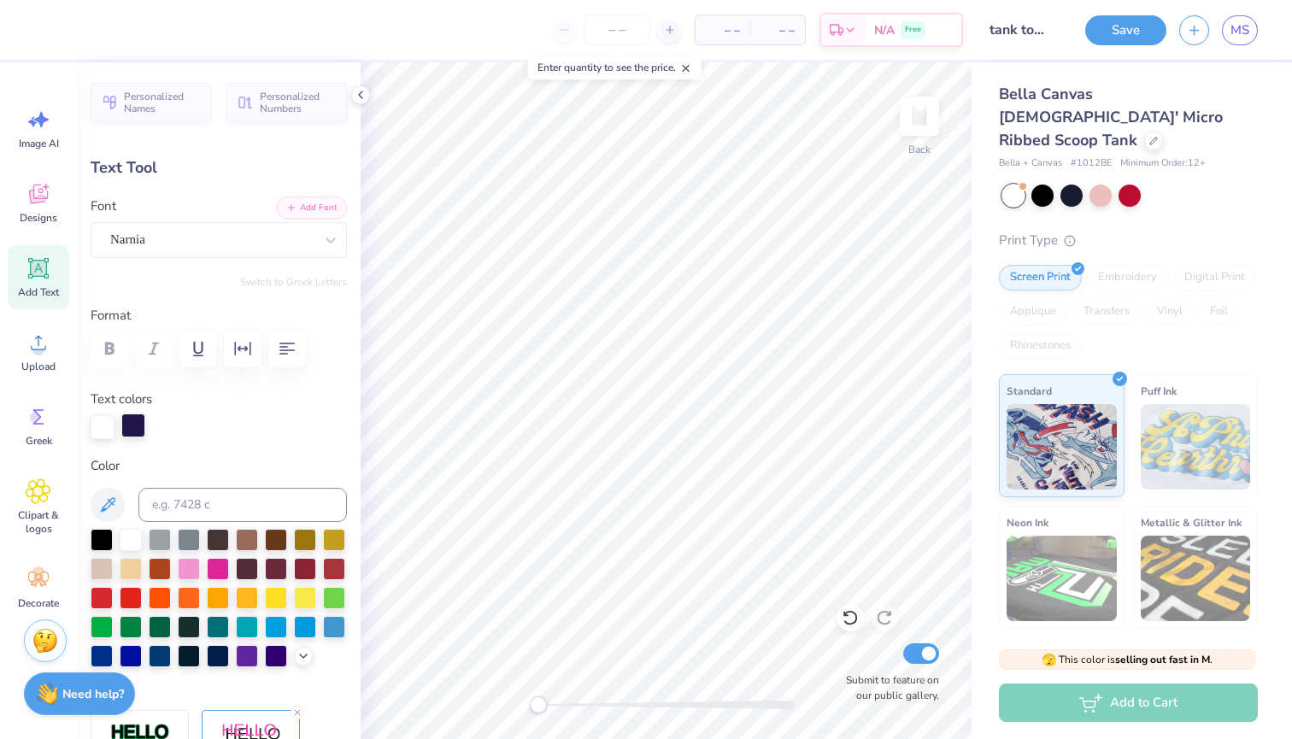
click at [131, 427] on div at bounding box center [133, 425] width 24 height 24
click at [243, 658] on div at bounding box center [247, 654] width 22 height 22
click at [279, 656] on div at bounding box center [276, 654] width 22 height 22
click at [244, 659] on div at bounding box center [247, 654] width 22 height 22
click at [139, 420] on div at bounding box center [133, 425] width 24 height 24
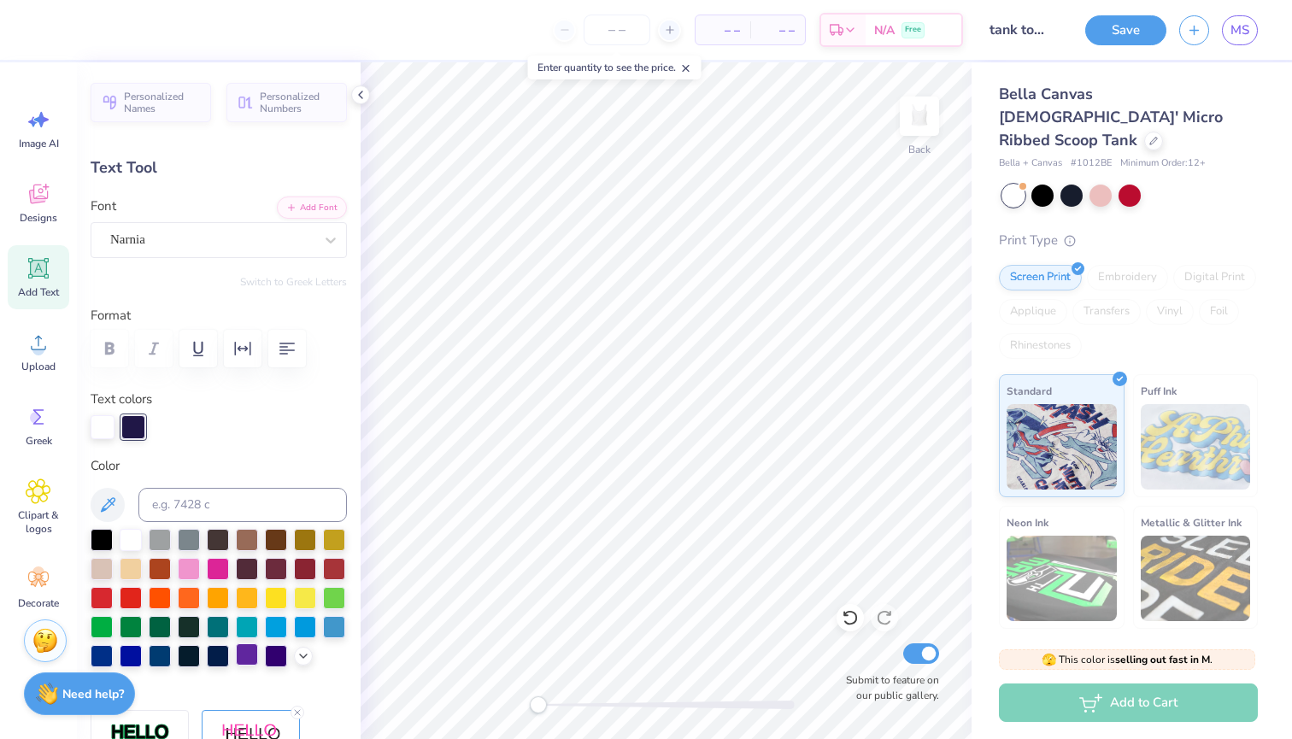
click at [243, 657] on div at bounding box center [247, 654] width 22 height 22
click at [75, 419] on div "Image AI Designs Add Text Upload Greek Clipart & logos Decorate" at bounding box center [38, 400] width 77 height 677
click at [104, 425] on div at bounding box center [103, 425] width 24 height 24
click at [96, 531] on div at bounding box center [102, 538] width 22 height 22
click at [101, 542] on div at bounding box center [102, 538] width 22 height 22
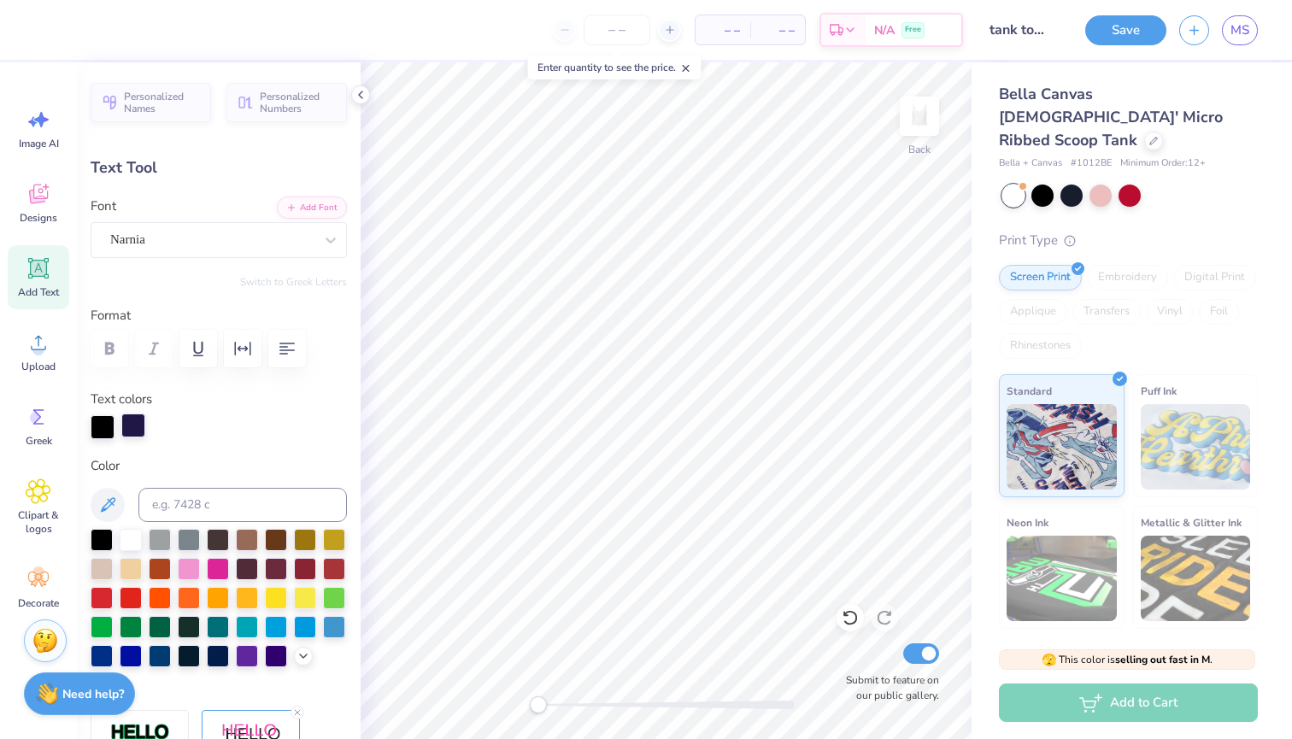
click at [134, 414] on div at bounding box center [133, 425] width 24 height 24
click at [238, 653] on div at bounding box center [247, 654] width 22 height 22
click at [95, 420] on div at bounding box center [103, 425] width 24 height 24
click at [106, 530] on div at bounding box center [102, 538] width 22 height 22
click at [134, 425] on div at bounding box center [133, 425] width 24 height 24
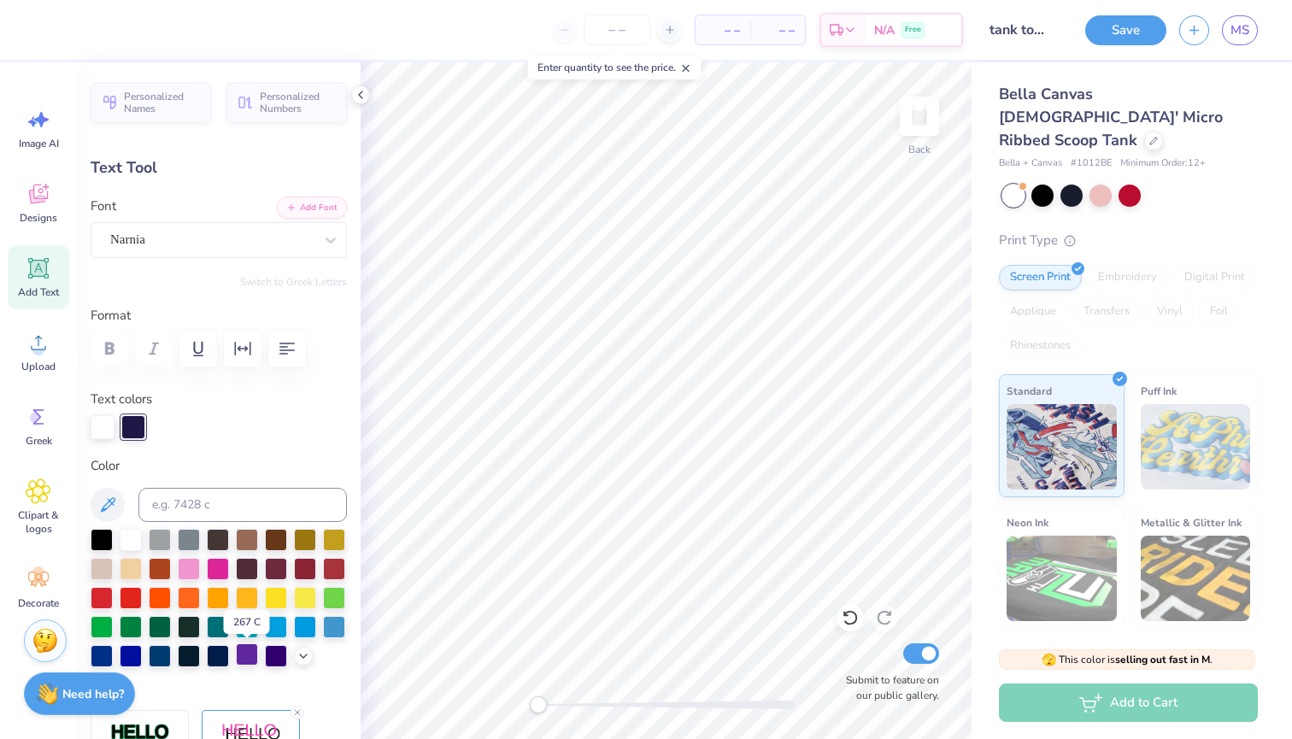
click at [252, 658] on div at bounding box center [247, 654] width 22 height 22
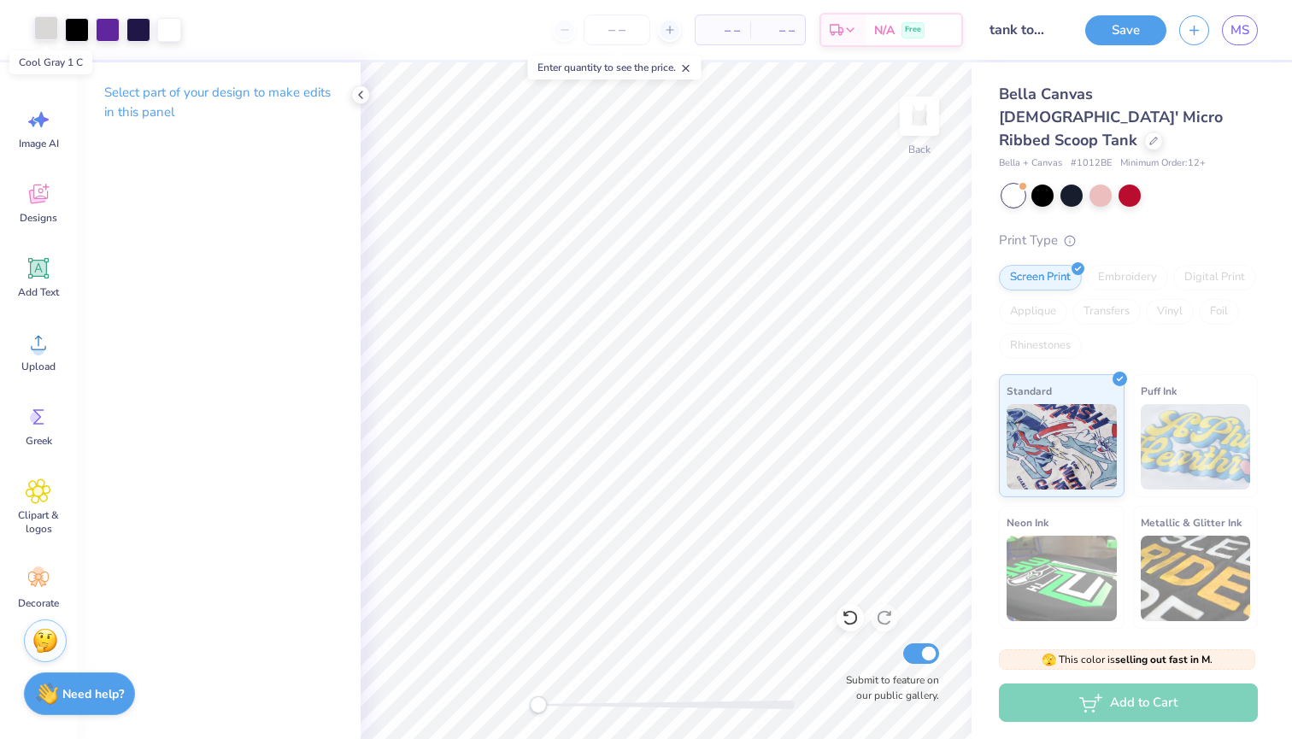
click at [49, 31] on div at bounding box center [46, 28] width 24 height 24
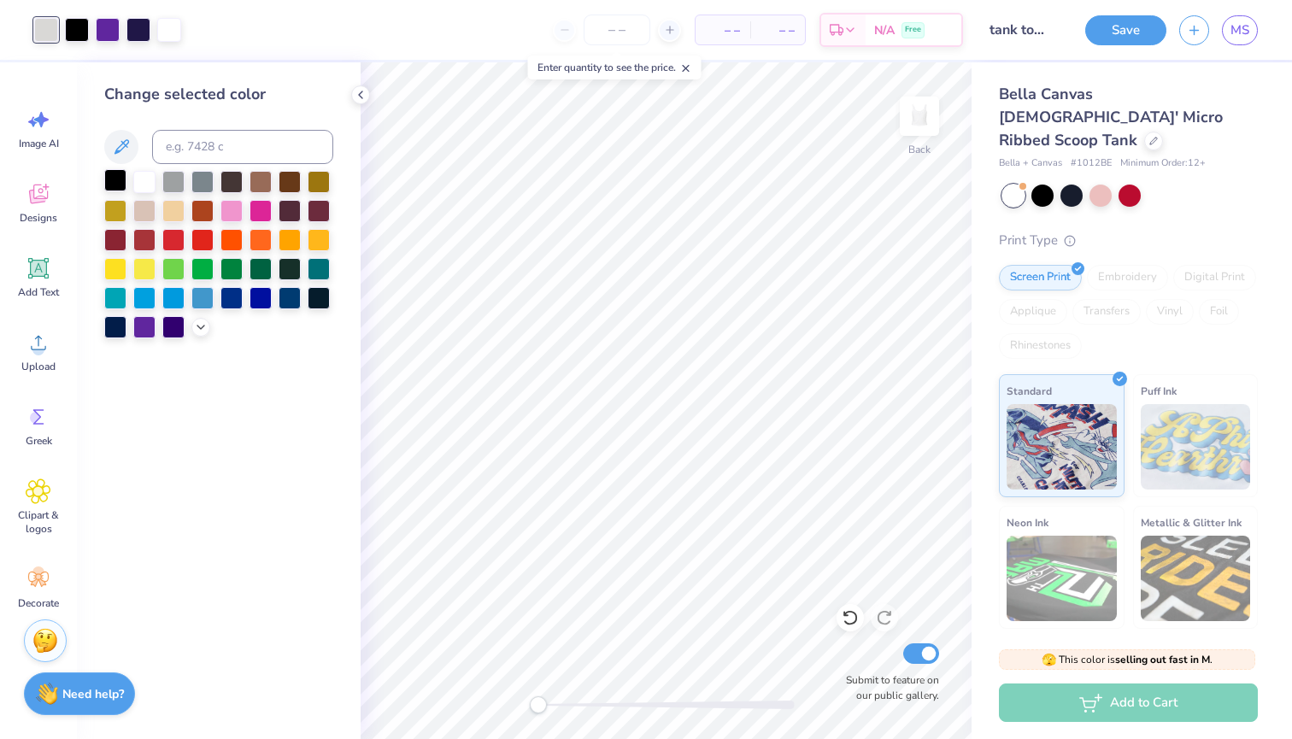
click at [114, 185] on div at bounding box center [115, 180] width 22 height 22
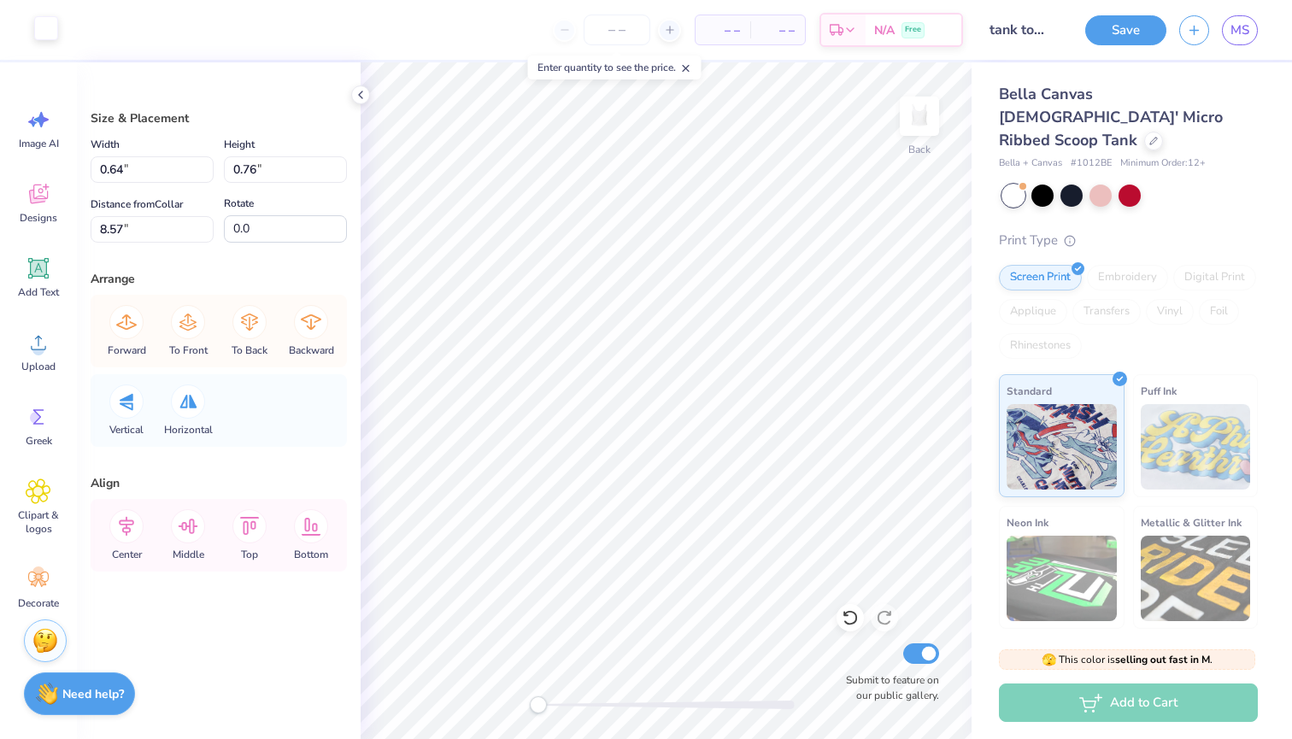
click at [45, 34] on div at bounding box center [46, 28] width 24 height 24
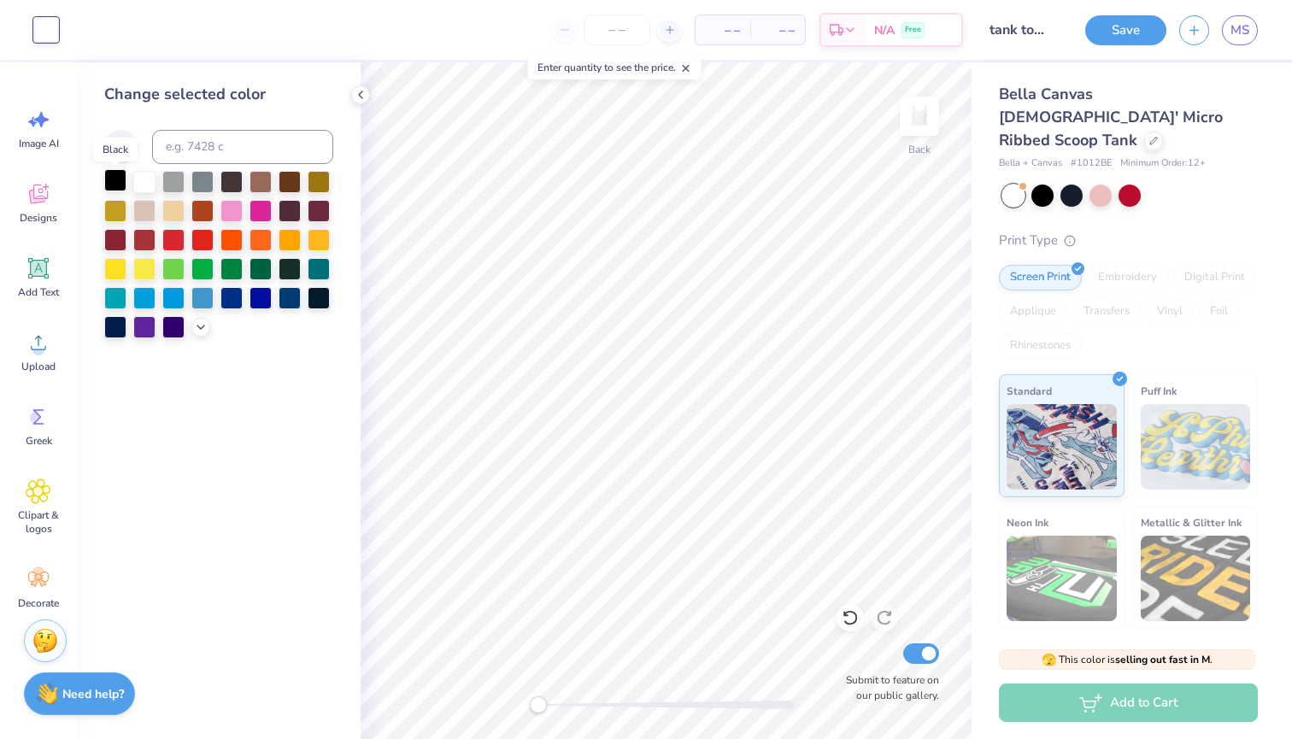
click at [110, 179] on div at bounding box center [115, 180] width 22 height 22
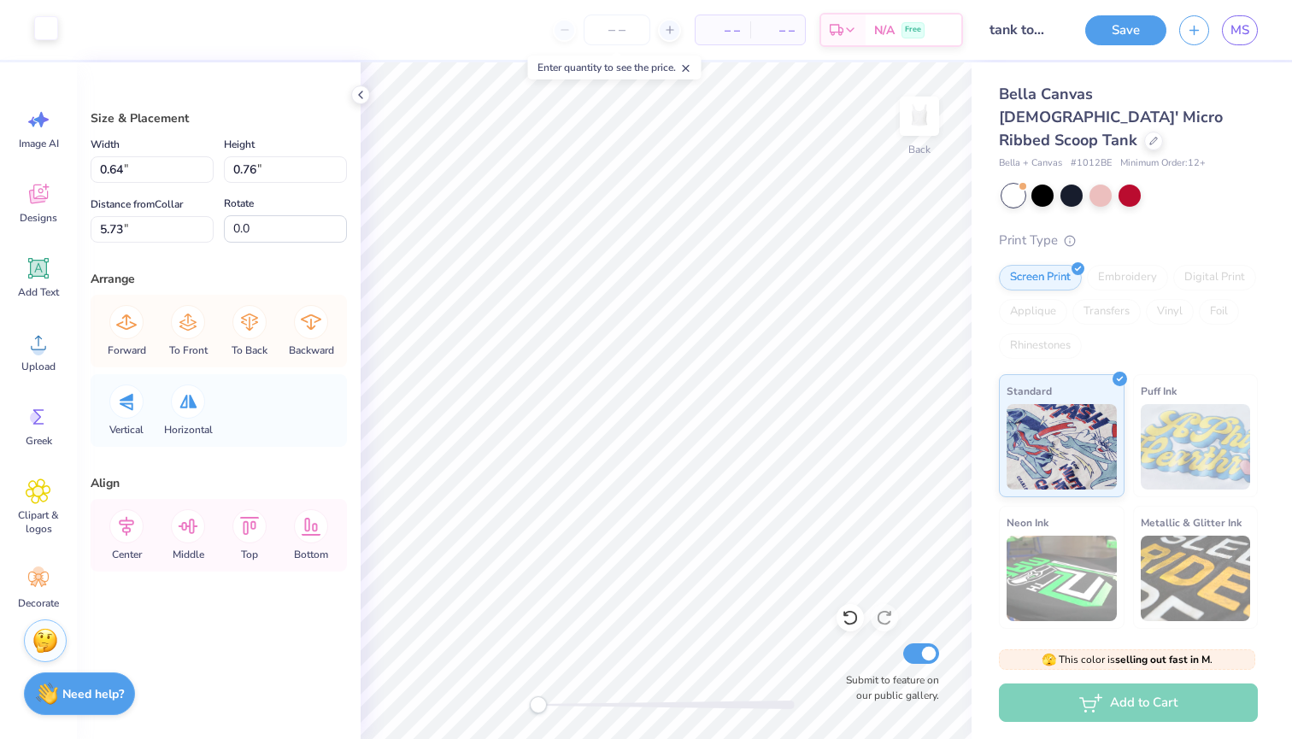
click at [53, 37] on div at bounding box center [46, 28] width 24 height 24
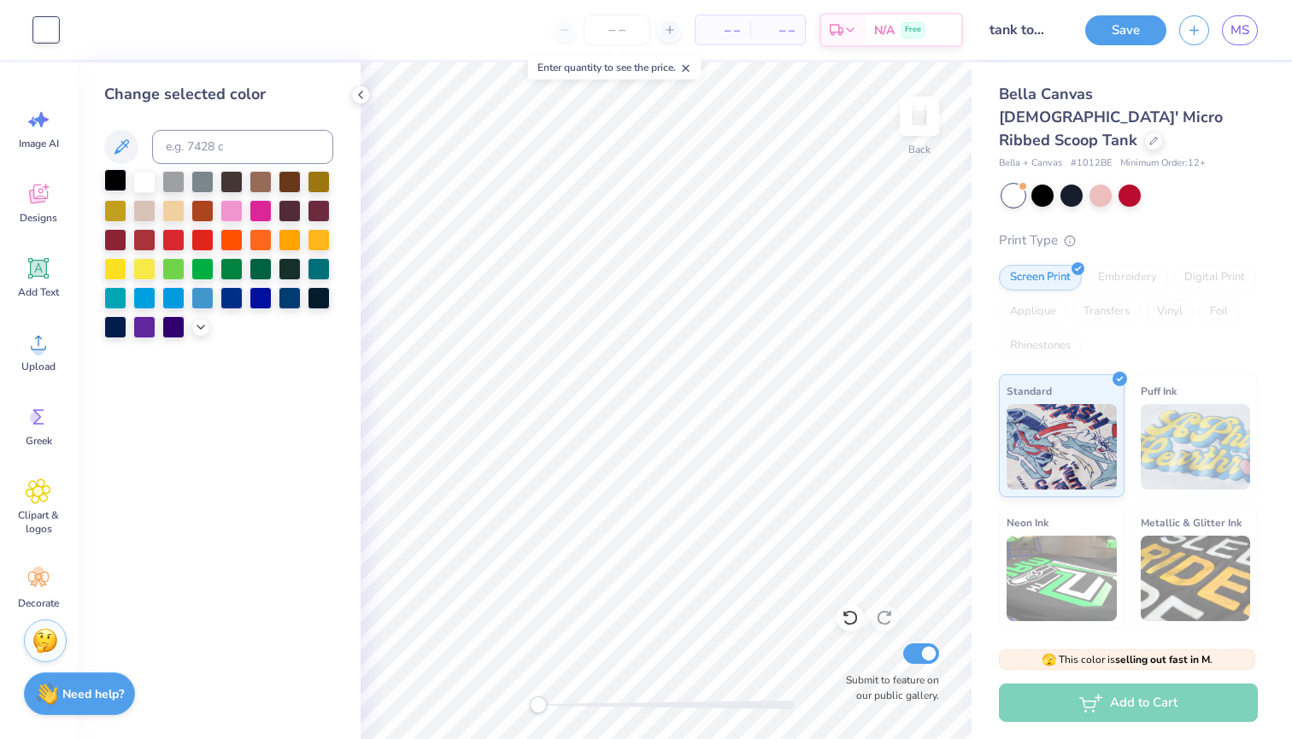
click at [124, 190] on div at bounding box center [115, 180] width 22 height 22
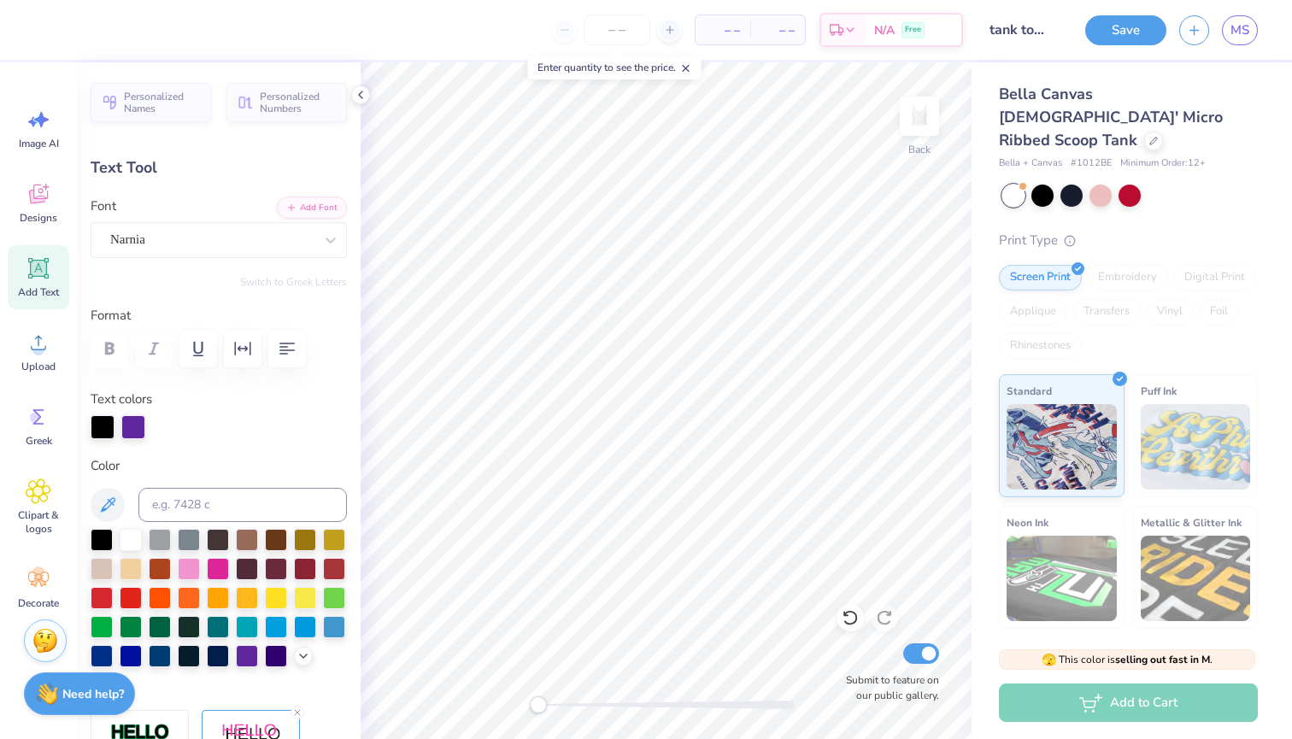
scroll to position [0, 1]
click at [97, 425] on div at bounding box center [103, 425] width 24 height 24
click at [240, 662] on div at bounding box center [247, 654] width 22 height 22
click at [138, 426] on div at bounding box center [133, 427] width 24 height 24
click at [127, 426] on div at bounding box center [133, 425] width 24 height 24
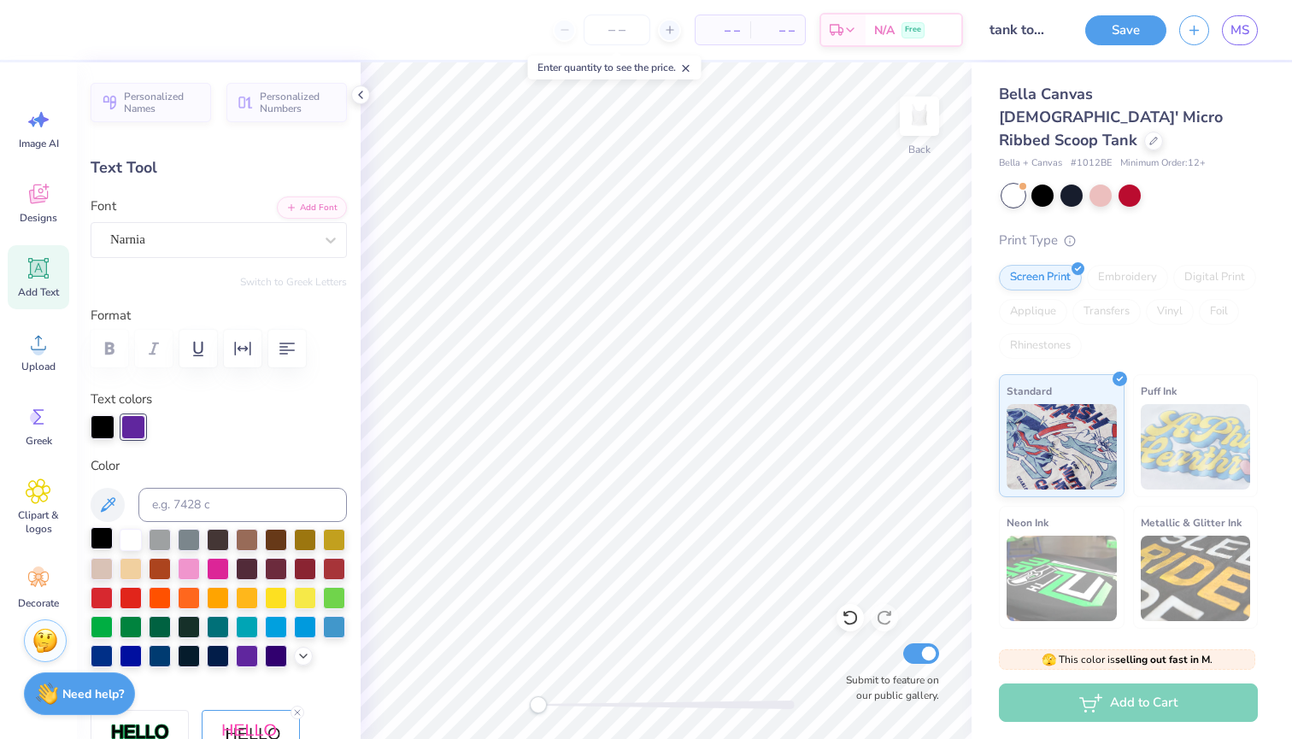
click at [99, 538] on div at bounding box center [102, 538] width 22 height 22
click at [104, 426] on div at bounding box center [103, 427] width 24 height 24
click at [104, 426] on div at bounding box center [103, 425] width 24 height 24
click at [247, 659] on div at bounding box center [247, 654] width 22 height 22
click at [139, 429] on div at bounding box center [133, 427] width 24 height 24
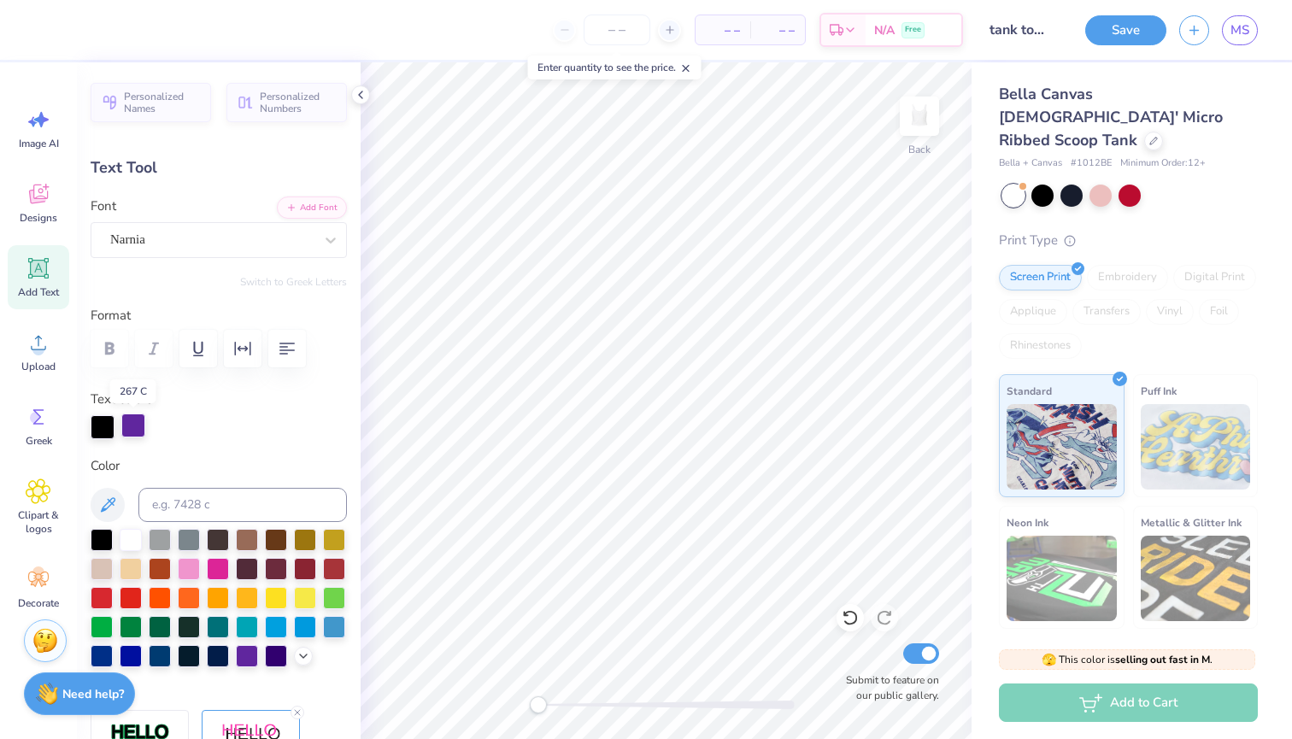
click at [139, 429] on div at bounding box center [133, 425] width 24 height 24
click at [103, 538] on div at bounding box center [102, 538] width 22 height 22
click at [139, 434] on div at bounding box center [133, 425] width 24 height 24
click at [100, 534] on div at bounding box center [102, 538] width 22 height 22
click at [126, 417] on div at bounding box center [133, 425] width 24 height 24
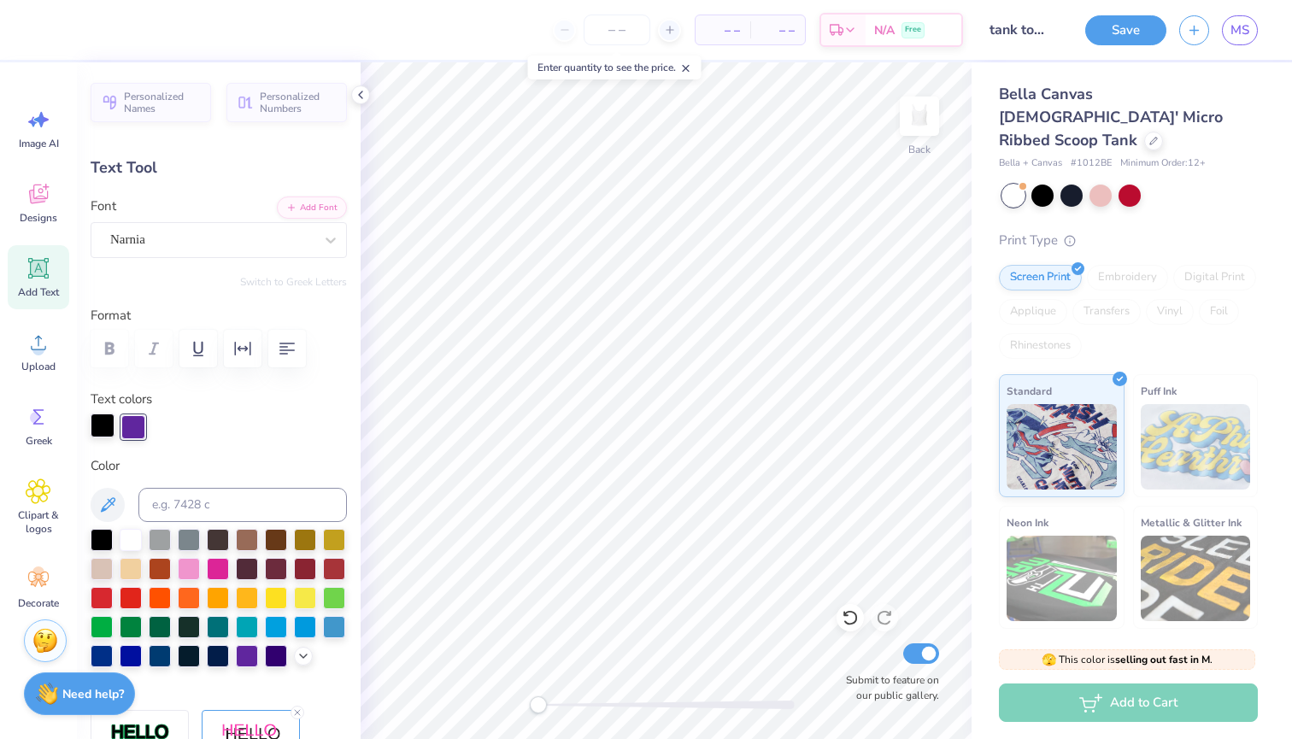
click at [95, 425] on div at bounding box center [103, 425] width 24 height 24
click at [246, 664] on div at bounding box center [247, 654] width 22 height 22
click at [103, 425] on div at bounding box center [103, 425] width 24 height 24
click at [249, 664] on div at bounding box center [247, 654] width 22 height 22
click at [126, 433] on div at bounding box center [133, 427] width 24 height 24
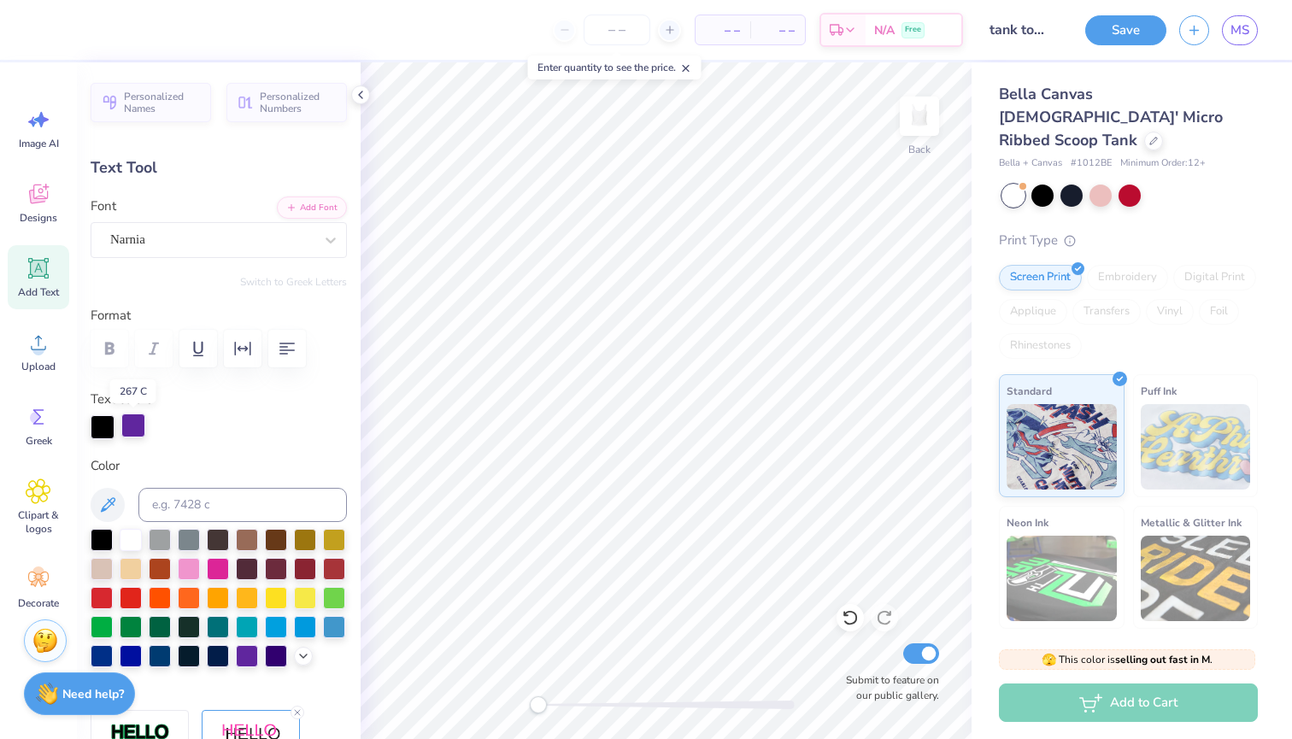
click at [126, 433] on div at bounding box center [133, 425] width 24 height 24
click at [100, 543] on div at bounding box center [102, 538] width 22 height 22
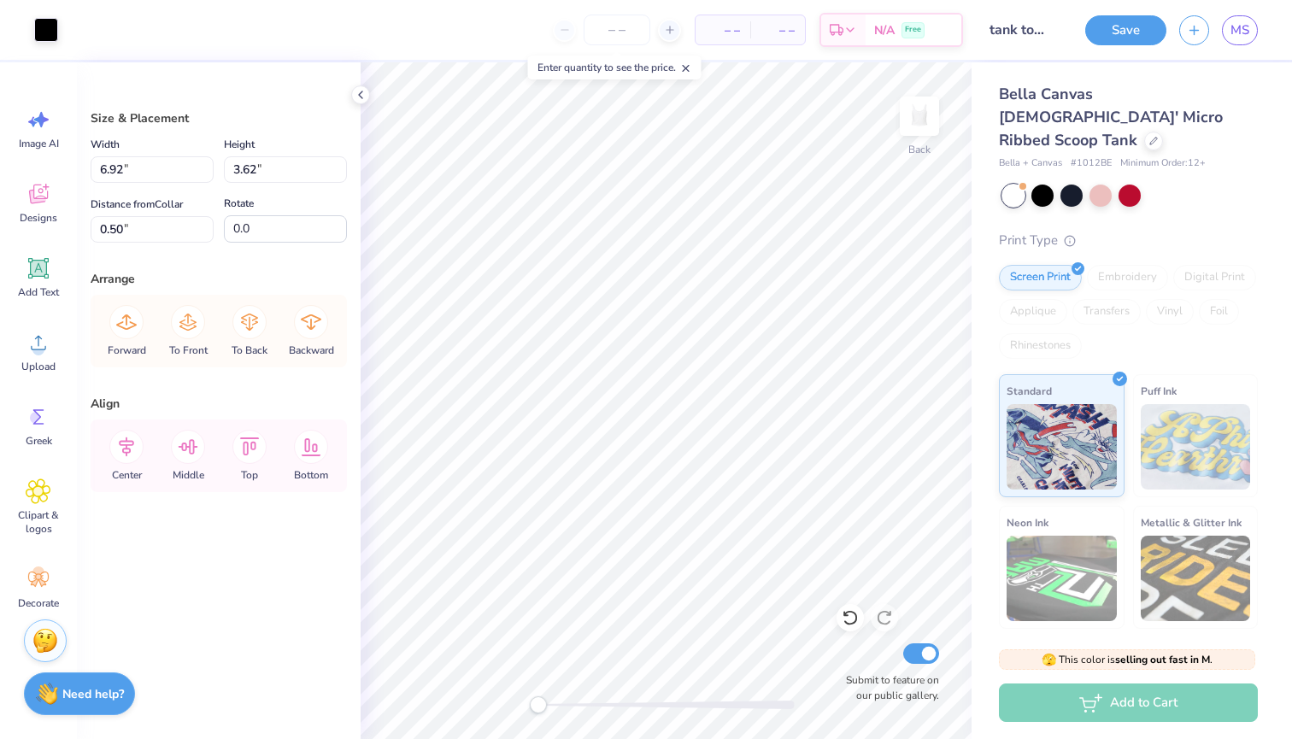
click at [360, 431] on div "Size & Placement Width 6.92 6.92 " Height 3.62 3.62 " Distance from Collar 0.50…" at bounding box center [219, 400] width 284 height 677
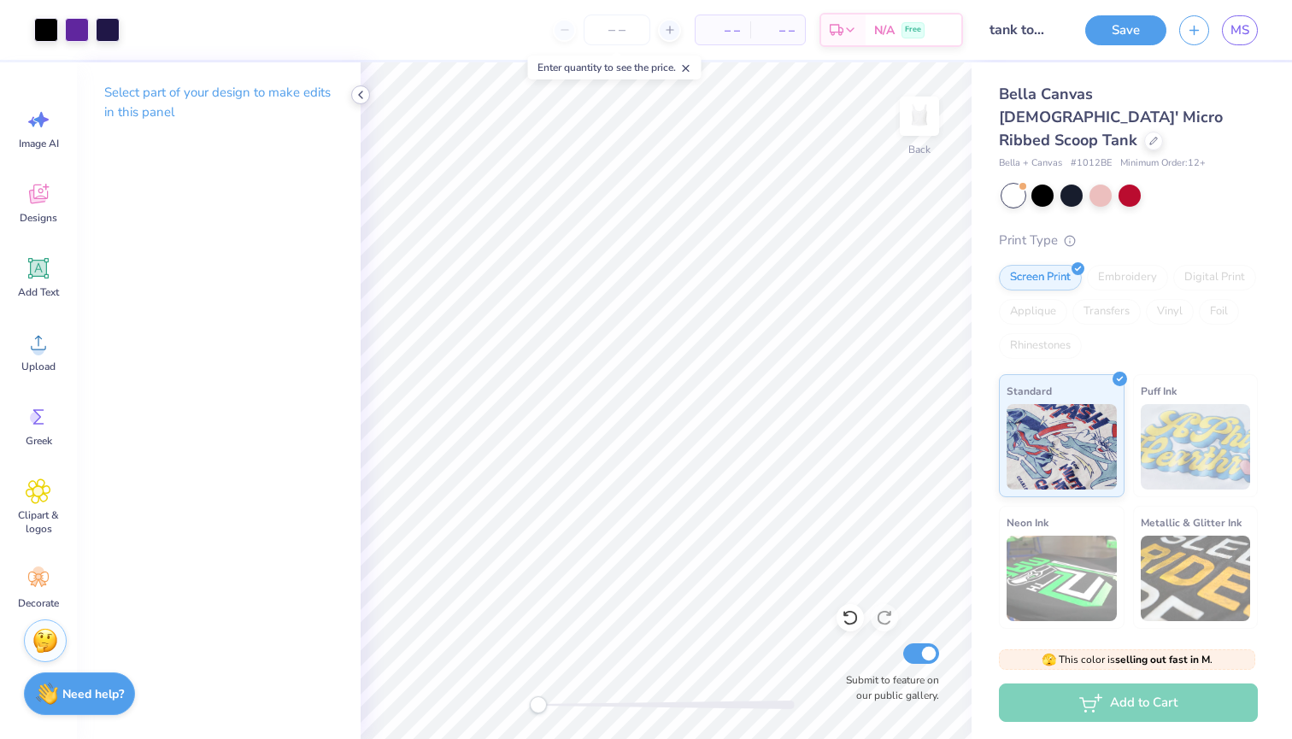
click at [363, 86] on div at bounding box center [360, 94] width 19 height 19
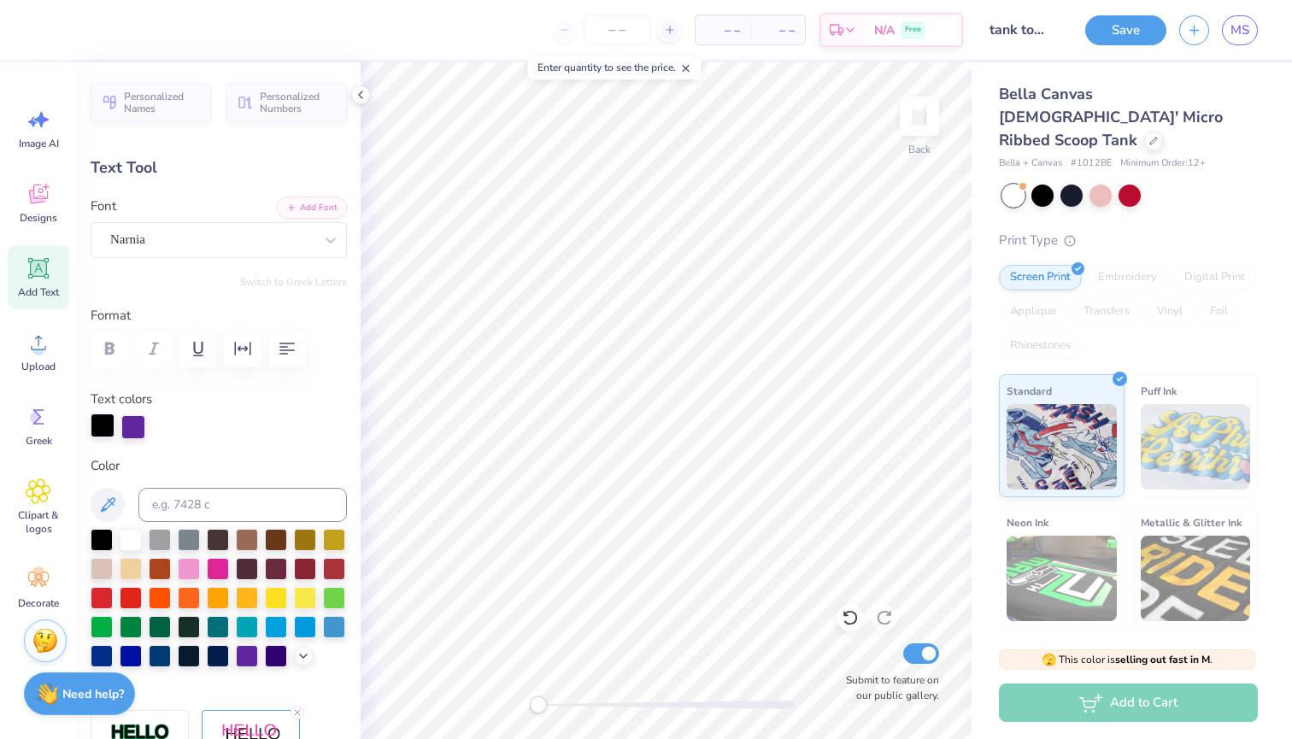
click at [97, 425] on div at bounding box center [103, 425] width 24 height 24
click at [108, 426] on div at bounding box center [103, 425] width 24 height 24
click at [243, 659] on div at bounding box center [247, 654] width 22 height 22
click at [134, 437] on div at bounding box center [133, 427] width 24 height 24
click at [134, 437] on div at bounding box center [133, 425] width 24 height 24
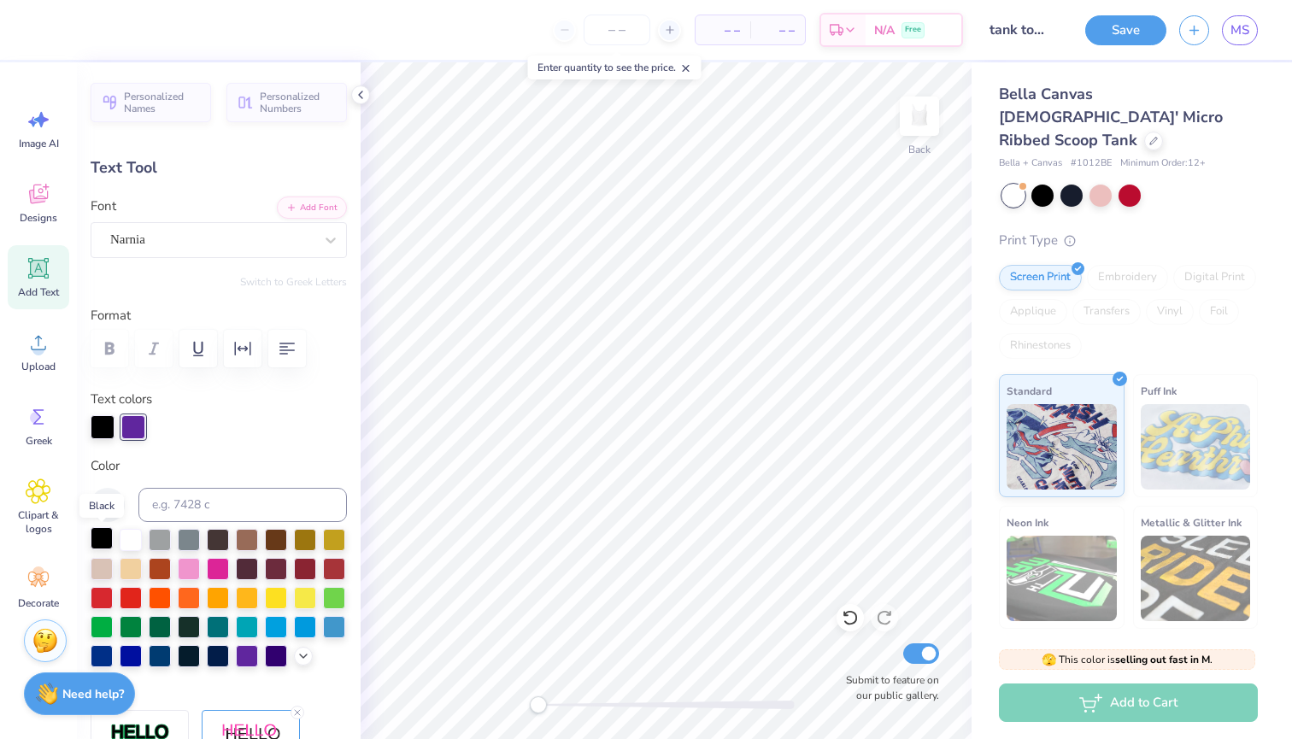
click at [101, 541] on div at bounding box center [102, 538] width 22 height 22
click at [132, 540] on div at bounding box center [131, 538] width 22 height 22
click at [102, 429] on div at bounding box center [103, 425] width 24 height 24
click at [129, 542] on div at bounding box center [131, 538] width 22 height 22
click at [139, 428] on div at bounding box center [133, 425] width 24 height 24
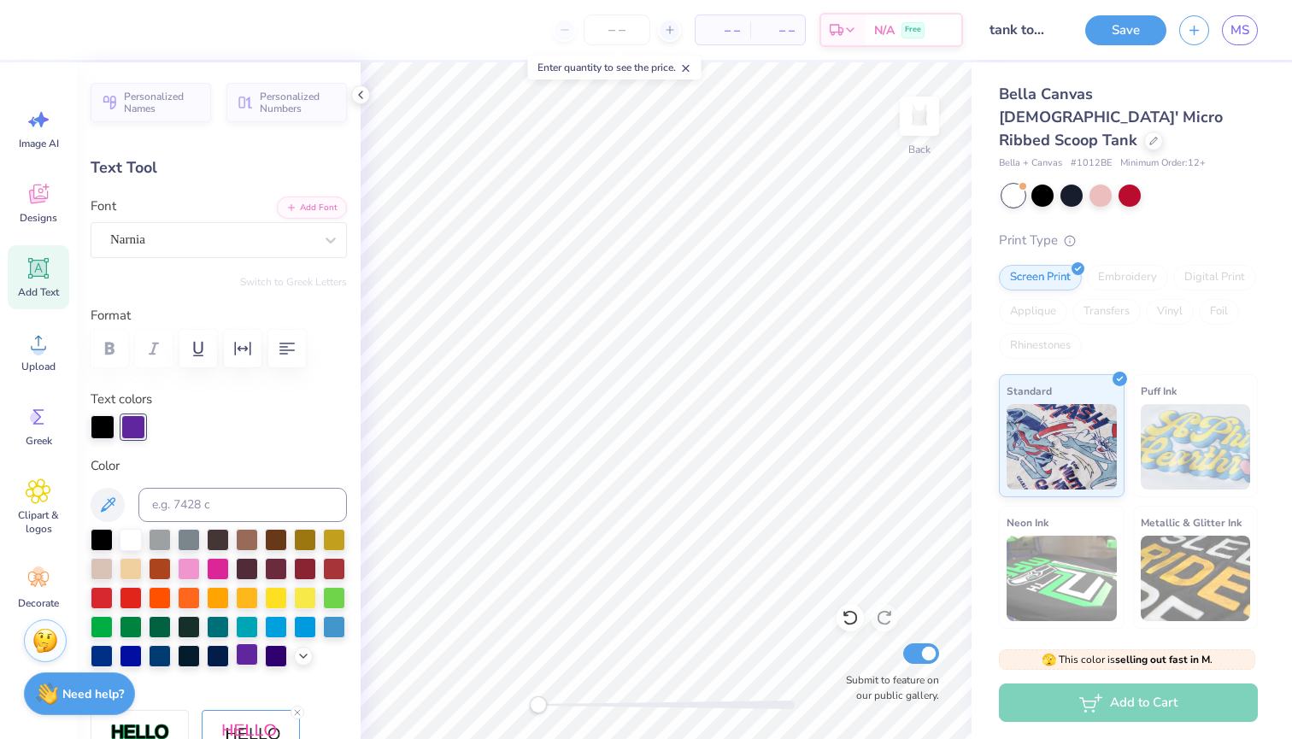
click at [246, 658] on div at bounding box center [247, 654] width 22 height 22
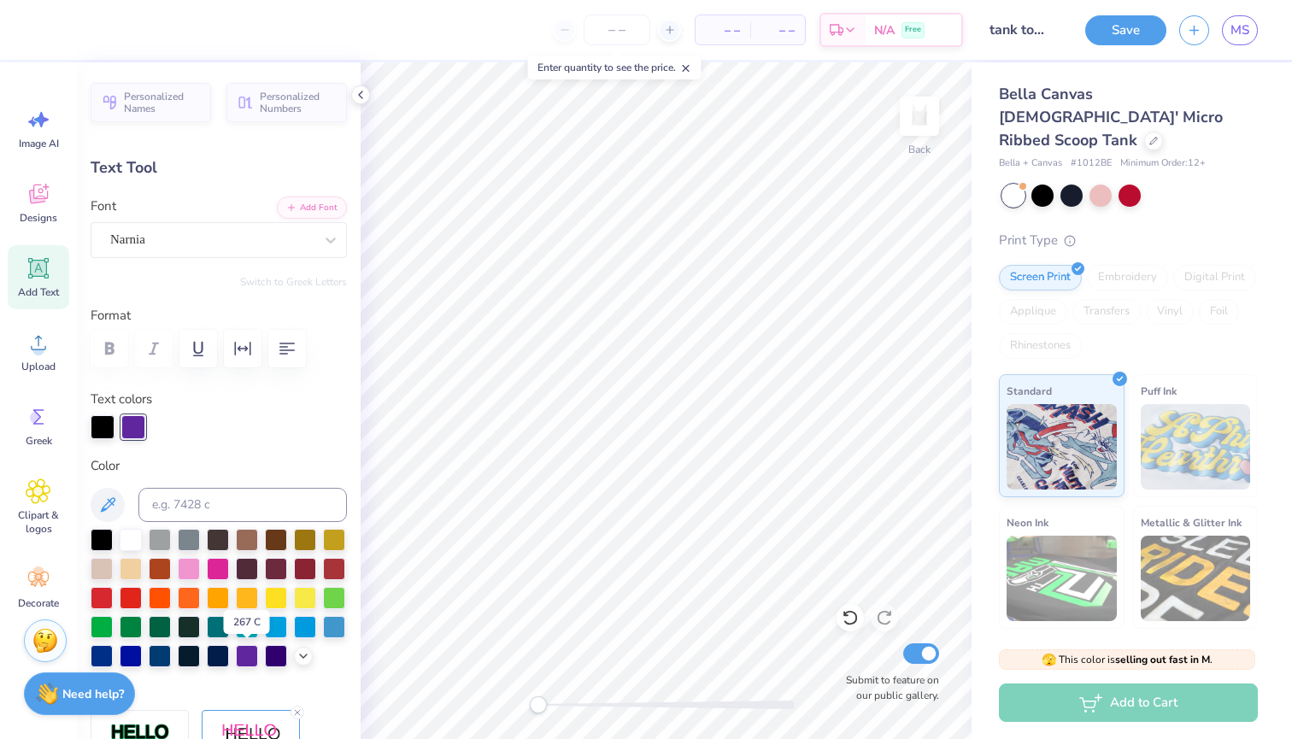
drag, startPoint x: 246, startPoint y: 658, endPoint x: 212, endPoint y: 466, distance: 195.2
click at [212, 466] on div "Color" at bounding box center [219, 562] width 256 height 212
click at [213, 444] on div "Personalized Names Personalized Numbers Text Tool Add Font Font Narnia Switch t…" at bounding box center [219, 400] width 284 height 677
click at [103, 430] on div at bounding box center [103, 425] width 24 height 24
click at [100, 542] on div at bounding box center [102, 538] width 22 height 22
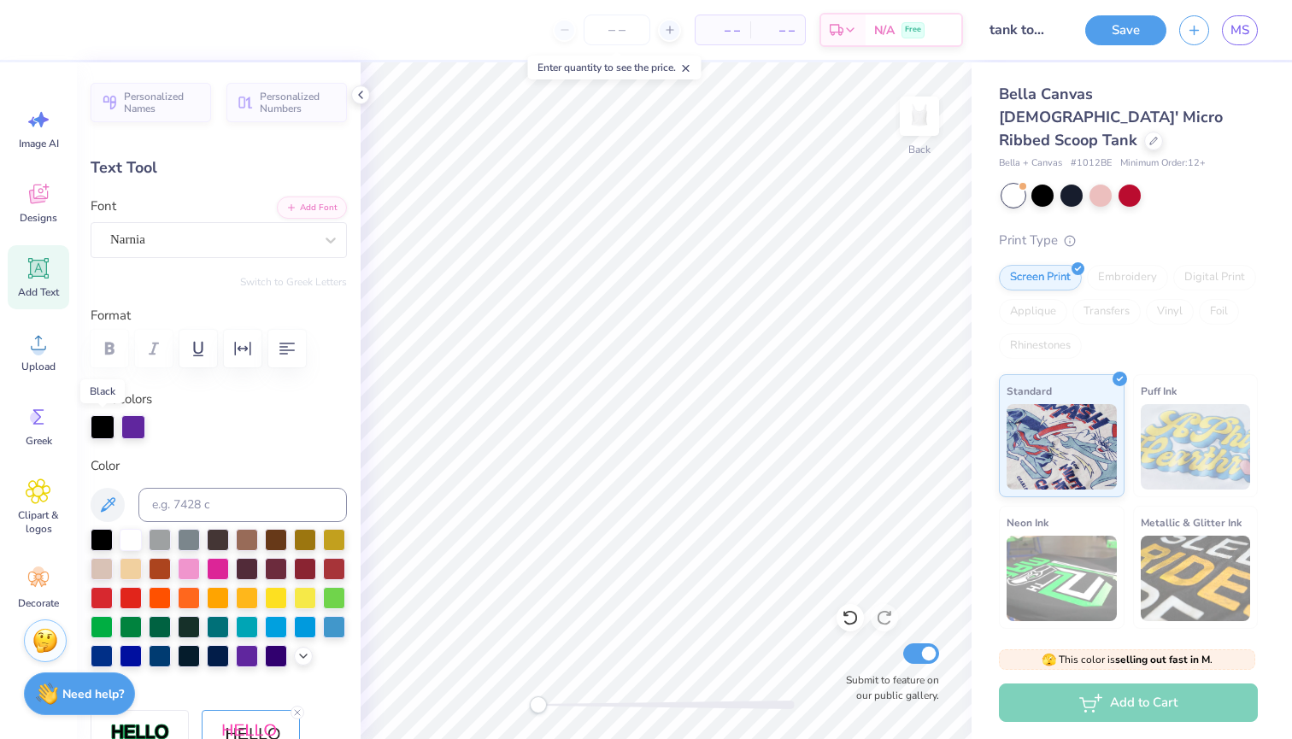
click at [103, 423] on div at bounding box center [103, 427] width 24 height 24
click at [135, 426] on div at bounding box center [133, 427] width 24 height 24
drag, startPoint x: 135, startPoint y: 426, endPoint x: 108, endPoint y: 426, distance: 27.3
click at [133, 426] on div at bounding box center [133, 427] width 24 height 24
click at [108, 426] on div at bounding box center [103, 427] width 24 height 24
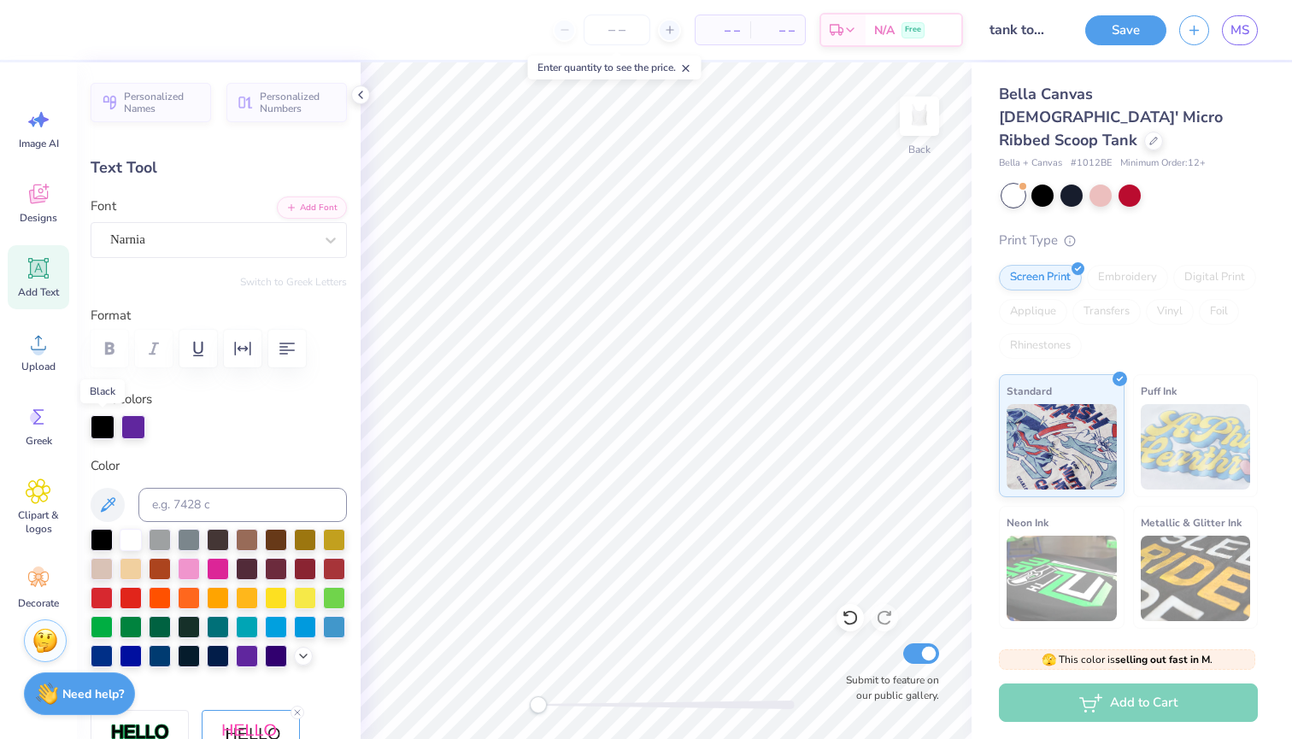
click at [108, 426] on div at bounding box center [103, 427] width 24 height 24
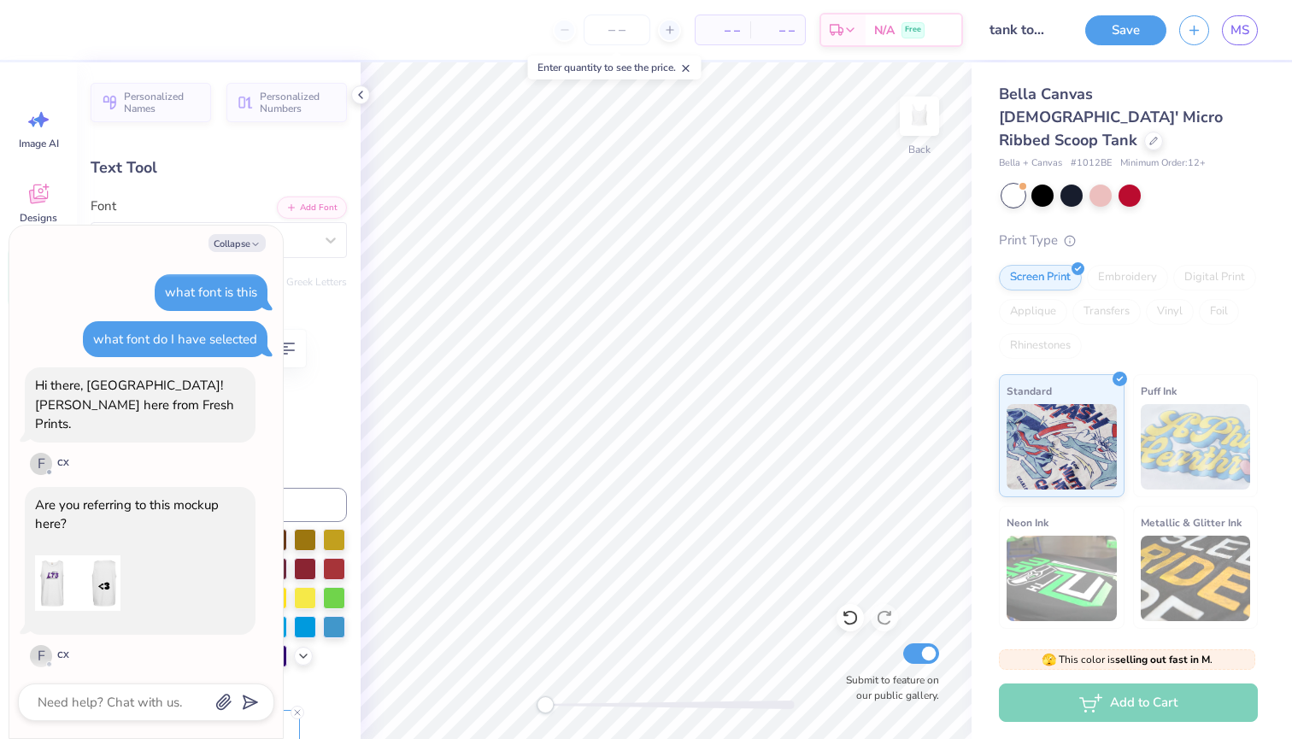
scroll to position [2360, 0]
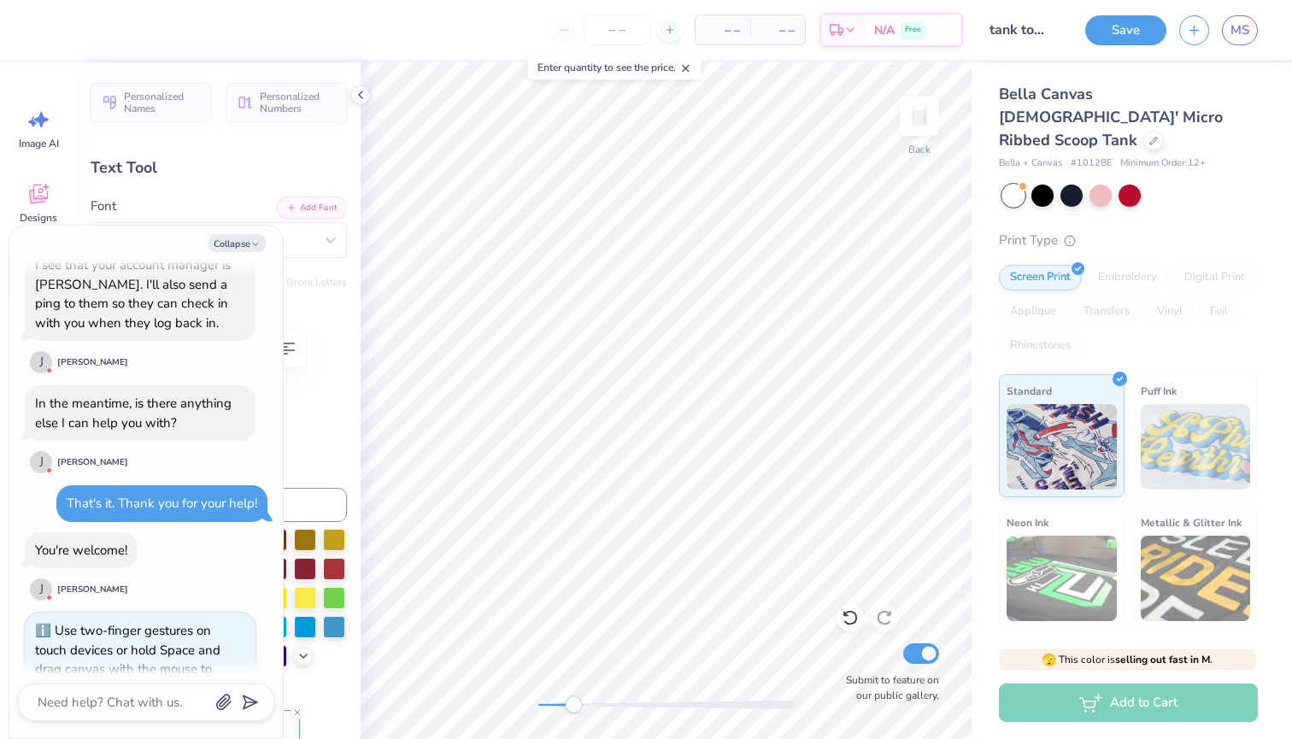
drag, startPoint x: 534, startPoint y: 706, endPoint x: 575, endPoint y: 703, distance: 41.1
click at [575, 703] on div "Accessibility label" at bounding box center [573, 704] width 17 height 17
click at [237, 251] on button "Collapse" at bounding box center [236, 243] width 57 height 18
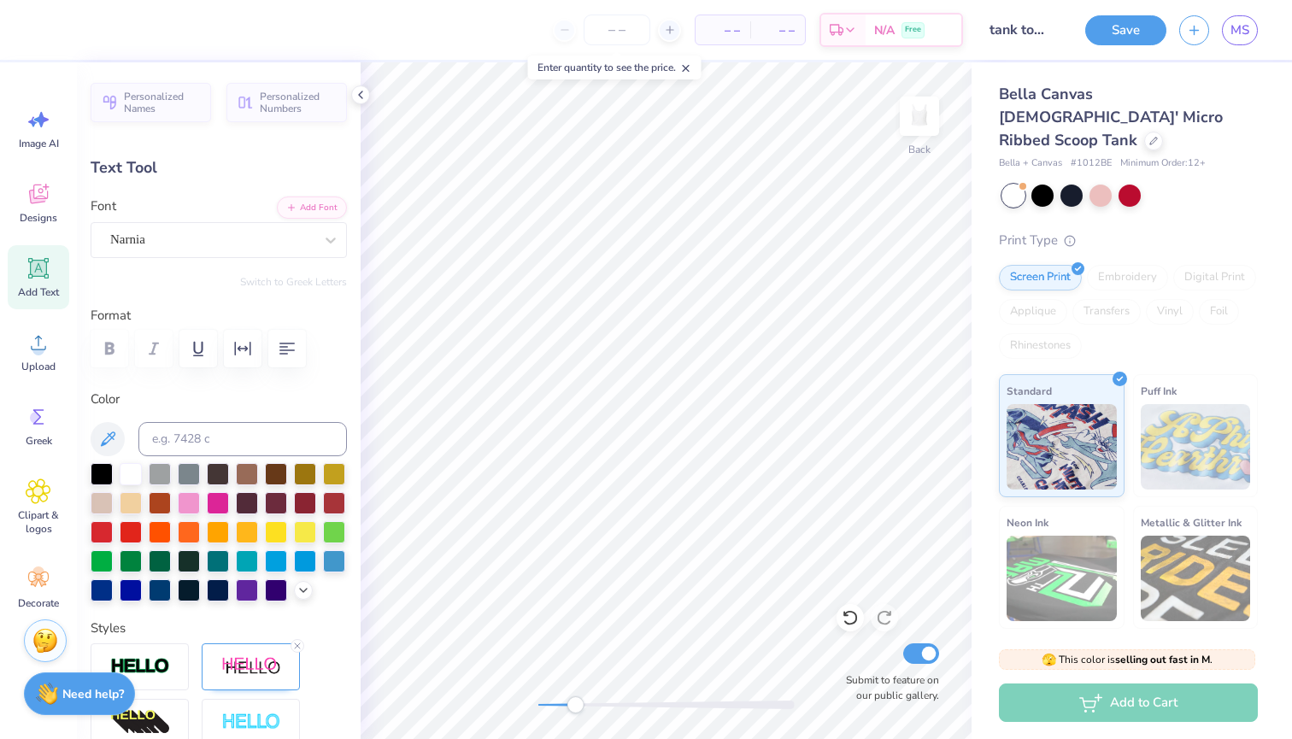
scroll to position [14, 0]
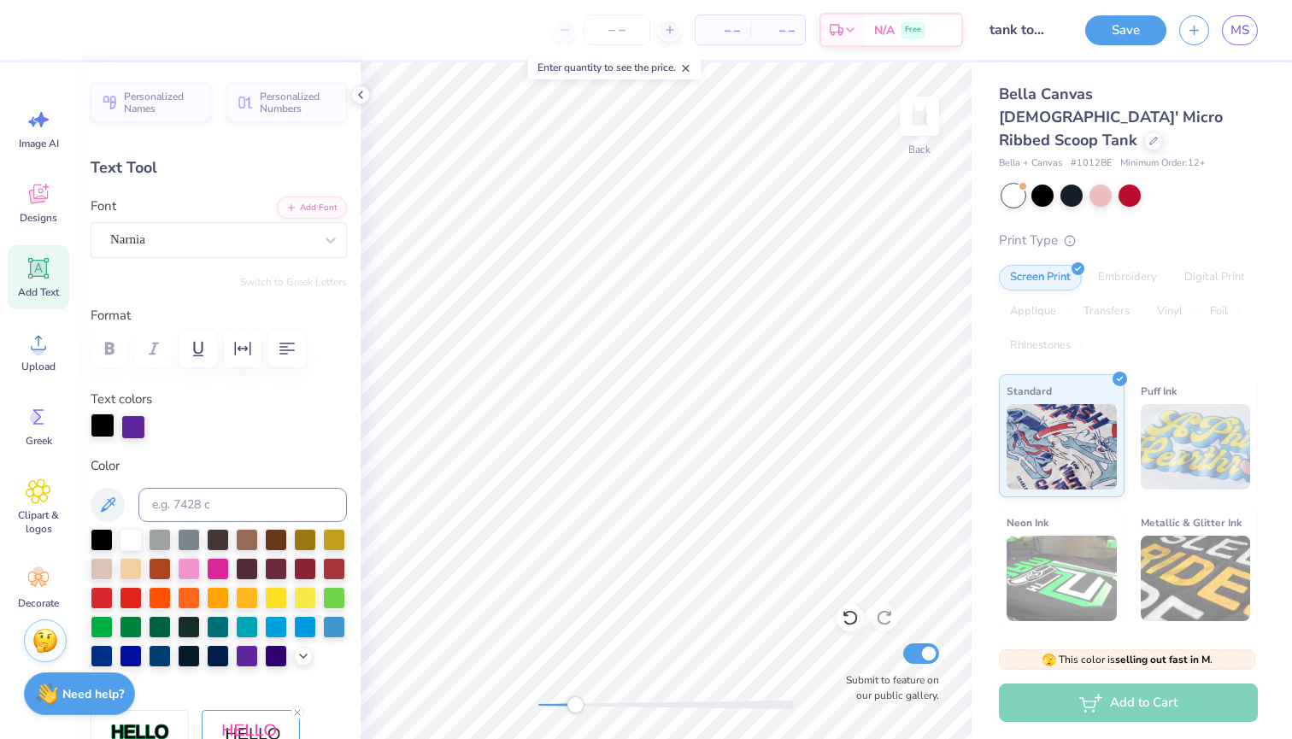
click at [105, 425] on div at bounding box center [103, 425] width 24 height 24
click at [135, 539] on div at bounding box center [131, 538] width 22 height 22
click at [126, 431] on div at bounding box center [133, 425] width 24 height 24
click at [99, 537] on div at bounding box center [102, 538] width 22 height 22
click at [181, 422] on div at bounding box center [219, 427] width 256 height 24
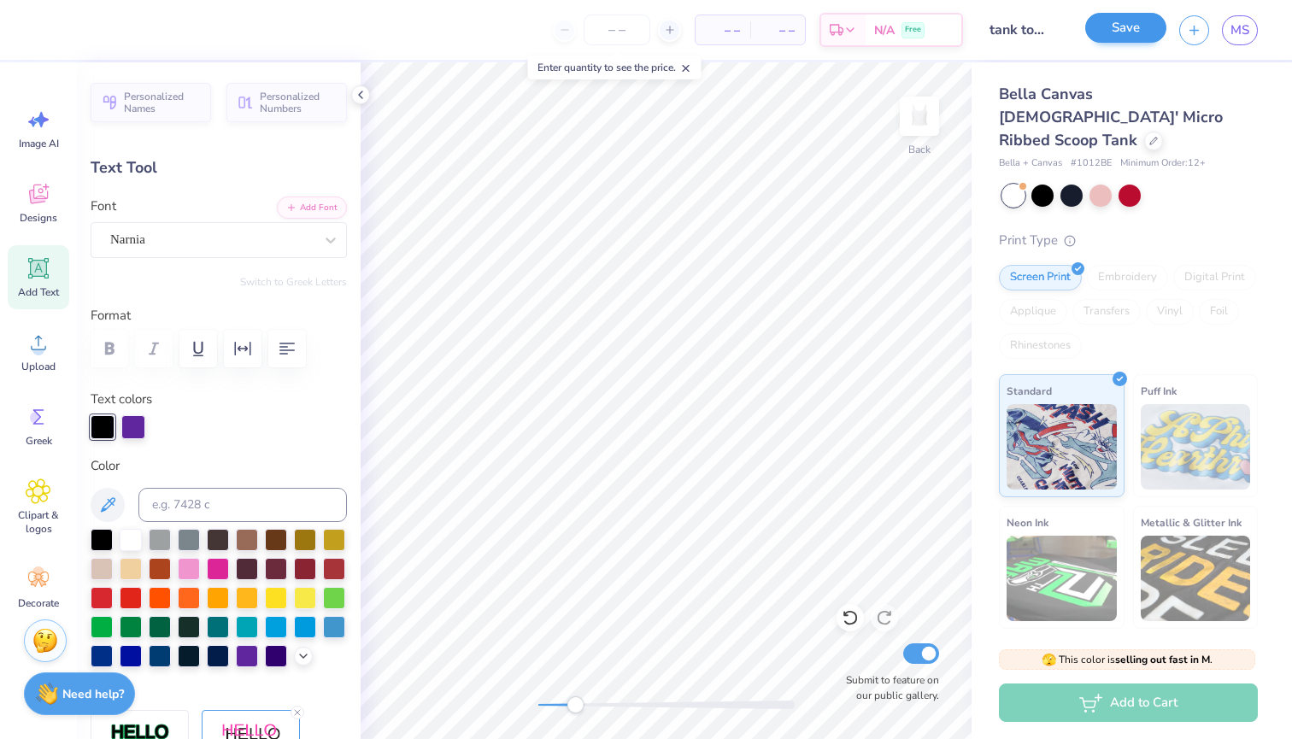
click at [1114, 26] on button "Save" at bounding box center [1125, 28] width 81 height 30
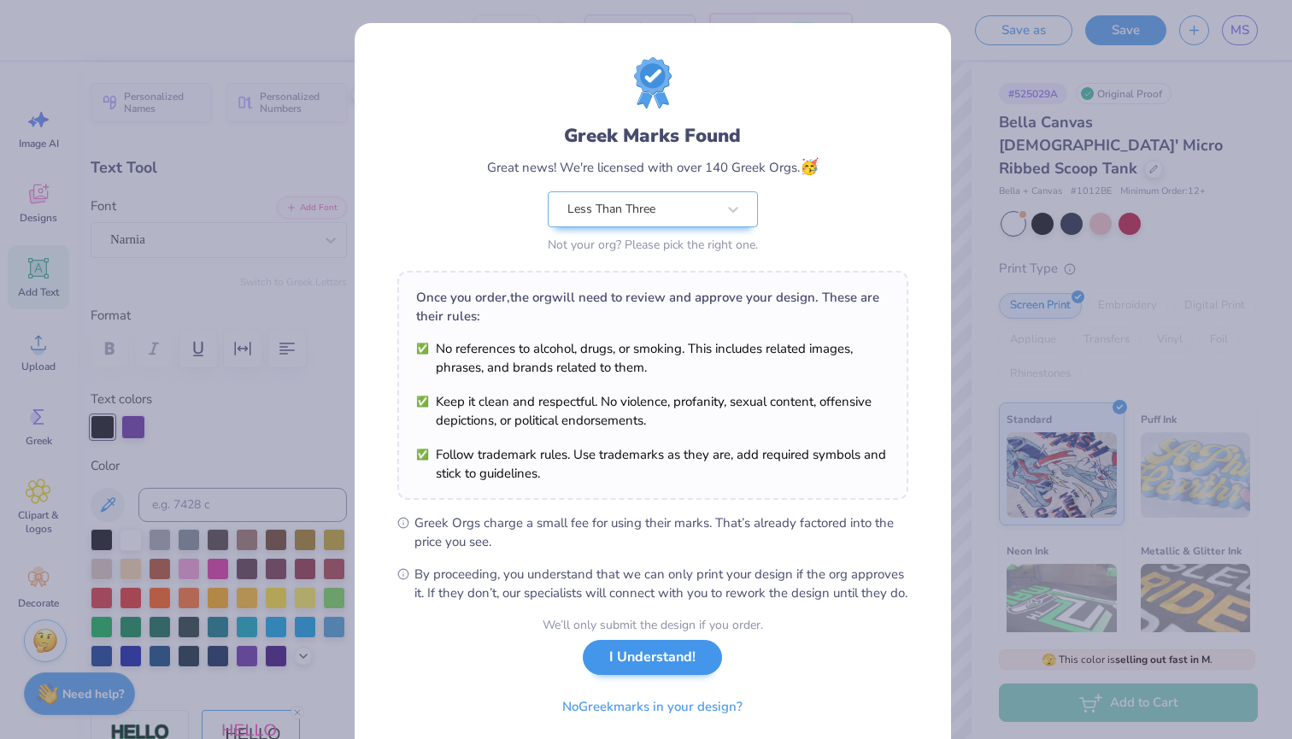
click at [638, 675] on button "I Understand!" at bounding box center [652, 657] width 139 height 35
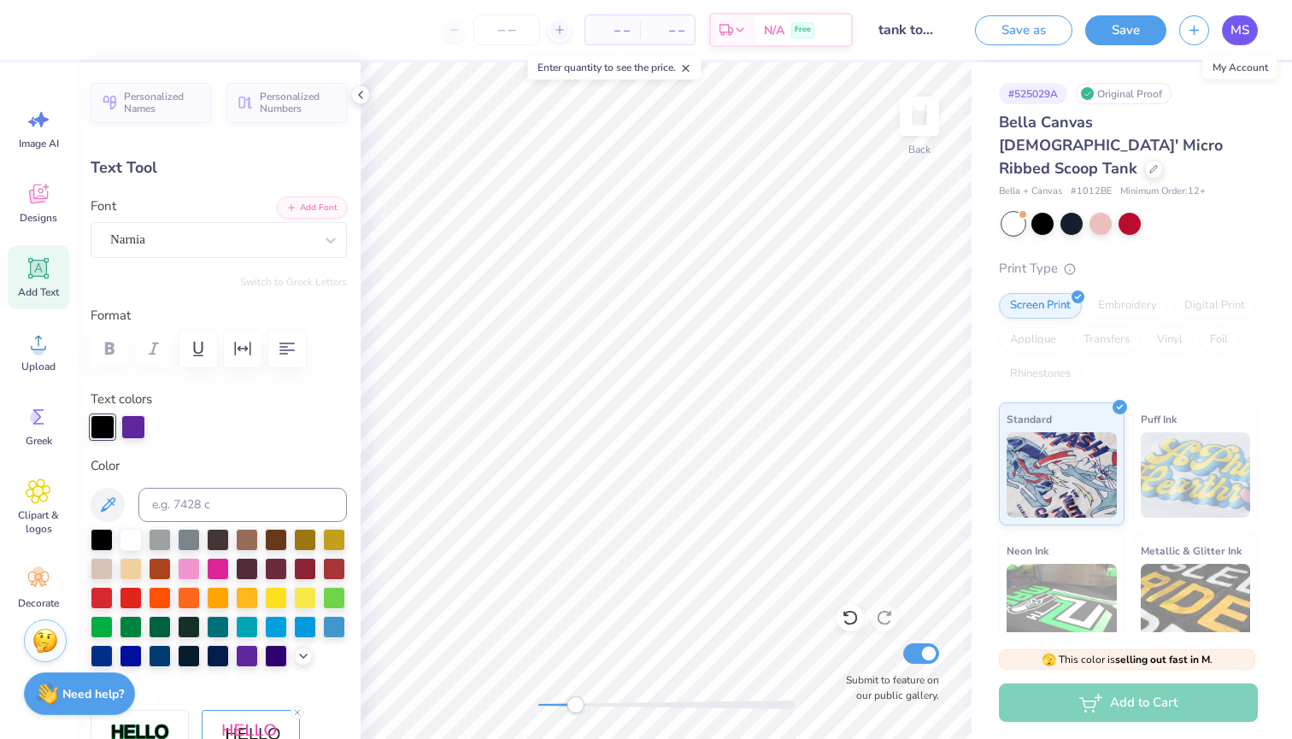
click at [1243, 30] on span "MS" at bounding box center [1239, 31] width 19 height 20
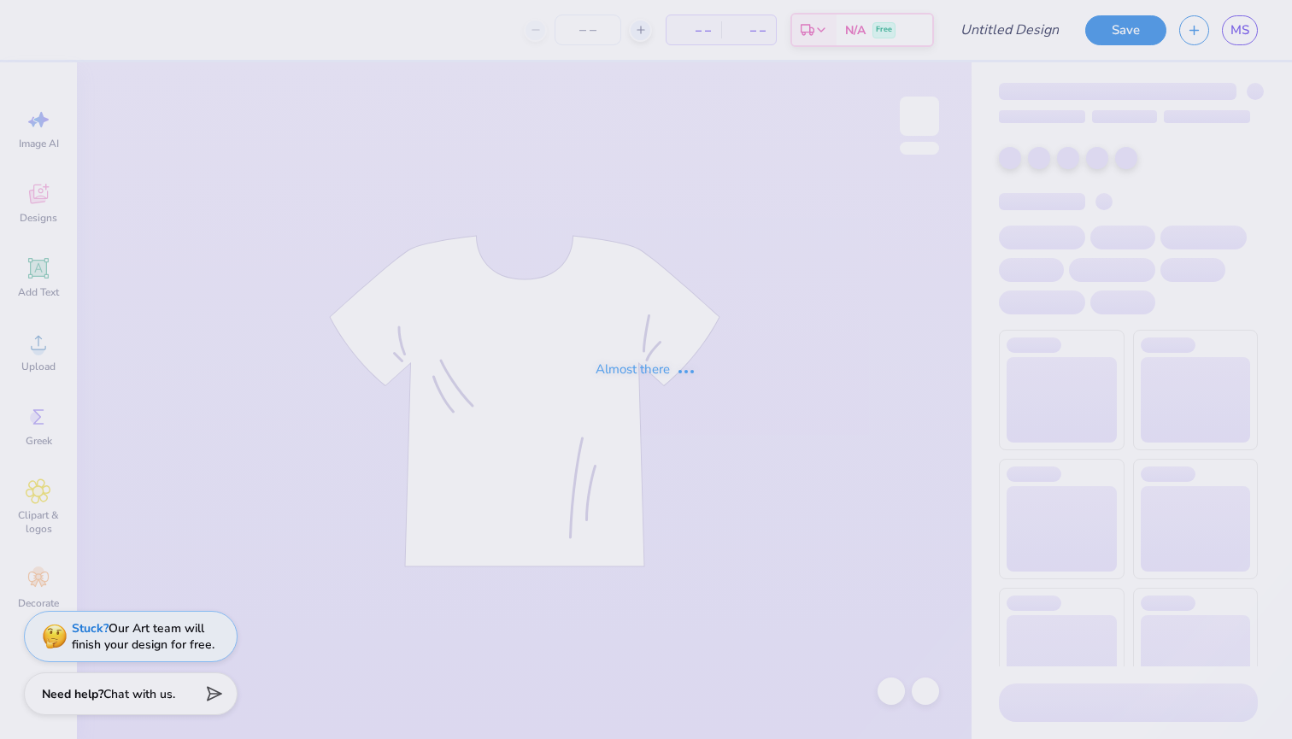
type input "tank top revised"
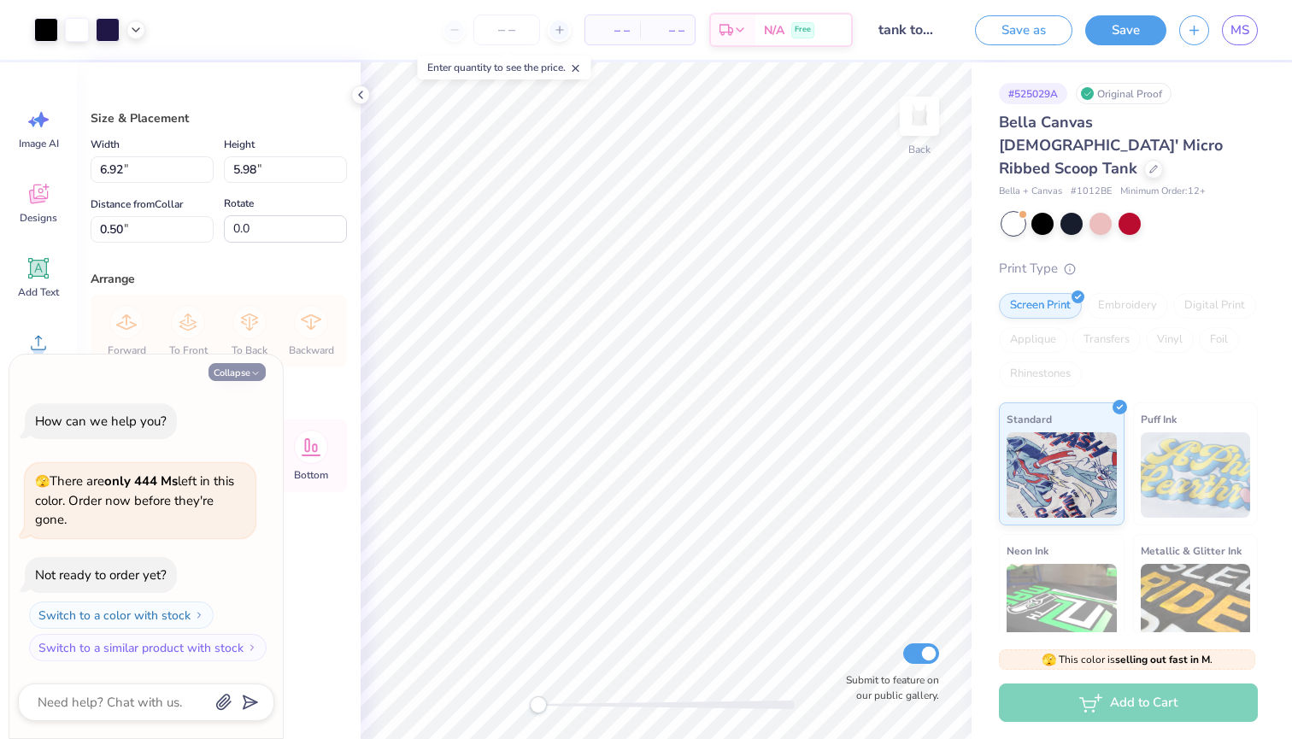
click at [221, 378] on button "Collapse" at bounding box center [236, 372] width 57 height 18
type textarea "x"
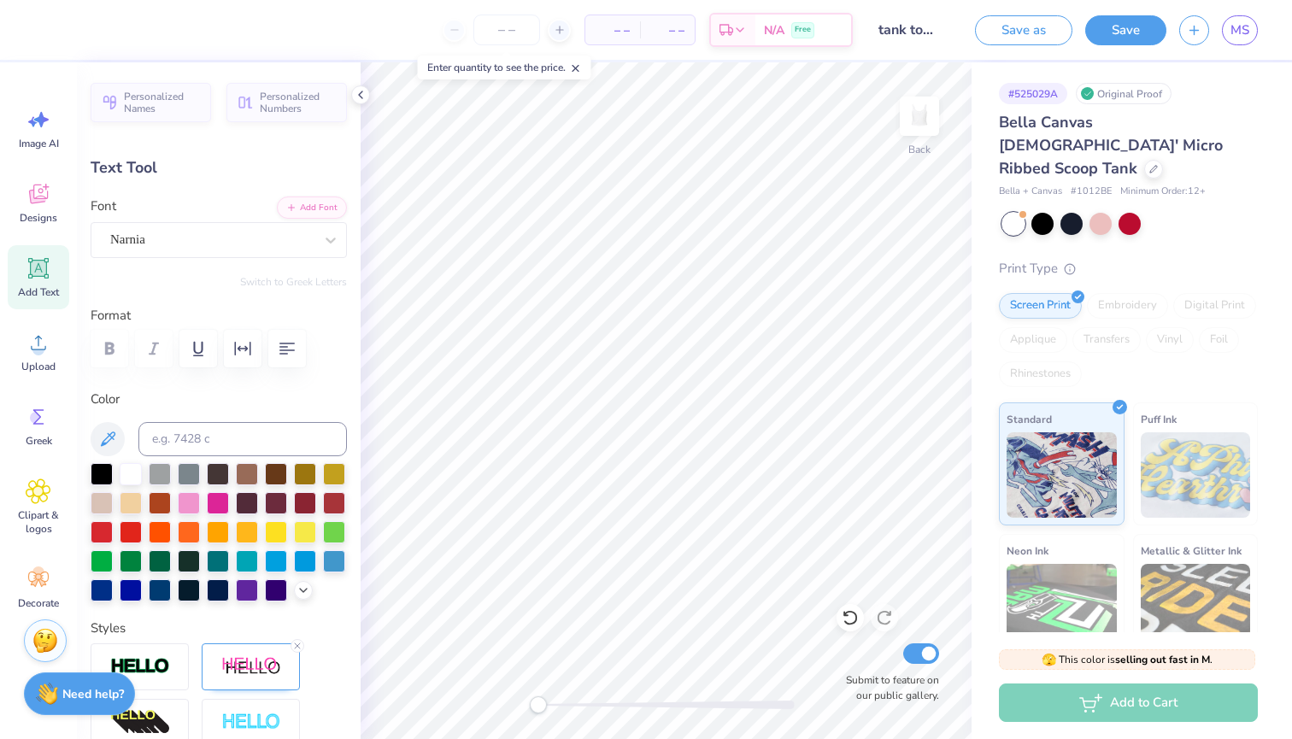
type input "1.52"
type input "2.36"
type input "4.12"
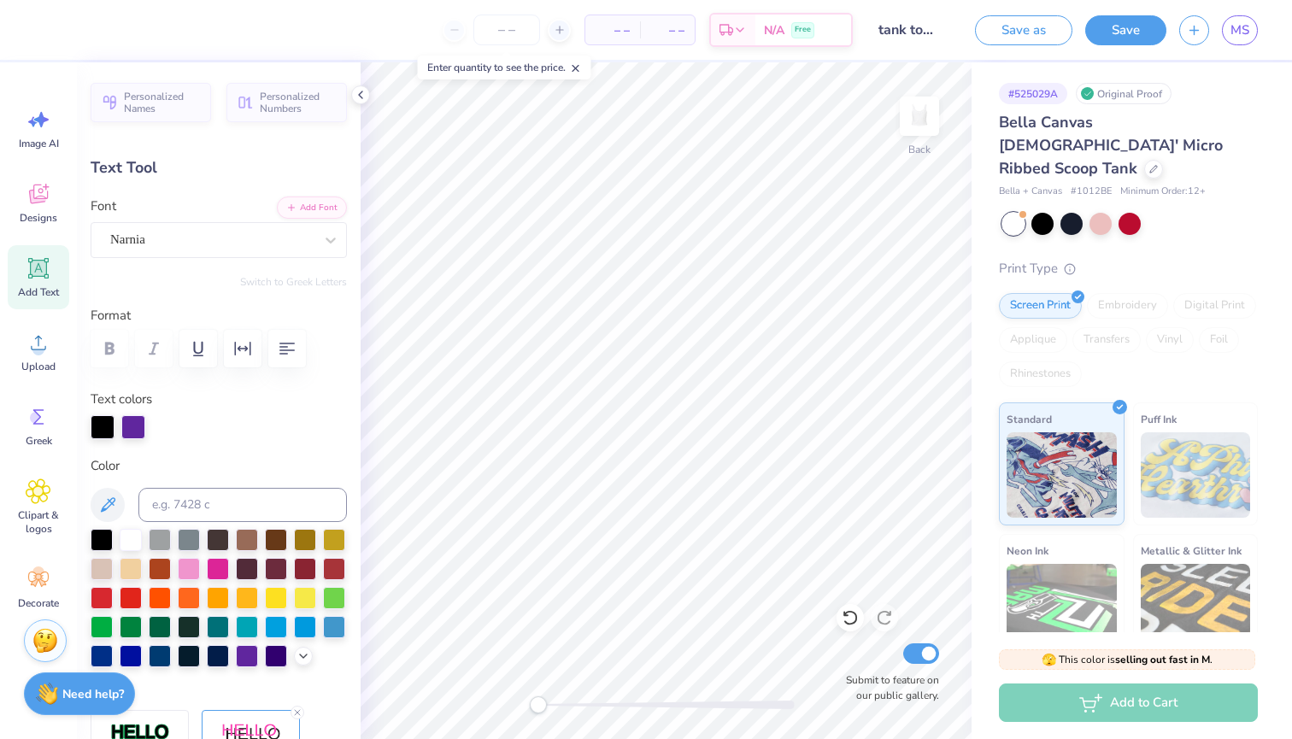
type input "3.35"
type input "2.21"
type input "3.90"
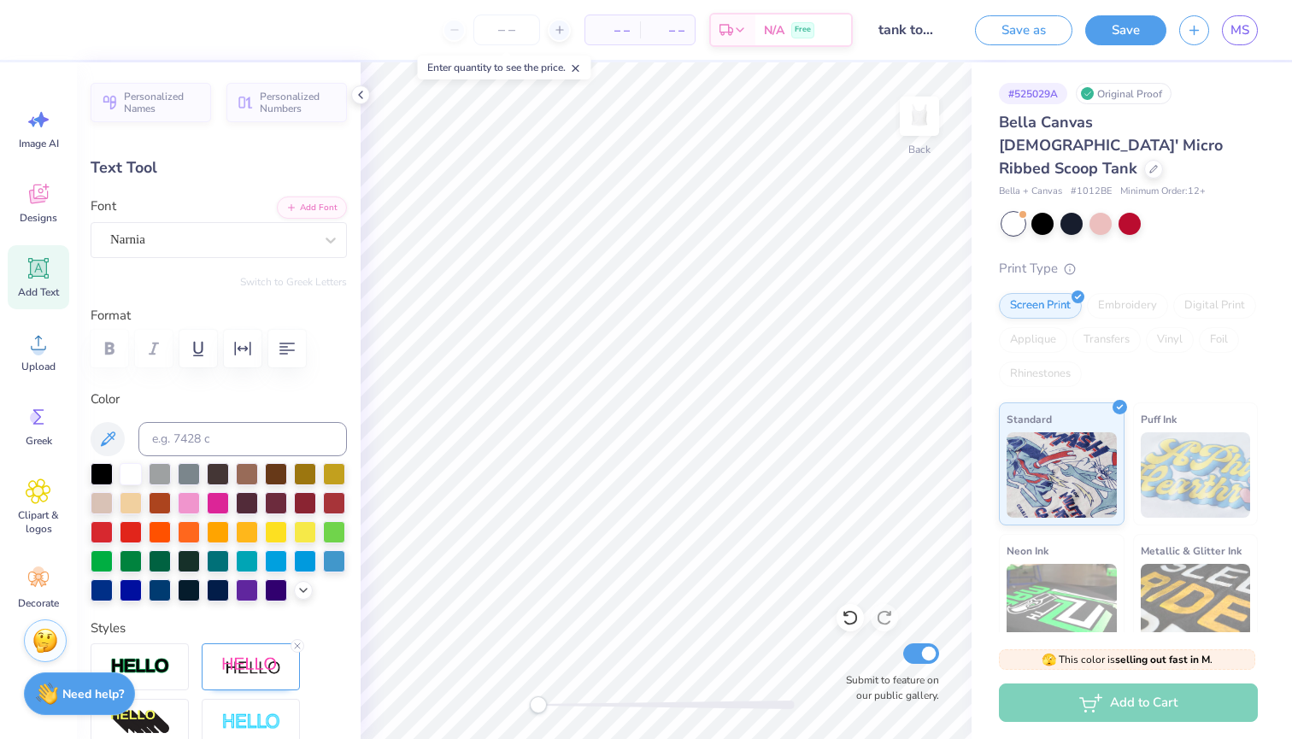
type input "1.52"
type input "2.36"
type input "4.12"
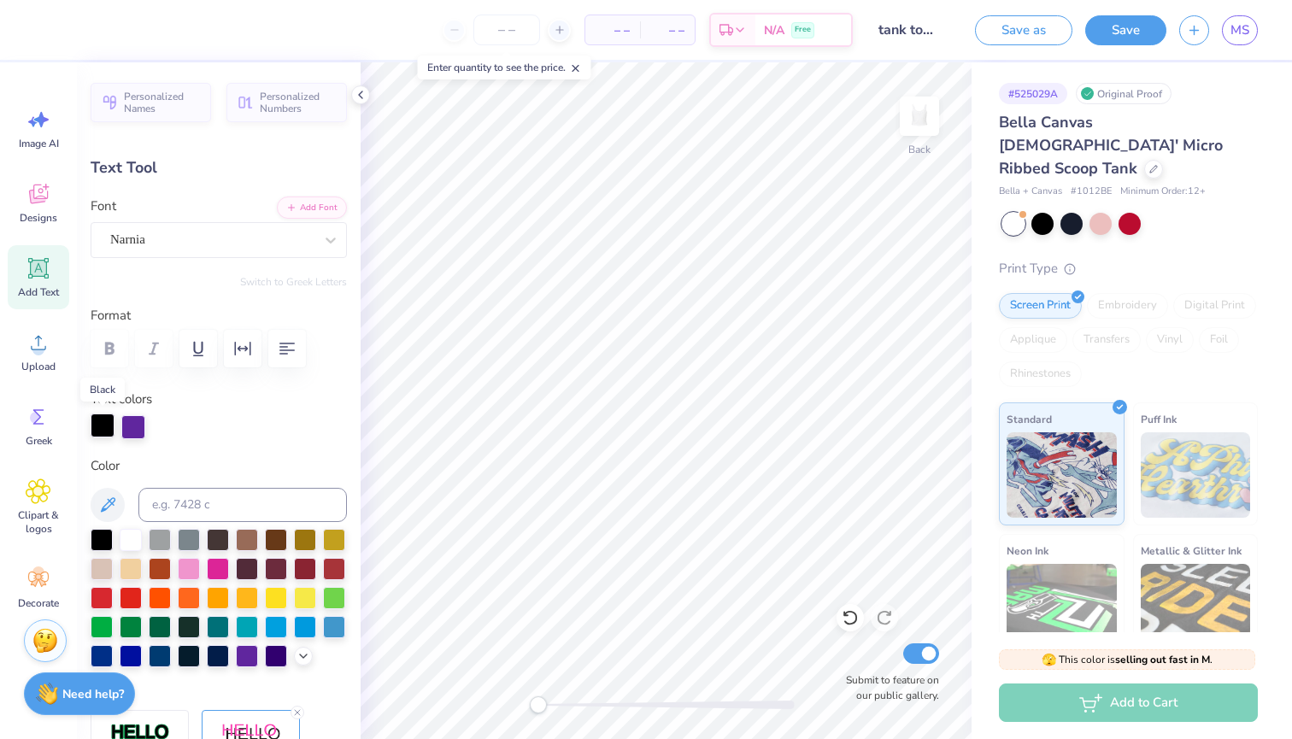
click at [97, 426] on div at bounding box center [103, 425] width 24 height 24
click at [132, 540] on div at bounding box center [131, 538] width 22 height 22
click at [135, 417] on div at bounding box center [133, 425] width 24 height 24
click at [97, 543] on div at bounding box center [102, 538] width 22 height 22
click at [190, 477] on div "Color" at bounding box center [219, 562] width 256 height 212
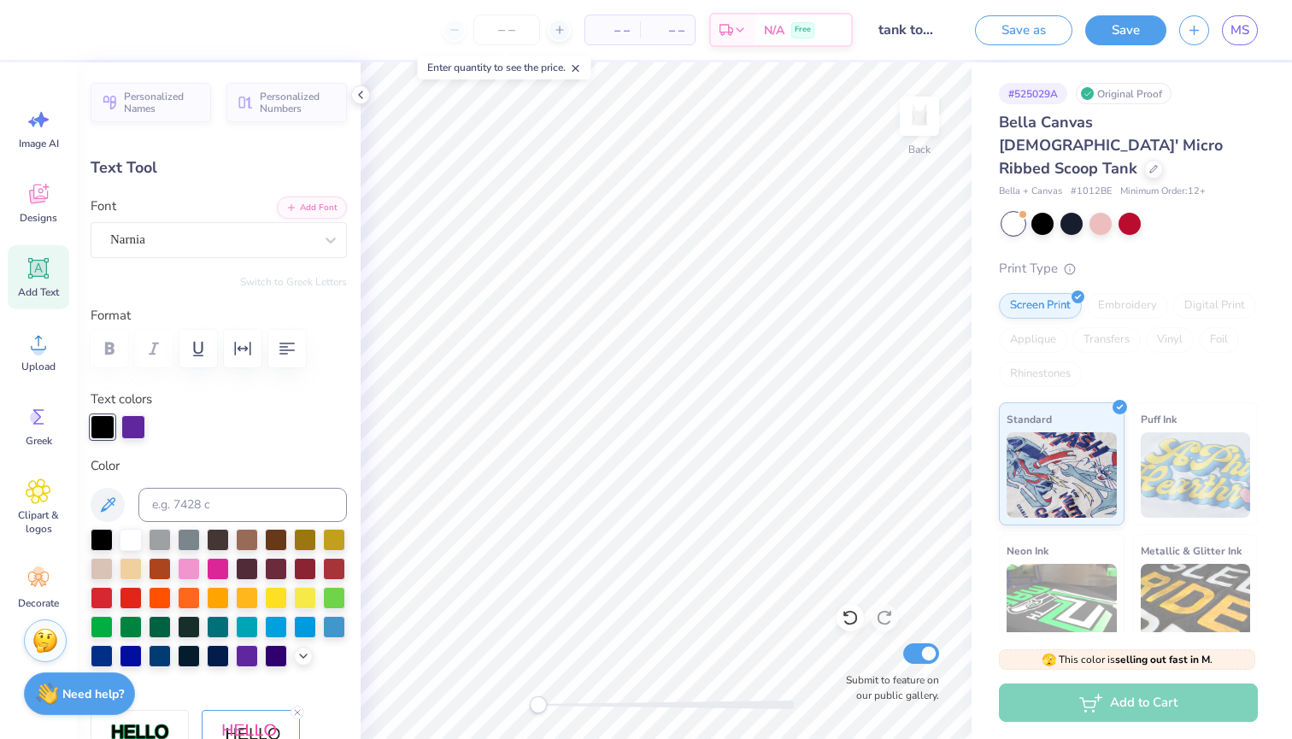
click at [139, 466] on label "Color" at bounding box center [219, 466] width 256 height 20
click at [138, 427] on div at bounding box center [133, 425] width 24 height 24
click at [98, 428] on div at bounding box center [103, 425] width 24 height 24
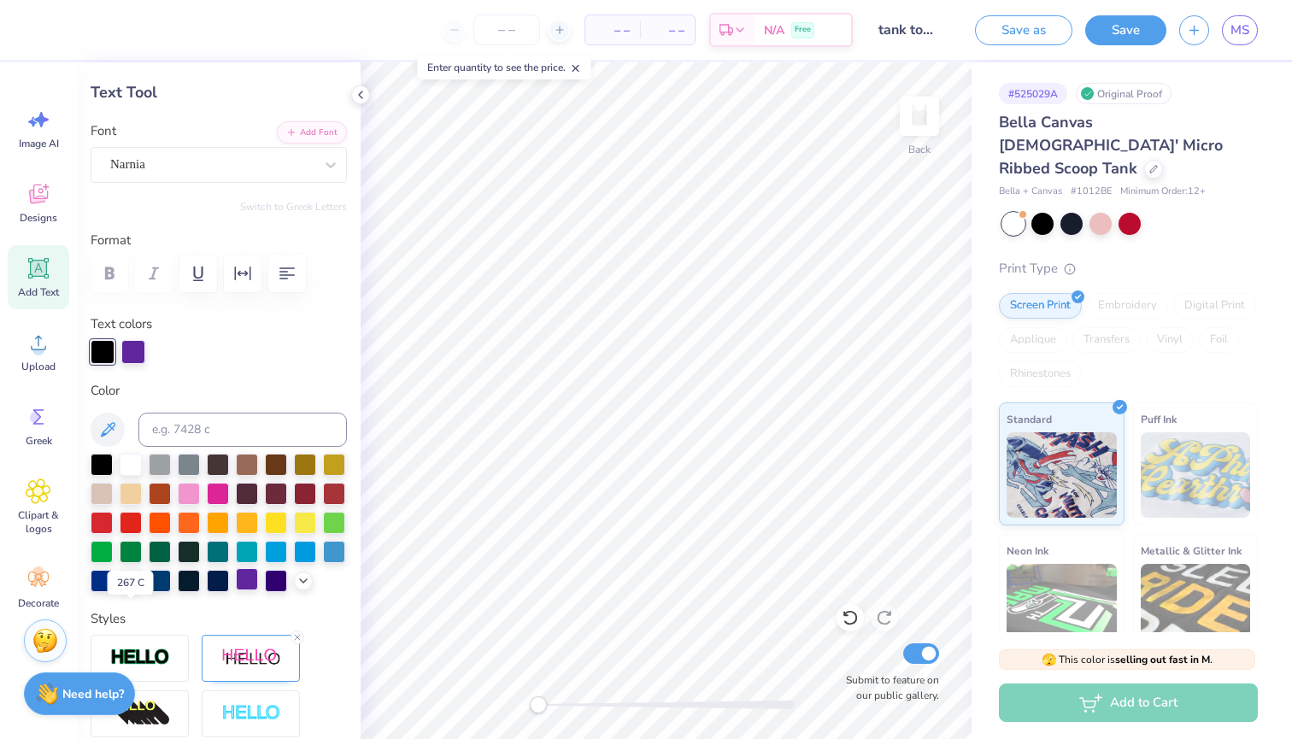
scroll to position [84, 0]
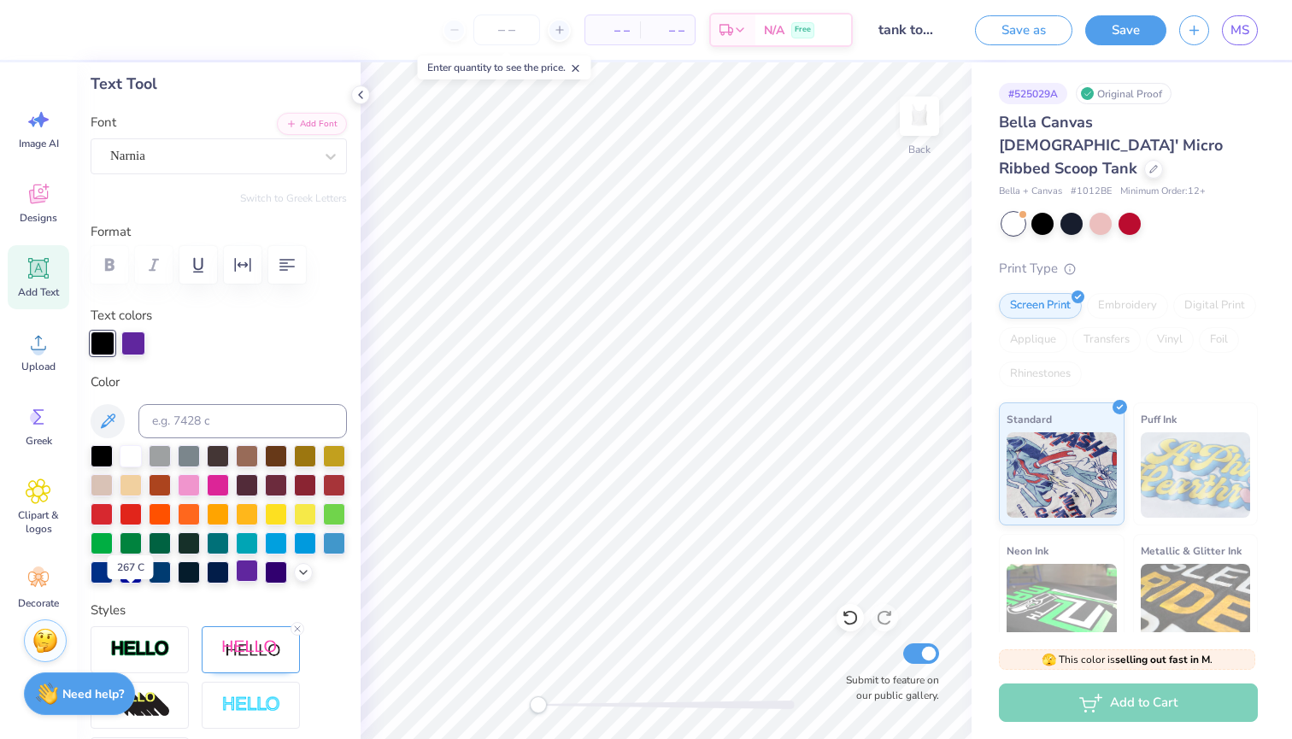
click at [236, 582] on div at bounding box center [247, 570] width 22 height 22
click at [222, 346] on div at bounding box center [219, 343] width 256 height 24
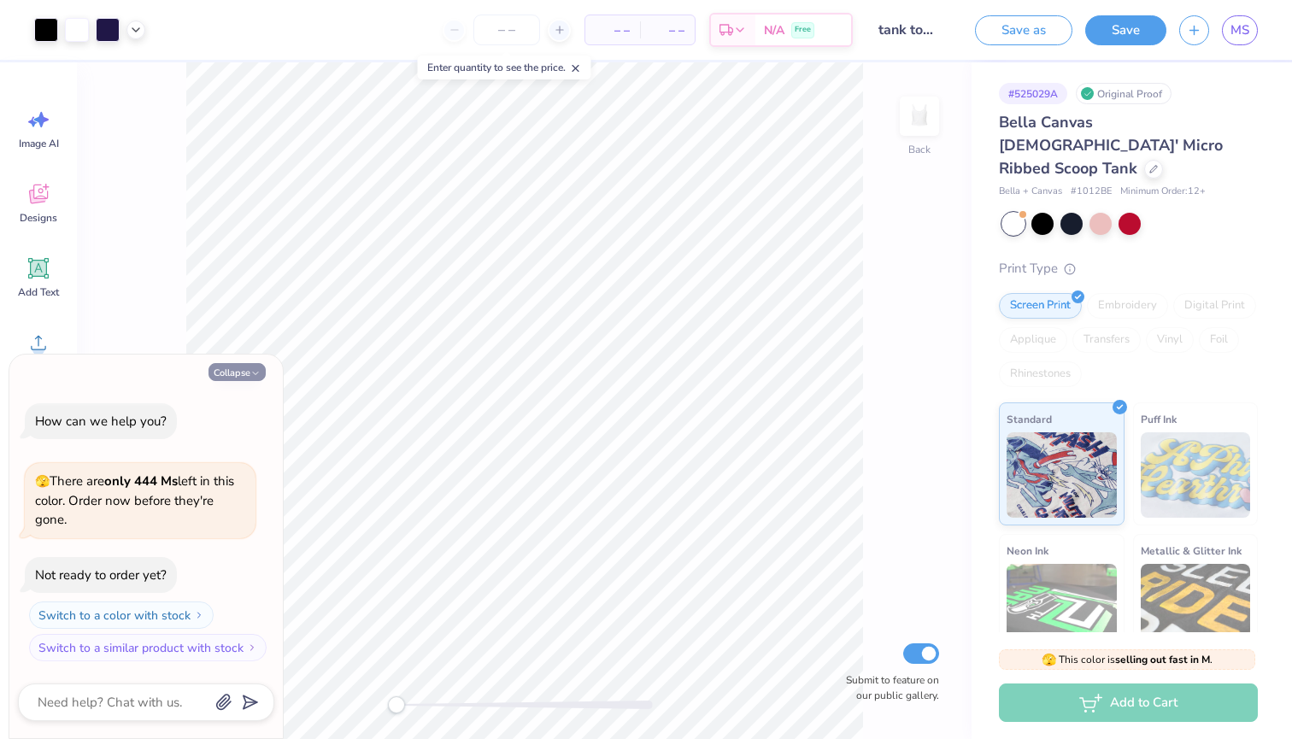
click at [229, 378] on button "Collapse" at bounding box center [236, 372] width 57 height 18
type textarea "x"
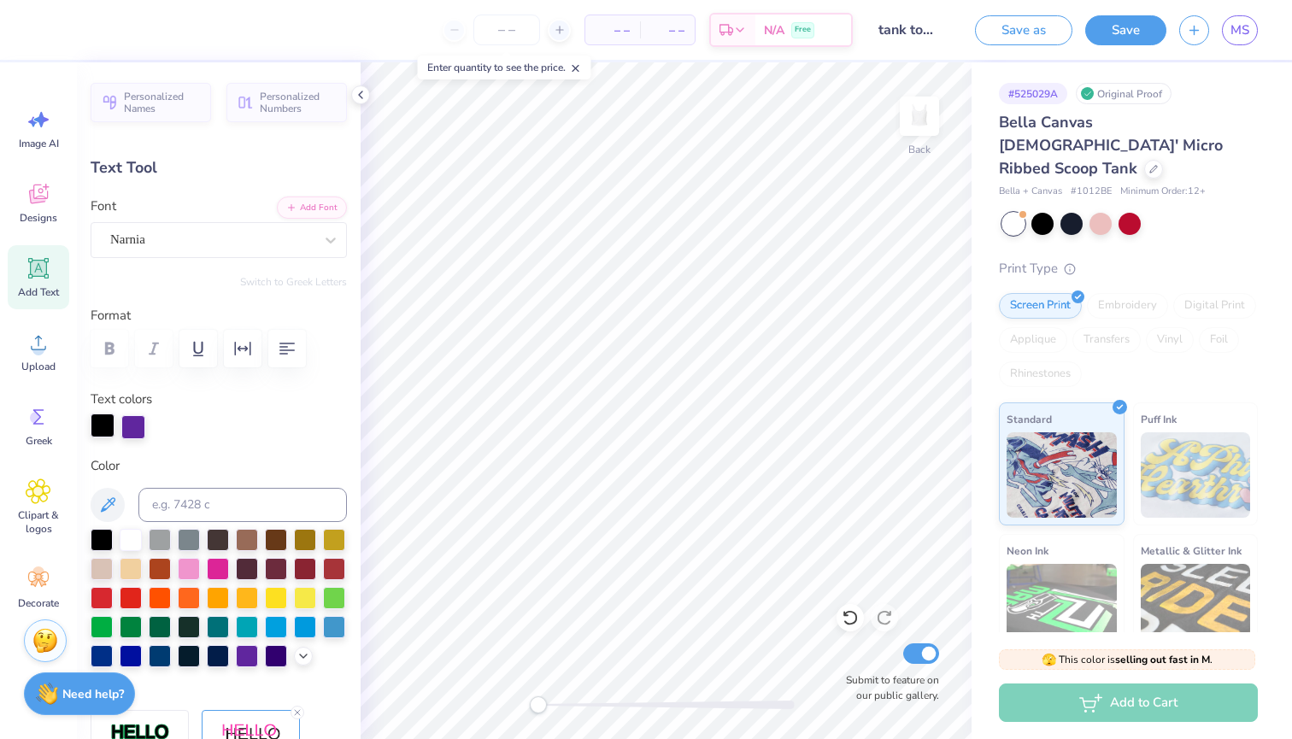
click at [95, 424] on div at bounding box center [103, 425] width 24 height 24
click at [265, 665] on div at bounding box center [276, 654] width 22 height 22
click at [132, 422] on div at bounding box center [133, 425] width 24 height 24
click at [103, 543] on div at bounding box center [102, 538] width 22 height 22
type input "3.35"
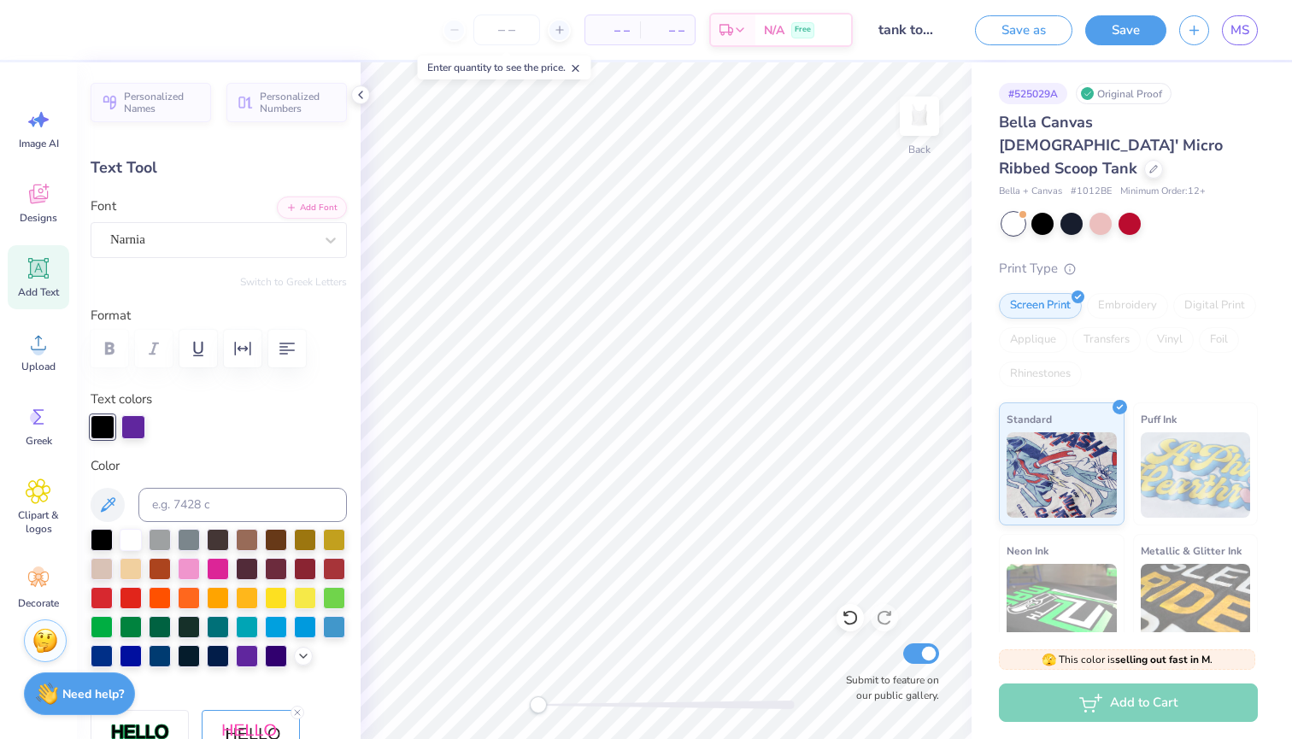
type input "2.21"
type input "3.90"
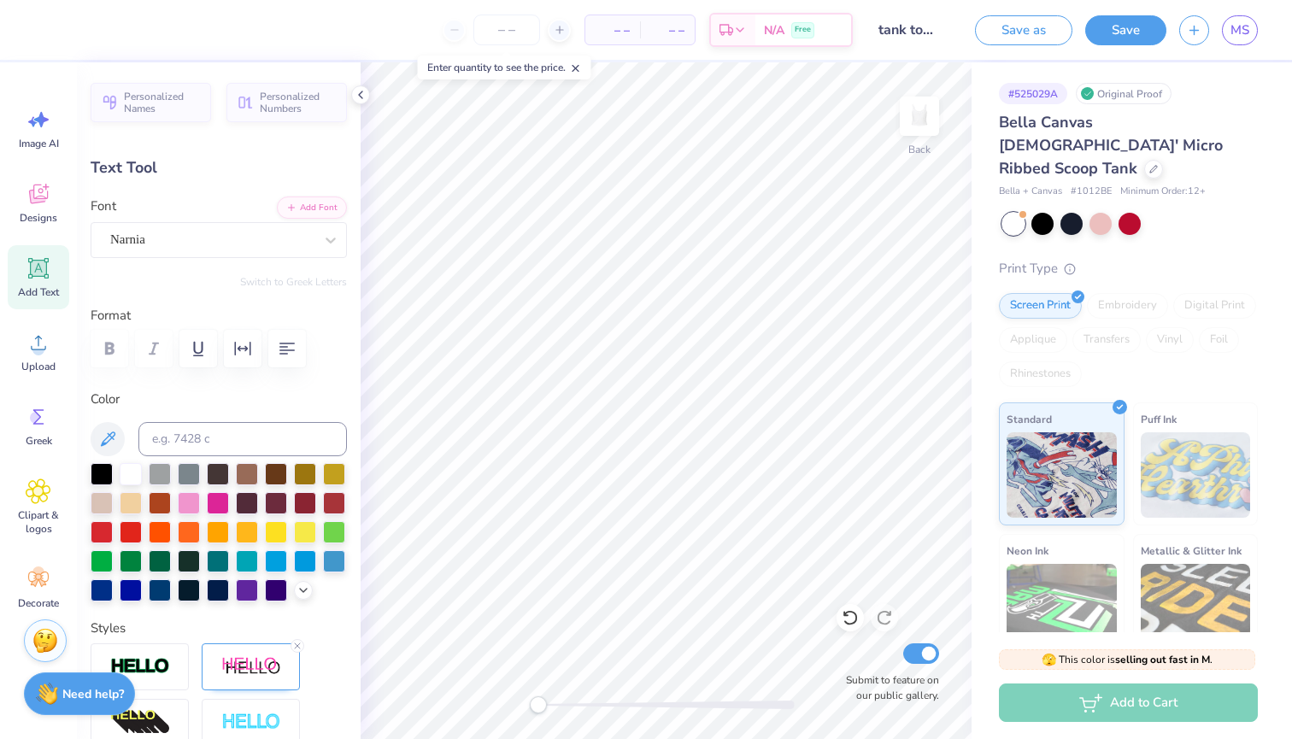
scroll to position [14, 3]
click at [236, 600] on div at bounding box center [247, 588] width 22 height 22
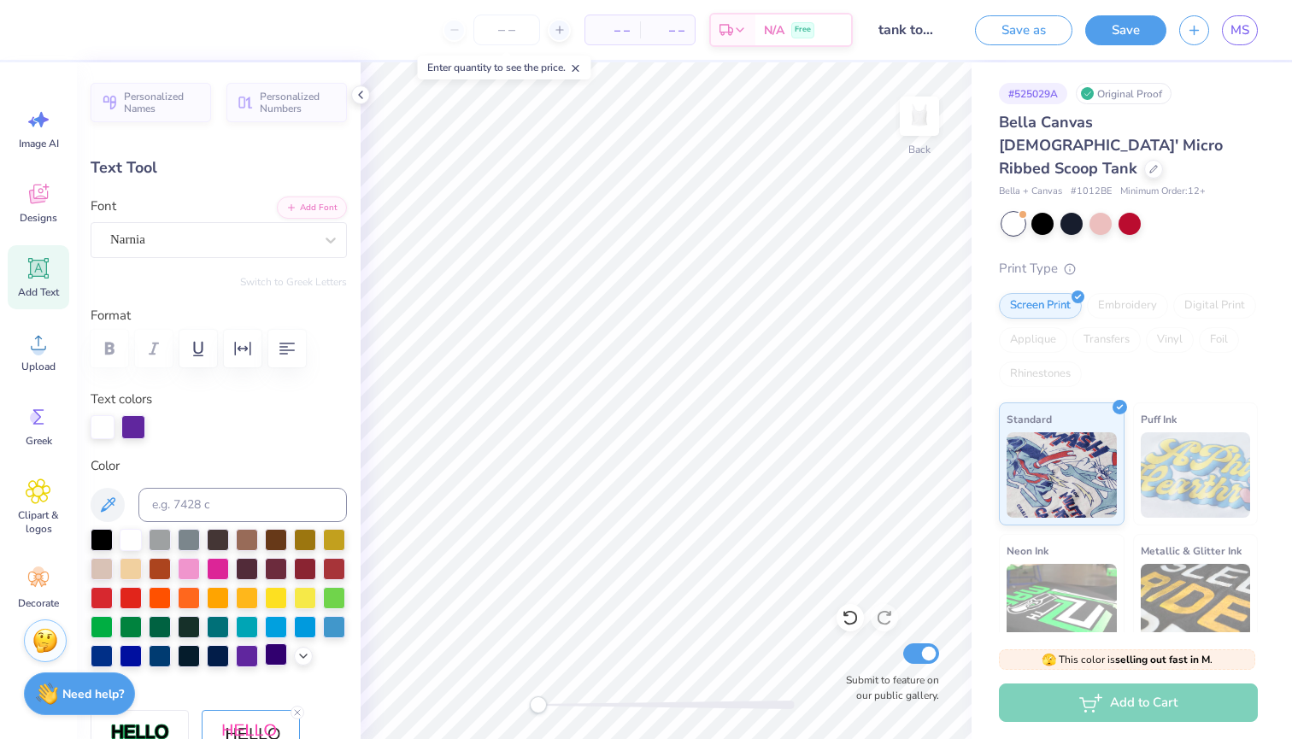
click at [265, 665] on div at bounding box center [276, 654] width 22 height 22
click at [236, 665] on div at bounding box center [247, 654] width 22 height 22
click at [99, 420] on div at bounding box center [103, 427] width 24 height 24
click at [101, 428] on div at bounding box center [103, 427] width 24 height 24
click at [100, 540] on div at bounding box center [102, 538] width 22 height 22
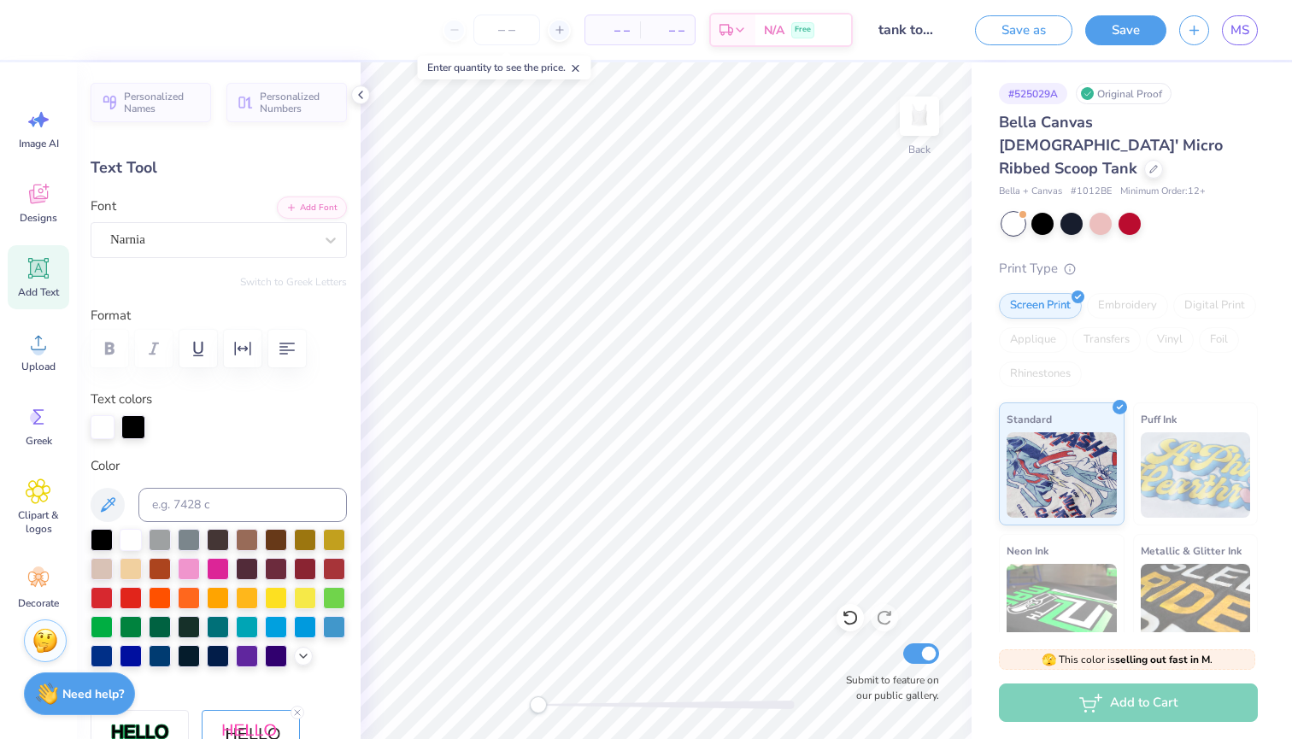
click at [103, 430] on div at bounding box center [103, 427] width 24 height 24
click at [124, 423] on div at bounding box center [133, 427] width 24 height 24
click at [97, 429] on div at bounding box center [103, 425] width 24 height 24
click at [104, 537] on div at bounding box center [102, 538] width 22 height 22
click at [173, 422] on div at bounding box center [219, 427] width 256 height 24
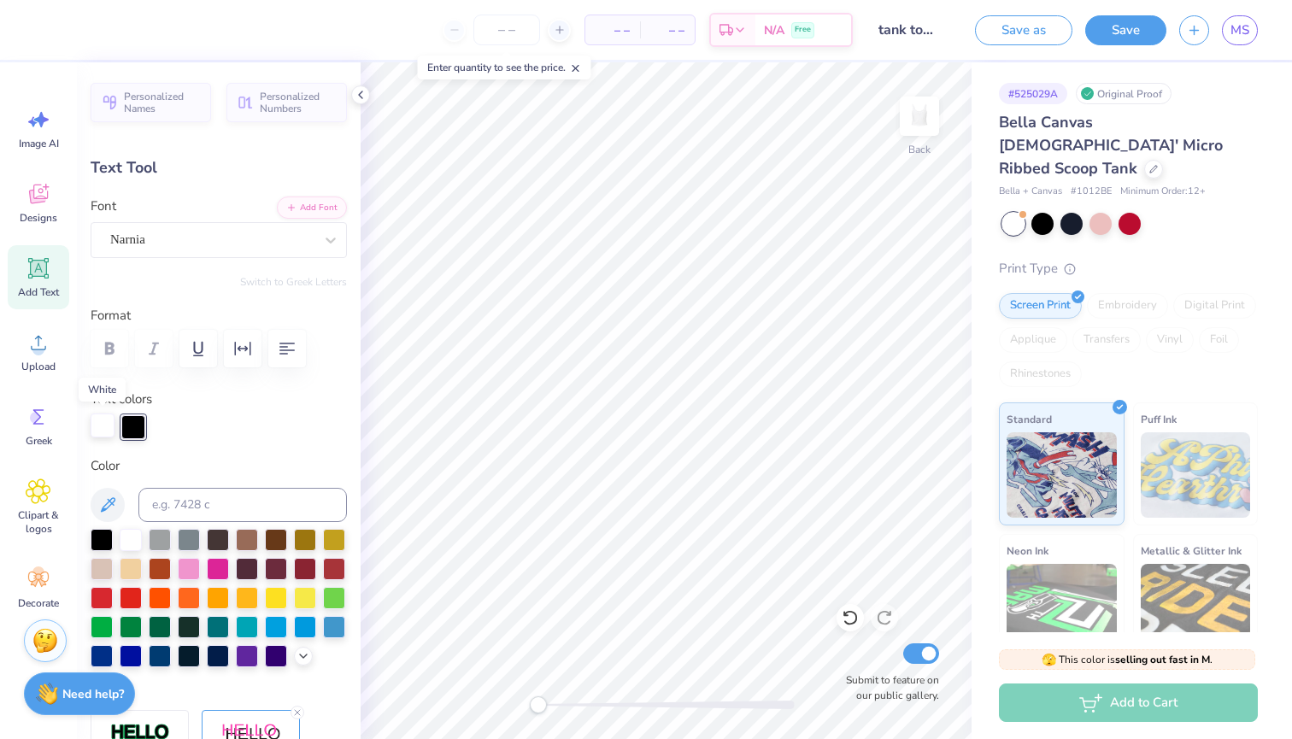
click at [99, 429] on div at bounding box center [103, 425] width 24 height 24
click at [265, 665] on div at bounding box center [276, 654] width 22 height 22
click at [323, 636] on div at bounding box center [334, 625] width 22 height 22
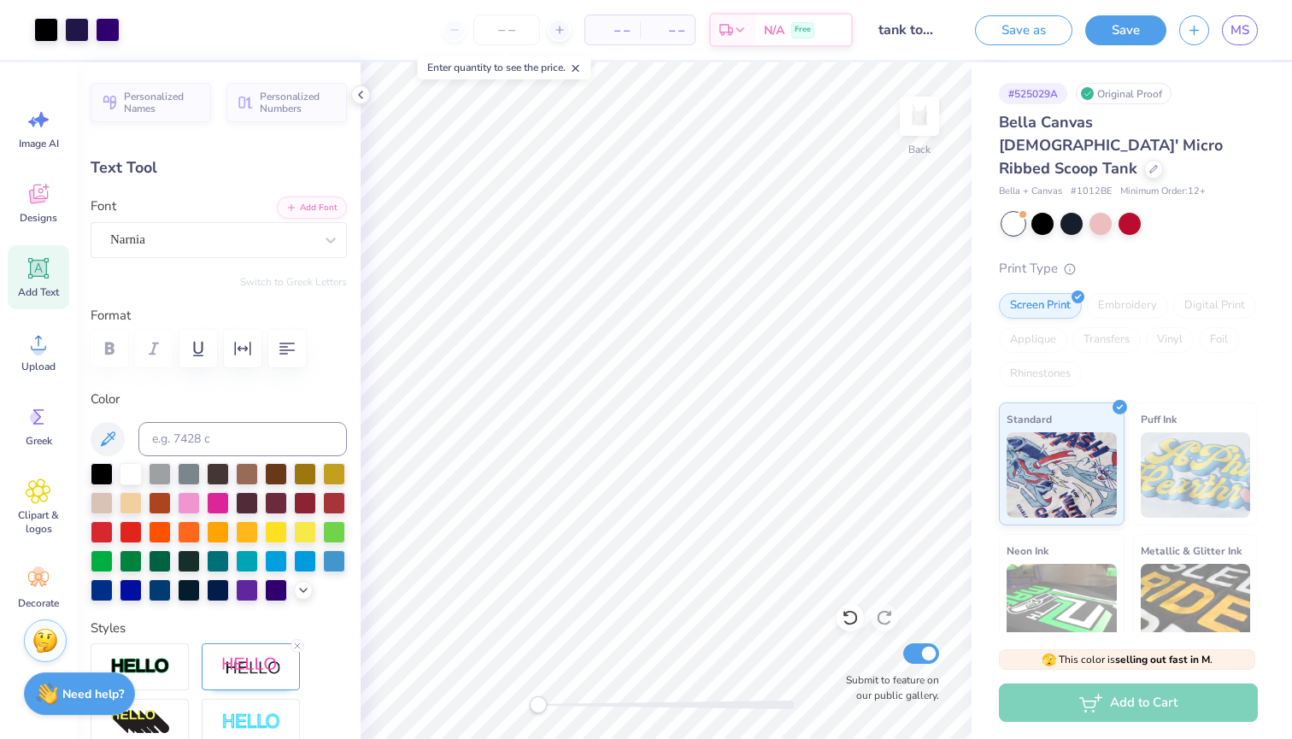
type input "-6.3"
click at [98, 482] on div at bounding box center [102, 472] width 22 height 22
click at [142, 501] on div at bounding box center [131, 501] width 22 height 22
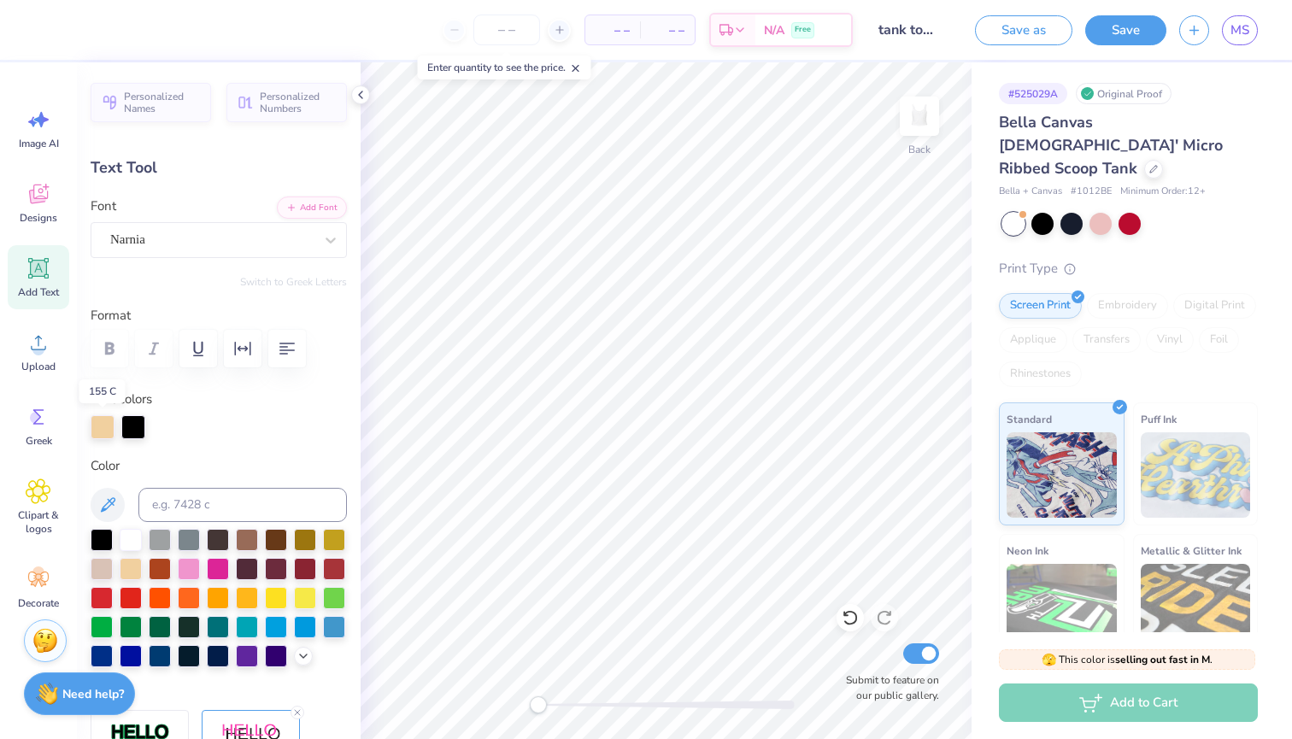
click at [104, 424] on div at bounding box center [103, 427] width 24 height 24
click at [236, 665] on div at bounding box center [247, 654] width 22 height 22
click at [265, 665] on div at bounding box center [276, 654] width 22 height 22
click at [236, 665] on div at bounding box center [247, 654] width 22 height 22
type input "1.52"
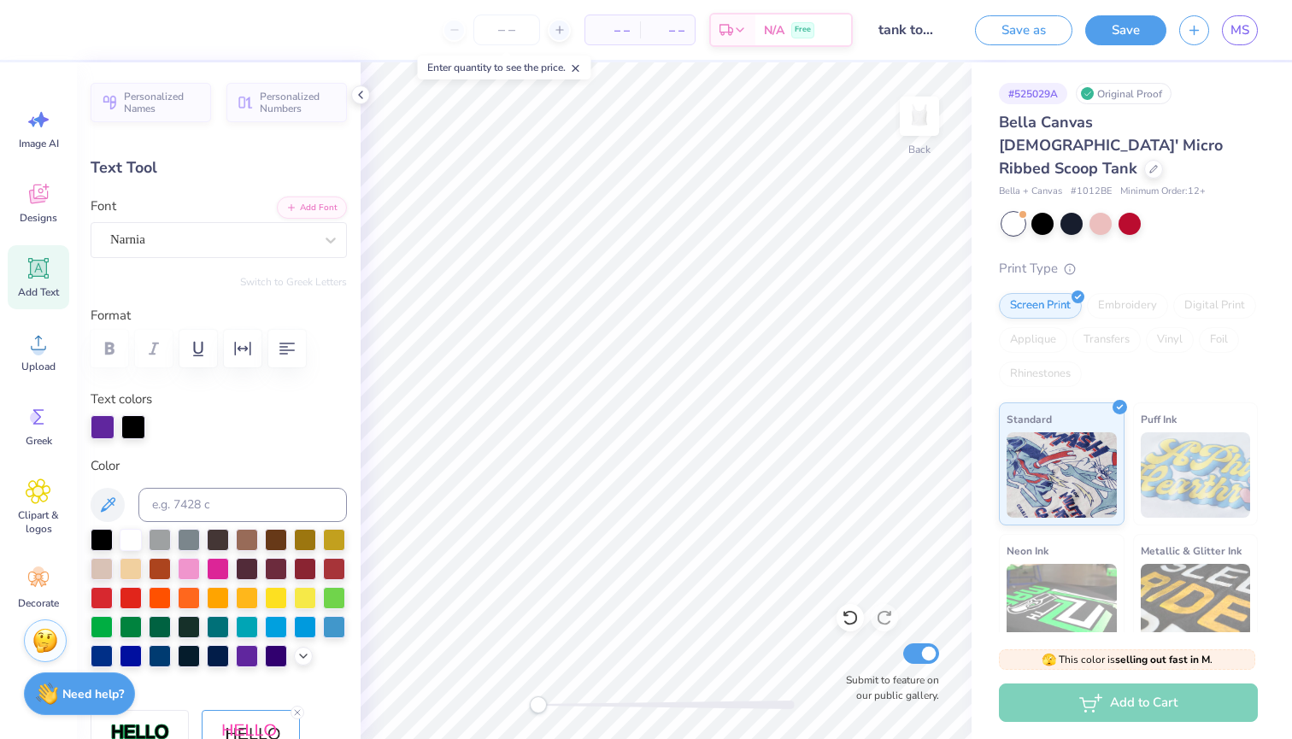
type input "2.36"
type input "4.12"
click at [97, 434] on div at bounding box center [103, 425] width 24 height 24
click at [236, 665] on div at bounding box center [247, 654] width 22 height 22
type input "-6.3"
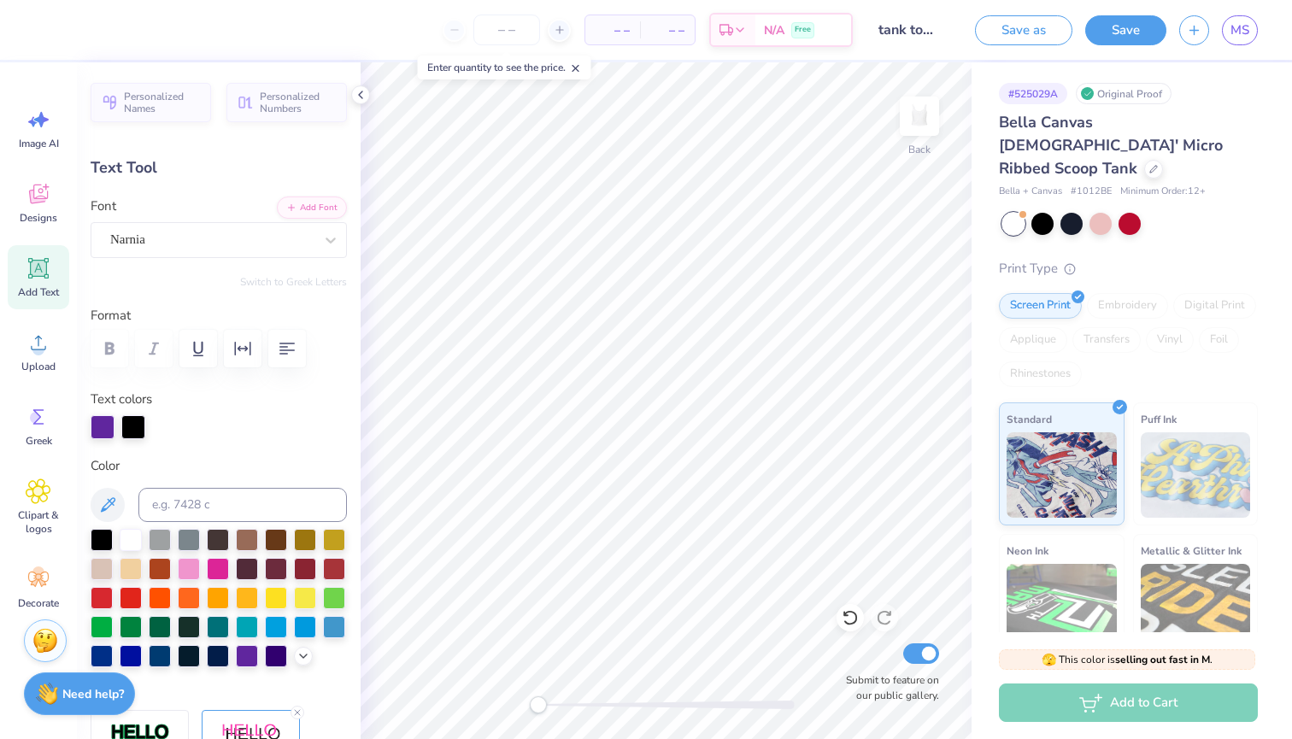
scroll to position [14, 3]
type textarea "L"
type input "0.0"
type input "3.35"
type input "2.21"
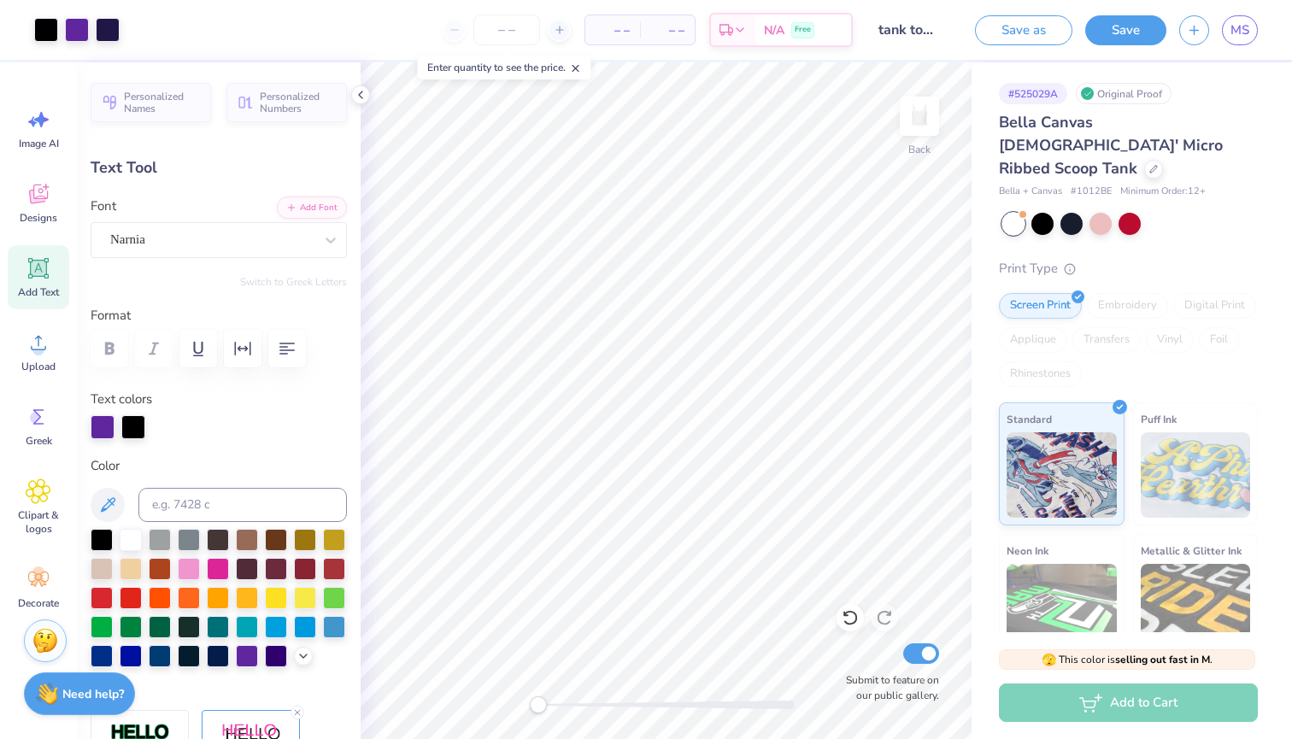
type input "3.90"
type input "-6.3"
type textarea "ESS"
type input "0.0"
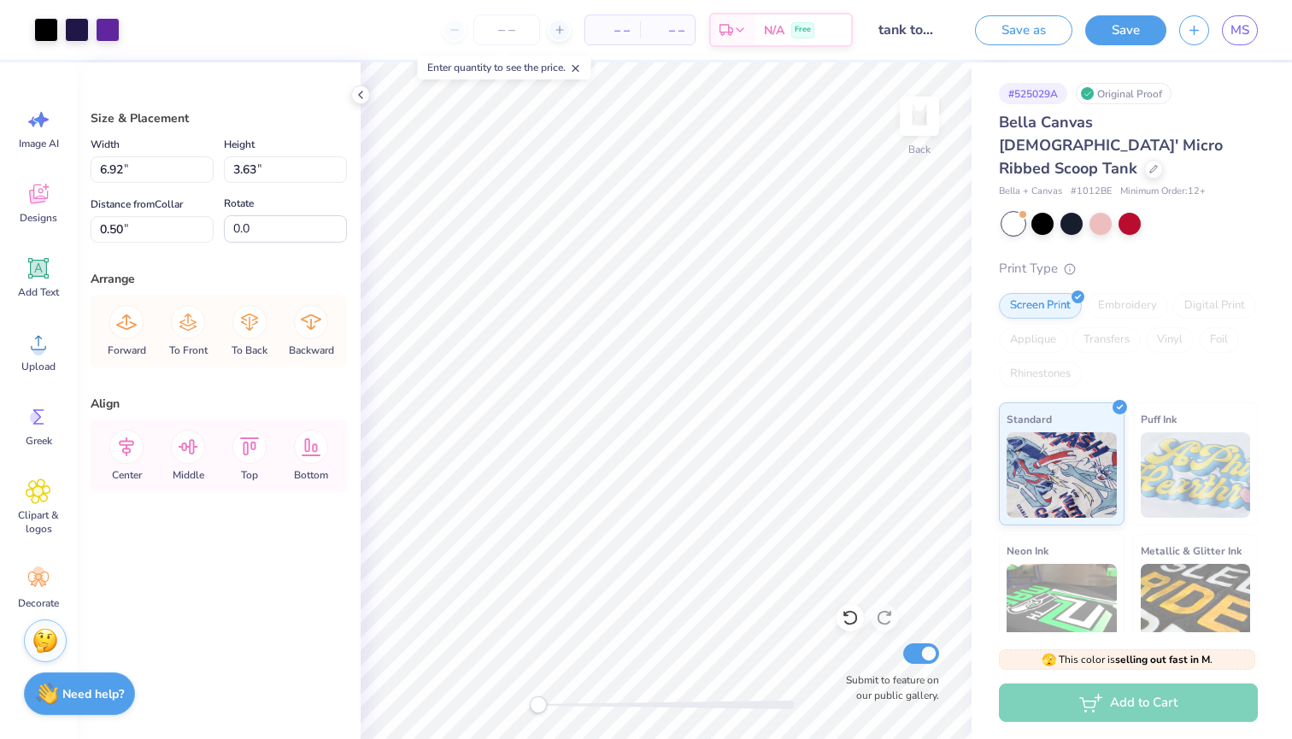
type input "0.92"
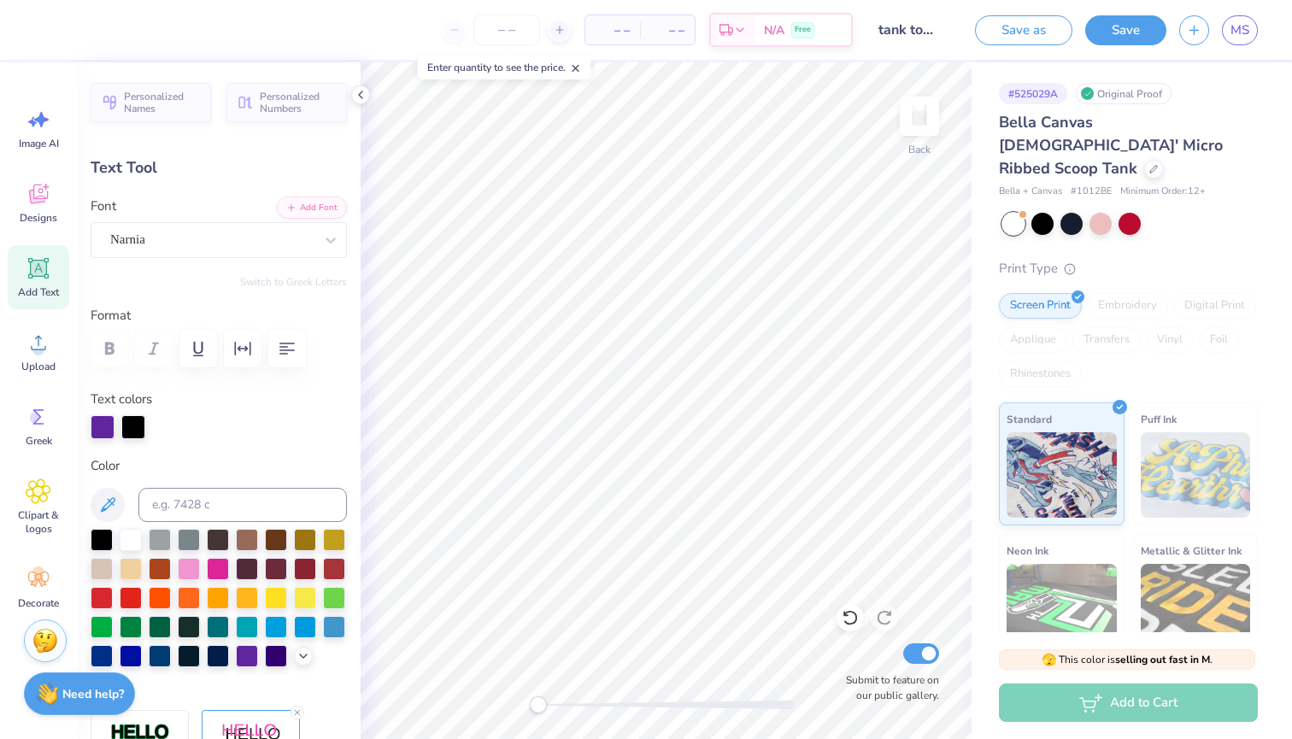
type input "0.0"
type input "3.35"
type input "2.21"
type input "3.90"
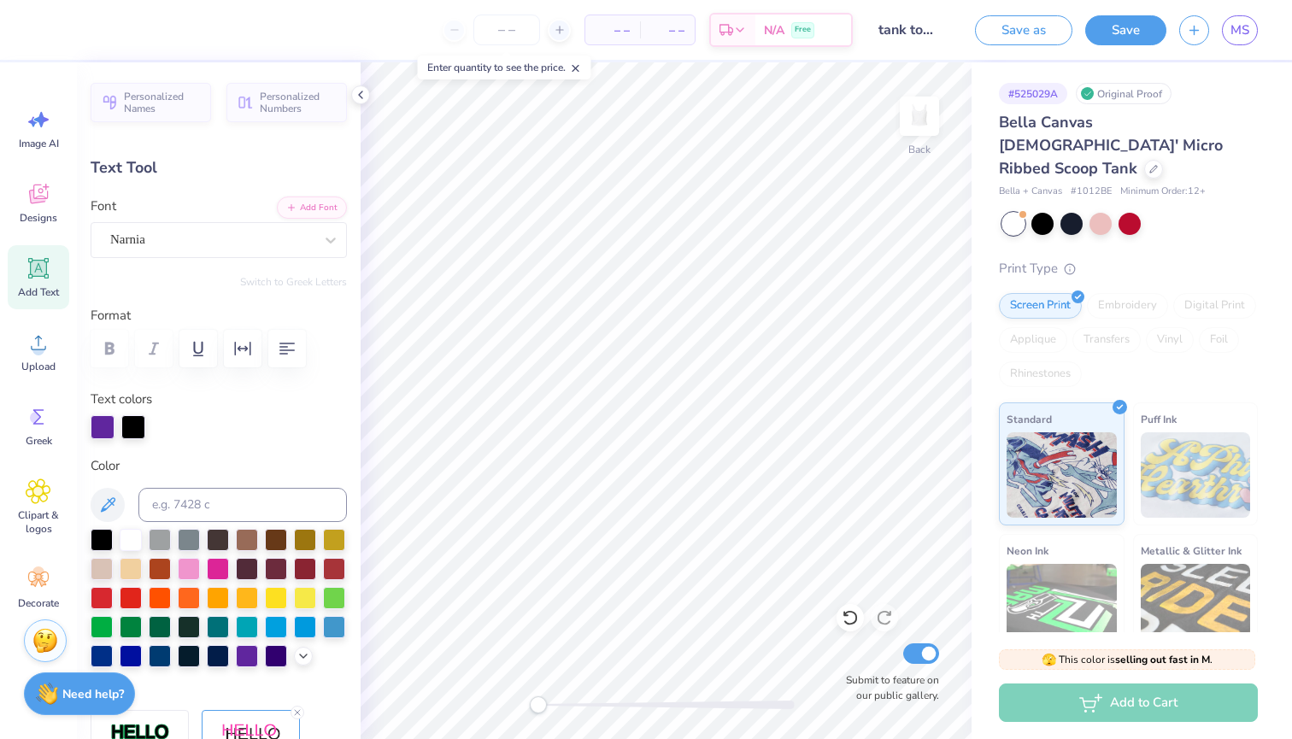
type textarea "HREE"
type input "0.0"
type input "1.52"
type input "2.36"
type input "6.48"
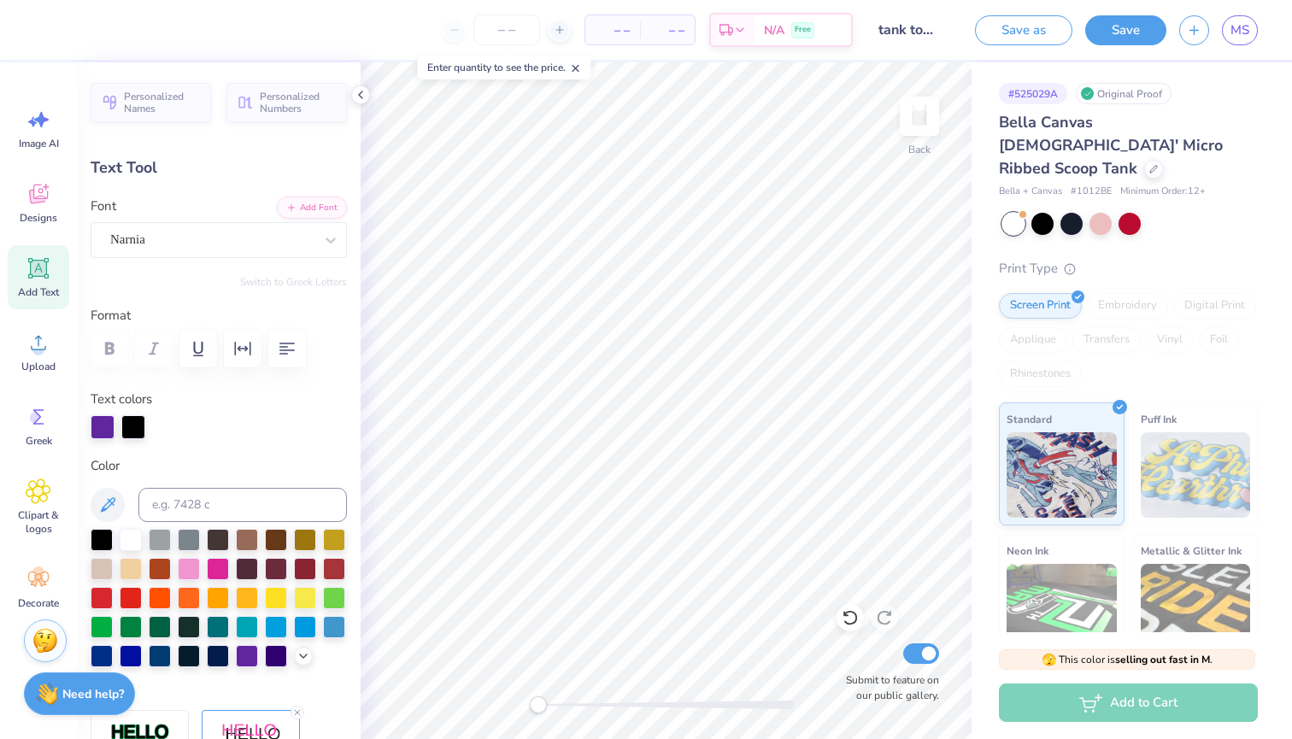
type input "0.0"
type input "6.52"
type input "-6.3"
type input "4.09"
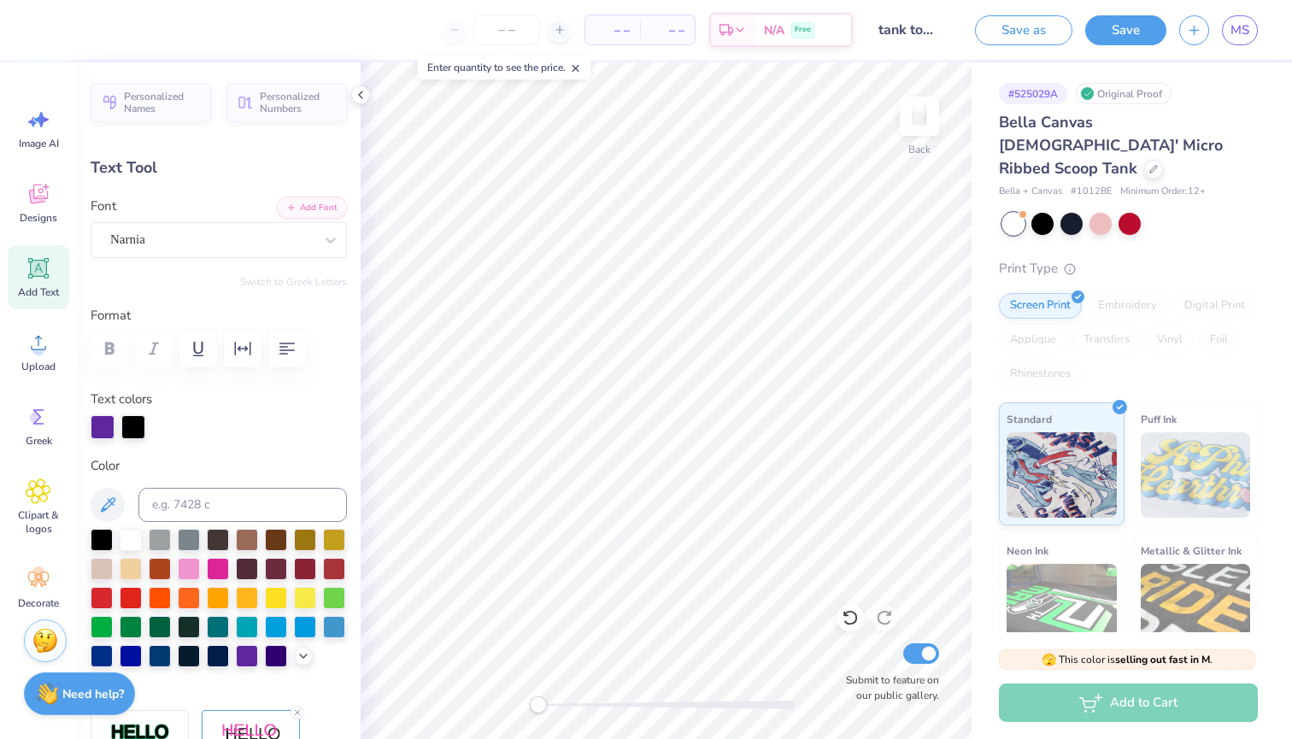
type input "2.18"
type input "6.66"
type input "4.22"
type input "2.25"
type input "6.59"
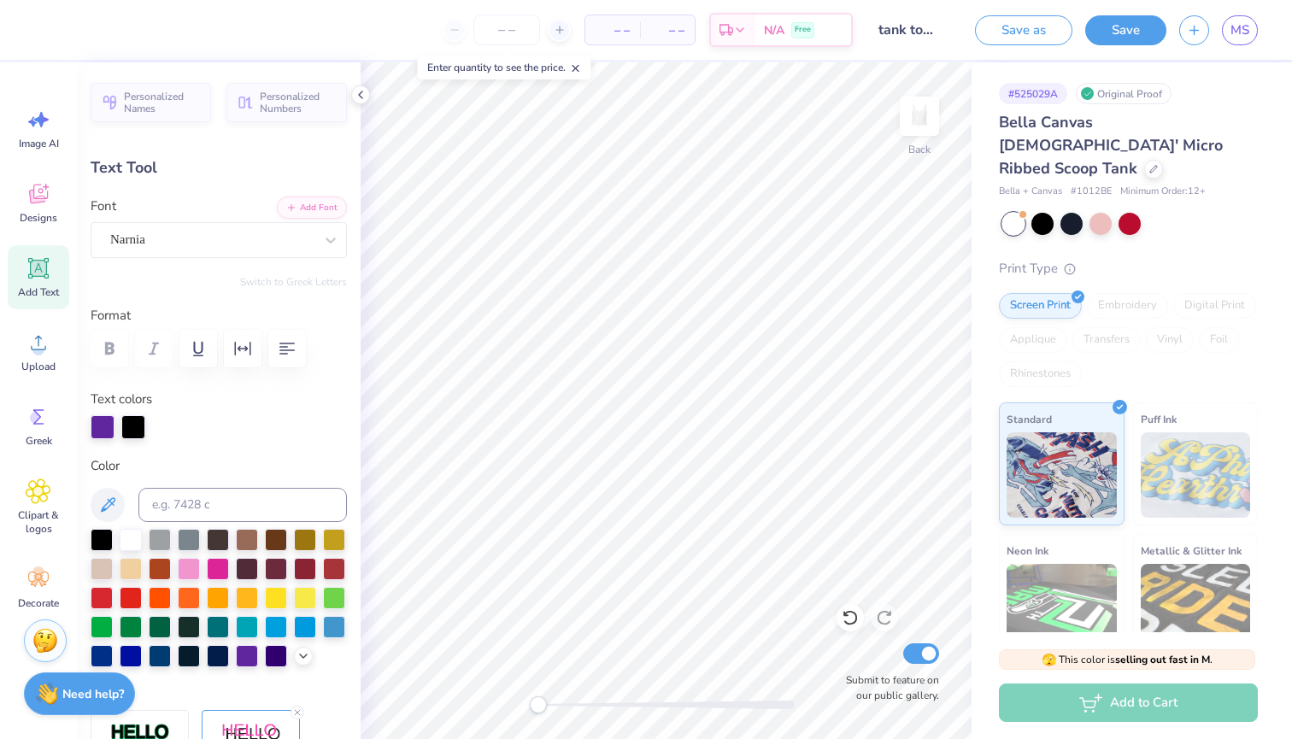
type input "3.35"
type input "2.21"
type input "3.90"
type input "4.22"
type input "2.25"
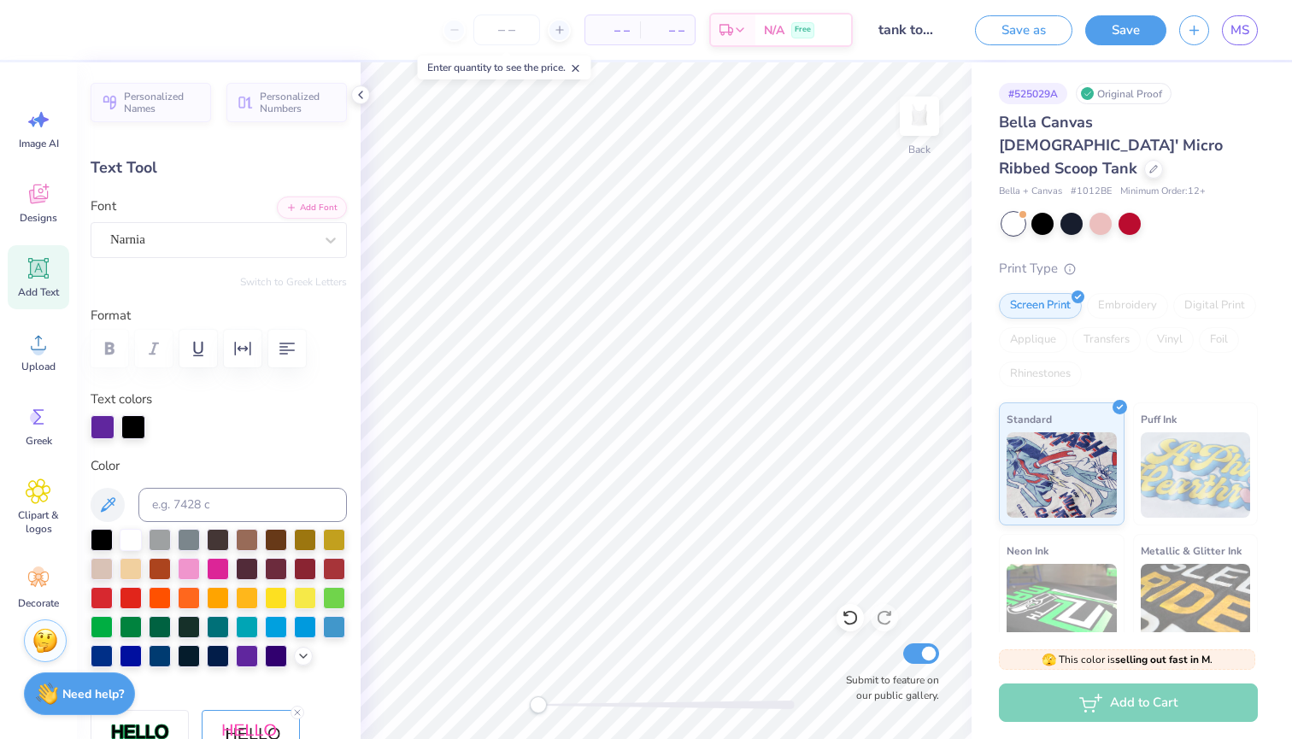
type input "6.59"
type input "4.38"
type input "2.33"
type input "6.51"
type input "0.0"
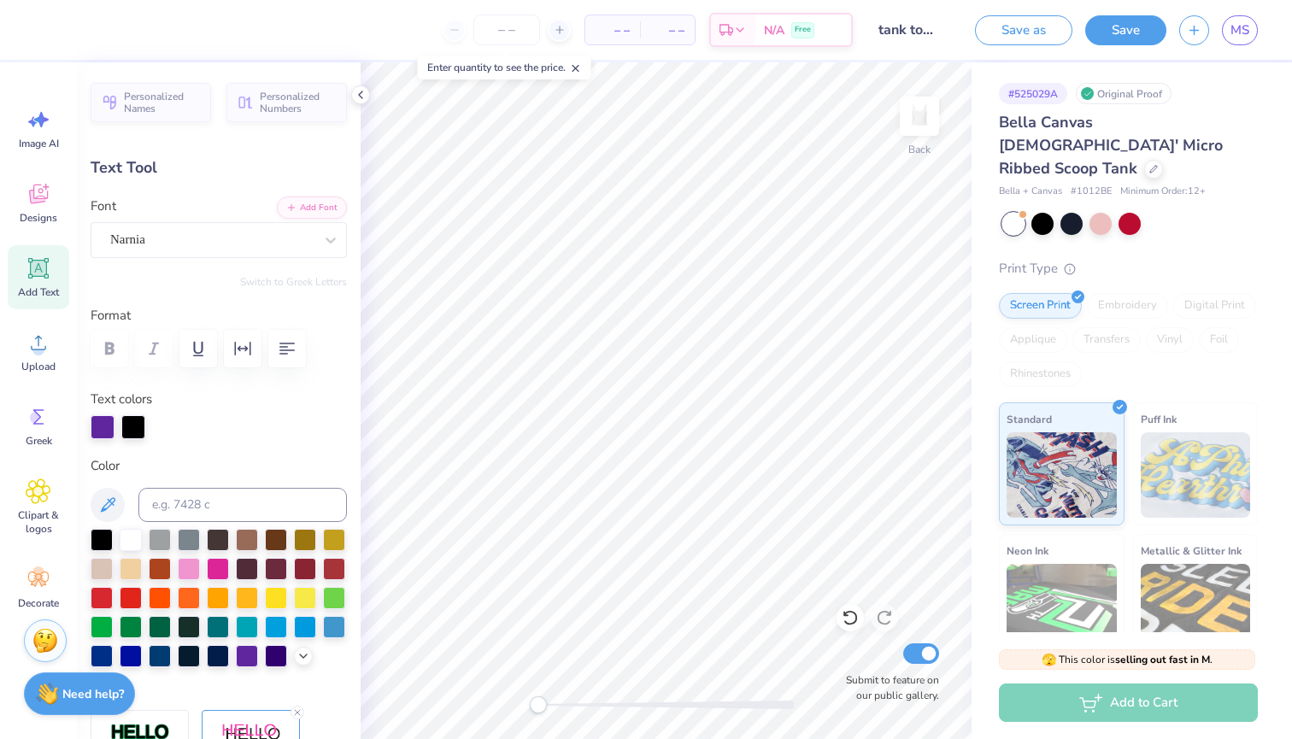
type input "0.0"
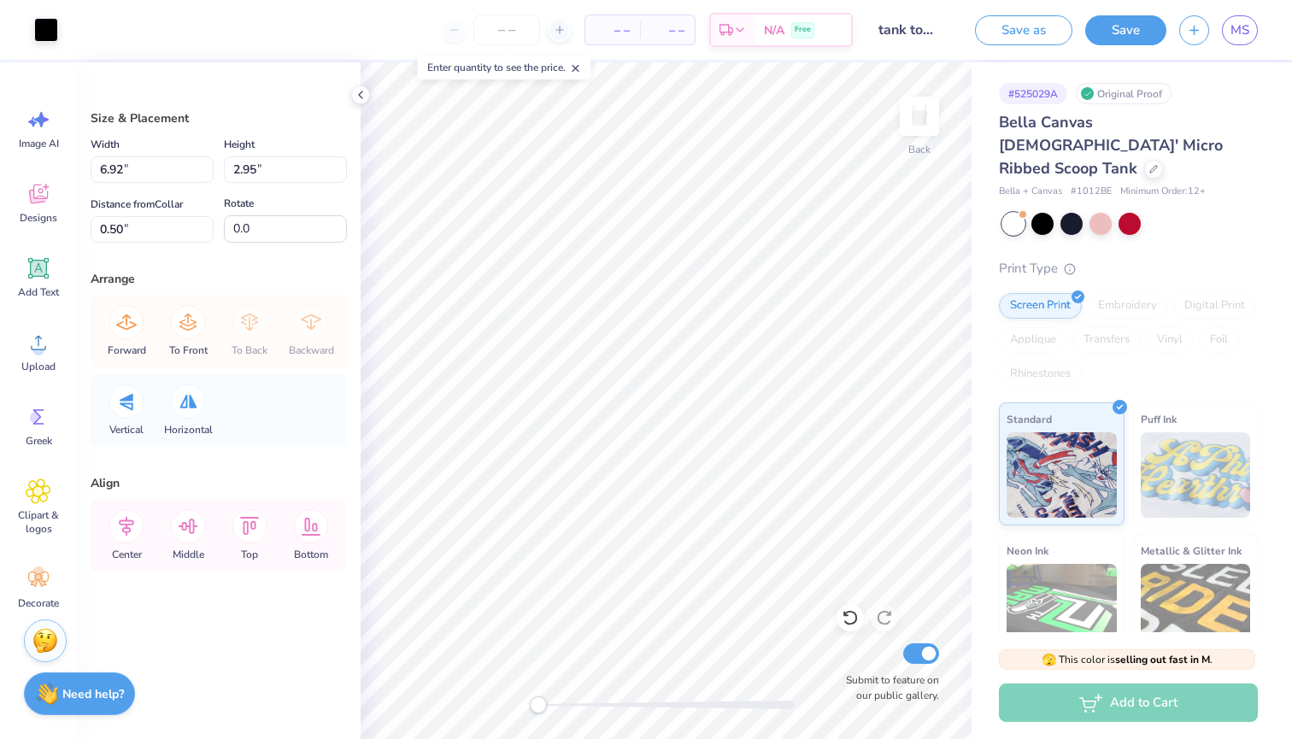
type input "7.49"
type input "3.20"
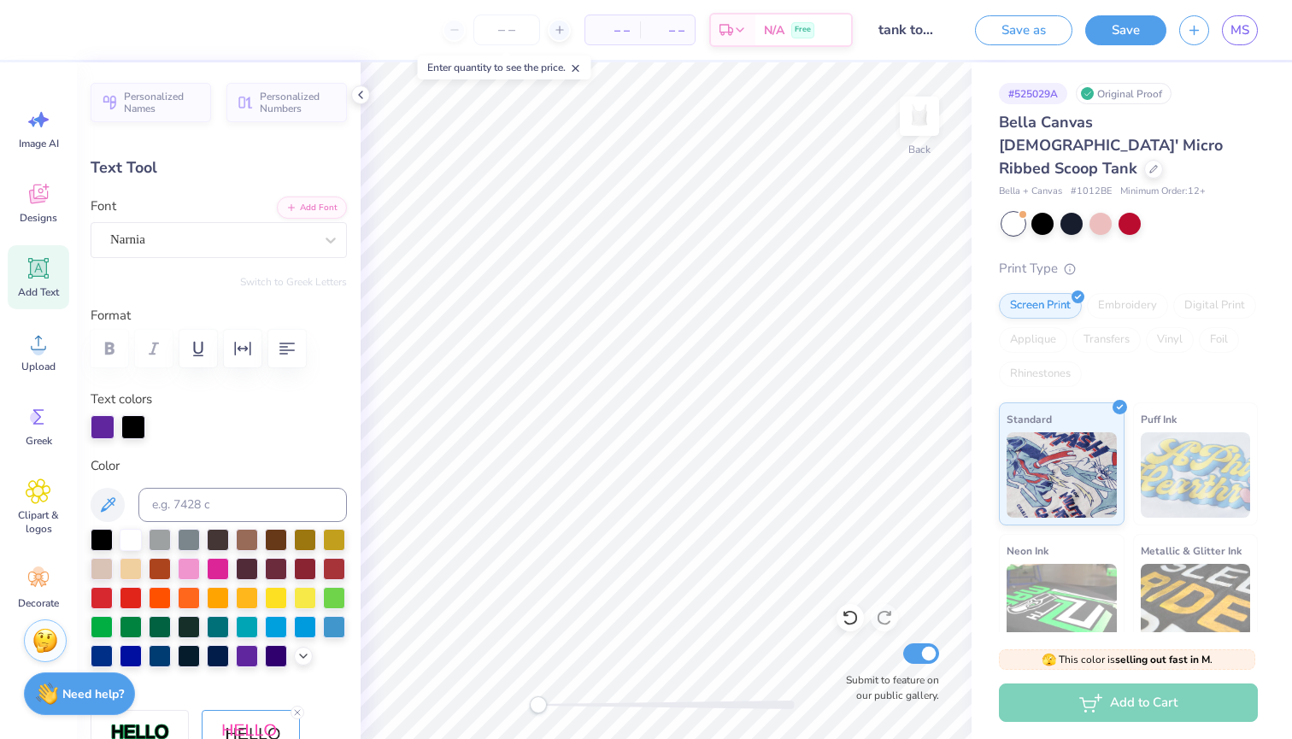
type input "0.0"
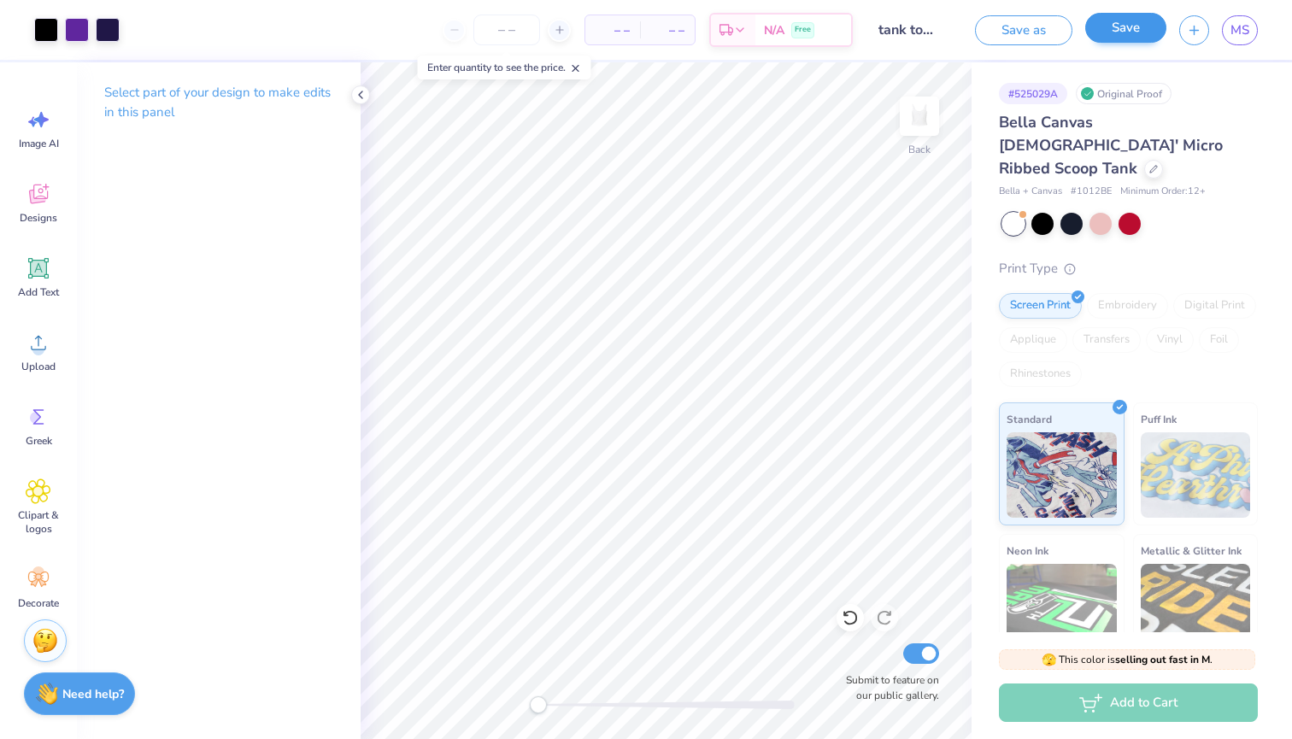
click at [1124, 22] on button "Save" at bounding box center [1125, 28] width 81 height 30
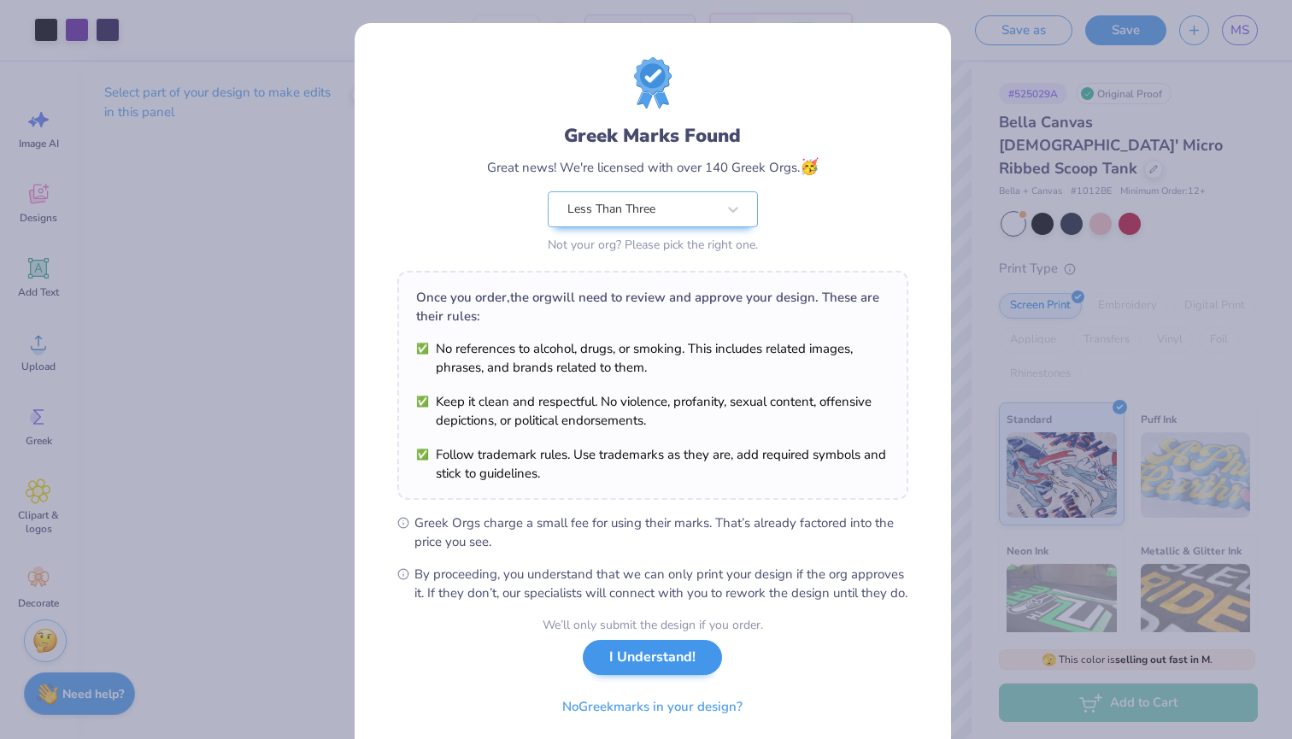
click at [673, 675] on button "I Understand!" at bounding box center [652, 657] width 139 height 35
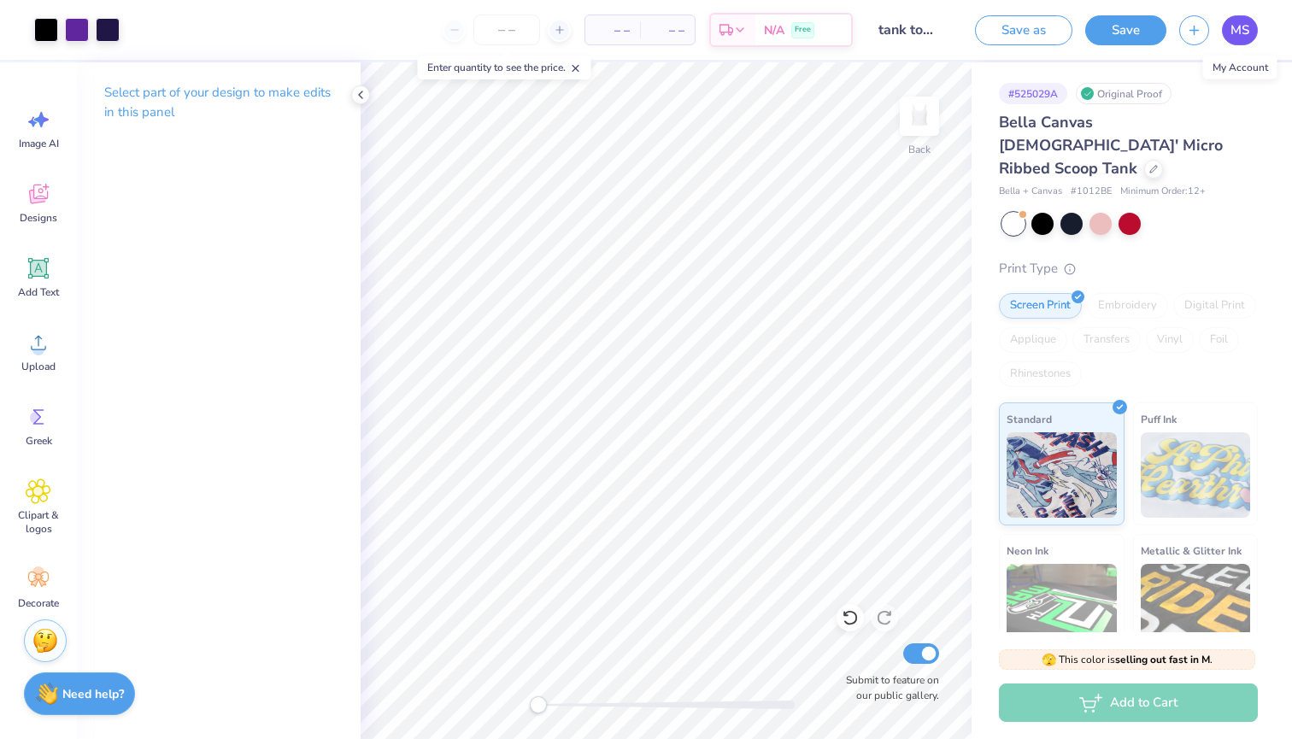
click at [1248, 29] on span "MS" at bounding box center [1239, 31] width 19 height 20
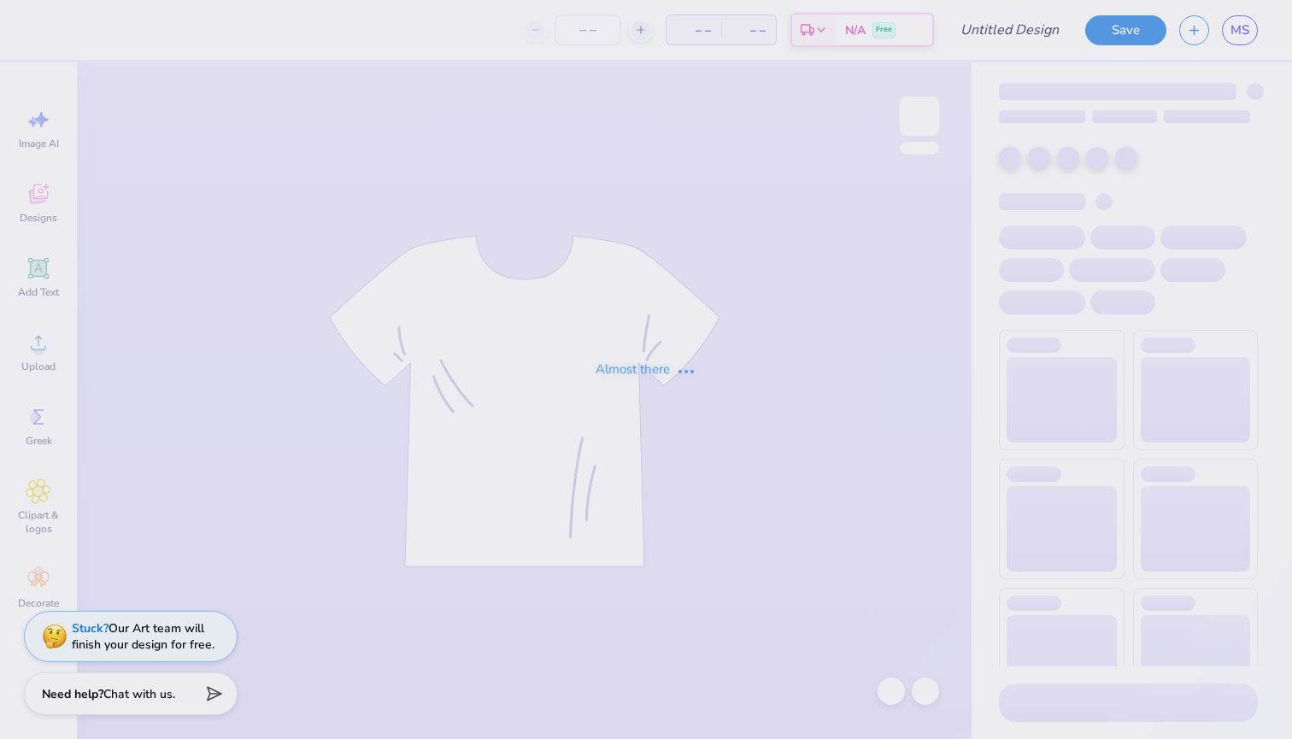
type input "tank top revised"
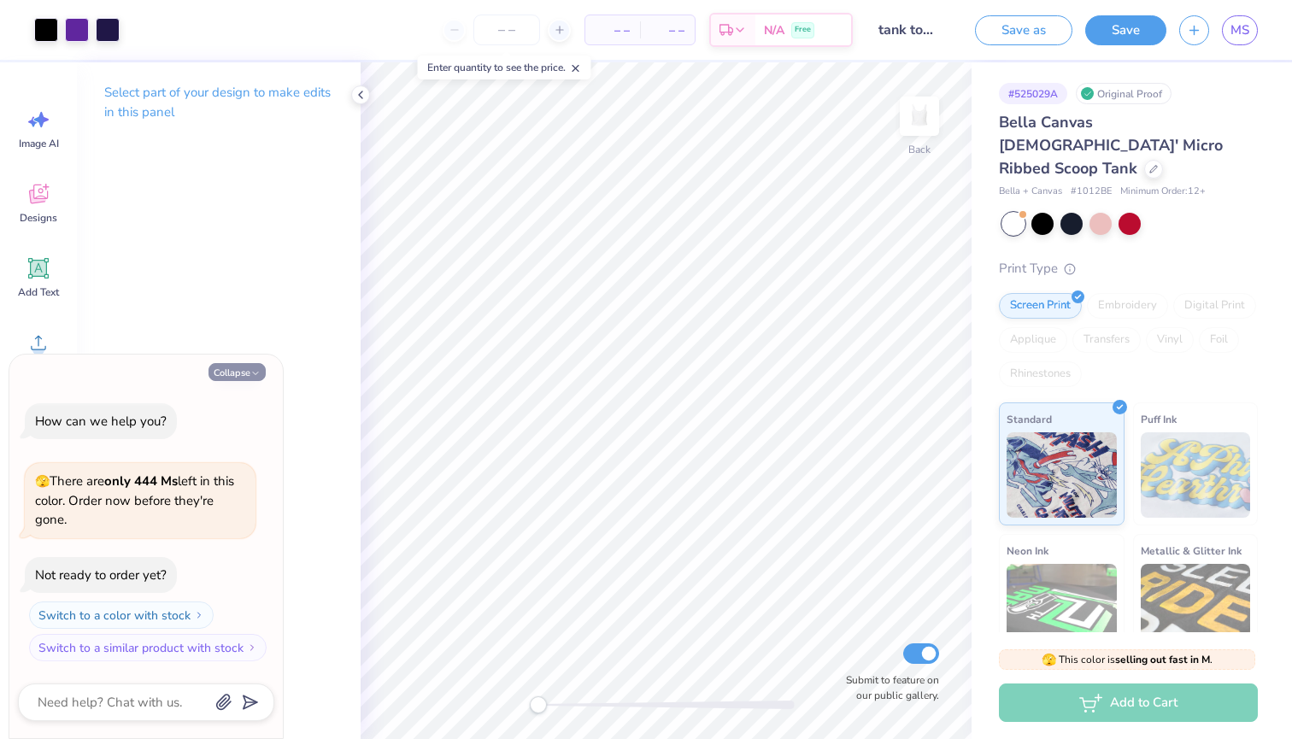
click at [230, 371] on button "Collapse" at bounding box center [236, 372] width 57 height 18
type textarea "x"
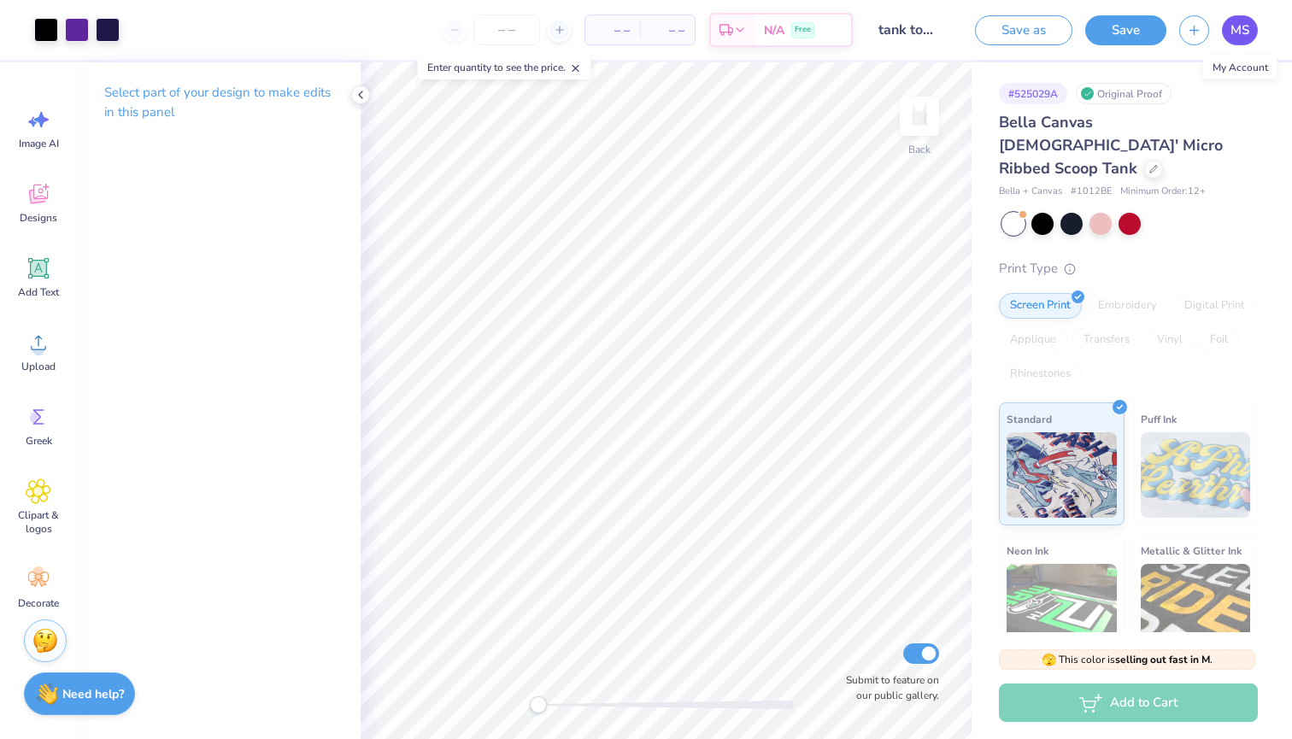
click at [1243, 29] on span "MS" at bounding box center [1239, 31] width 19 height 20
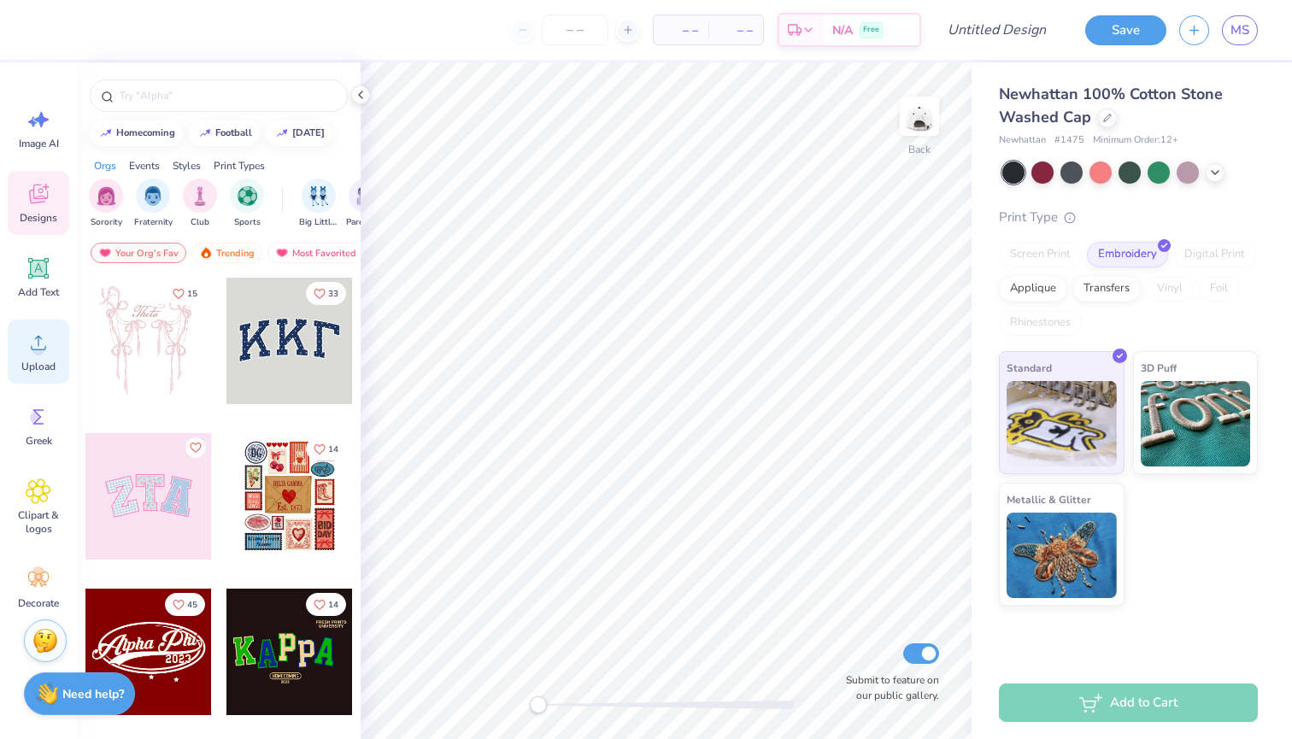
click at [26, 364] on span "Upload" at bounding box center [38, 367] width 34 height 14
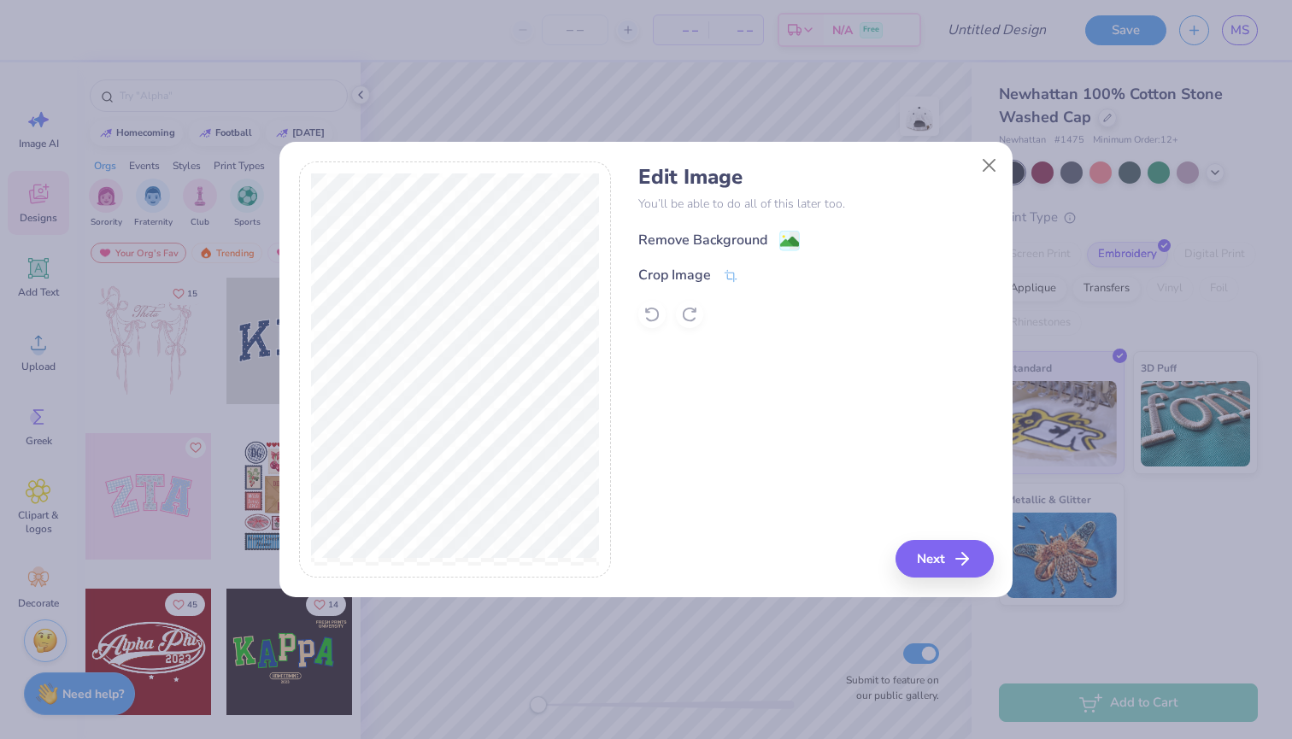
click at [686, 238] on div "Remove Background" at bounding box center [702, 240] width 129 height 21
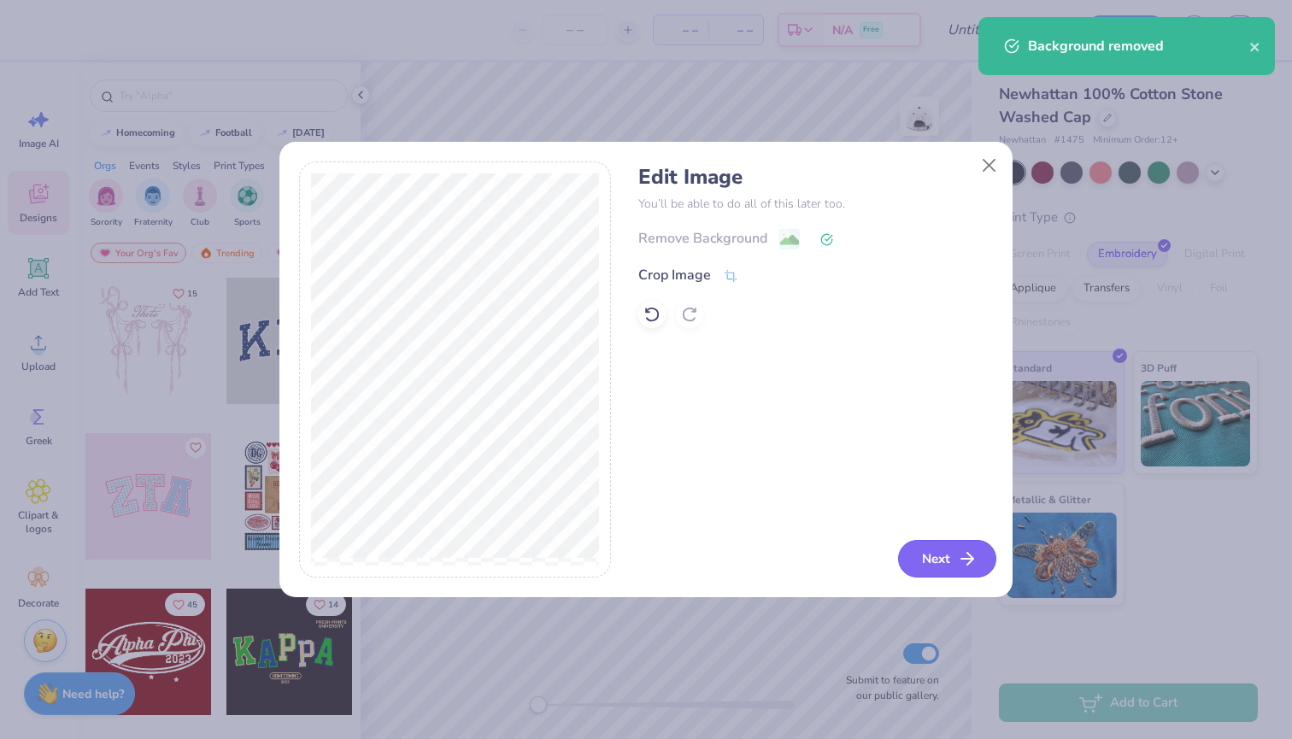
click at [940, 561] on button "Next" at bounding box center [947, 559] width 98 height 38
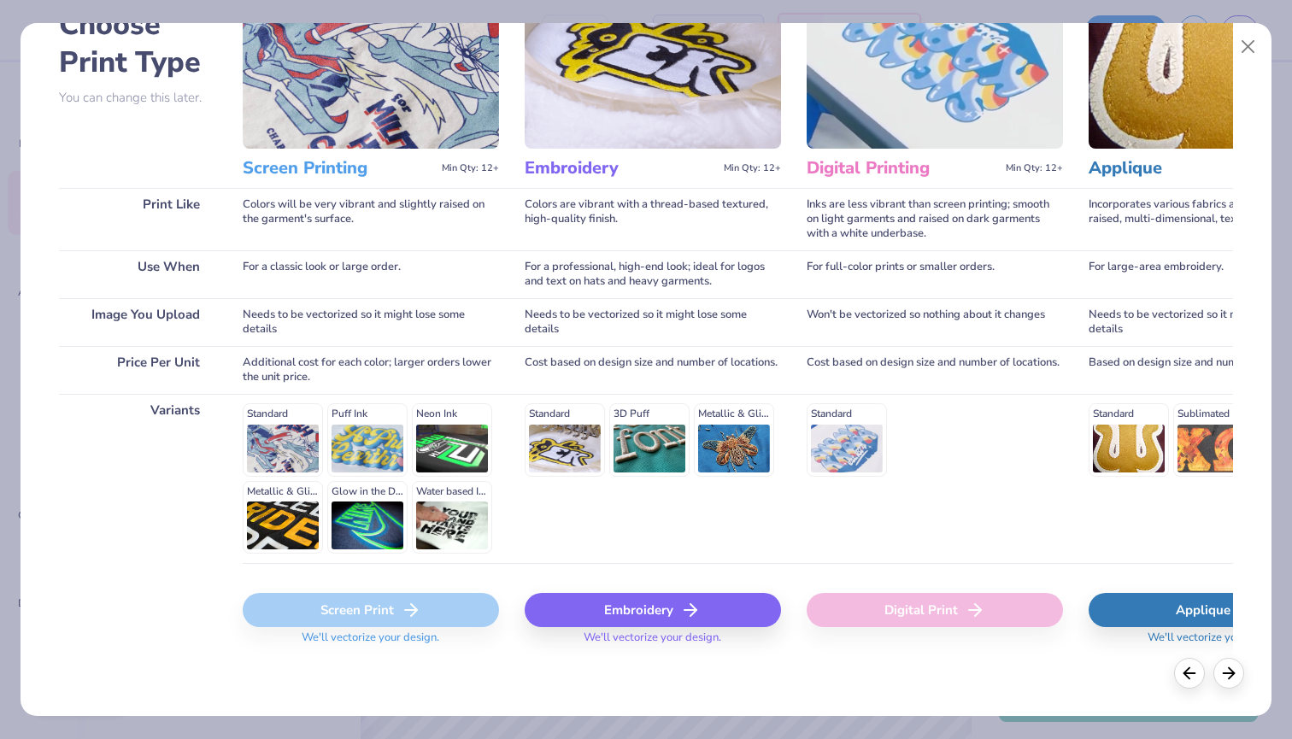
scroll to position [112, 0]
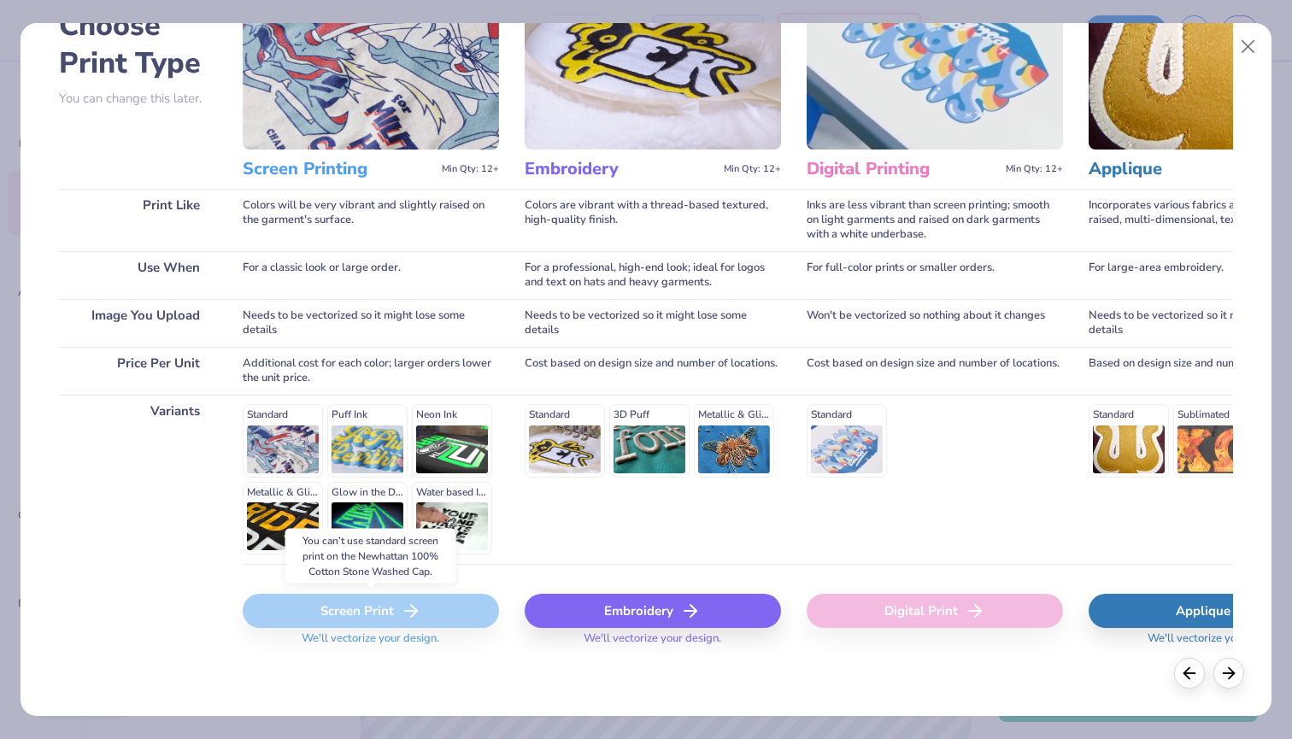
click at [441, 599] on div "Screen Print" at bounding box center [371, 611] width 256 height 34
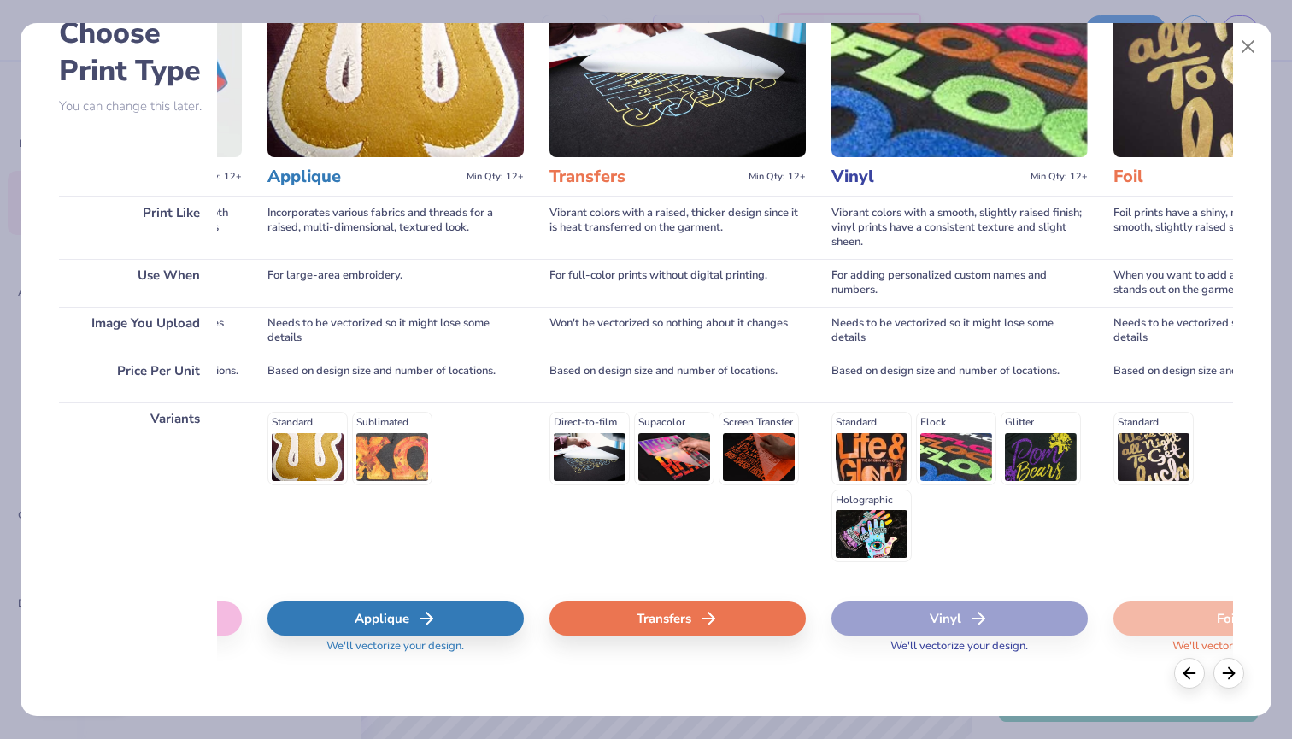
scroll to position [107, 0]
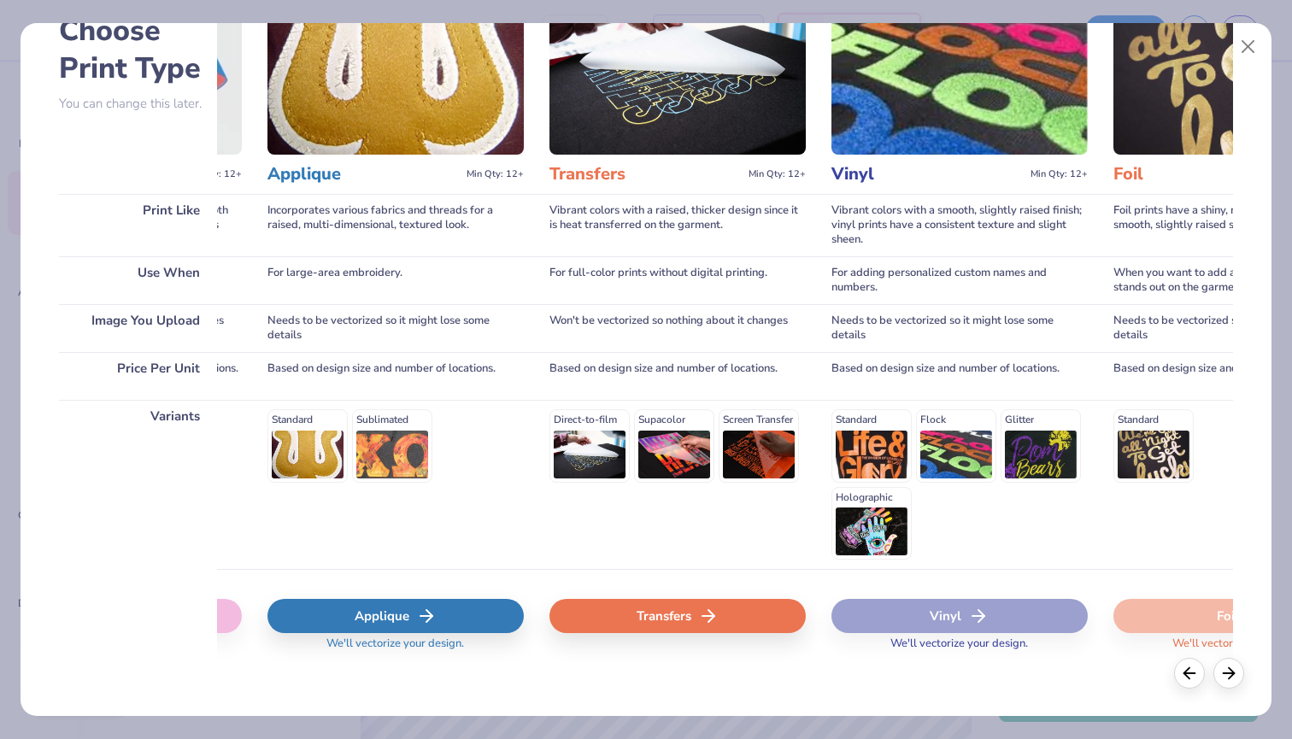
click at [706, 611] on icon at bounding box center [708, 616] width 21 height 21
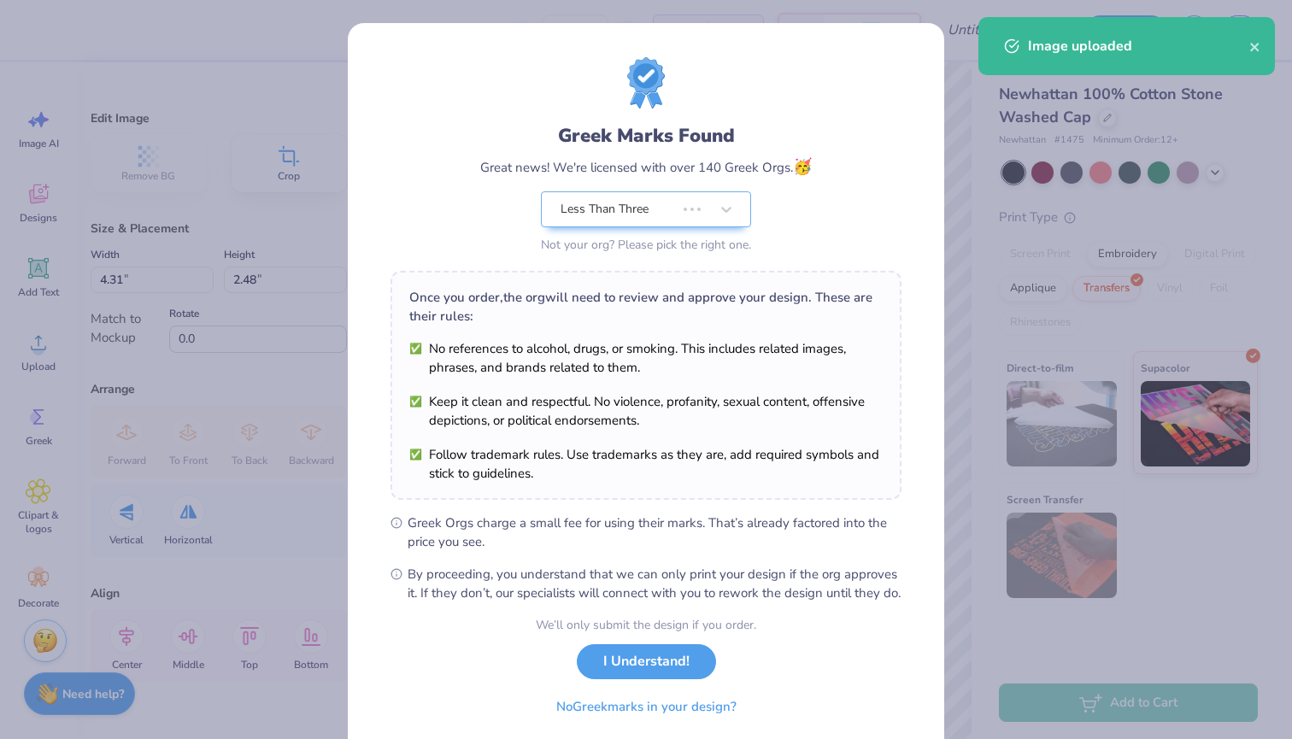
click at [706, 386] on body "– – Per Item – – Total Est. Delivery N/A Free Design Title Save MS Image AI Des…" at bounding box center [646, 369] width 1292 height 739
type input "3.14"
type input "1.81"
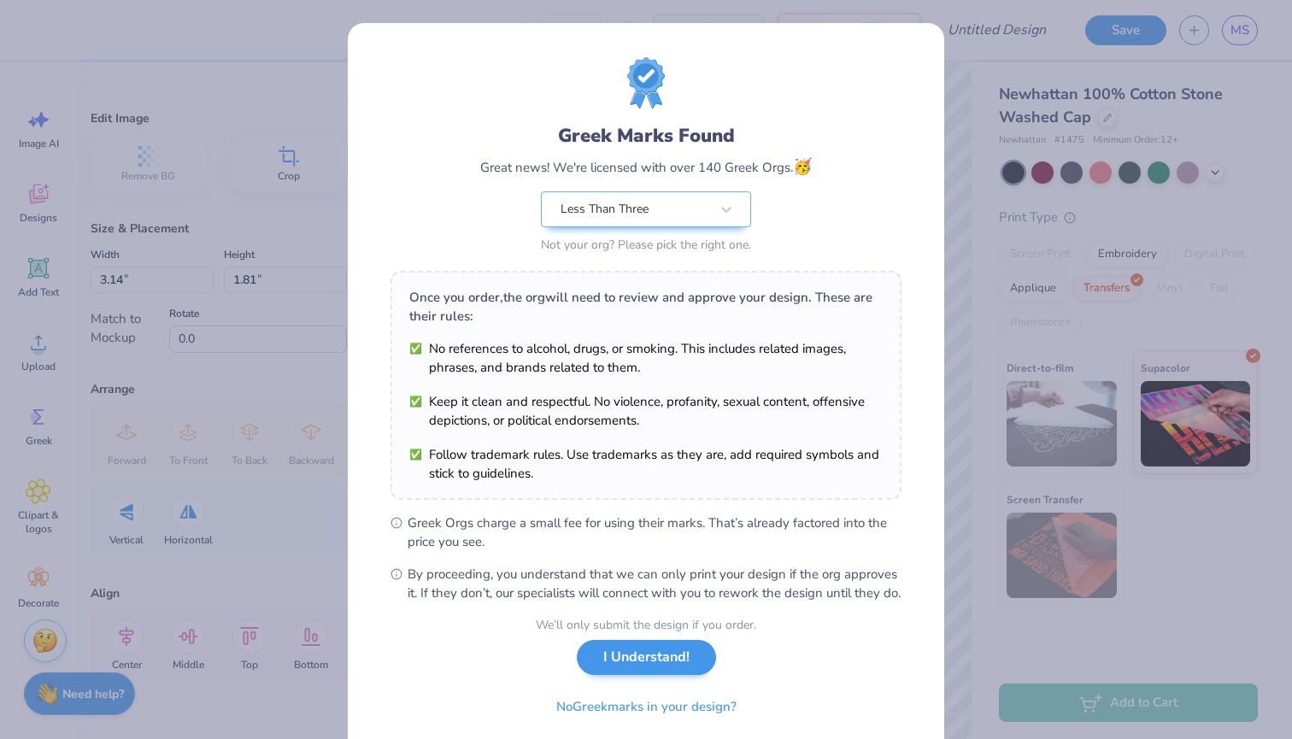
click at [653, 694] on div "We’ll only submit the design if you order. I Understand! No Greek marks in your…" at bounding box center [646, 670] width 220 height 108
click at [657, 670] on button "I Understand!" at bounding box center [646, 657] width 139 height 35
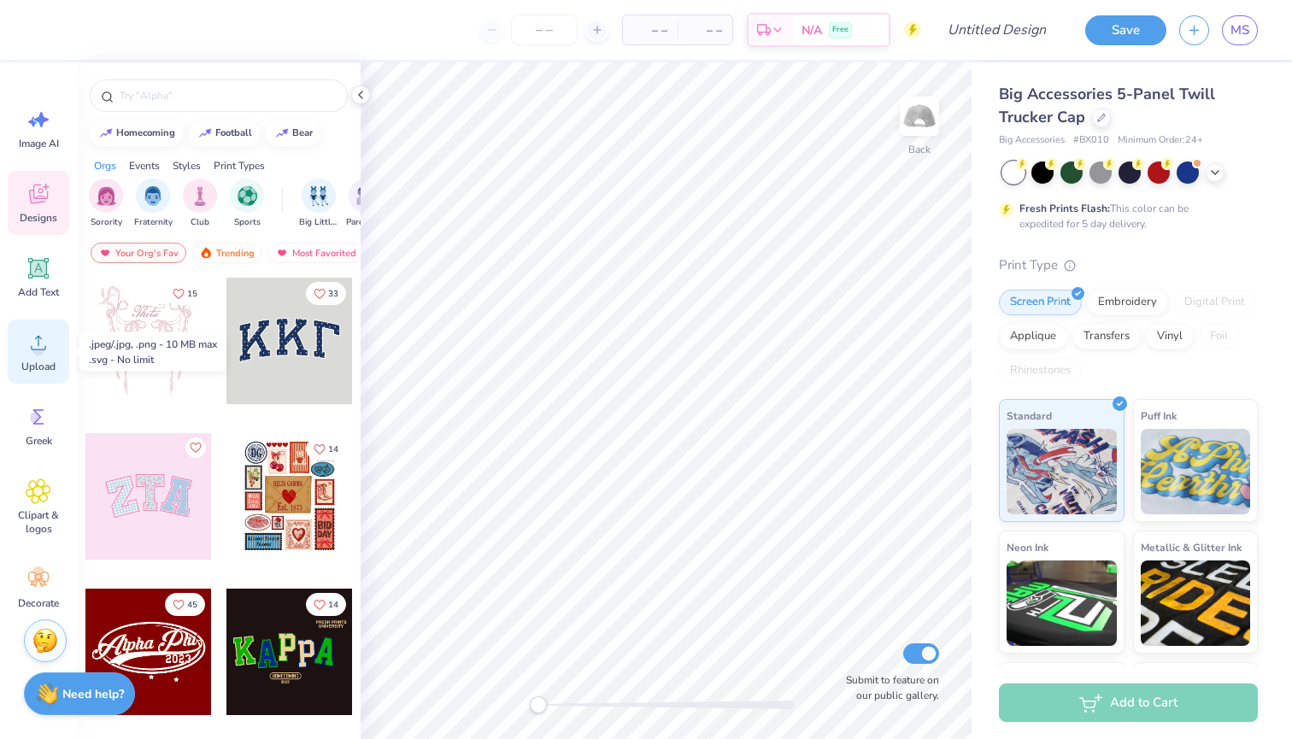
click at [30, 367] on span "Upload" at bounding box center [38, 367] width 34 height 14
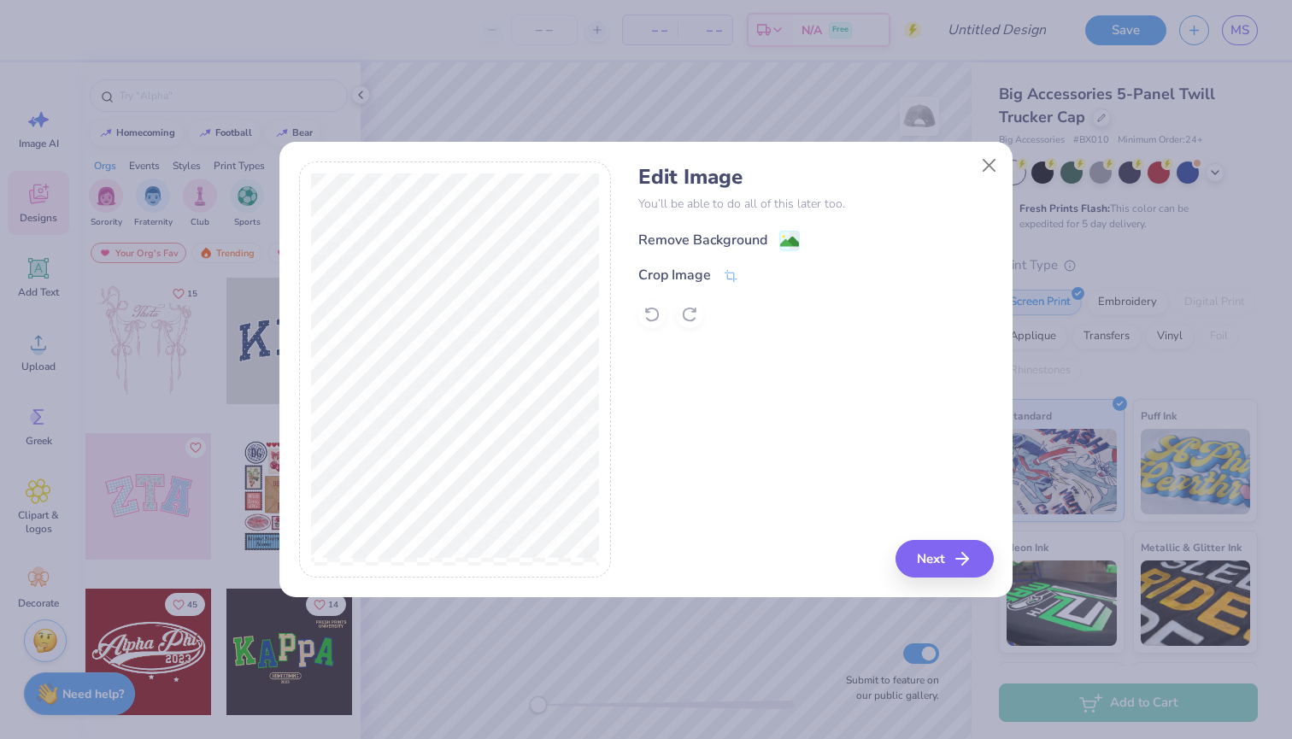
click at [747, 230] on div "Remove Background" at bounding box center [702, 240] width 129 height 21
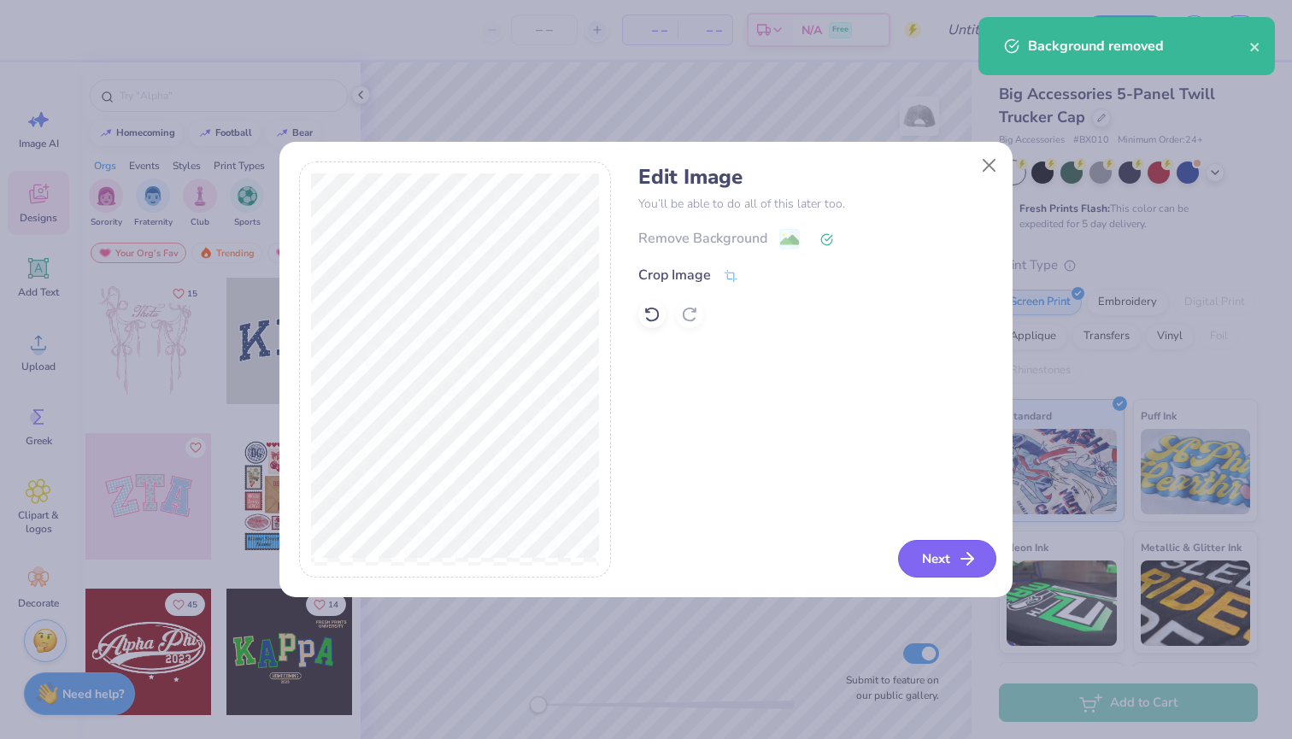
click at [957, 570] on button "Next" at bounding box center [947, 559] width 98 height 38
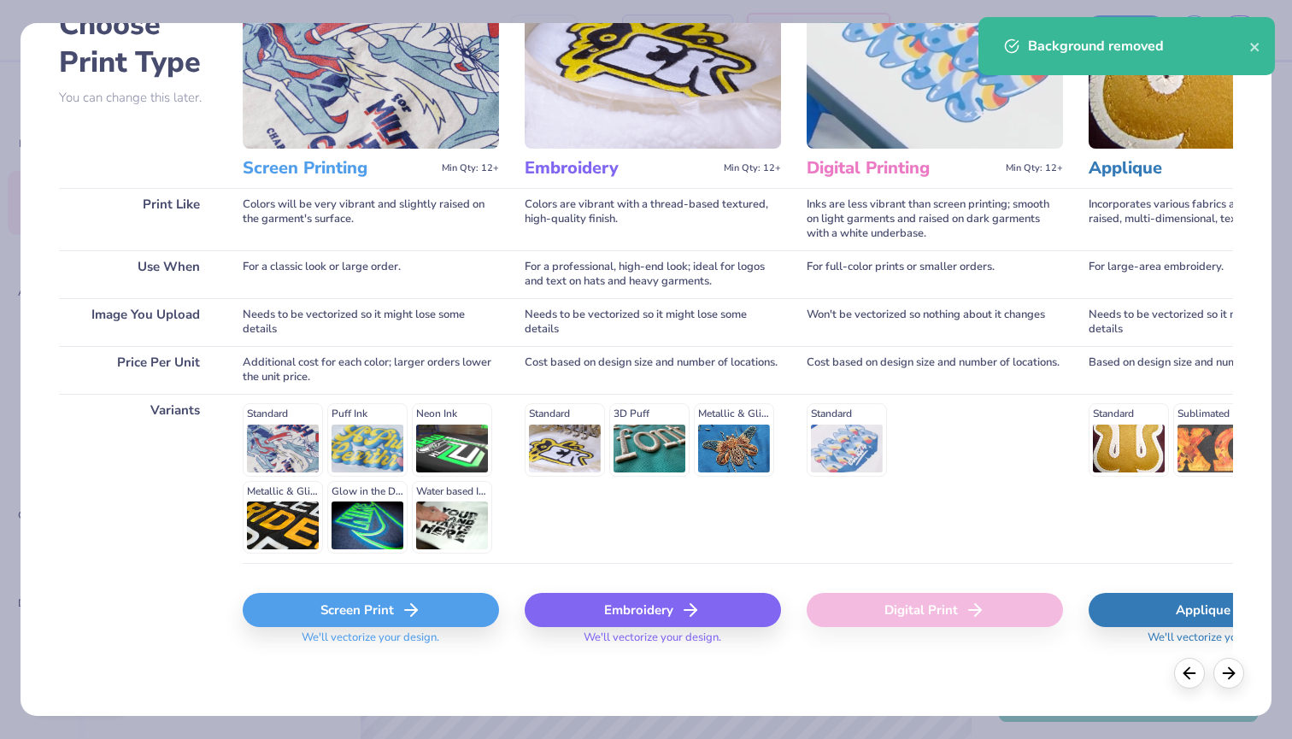
scroll to position [112, 0]
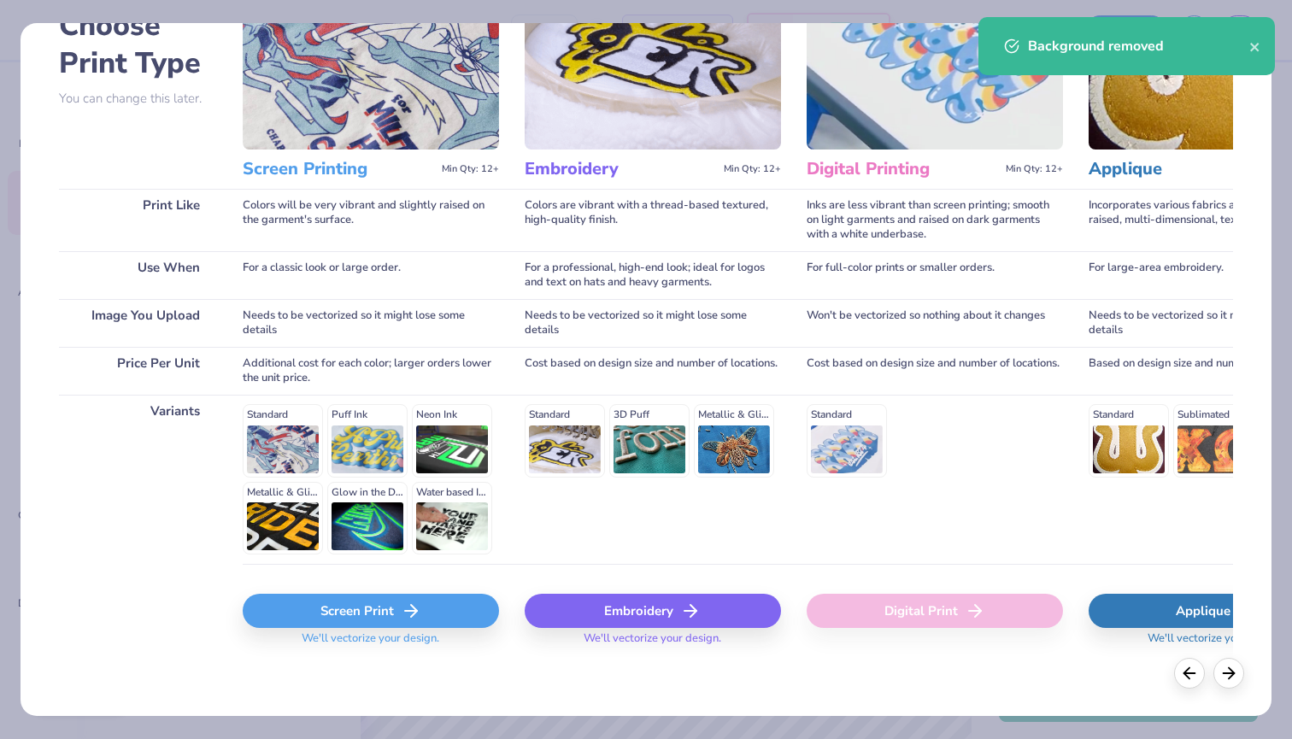
click at [419, 608] on icon at bounding box center [411, 610] width 21 height 21
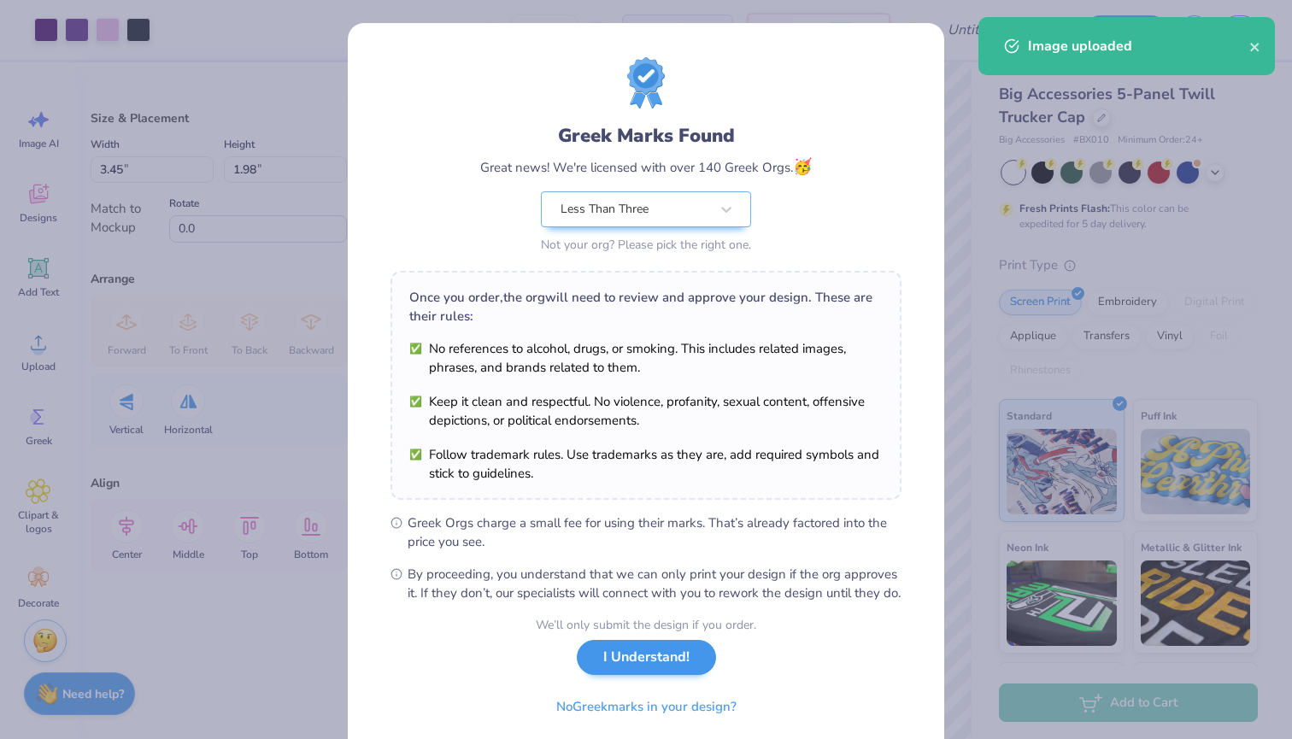
click at [600, 670] on button "I Understand!" at bounding box center [646, 657] width 139 height 35
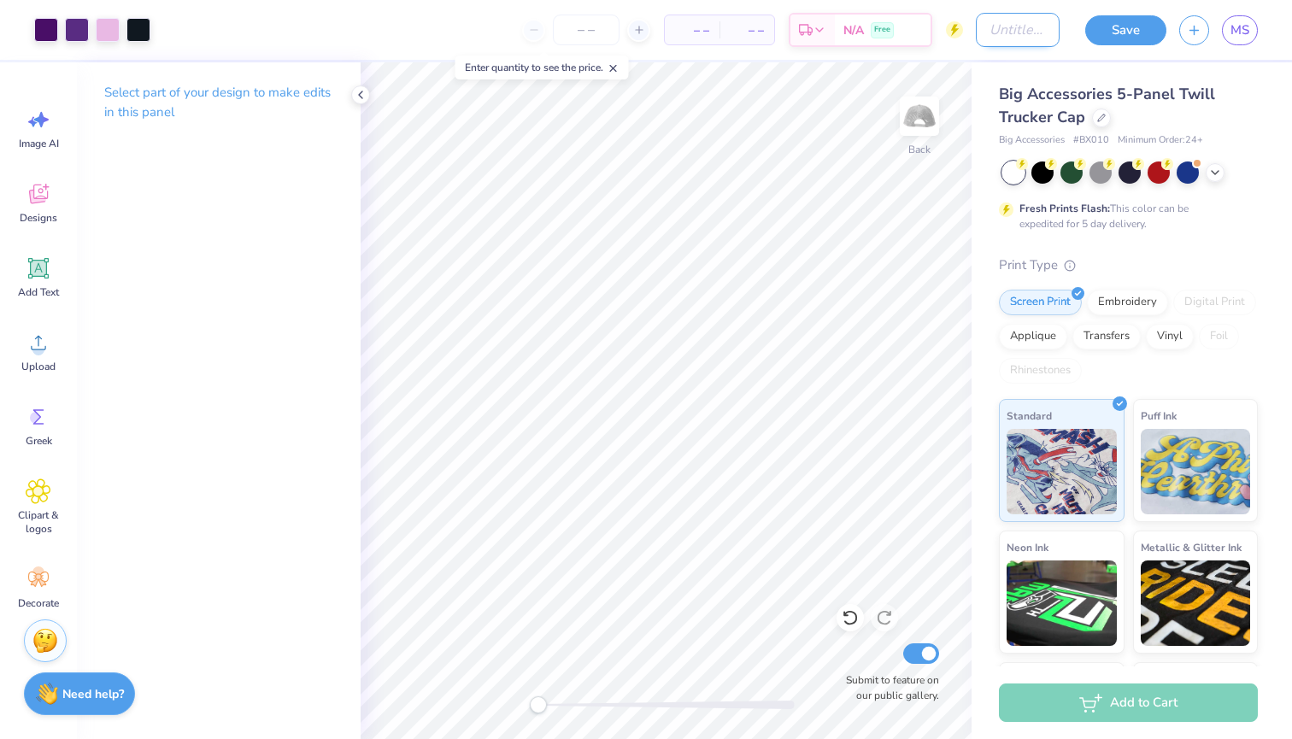
click at [998, 25] on input "Design Title" at bounding box center [1017, 30] width 84 height 34
type input "hat refined"
click at [1099, 26] on button "Save" at bounding box center [1125, 28] width 81 height 30
click at [1133, 32] on div "Save" at bounding box center [1125, 30] width 81 height 30
click at [366, 96] on icon at bounding box center [361, 95] width 14 height 14
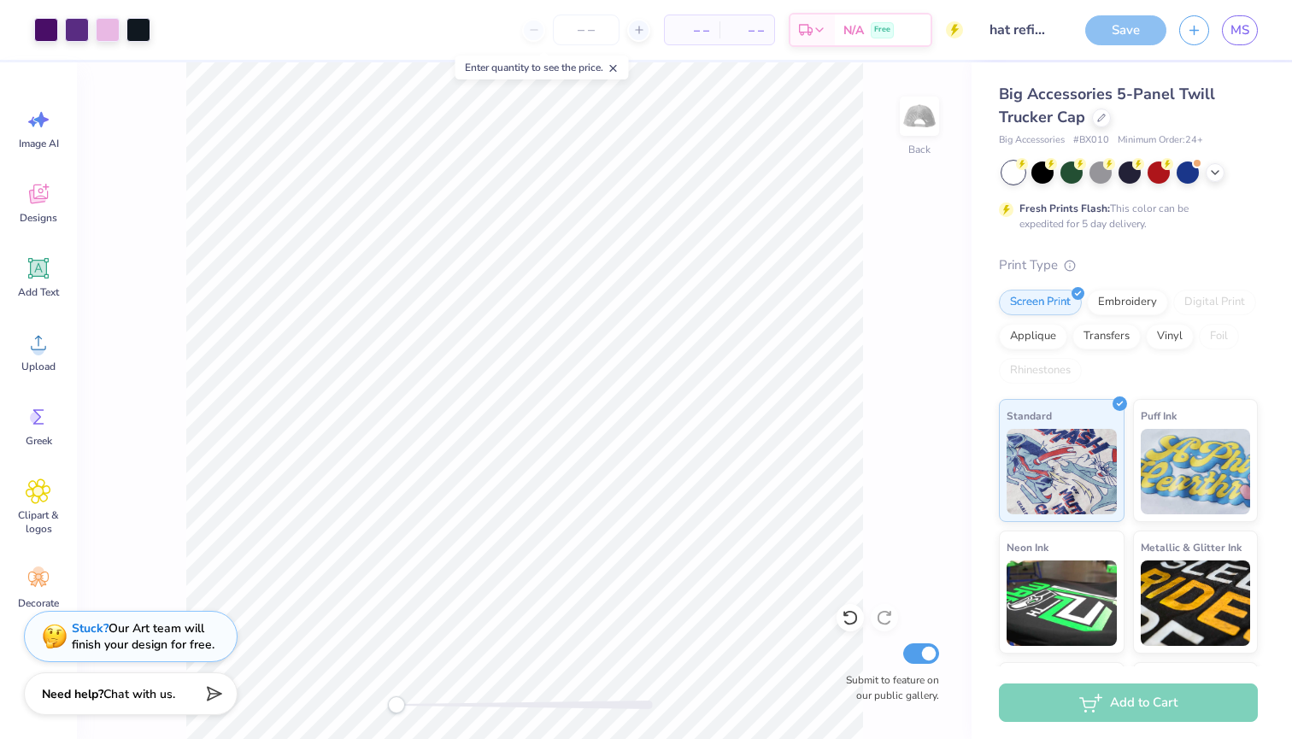
click at [1129, 26] on div "Save" at bounding box center [1125, 30] width 81 height 30
click at [988, 37] on input "hat refined" at bounding box center [1017, 30] width 84 height 34
click at [1146, 31] on div "Save" at bounding box center [1125, 30] width 81 height 30
click at [1110, 33] on div "Save" at bounding box center [1125, 30] width 81 height 30
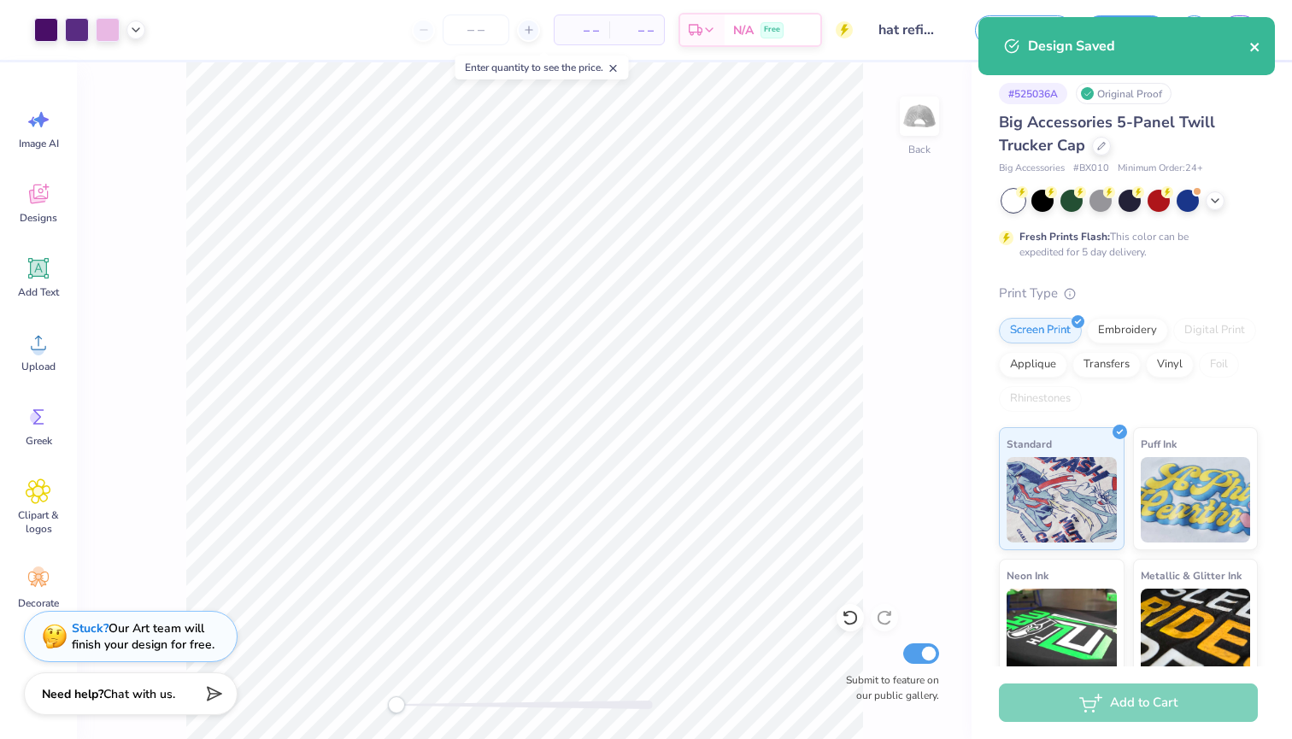
click at [1252, 44] on icon "close" at bounding box center [1254, 47] width 9 height 9
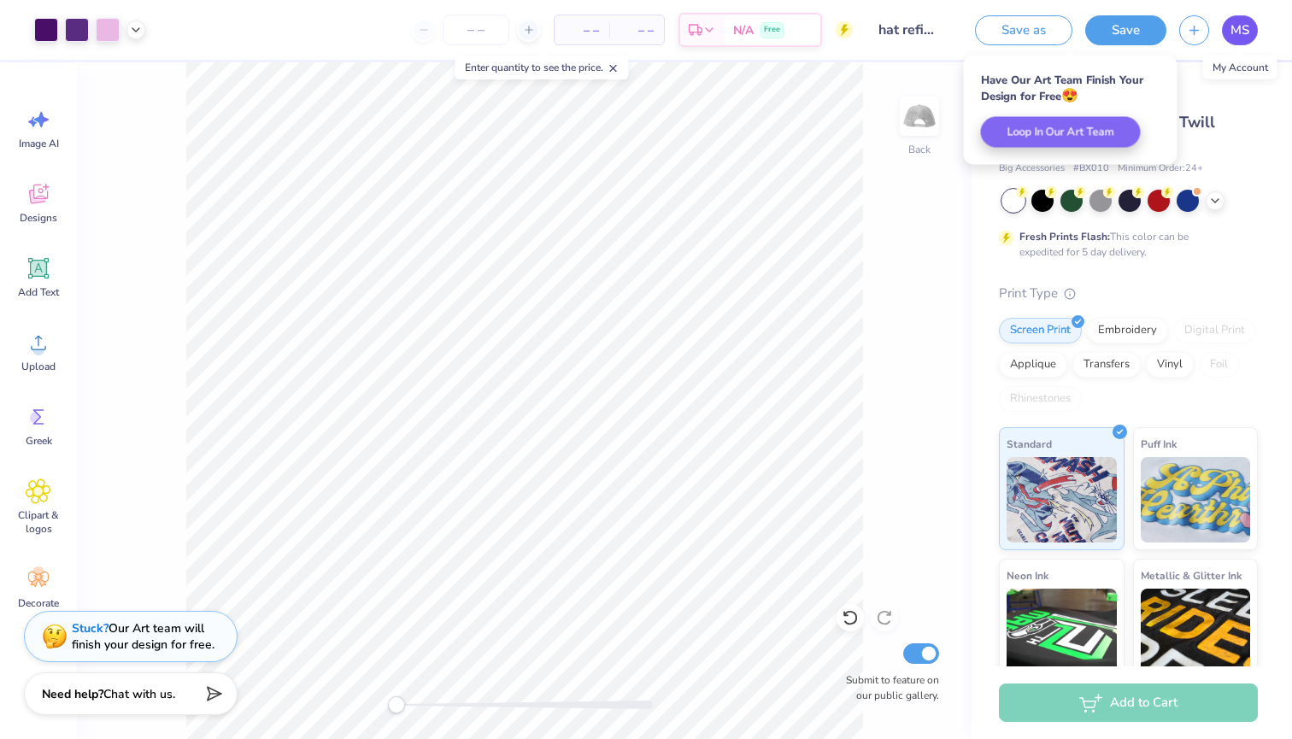
click at [1236, 27] on span "MS" at bounding box center [1239, 31] width 19 height 20
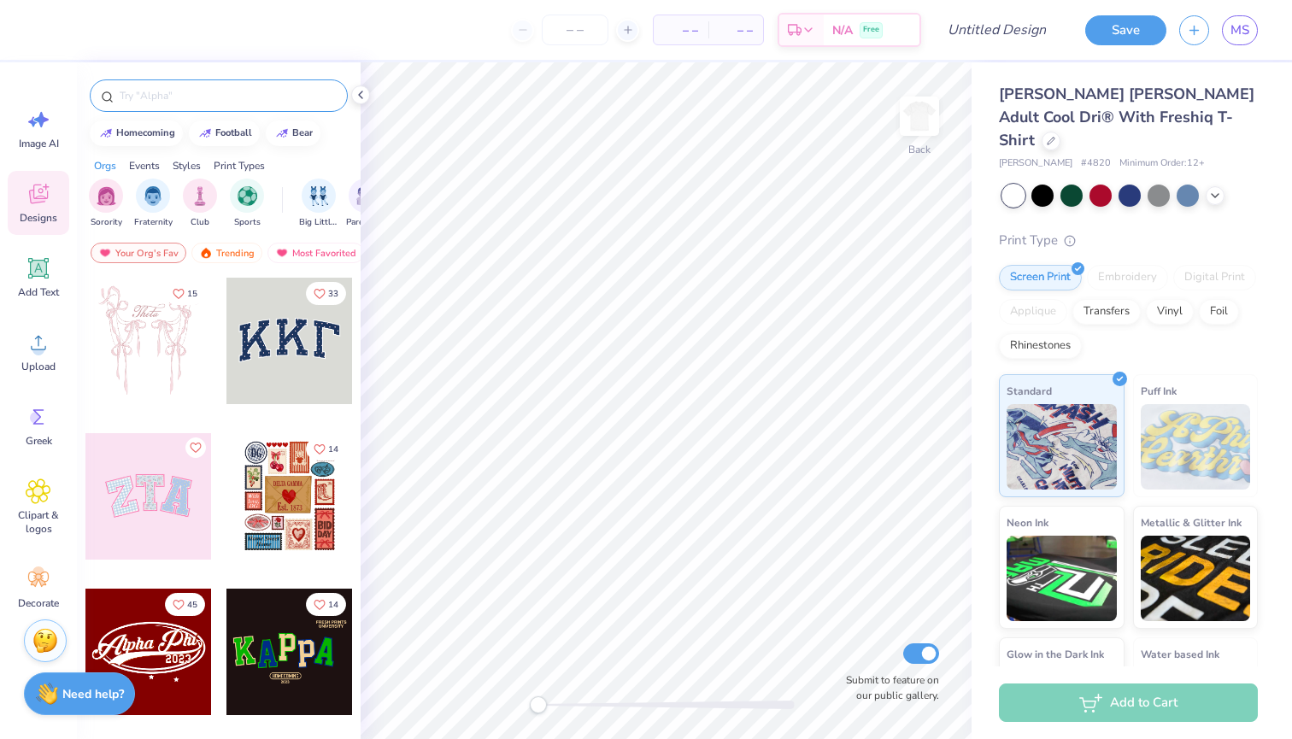
click at [208, 91] on input "text" at bounding box center [227, 95] width 219 height 17
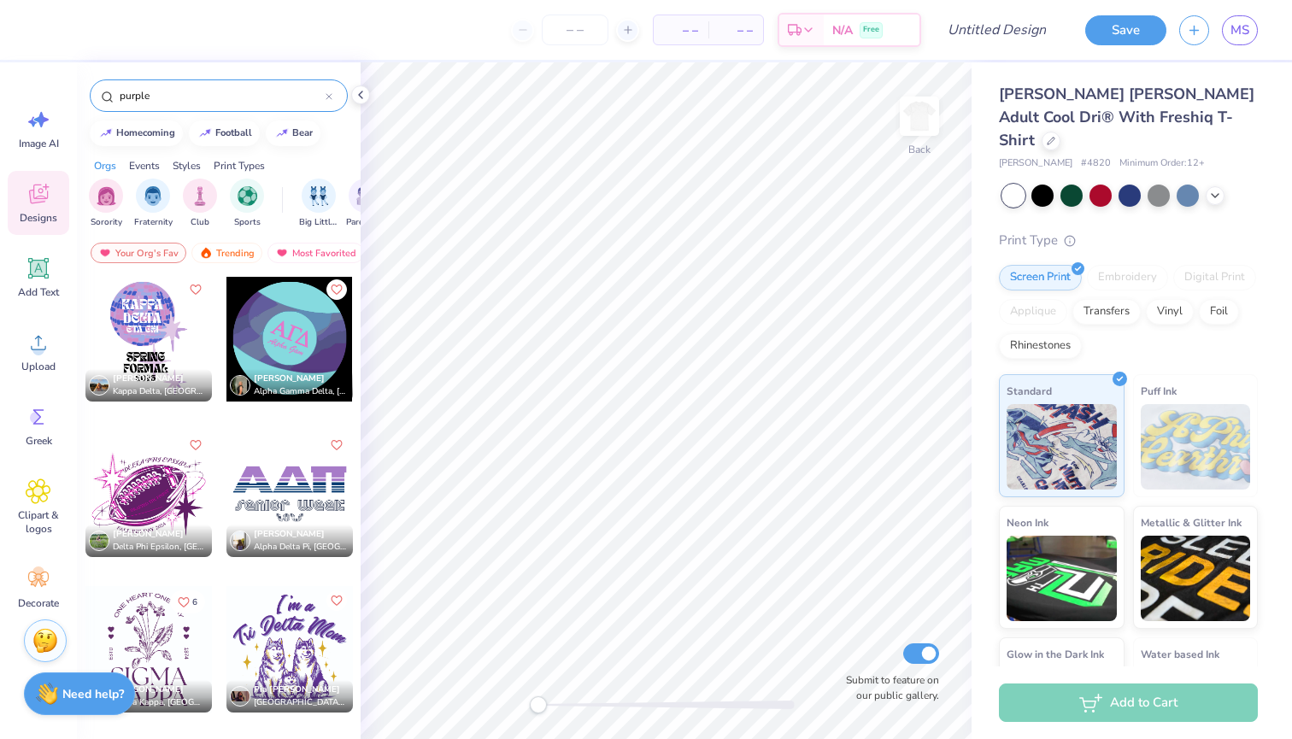
scroll to position [6540, 0]
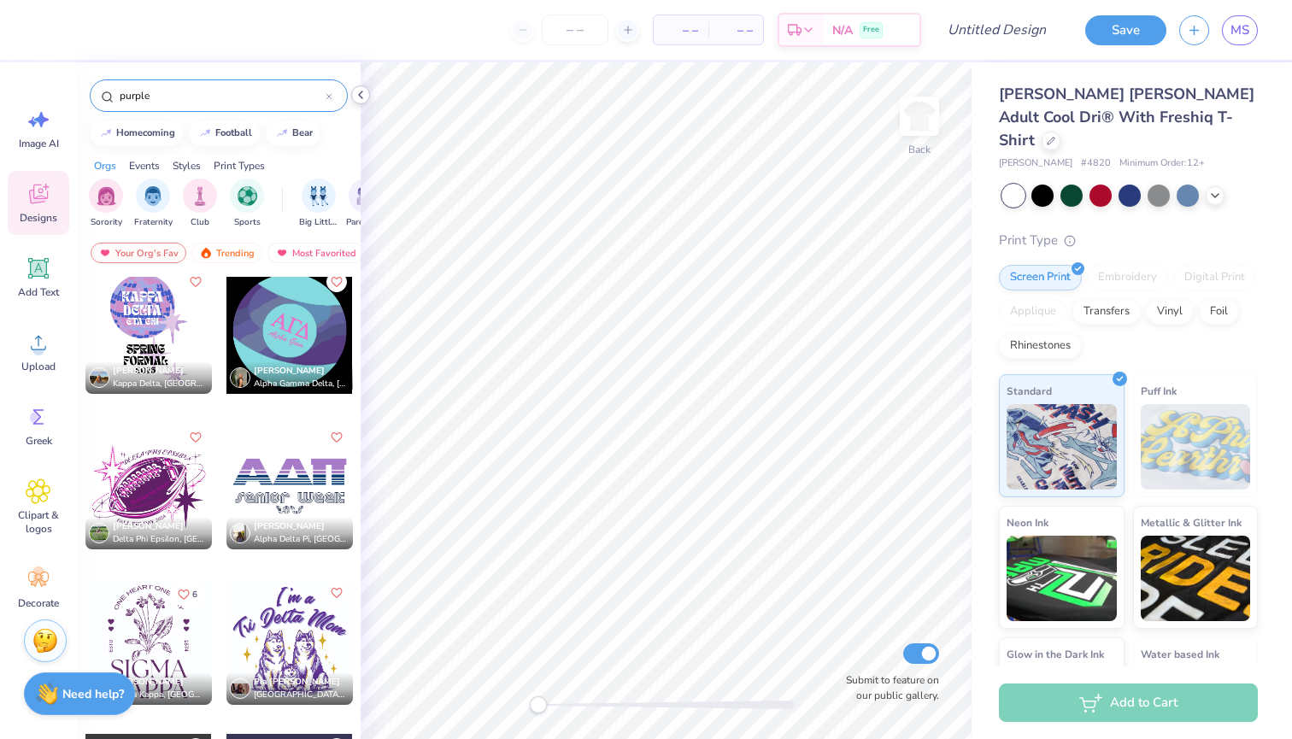
type input "purple"
click at [357, 95] on icon at bounding box center [361, 95] width 14 height 14
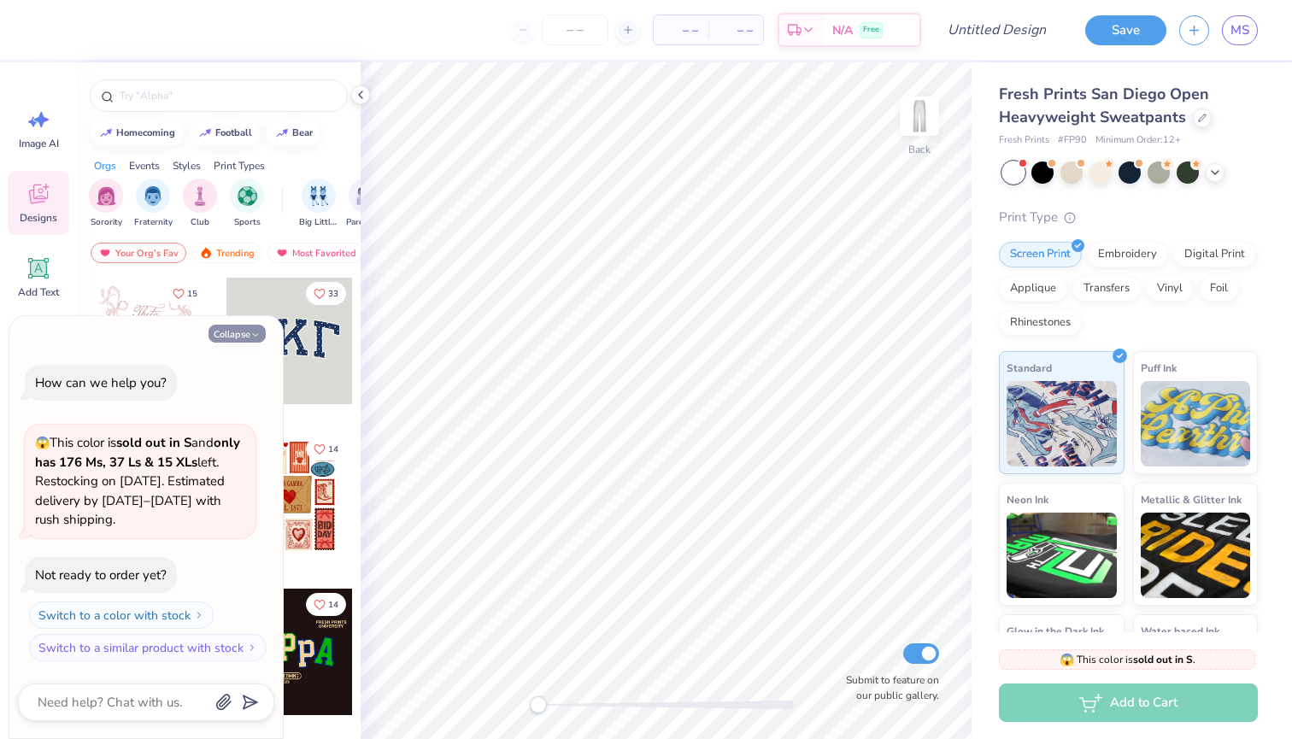
click at [235, 343] on button "Collapse" at bounding box center [236, 334] width 57 height 18
type textarea "x"
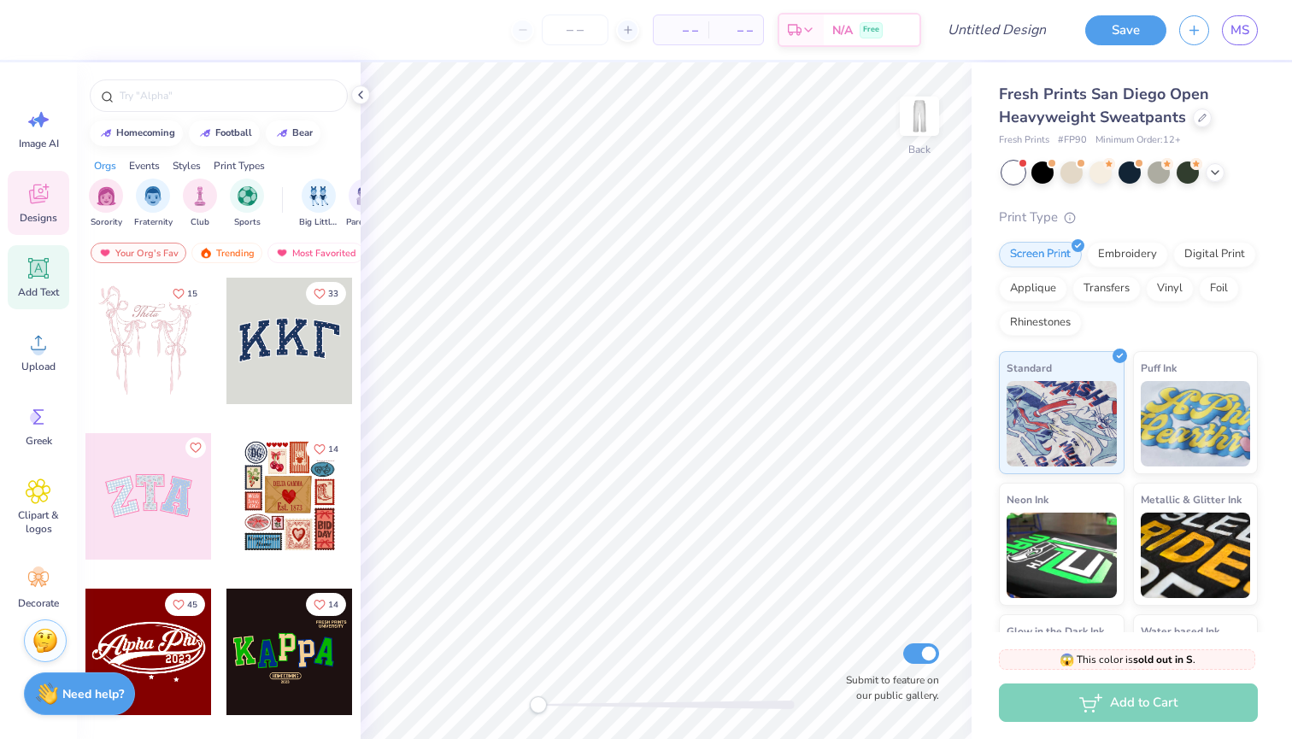
click at [42, 272] on icon at bounding box center [38, 268] width 21 height 21
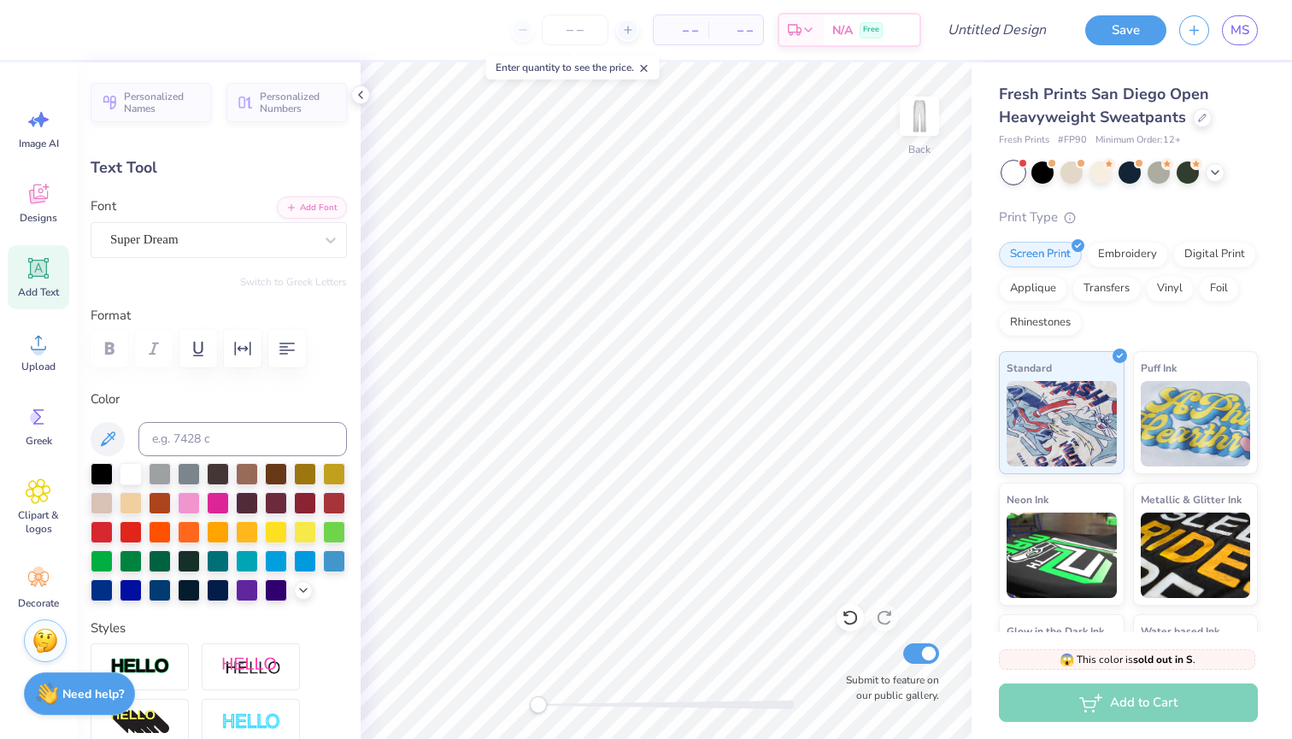
type textarea "3"
click at [105, 475] on div at bounding box center [102, 472] width 22 height 22
type input "2.33"
type input "3.20"
type input "25.40"
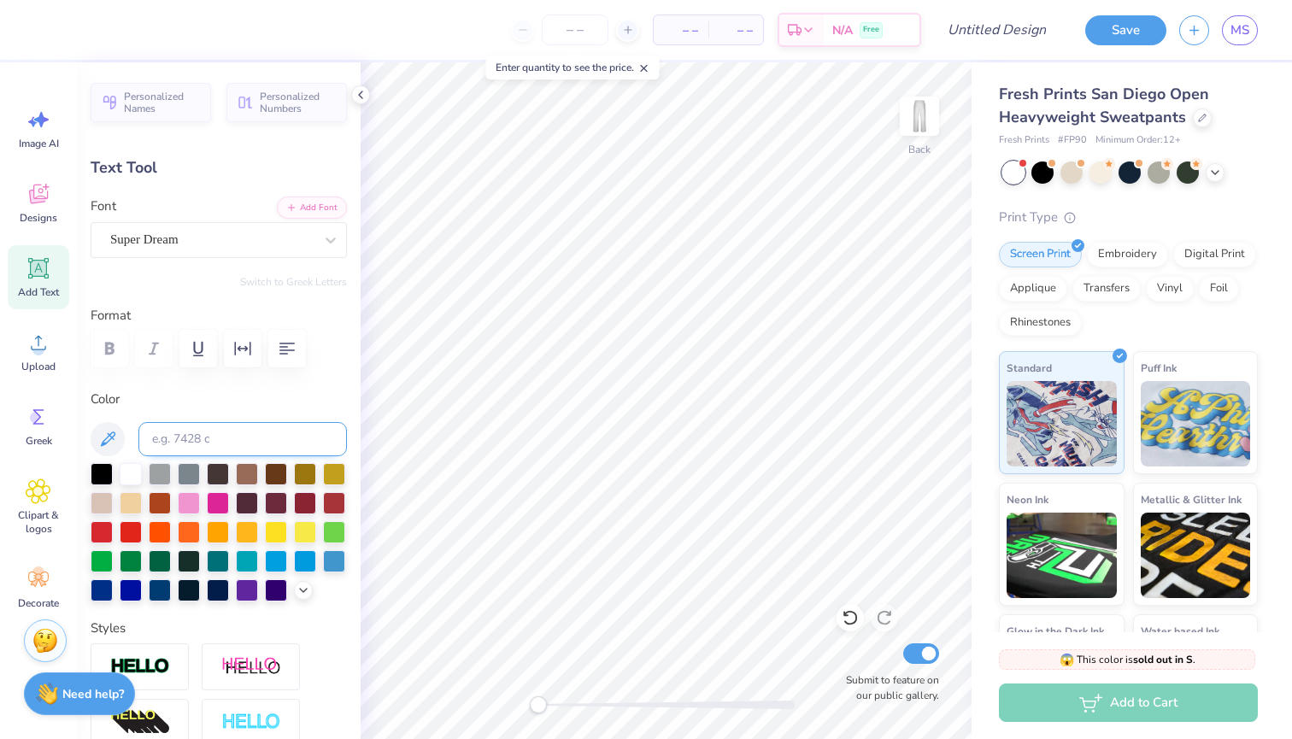
type input "4.68"
type input "6.42"
type input "12.88"
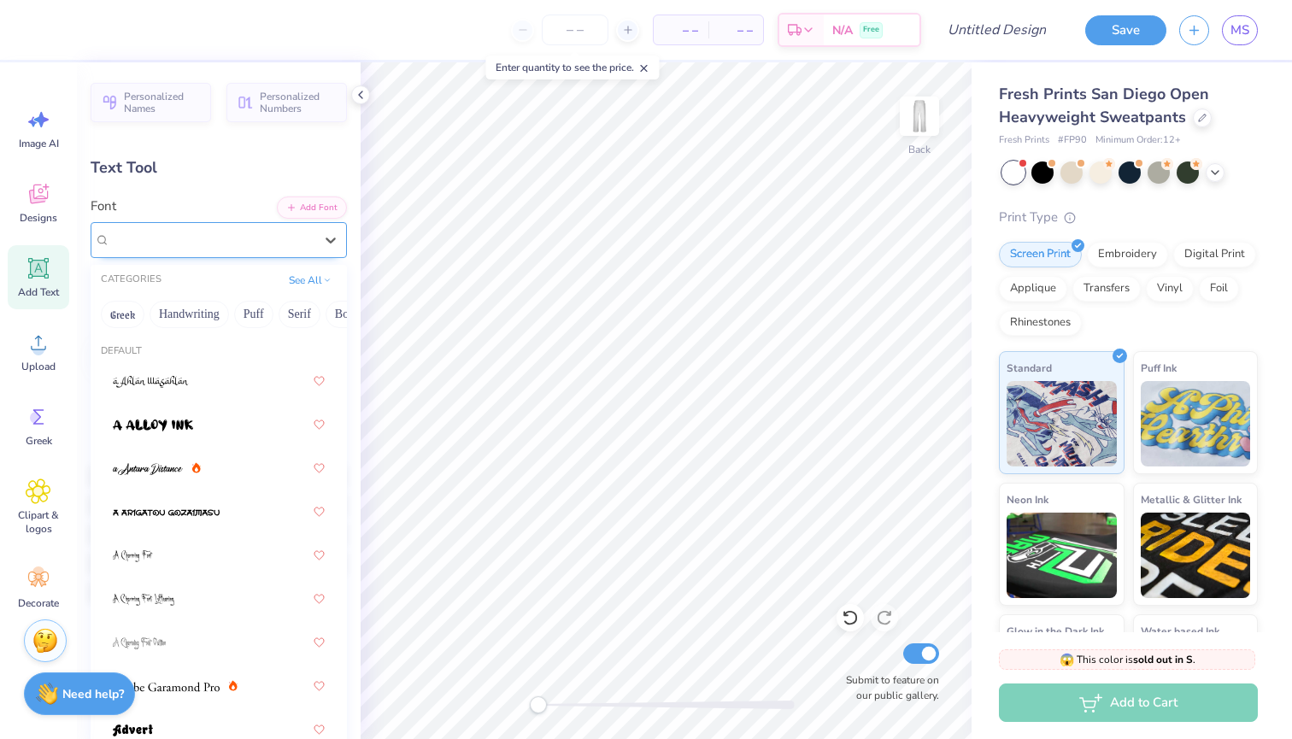
click at [216, 242] on div "Super Dream" at bounding box center [211, 239] width 207 height 26
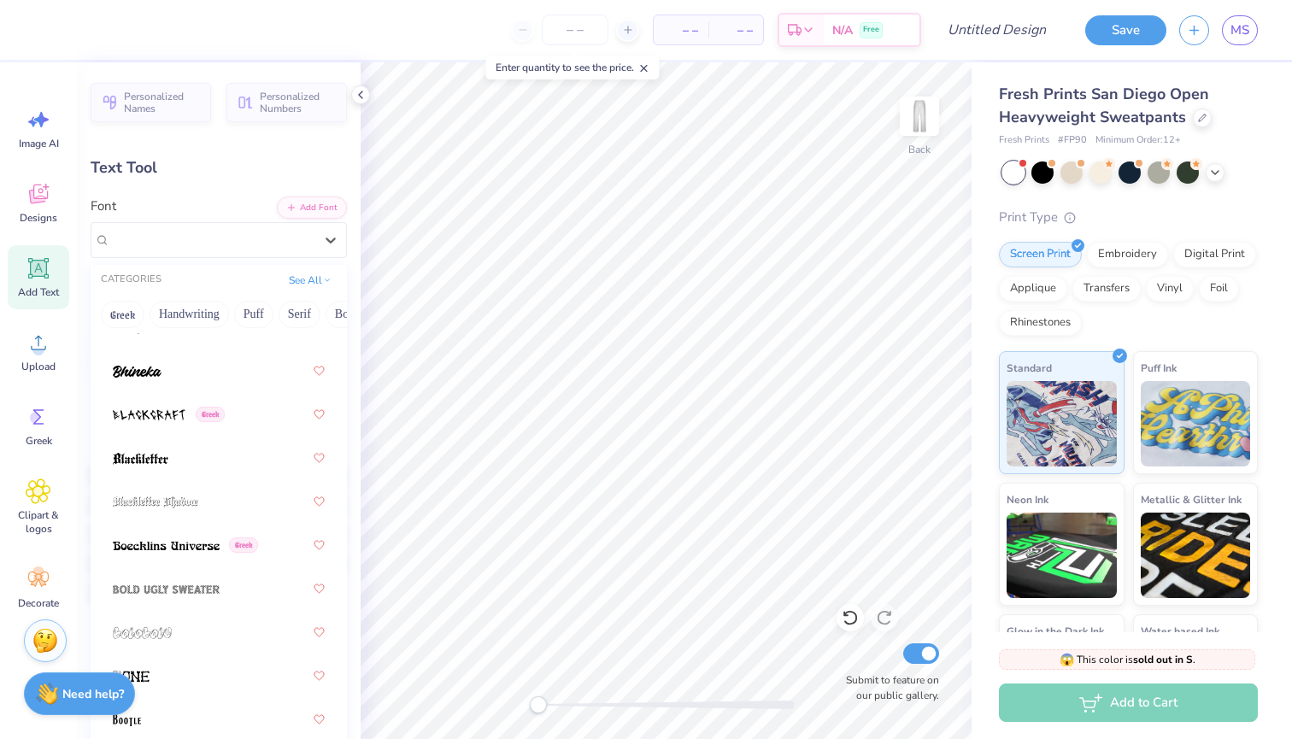
scroll to position [1233, 0]
click at [186, 382] on div at bounding box center [219, 368] width 212 height 31
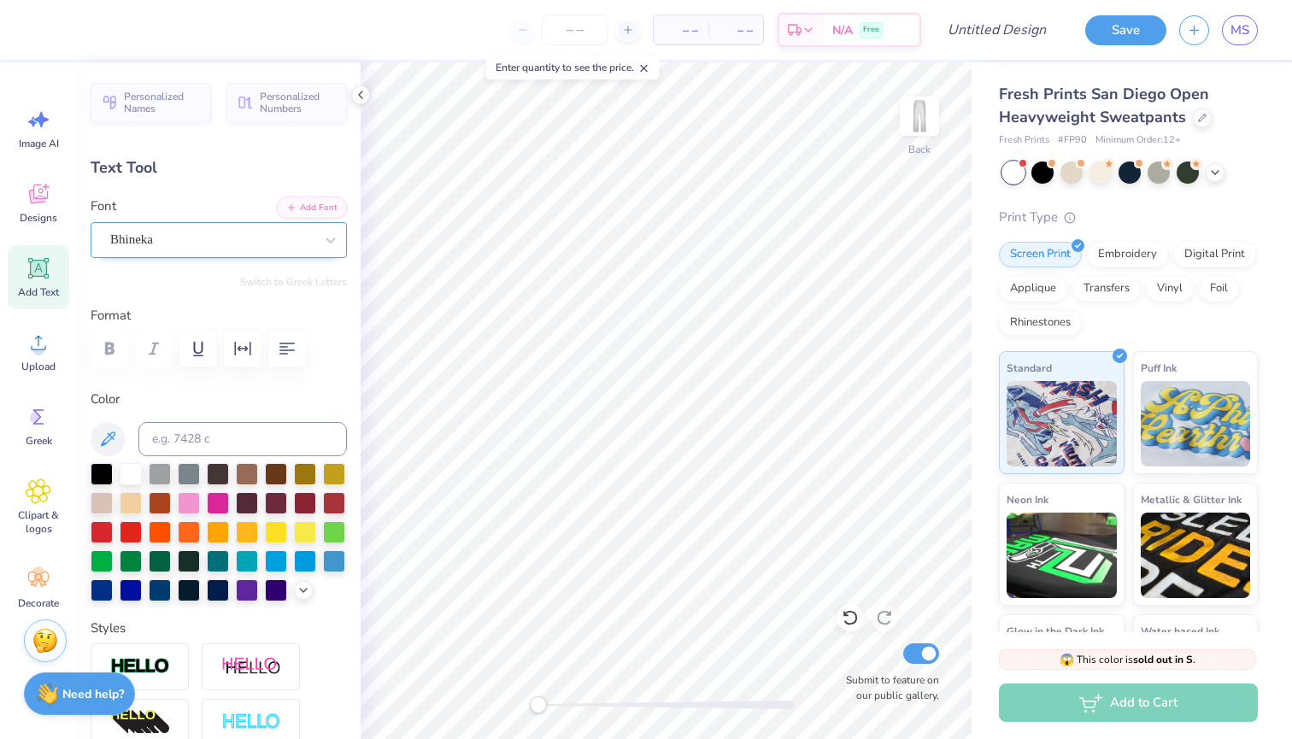
click at [236, 233] on div "Bhineka" at bounding box center [211, 239] width 207 height 26
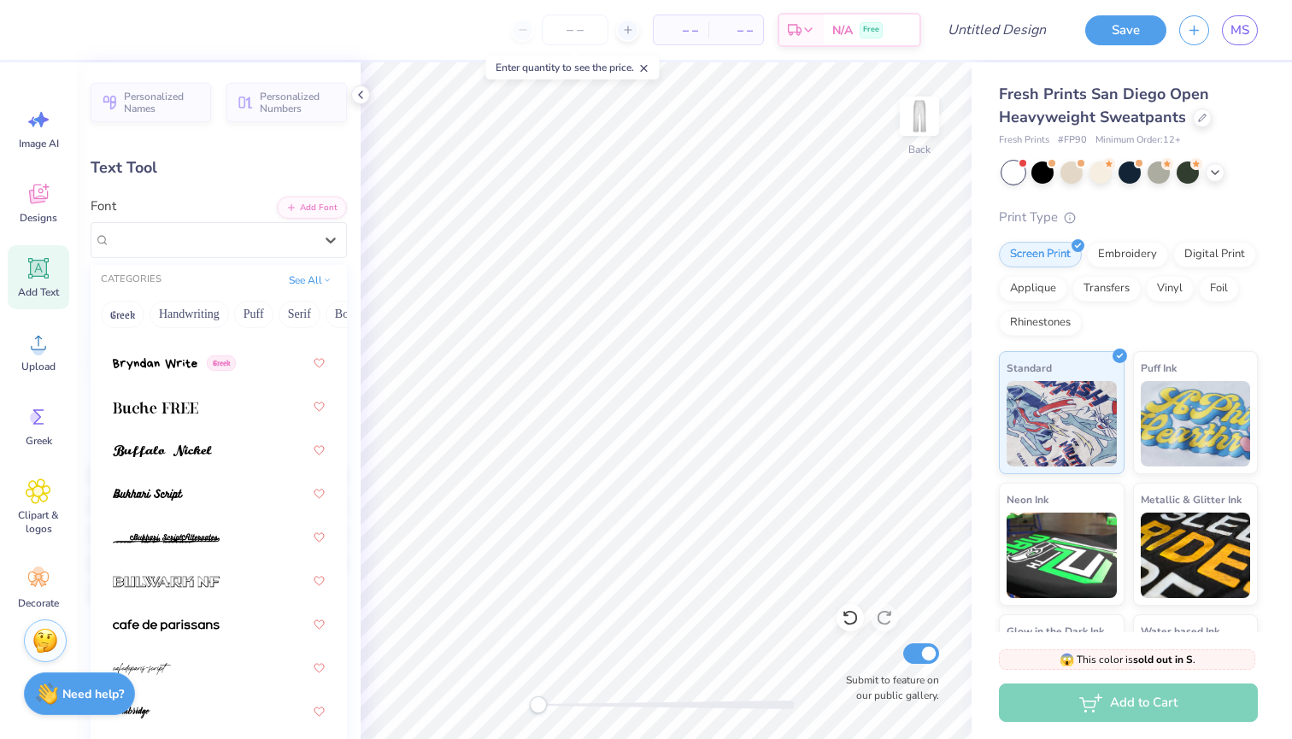
scroll to position [2153, 0]
click at [292, 279] on button "See All" at bounding box center [310, 278] width 53 height 17
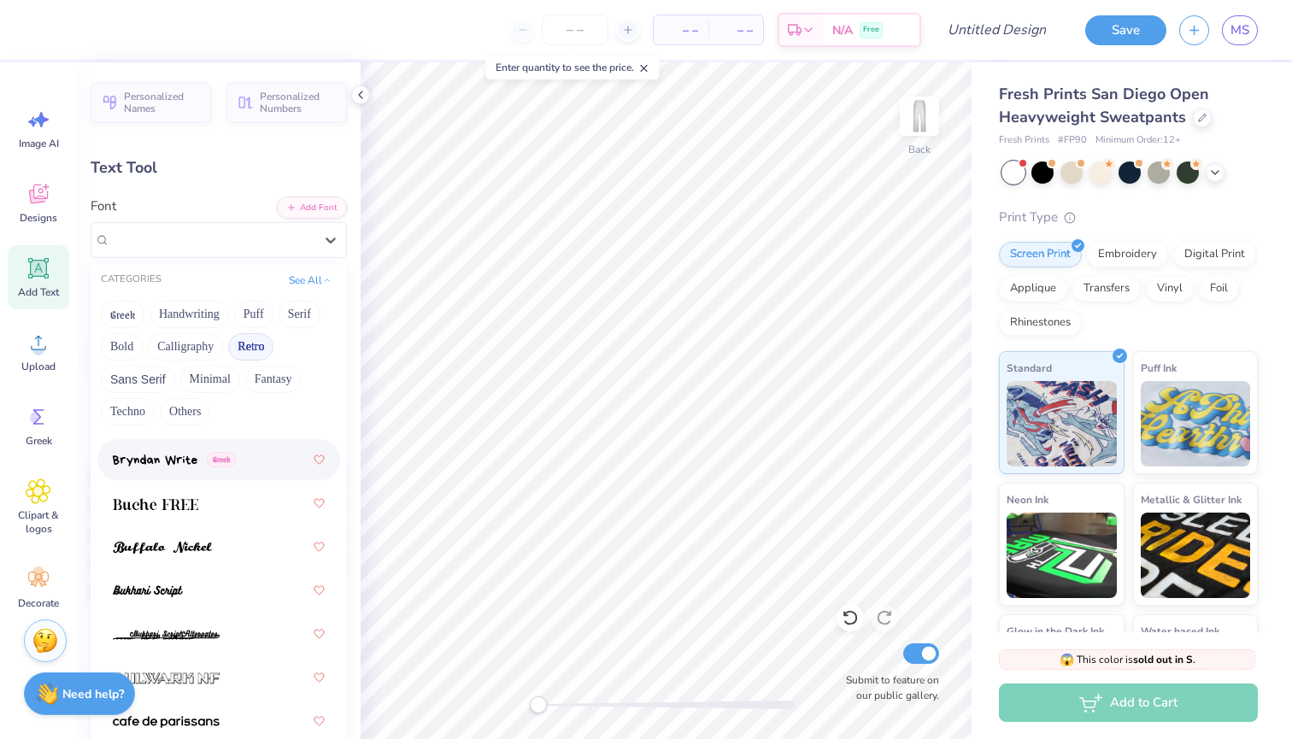
click at [246, 349] on button "Retro" at bounding box center [250, 346] width 45 height 27
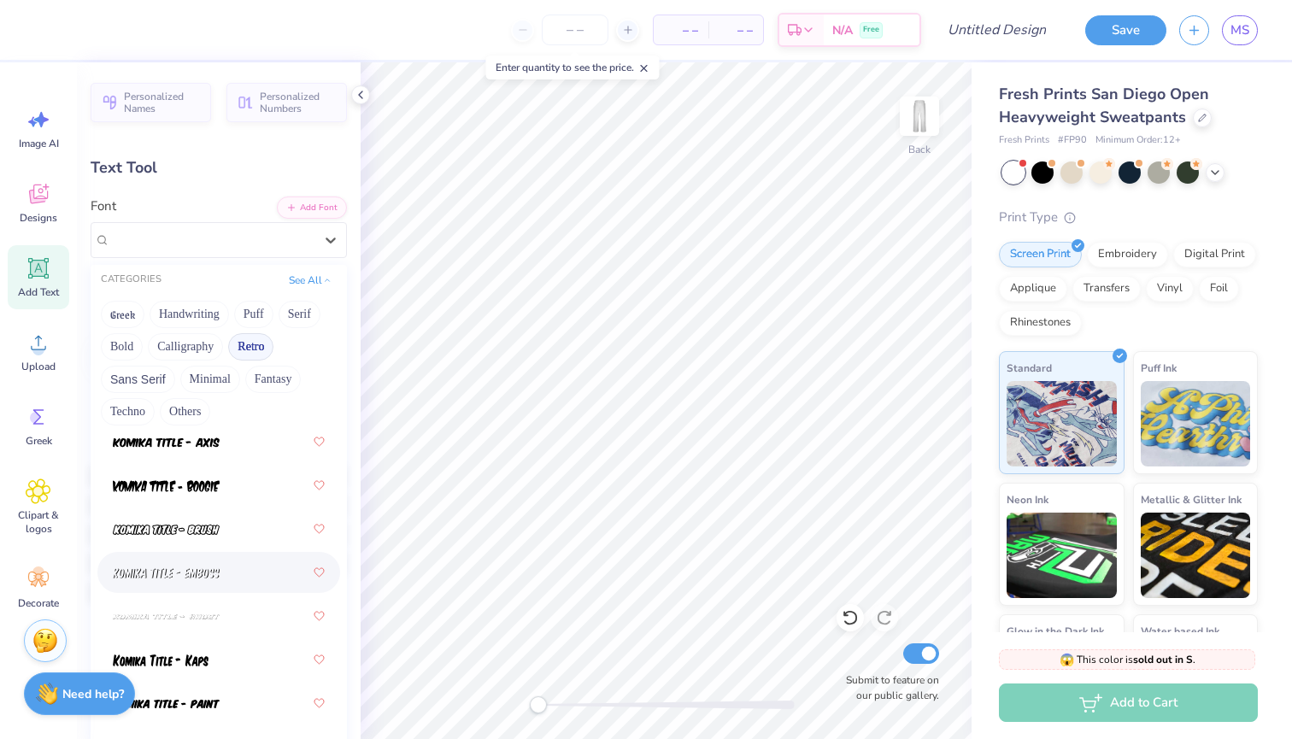
scroll to position [2379, 0]
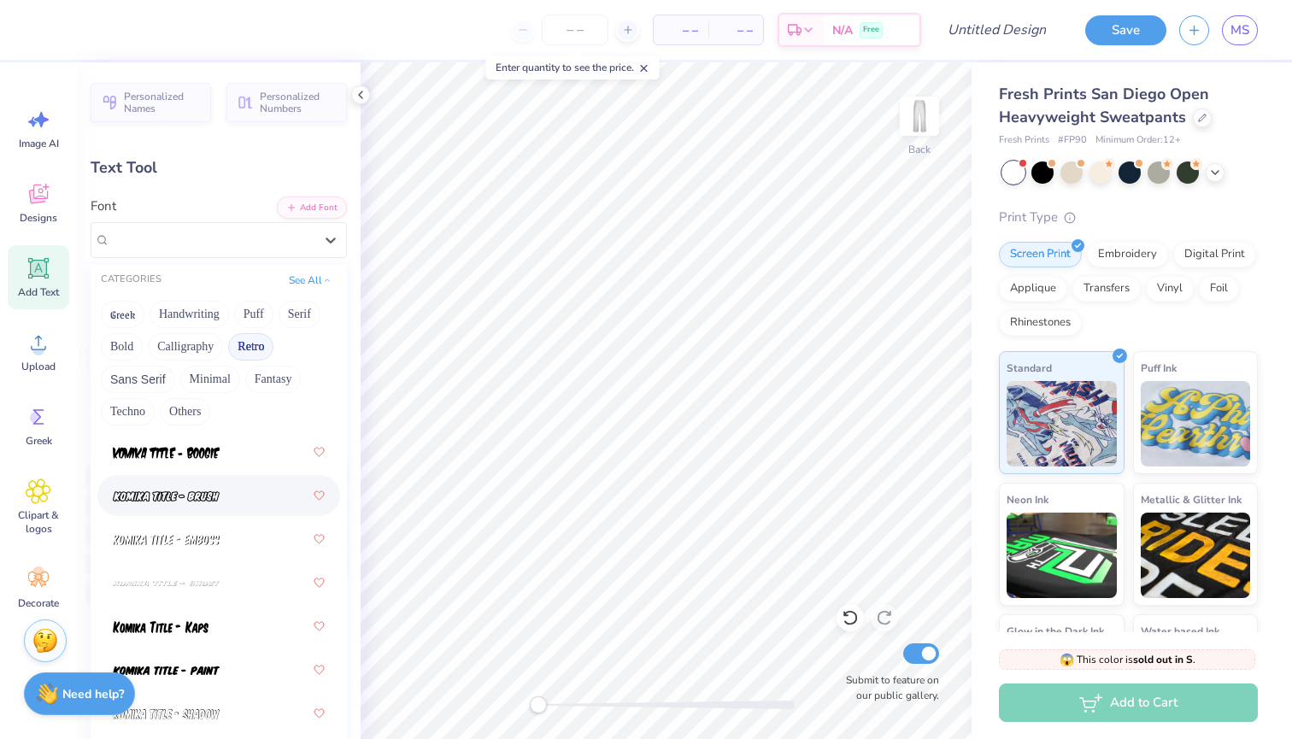
click at [199, 499] on img at bounding box center [166, 496] width 107 height 12
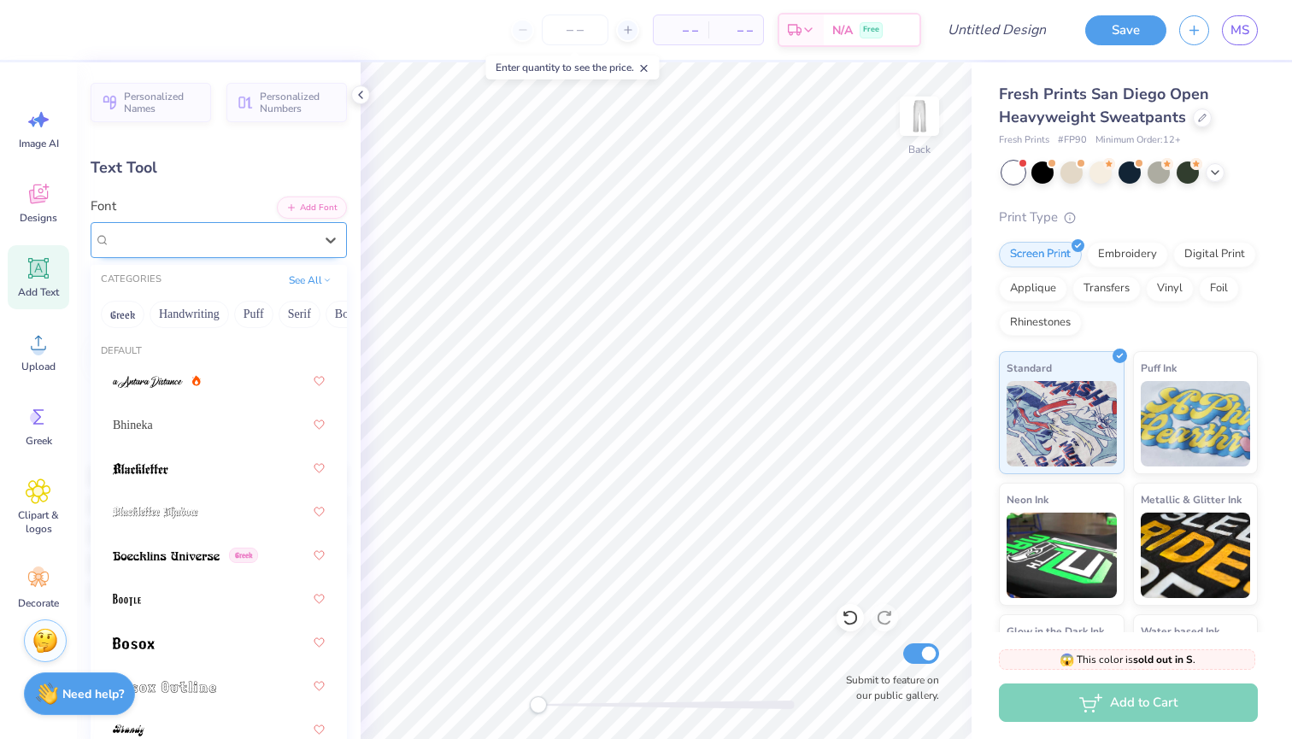
click at [209, 249] on div at bounding box center [211, 239] width 203 height 23
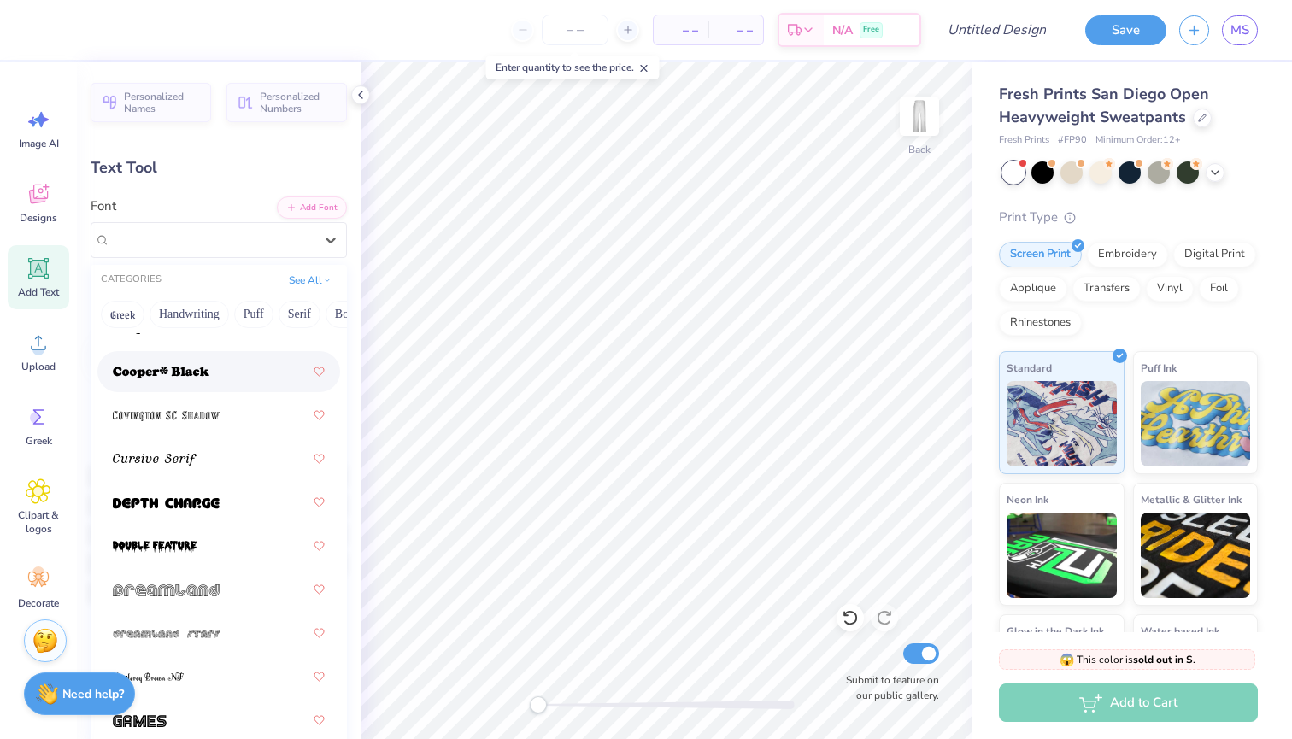
scroll to position [1239, 0]
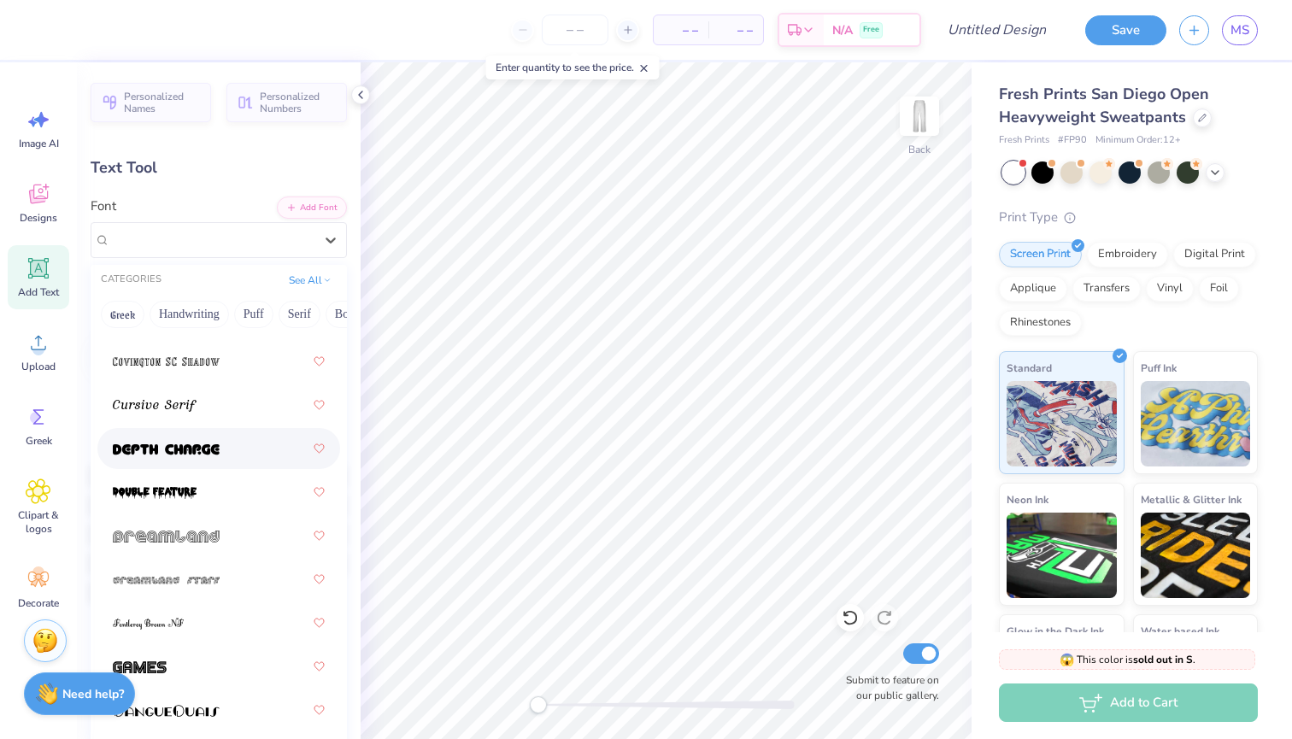
click at [220, 453] on div at bounding box center [219, 448] width 212 height 31
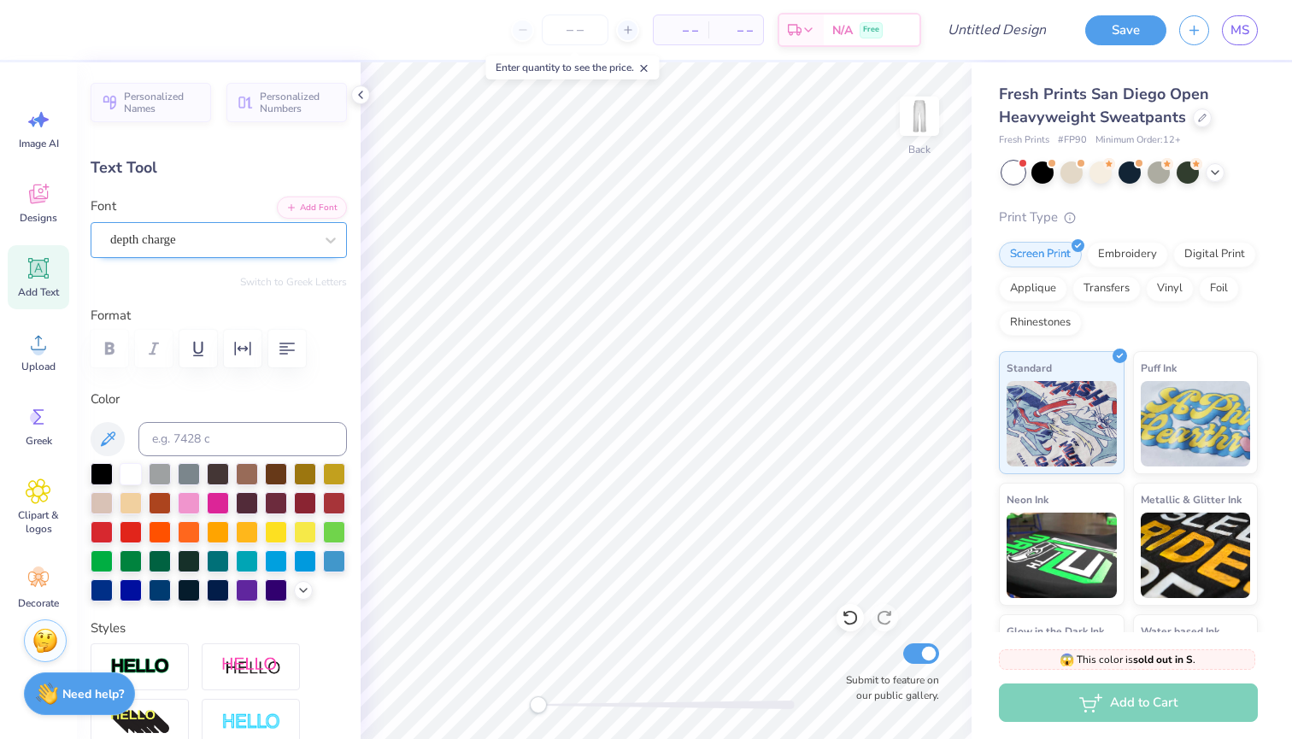
click at [230, 237] on div "depth charge" at bounding box center [211, 239] width 207 height 26
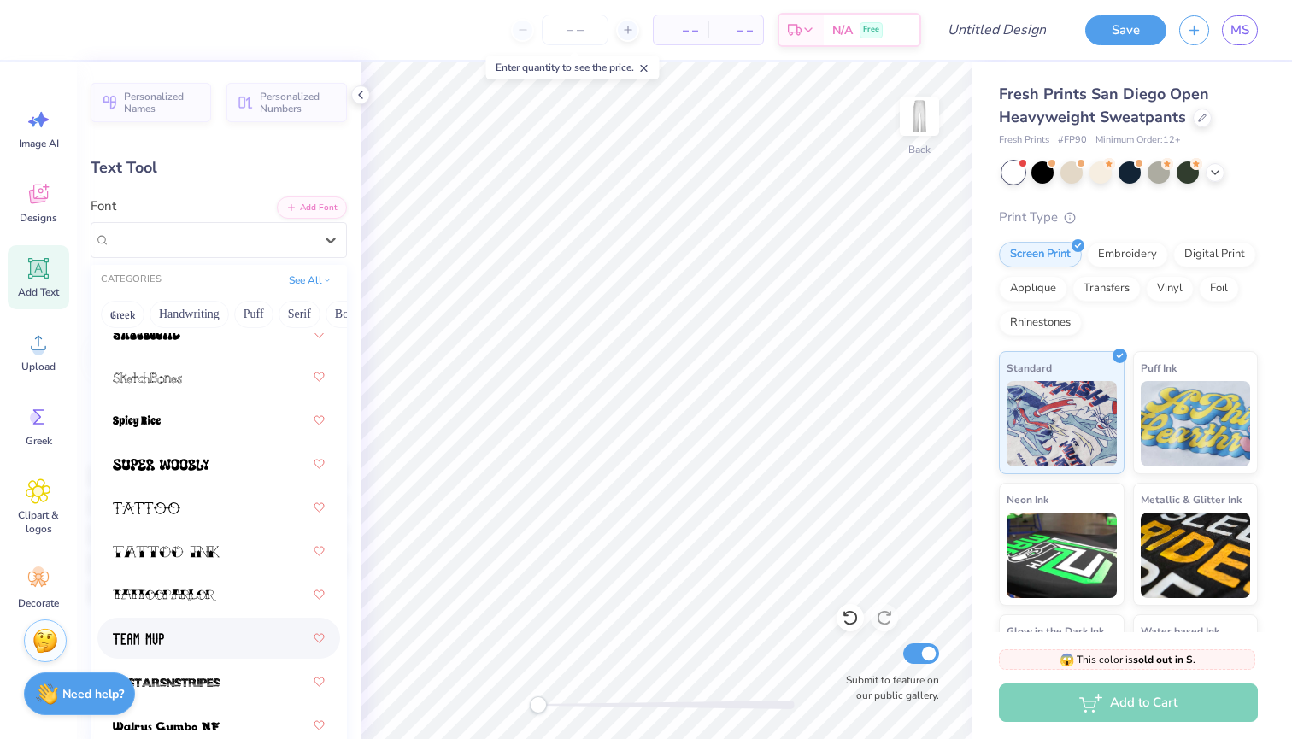
scroll to position [3212, 0]
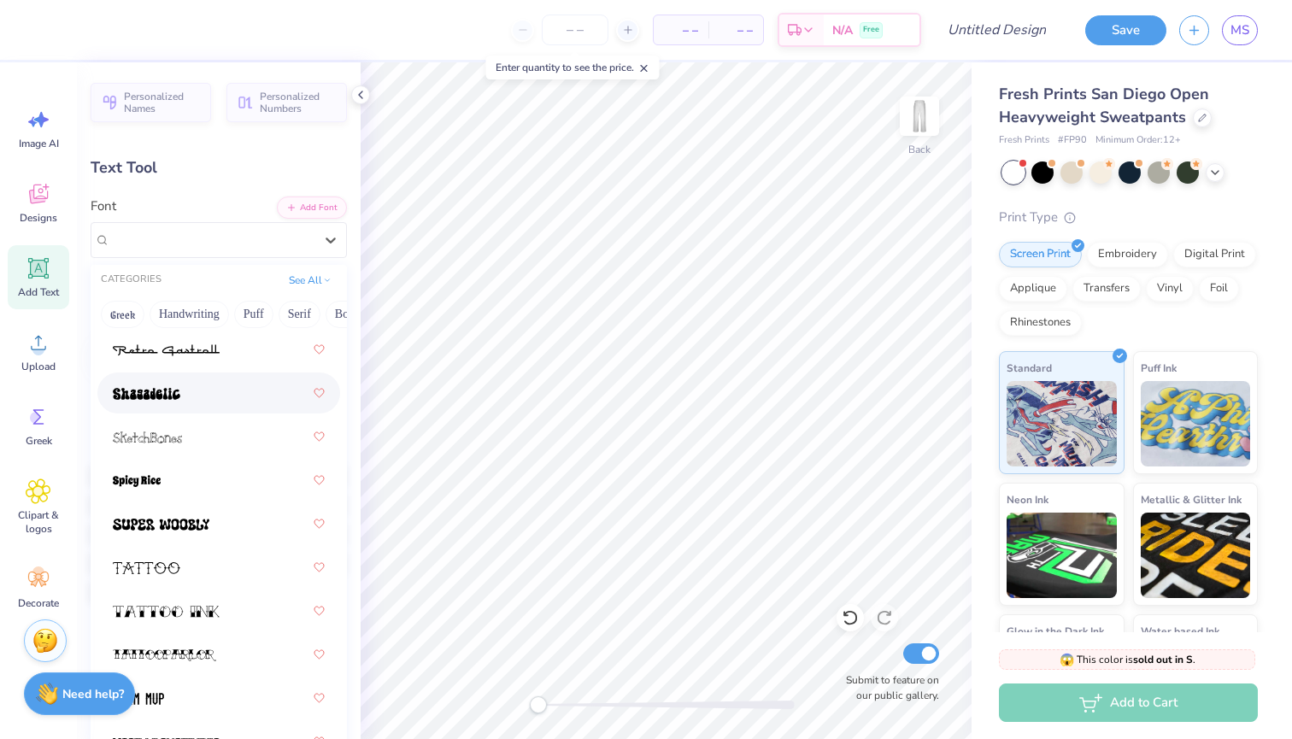
click at [190, 381] on div at bounding box center [219, 393] width 212 height 31
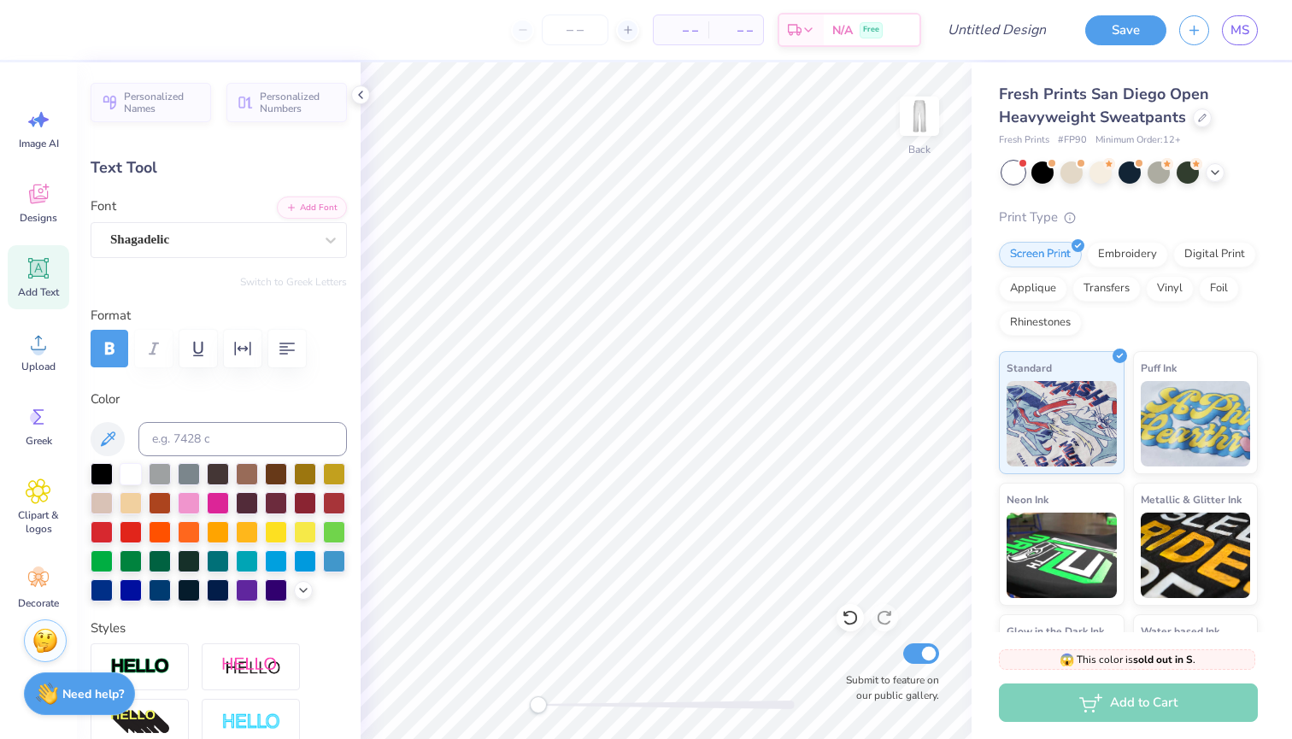
click at [50, 287] on span "Add Text" at bounding box center [38, 292] width 41 height 14
type input "10.97"
type input "3.18"
type input "25.41"
type textarea "3"
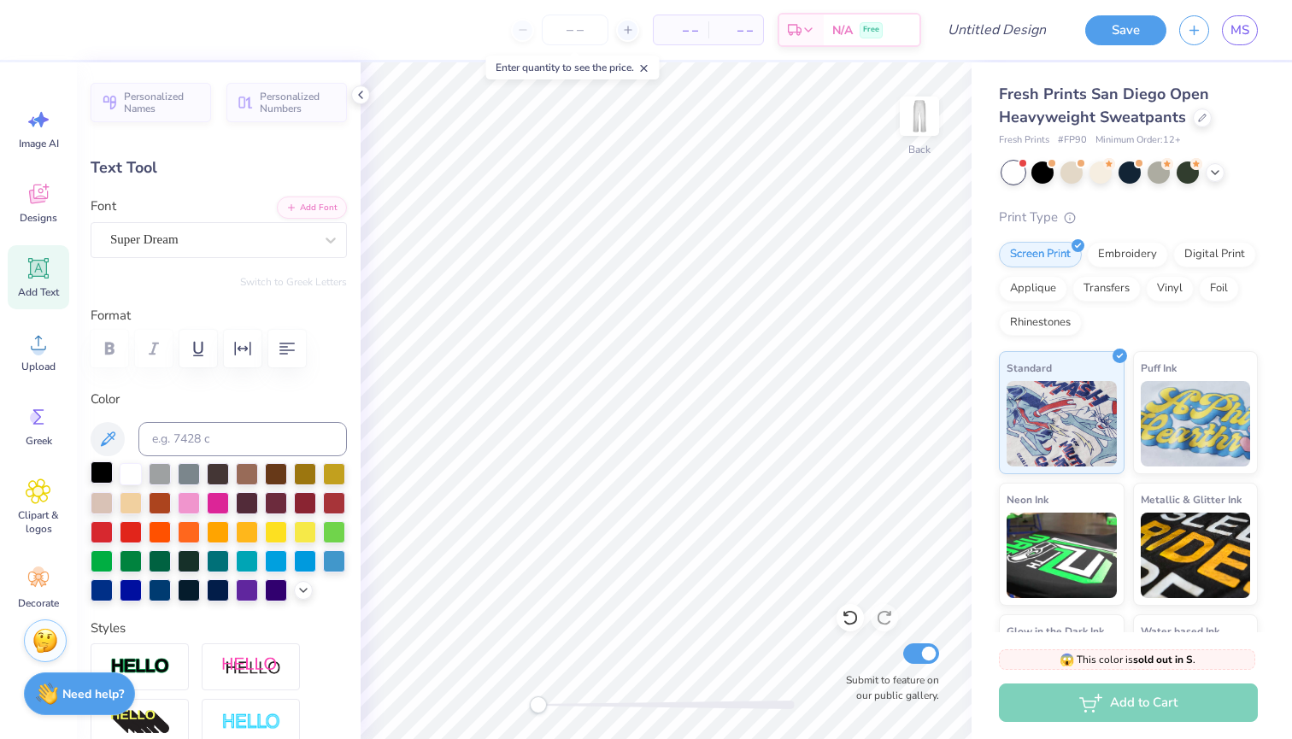
click at [107, 475] on div at bounding box center [102, 472] width 22 height 22
click at [165, 224] on div "Super Dream" at bounding box center [219, 240] width 256 height 36
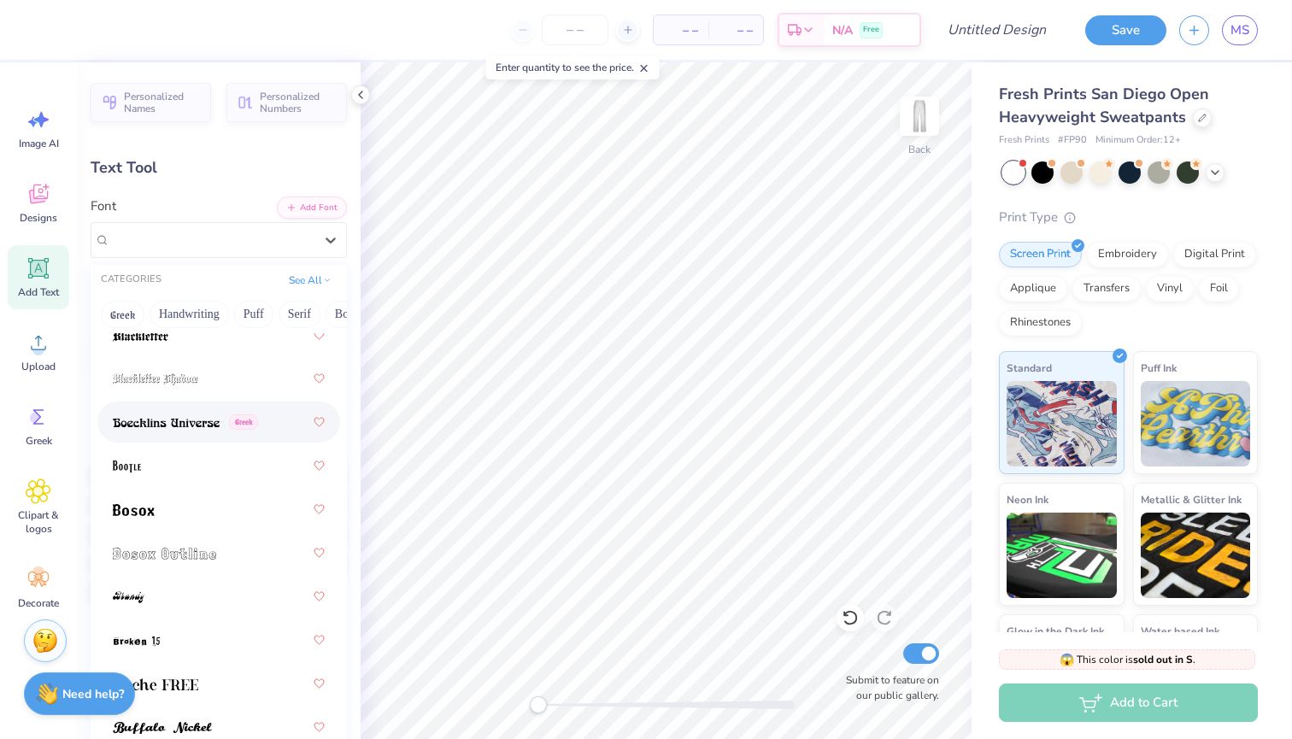
scroll to position [138, 0]
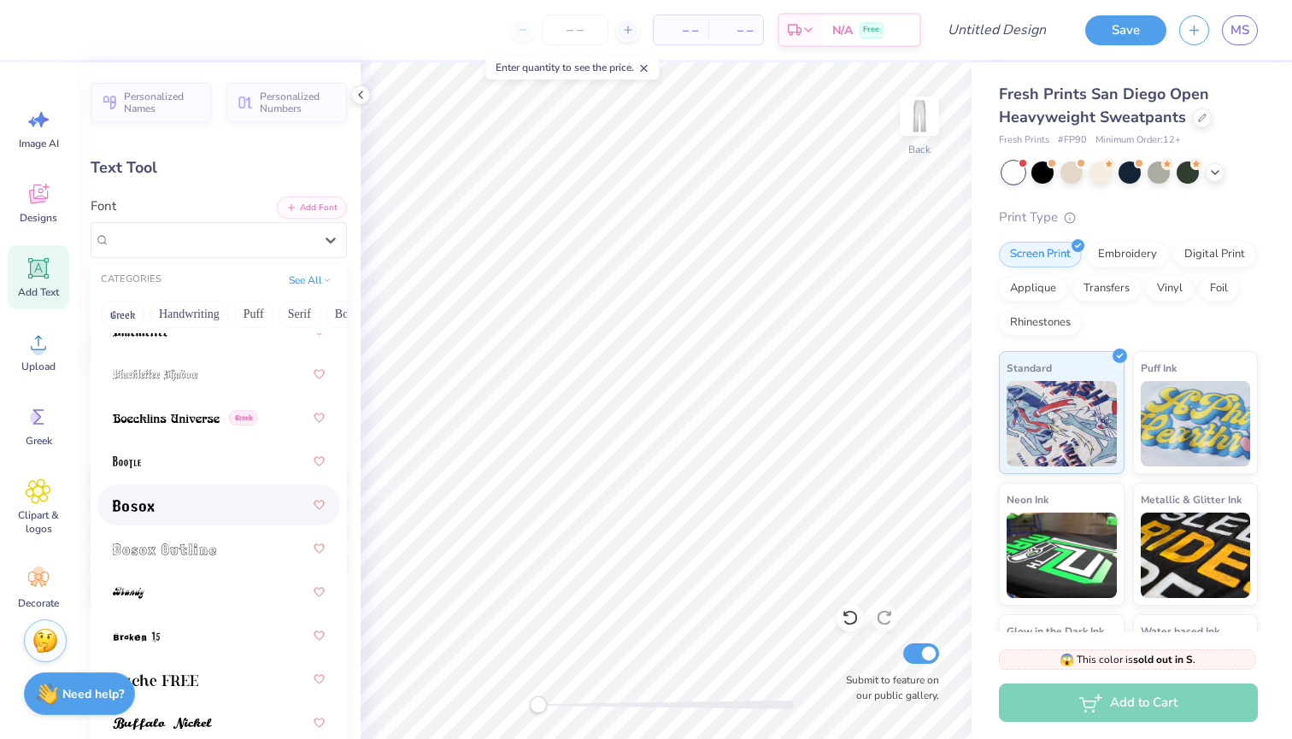
click at [192, 516] on div at bounding box center [219, 504] width 212 height 31
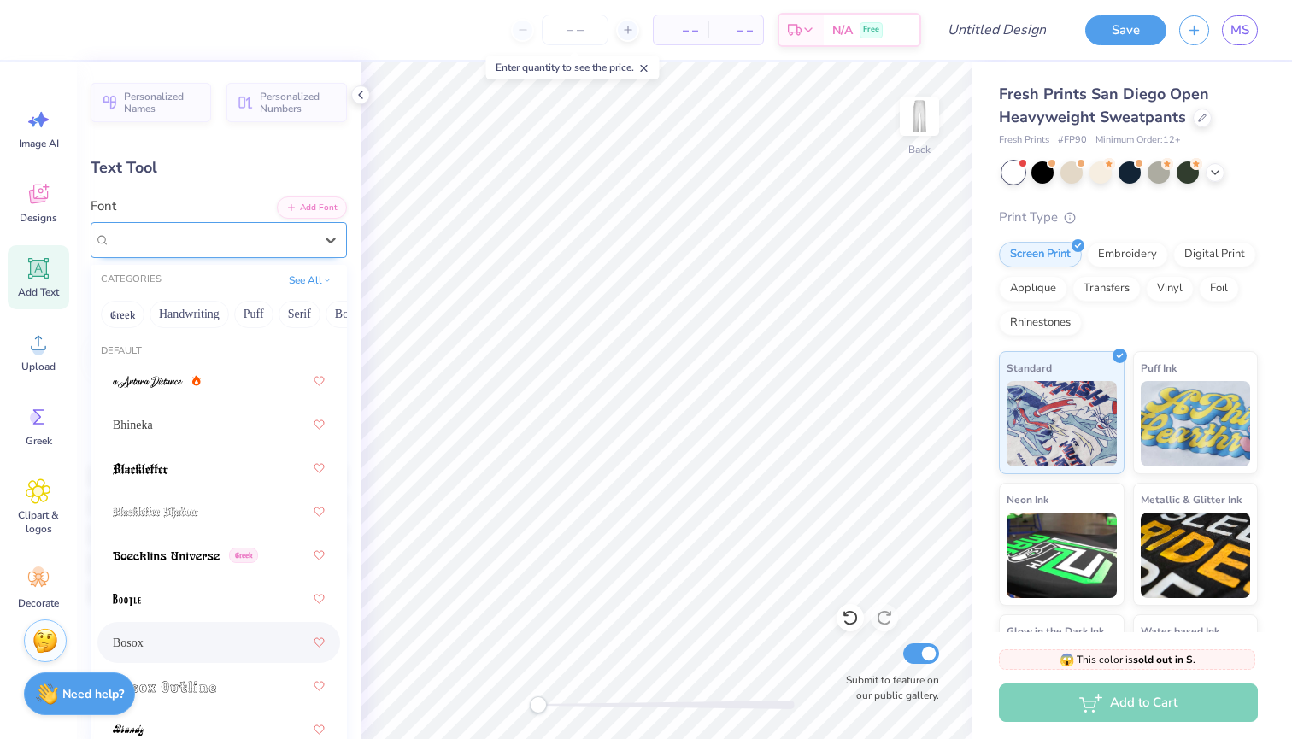
click at [213, 230] on div "Bosox" at bounding box center [211, 239] width 207 height 26
click at [308, 289] on div "See All" at bounding box center [310, 280] width 53 height 17
click at [313, 286] on button "See All" at bounding box center [310, 278] width 53 height 17
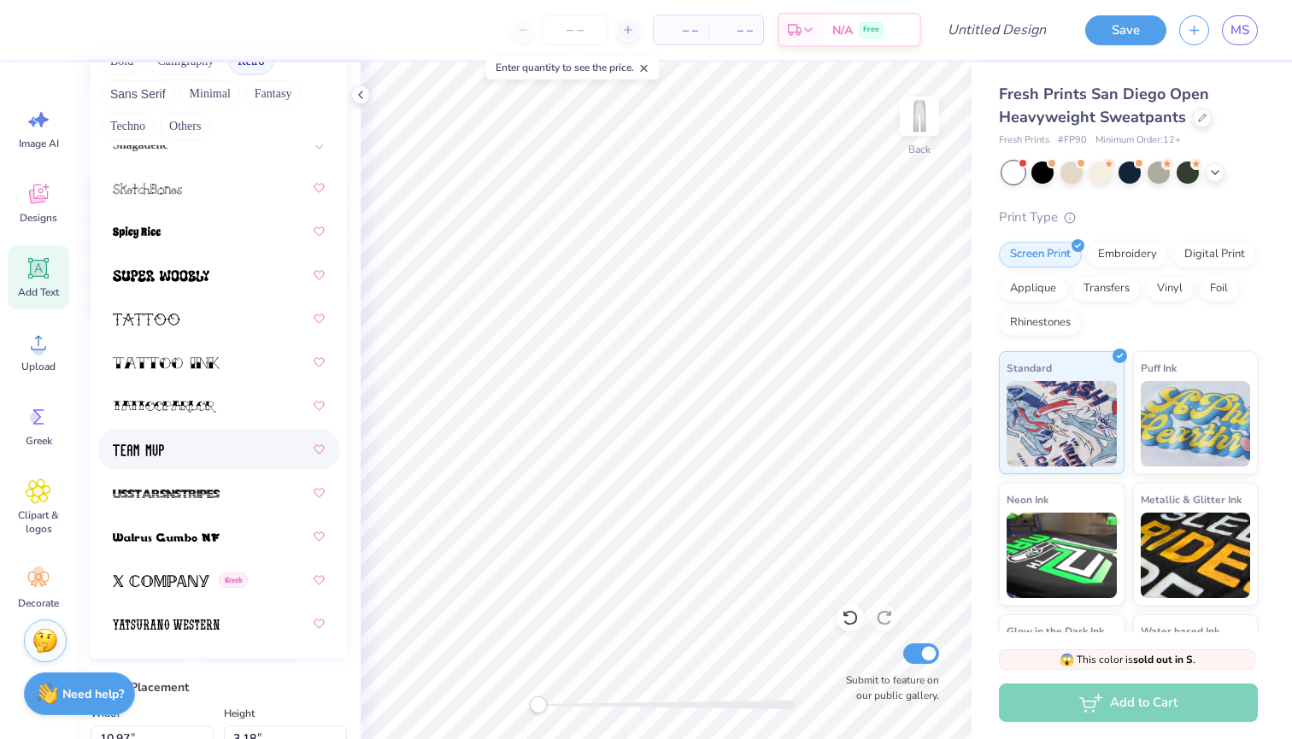
scroll to position [299, 0]
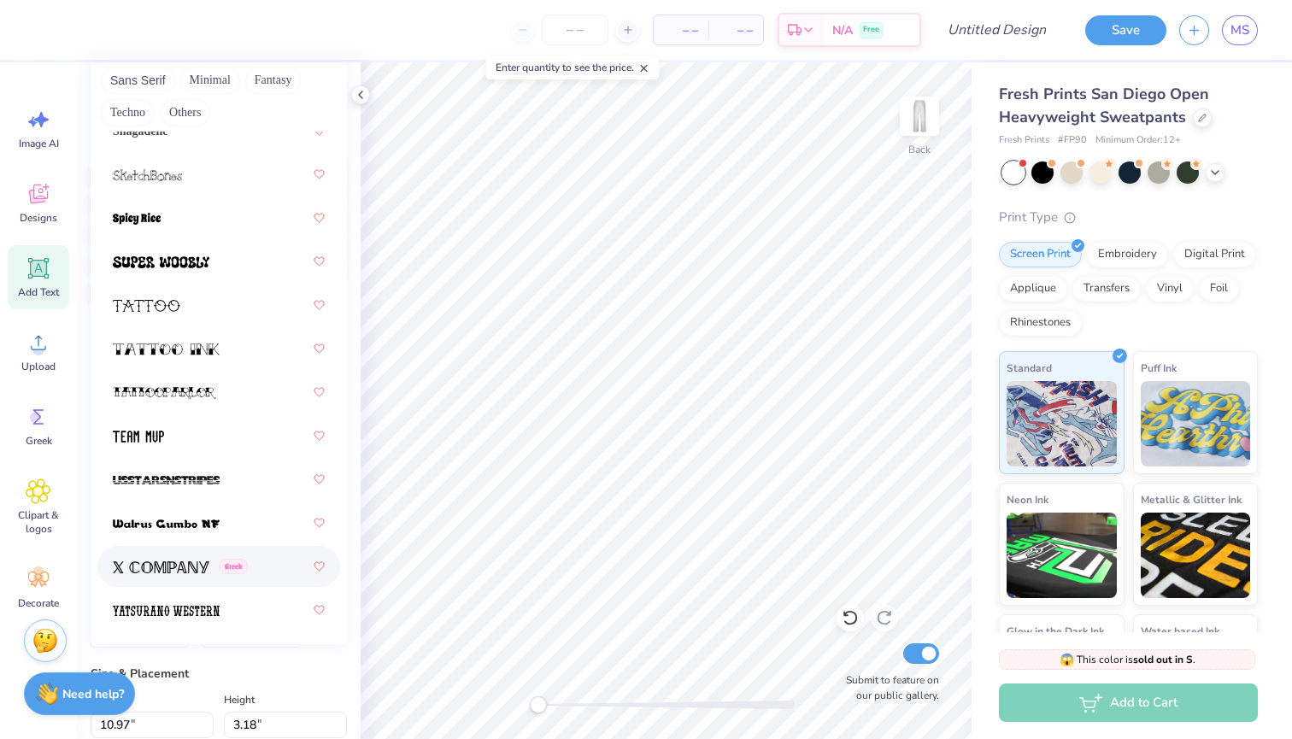
click at [260, 572] on div "Greek" at bounding box center [219, 566] width 212 height 31
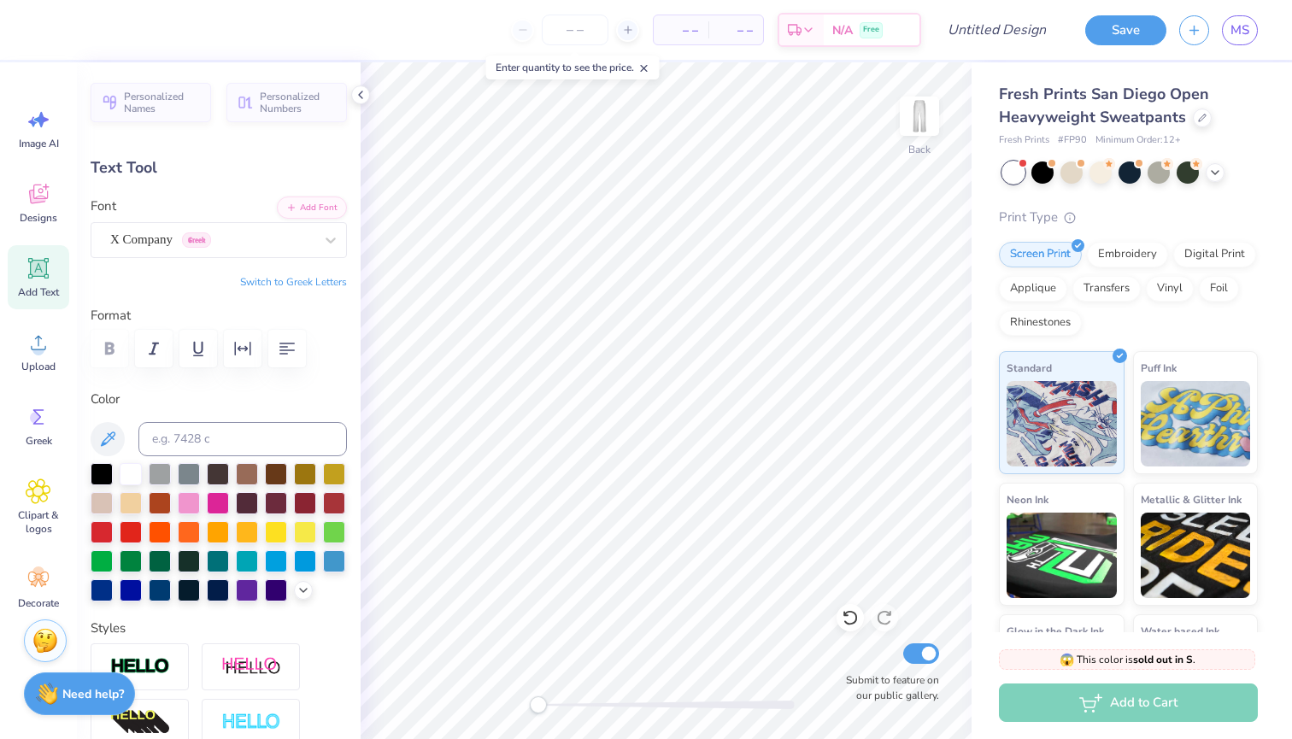
scroll to position [0, 0]
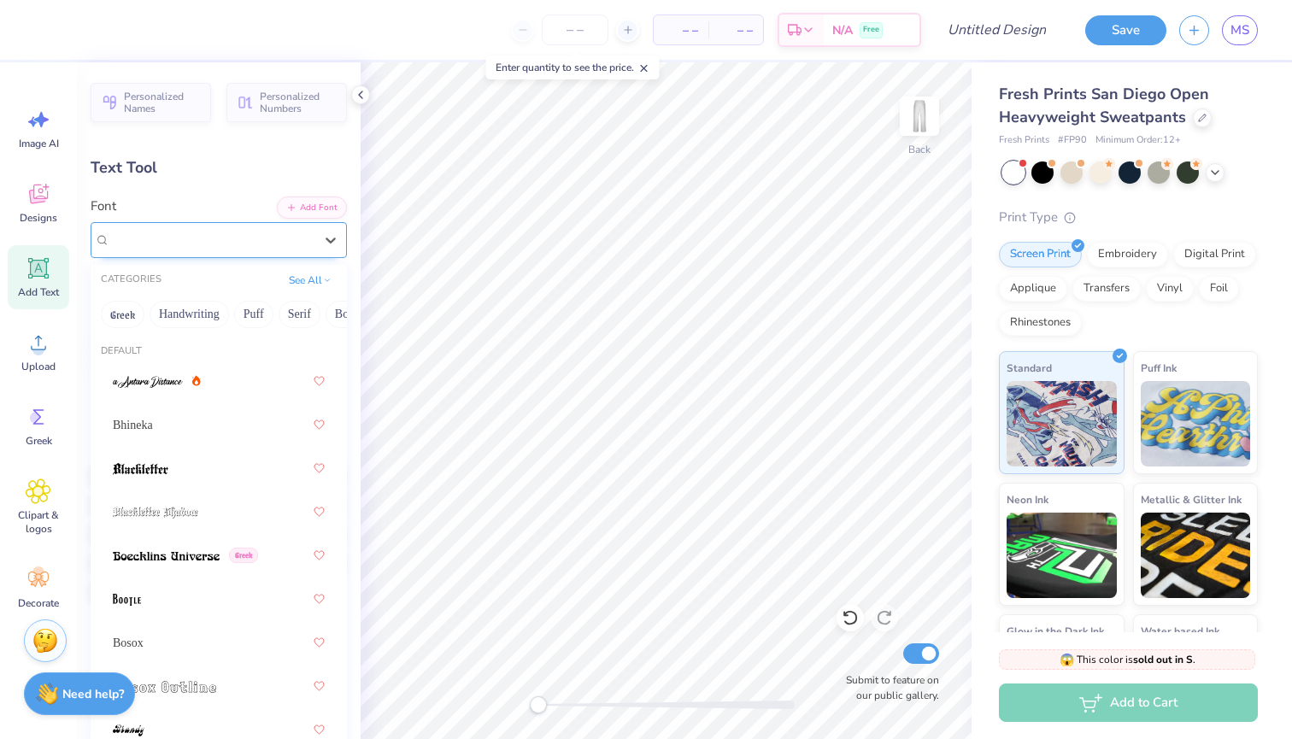
click at [276, 243] on div "X Company Greek" at bounding box center [211, 239] width 207 height 26
click at [309, 282] on button "See All" at bounding box center [310, 278] width 53 height 17
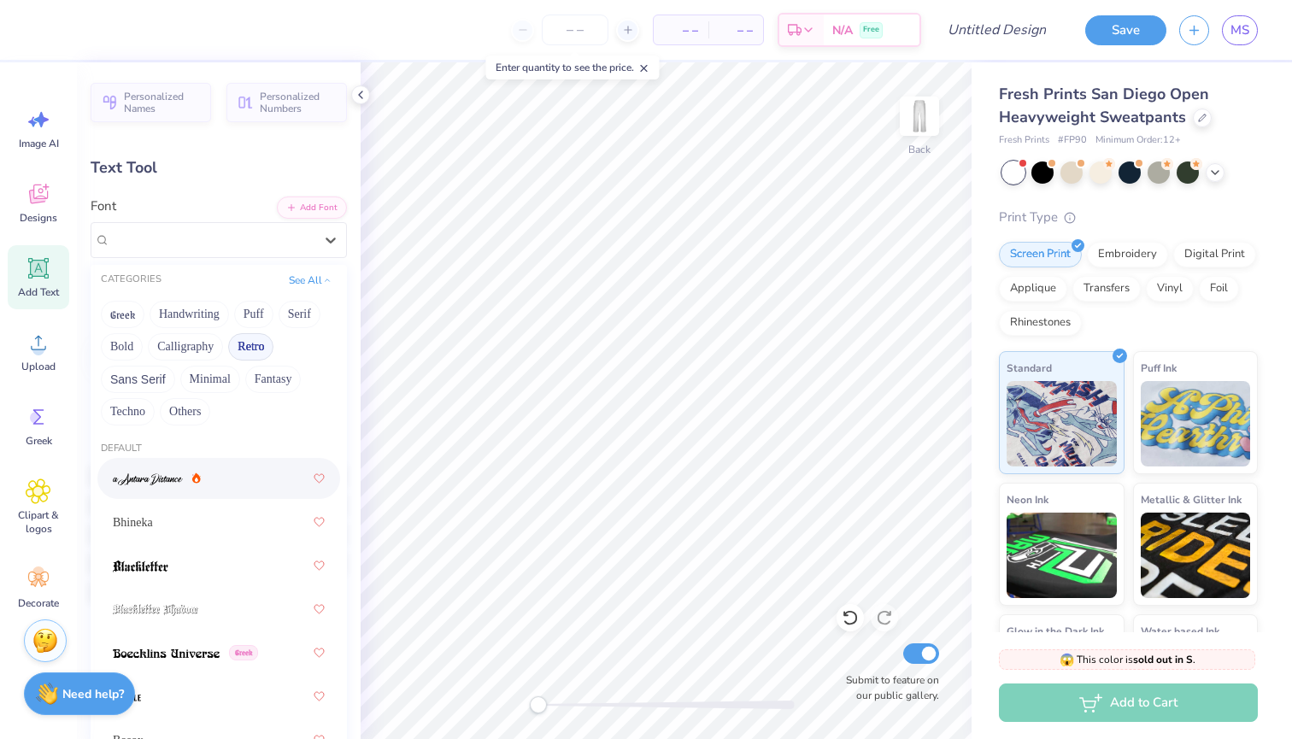
click at [240, 329] on div "Greek Handwriting Puff Serif Bold Calligraphy Retro Sans Serif Minimal Fantasy …" at bounding box center [219, 363] width 256 height 135
click at [247, 322] on button "Puff" at bounding box center [253, 314] width 39 height 27
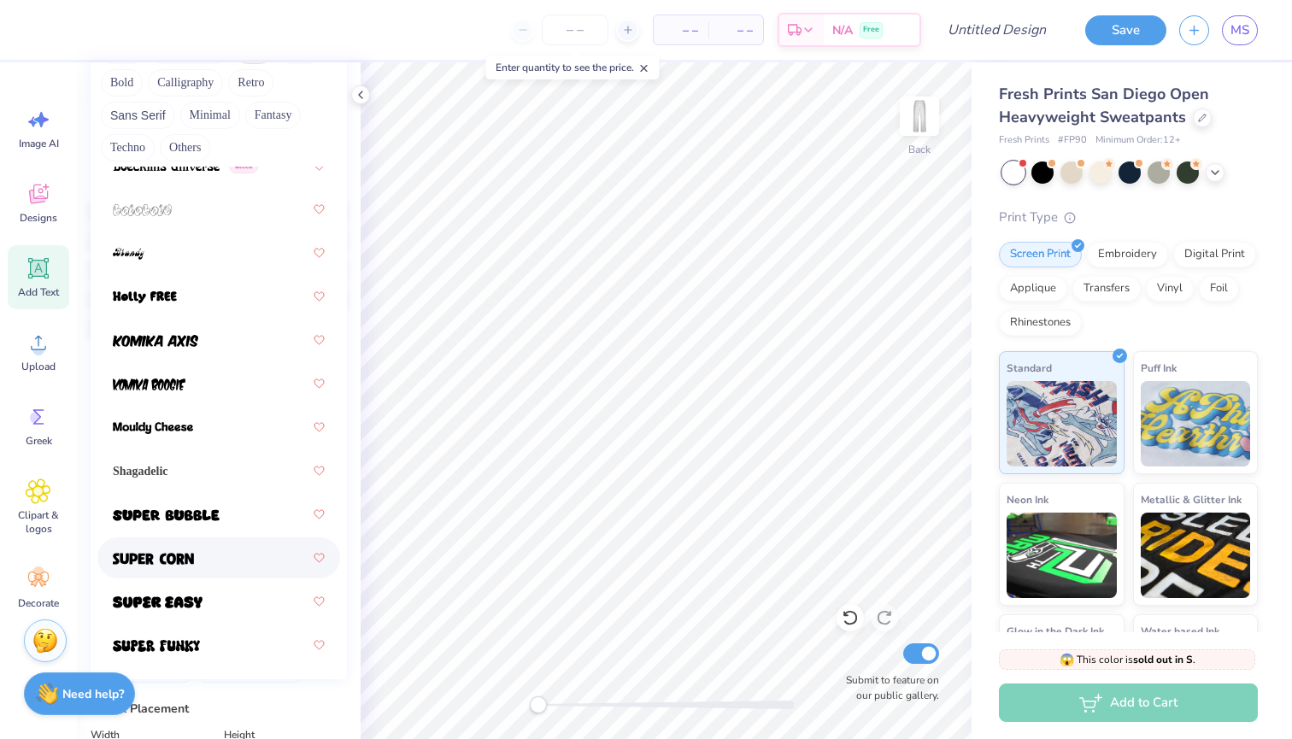
scroll to position [302, 0]
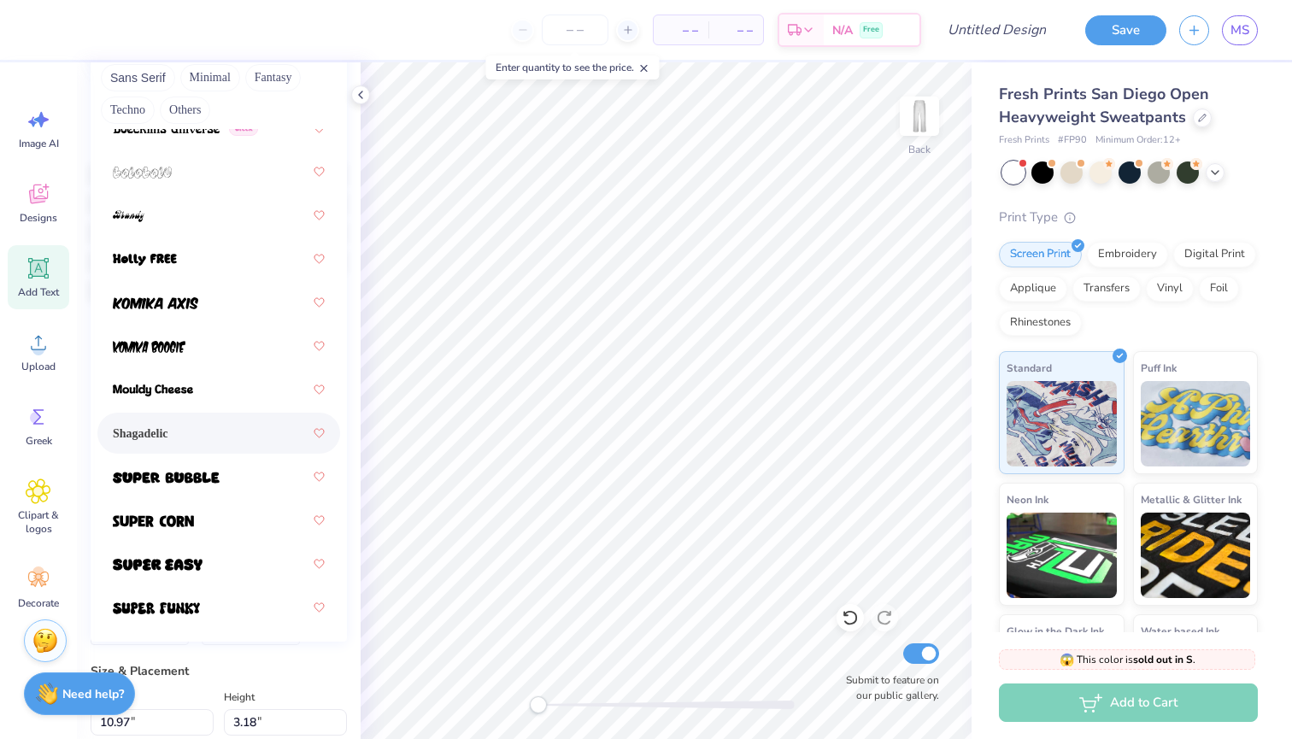
click at [172, 419] on div "Shagadelic" at bounding box center [219, 433] width 212 height 31
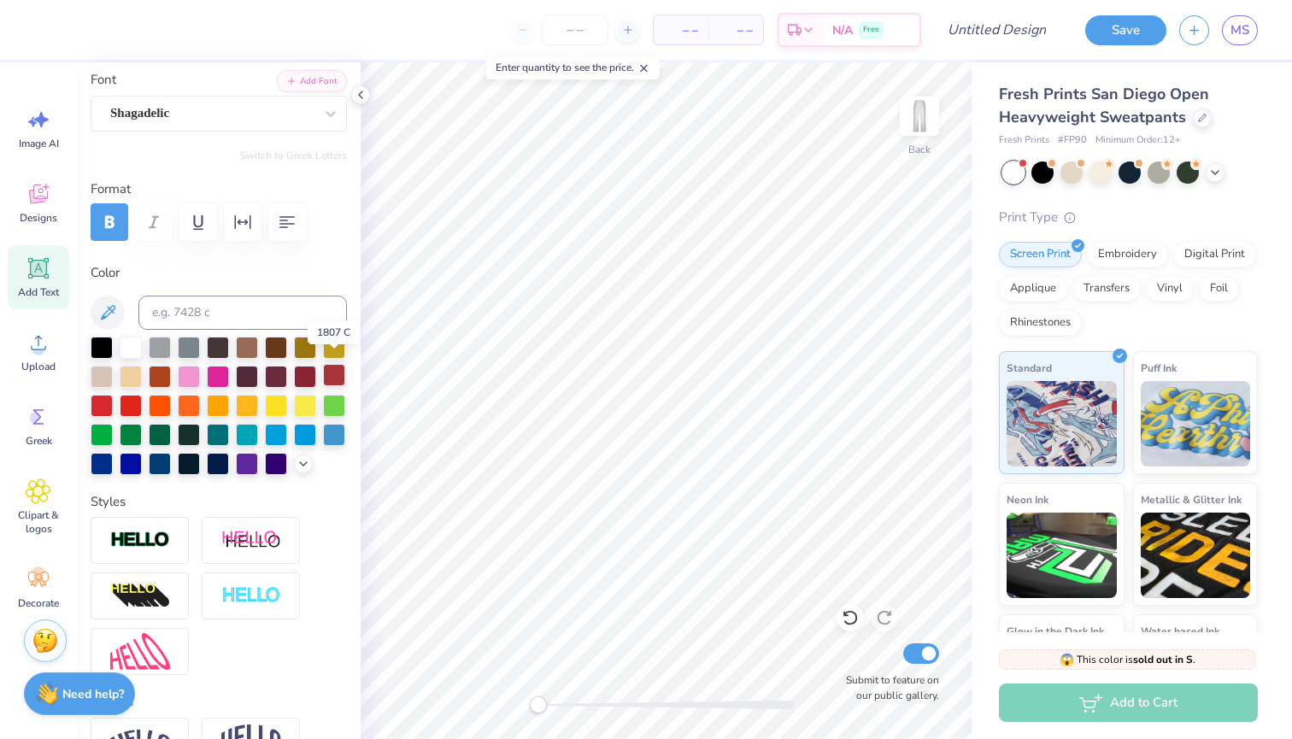
scroll to position [126, 0]
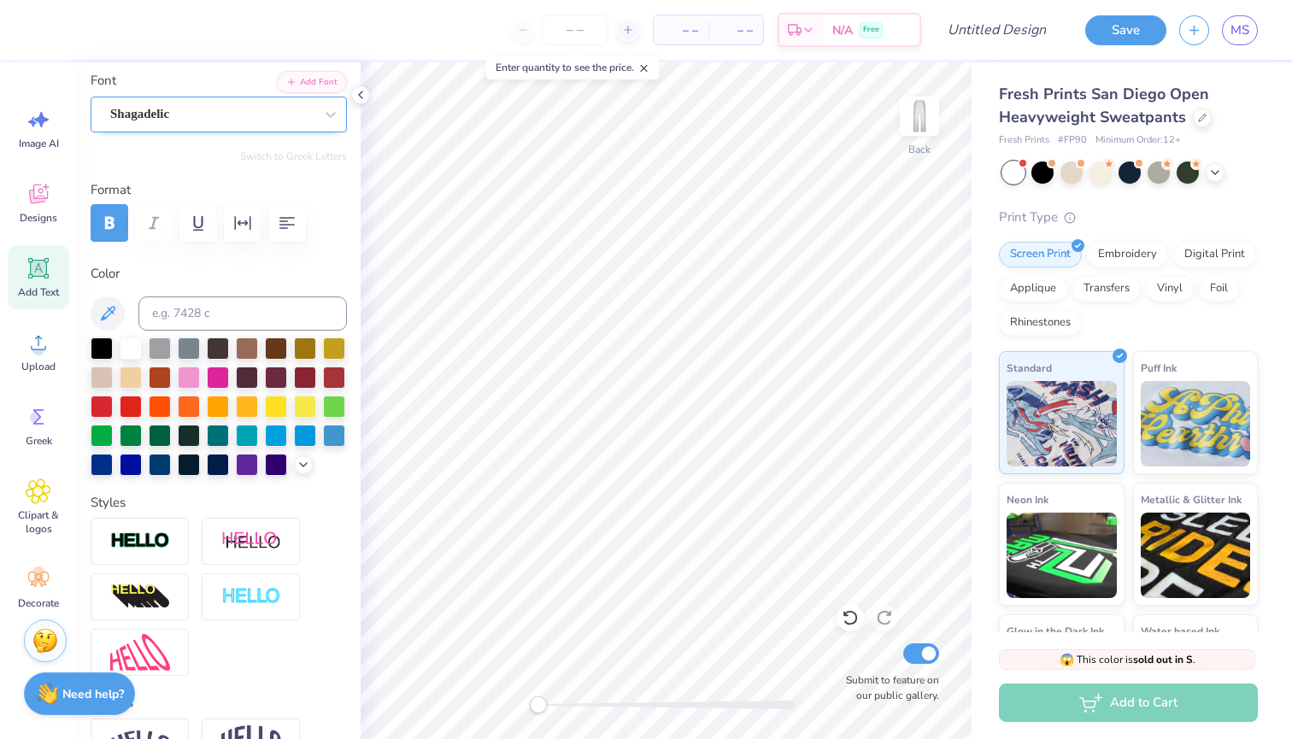
click at [229, 117] on div "Shagadelic" at bounding box center [211, 114] width 207 height 26
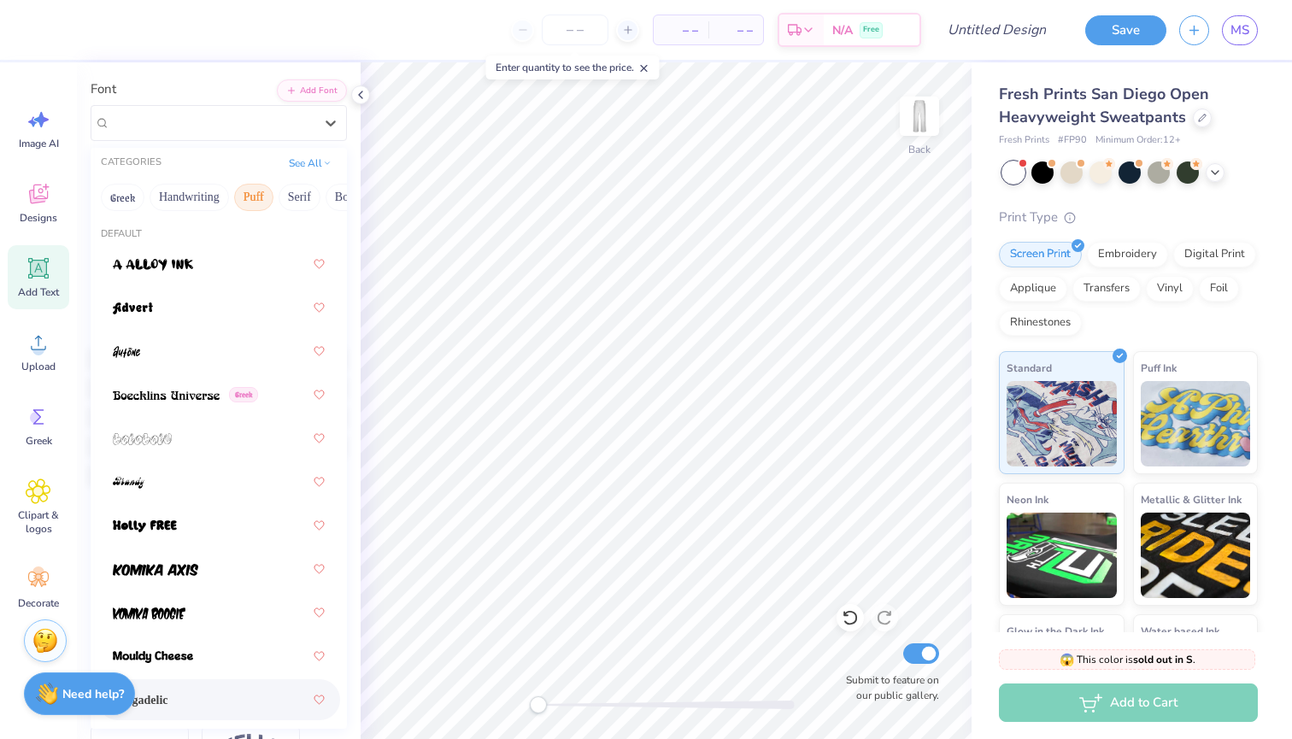
scroll to position [60, 0]
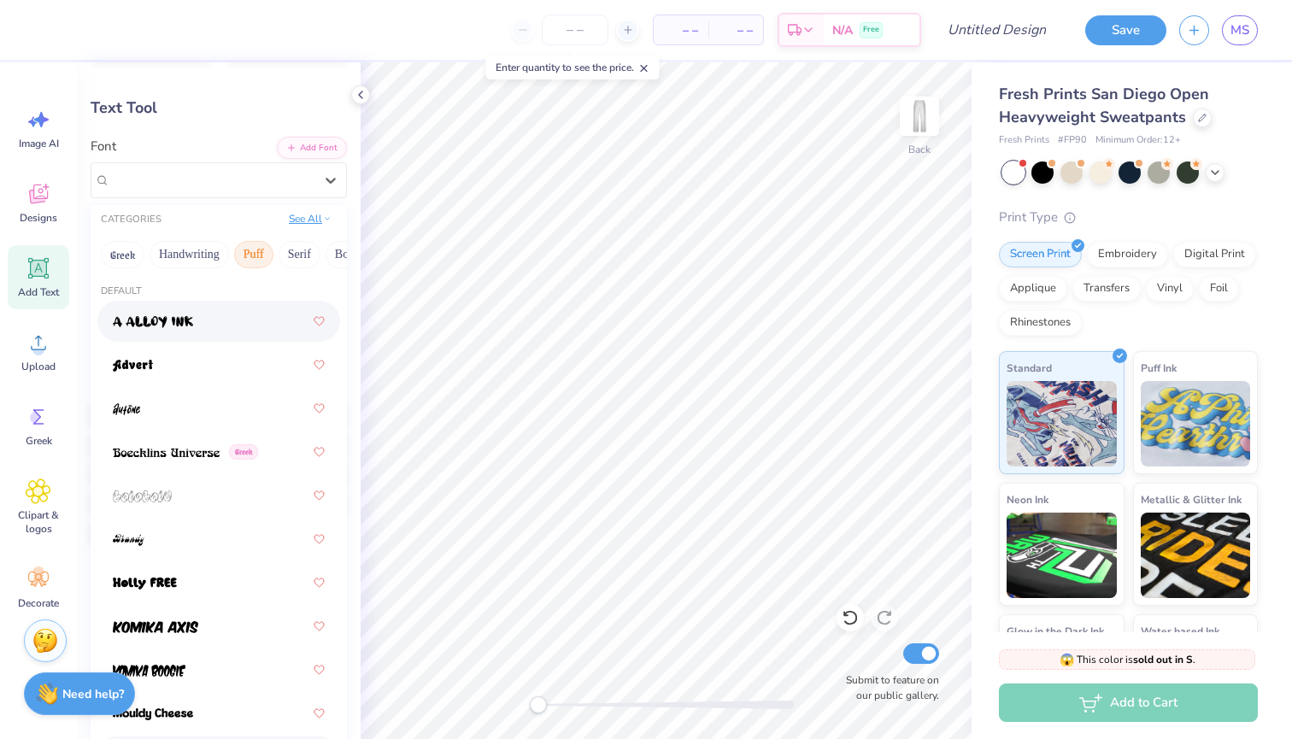
click at [298, 216] on button "See All" at bounding box center [310, 218] width 53 height 17
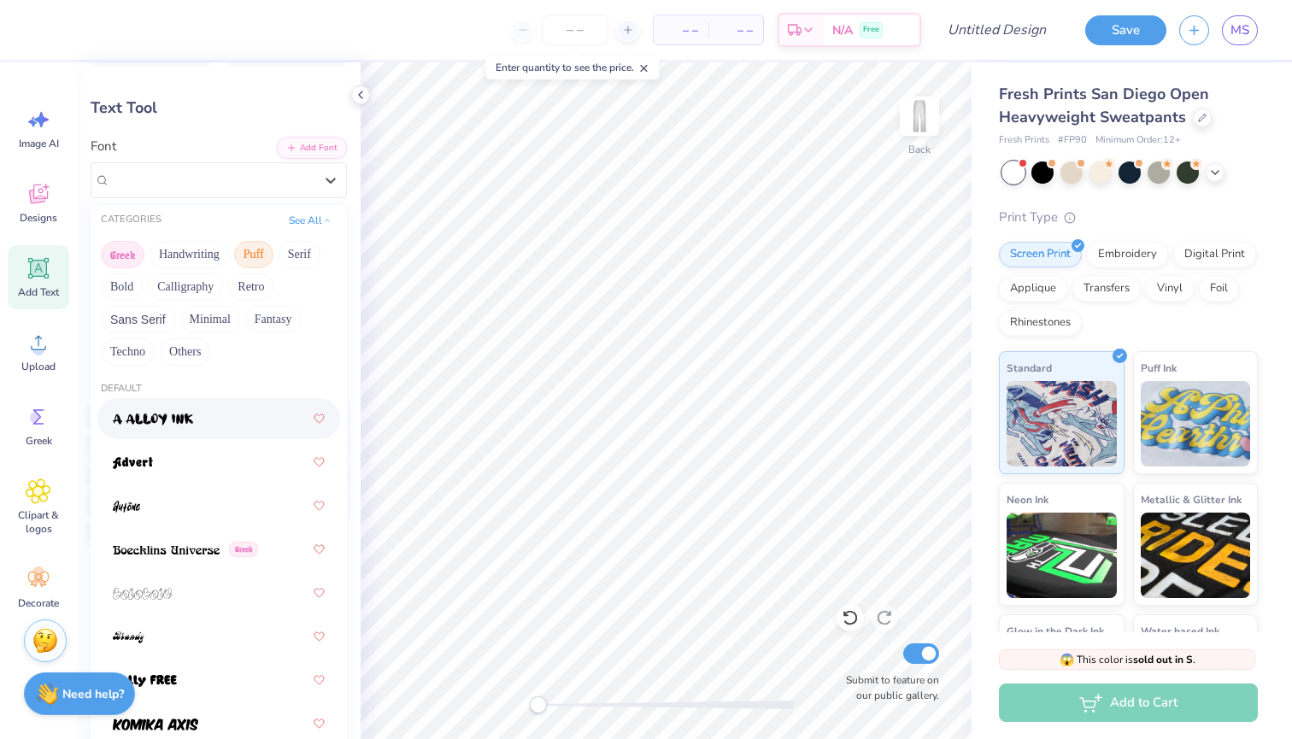
click at [127, 268] on button "Greek" at bounding box center [123, 254] width 44 height 27
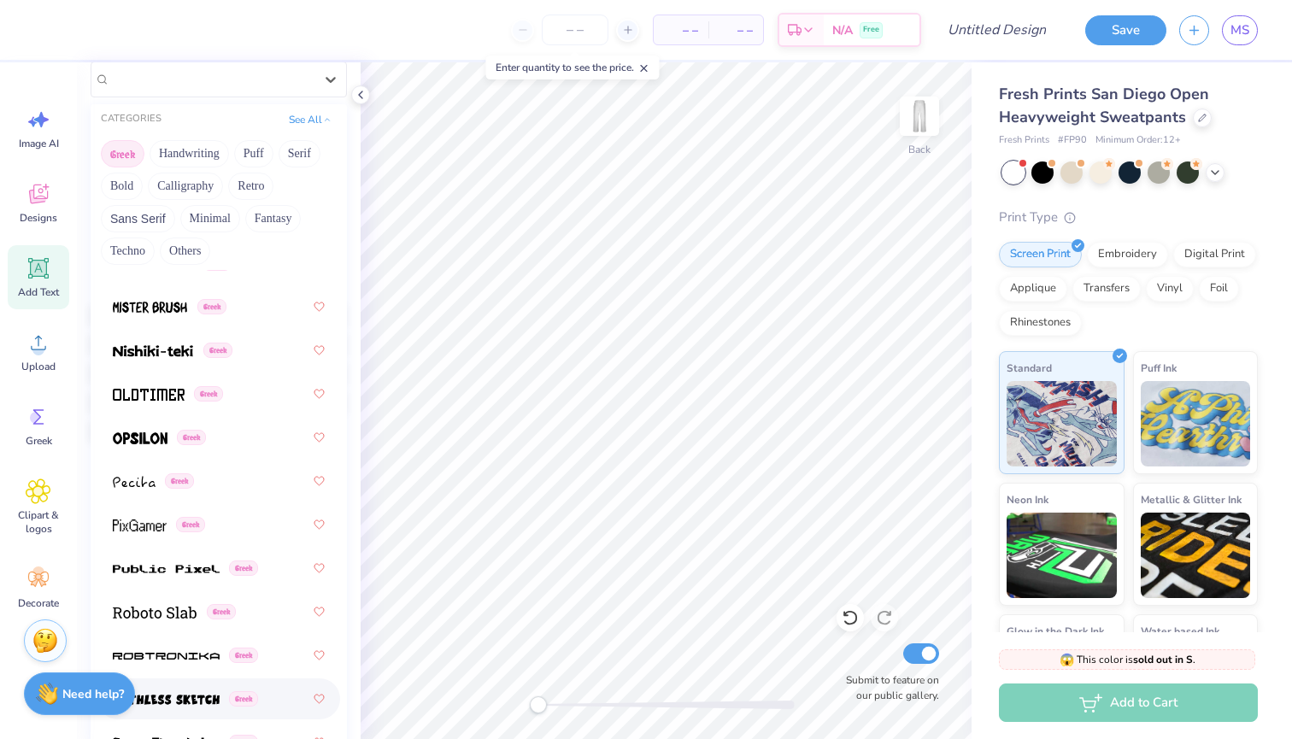
scroll to position [1224, 0]
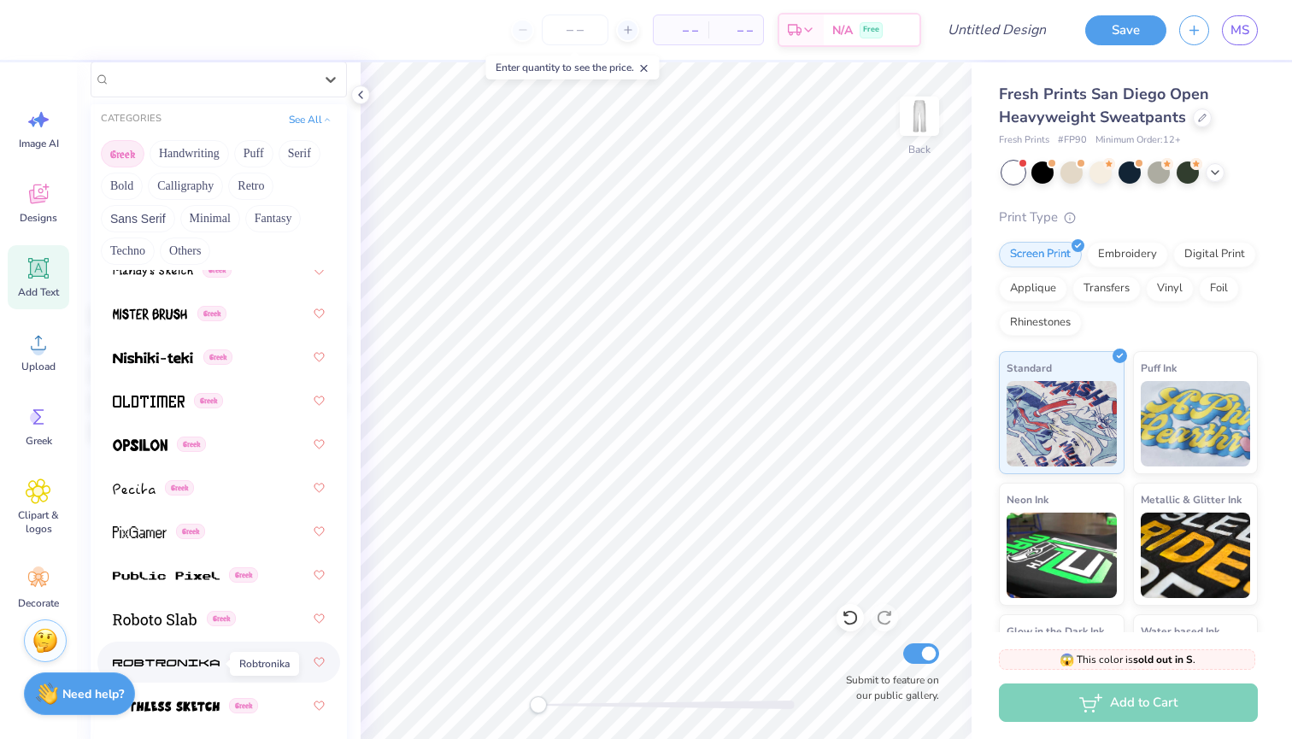
click at [171, 666] on img at bounding box center [166, 663] width 107 height 12
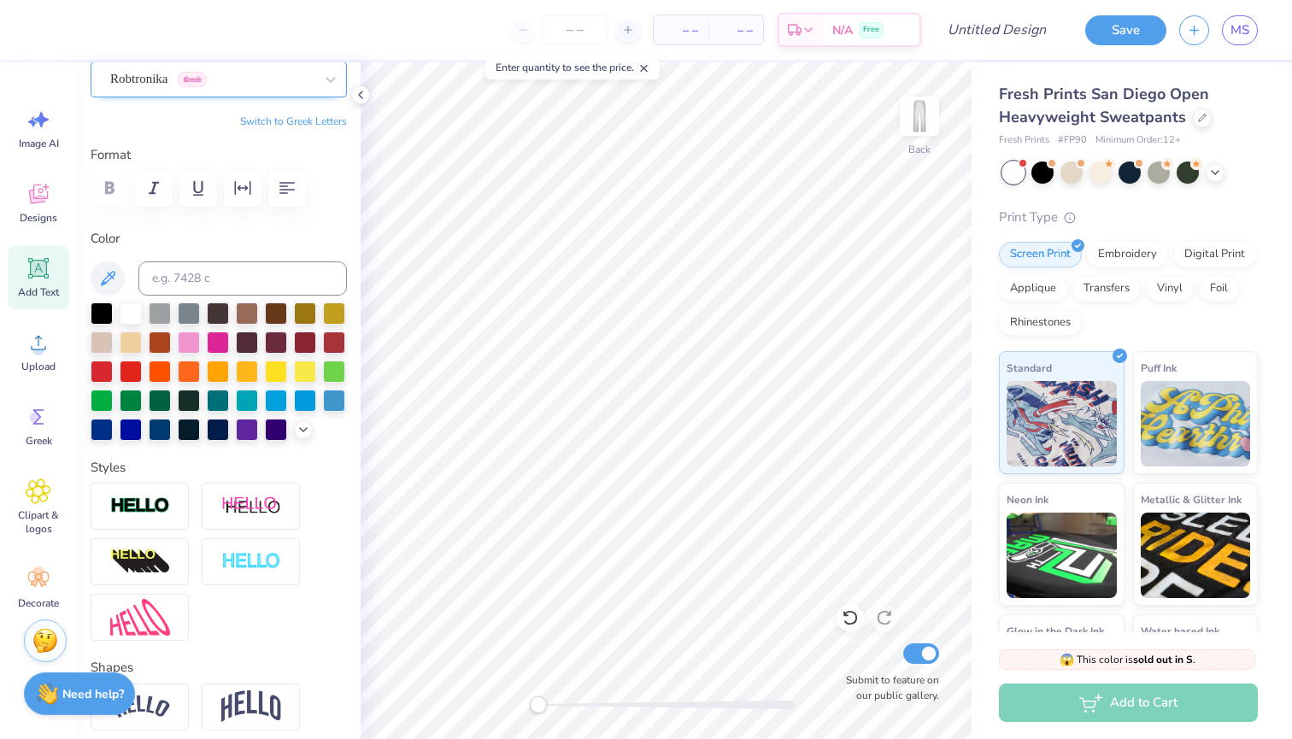
click at [168, 86] on span "Robtronika" at bounding box center [139, 79] width 58 height 20
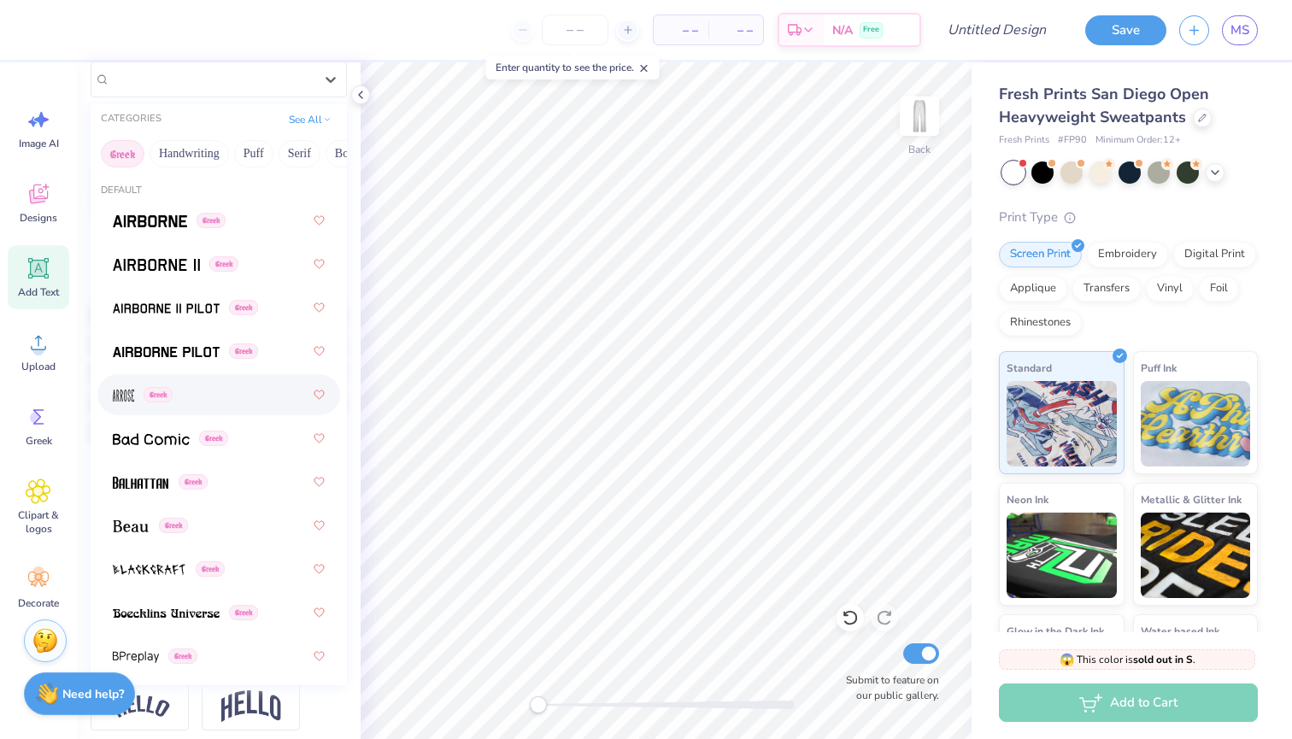
click at [211, 400] on div "Greek" at bounding box center [219, 394] width 212 height 31
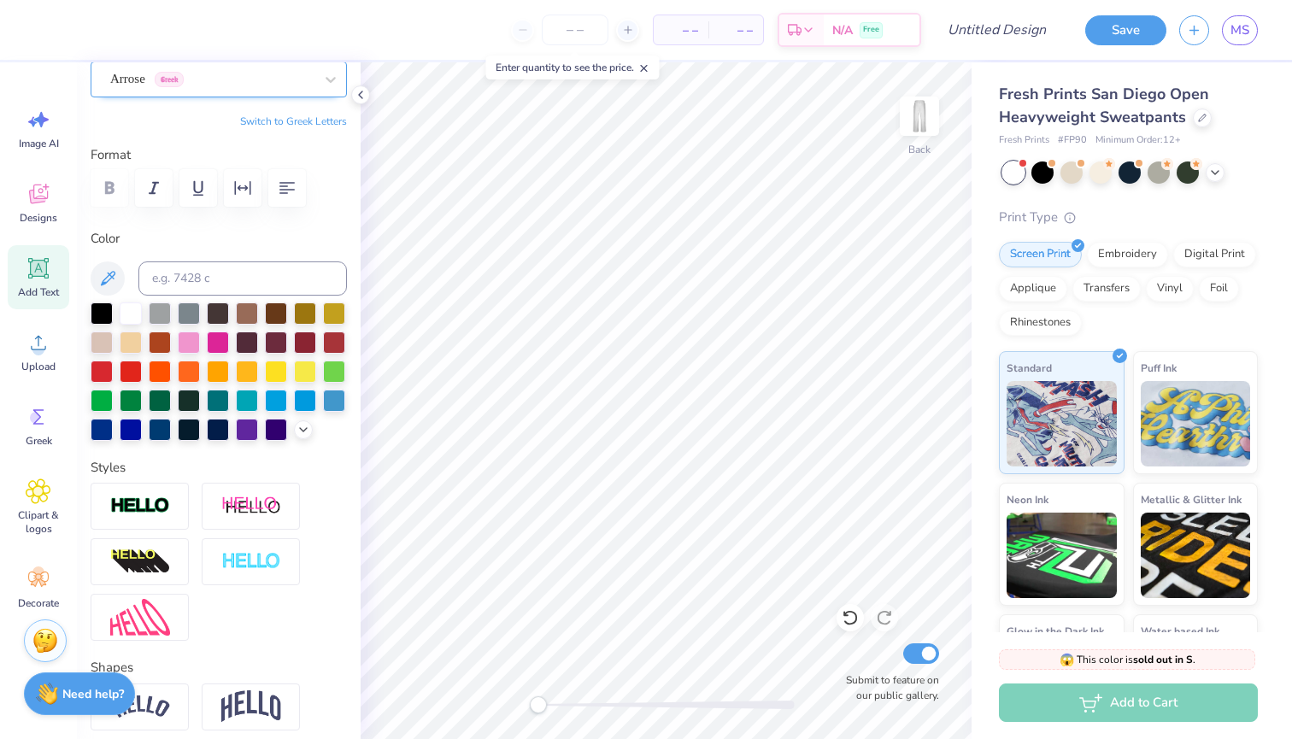
click at [243, 78] on div "Arrose Greek" at bounding box center [211, 79] width 207 height 26
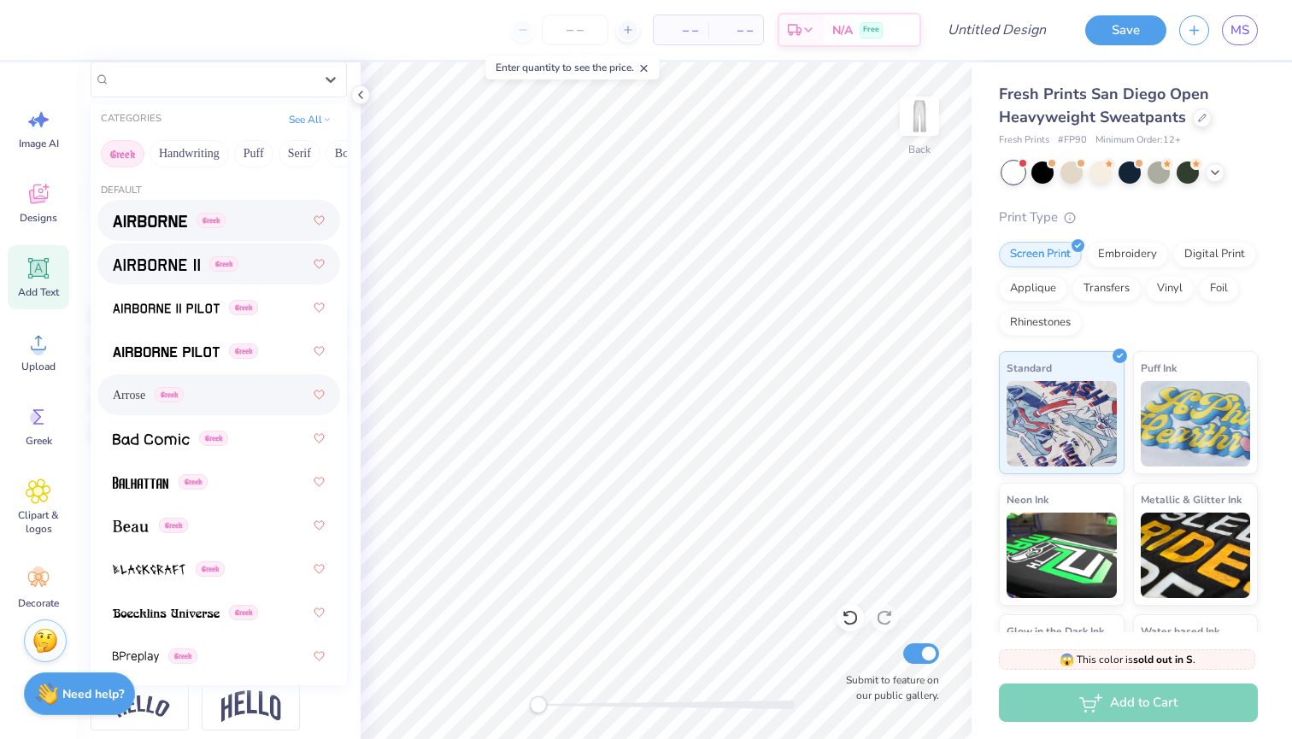
click at [179, 240] on div "Greek" at bounding box center [218, 220] width 243 height 41
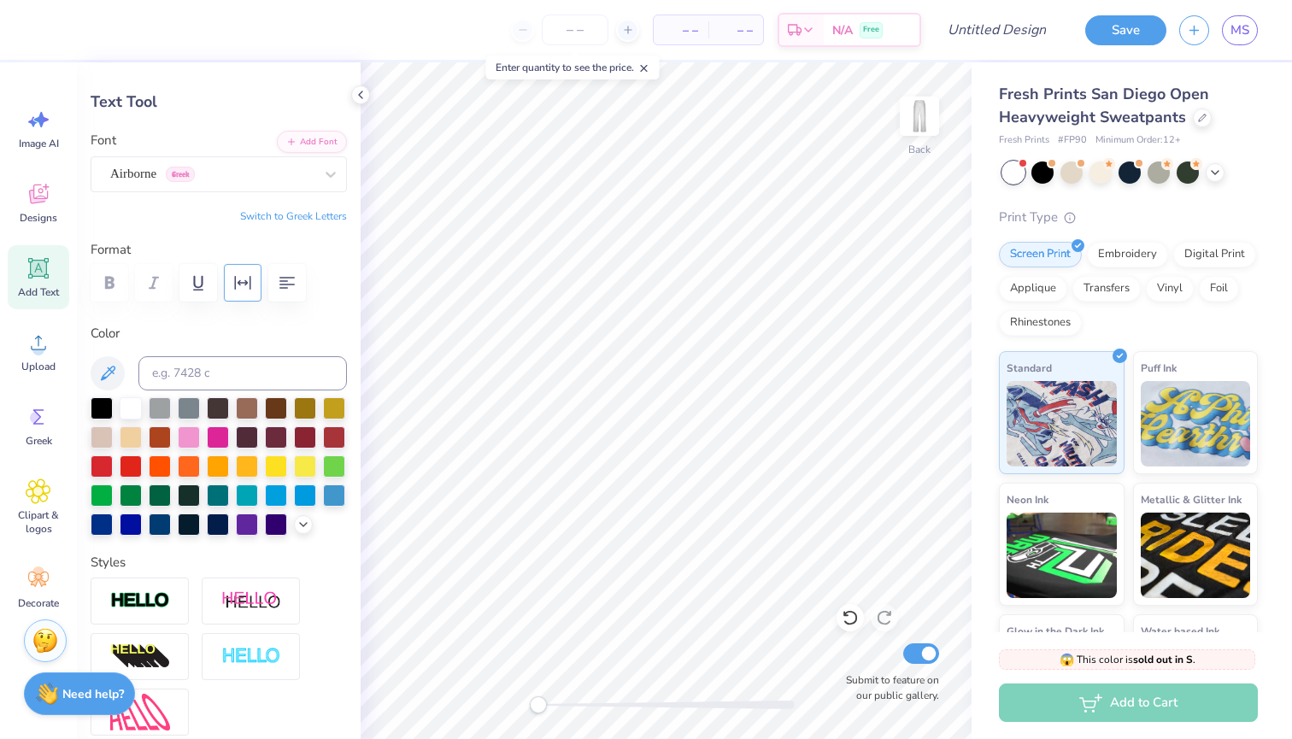
scroll to position [62, 0]
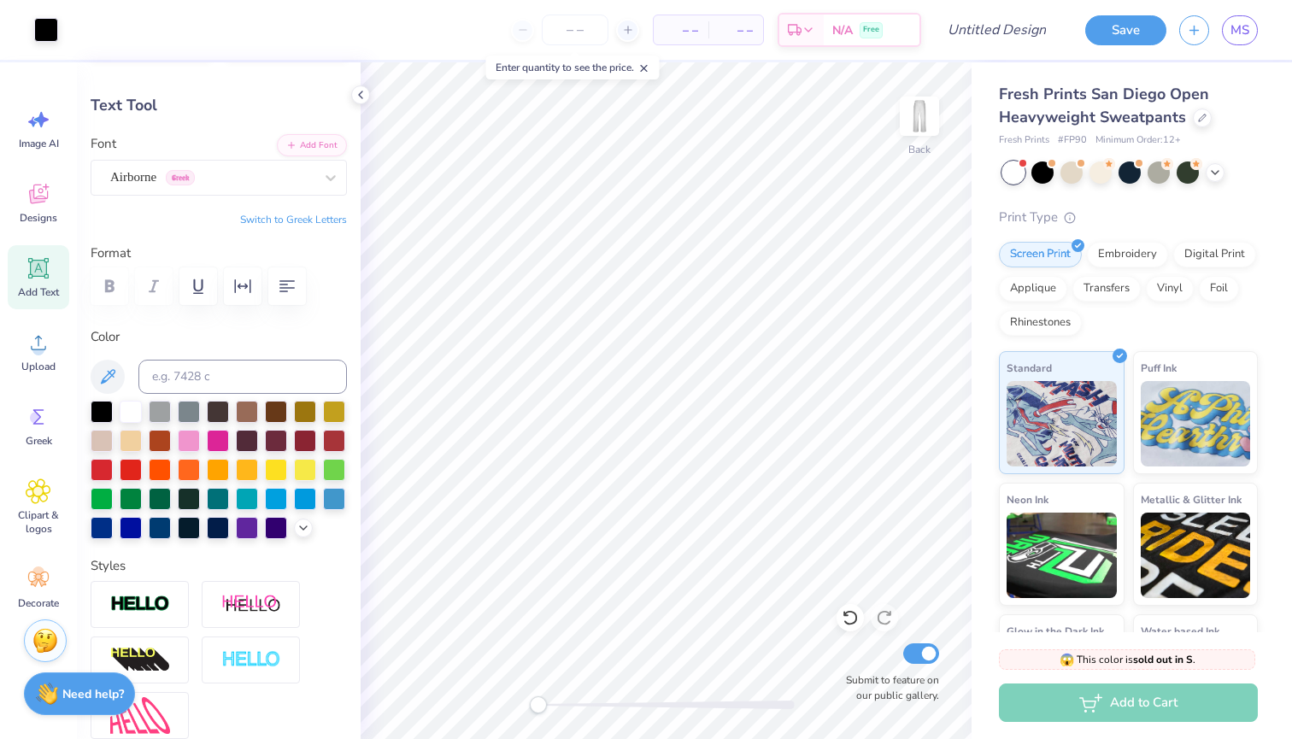
type input "2.39"
type input "3.32"
type input "25.34"
type input "4.12"
type input "5.72"
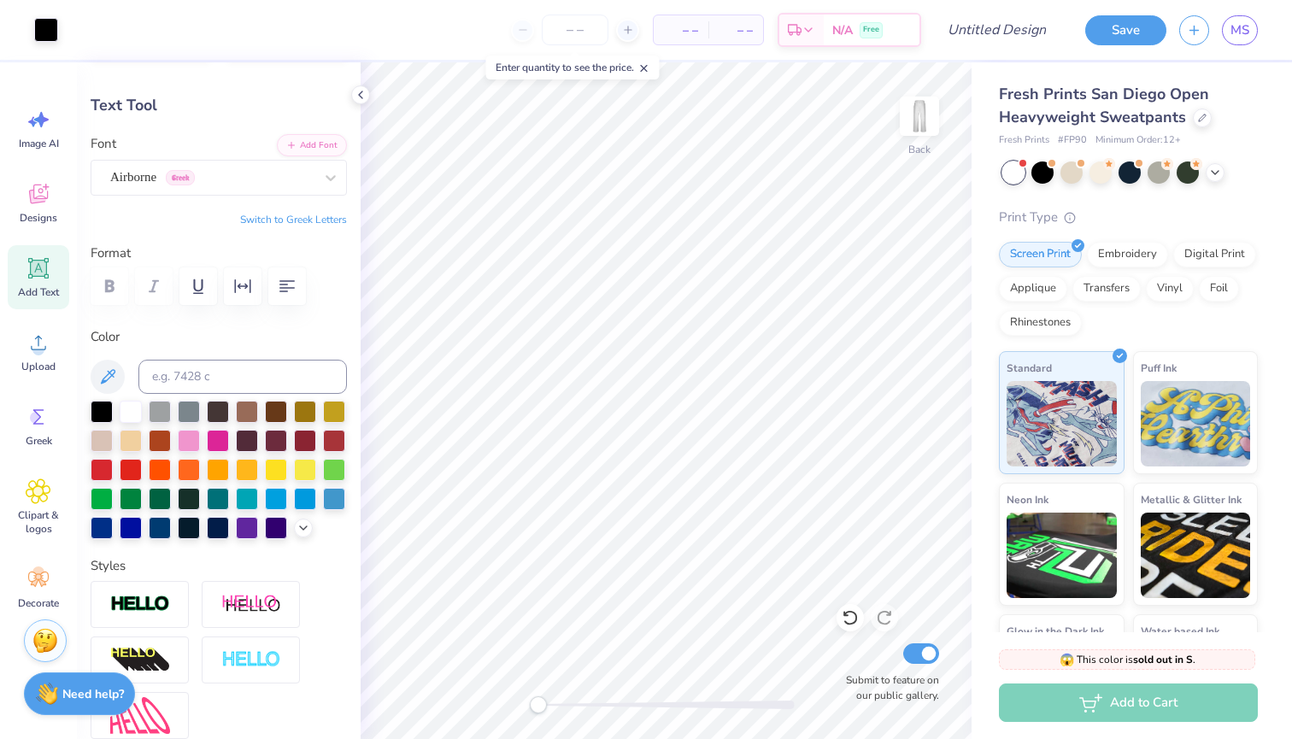
type input "13.21"
click at [251, 184] on div "Airborne Greek" at bounding box center [211, 177] width 207 height 26
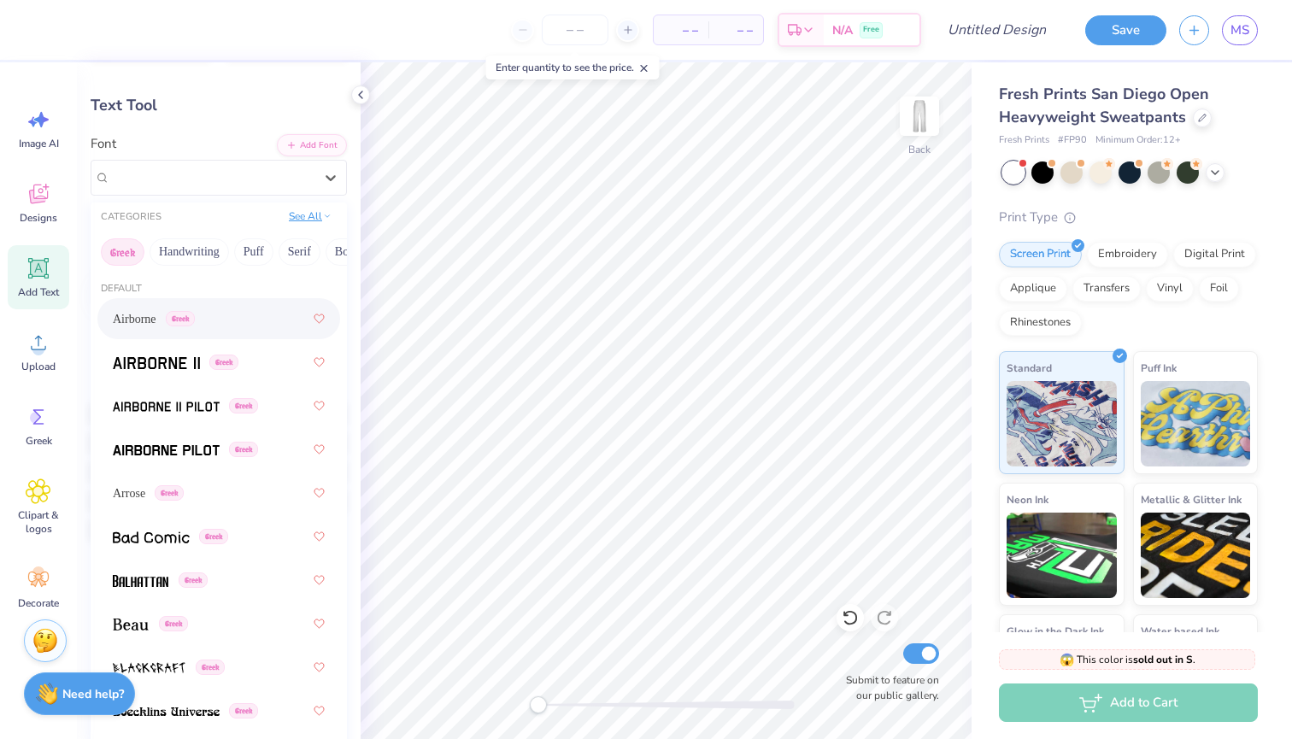
click at [306, 219] on button "See All" at bounding box center [310, 216] width 53 height 17
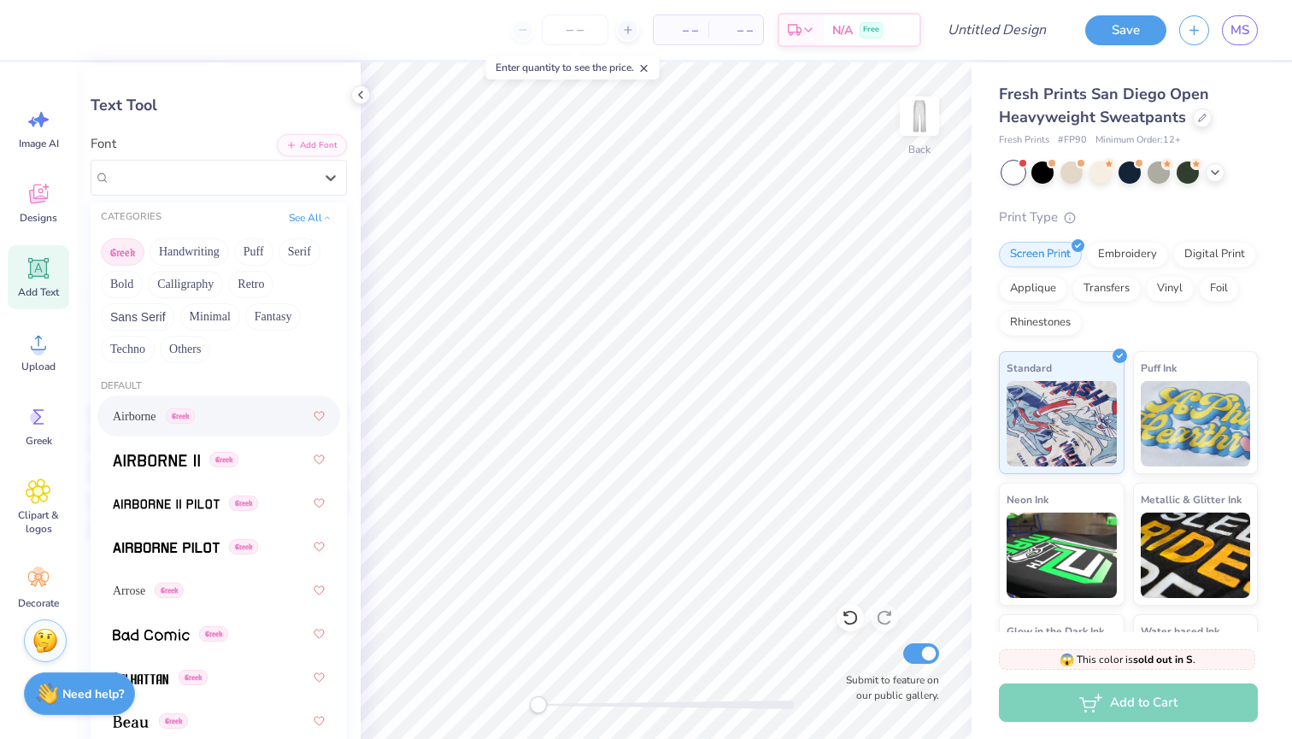
click at [101, 248] on div "Greek Handwriting Puff Serif Bold Calligraphy Retro Sans Serif Minimal Fantasy …" at bounding box center [219, 300] width 256 height 135
click at [121, 252] on button "Greek" at bounding box center [123, 251] width 44 height 27
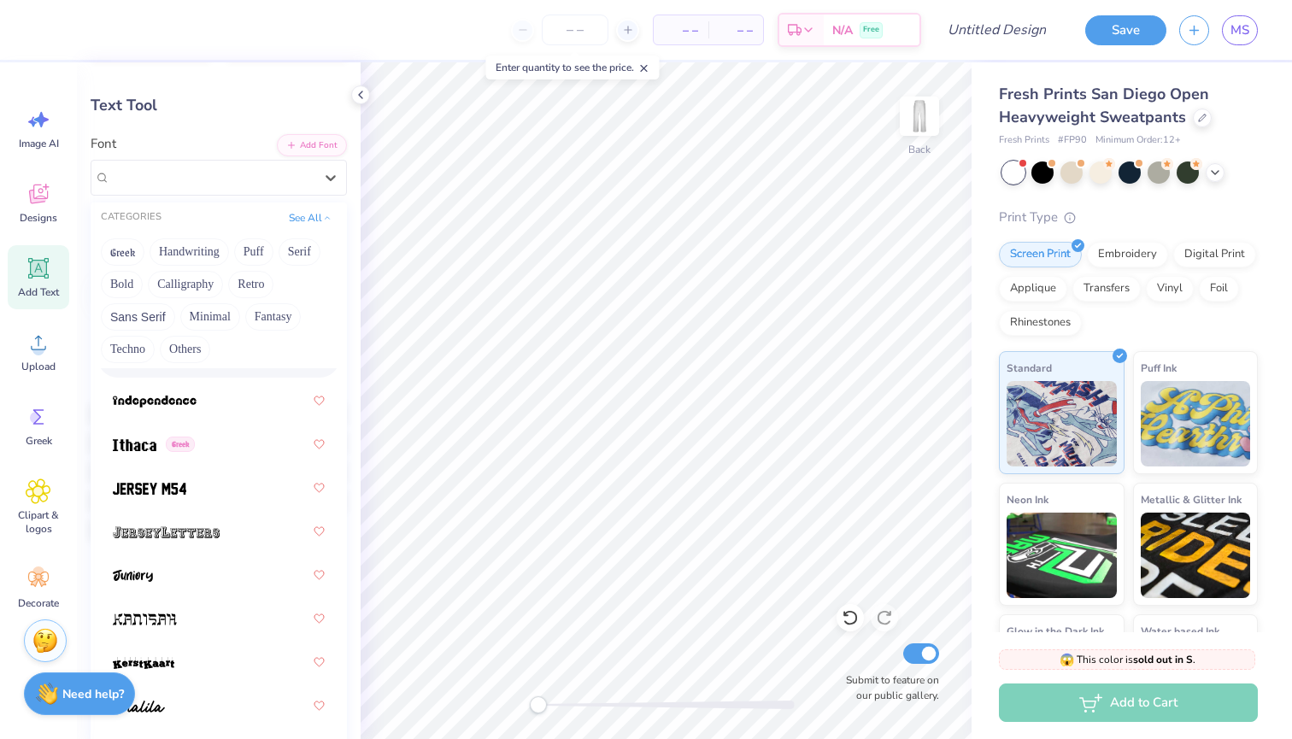
scroll to position [6542, 0]
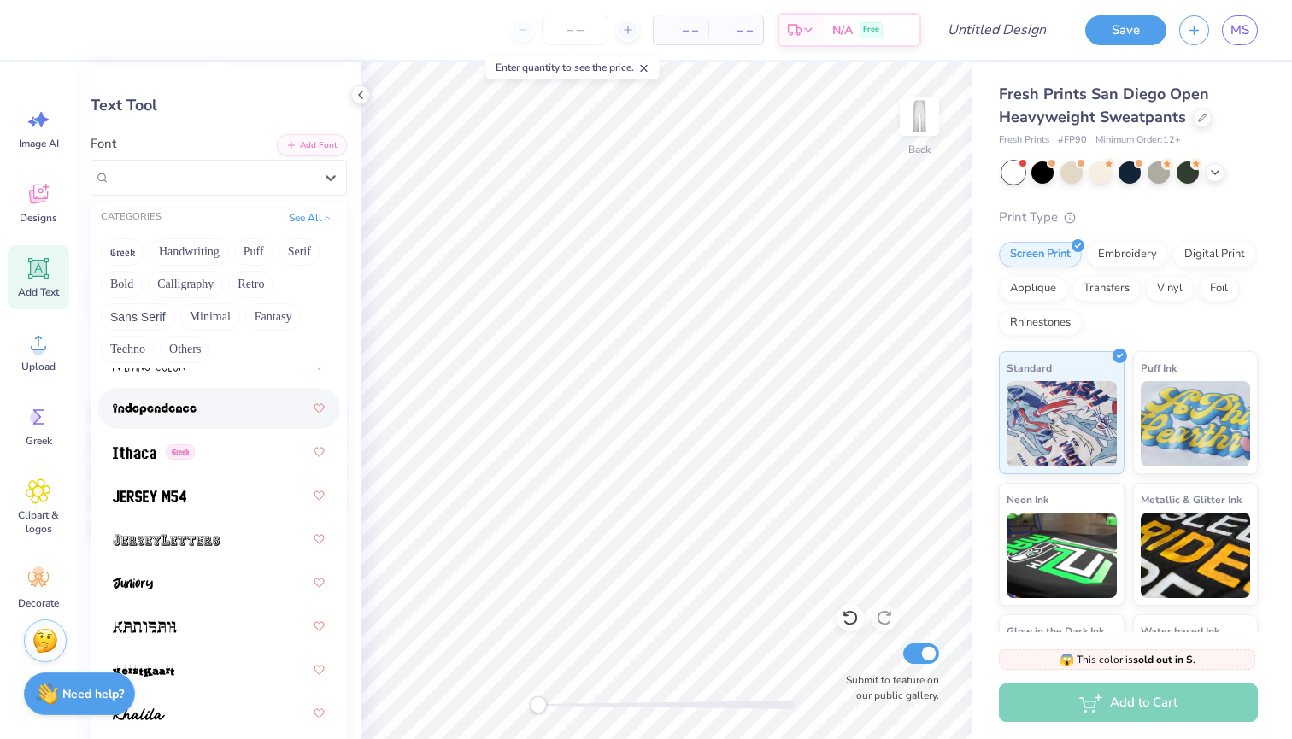
click at [212, 418] on div at bounding box center [219, 408] width 212 height 31
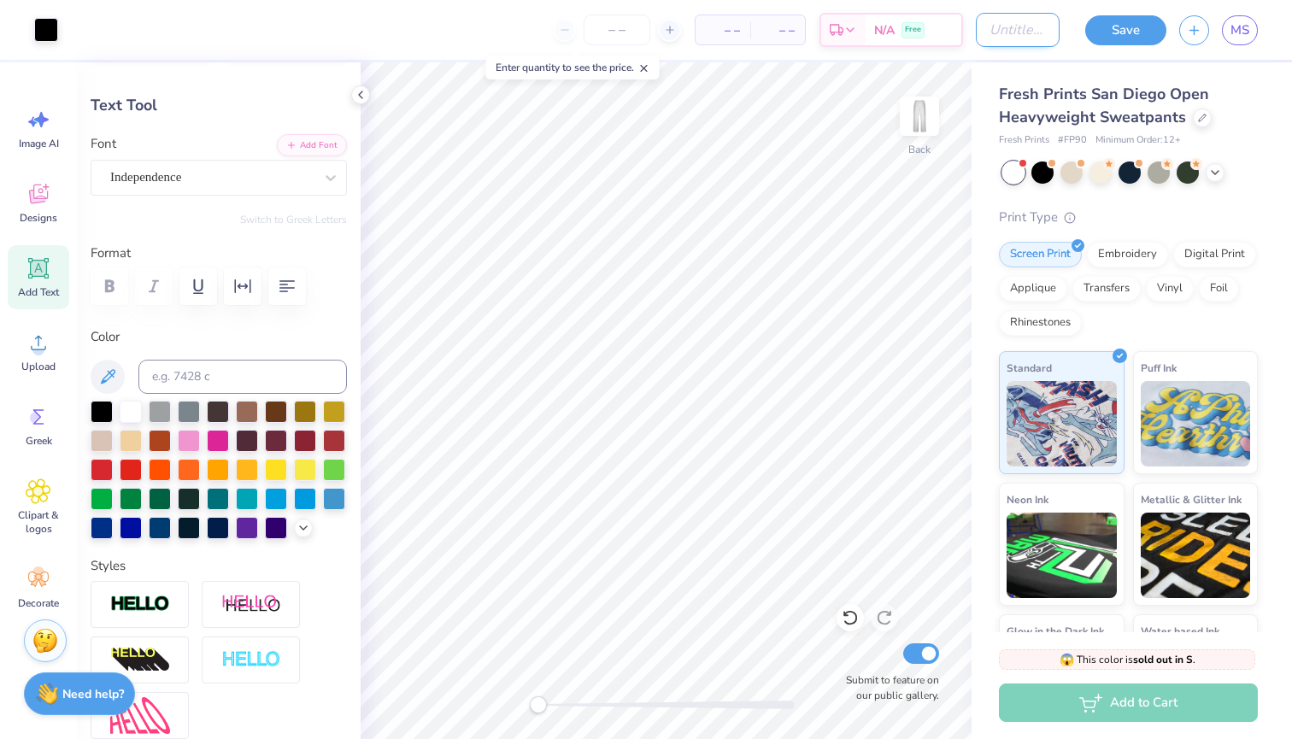
click at [1005, 35] on input "Design Title" at bounding box center [1017, 30] width 84 height 34
type input "sweats"
click at [1120, 32] on button "Save" at bounding box center [1125, 28] width 81 height 30
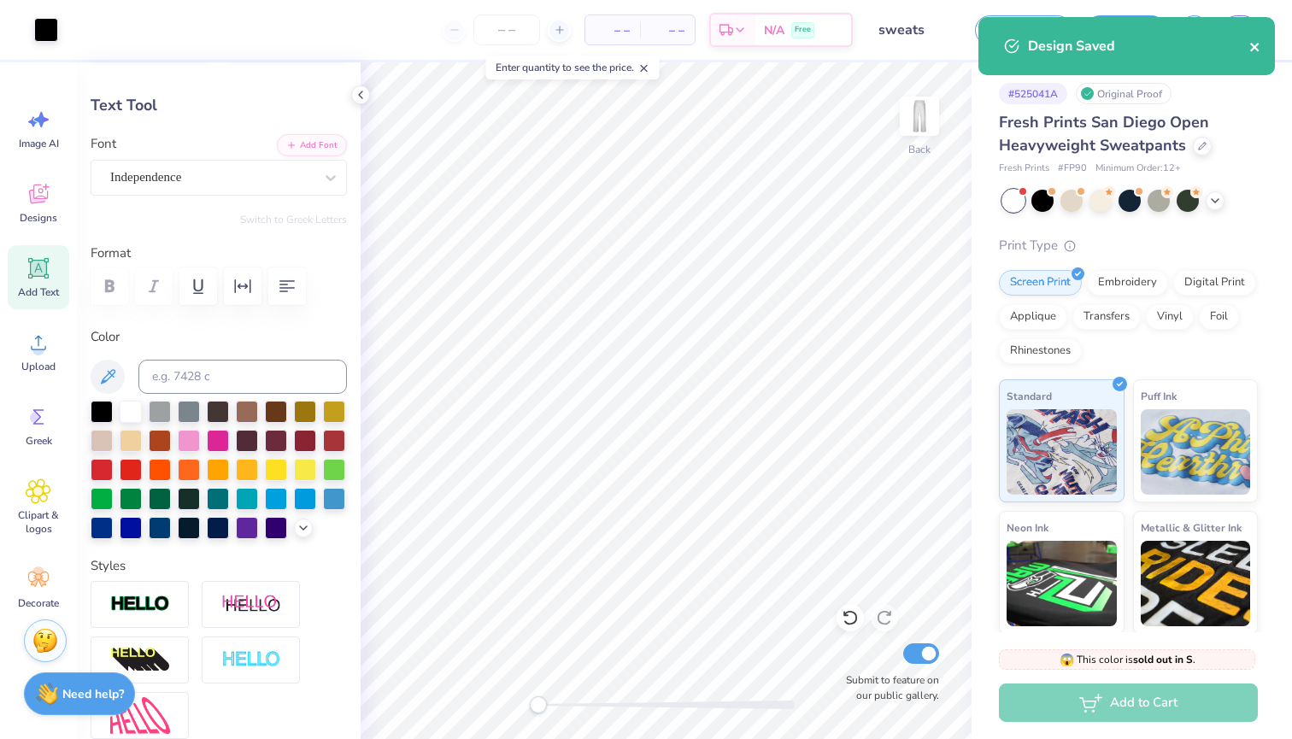
click at [1257, 49] on icon "close" at bounding box center [1255, 47] width 12 height 14
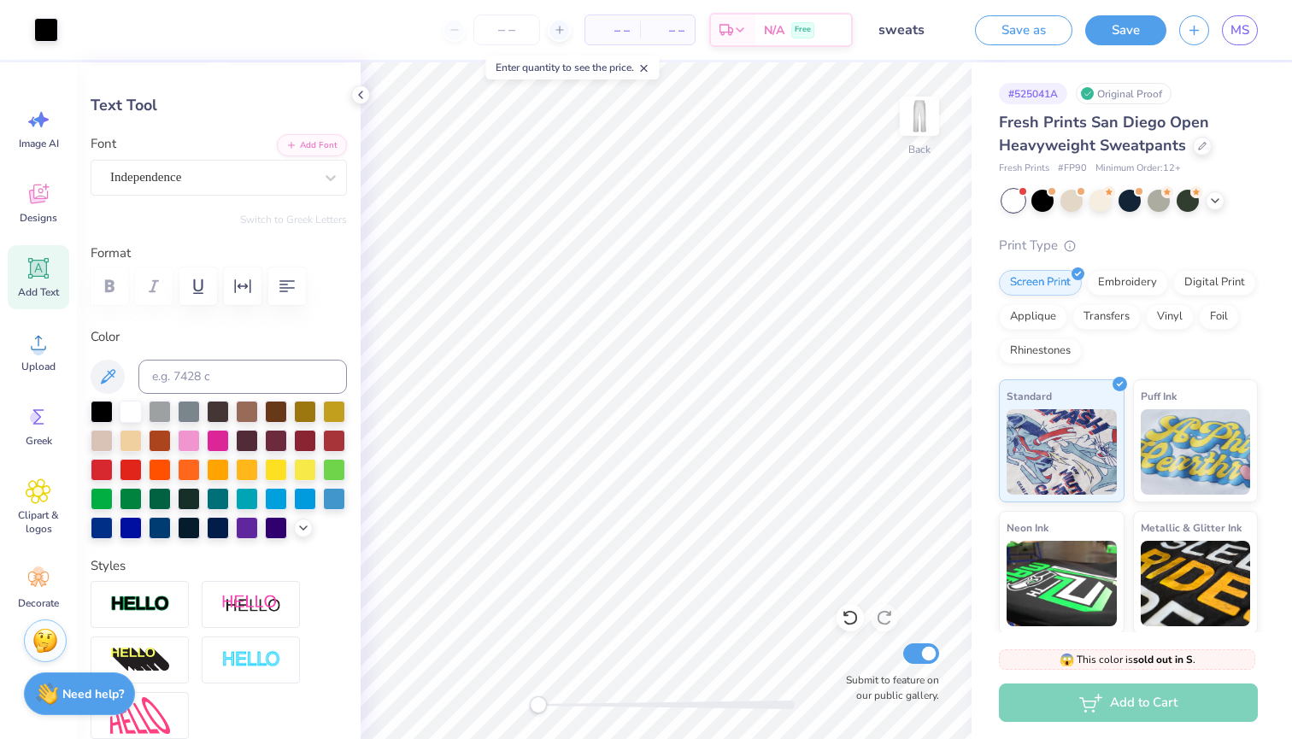
click at [1233, 21] on div "Design Saved" at bounding box center [1126, 53] width 303 height 78
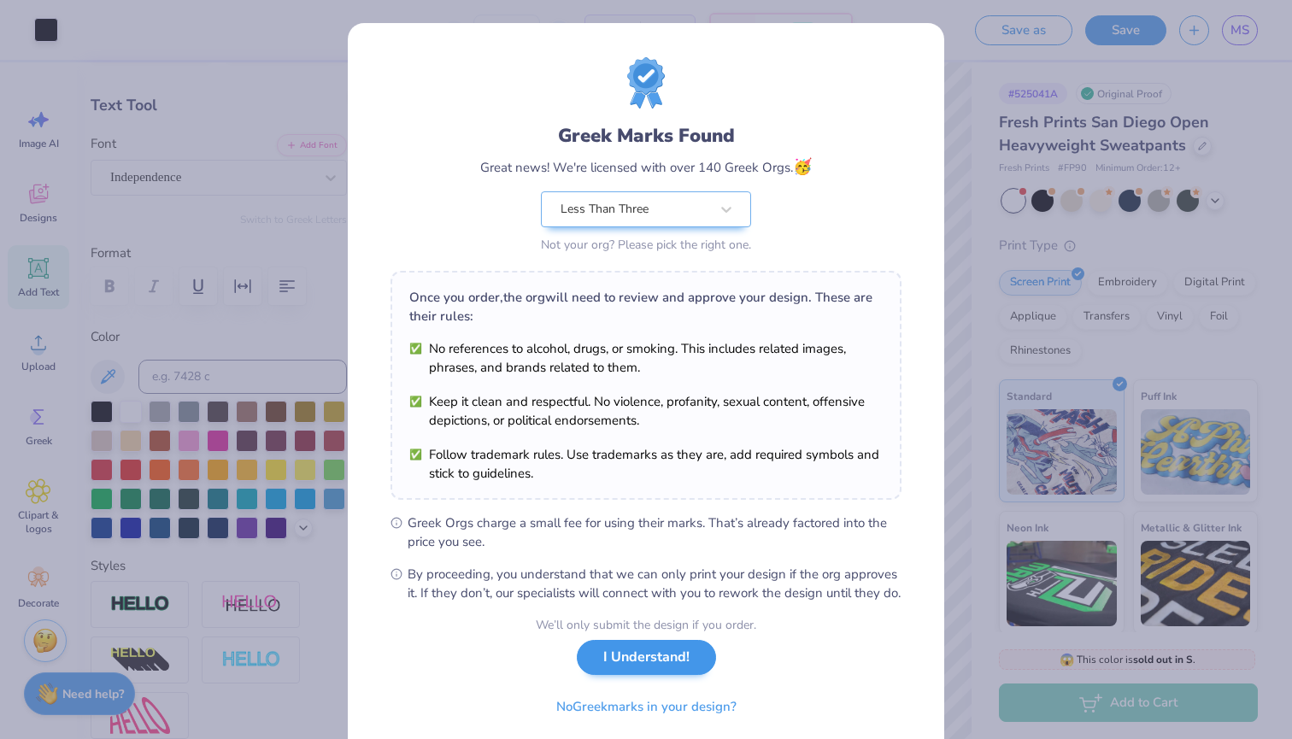
click at [661, 675] on button "I Understand!" at bounding box center [646, 657] width 139 height 35
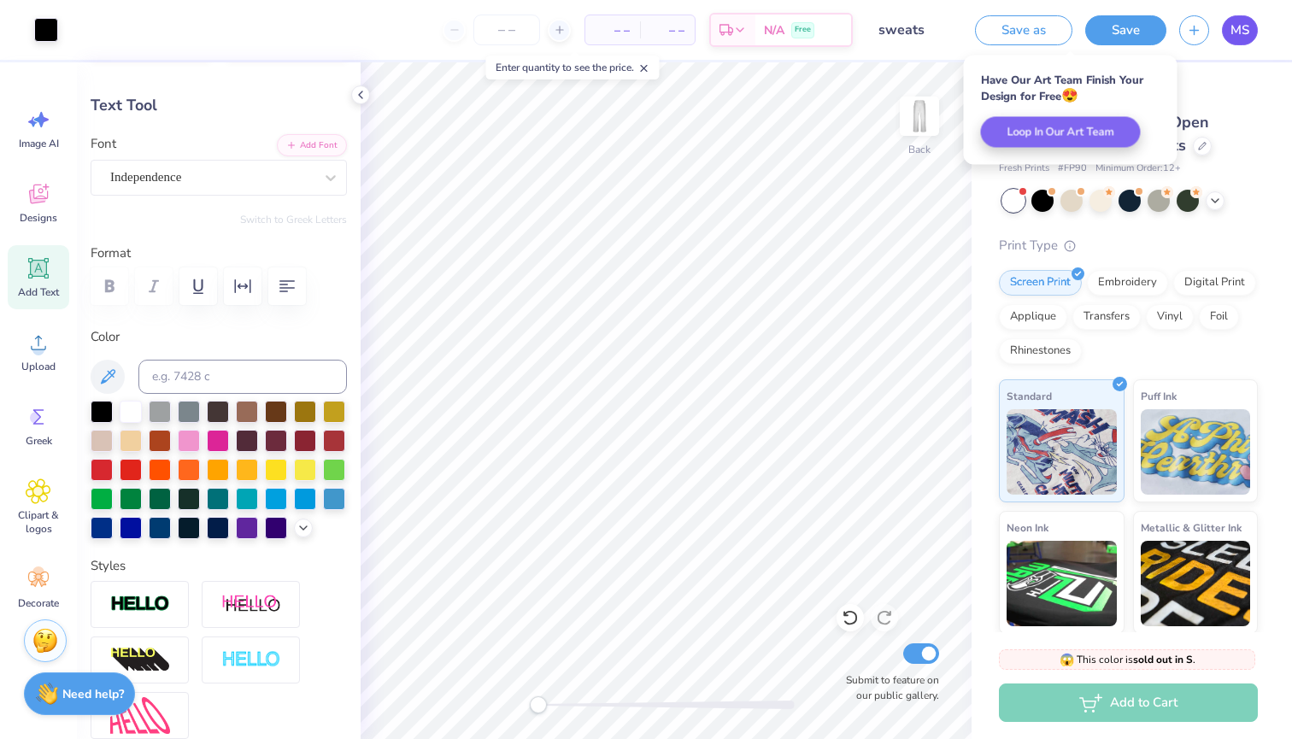
click at [1239, 38] on span "MS" at bounding box center [1239, 31] width 19 height 20
